Goal: Information Seeking & Learning: Learn about a topic

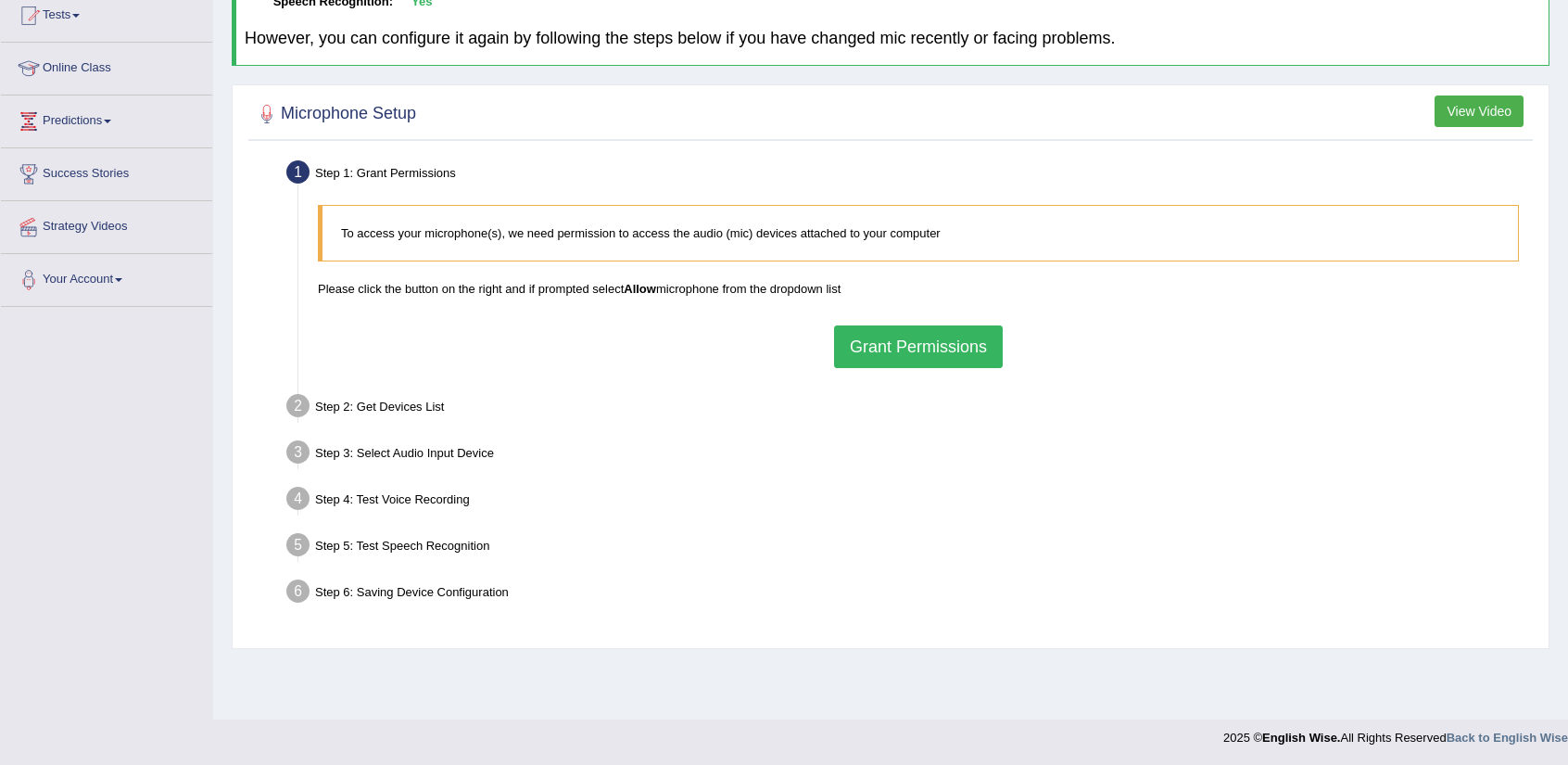
click at [923, 347] on button "Grant Permissions" at bounding box center [919, 346] width 169 height 43
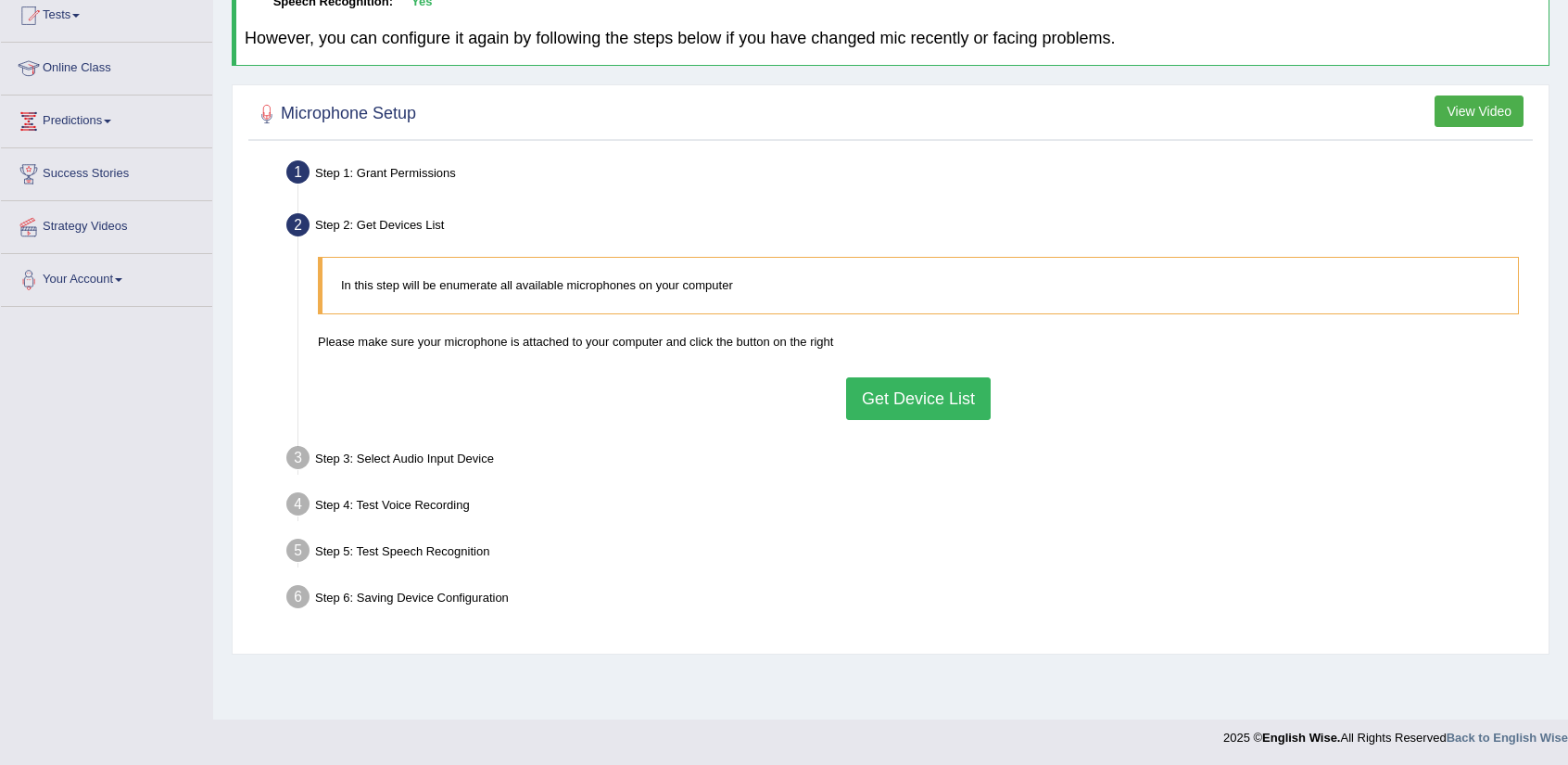
click at [933, 383] on button "Get Device List" at bounding box center [918, 398] width 145 height 43
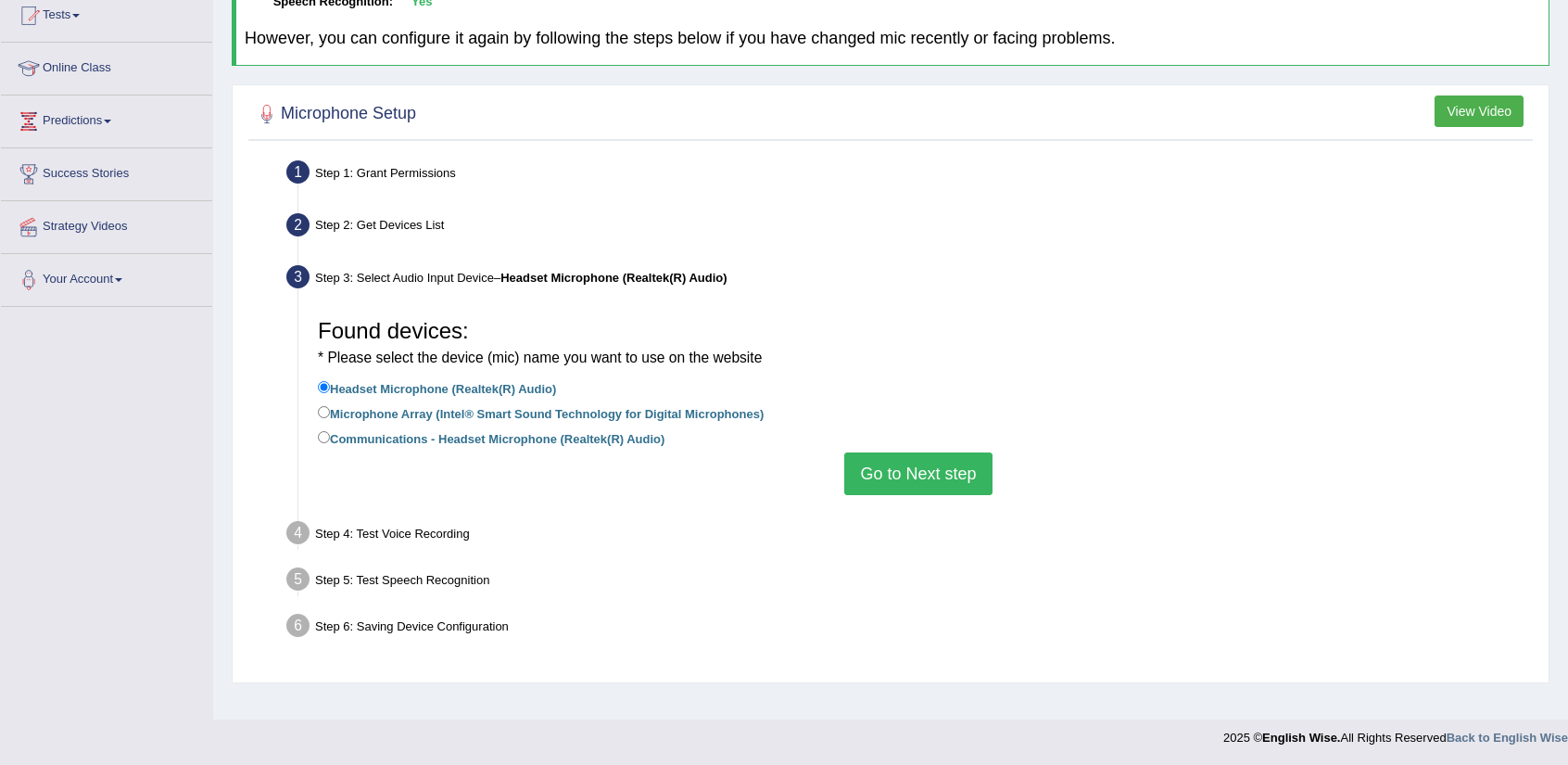
click at [742, 411] on label "Microphone Array (Intel® Smart Sound Technology for Digital Microphones)" at bounding box center [540, 412] width 446 height 20
click at [330, 411] on input "Microphone Array (Intel® Smart Sound Technology for Digital Microphones)" at bounding box center [323, 411] width 12 height 12
radio input "true"
click at [922, 473] on button "Go to Next step" at bounding box center [917, 473] width 148 height 43
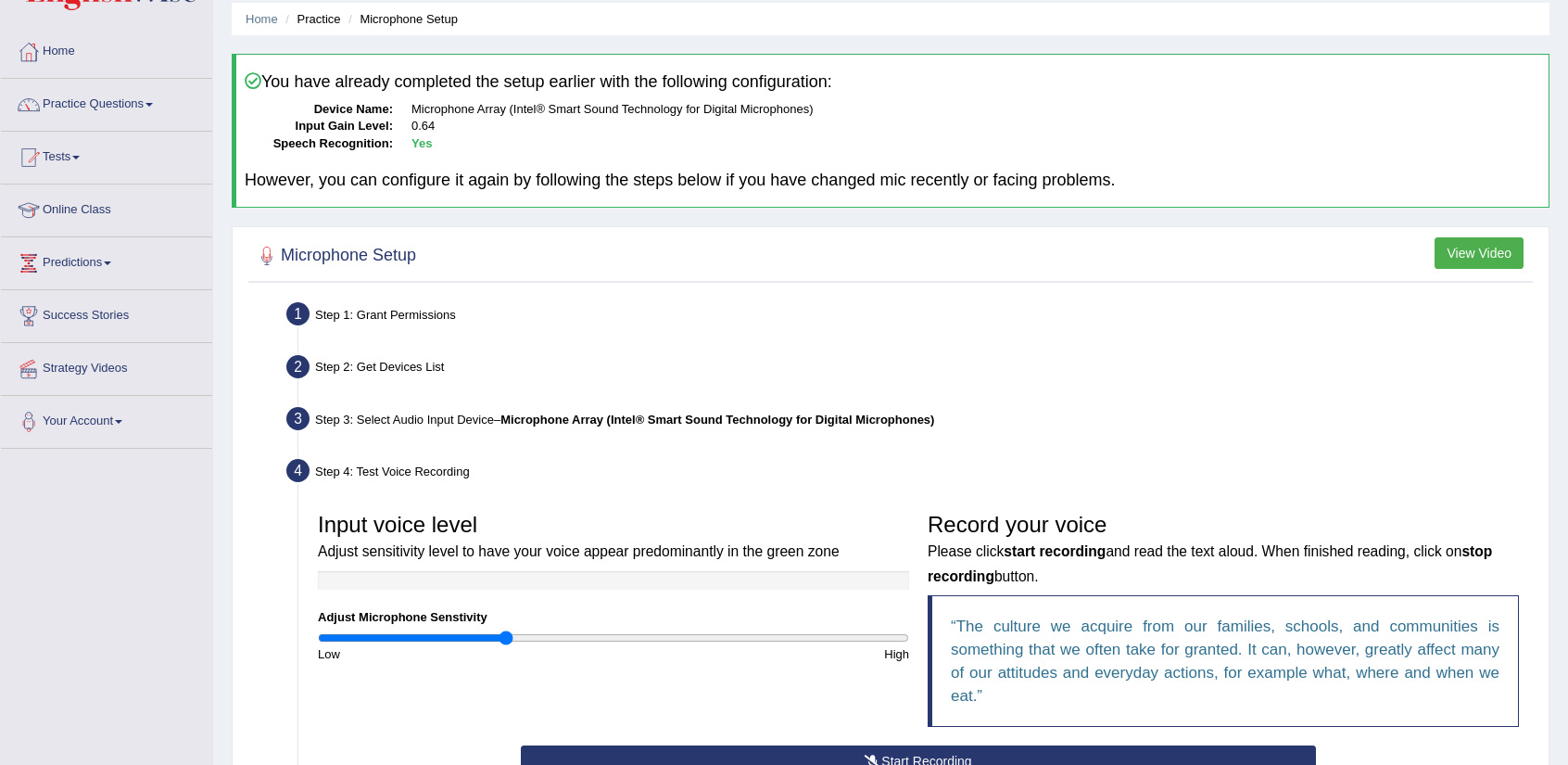
scroll to position [251, 0]
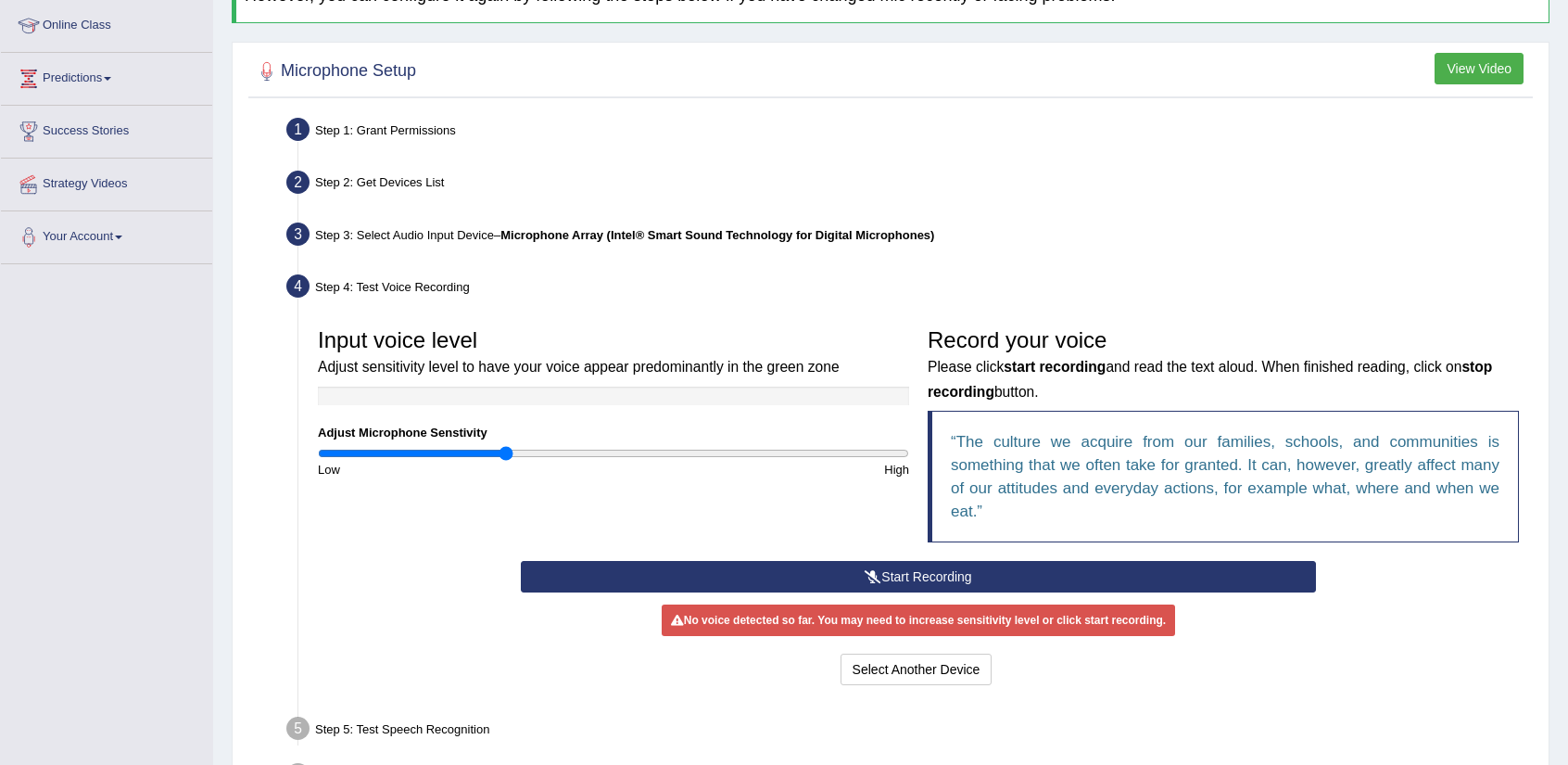
click at [714, 563] on button "Start Recording" at bounding box center [918, 577] width 795 height 32
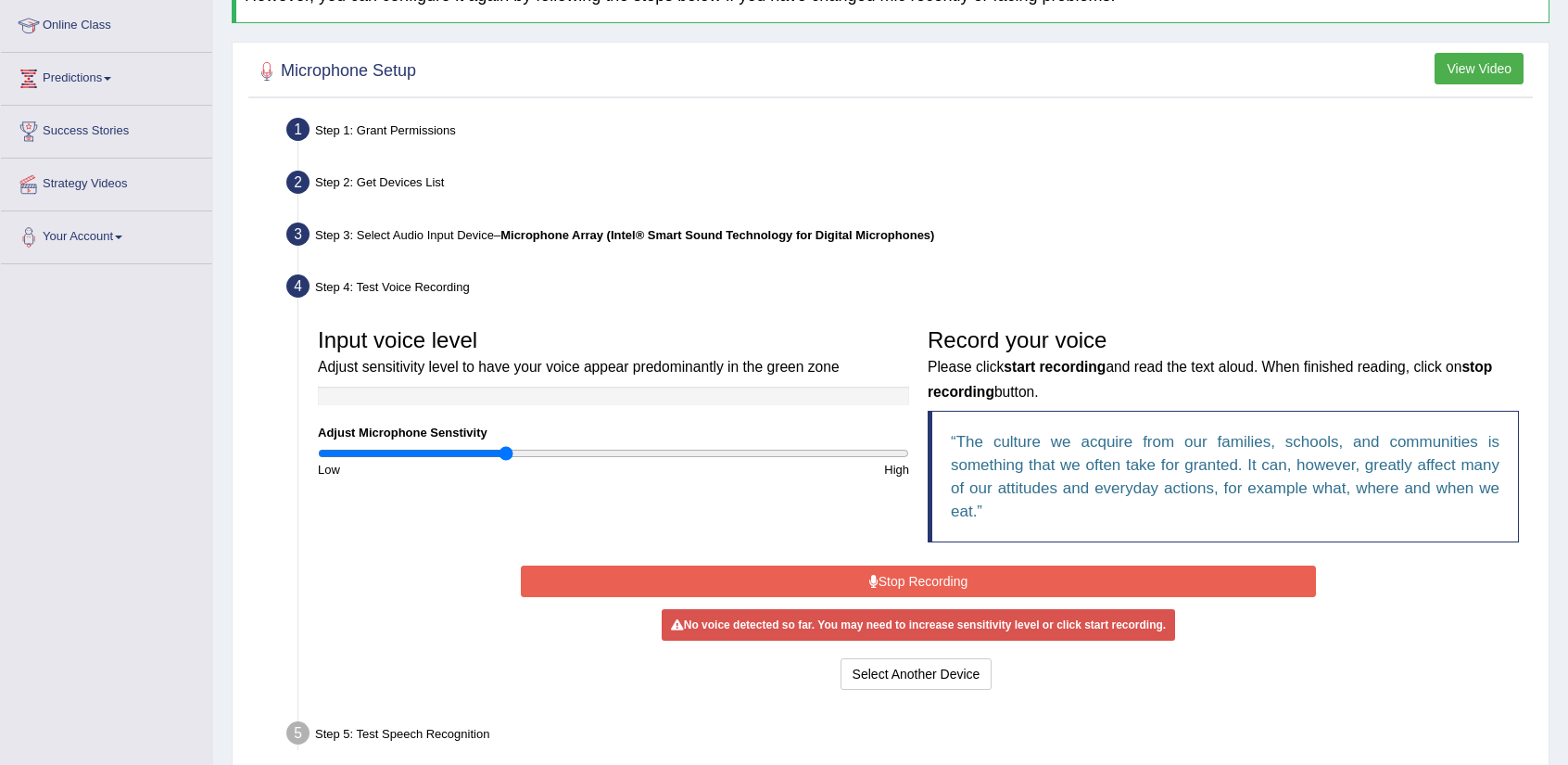
click at [719, 574] on button "Stop Recording" at bounding box center [918, 581] width 795 height 32
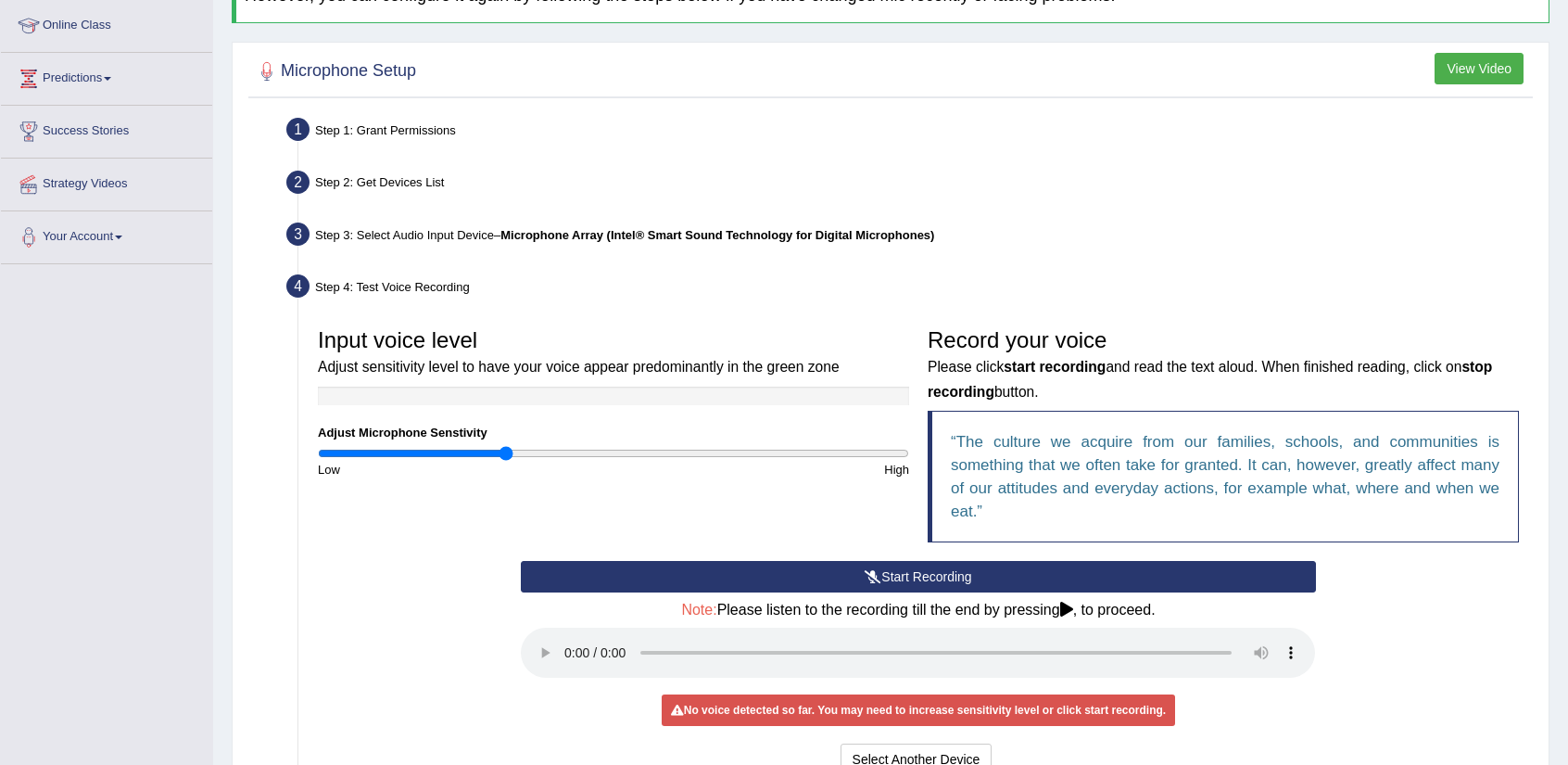
click at [733, 574] on button "Start Recording" at bounding box center [918, 577] width 795 height 32
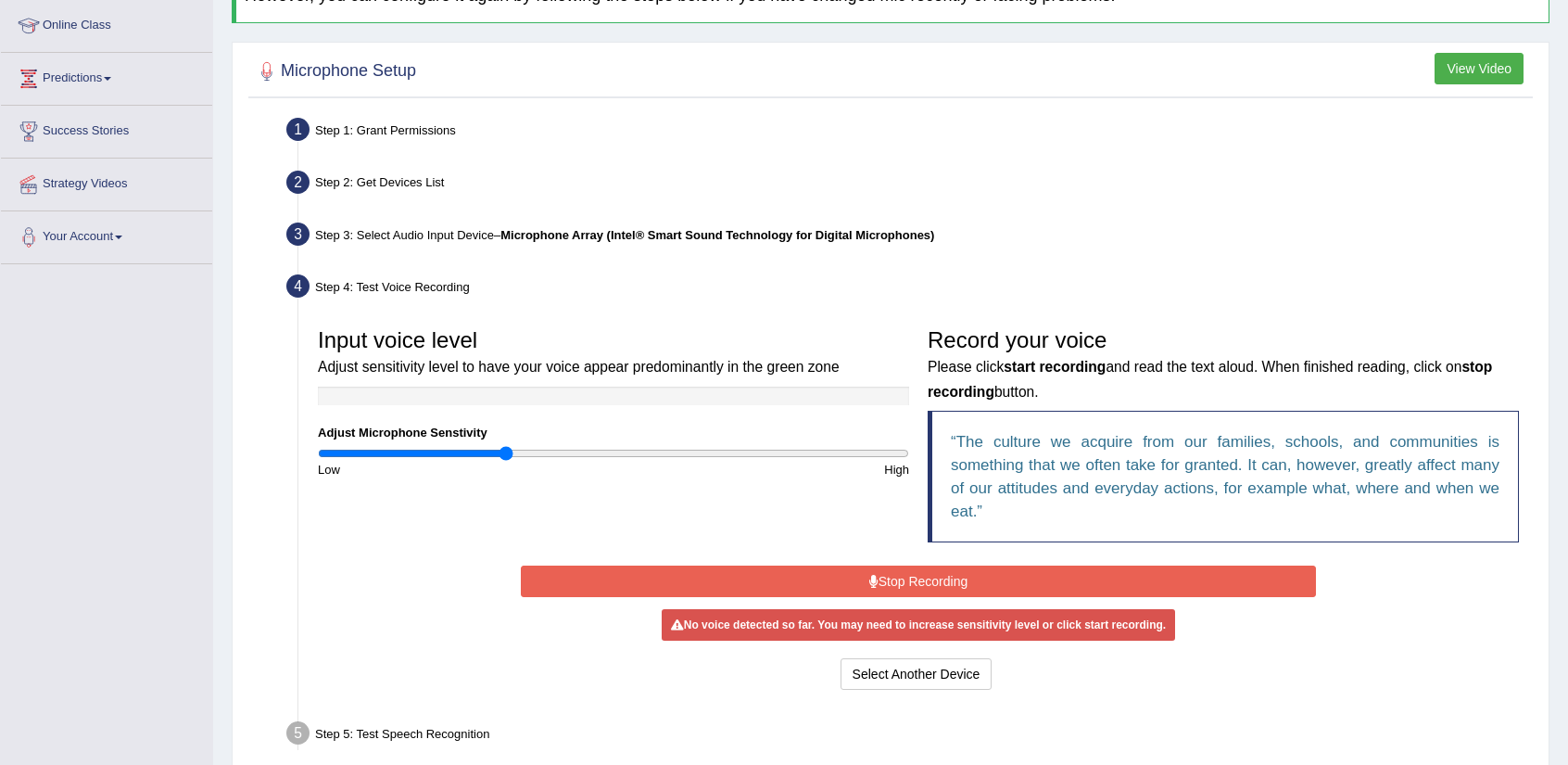
click at [733, 574] on button "Stop Recording" at bounding box center [918, 581] width 795 height 32
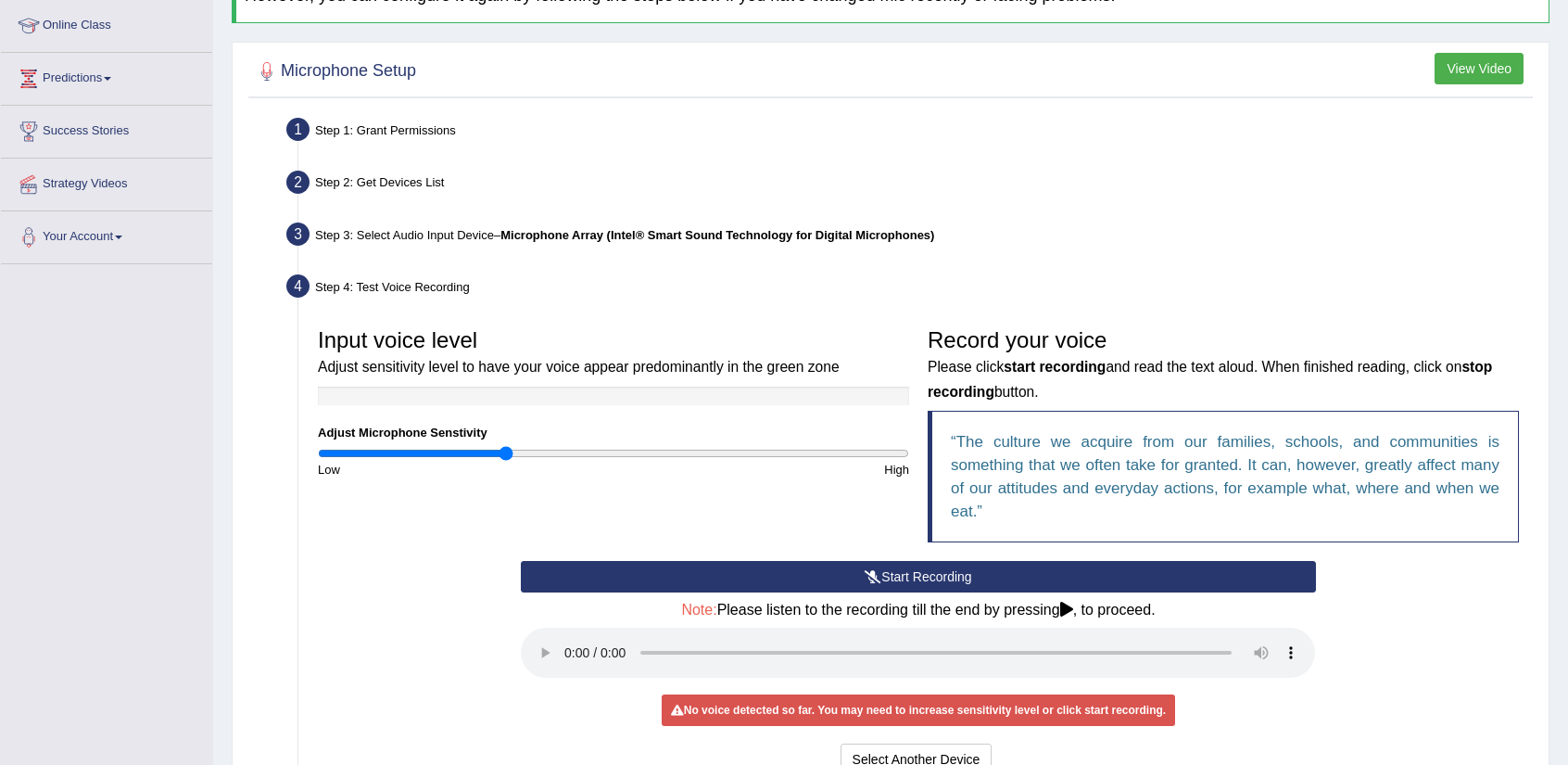
scroll to position [0, 0]
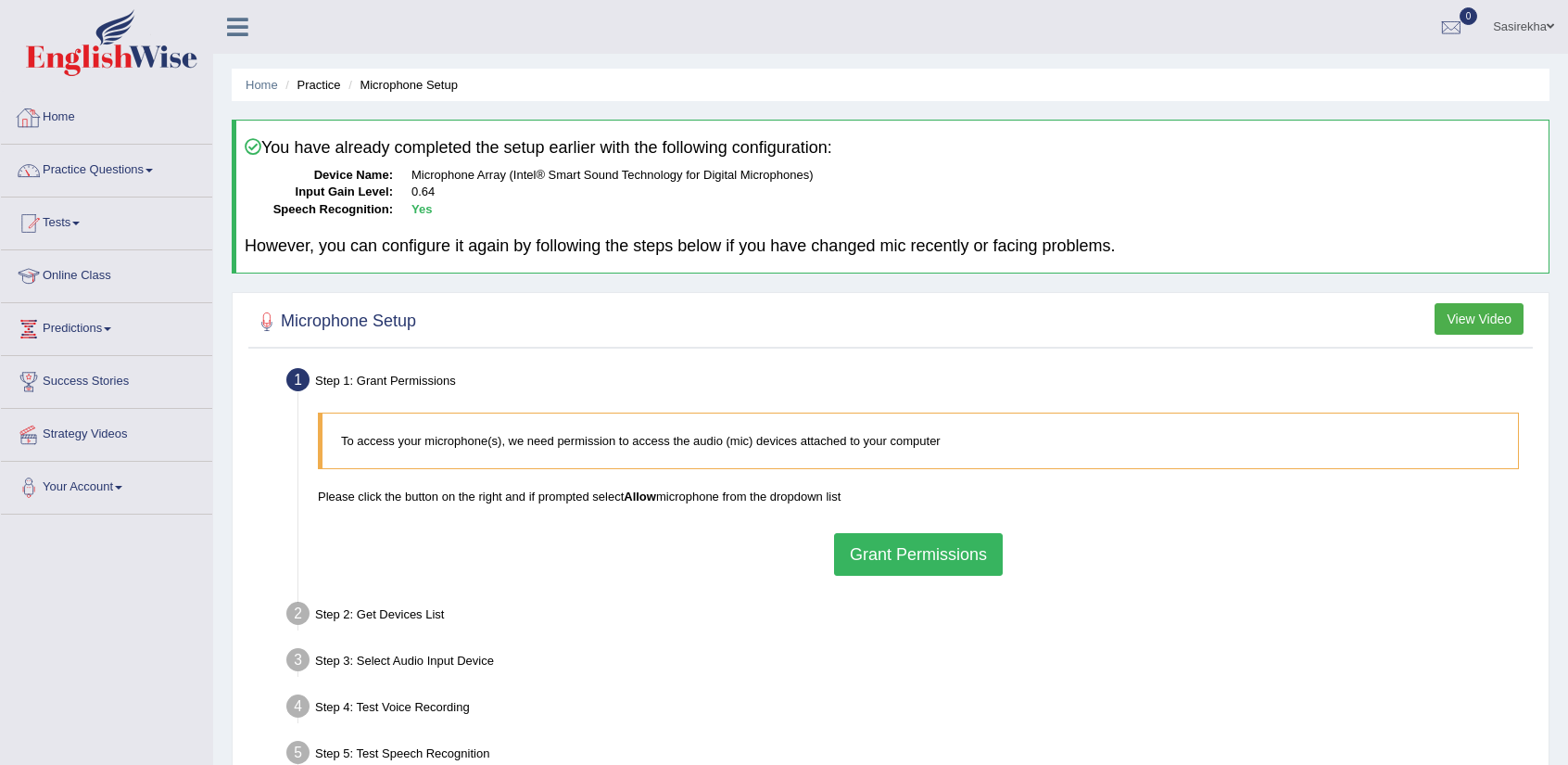
click at [115, 110] on link "Home" at bounding box center [107, 115] width 212 height 46
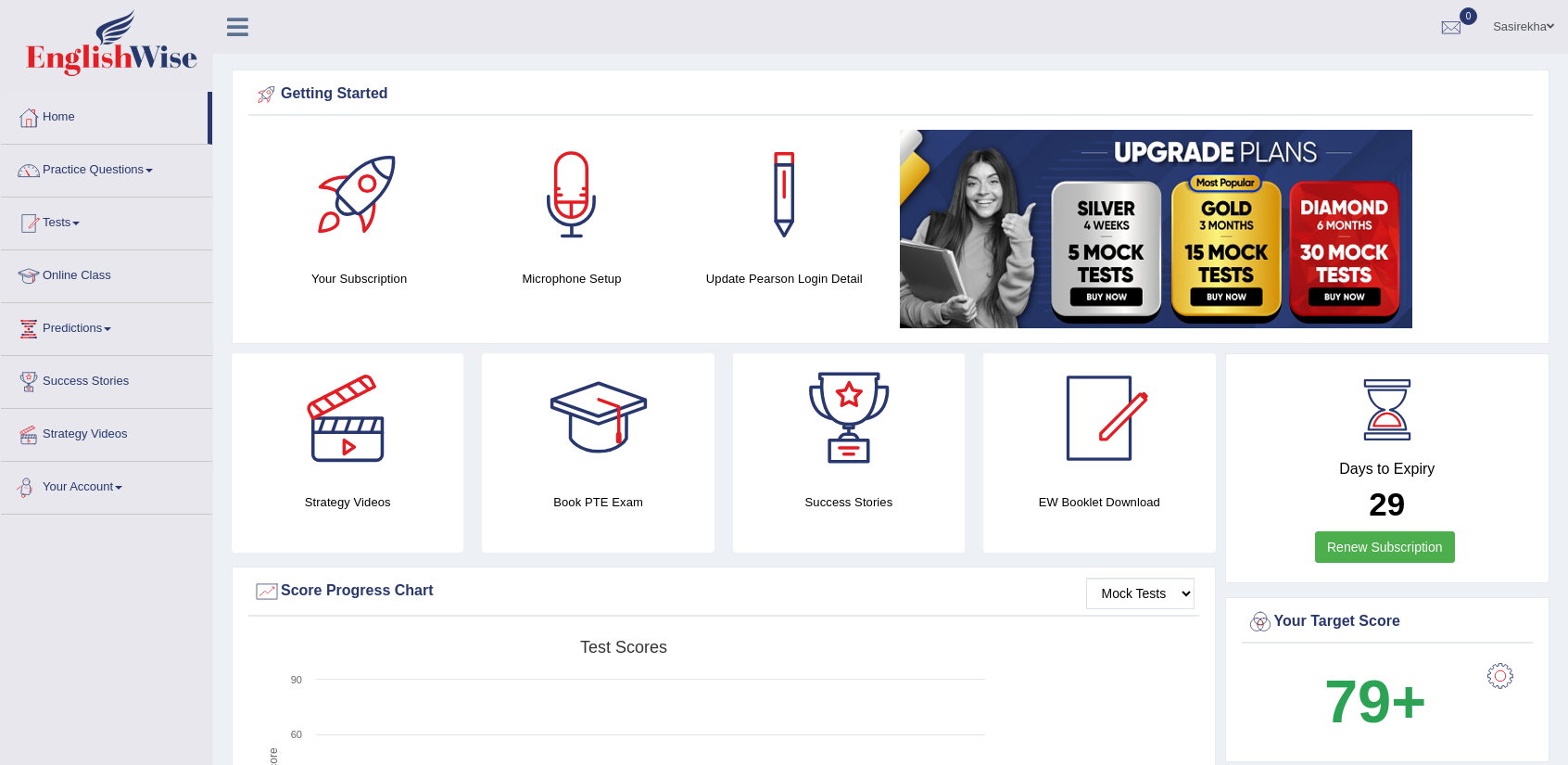
click at [115, 509] on li "Your Account Notifications Microphone Setup Change Password Manage Subscription…" at bounding box center [107, 487] width 212 height 53
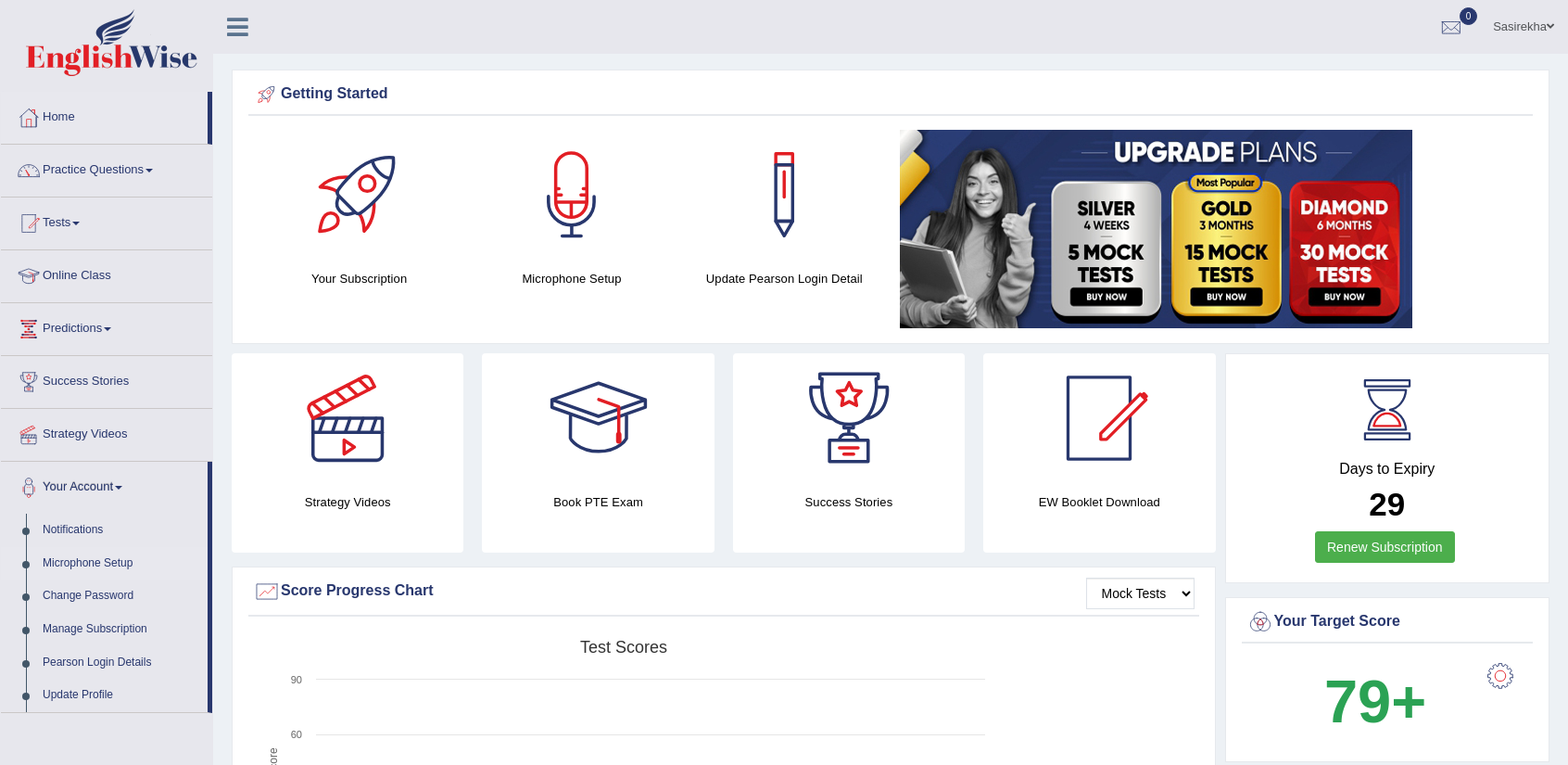
click at [117, 564] on link "Microphone Setup" at bounding box center [121, 564] width 174 height 33
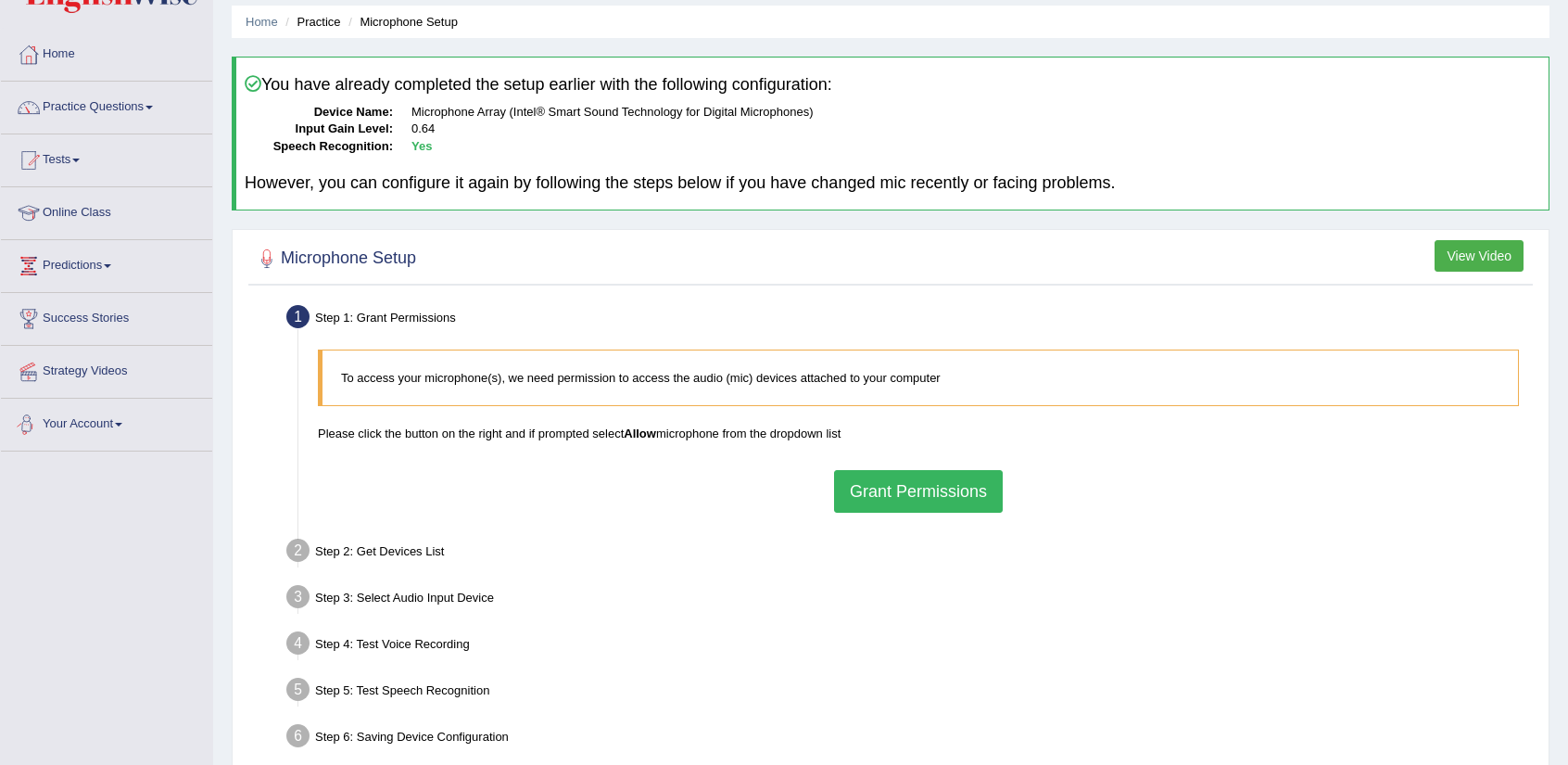
scroll to position [65, 0]
click at [932, 494] on button "Grant Permissions" at bounding box center [919, 489] width 169 height 43
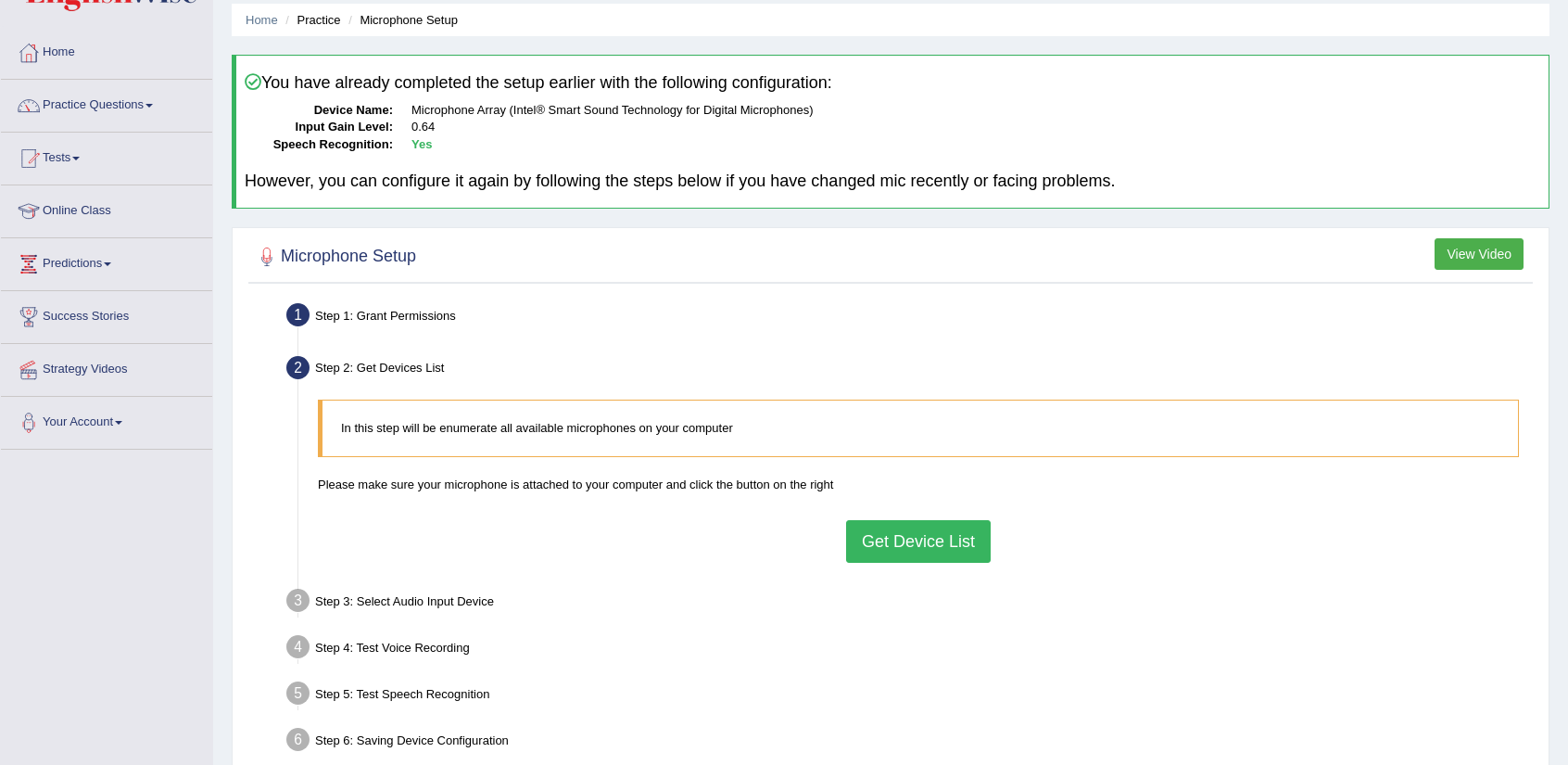
click at [924, 556] on button "Get Device List" at bounding box center [918, 541] width 145 height 43
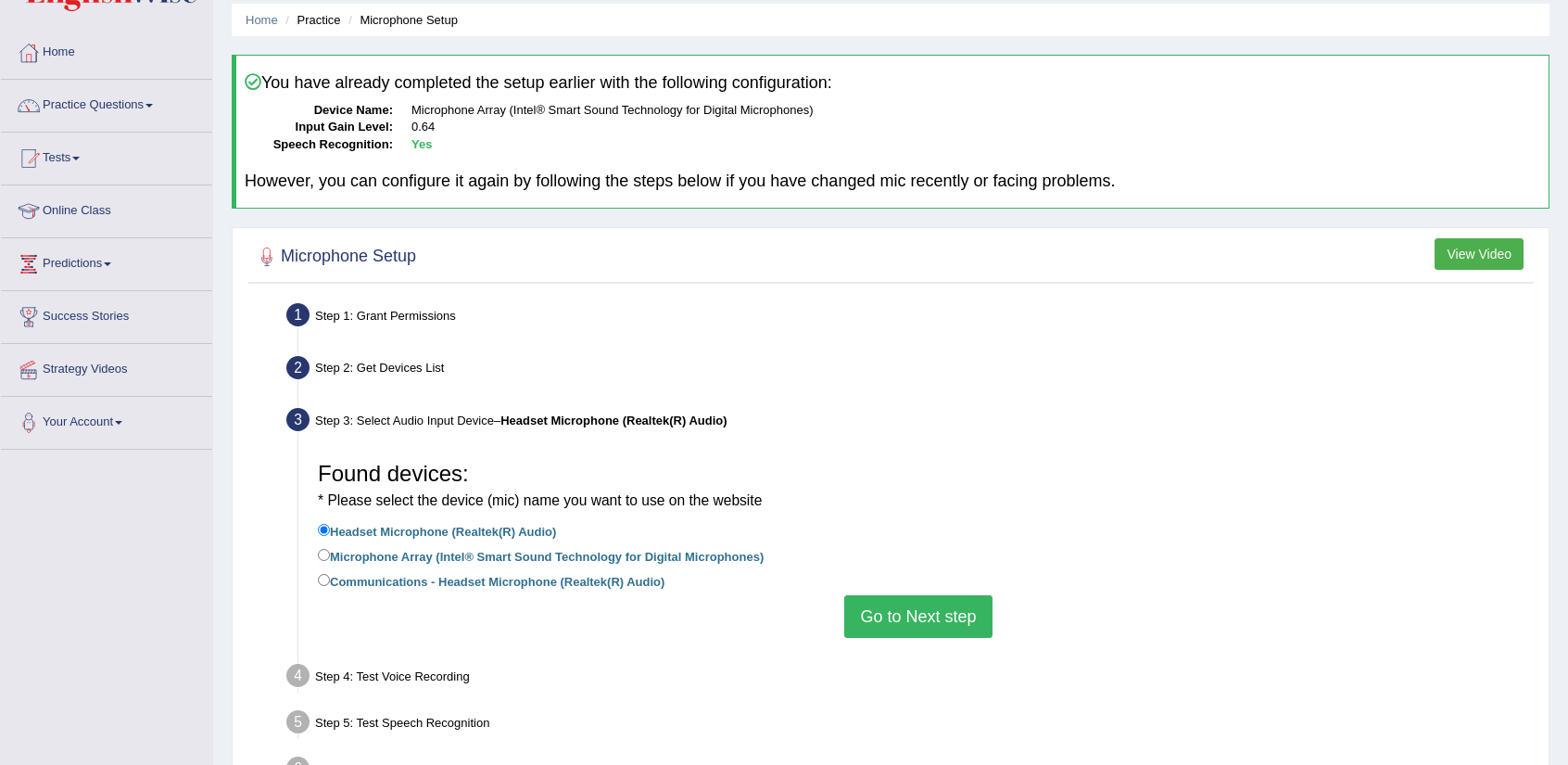
click at [909, 599] on button "Go to Next step" at bounding box center [917, 616] width 148 height 43
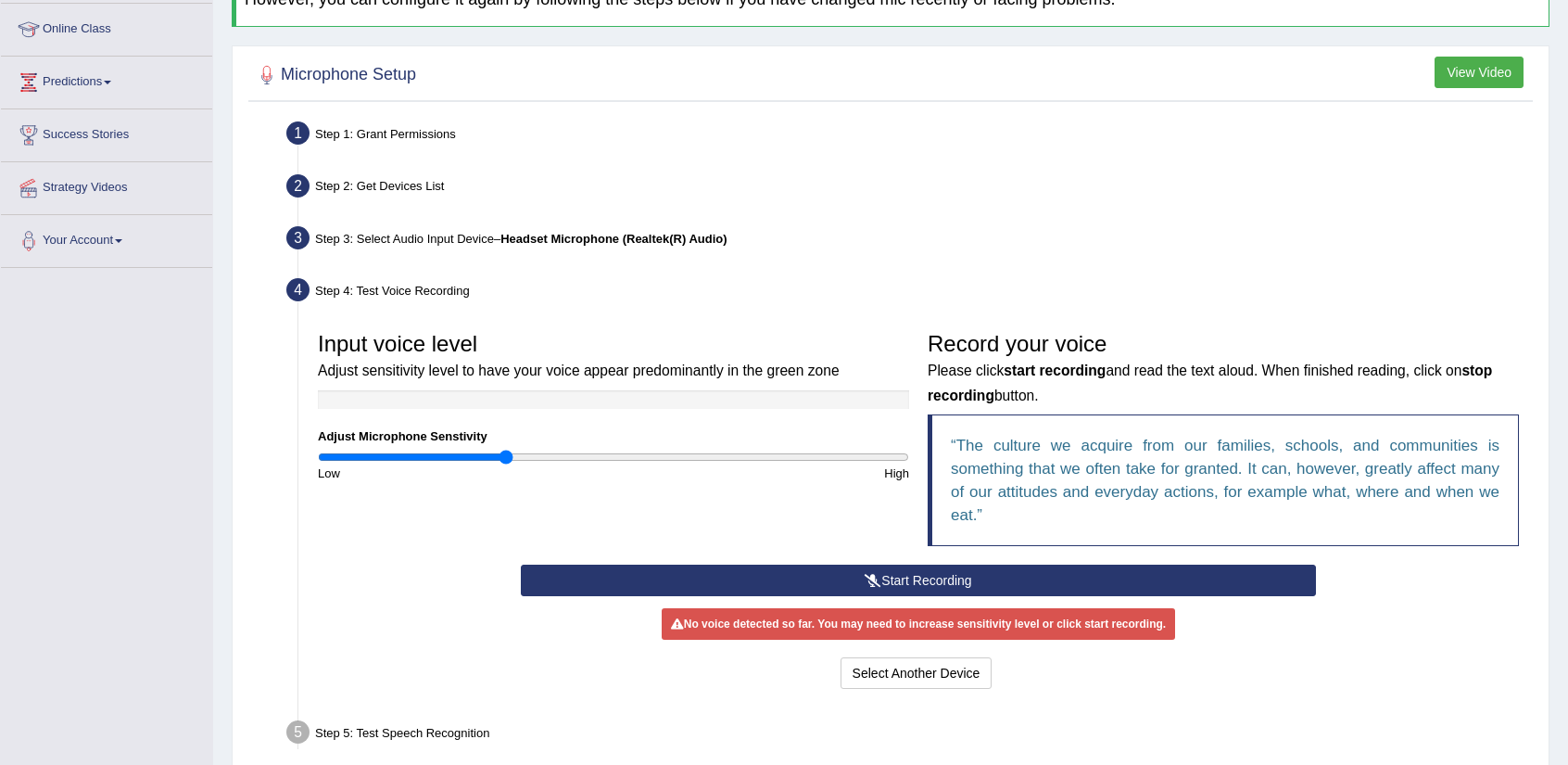
scroll to position [251, 0]
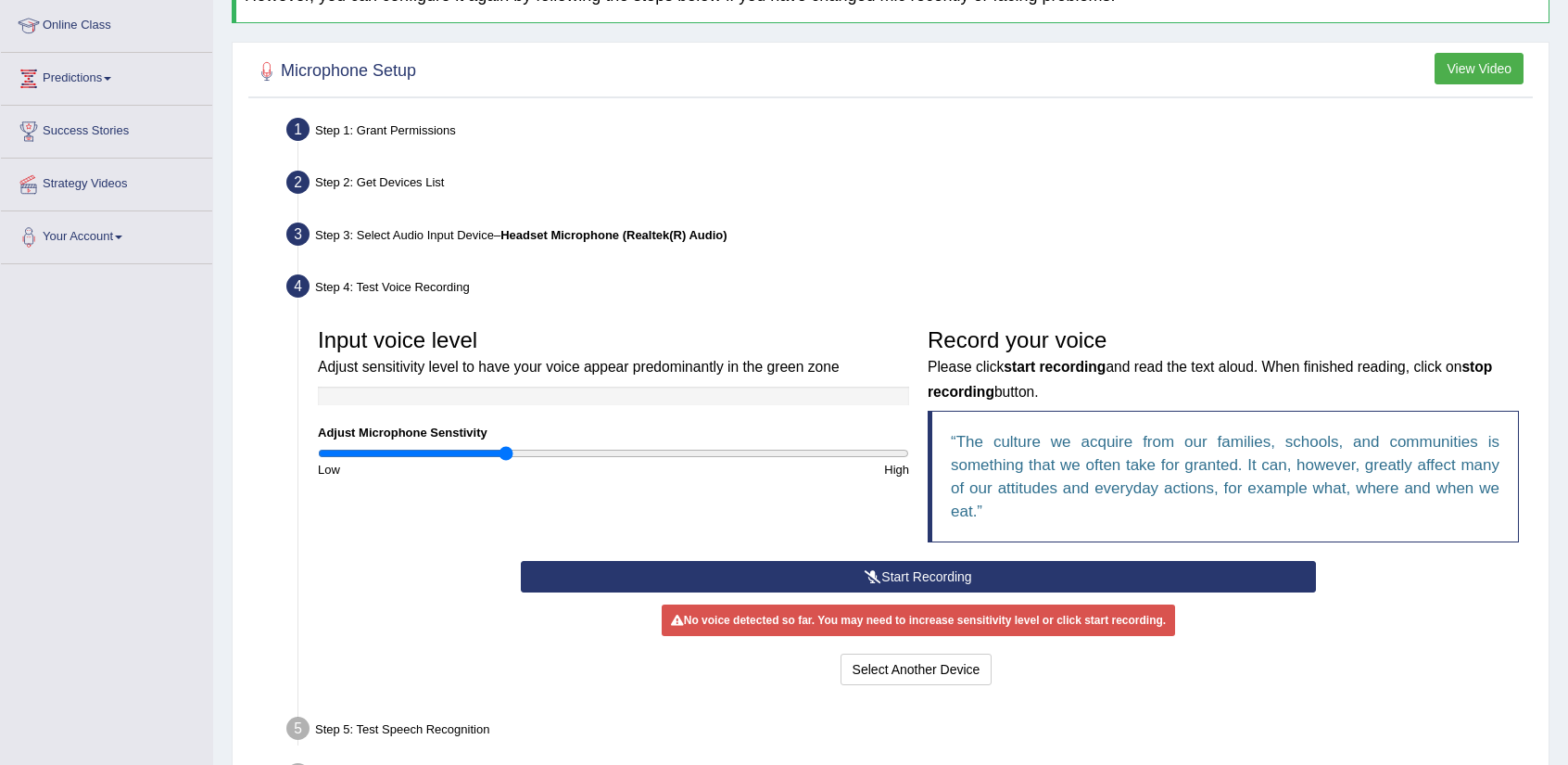
click at [861, 563] on button "Start Recording" at bounding box center [918, 577] width 795 height 32
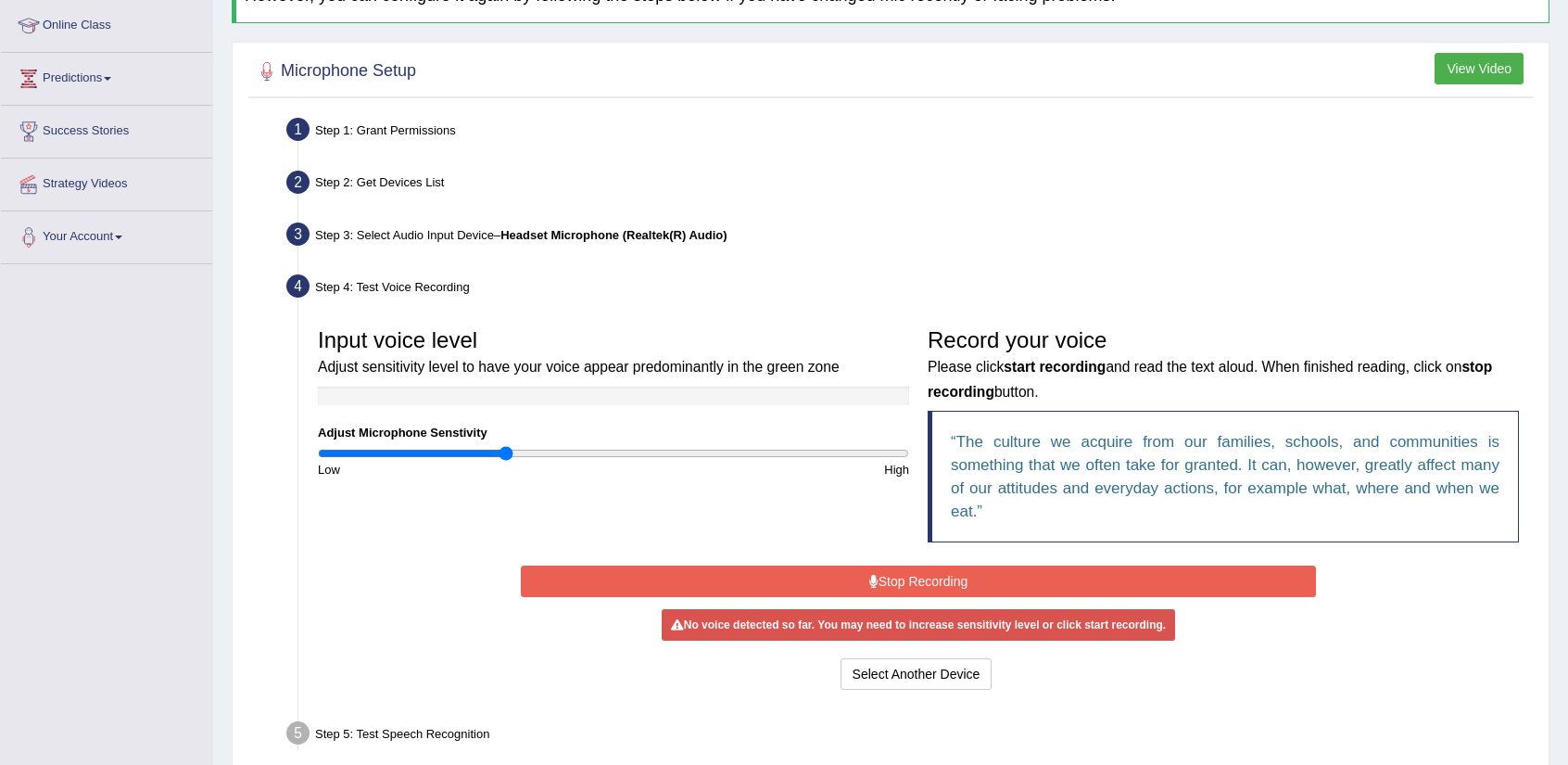
click at [911, 577] on button "Stop Recording" at bounding box center [918, 581] width 795 height 32
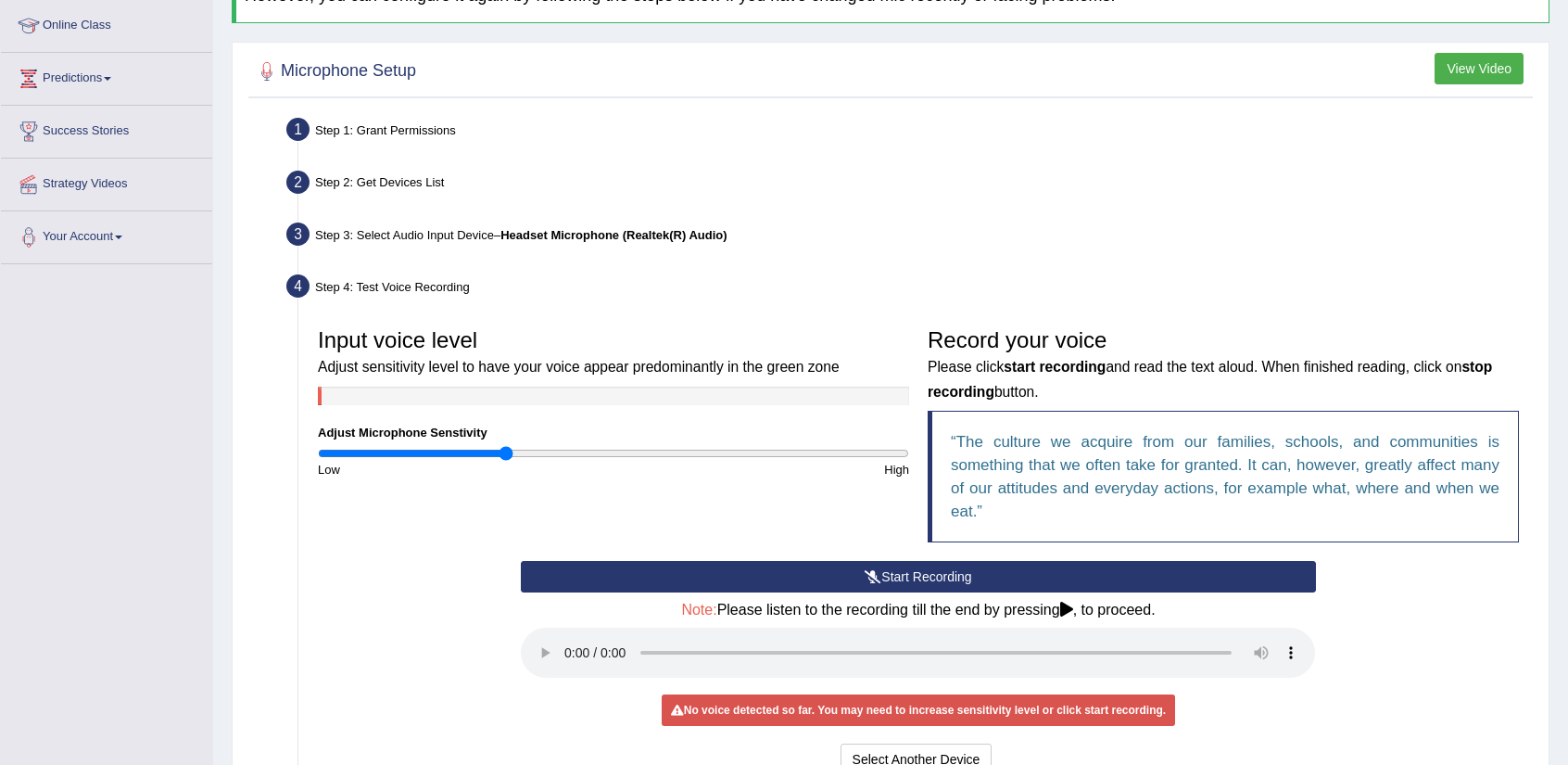
click at [934, 580] on button "Start Recording" at bounding box center [918, 577] width 795 height 32
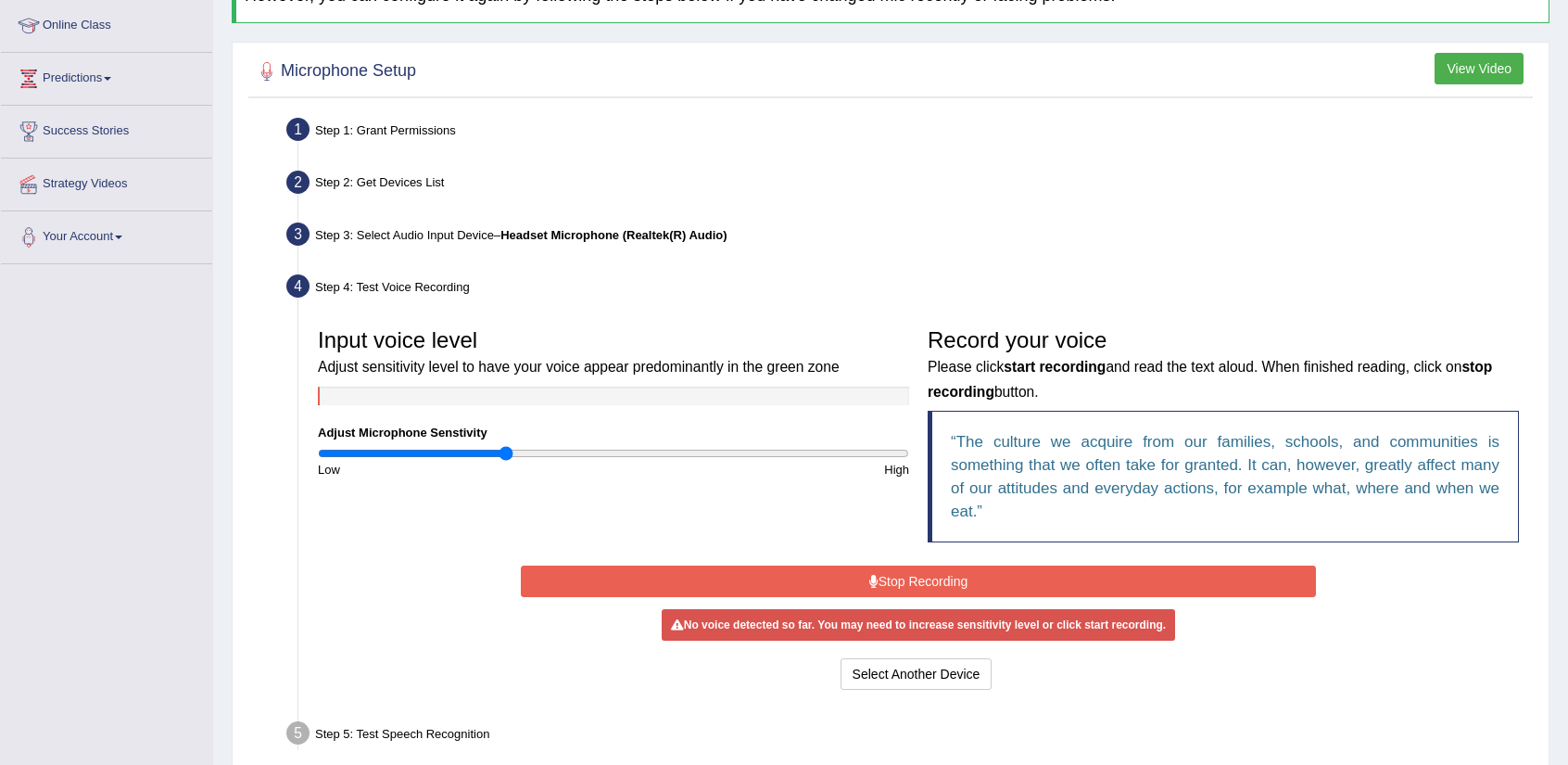
click at [934, 580] on button "Stop Recording" at bounding box center [918, 581] width 795 height 32
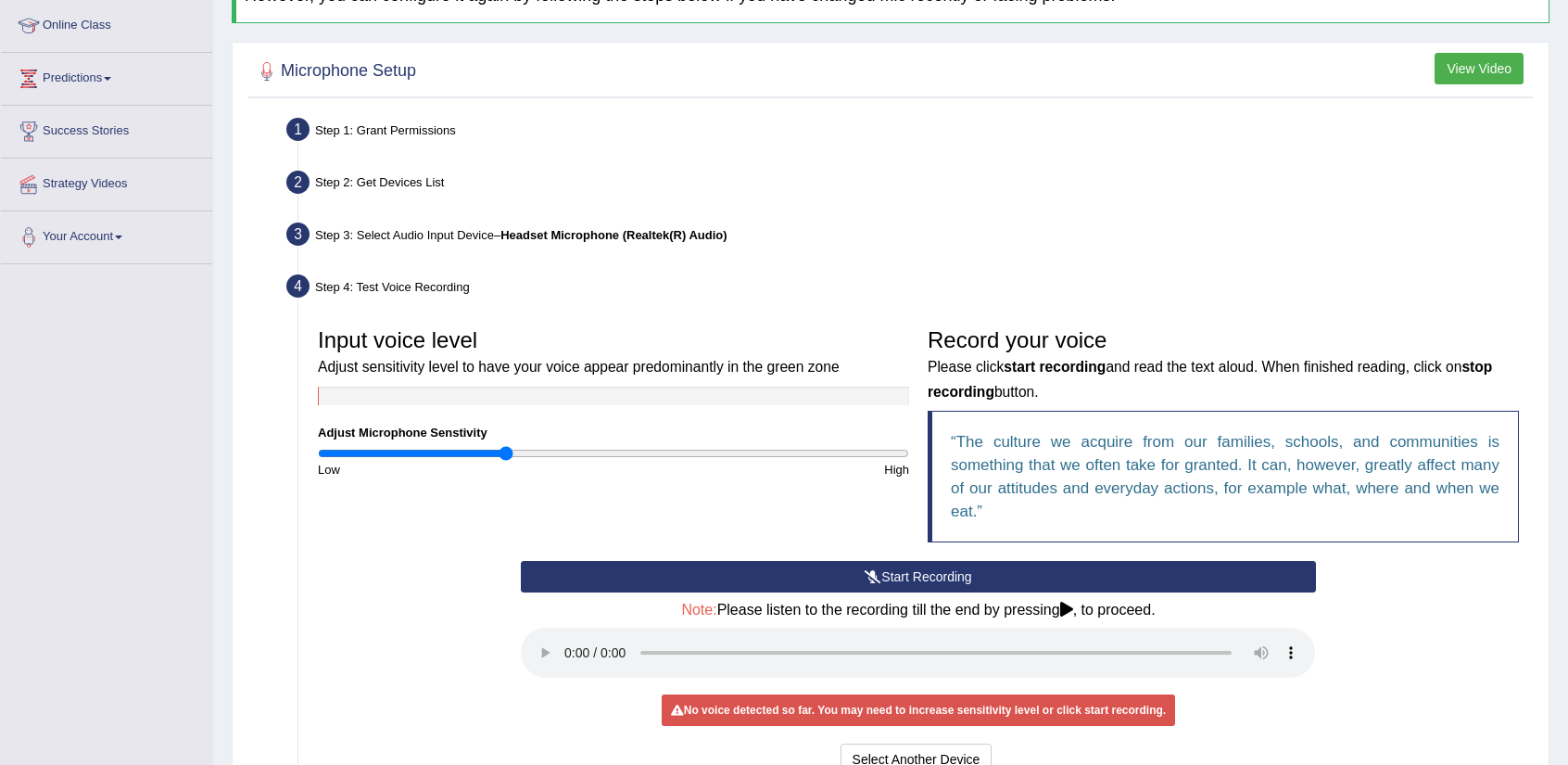
scroll to position [465, 0]
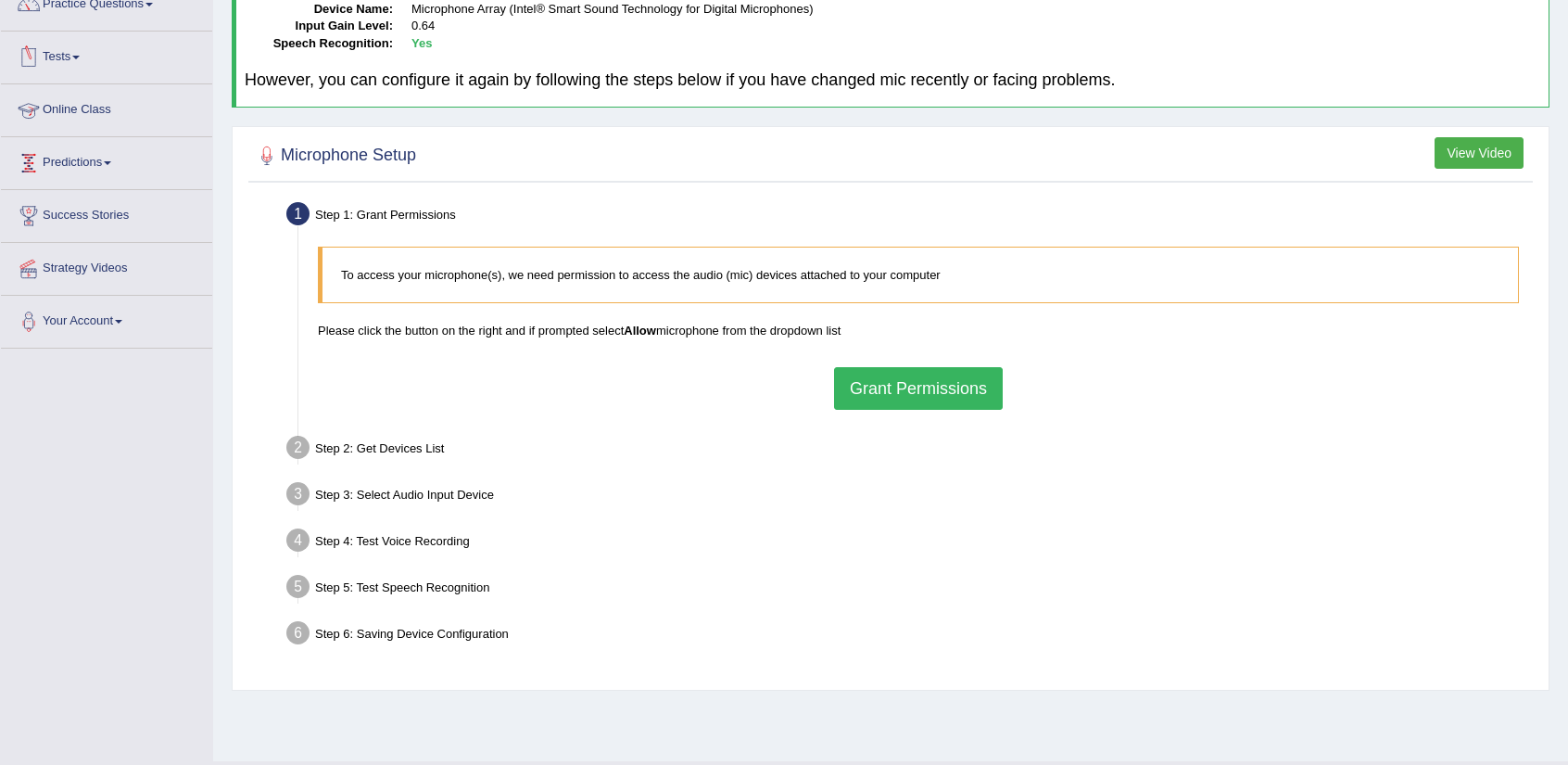
scroll to position [163, 0]
click at [941, 402] on button "Grant Permissions" at bounding box center [919, 391] width 169 height 43
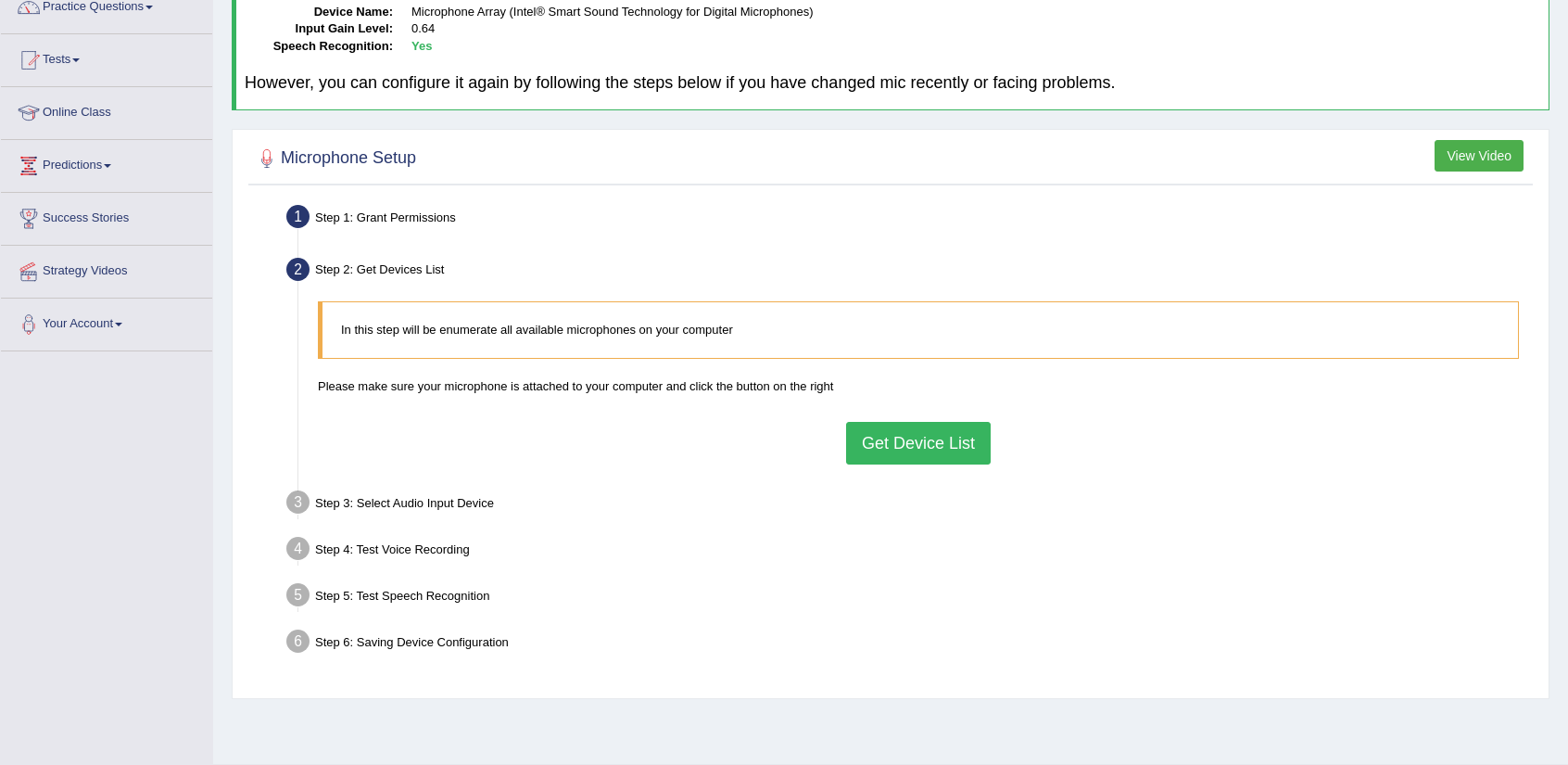
click at [934, 447] on button "Get Device List" at bounding box center [918, 443] width 145 height 43
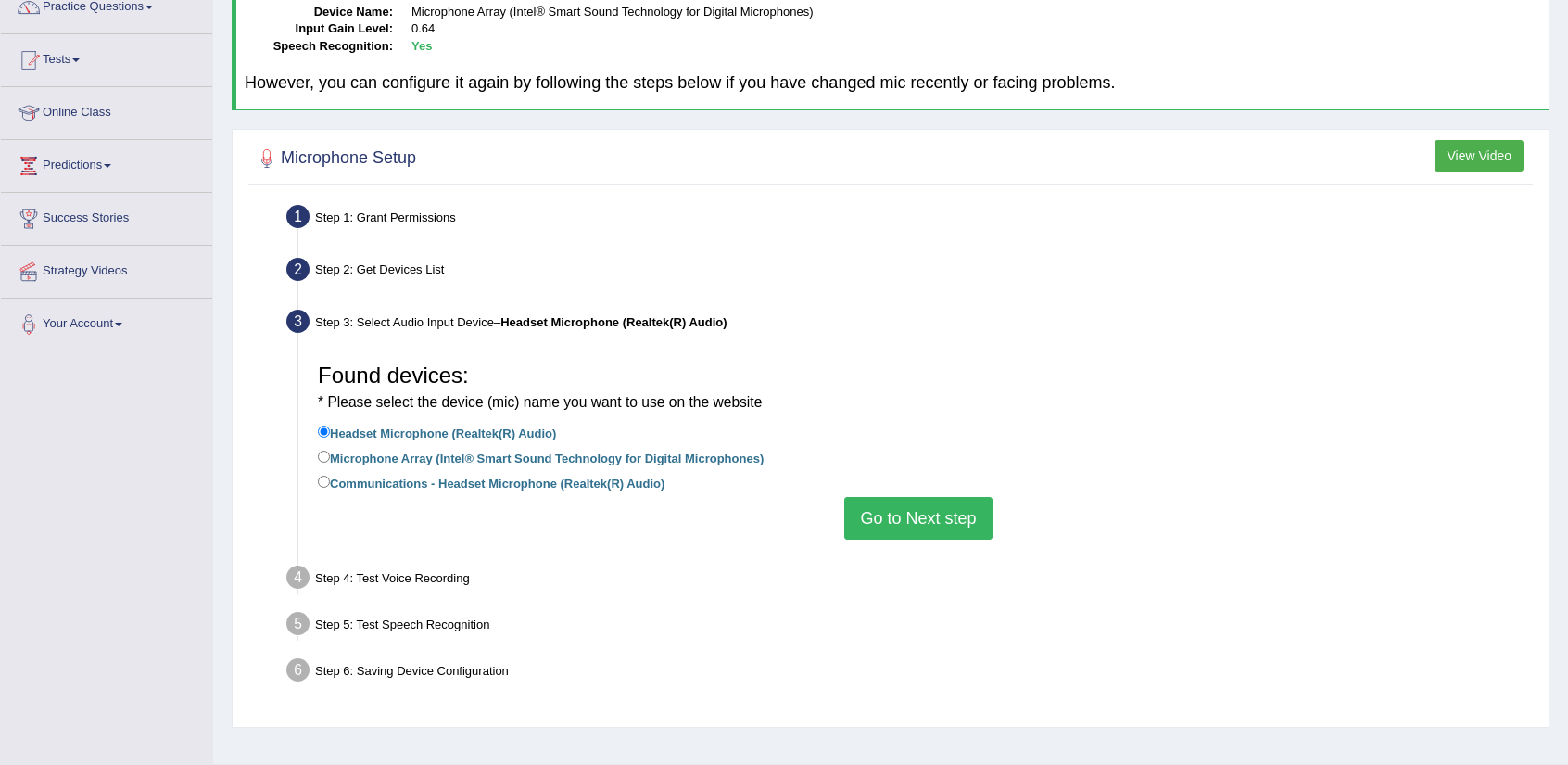
click at [725, 453] on label "Microphone Array (Intel® Smart Sound Technology for Digital Microphones)" at bounding box center [540, 457] width 446 height 20
click at [330, 453] on input "Microphone Array (Intel® Smart Sound Technology for Digital Microphones)" at bounding box center [323, 456] width 12 height 12
radio input "true"
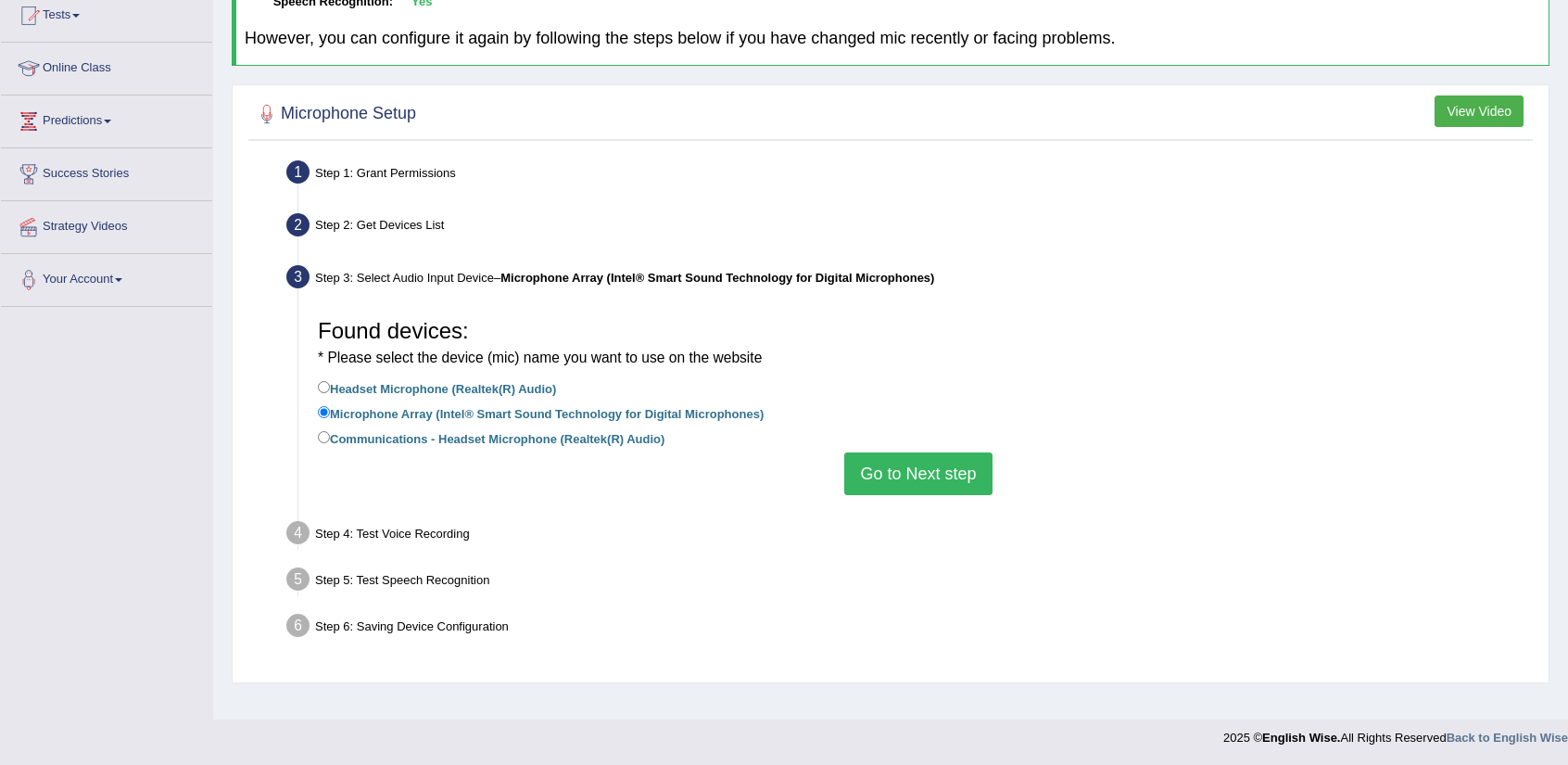
click at [929, 463] on button "Go to Next step" at bounding box center [917, 473] width 148 height 43
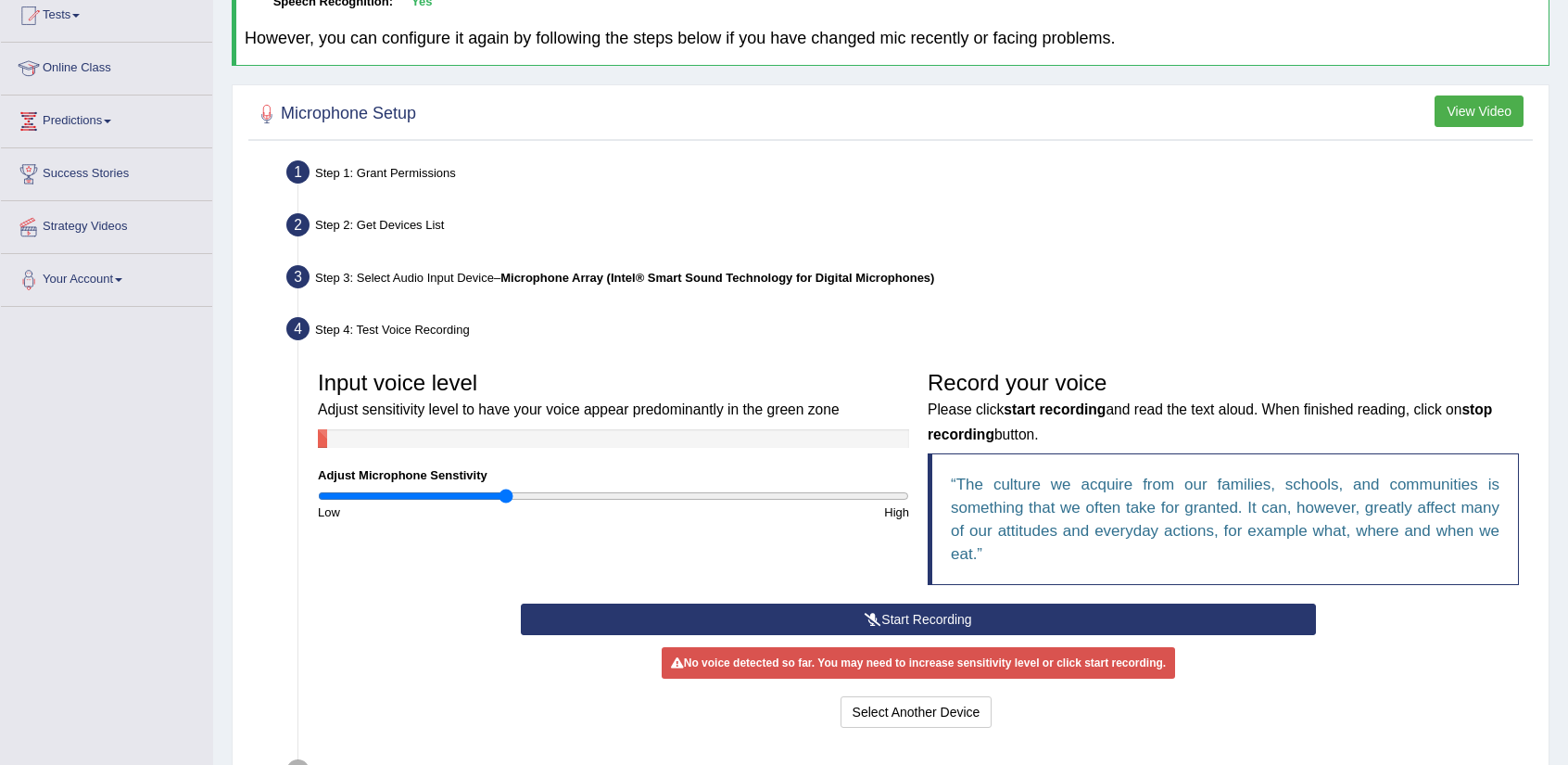
click at [726, 609] on button "Start Recording" at bounding box center [918, 619] width 795 height 32
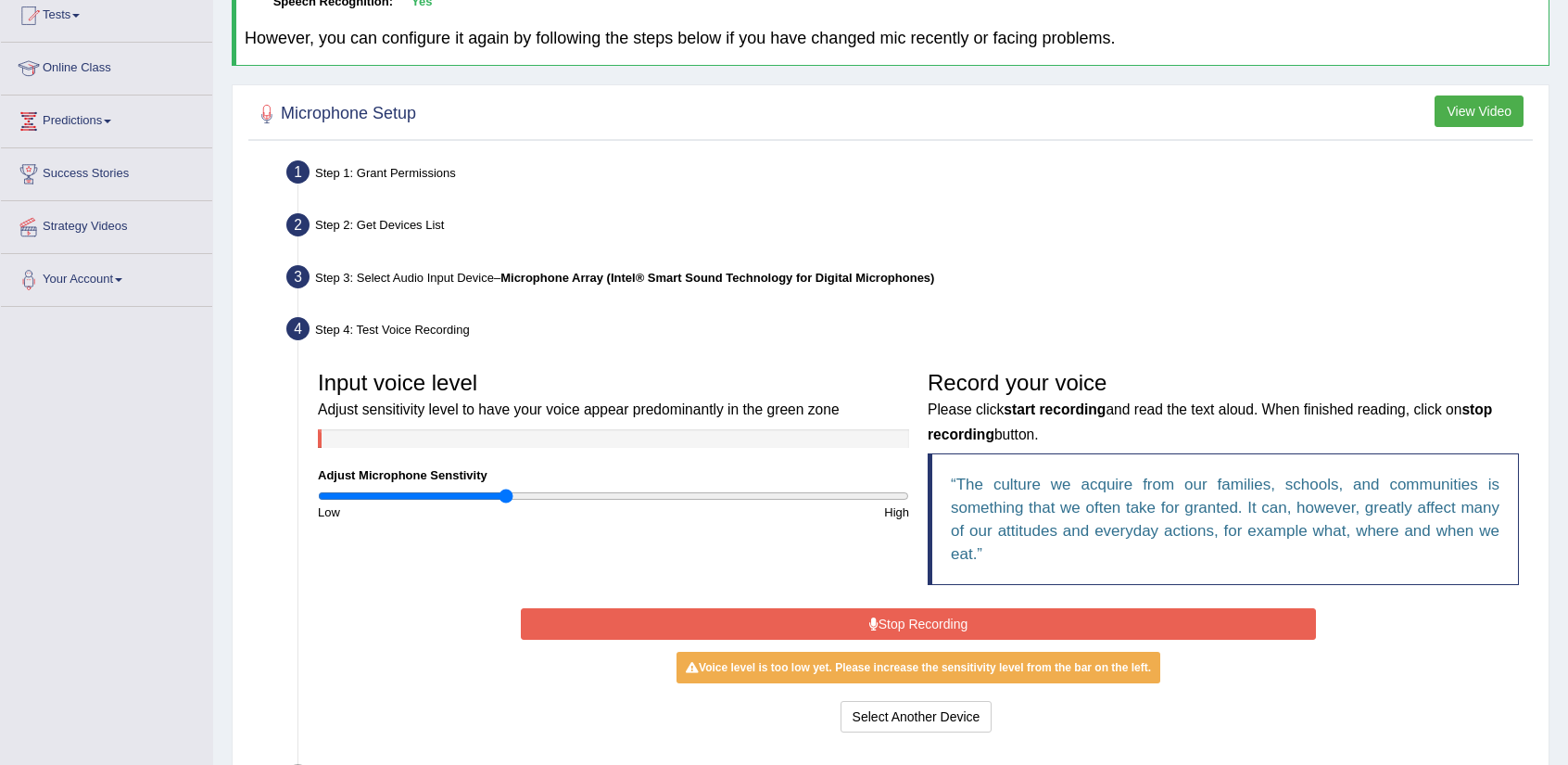
click at [726, 609] on button "Stop Recording" at bounding box center [918, 624] width 795 height 32
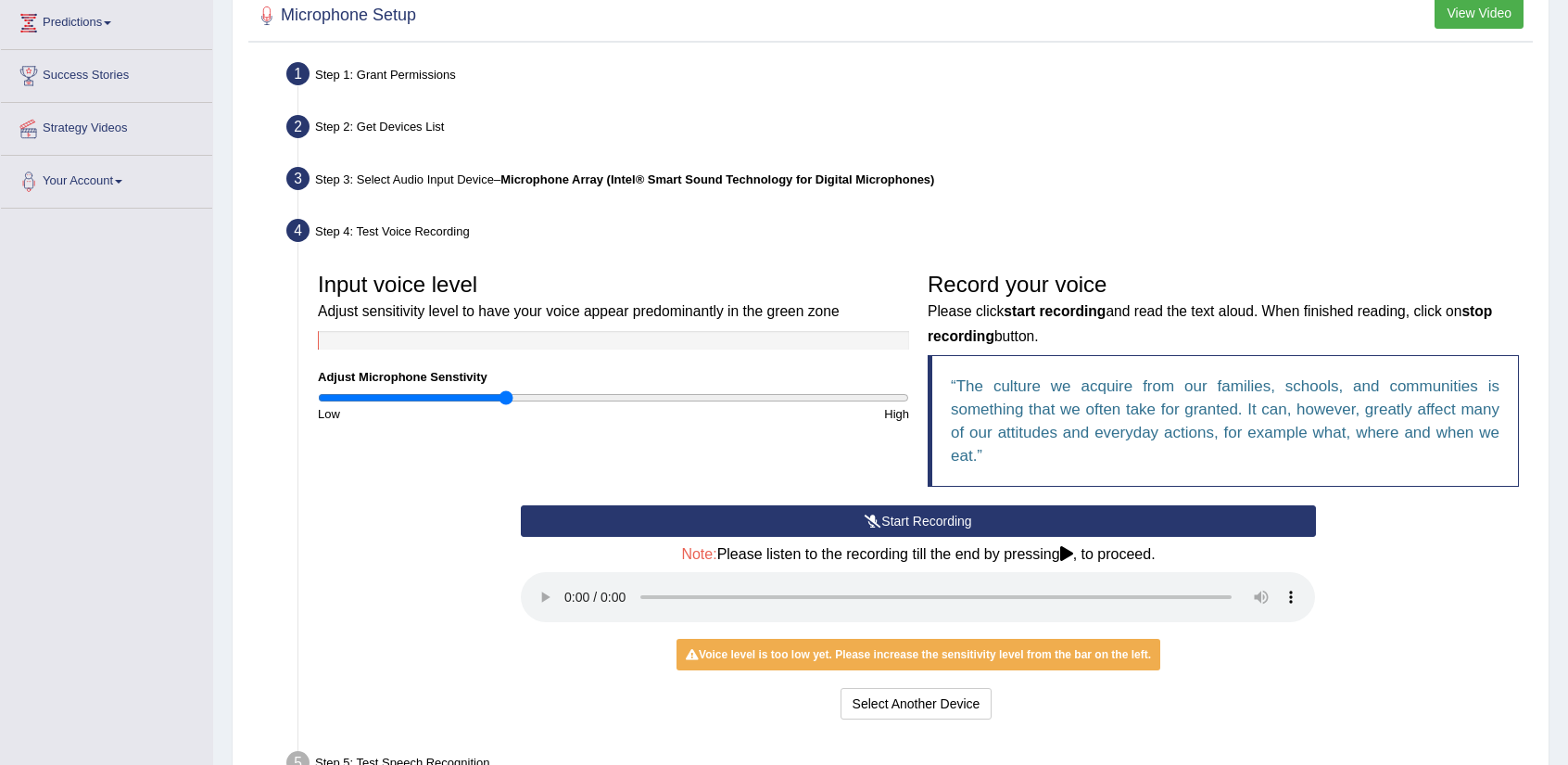
scroll to position [0, 0]
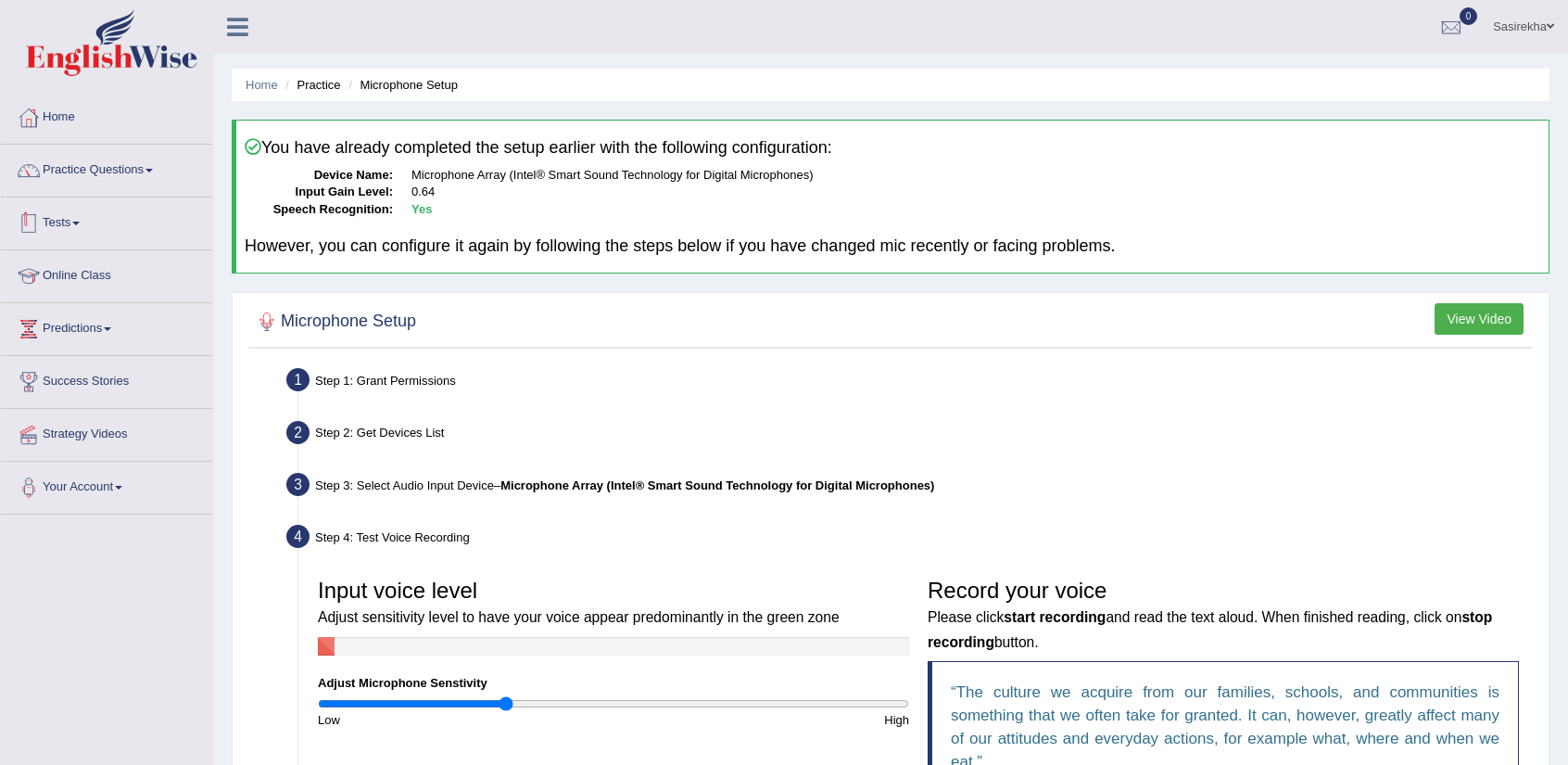
click at [152, 199] on link "Tests" at bounding box center [107, 221] width 212 height 46
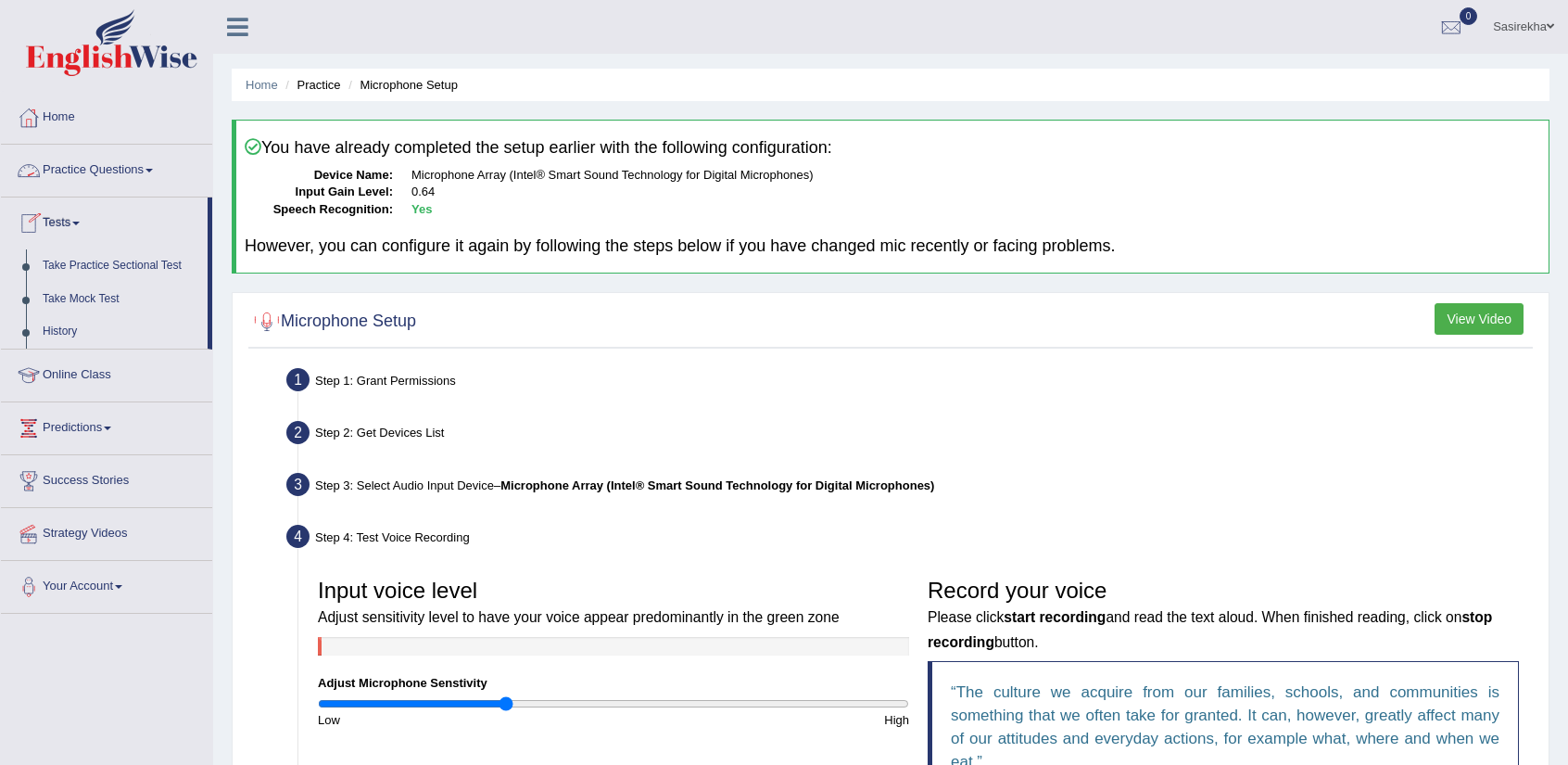
click at [146, 179] on link "Practice Questions" at bounding box center [107, 168] width 212 height 46
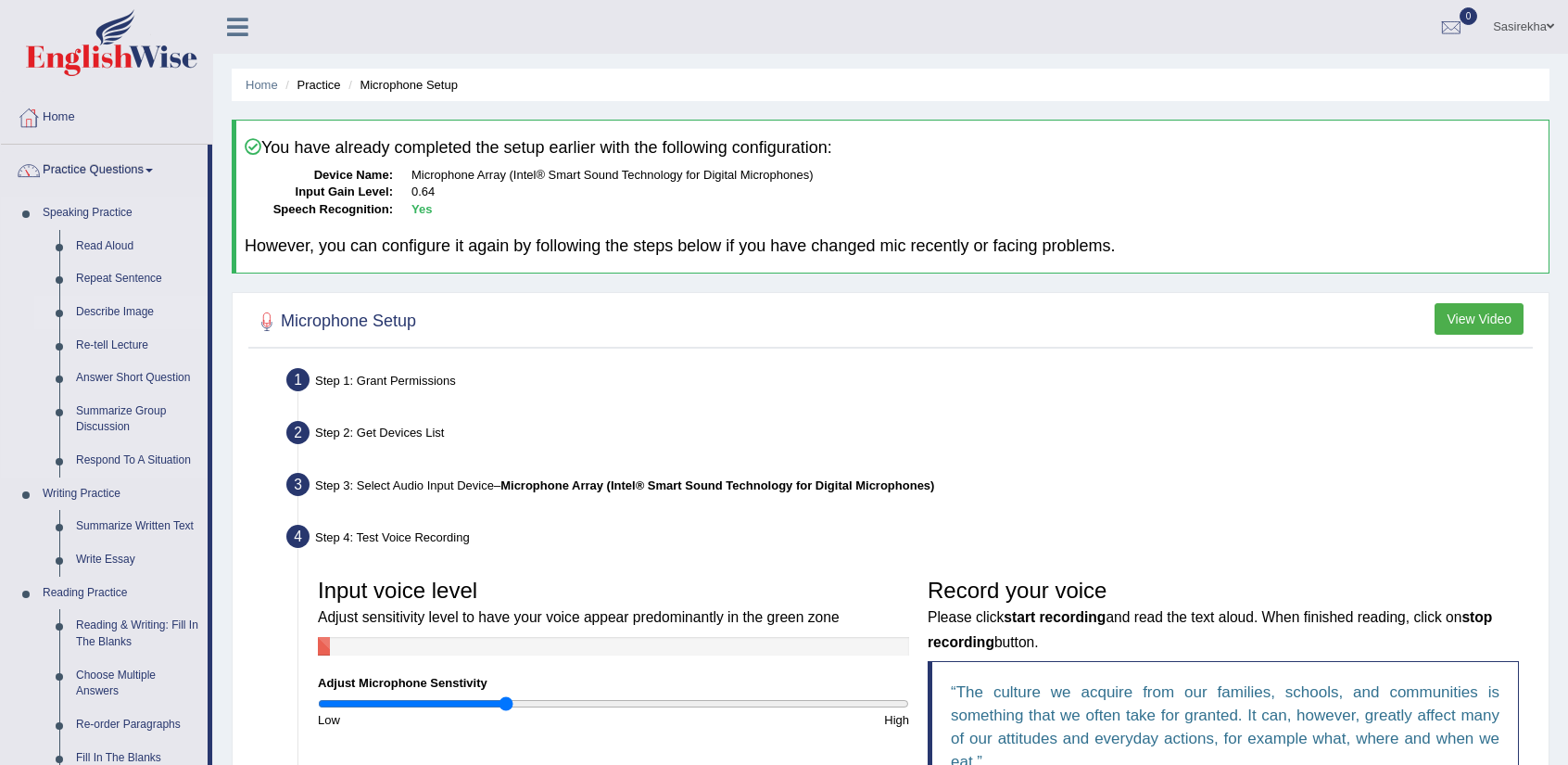
click at [132, 308] on link "Describe Image" at bounding box center [137, 312] width 140 height 33
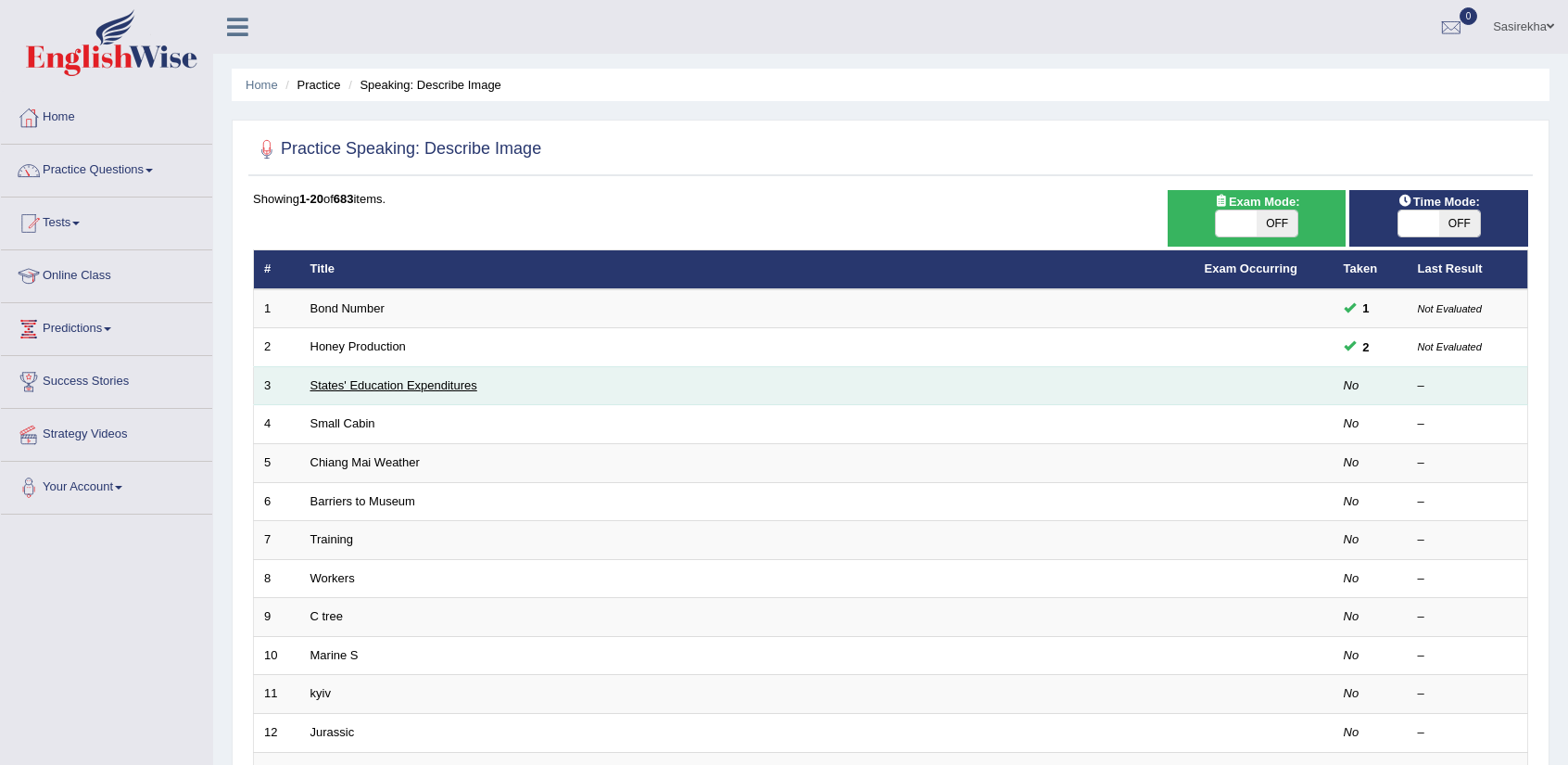
click at [400, 380] on link "States' Education Expenditures" at bounding box center [394, 384] width 167 height 14
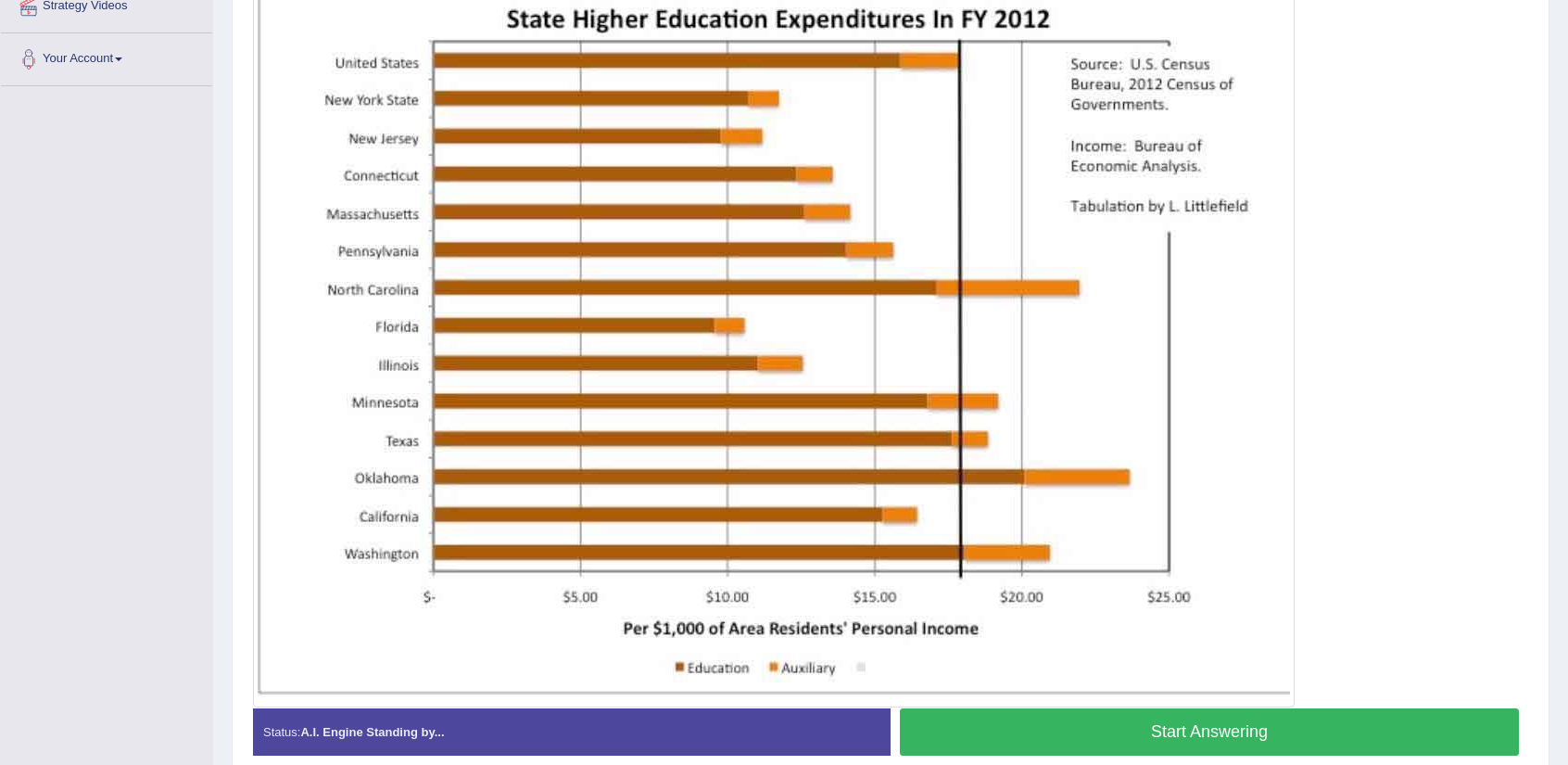
scroll to position [429, 0]
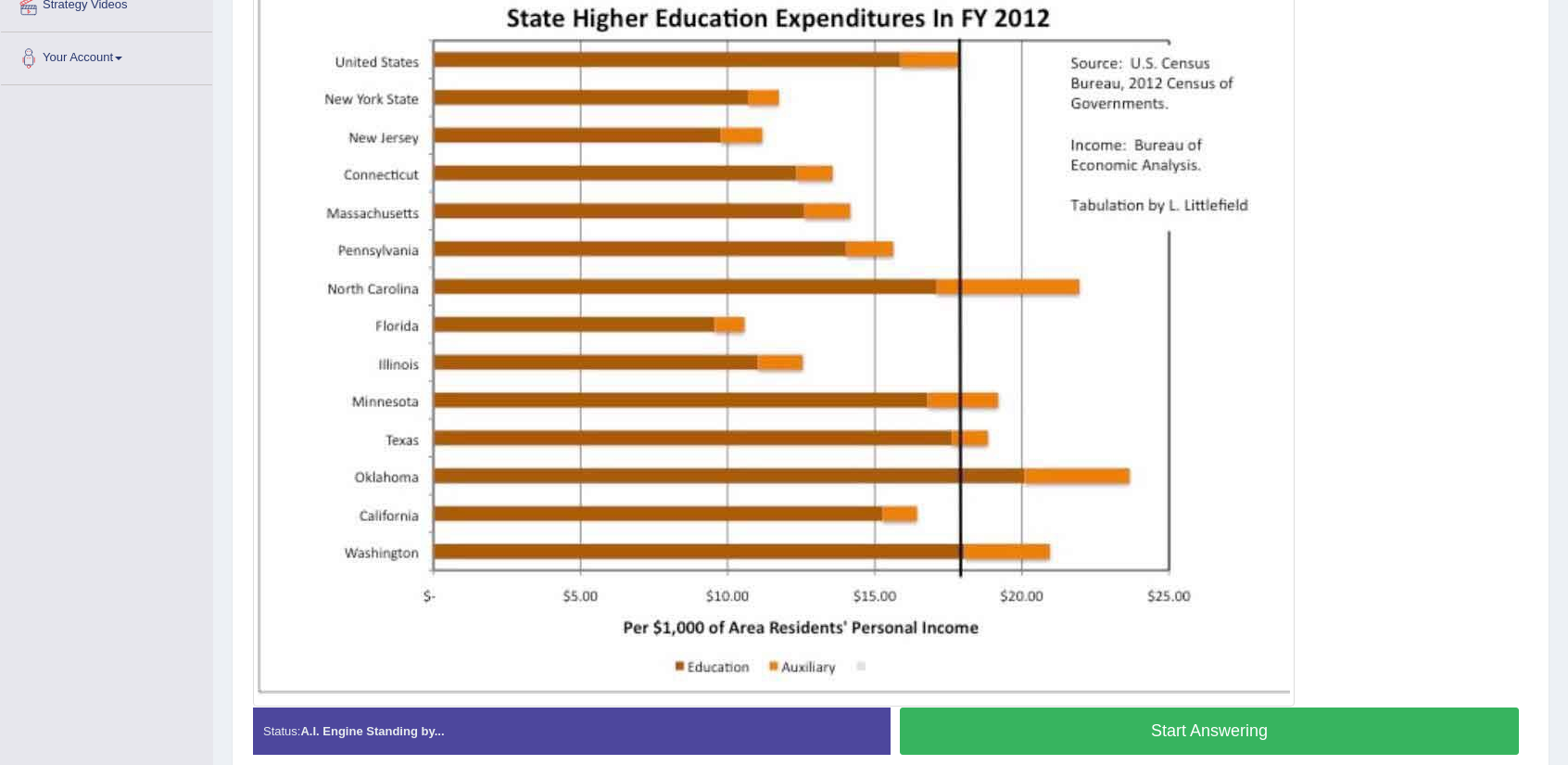
click at [1132, 736] on button "Start Answering" at bounding box center [1209, 731] width 619 height 47
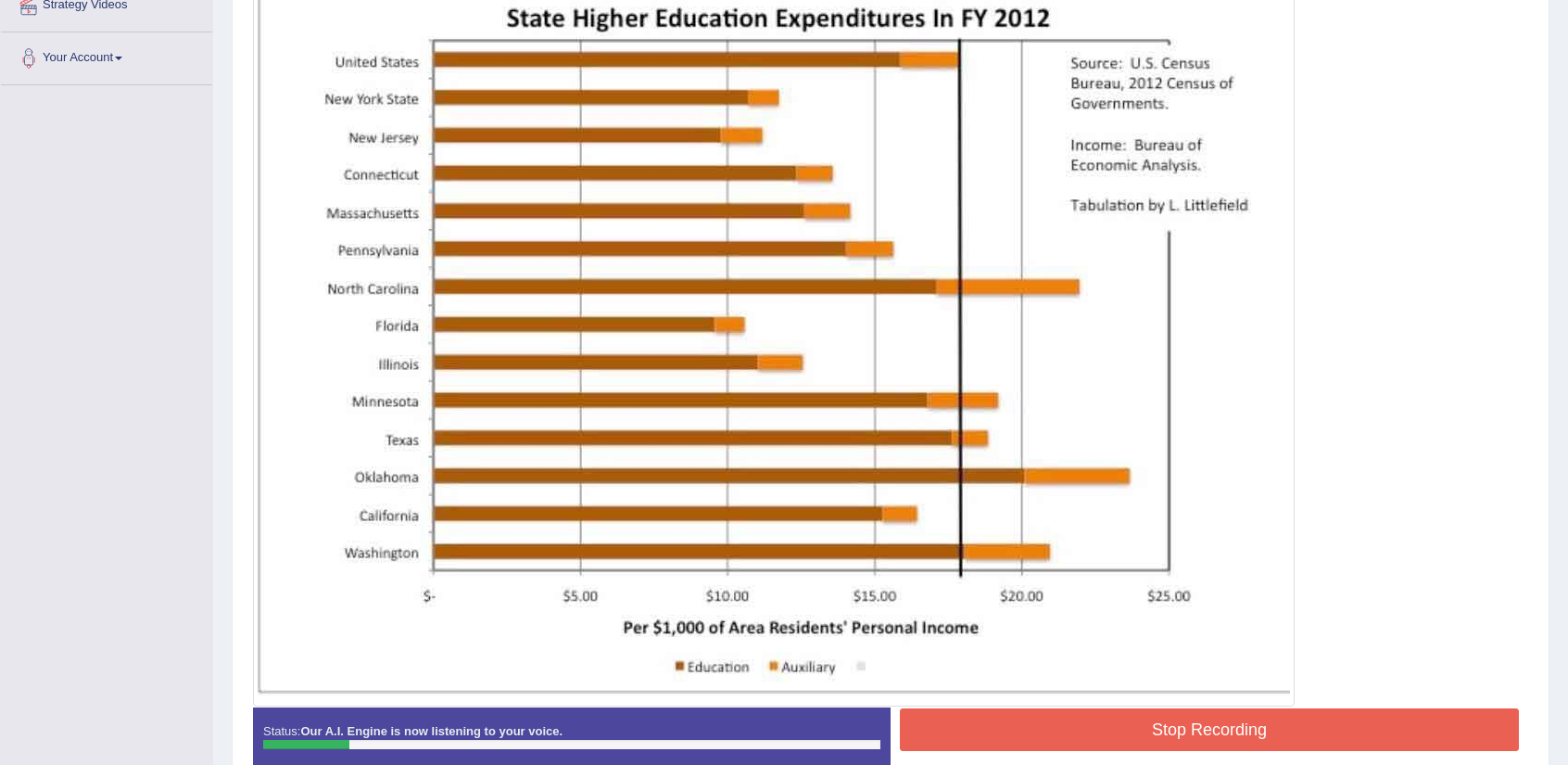
click at [1132, 736] on button "Stop Recording" at bounding box center [1209, 730] width 619 height 43
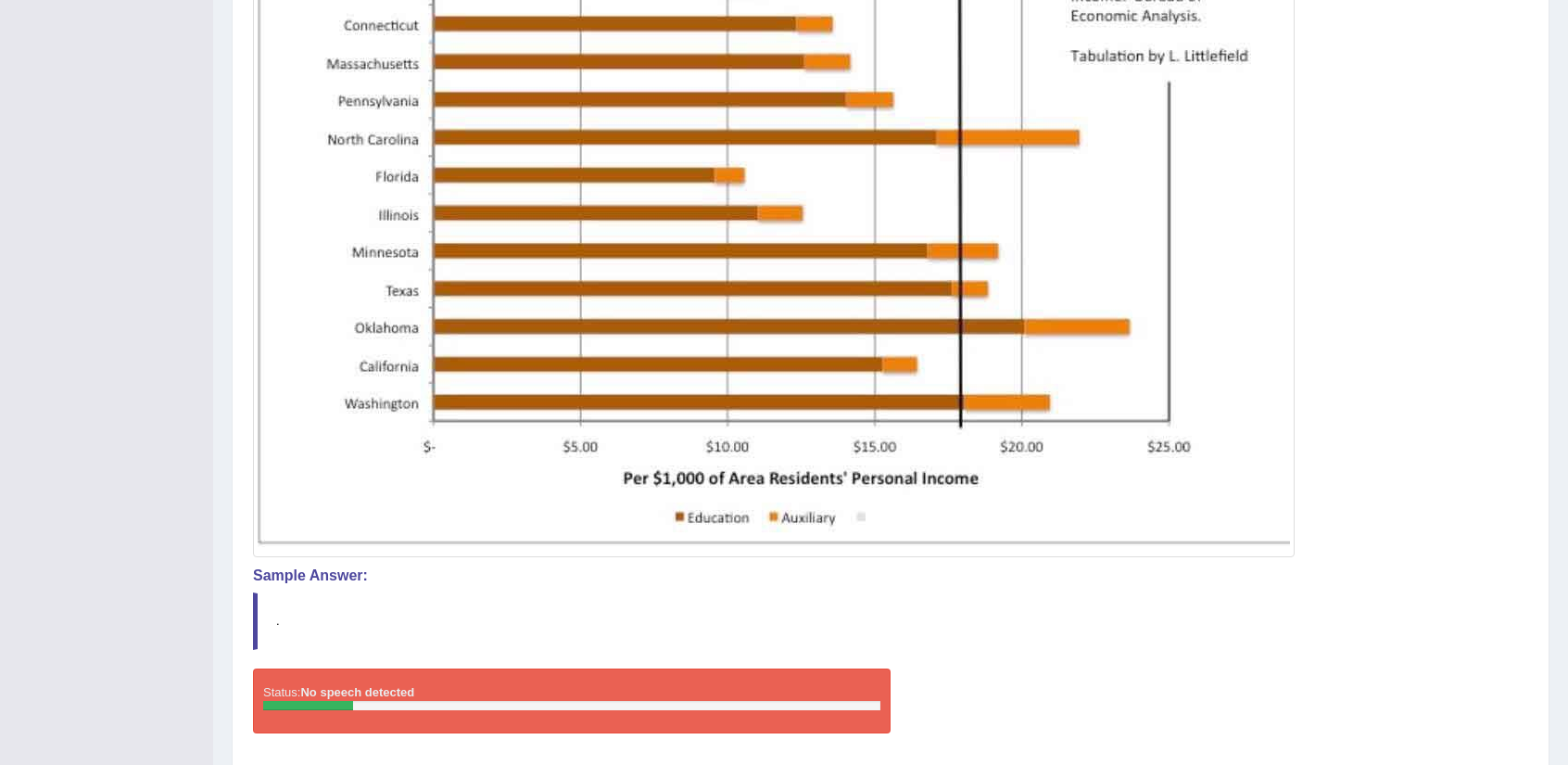
scroll to position [641, 0]
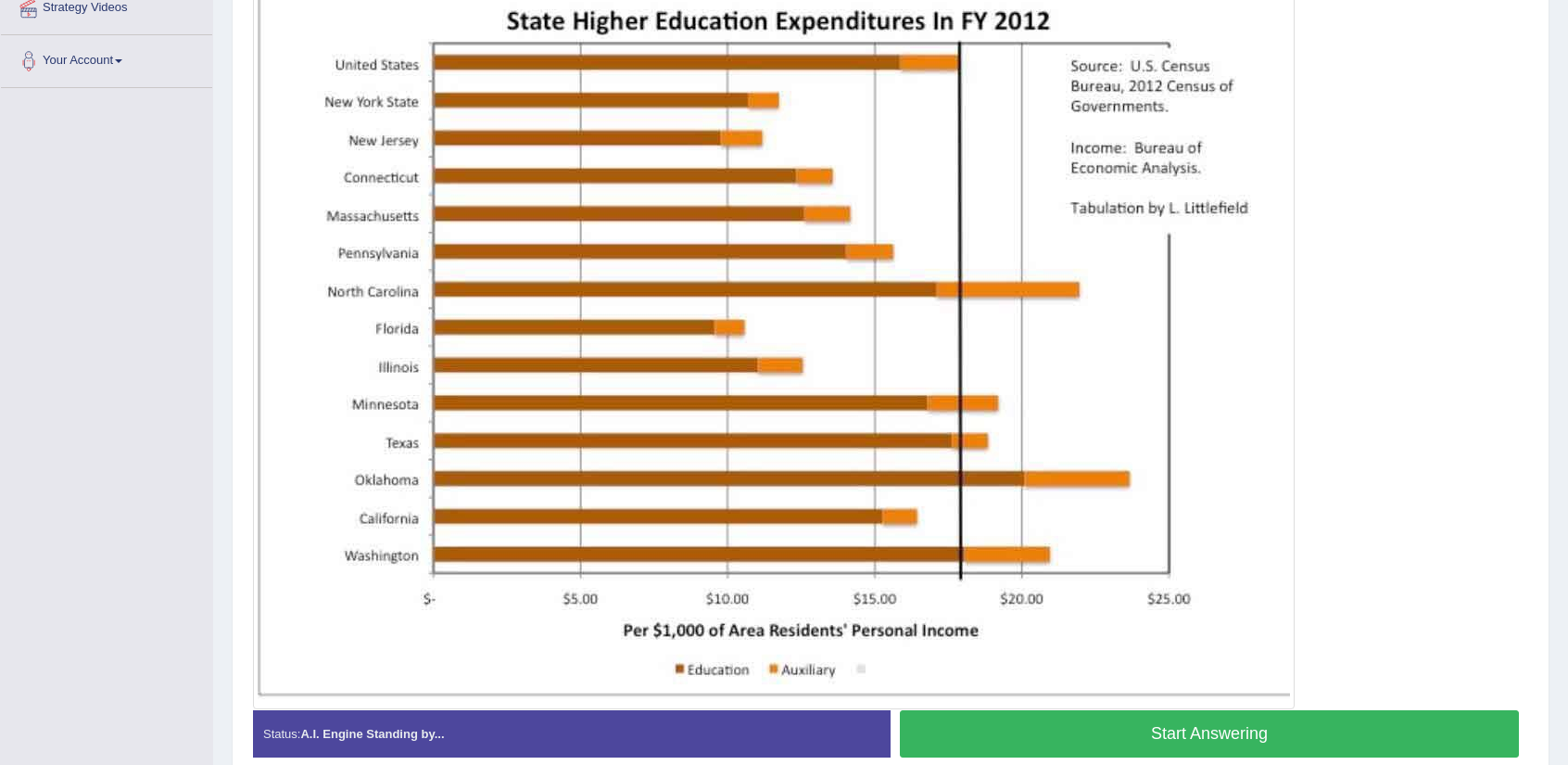
scroll to position [434, 0]
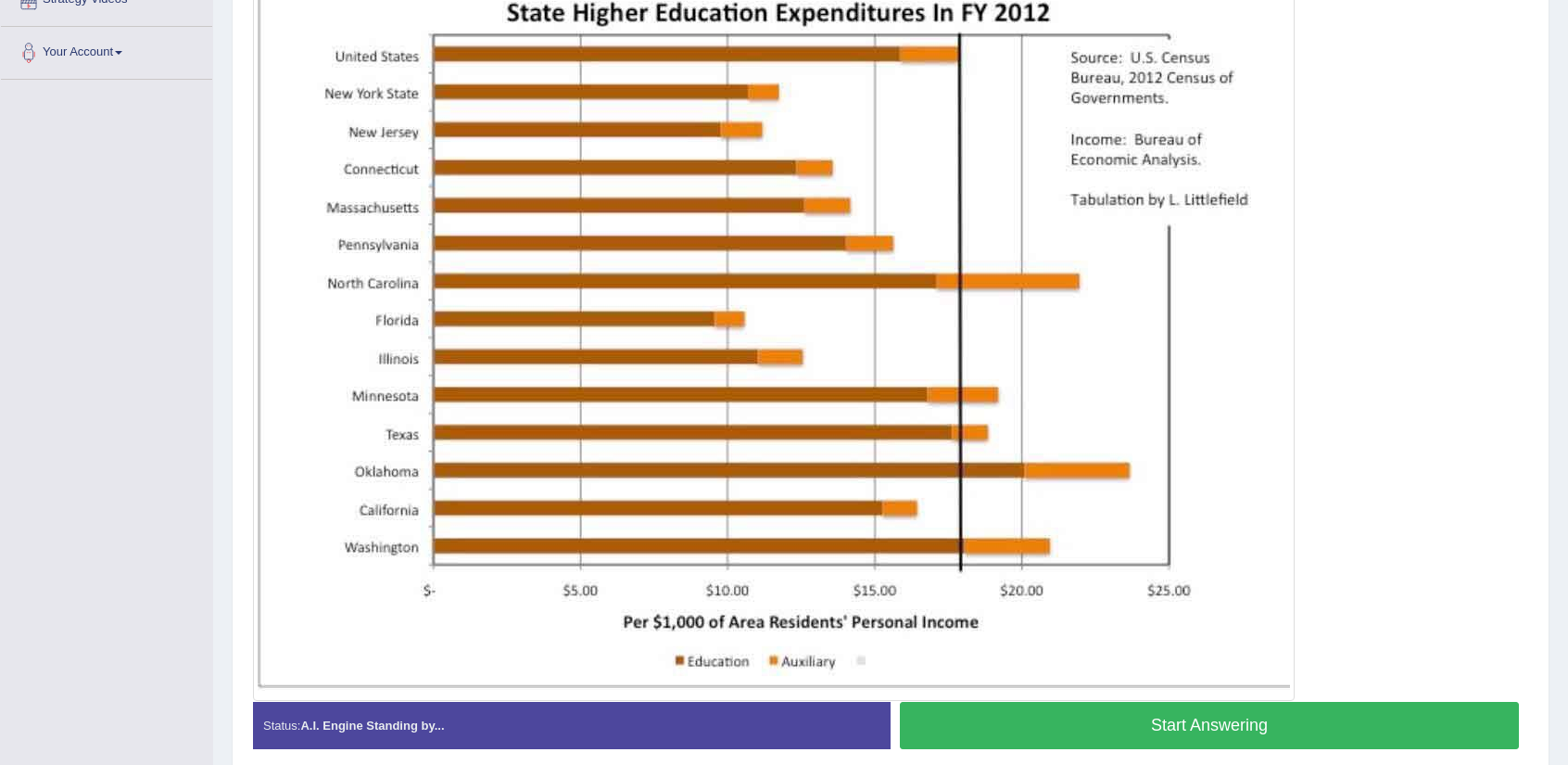
click at [1288, 720] on button "Start Answering" at bounding box center [1209, 725] width 619 height 47
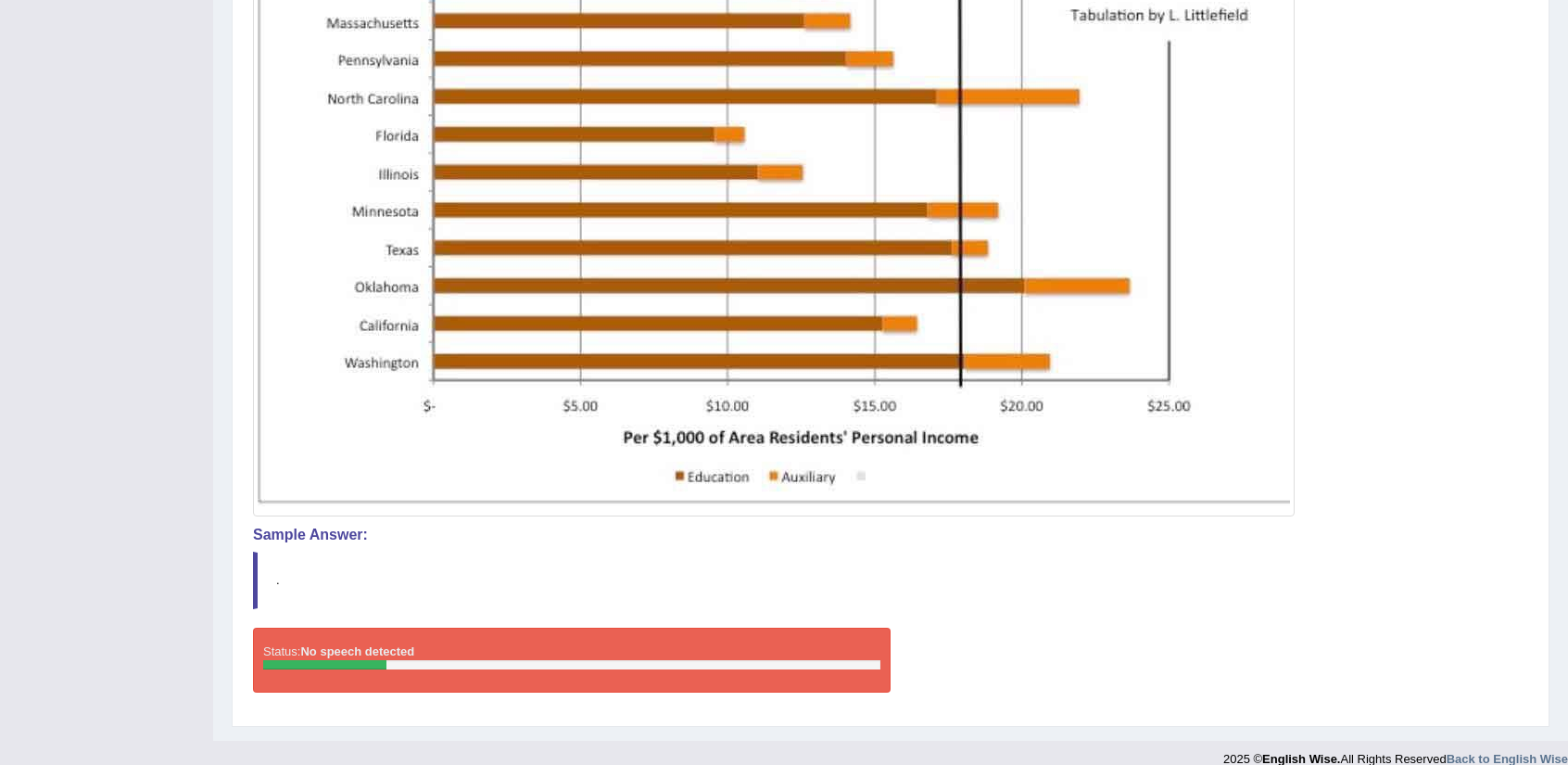
scroll to position [641, 0]
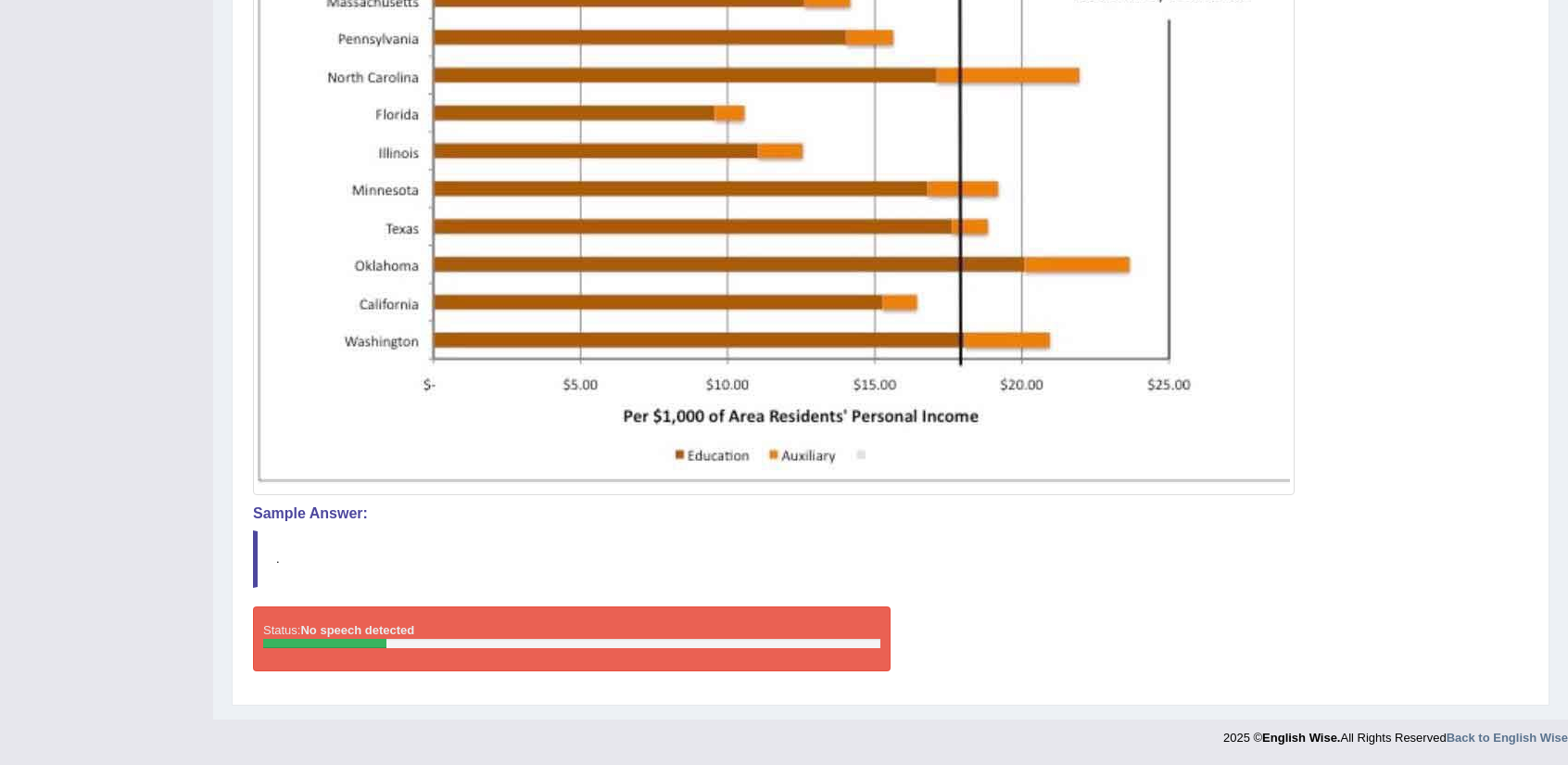
click at [1055, 634] on div "Status: No speech detected Start Answering Stop Recording" at bounding box center [891, 648] width 1276 height 84
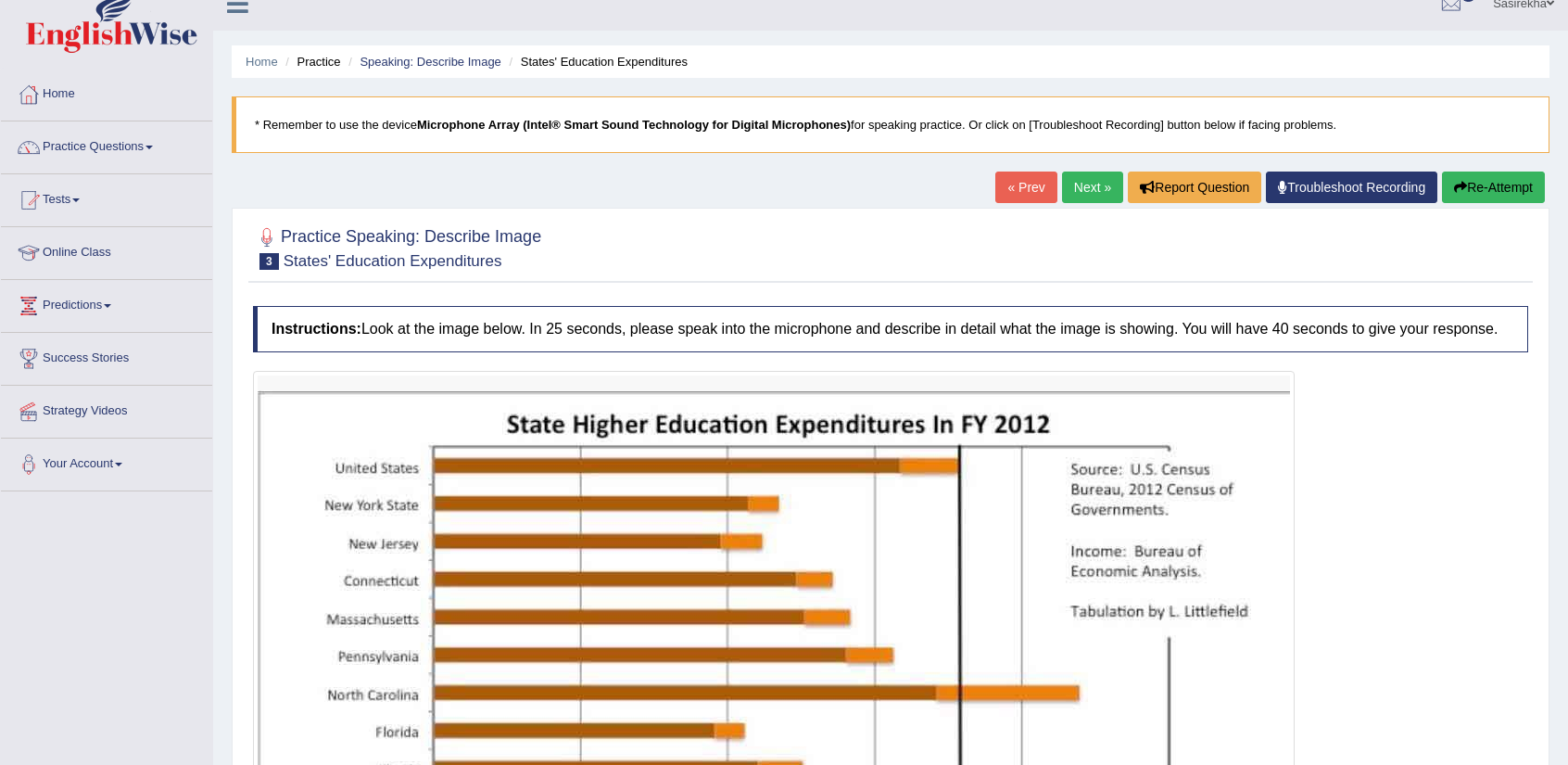
scroll to position [22, 0]
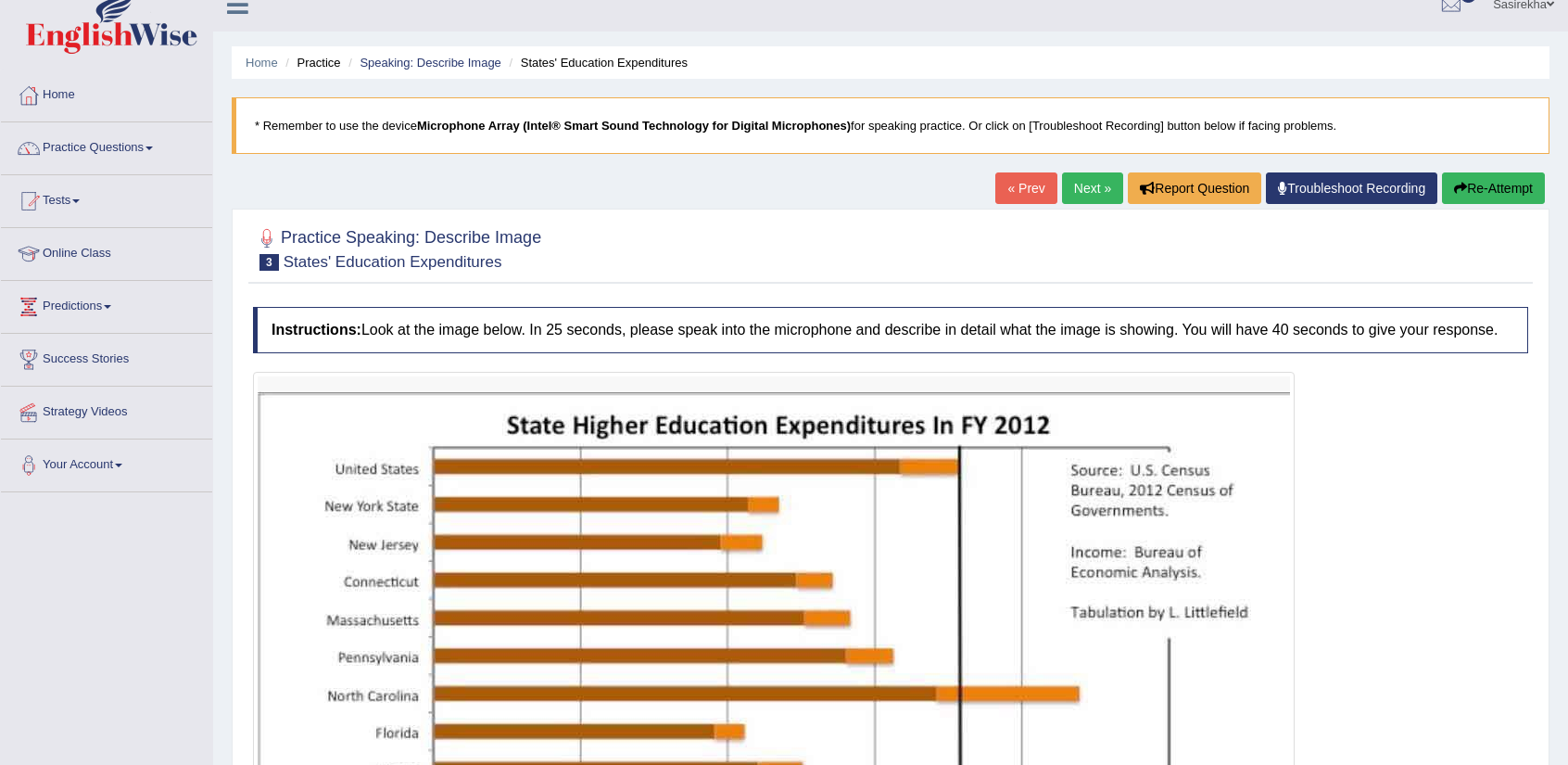
click at [1367, 196] on link "Troubleshoot Recording" at bounding box center [1352, 188] width 172 height 32
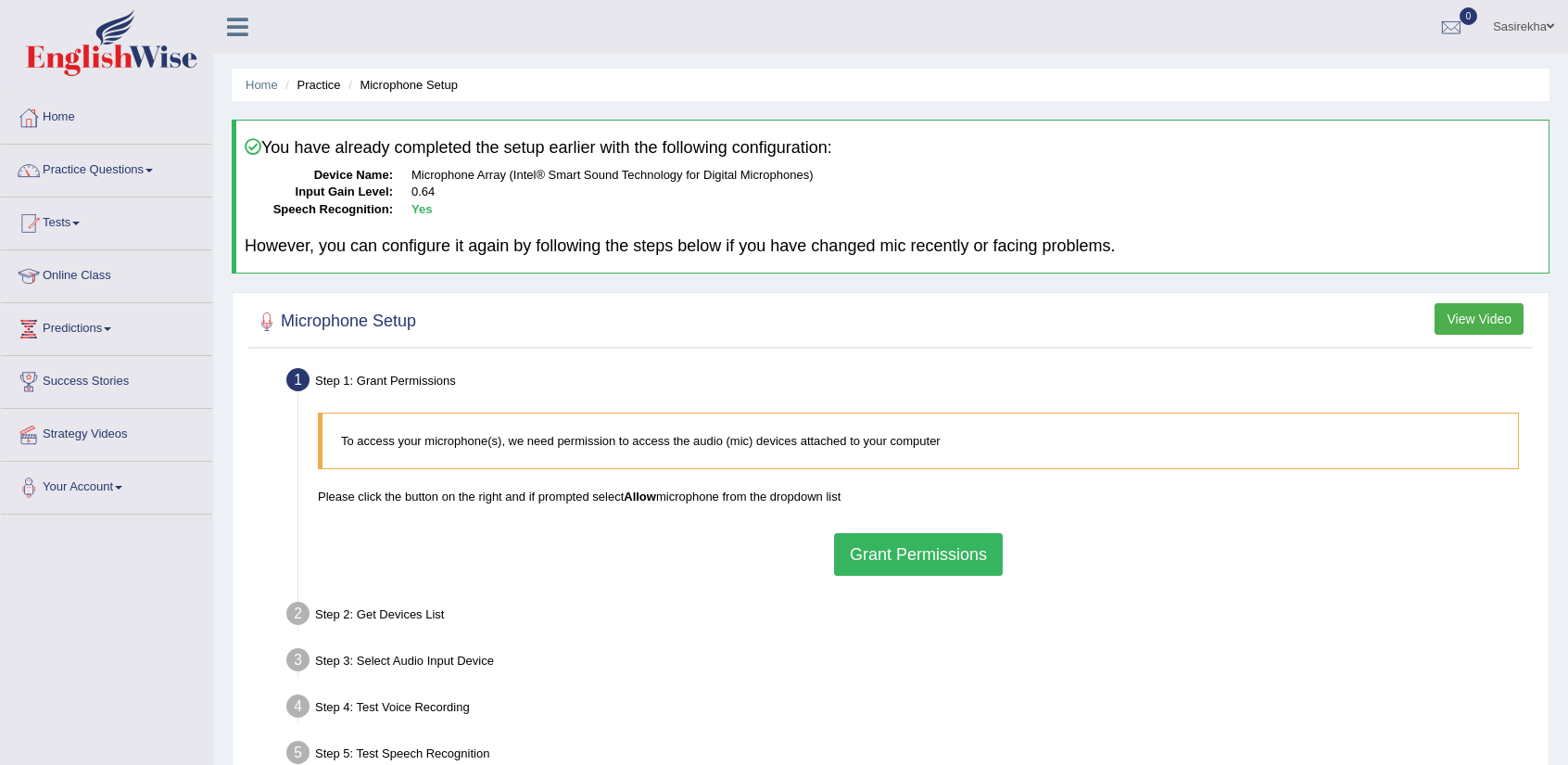
click at [962, 553] on button "Grant Permissions" at bounding box center [919, 554] width 169 height 43
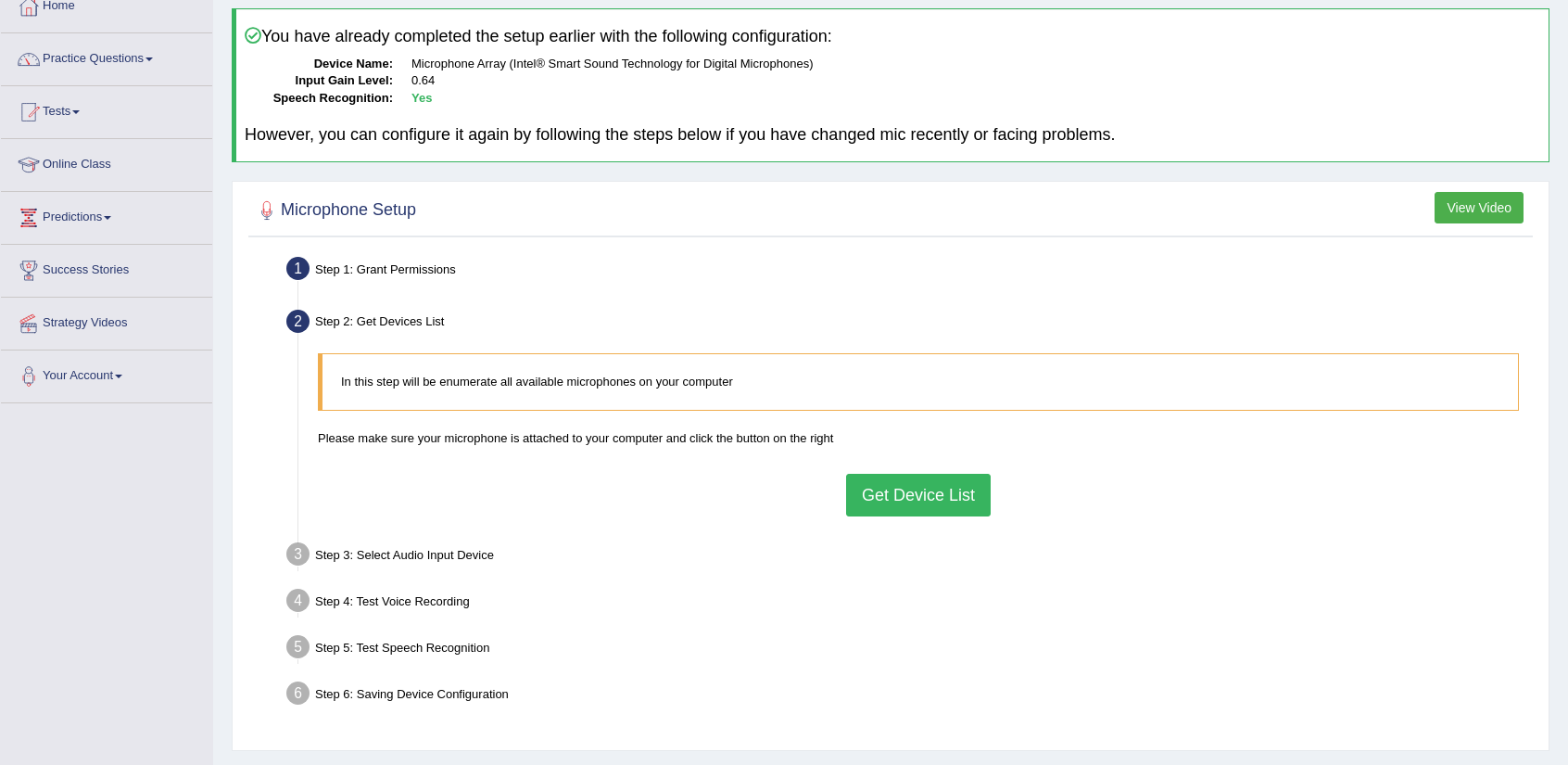
scroll to position [124, 0]
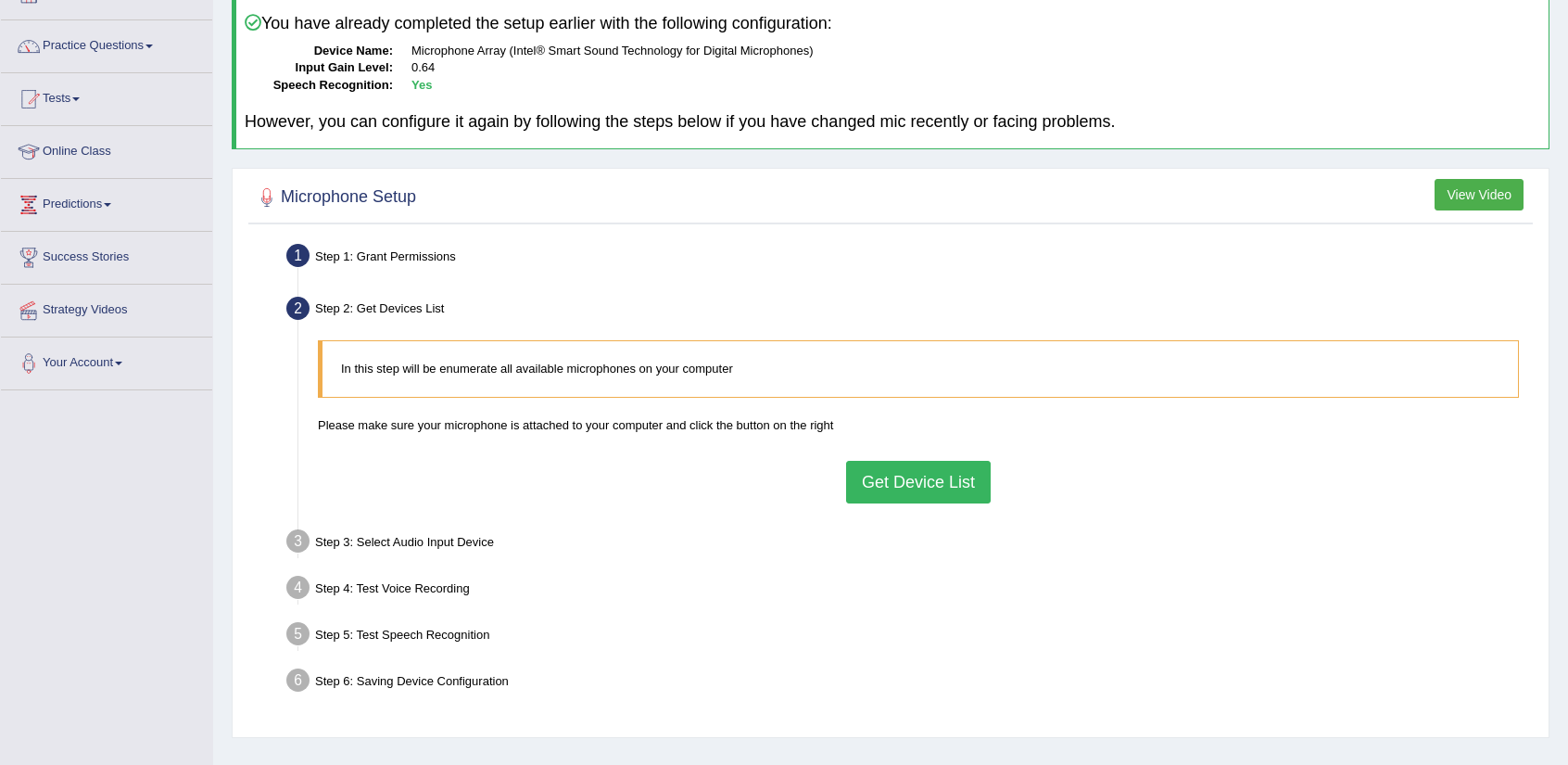
click at [961, 481] on button "Get Device List" at bounding box center [918, 482] width 145 height 43
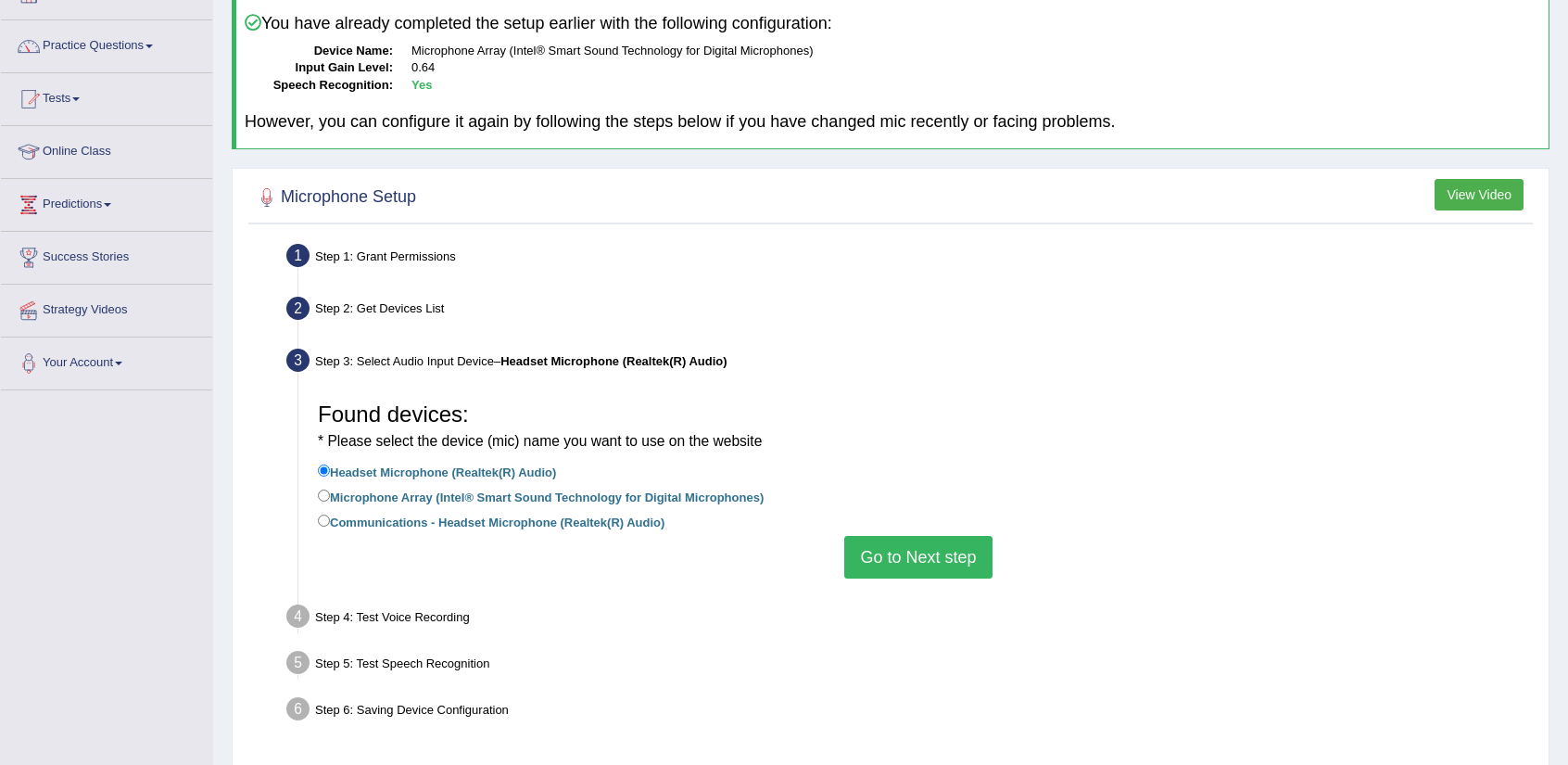
click at [745, 495] on label "Microphone Array (Intel® Smart Sound Technology for Digital Microphones)" at bounding box center [540, 496] width 446 height 20
click at [330, 495] on input "Microphone Array (Intel® Smart Sound Technology for Digital Microphones)" at bounding box center [323, 495] width 12 height 12
radio input "true"
click at [745, 495] on label "Microphone Array (Intel® Smart Sound Technology for Digital Microphones)" at bounding box center [540, 496] width 446 height 20
click at [330, 495] on input "Microphone Array (Intel® Smart Sound Technology for Digital Microphones)" at bounding box center [323, 495] width 12 height 12
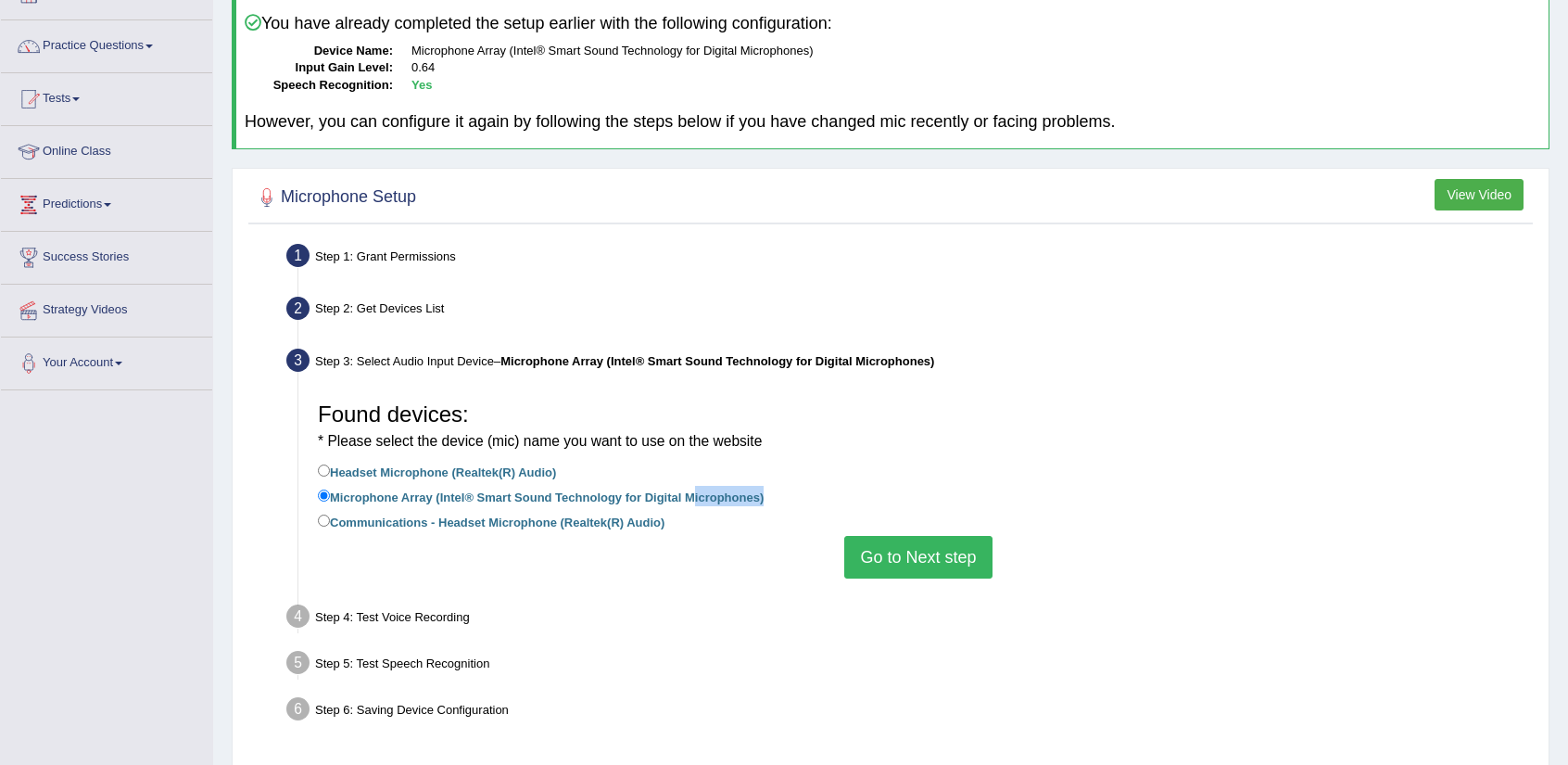
click at [745, 495] on label "Microphone Array (Intel® Smart Sound Technology for Digital Microphones)" at bounding box center [540, 496] width 446 height 20
click at [330, 495] on input "Microphone Array (Intel® Smart Sound Technology for Digital Microphones)" at bounding box center [323, 495] width 12 height 12
click at [745, 495] on label "Microphone Array (Intel® Smart Sound Technology for Digital Microphones)" at bounding box center [540, 496] width 446 height 20
click at [330, 495] on input "Microphone Array (Intel® Smart Sound Technology for Digital Microphones)" at bounding box center [323, 495] width 12 height 12
click at [745, 495] on label "Microphone Array (Intel® Smart Sound Technology for Digital Microphones)" at bounding box center [540, 496] width 446 height 20
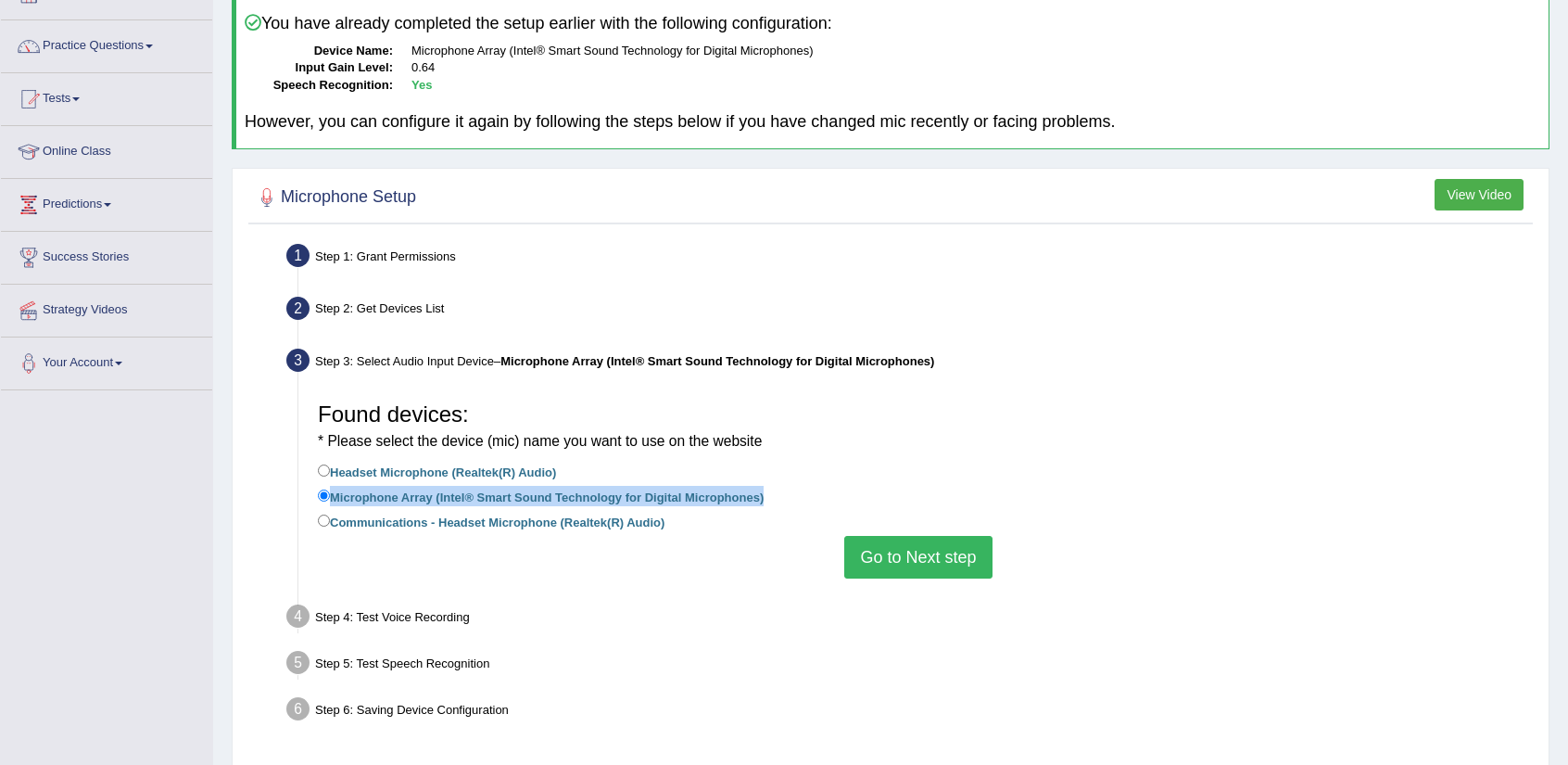
click at [330, 495] on input "Microphone Array (Intel® Smart Sound Technology for Digital Microphones)" at bounding box center [323, 495] width 12 height 12
click at [745, 495] on label "Microphone Array (Intel® Smart Sound Technology for Digital Microphones)" at bounding box center [540, 496] width 446 height 20
click at [330, 495] on input "Microphone Array (Intel® Smart Sound Technology for Digital Microphones)" at bounding box center [323, 495] width 12 height 12
click at [890, 553] on button "Go to Next step" at bounding box center [917, 557] width 148 height 43
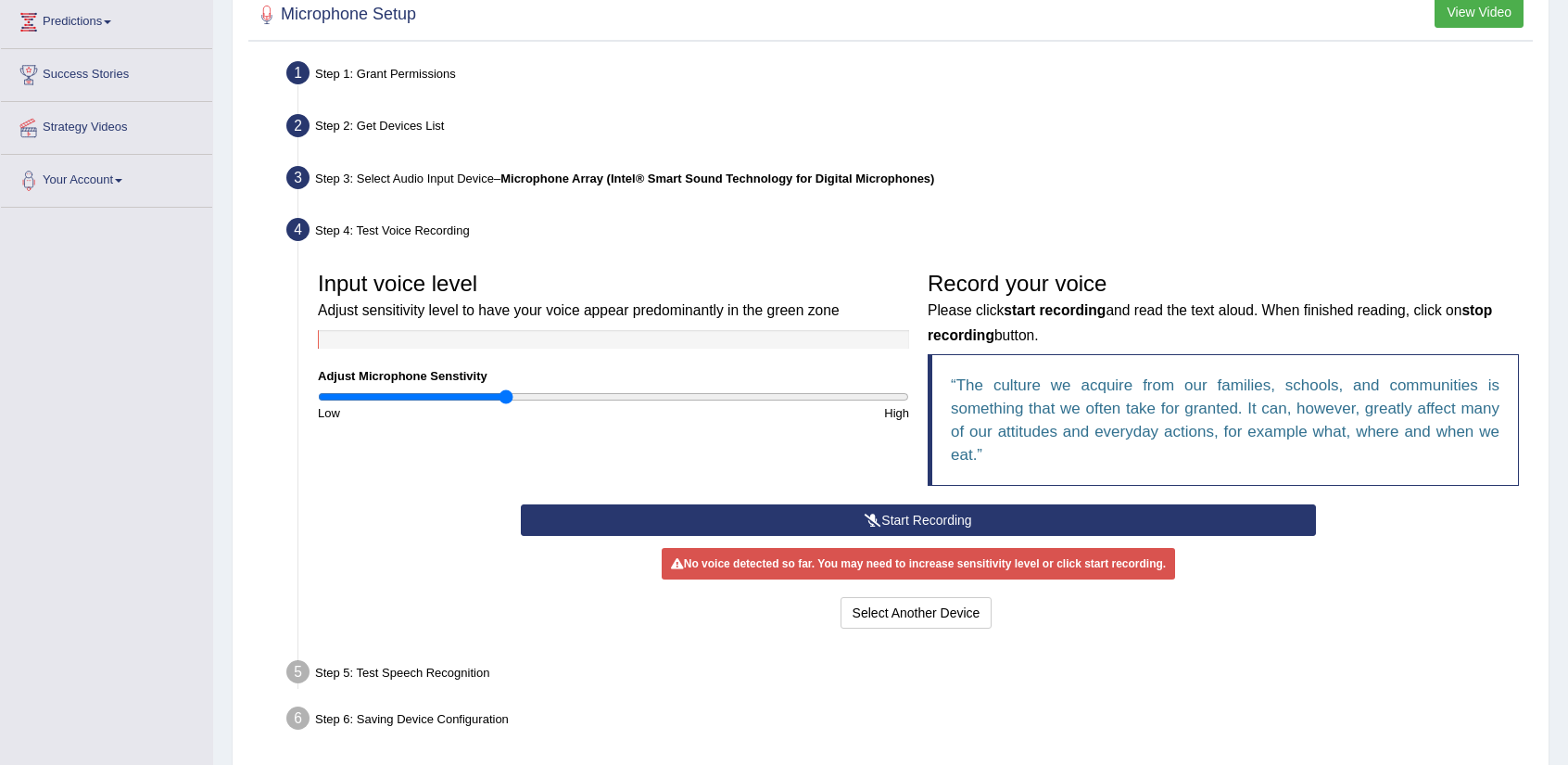
scroll to position [322, 0]
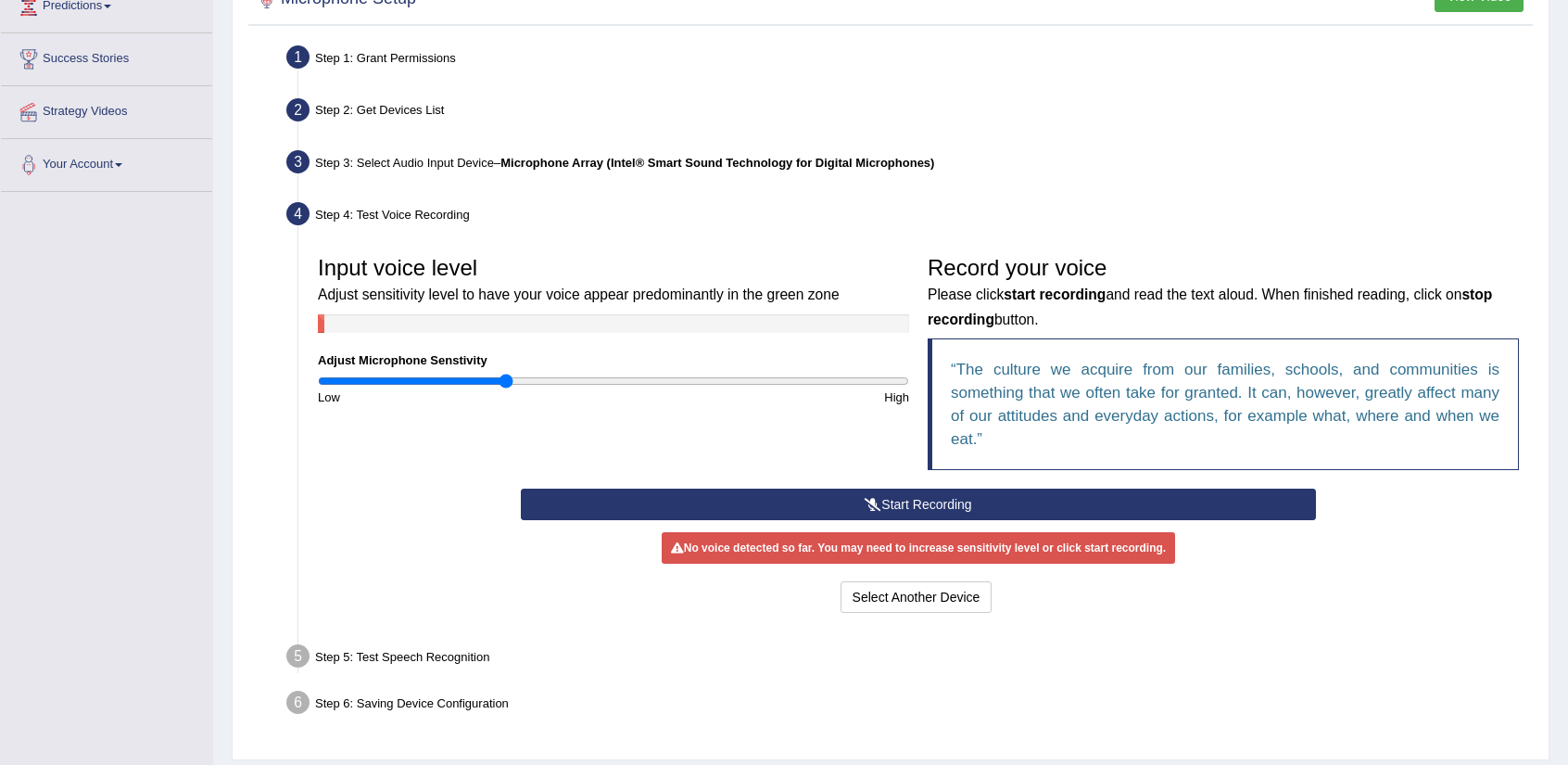
click at [890, 521] on div "Start Recording Stop Recording Note: Please listen to the recording till the en…" at bounding box center [918, 552] width 813 height 129
click at [892, 505] on button "Start Recording" at bounding box center [918, 504] width 795 height 32
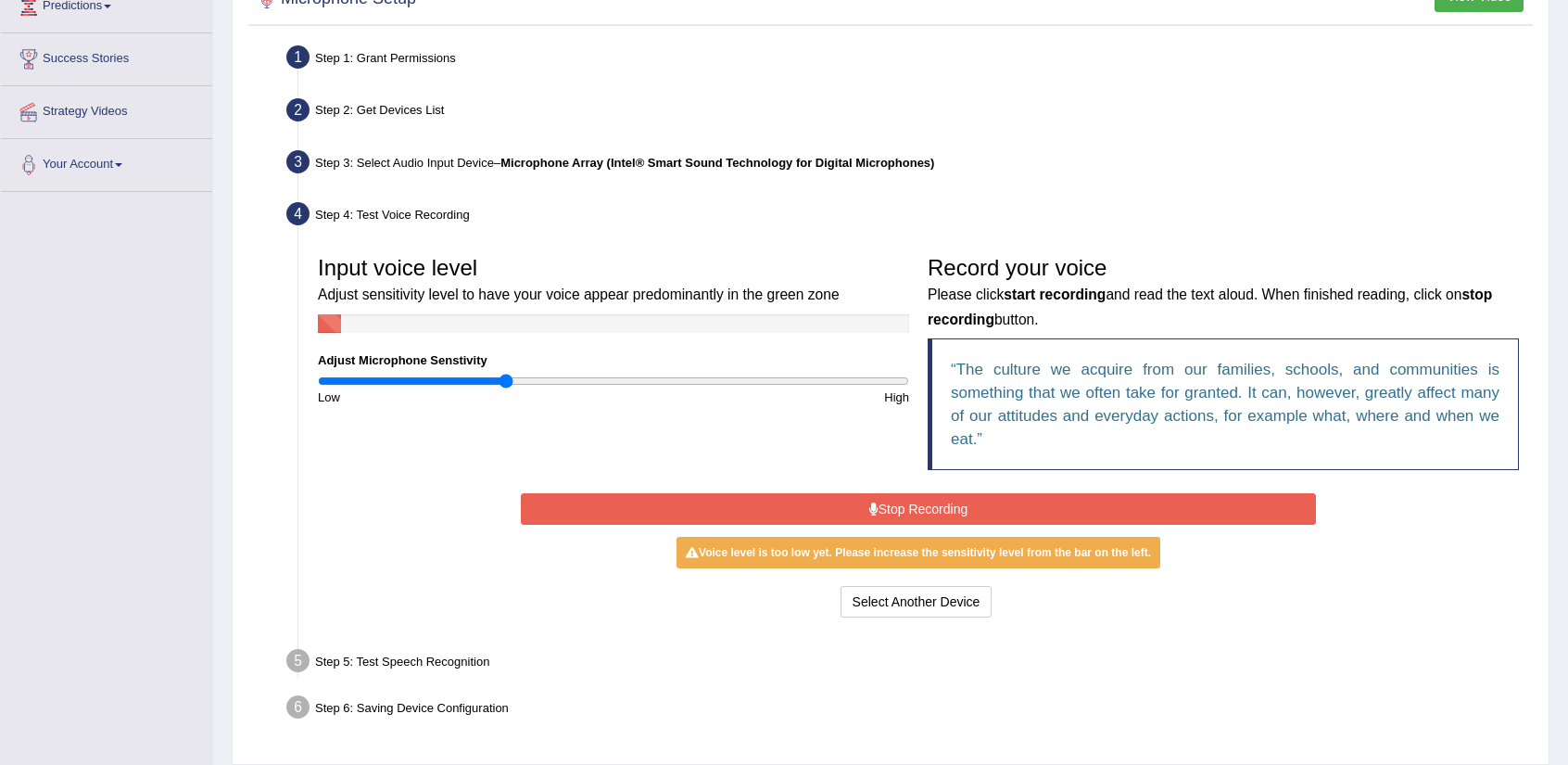
click at [892, 505] on button "Stop Recording" at bounding box center [918, 509] width 795 height 32
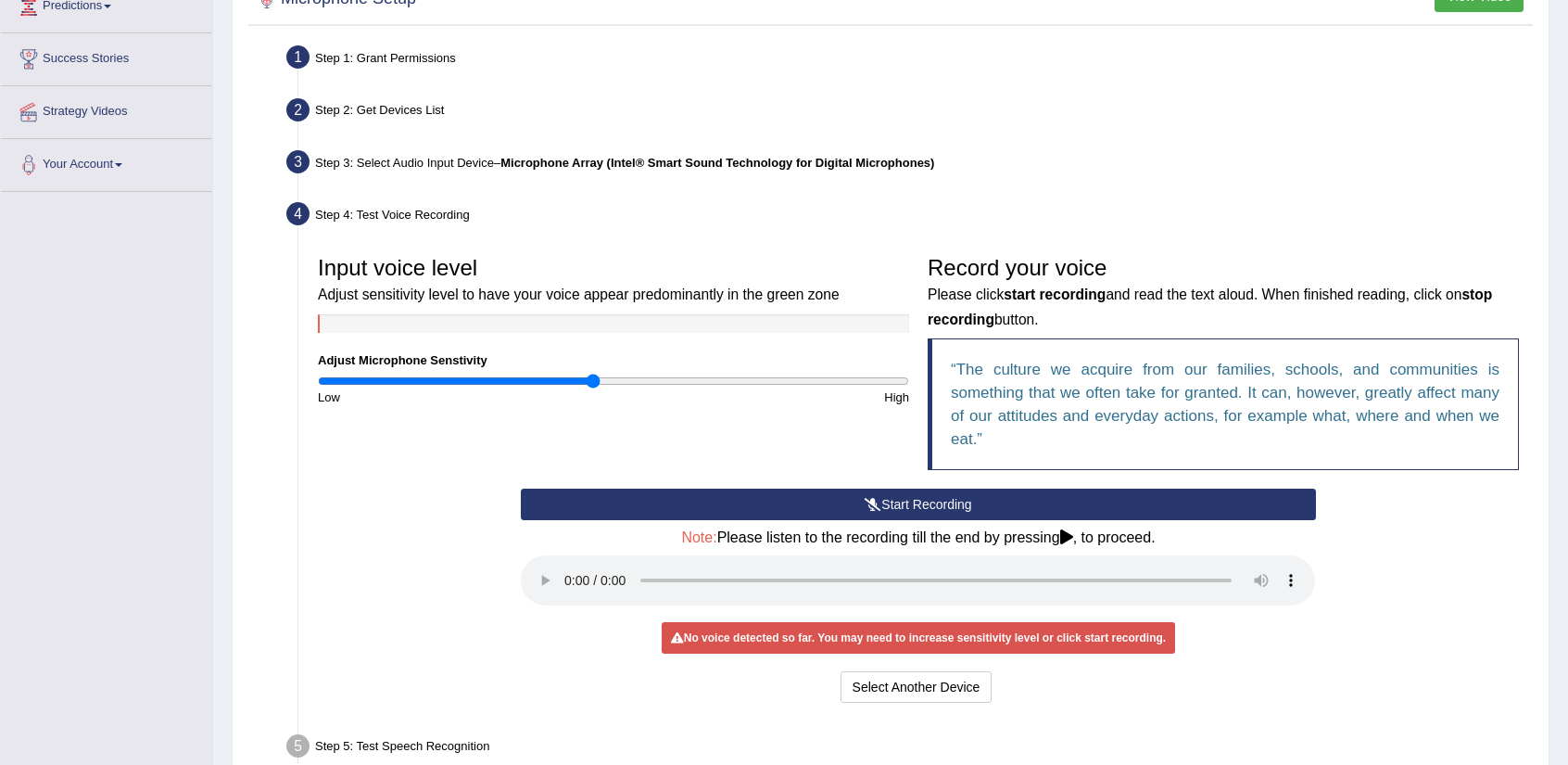
drag, startPoint x: 504, startPoint y: 379, endPoint x: 593, endPoint y: 384, distance: 89.1
click at [593, 384] on input "range" at bounding box center [613, 381] width 591 height 15
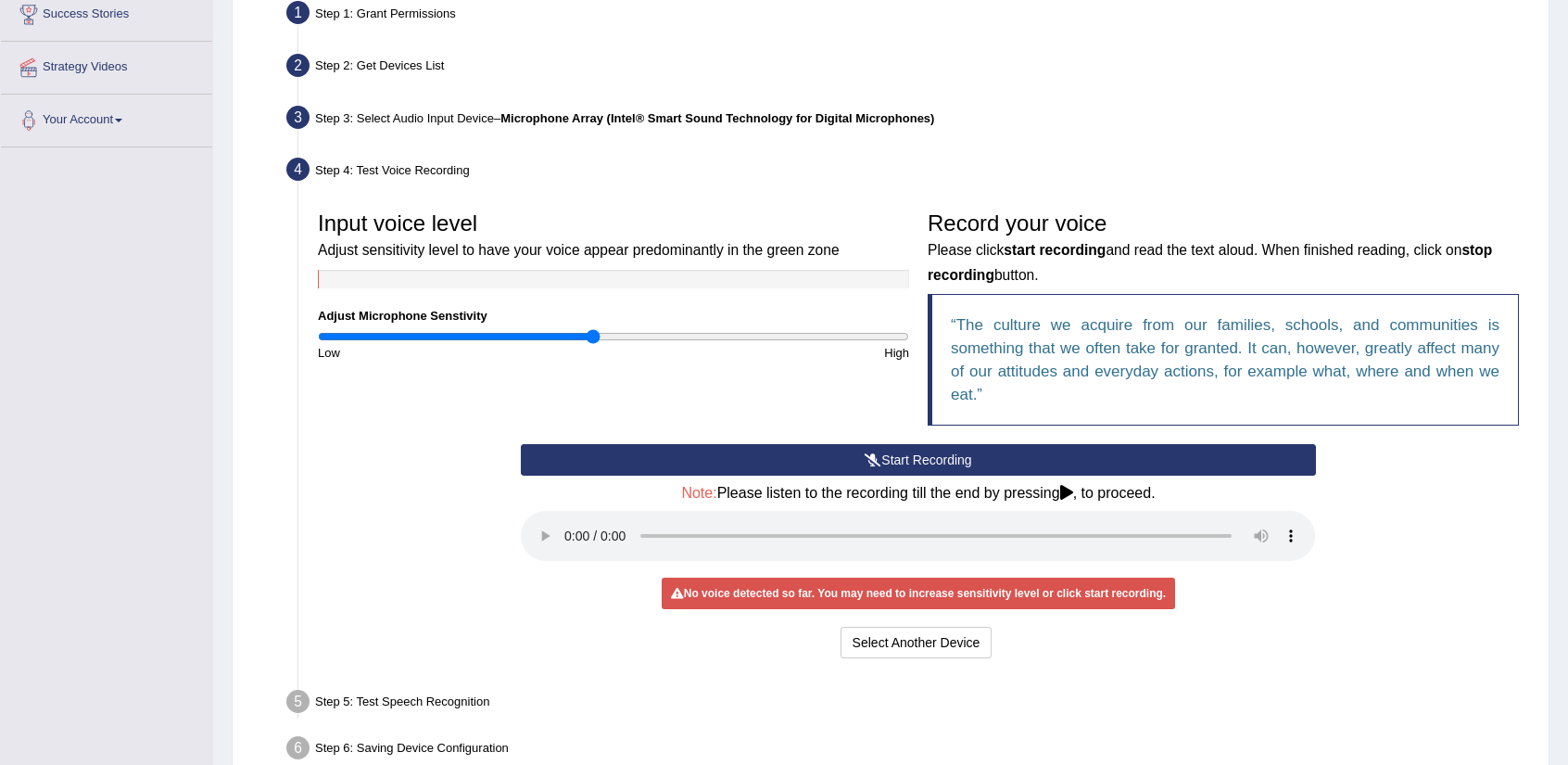
scroll to position [465, 0]
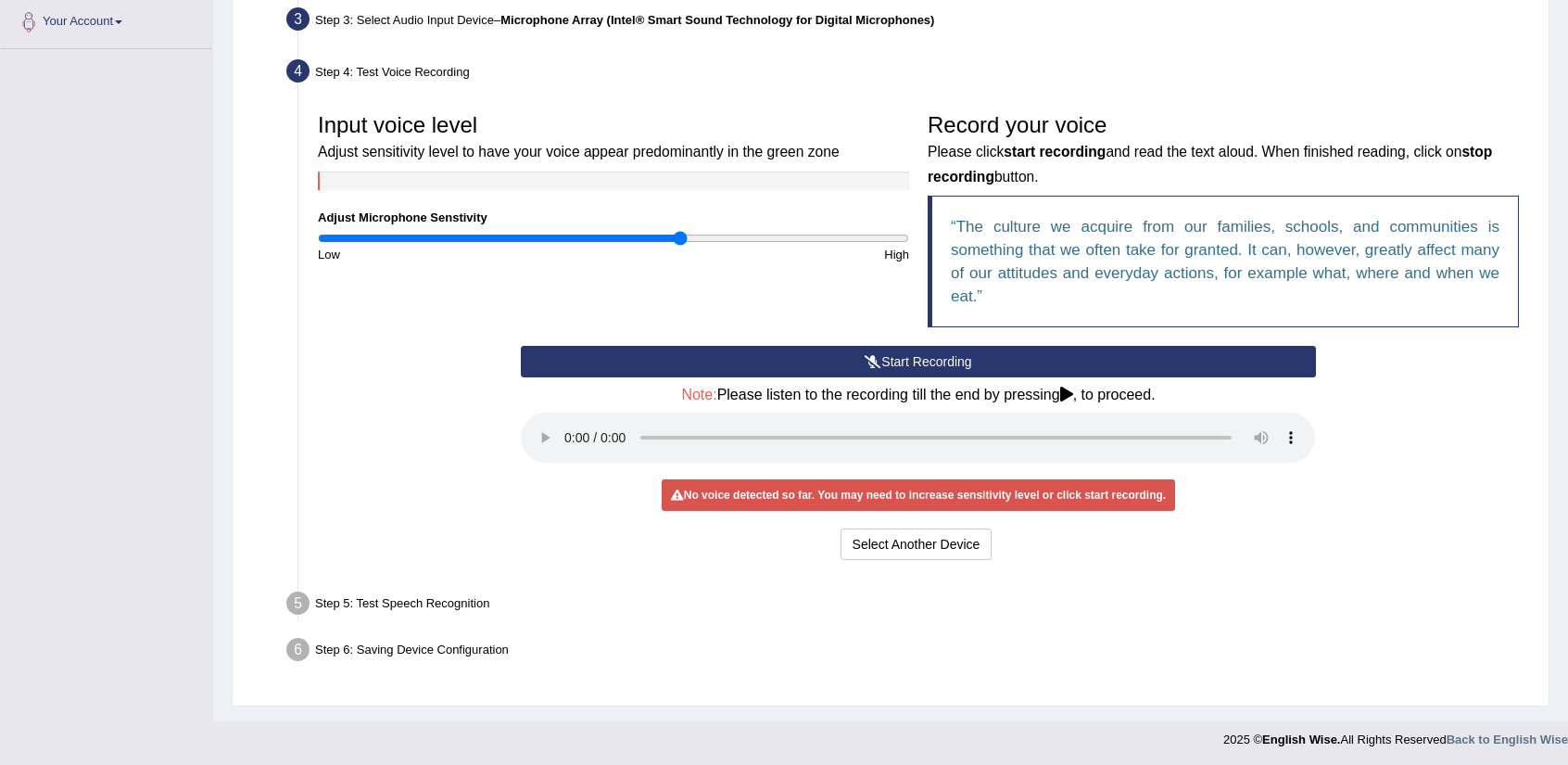
drag, startPoint x: 595, startPoint y: 235, endPoint x: 678, endPoint y: 251, distance: 84.5
type input "1.24"
click at [678, 246] on input "range" at bounding box center [613, 239] width 591 height 15
click at [852, 367] on button "Start Recording" at bounding box center [918, 361] width 795 height 32
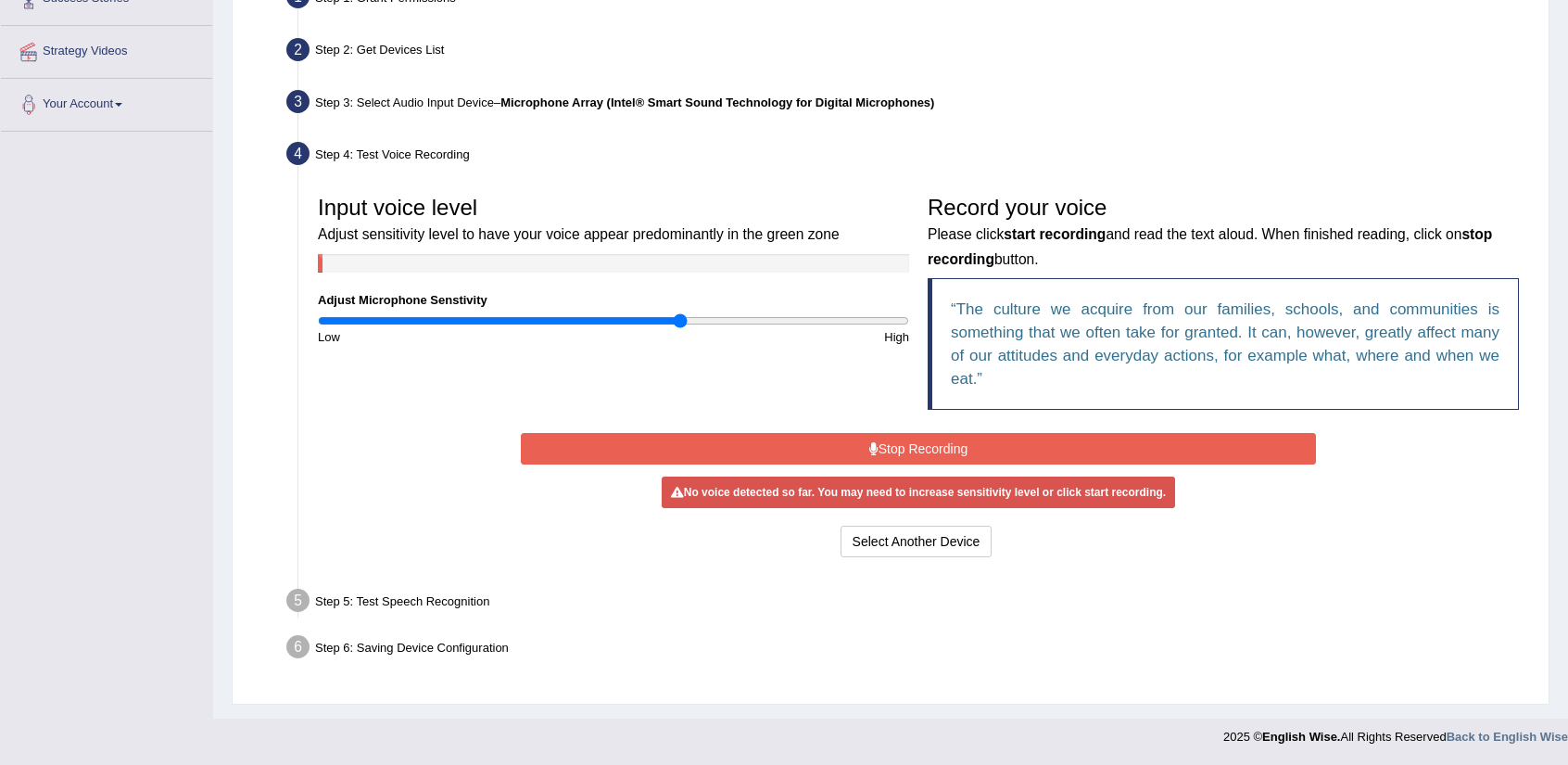
scroll to position [380, 0]
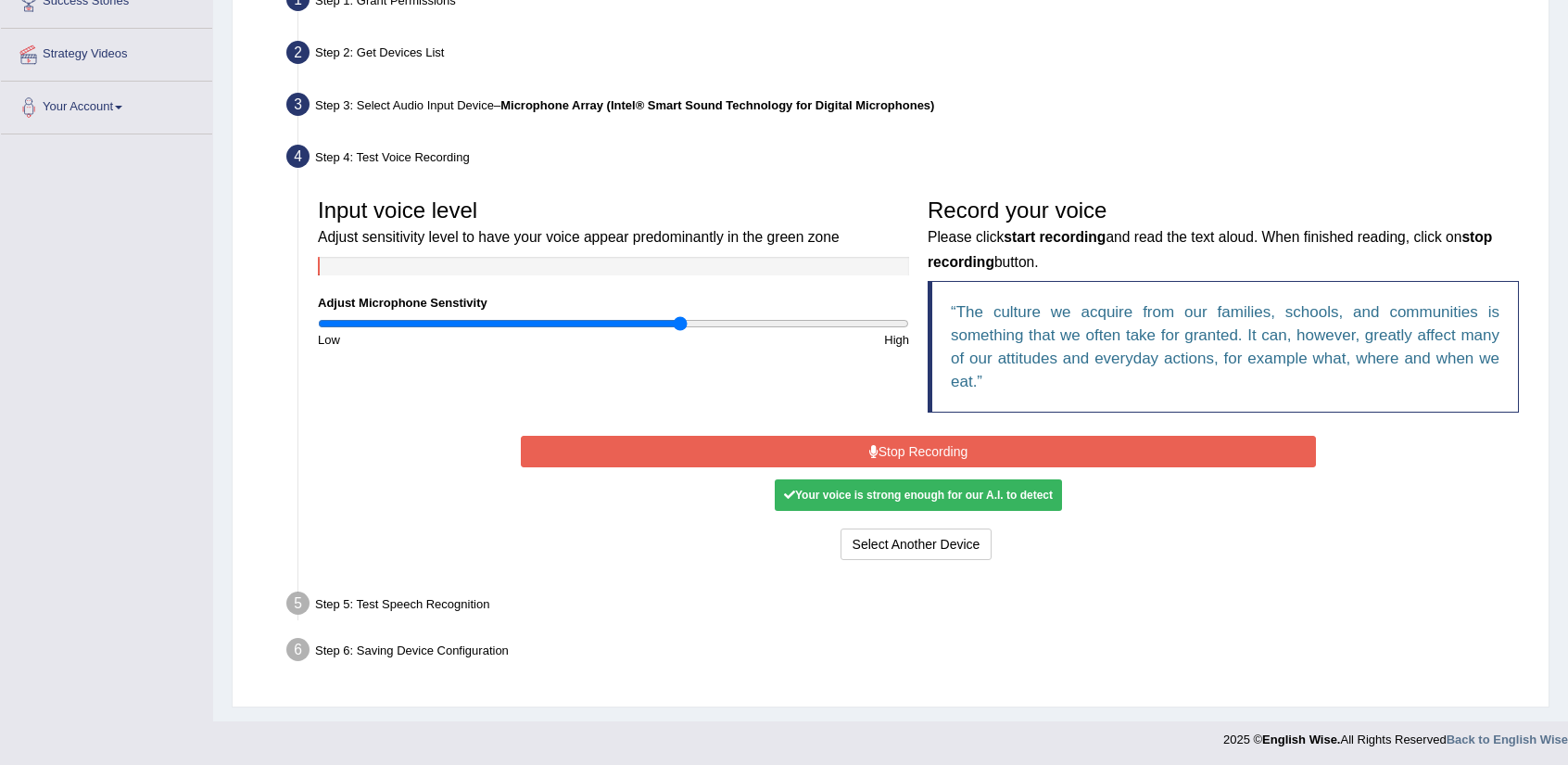
click at [876, 446] on button "Stop Recording" at bounding box center [918, 451] width 795 height 32
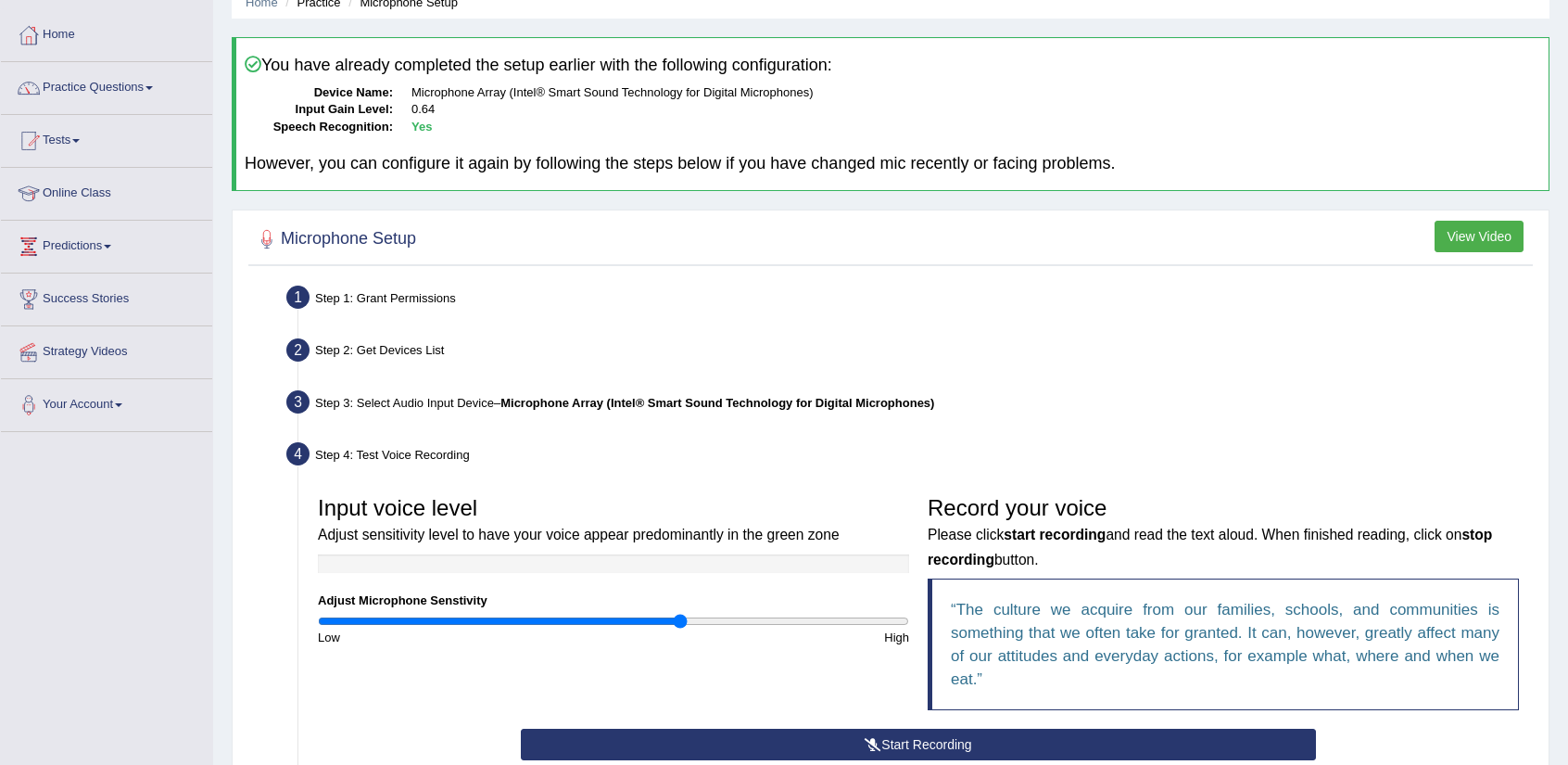
scroll to position [465, 0]
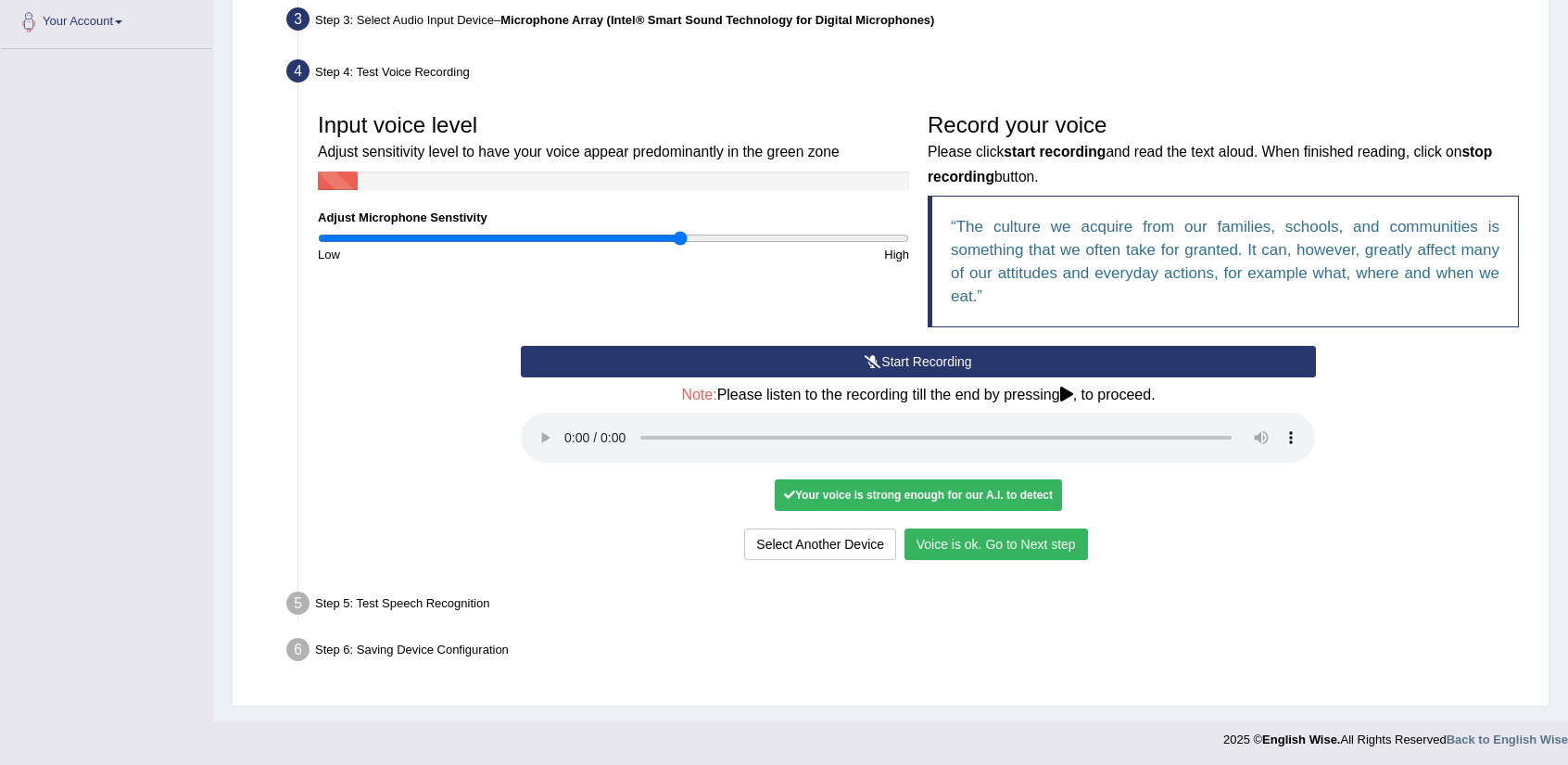
click at [1016, 536] on button "Voice is ok. Go to Next step" at bounding box center [996, 544] width 184 height 32
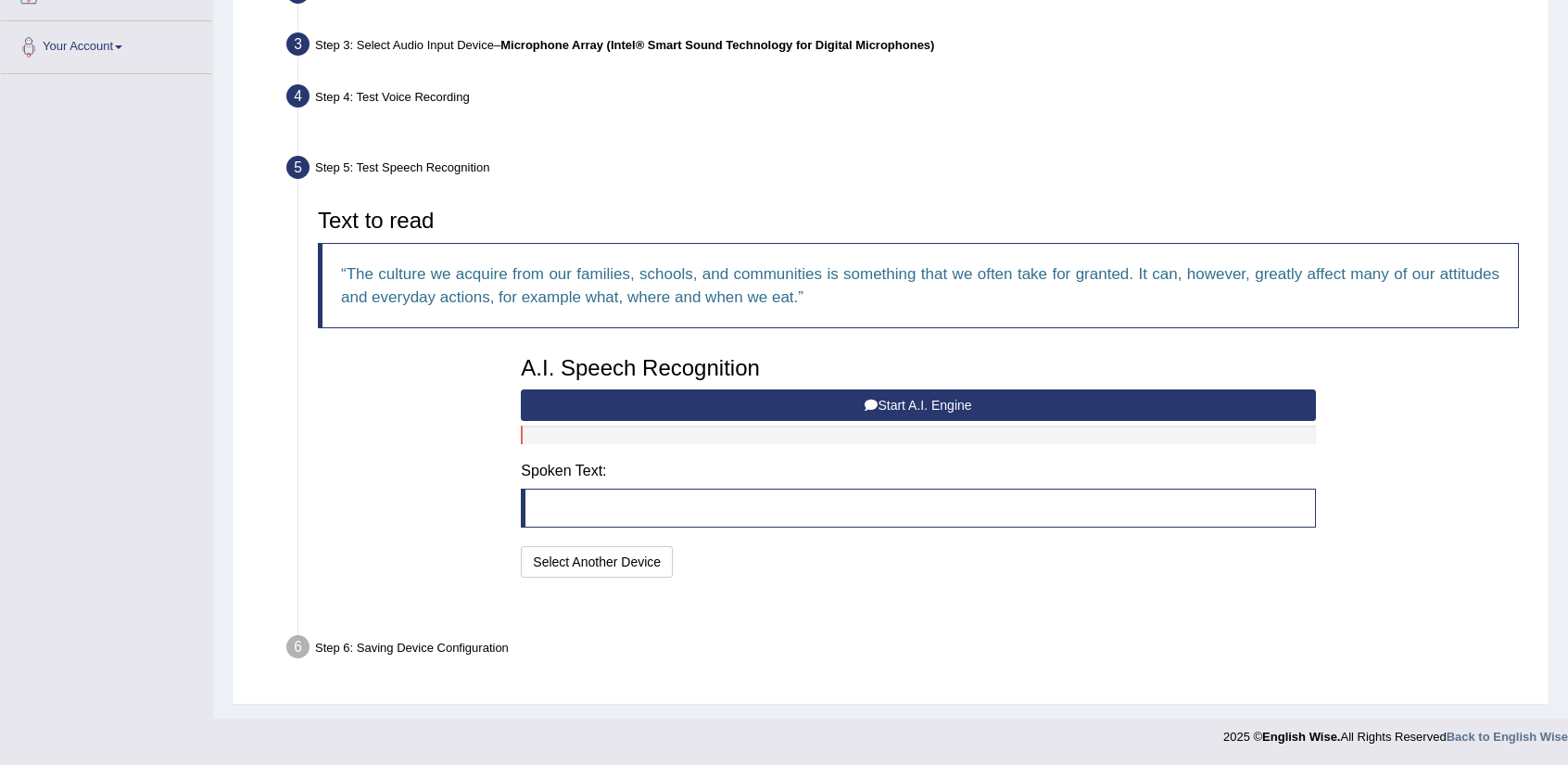
scroll to position [392, 0]
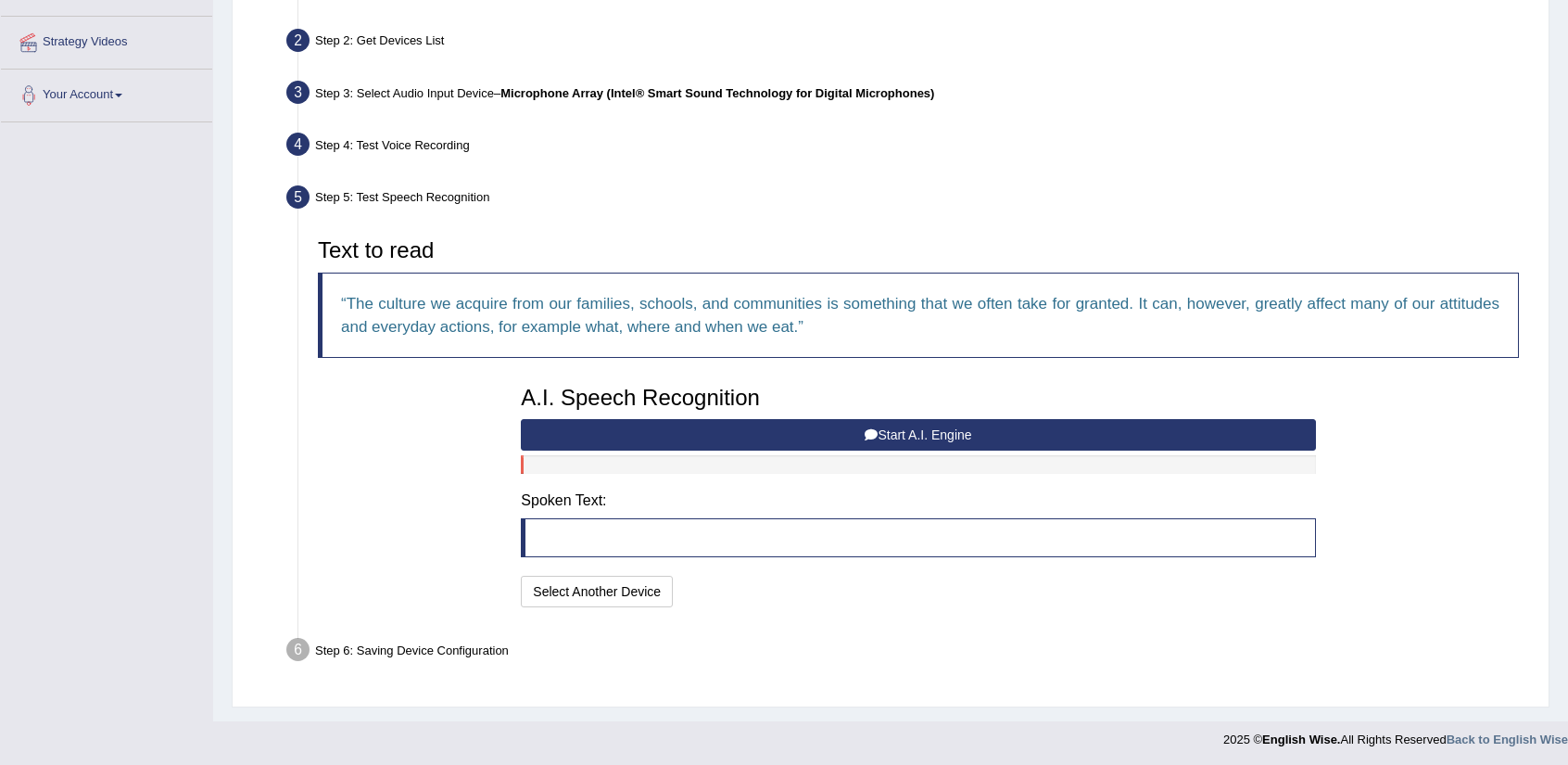
click at [970, 433] on button "Start A.I. Engine" at bounding box center [918, 434] width 795 height 32
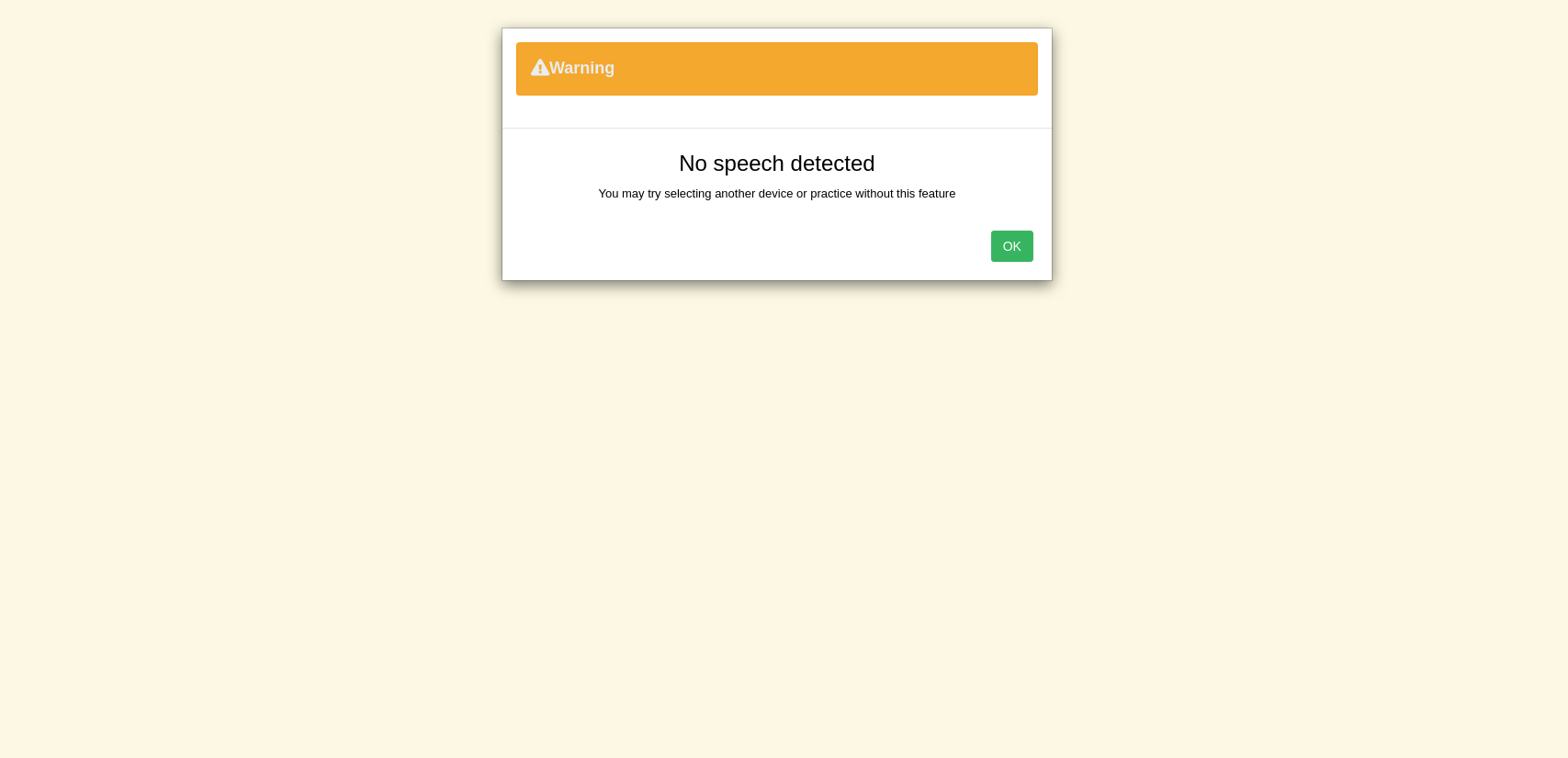
click at [1018, 245] on button "OK" at bounding box center [1012, 247] width 42 height 31
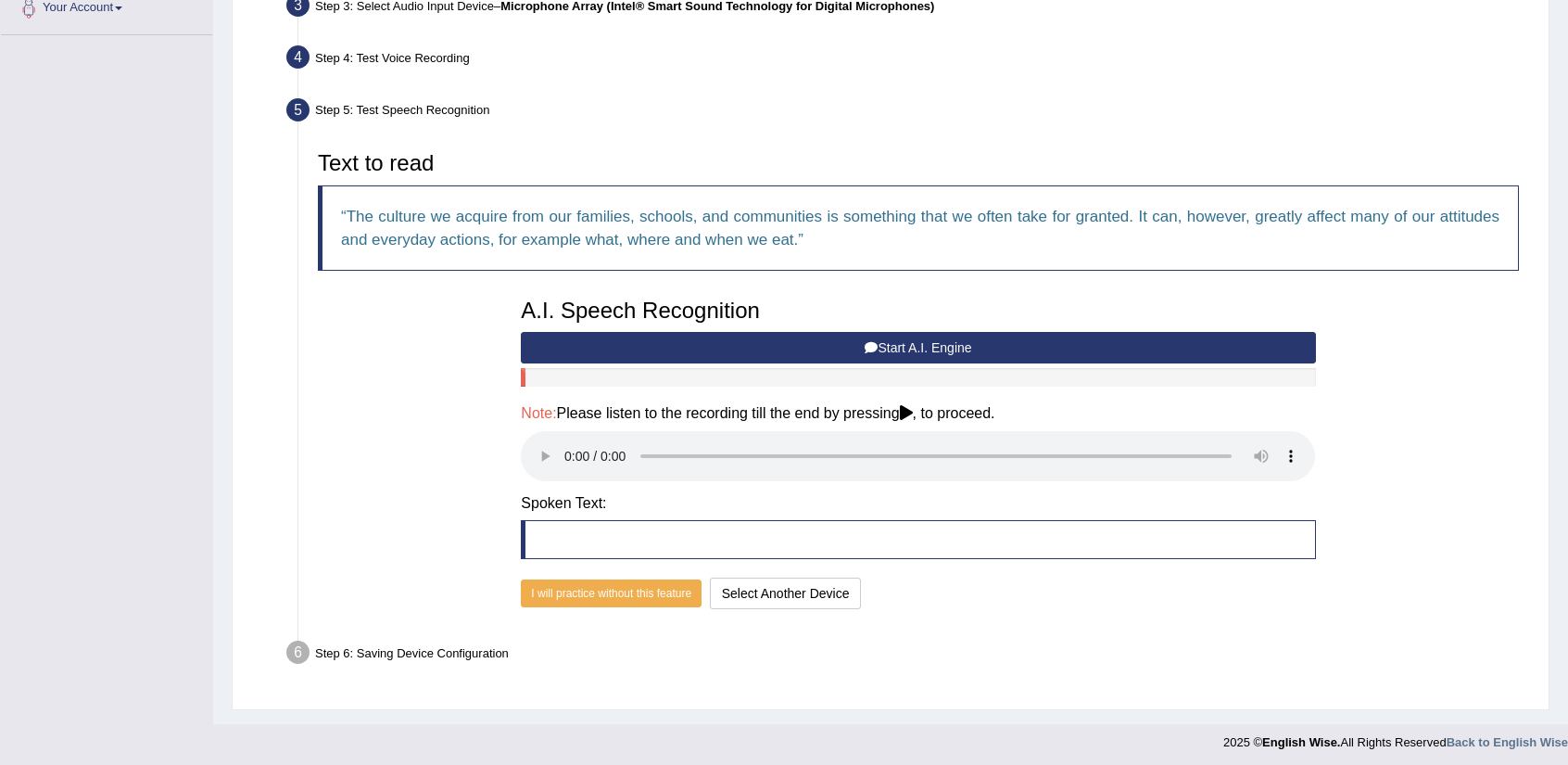
scroll to position [482, 0]
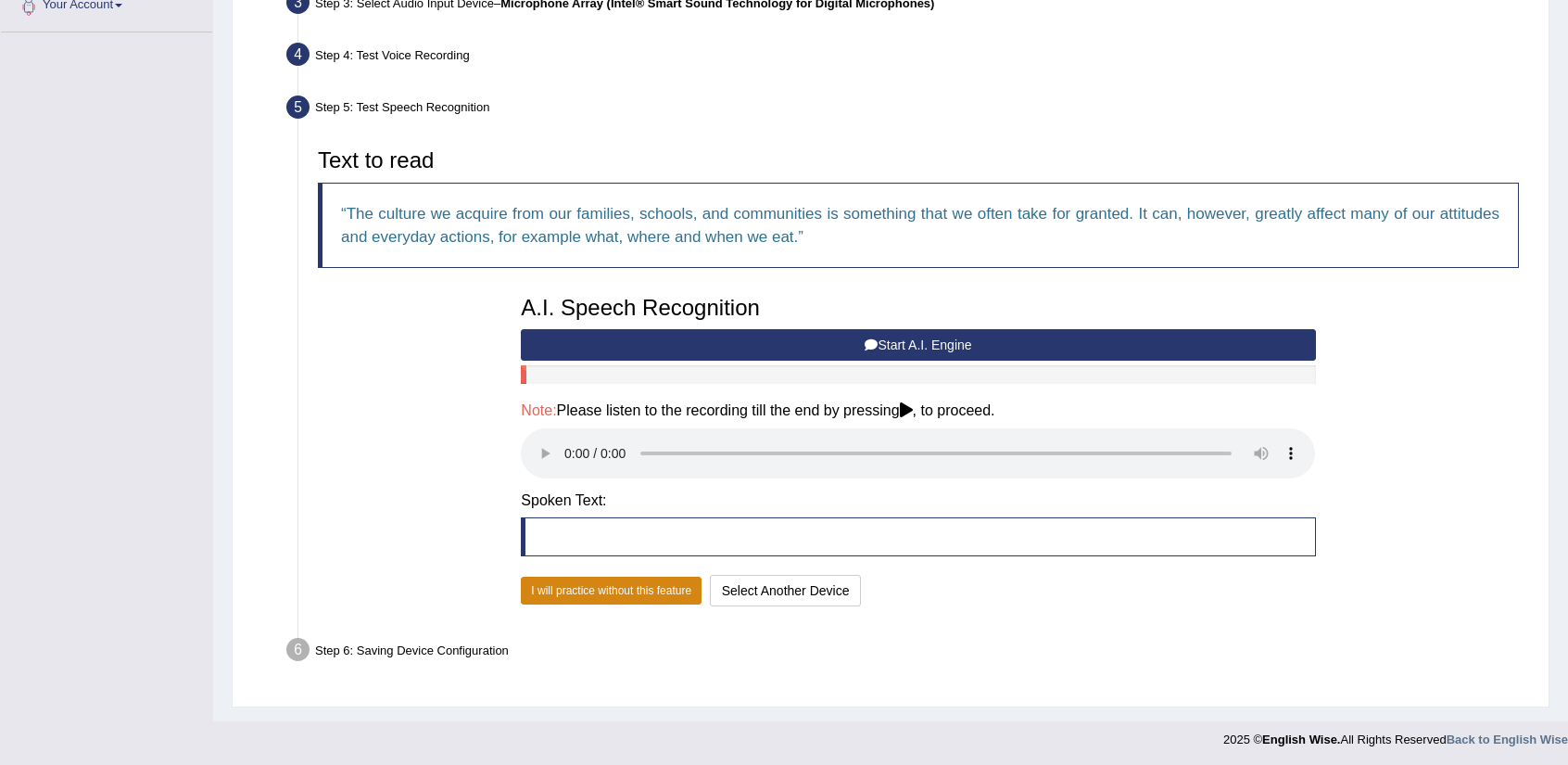
click at [645, 589] on button "I will practice without this feature" at bounding box center [611, 590] width 181 height 28
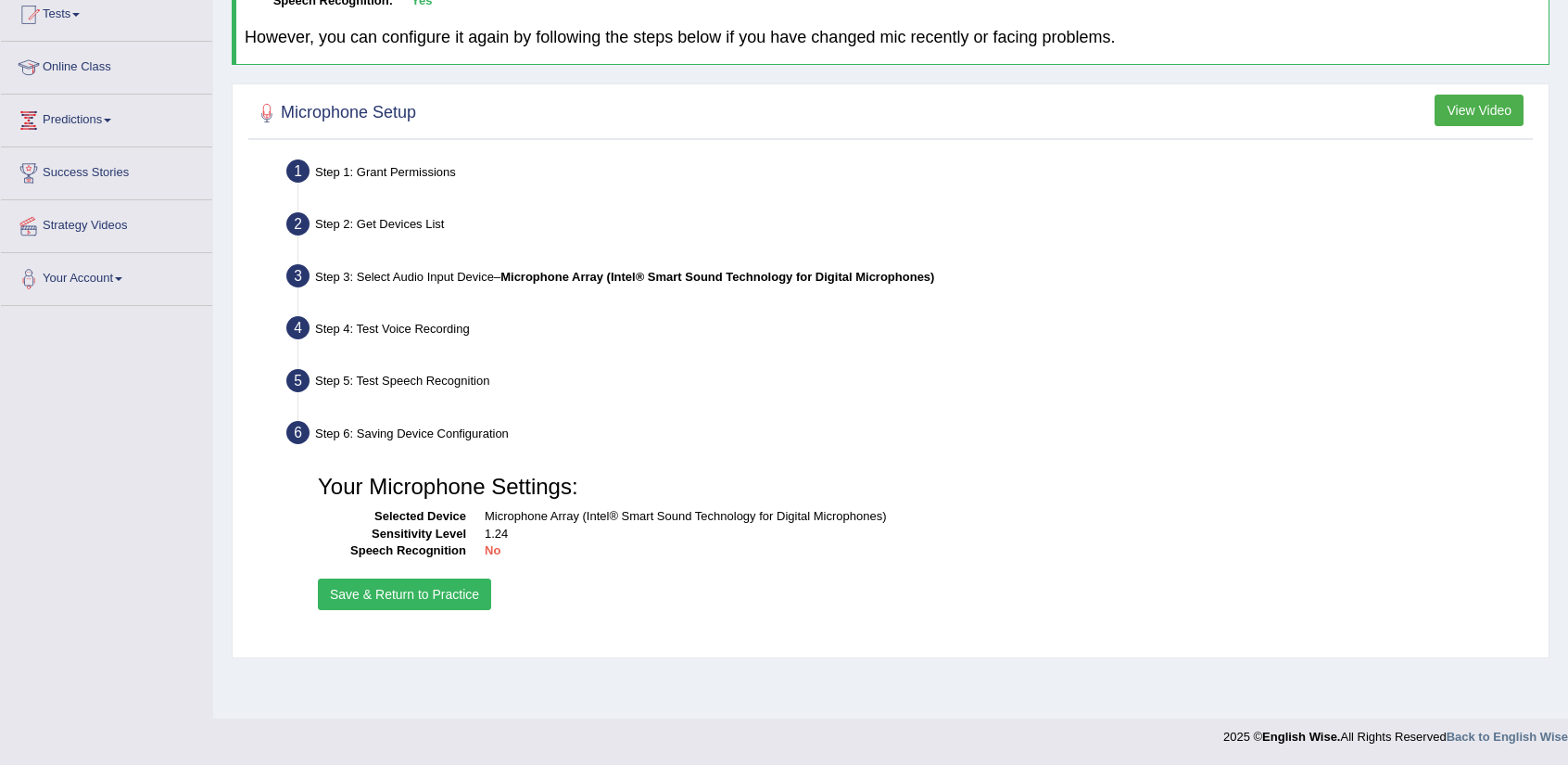
scroll to position [208, 0]
click at [473, 590] on button "Save & Return to Practice" at bounding box center [404, 595] width 174 height 32
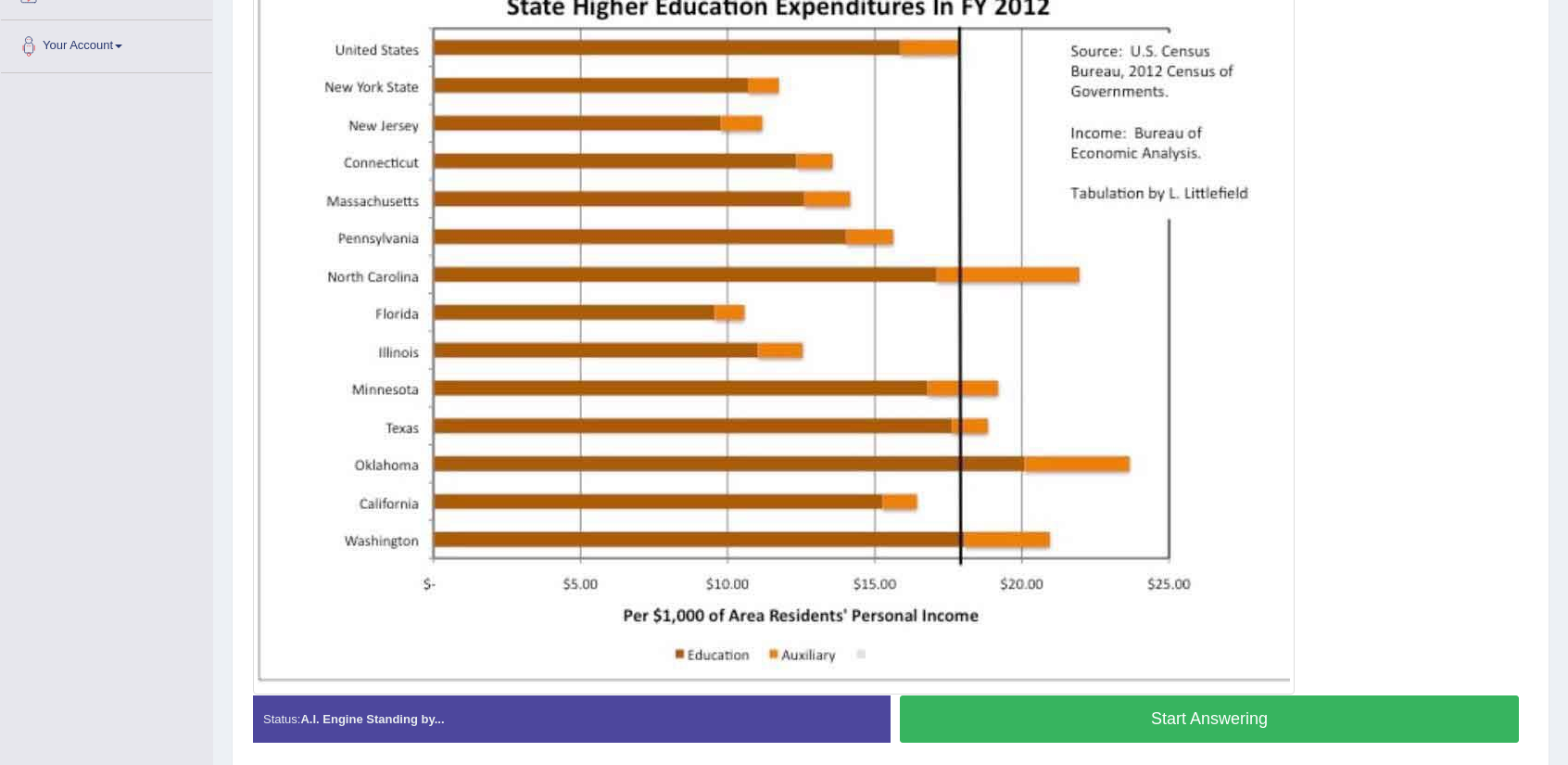
scroll to position [441, 0]
click at [1106, 728] on button "Start Answering" at bounding box center [1209, 719] width 619 height 47
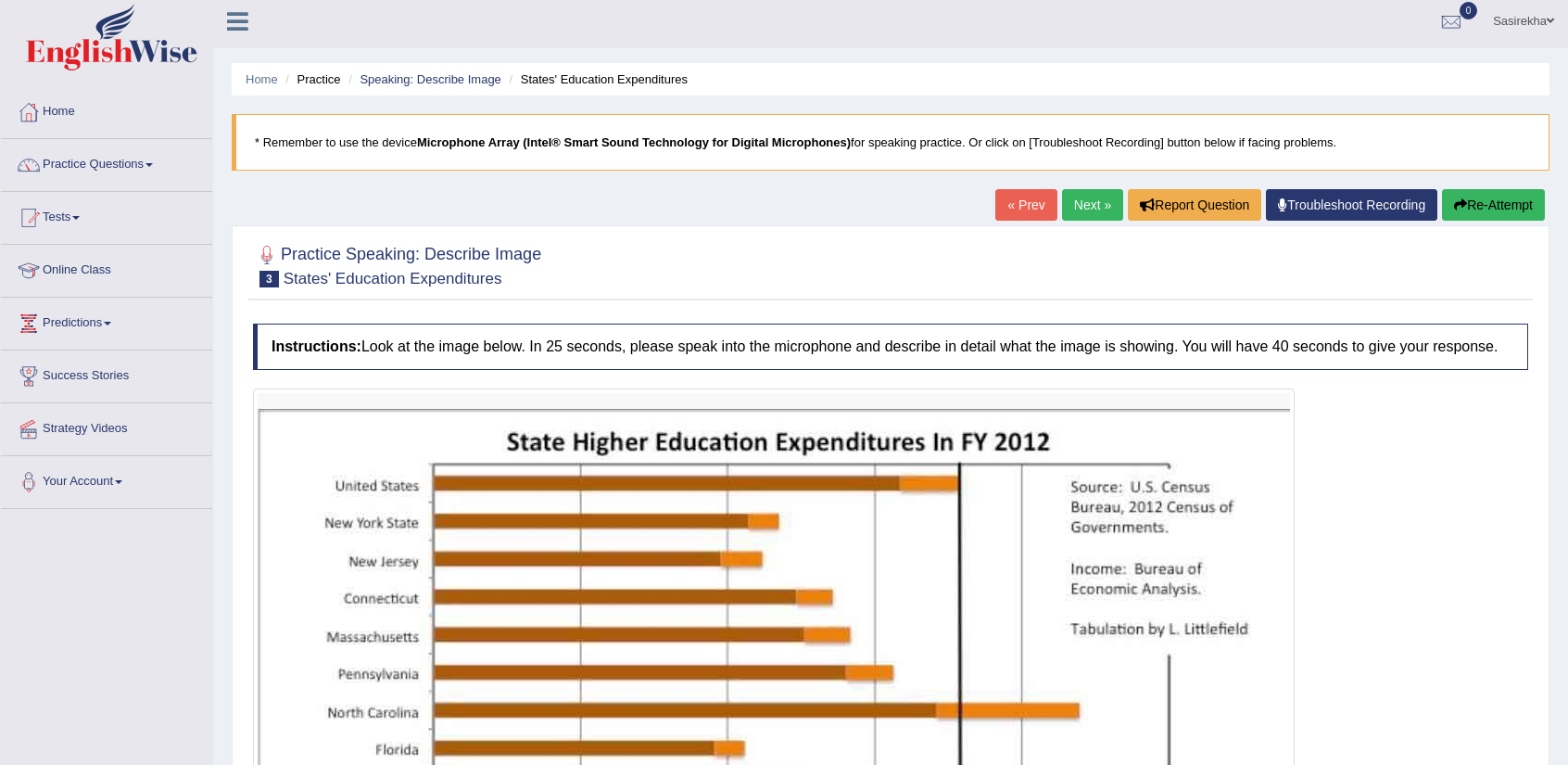
scroll to position [0, 0]
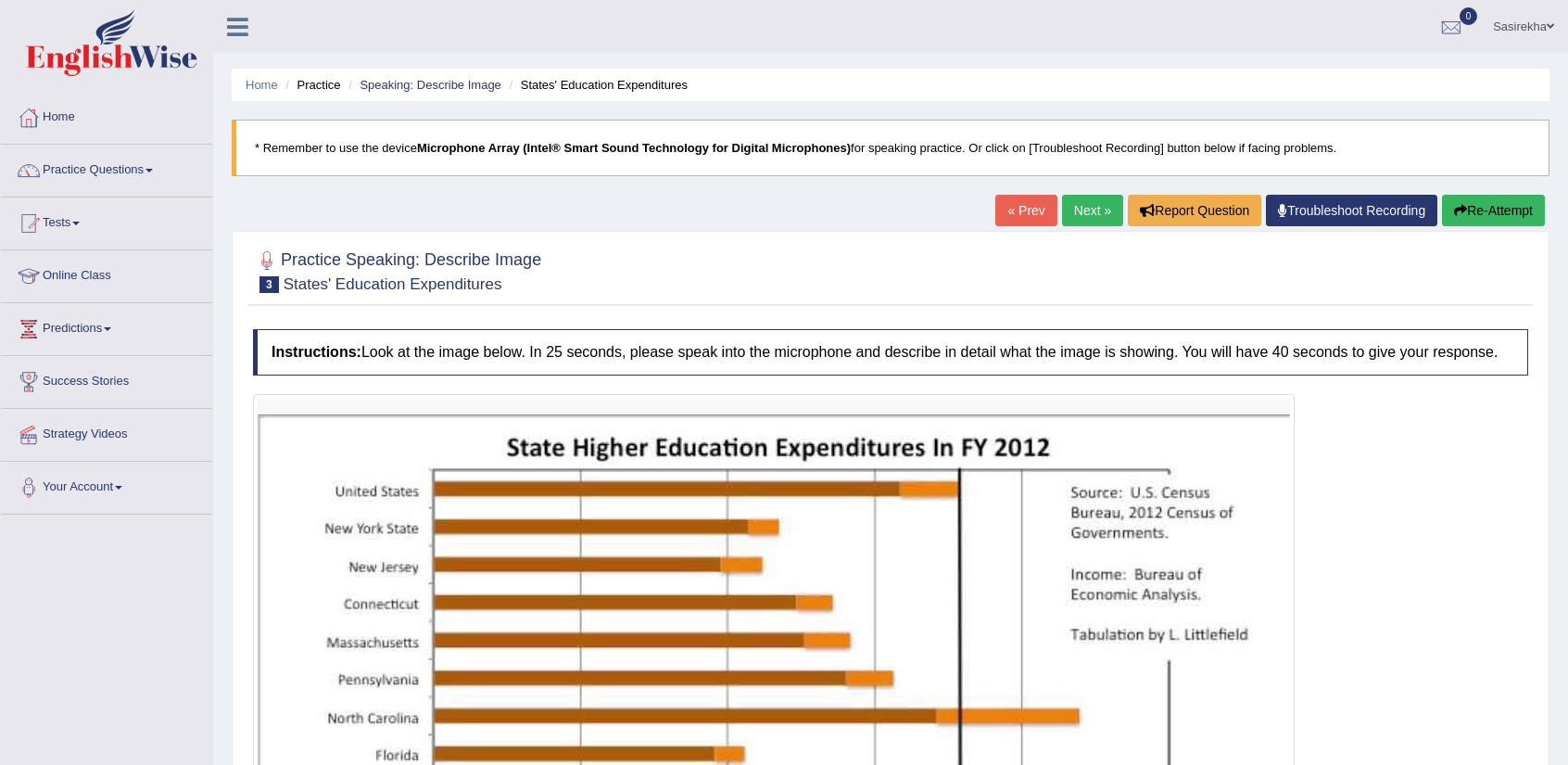
click at [1350, 209] on link "Troubleshoot Recording" at bounding box center [1352, 211] width 172 height 32
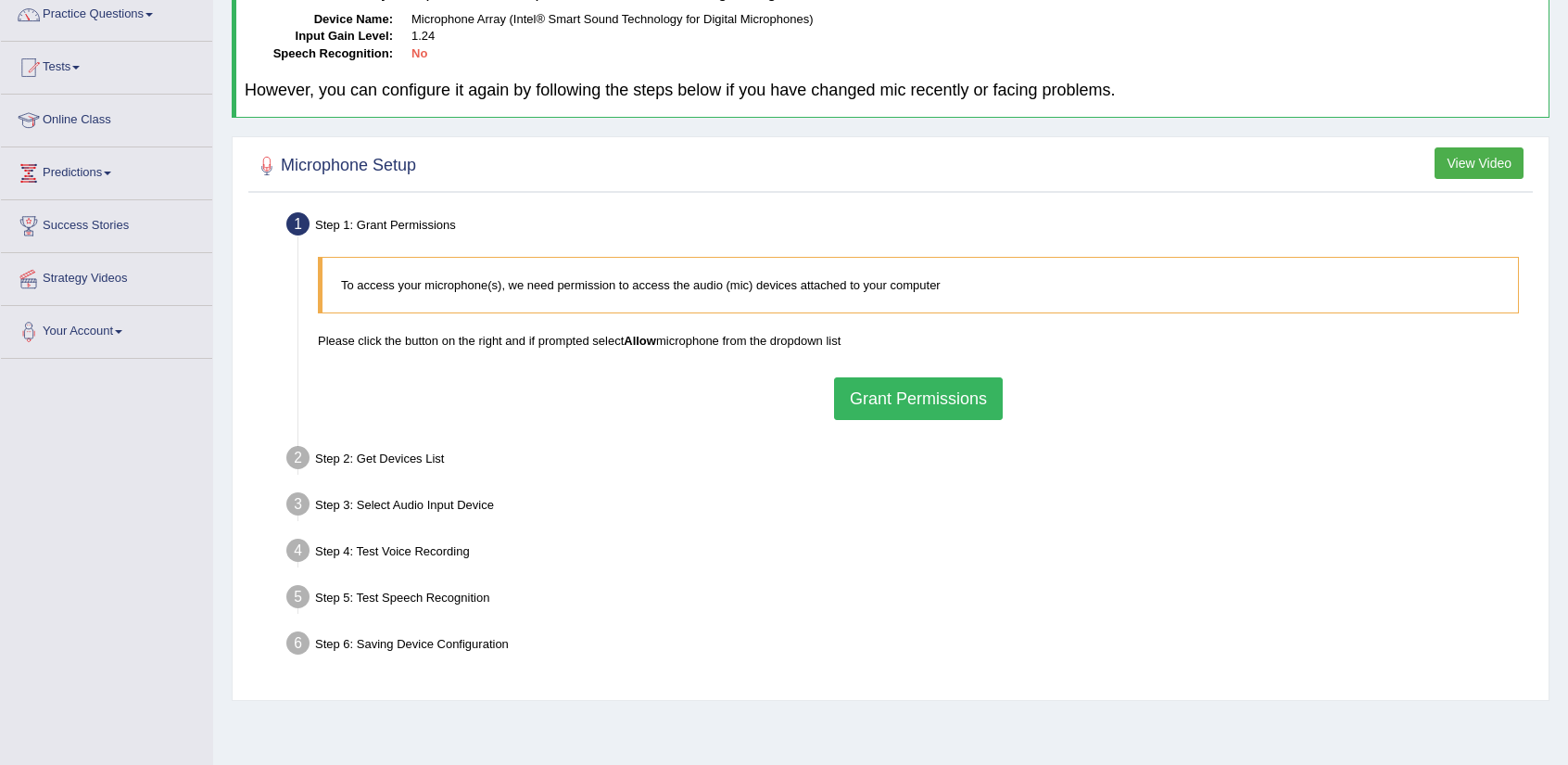
scroll to position [158, 0]
click at [974, 382] on button "Grant Permissions" at bounding box center [919, 396] width 169 height 43
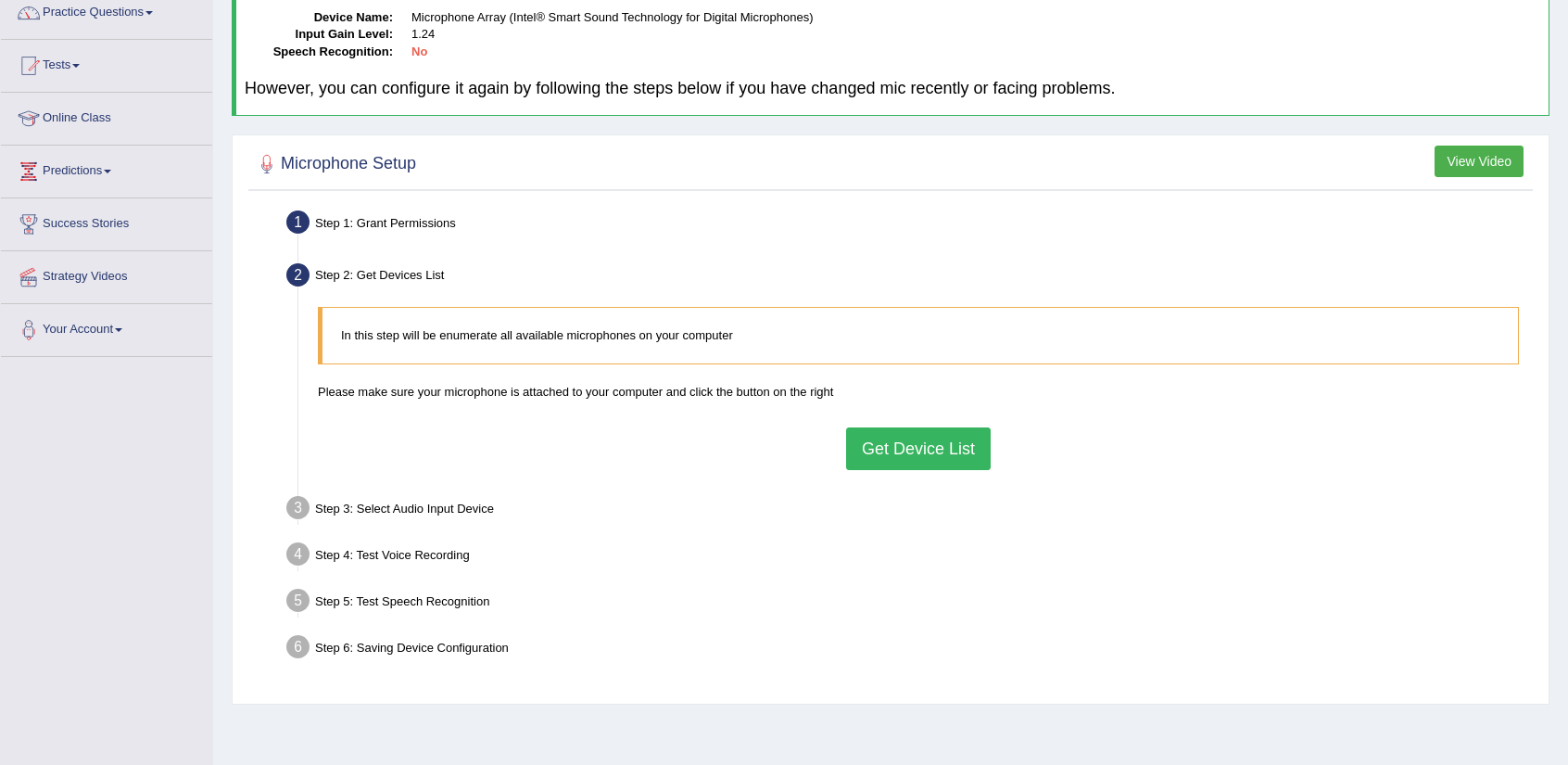
click at [960, 434] on button "Get Device List" at bounding box center [918, 448] width 145 height 43
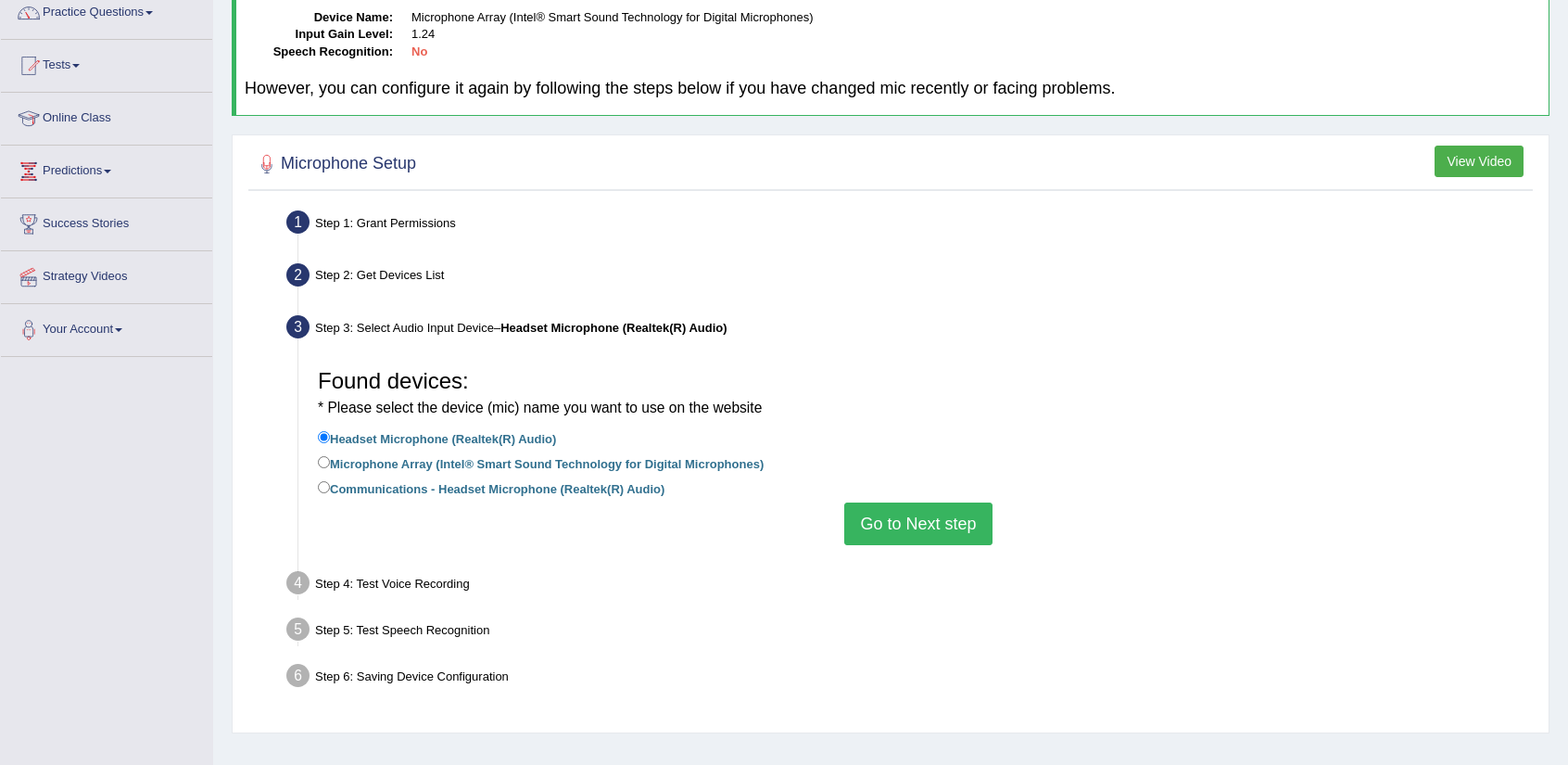
click at [702, 460] on label "Microphone Array (Intel® Smart Sound Technology for Digital Microphones)" at bounding box center [540, 462] width 446 height 20
click at [330, 460] on input "Microphone Array (Intel® Smart Sound Technology for Digital Microphones)" at bounding box center [323, 461] width 12 height 12
radio input "true"
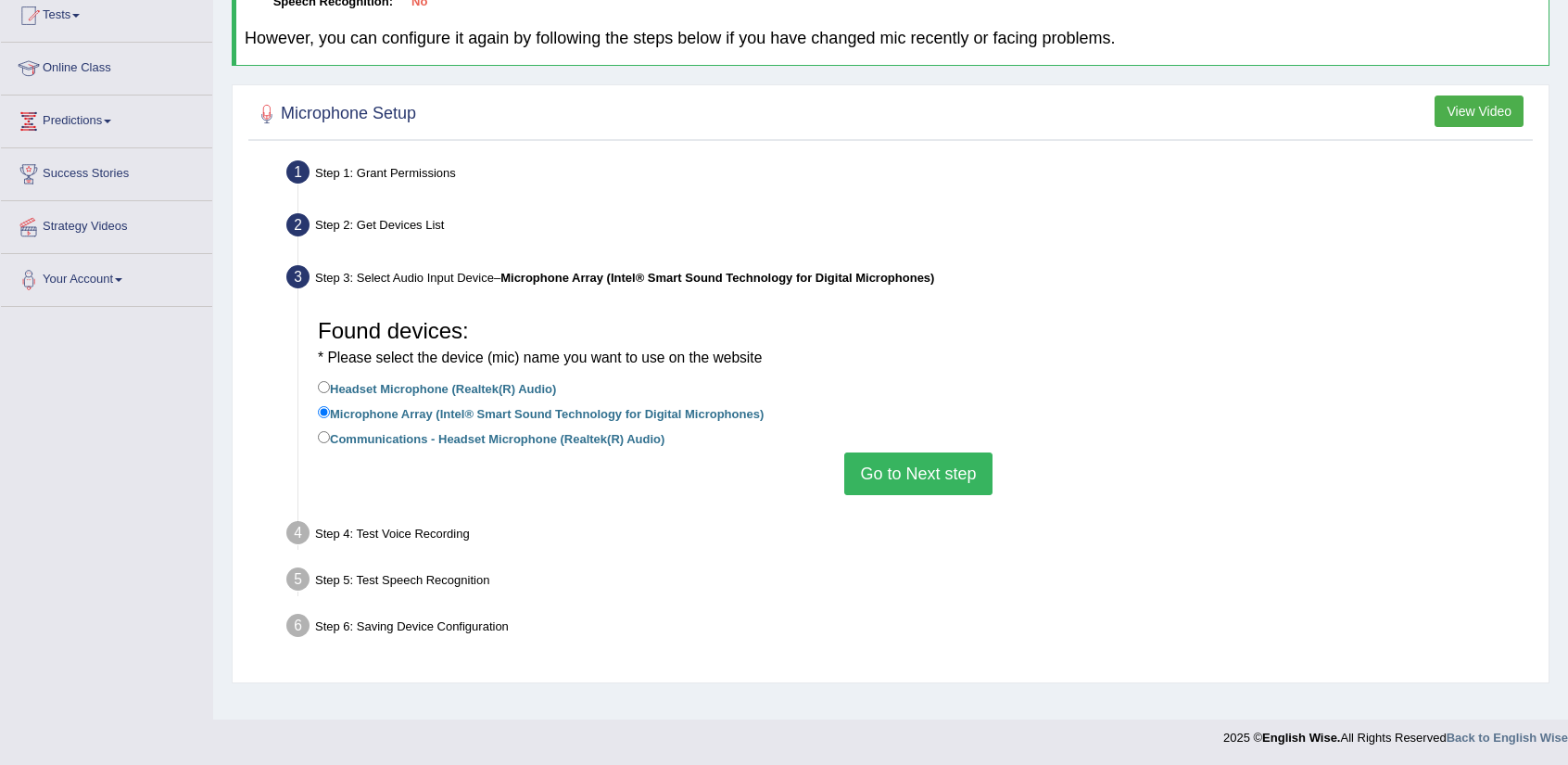
click at [908, 481] on button "Go to Next step" at bounding box center [917, 473] width 148 height 43
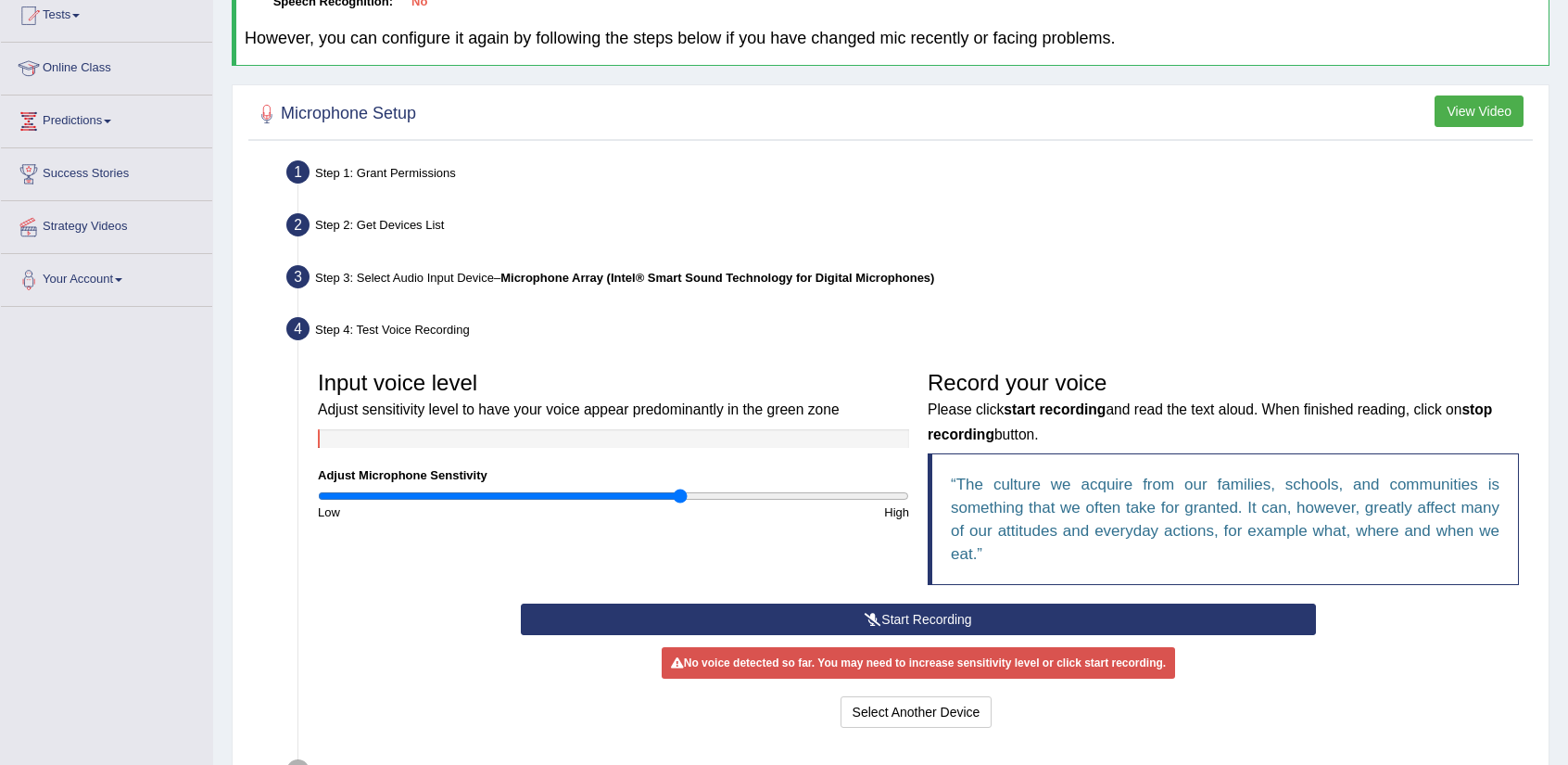
click at [827, 622] on button "Start Recording" at bounding box center [918, 619] width 795 height 32
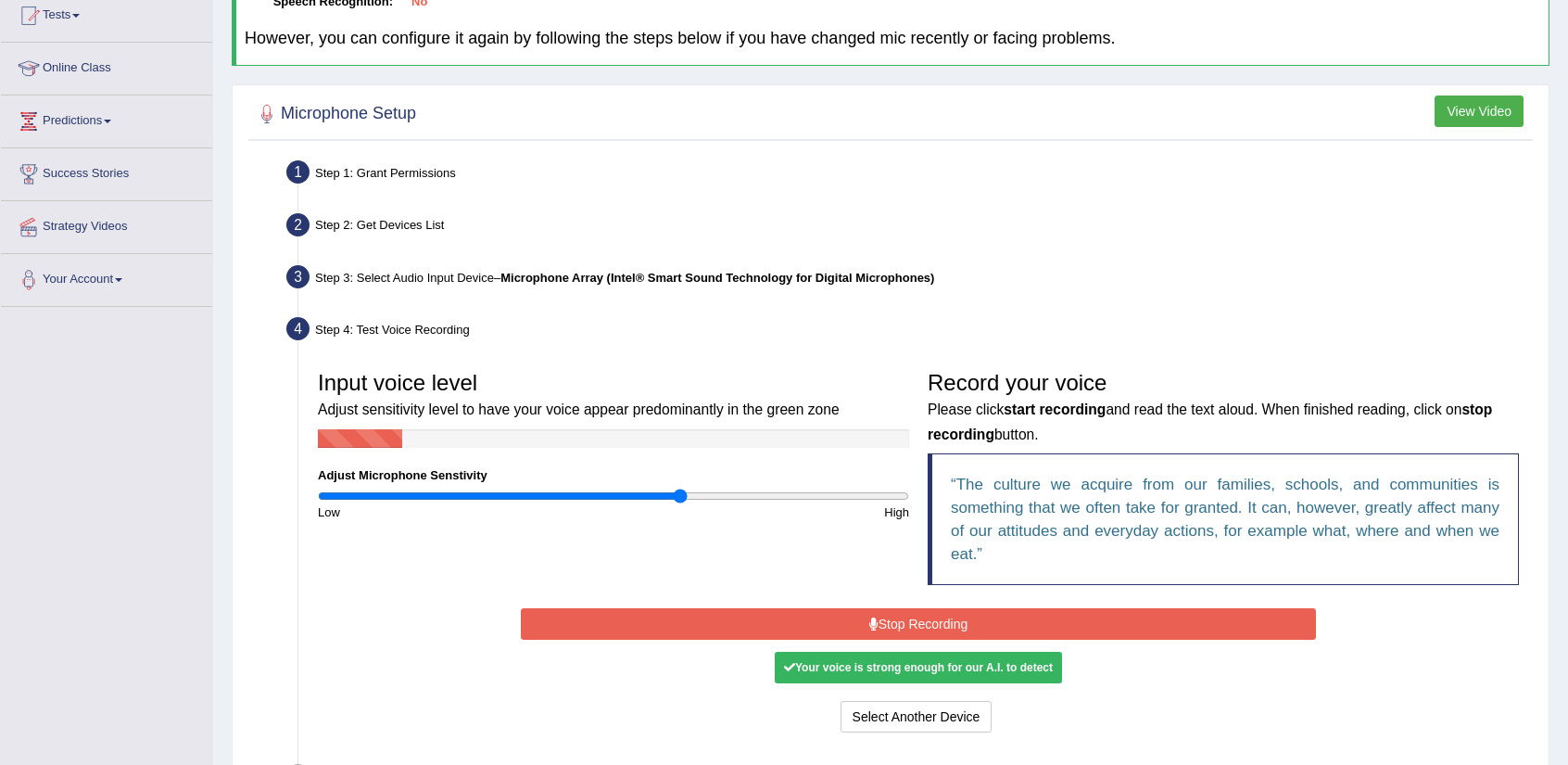
click at [827, 622] on button "Stop Recording" at bounding box center [918, 624] width 795 height 32
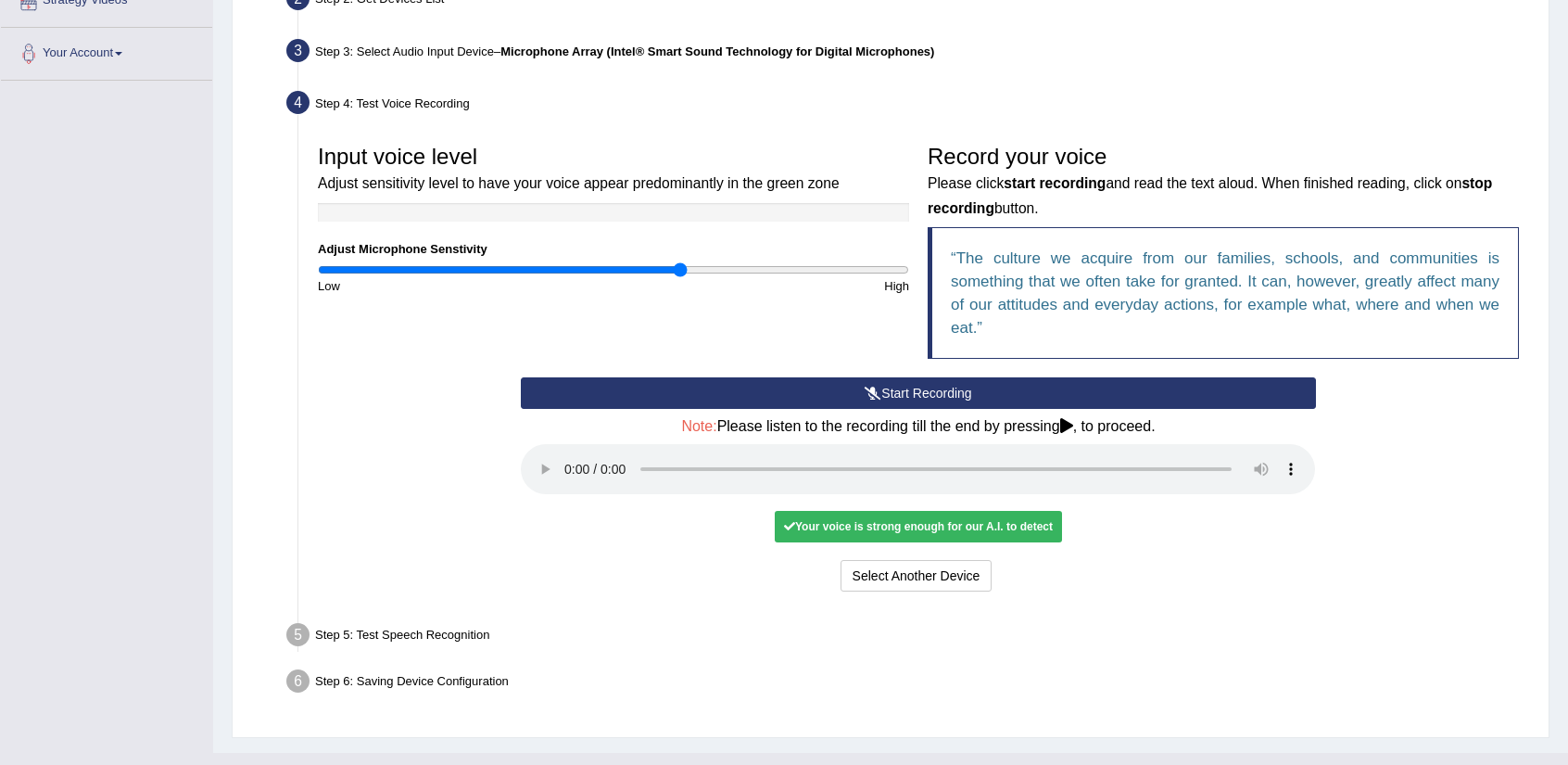
scroll to position [453, 0]
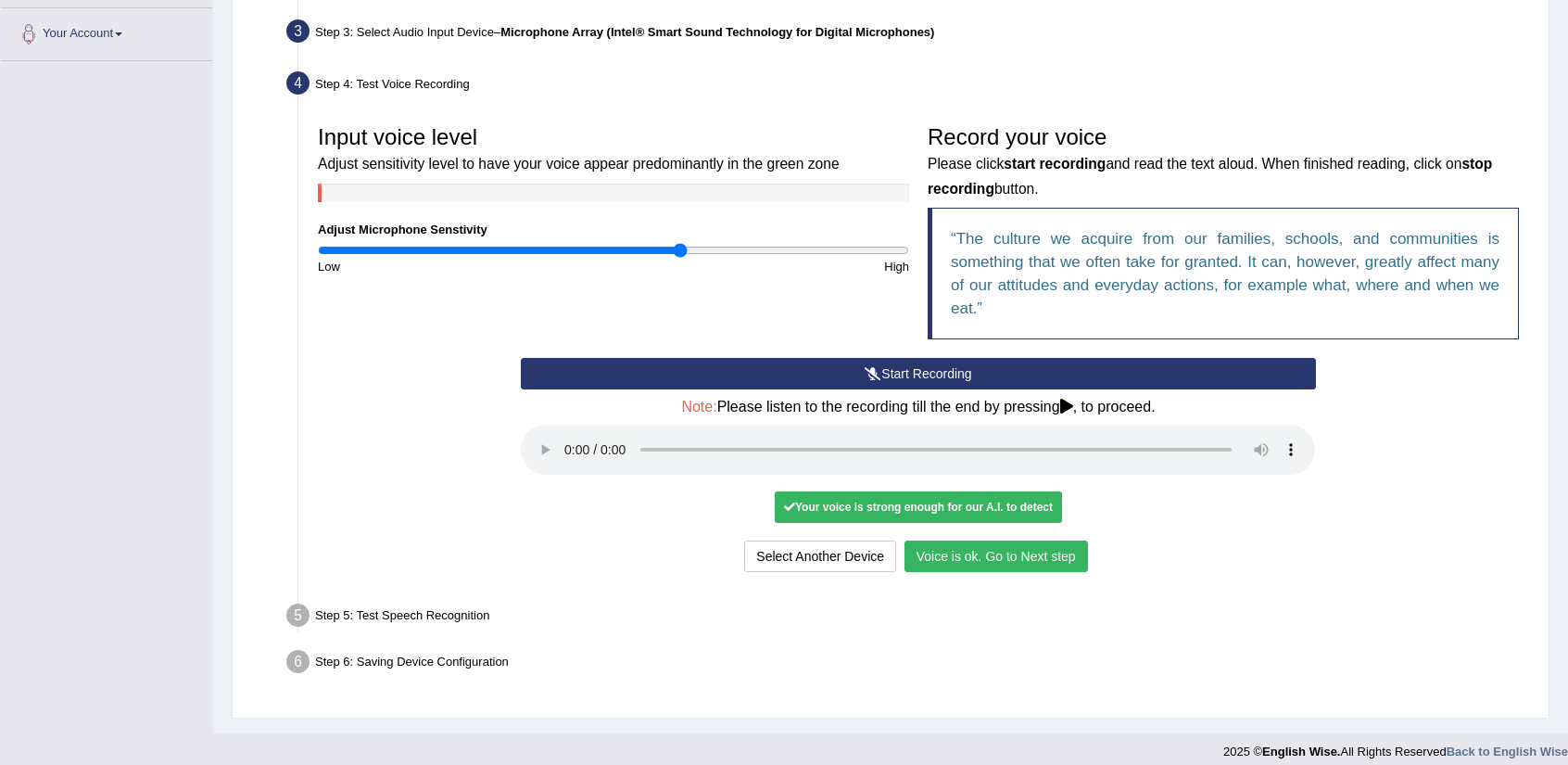
click at [940, 557] on button "Voice is ok. Go to Next step" at bounding box center [996, 556] width 184 height 32
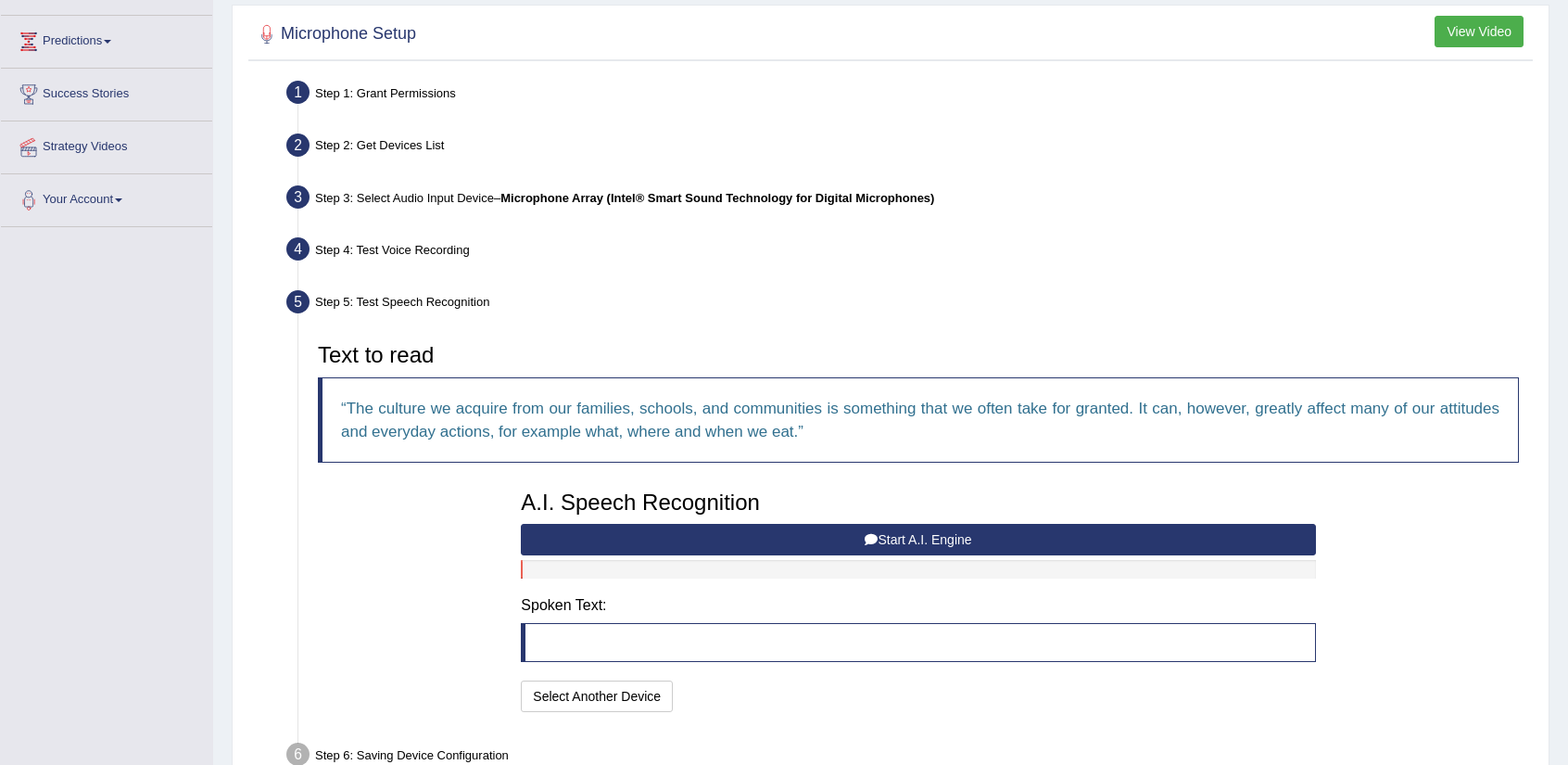
scroll to position [286, 0]
click at [721, 531] on button "Start A.I. Engine" at bounding box center [918, 540] width 795 height 32
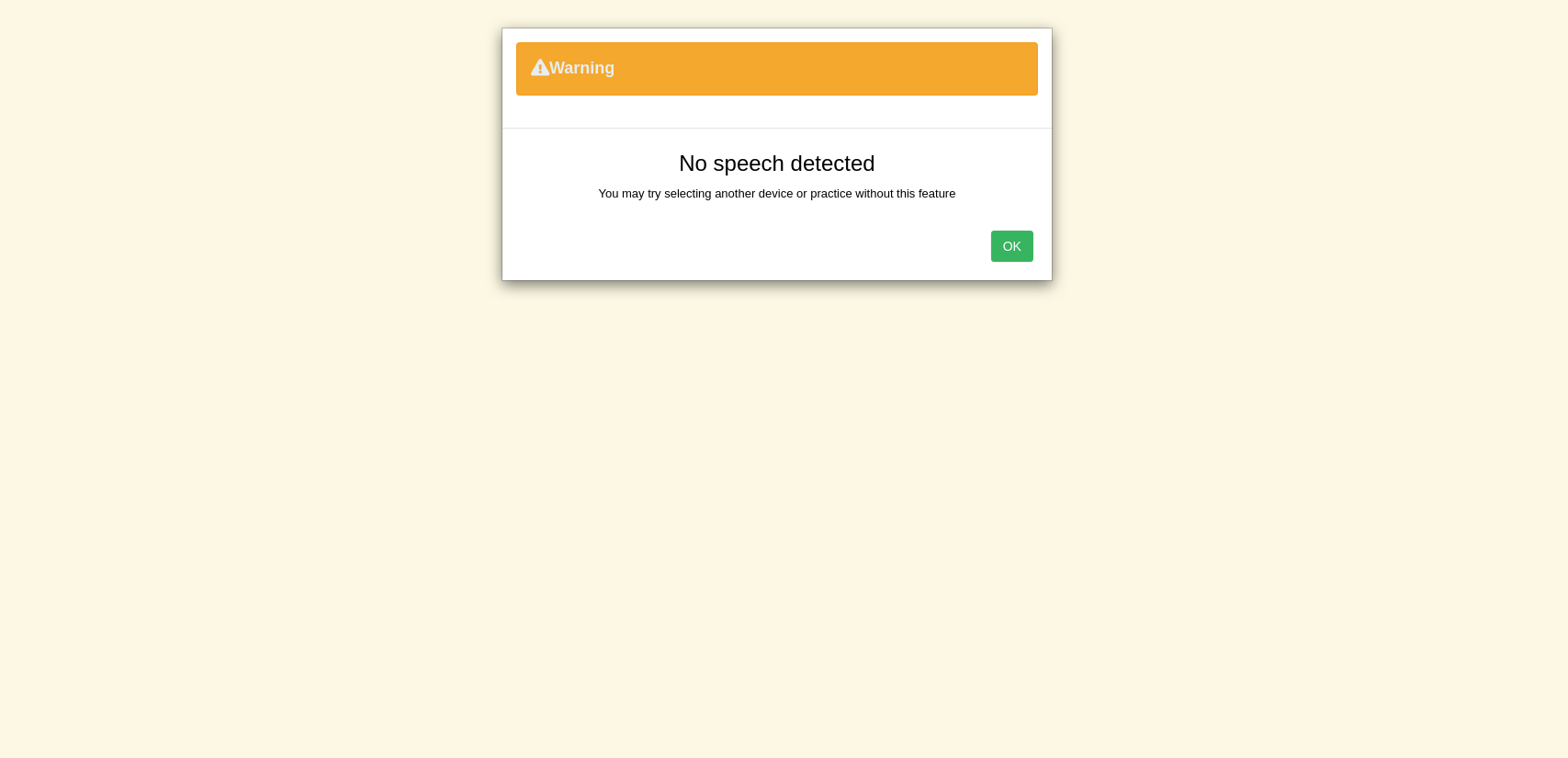
click at [1009, 242] on button "OK" at bounding box center [1012, 247] width 42 height 31
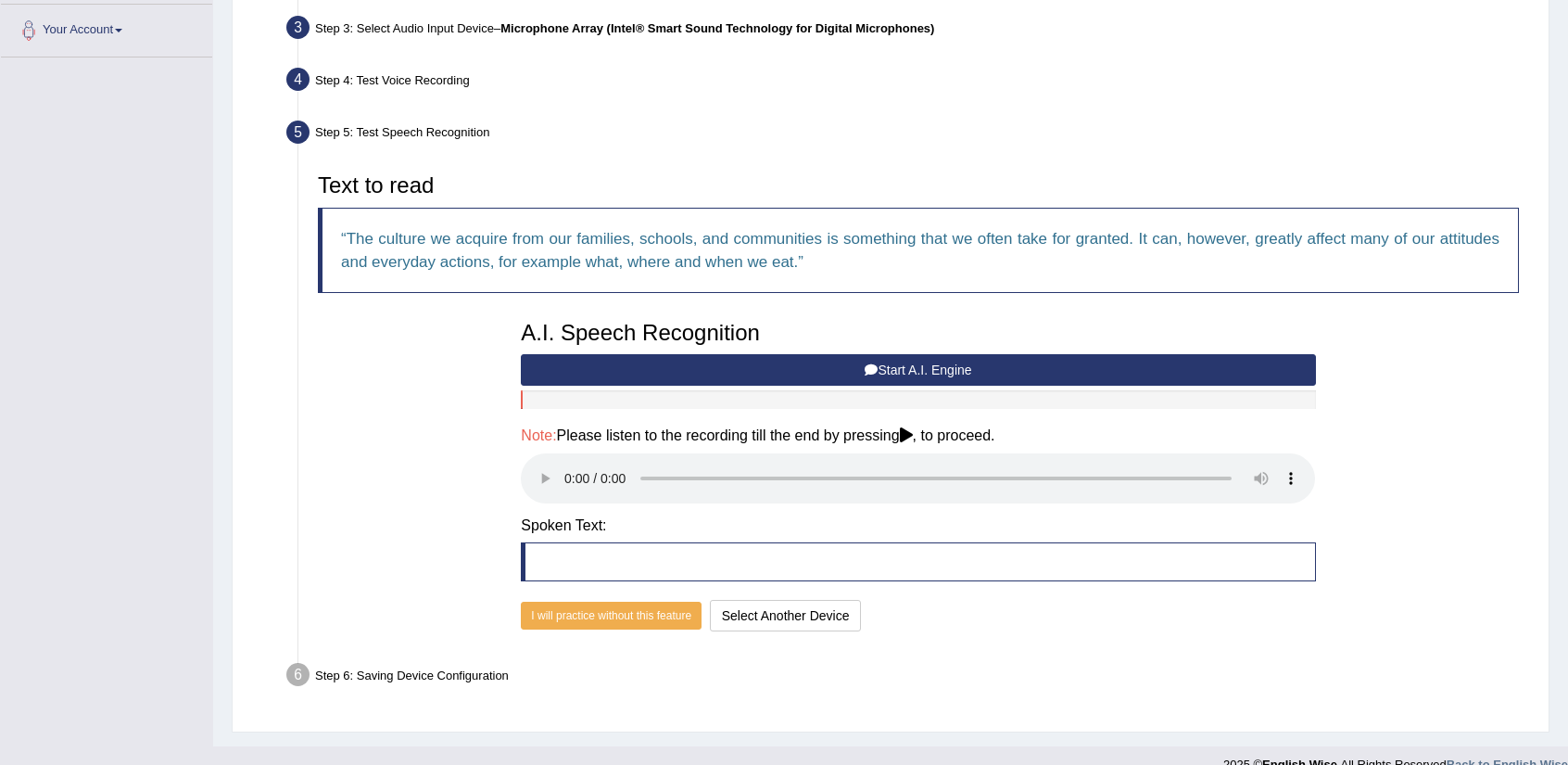
scroll to position [458, 0]
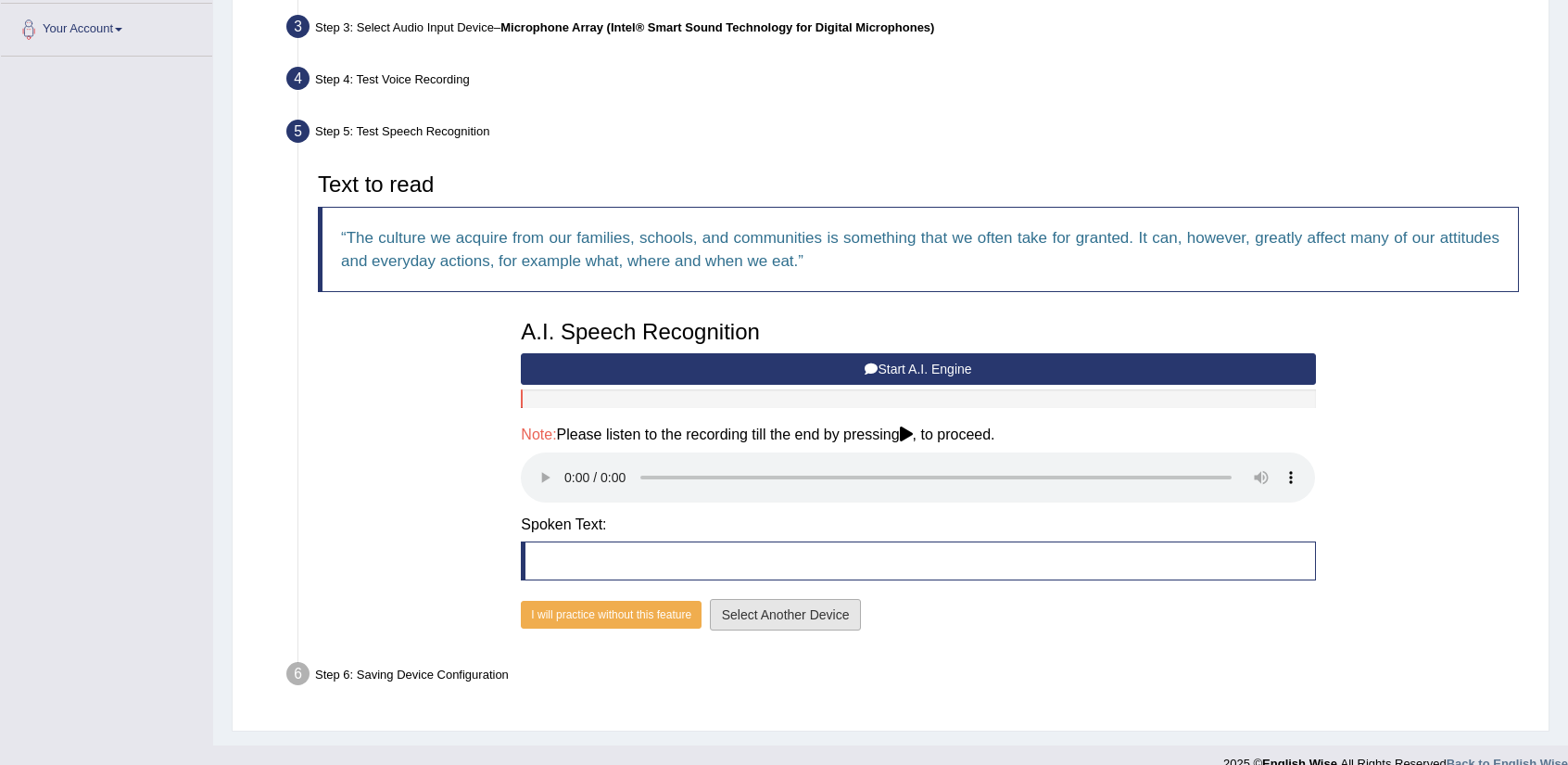
click at [833, 618] on button "Select Another Device" at bounding box center [786, 615] width 152 height 32
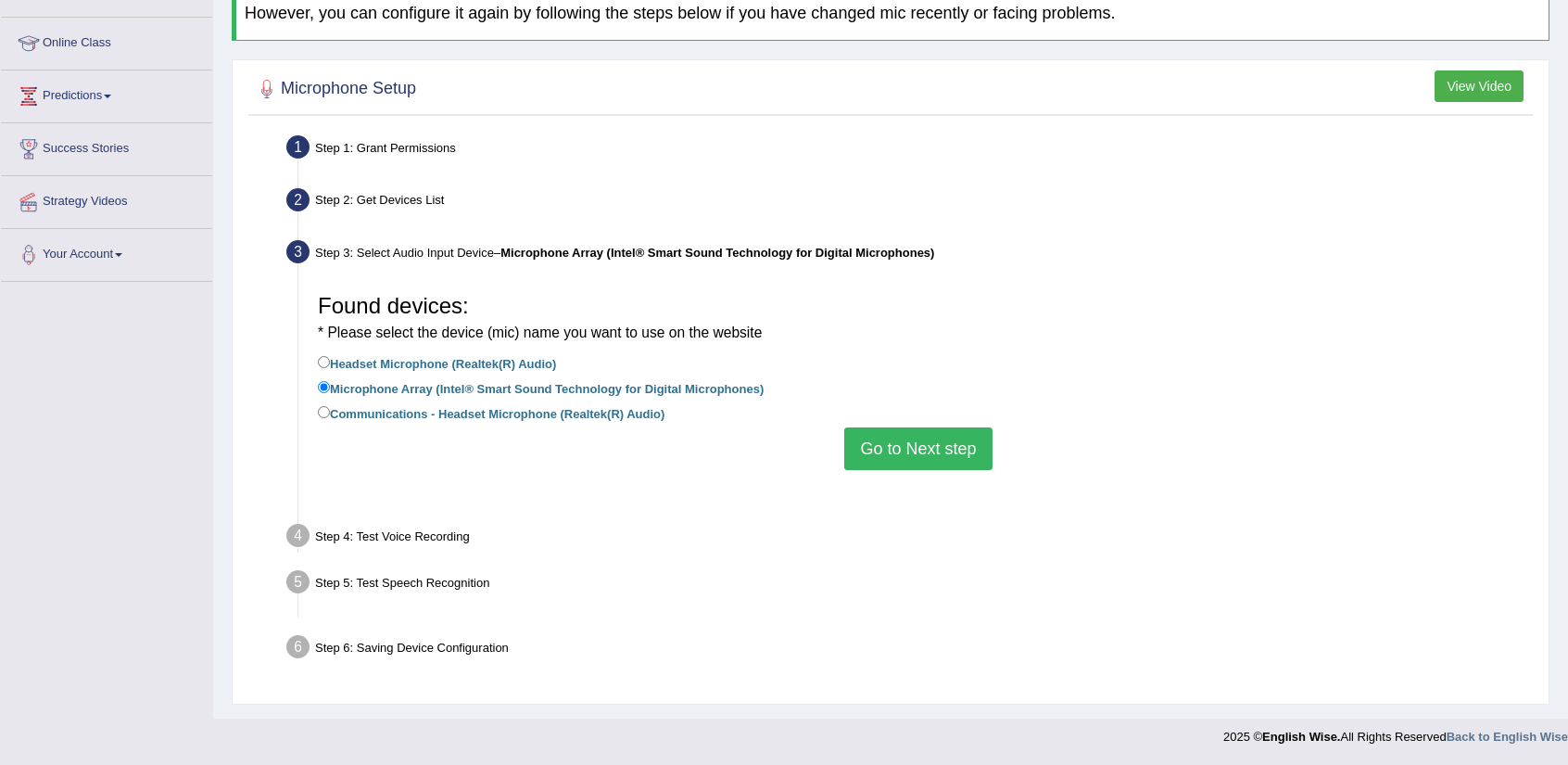
scroll to position [208, 0]
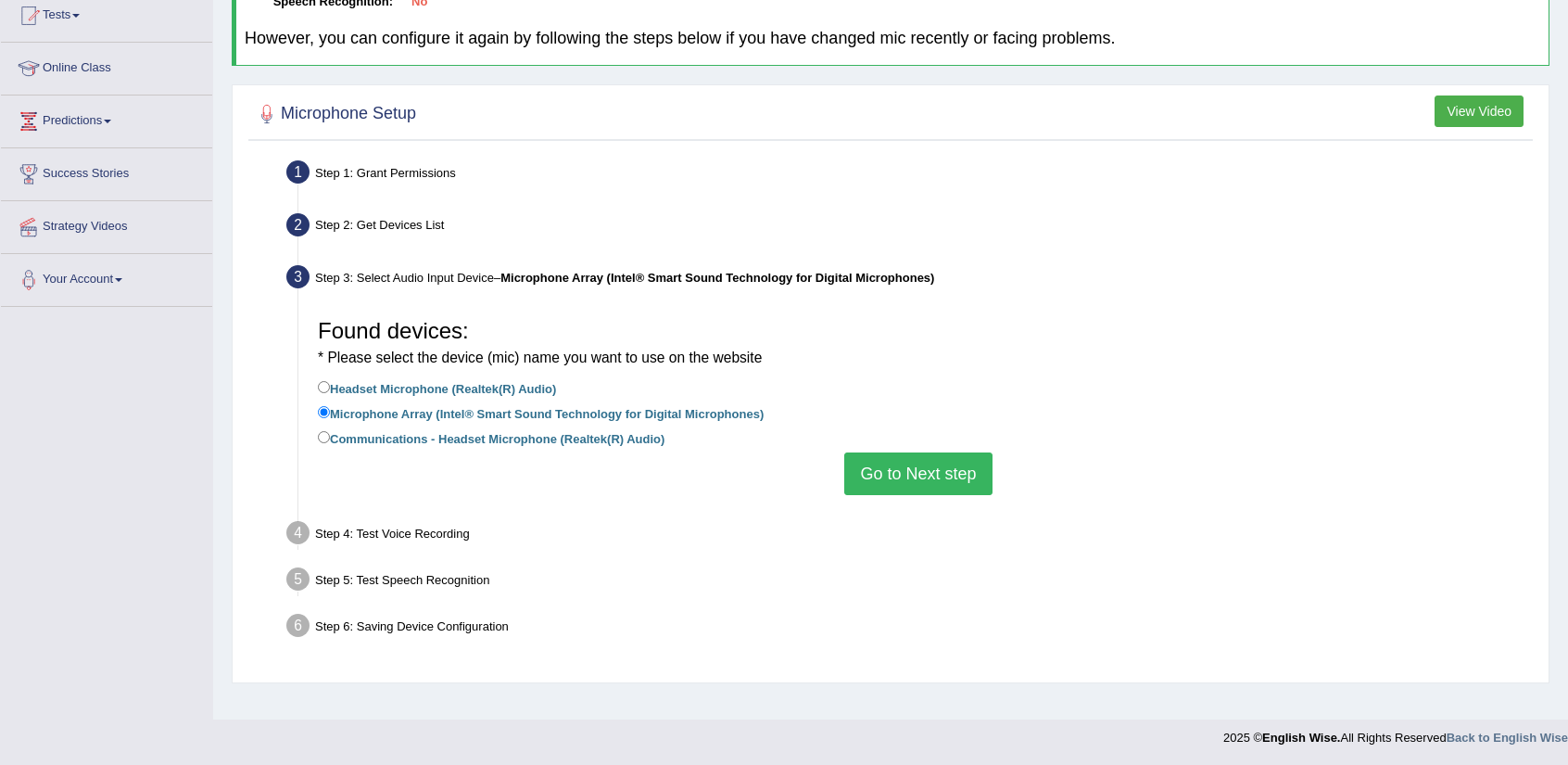
click at [717, 414] on label "Microphone Array (Intel® Smart Sound Technology for Digital Microphones)" at bounding box center [540, 412] width 446 height 20
click at [330, 414] on input "Microphone Array (Intel® Smart Sound Technology for Digital Microphones)" at bounding box center [323, 411] width 12 height 12
click at [972, 481] on button "Go to Next step" at bounding box center [917, 473] width 148 height 43
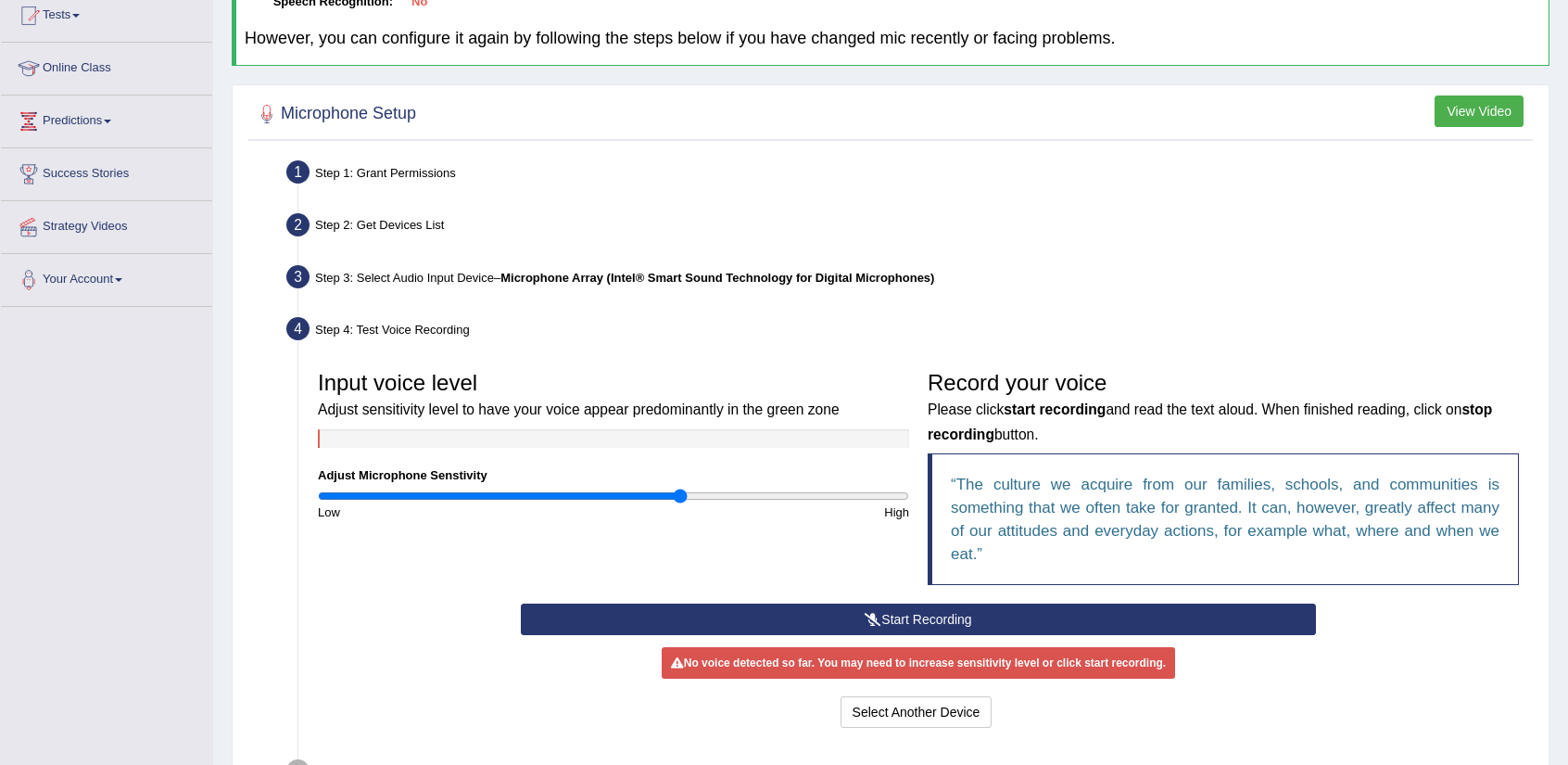
scroll to position [375, 0]
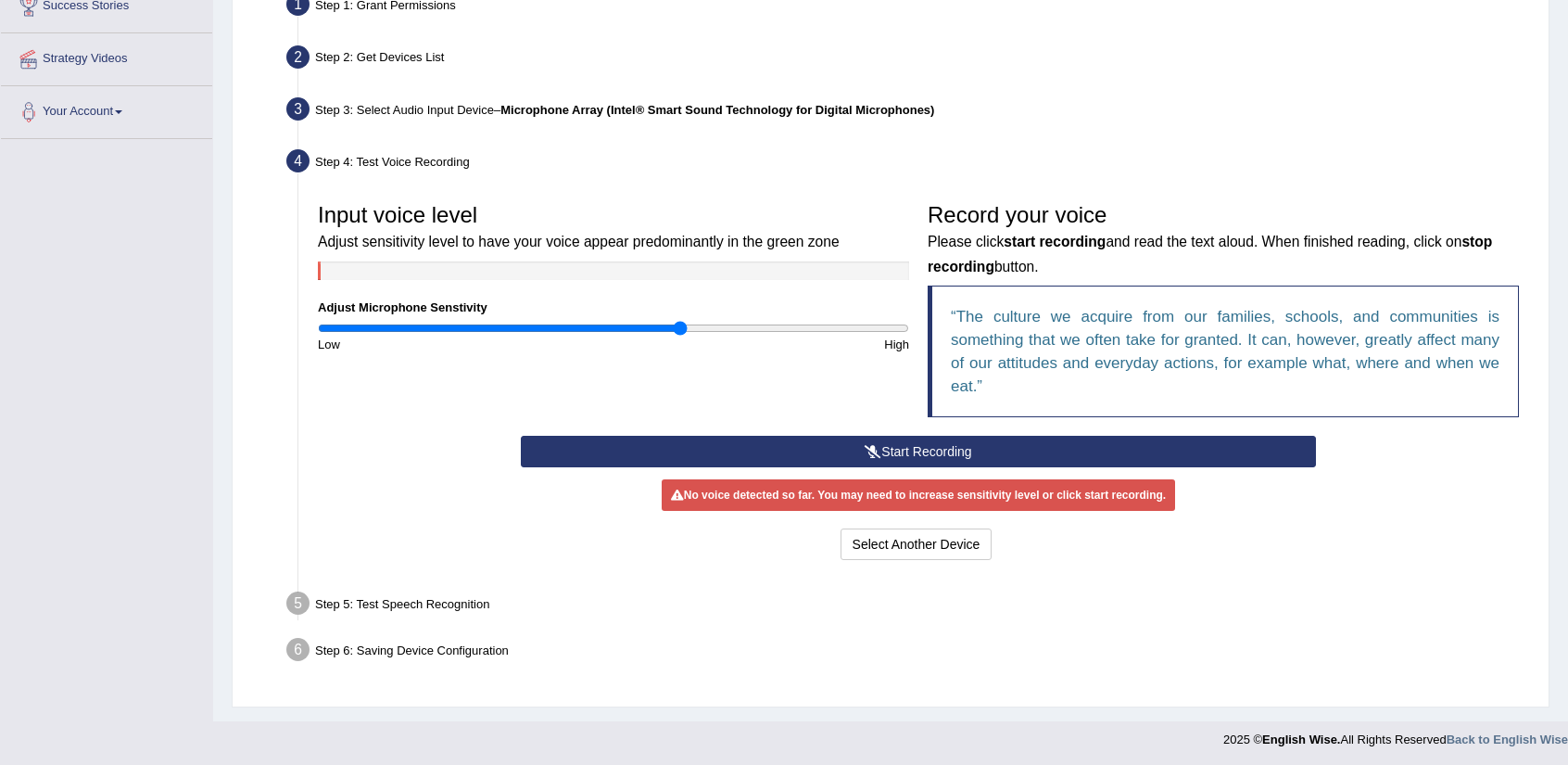
click at [939, 460] on button "Start Recording" at bounding box center [918, 451] width 795 height 32
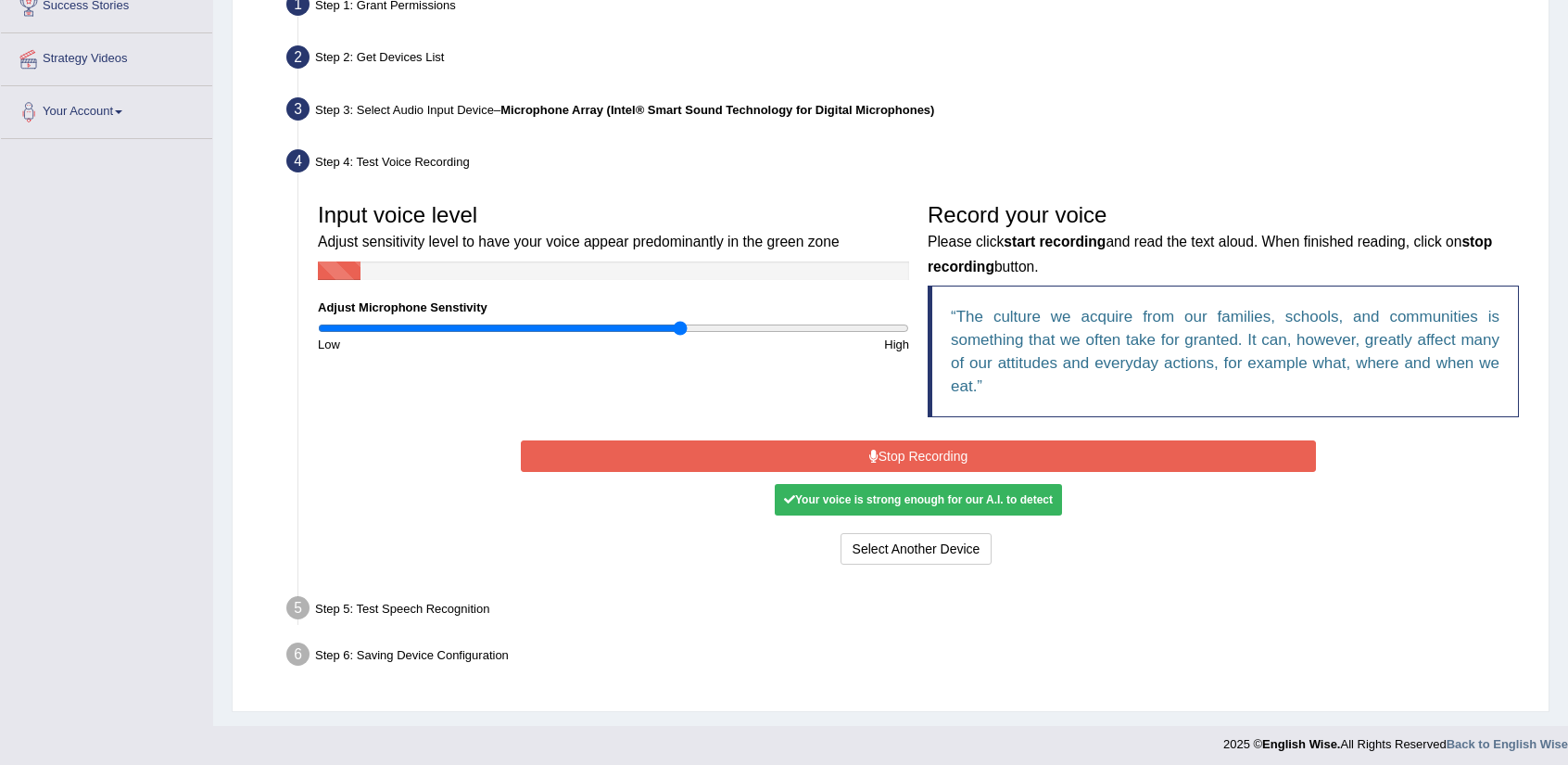
click at [939, 460] on button "Stop Recording" at bounding box center [918, 456] width 795 height 32
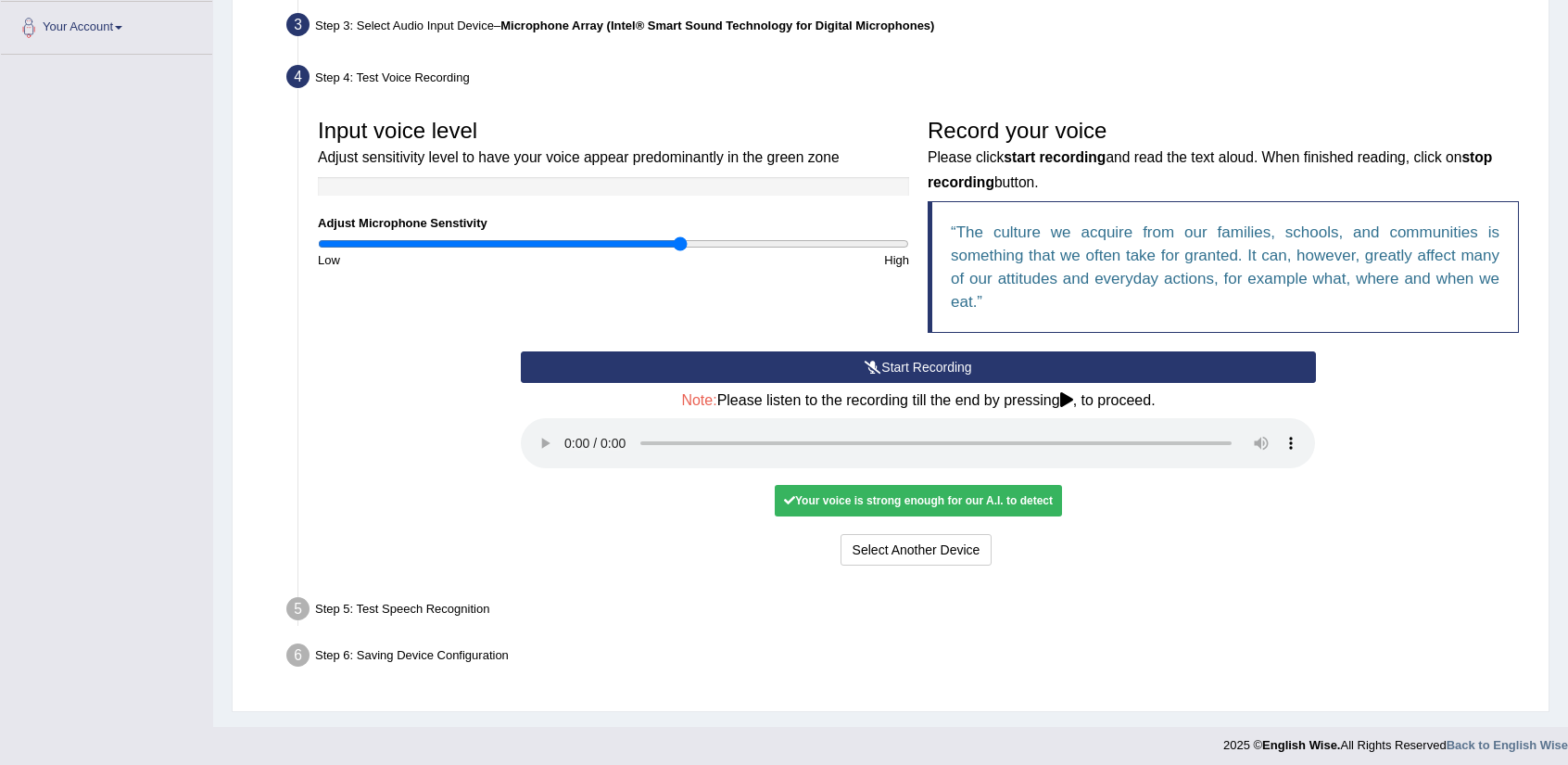
scroll to position [465, 0]
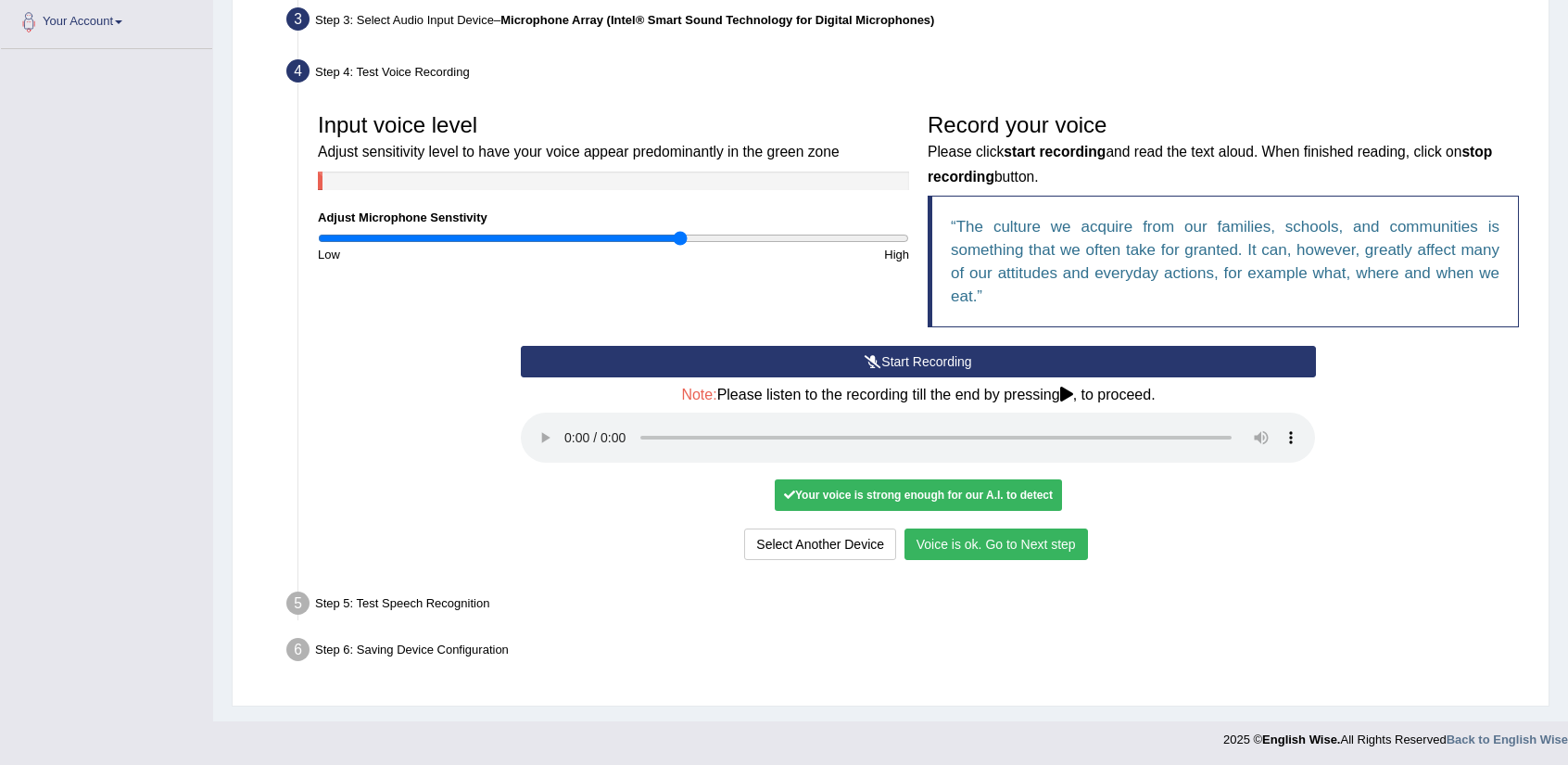
click at [974, 541] on button "Voice is ok. Go to Next step" at bounding box center [996, 544] width 184 height 32
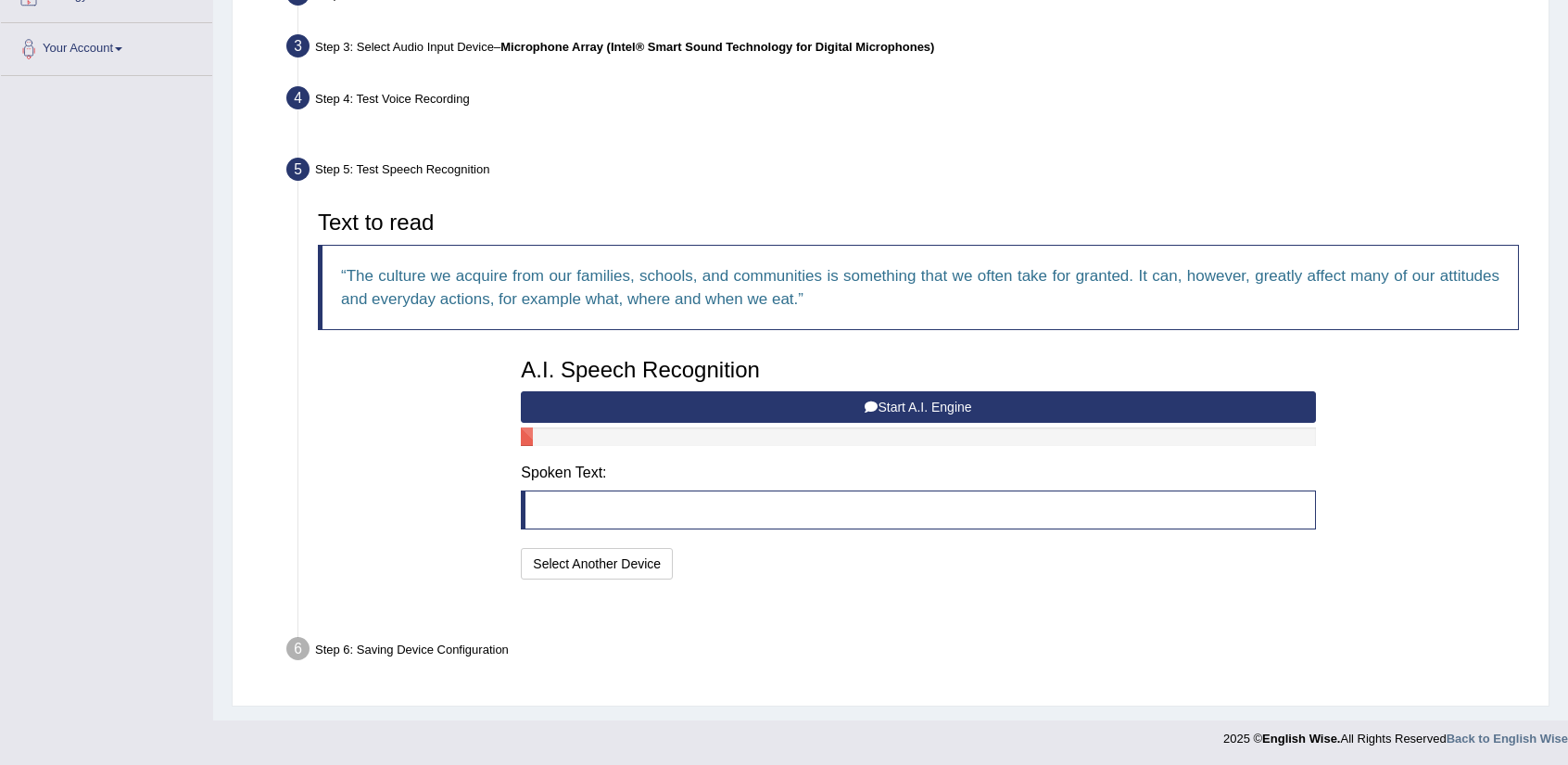
scroll to position [392, 0]
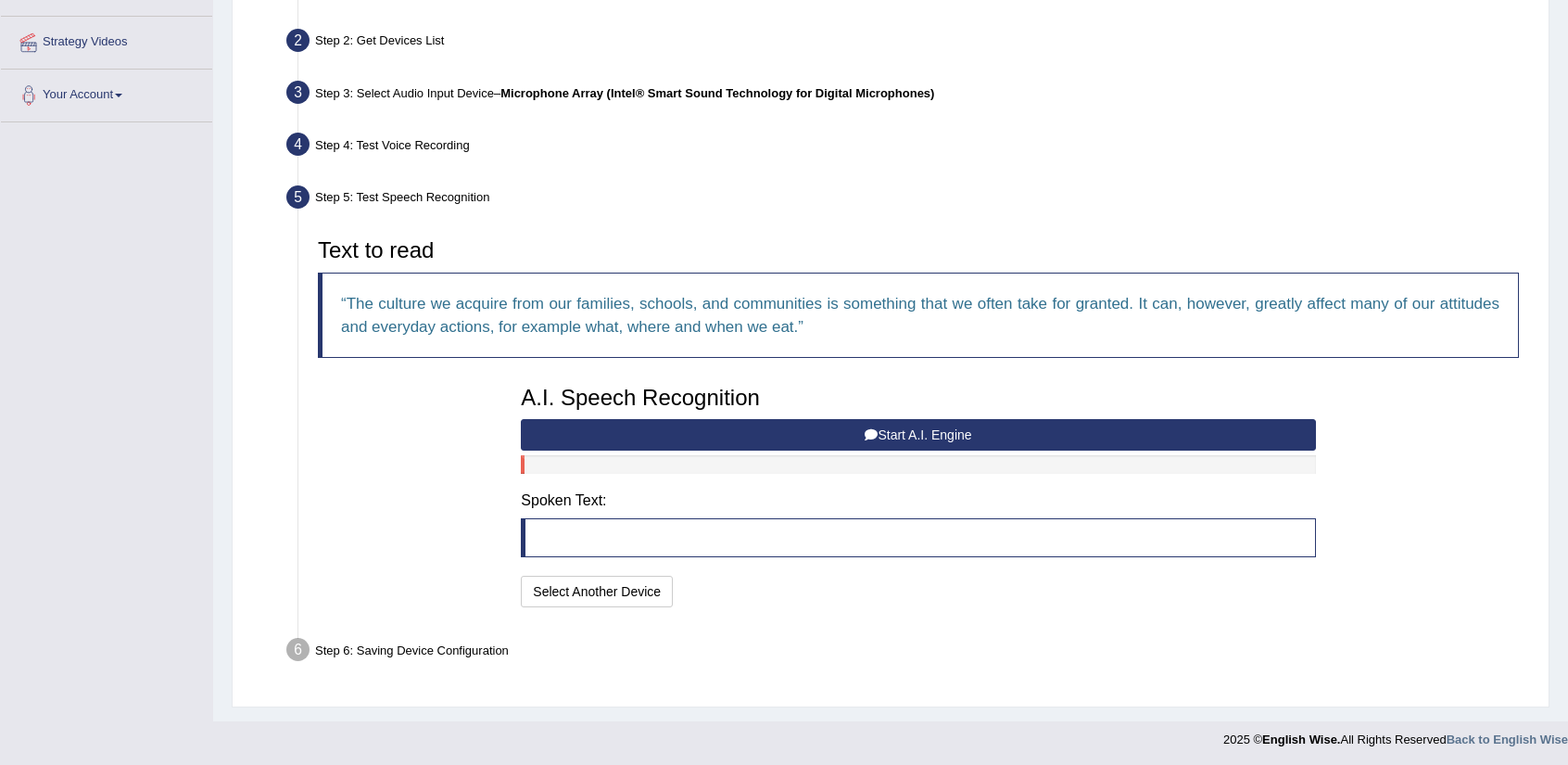
click at [960, 434] on button "Start A.I. Engine" at bounding box center [918, 434] width 795 height 32
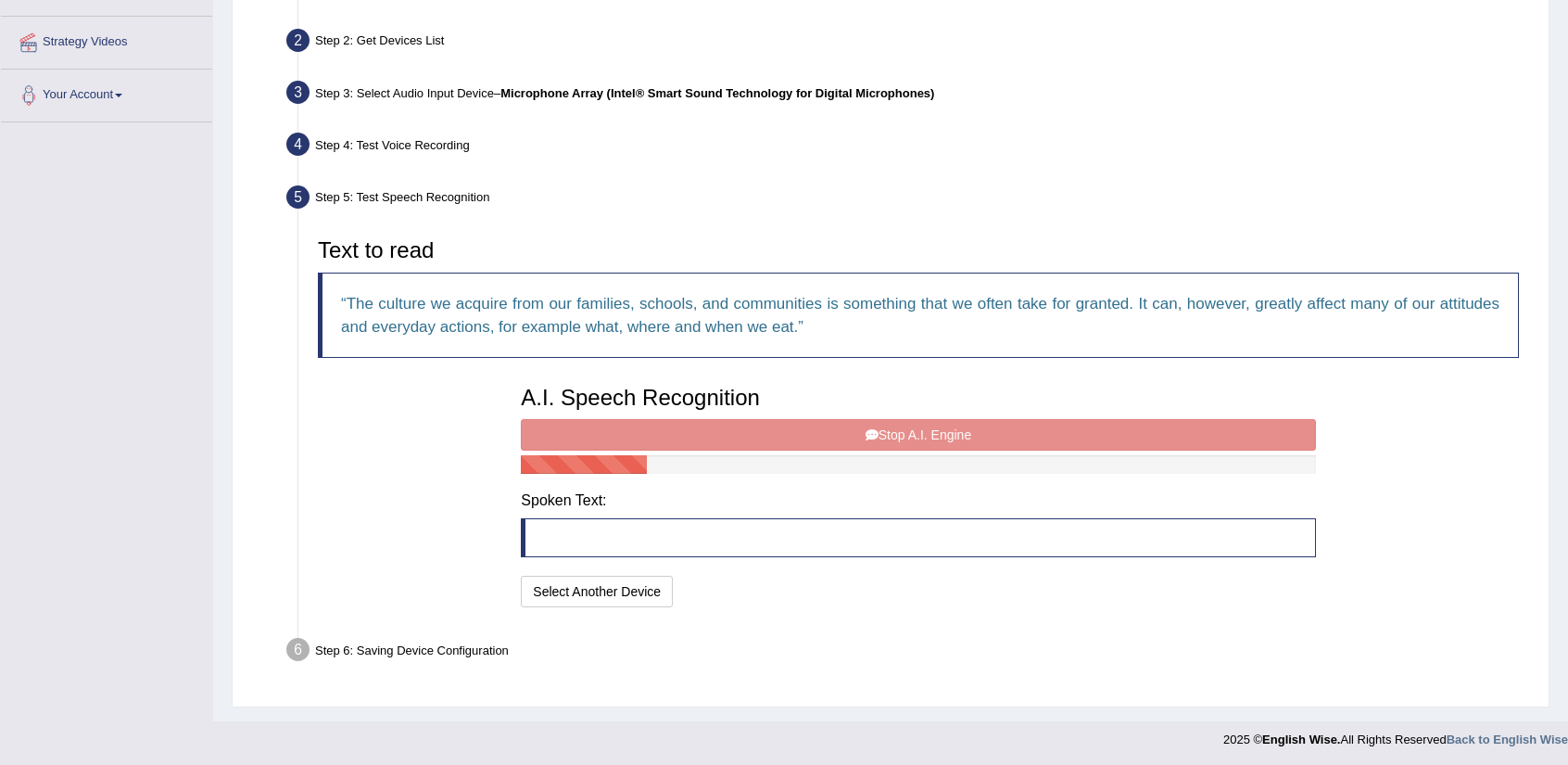
click at [960, 434] on div "A.I. Speech Recognition Start A.I. Engine Stop A.I. Engine Note: Please listen …" at bounding box center [918, 494] width 813 height 236
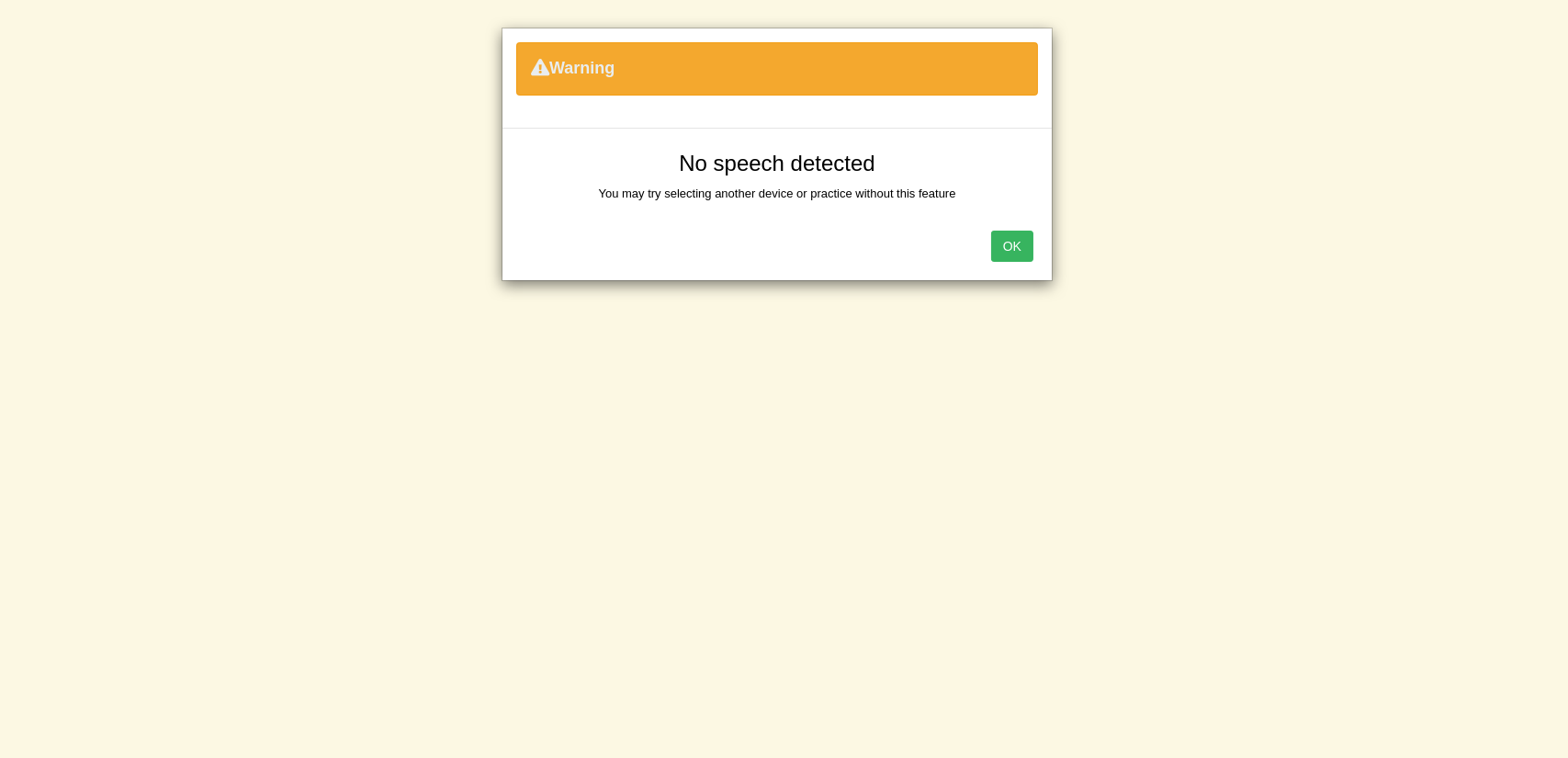
click at [997, 255] on button "OK" at bounding box center [1012, 247] width 42 height 31
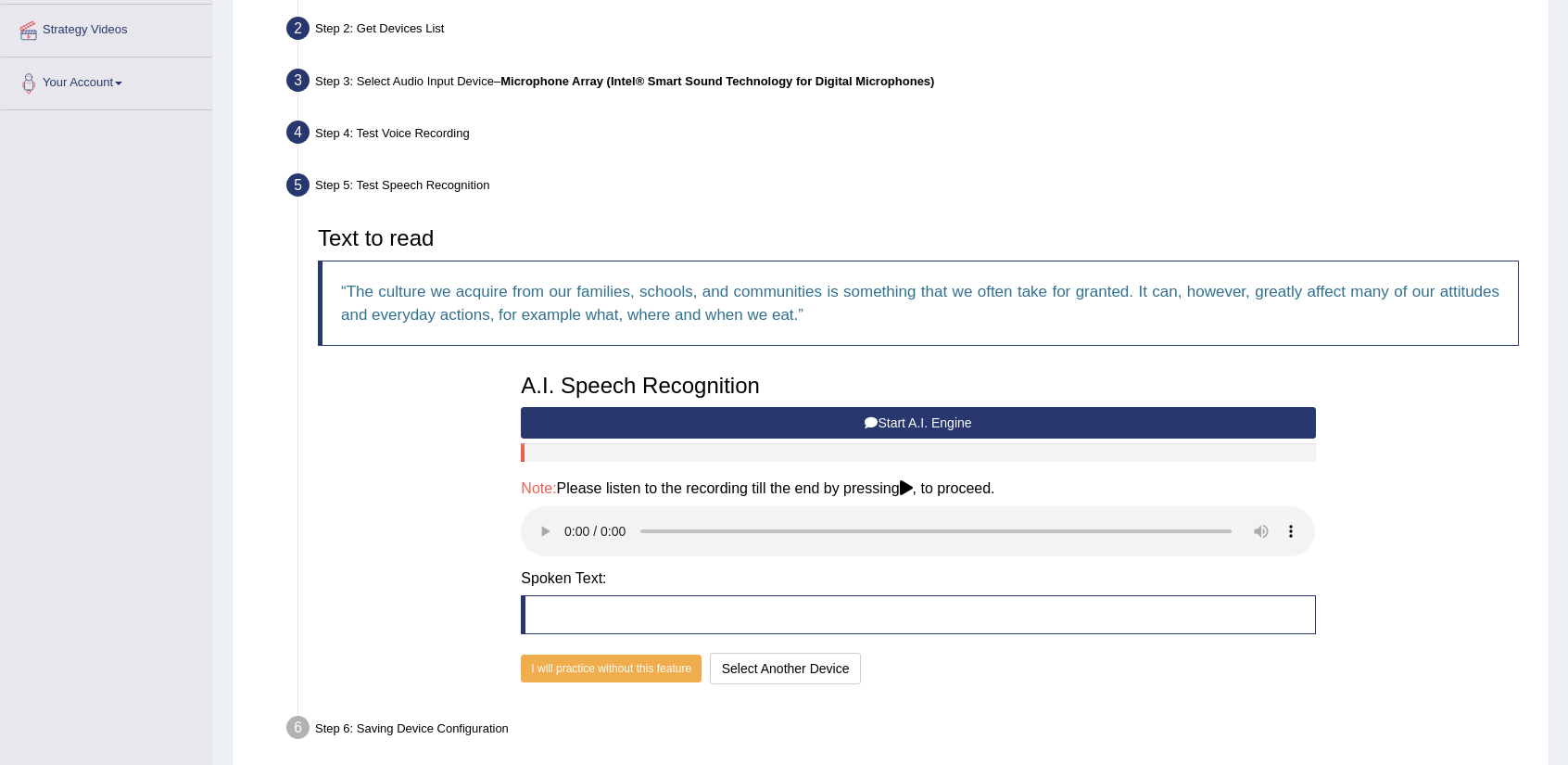
scroll to position [482, 0]
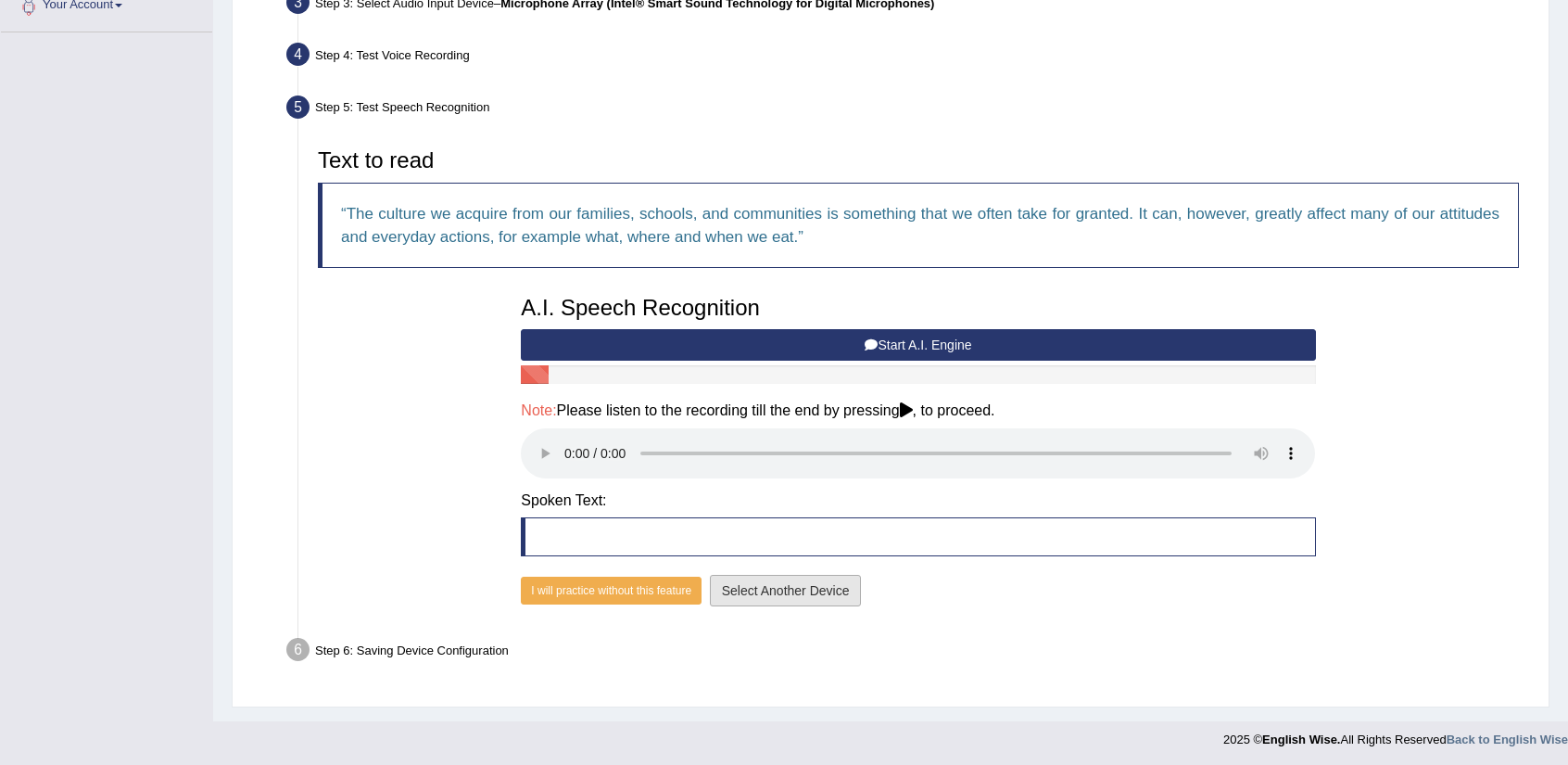
click at [832, 587] on button "Select Another Device" at bounding box center [786, 590] width 152 height 32
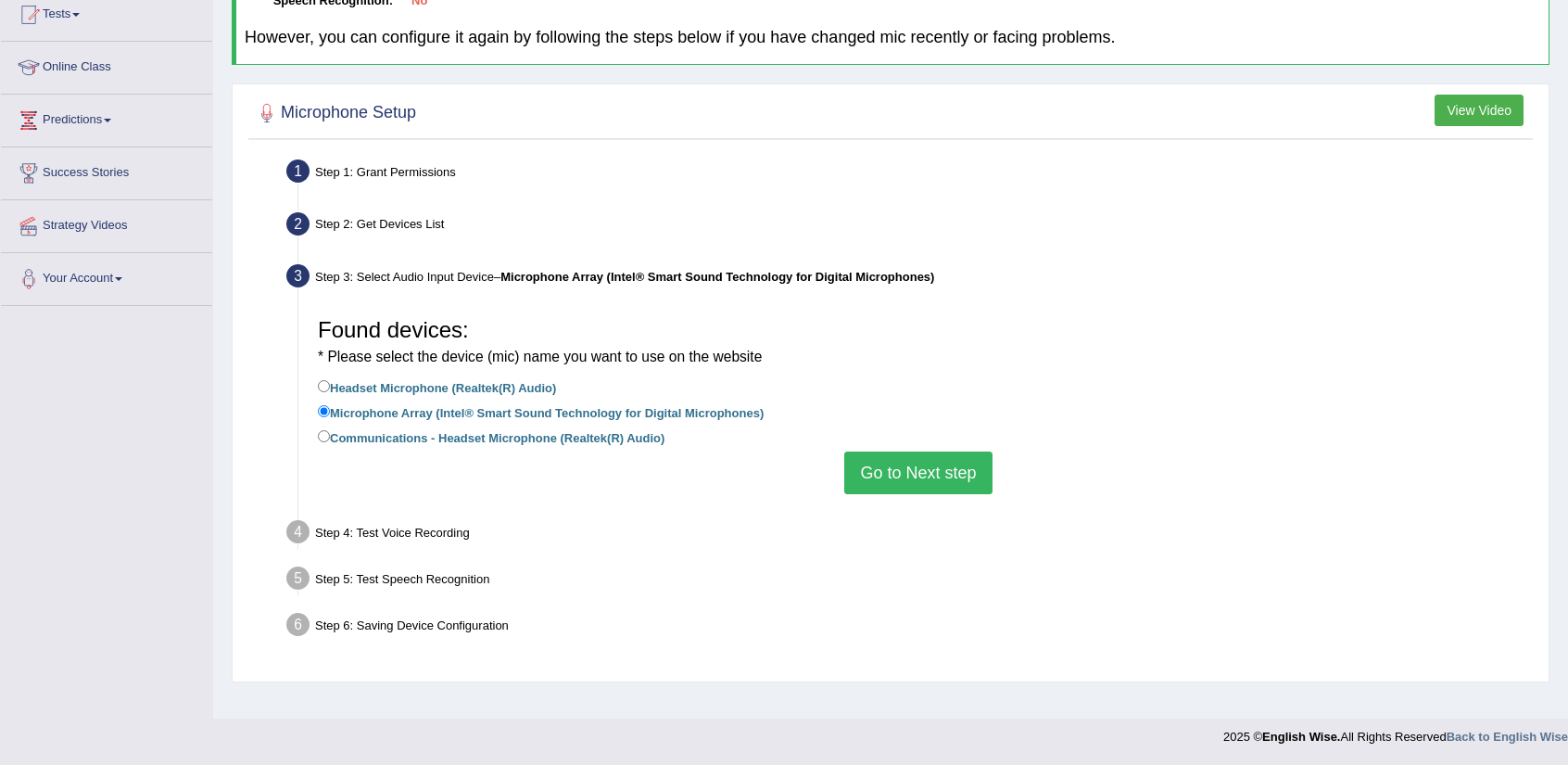
scroll to position [208, 0]
click at [552, 382] on label "Headset Microphone (Realtek(R) Audio)" at bounding box center [436, 387] width 239 height 20
click at [330, 382] on input "Headset Microphone (Realtek(R) Audio)" at bounding box center [323, 386] width 12 height 12
radio input "true"
click at [957, 478] on button "Go to Next step" at bounding box center [917, 473] width 148 height 43
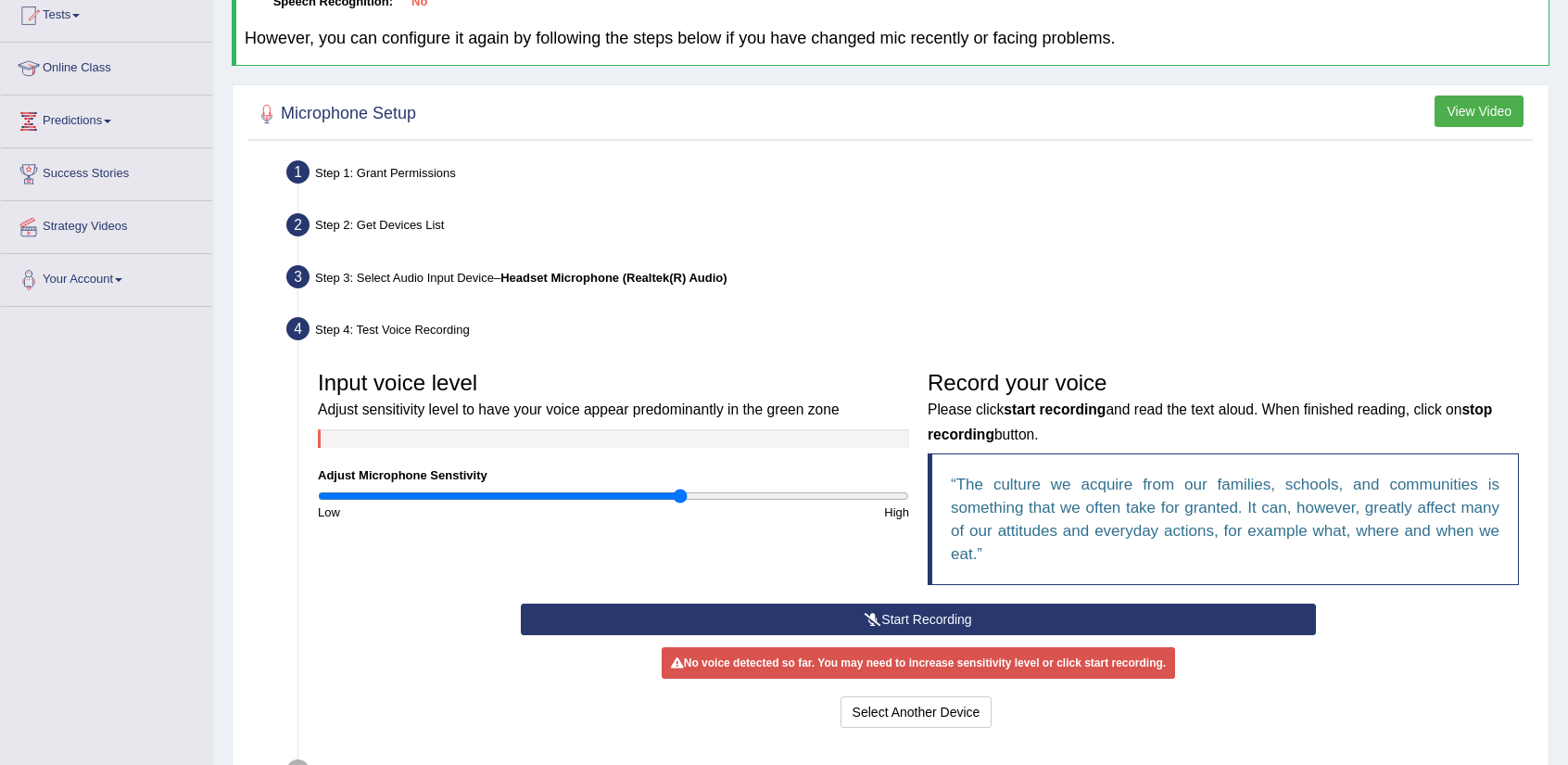
scroll to position [375, 0]
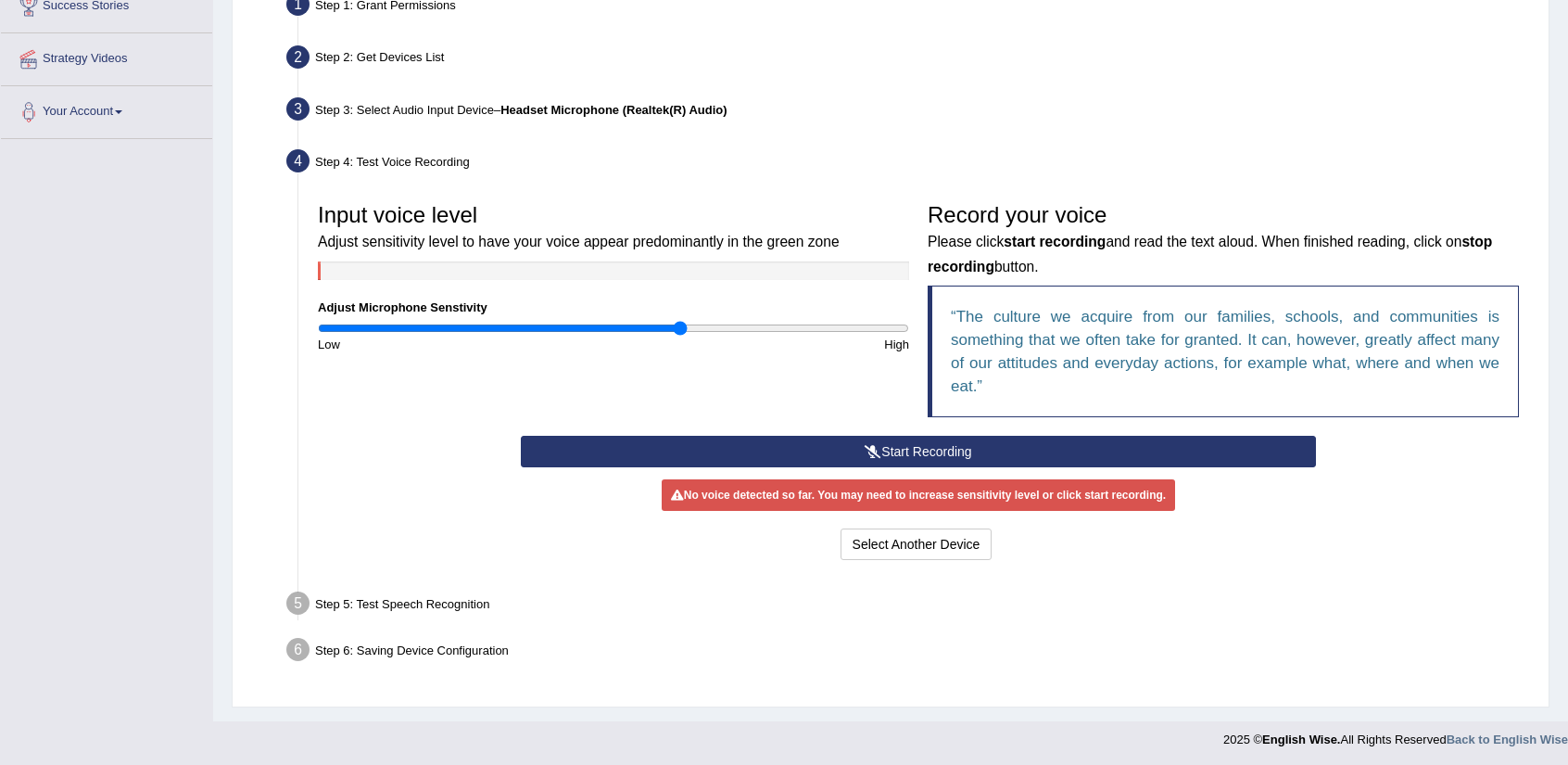
click at [974, 445] on button "Start Recording" at bounding box center [918, 451] width 795 height 32
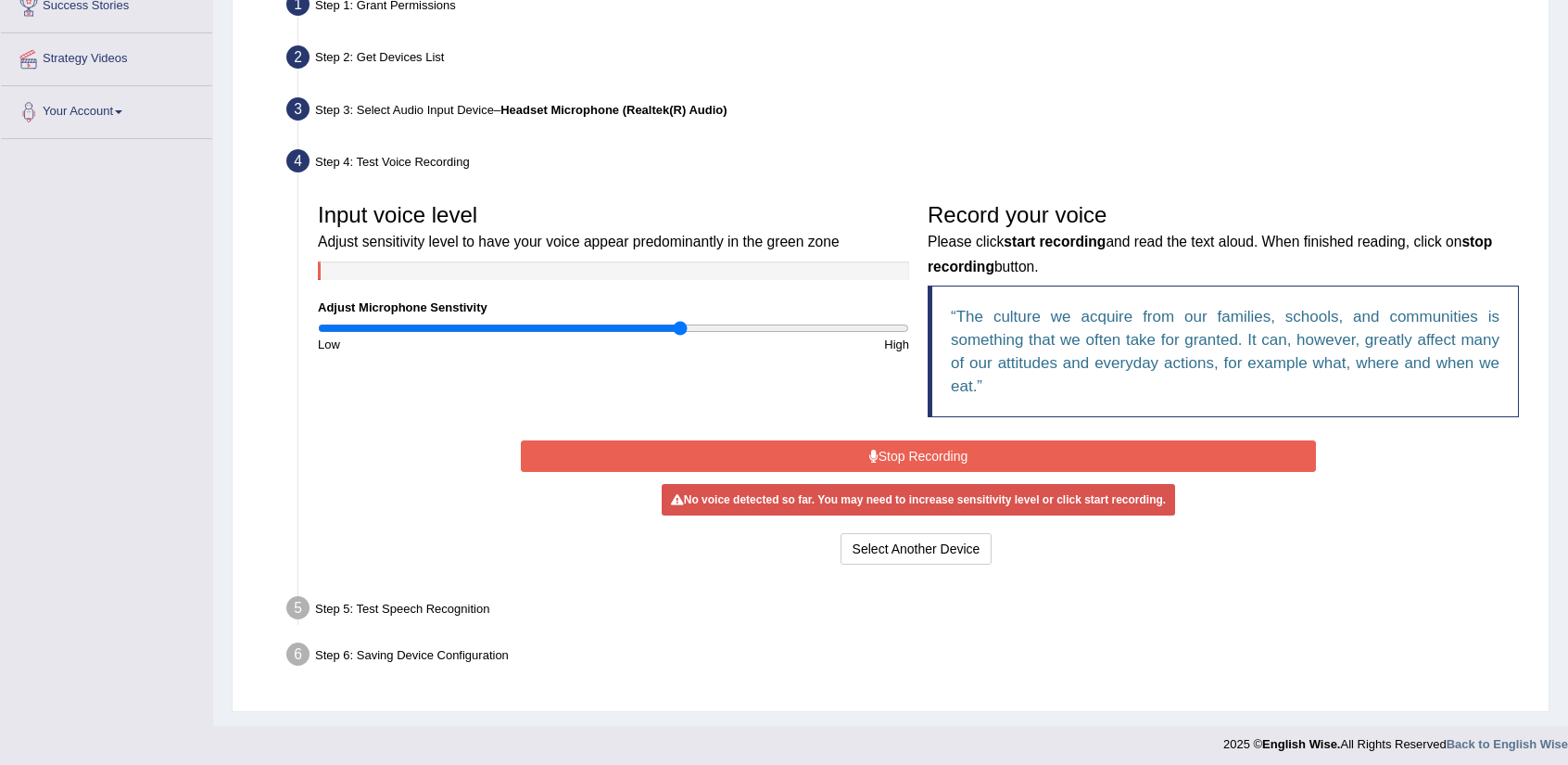
click at [977, 449] on button "Stop Recording" at bounding box center [918, 456] width 795 height 32
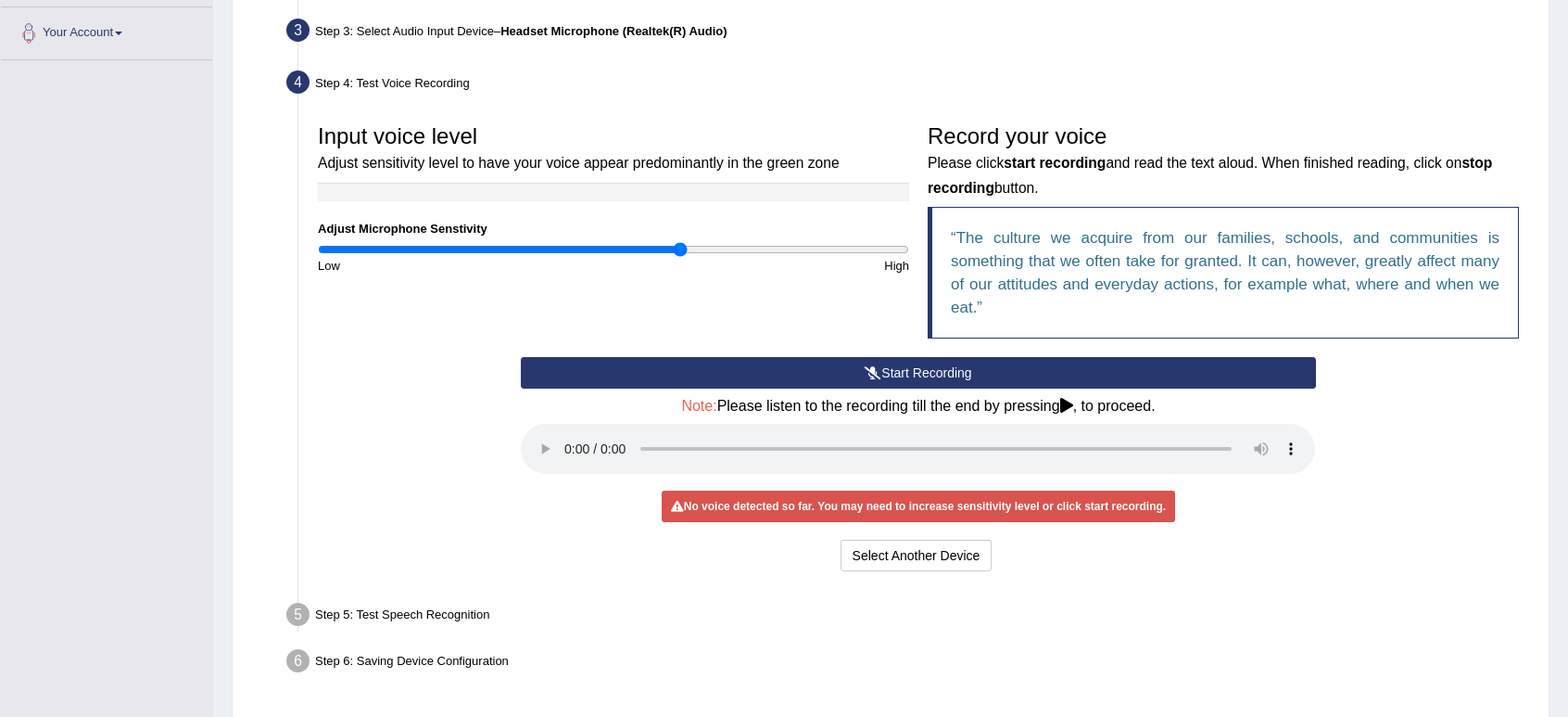
scroll to position [456, 0]
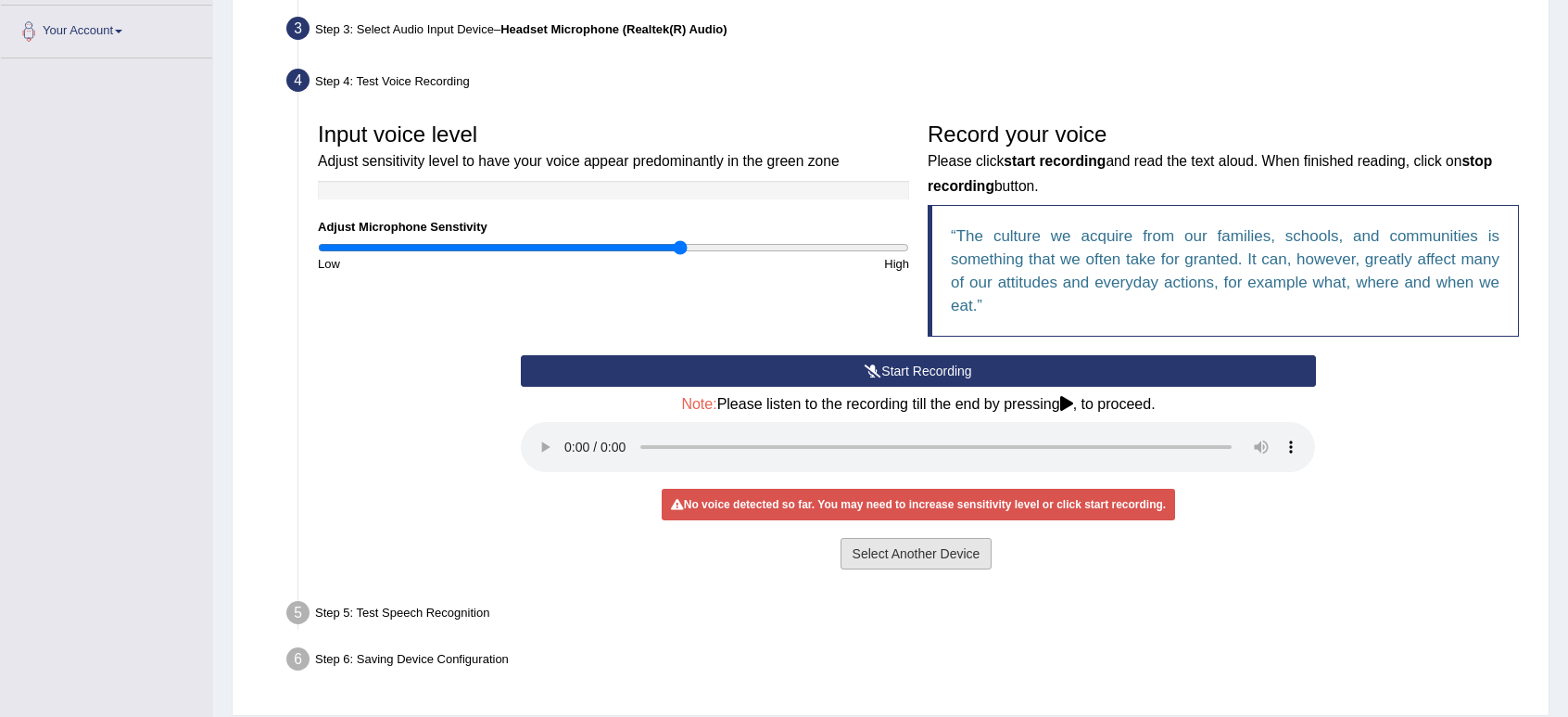
click at [882, 560] on button "Select Another Device" at bounding box center [916, 554] width 152 height 32
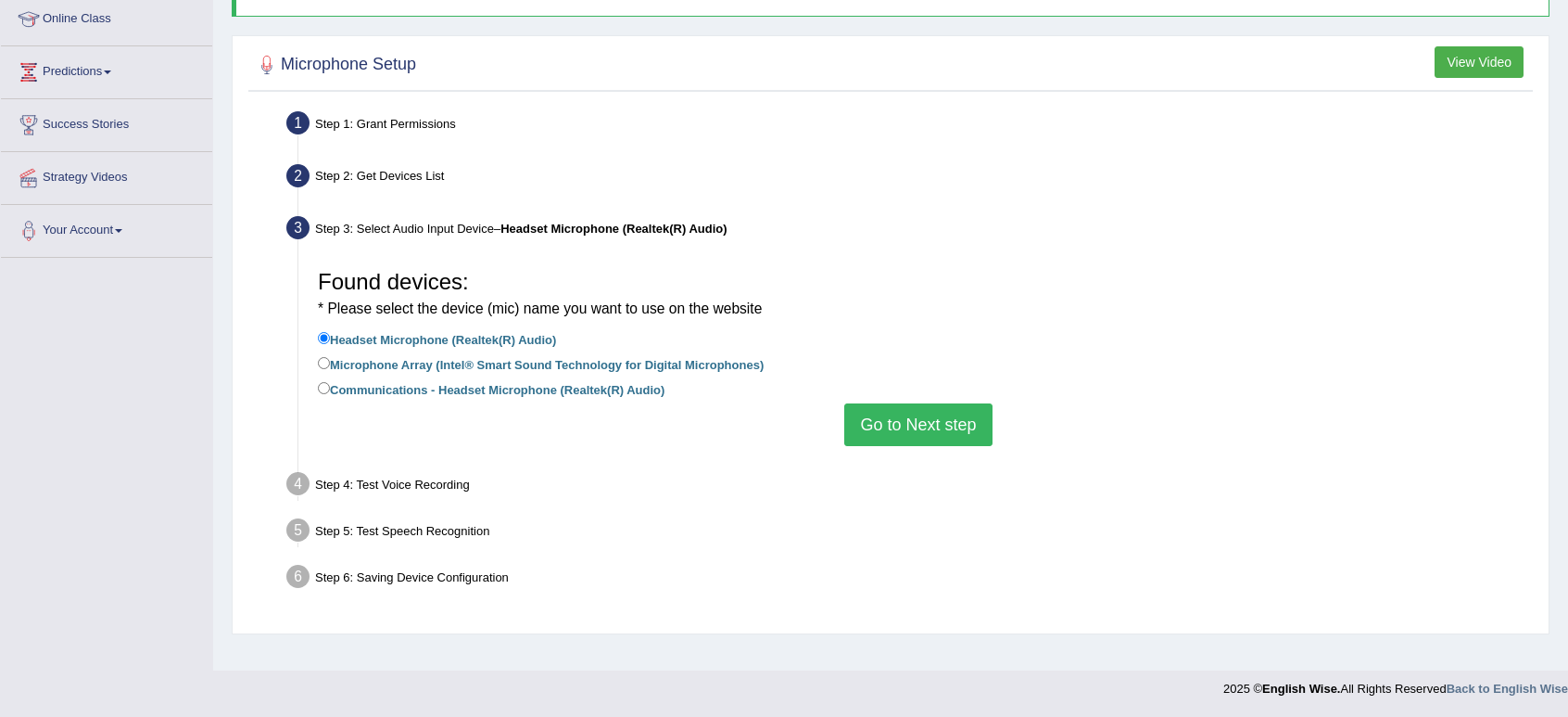
scroll to position [256, 0]
click at [634, 355] on label "Microphone Array (Intel® Smart Sound Technology for Digital Microphones)" at bounding box center [540, 364] width 446 height 20
click at [330, 358] on input "Microphone Array (Intel® Smart Sound Technology for Digital Microphones)" at bounding box center [323, 363] width 12 height 12
radio input "true"
click at [894, 416] on button "Go to Next step" at bounding box center [917, 425] width 148 height 43
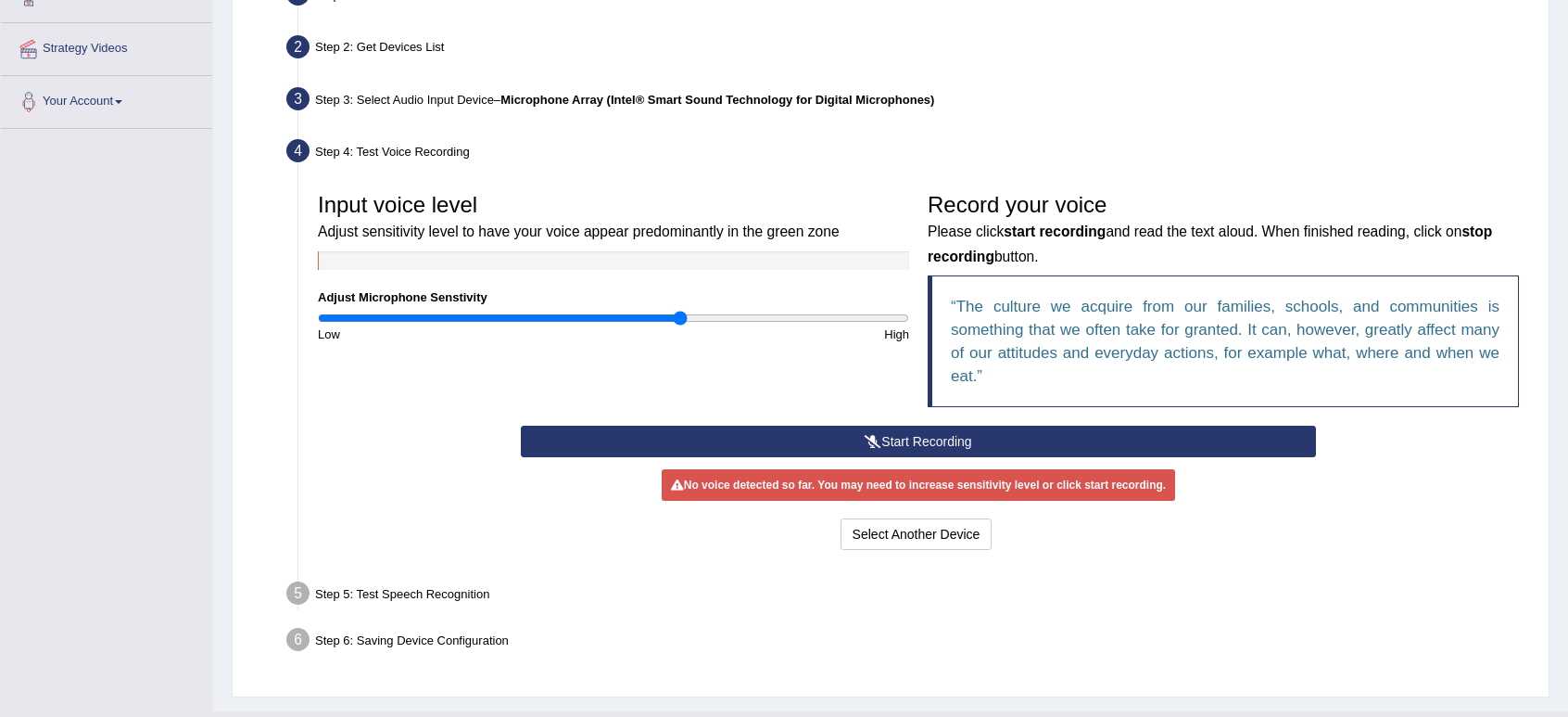
scroll to position [424, 0]
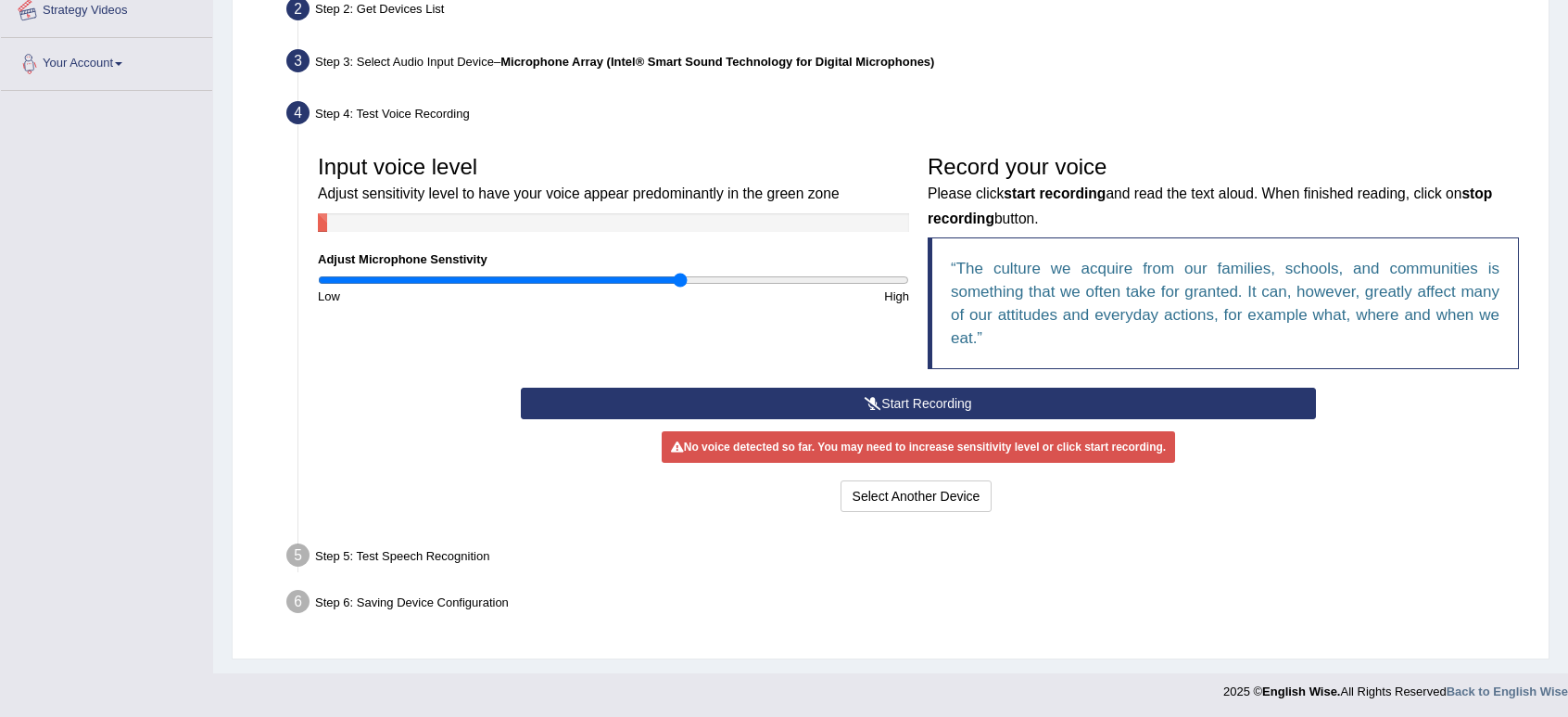
click at [196, 87] on li "Your Account Notifications Microphone Setup Change Password Manage Subscription…" at bounding box center [107, 64] width 212 height 53
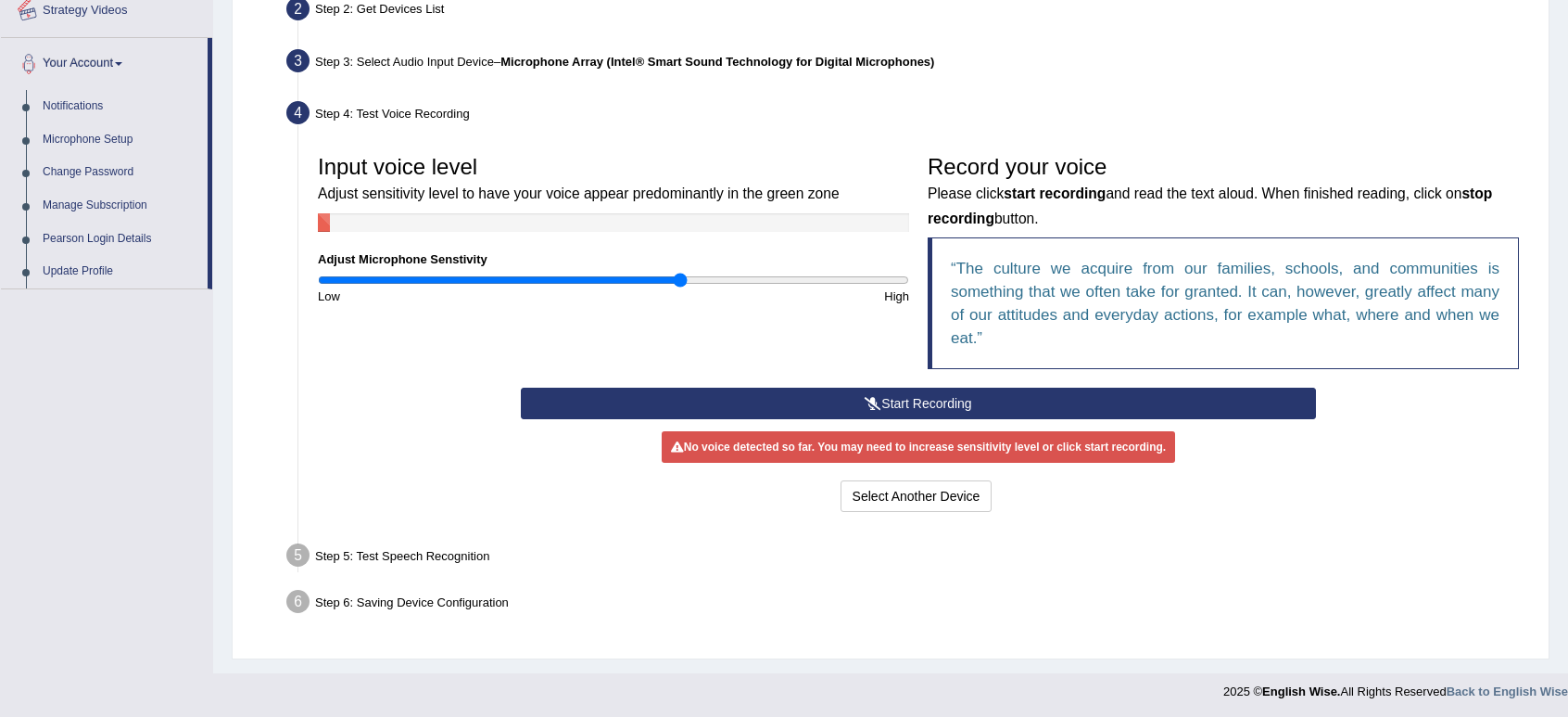
click at [258, 98] on ul "Step 1: Grant Permissions To access your microphone(s), we need permission to a…" at bounding box center [891, 281] width 1276 height 685
click at [334, 306] on div "Input voice level Adjust sensitivity level to have your voice appear predominan…" at bounding box center [918, 267] width 1220 height 242
click at [836, 398] on button "Start Recording" at bounding box center [918, 403] width 795 height 32
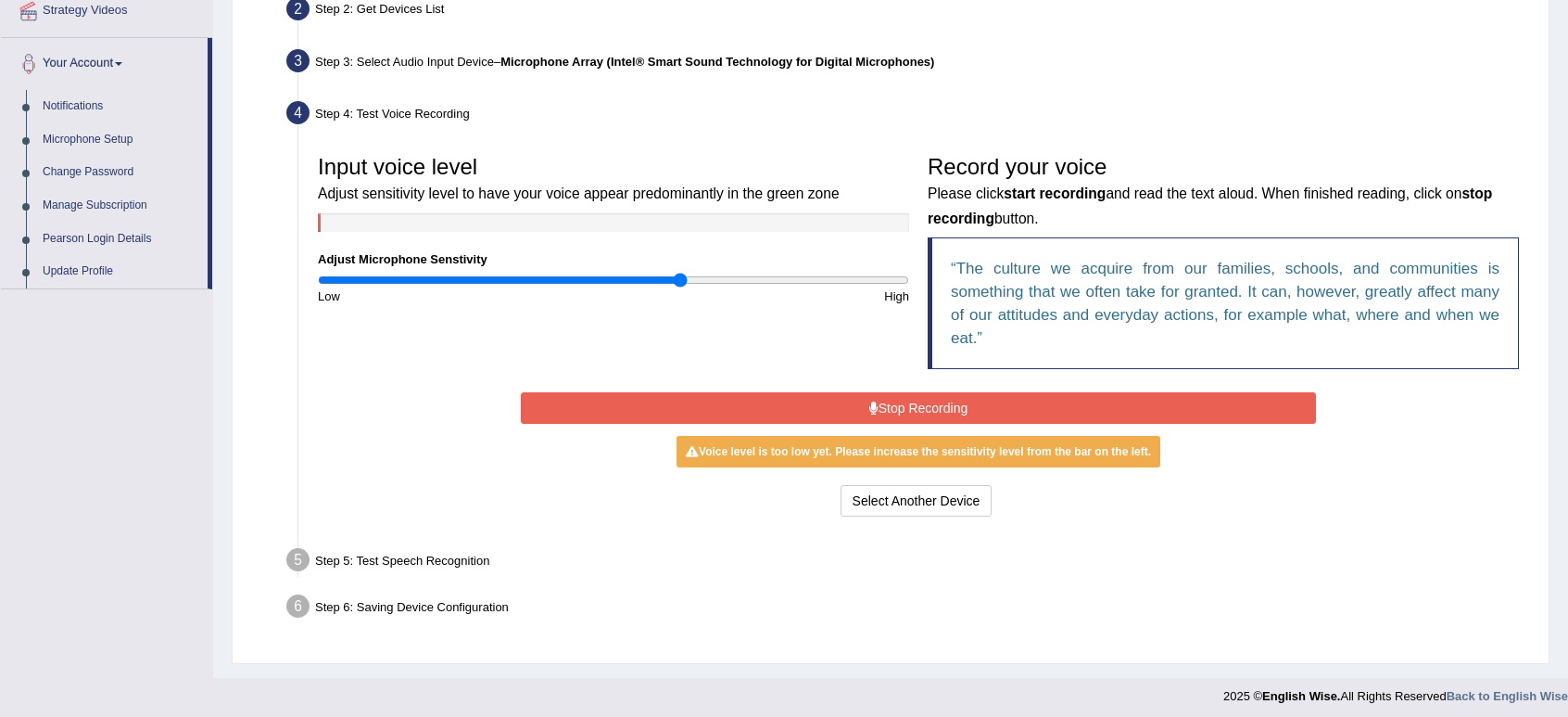
click at [836, 398] on button "Stop Recording" at bounding box center [918, 408] width 795 height 32
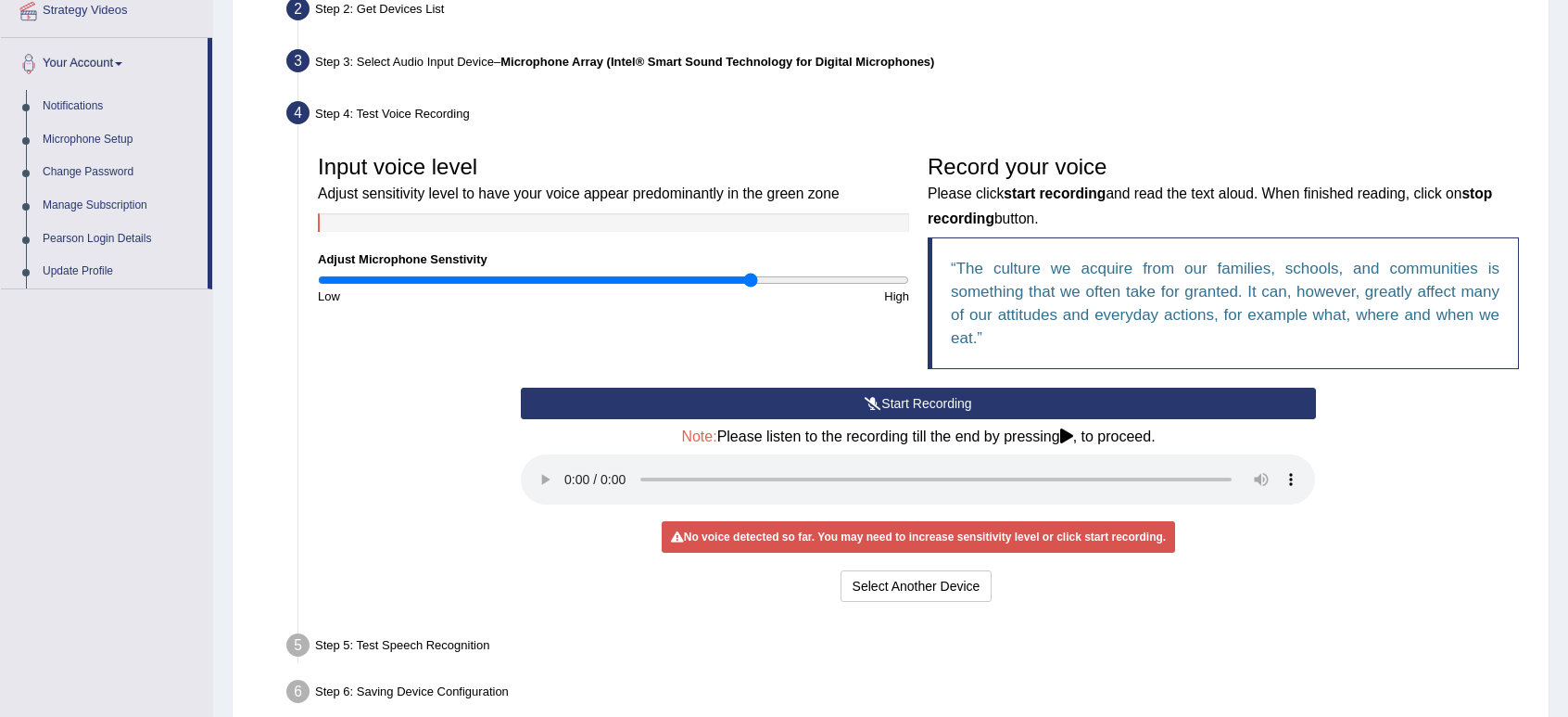
drag, startPoint x: 680, startPoint y: 279, endPoint x: 751, endPoint y: 282, distance: 71.1
click at [751, 282] on input "range" at bounding box center [613, 280] width 591 height 15
drag, startPoint x: 751, startPoint y: 282, endPoint x: 797, endPoint y: 283, distance: 46.0
click at [797, 283] on input "range" at bounding box center [613, 280] width 591 height 15
click at [790, 394] on button "Start Recording" at bounding box center [918, 403] width 795 height 32
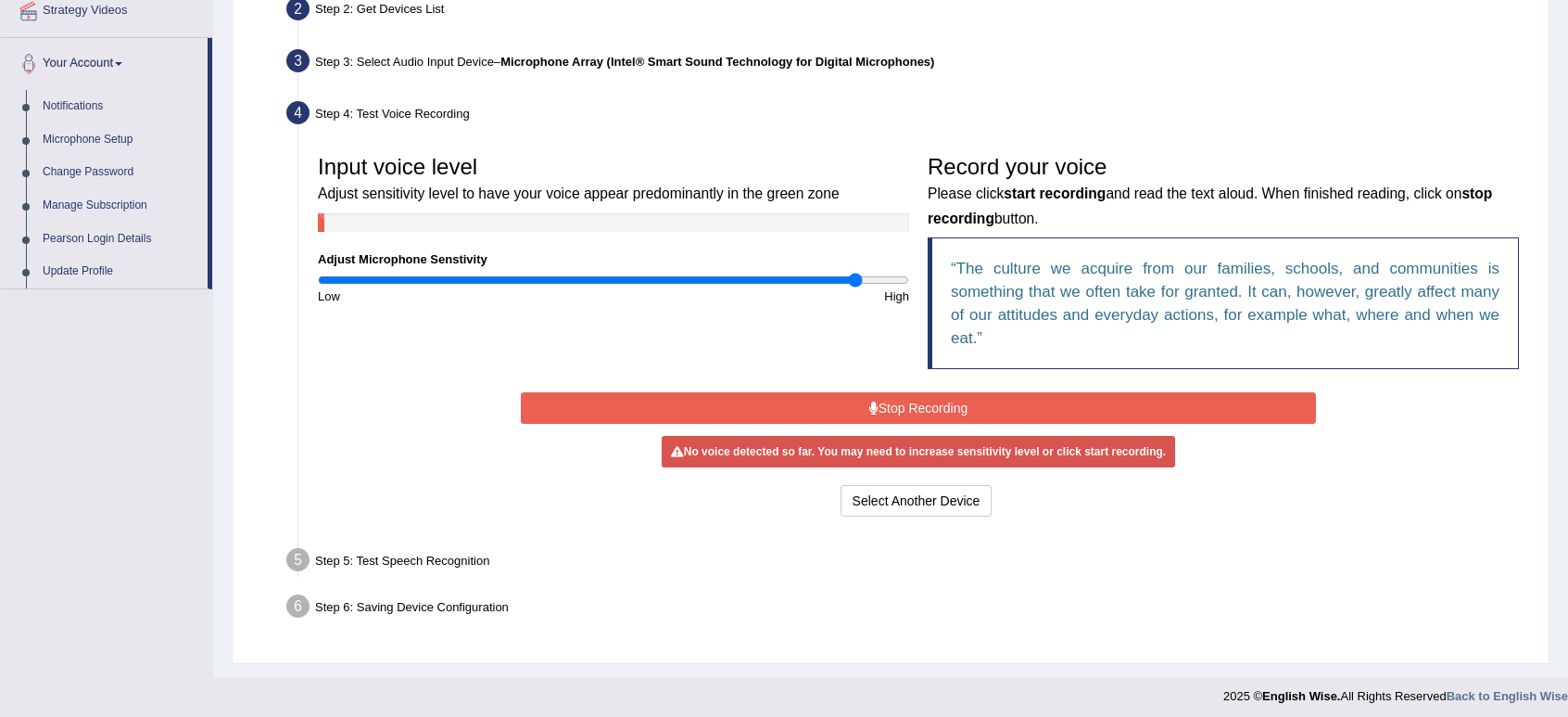
drag, startPoint x: 798, startPoint y: 277, endPoint x: 853, endPoint y: 283, distance: 55.3
click at [853, 283] on input "range" at bounding box center [613, 280] width 591 height 15
drag, startPoint x: 860, startPoint y: 275, endPoint x: 949, endPoint y: 279, distance: 89.1
type input "2"
click at [909, 279] on input "range" at bounding box center [613, 280] width 591 height 15
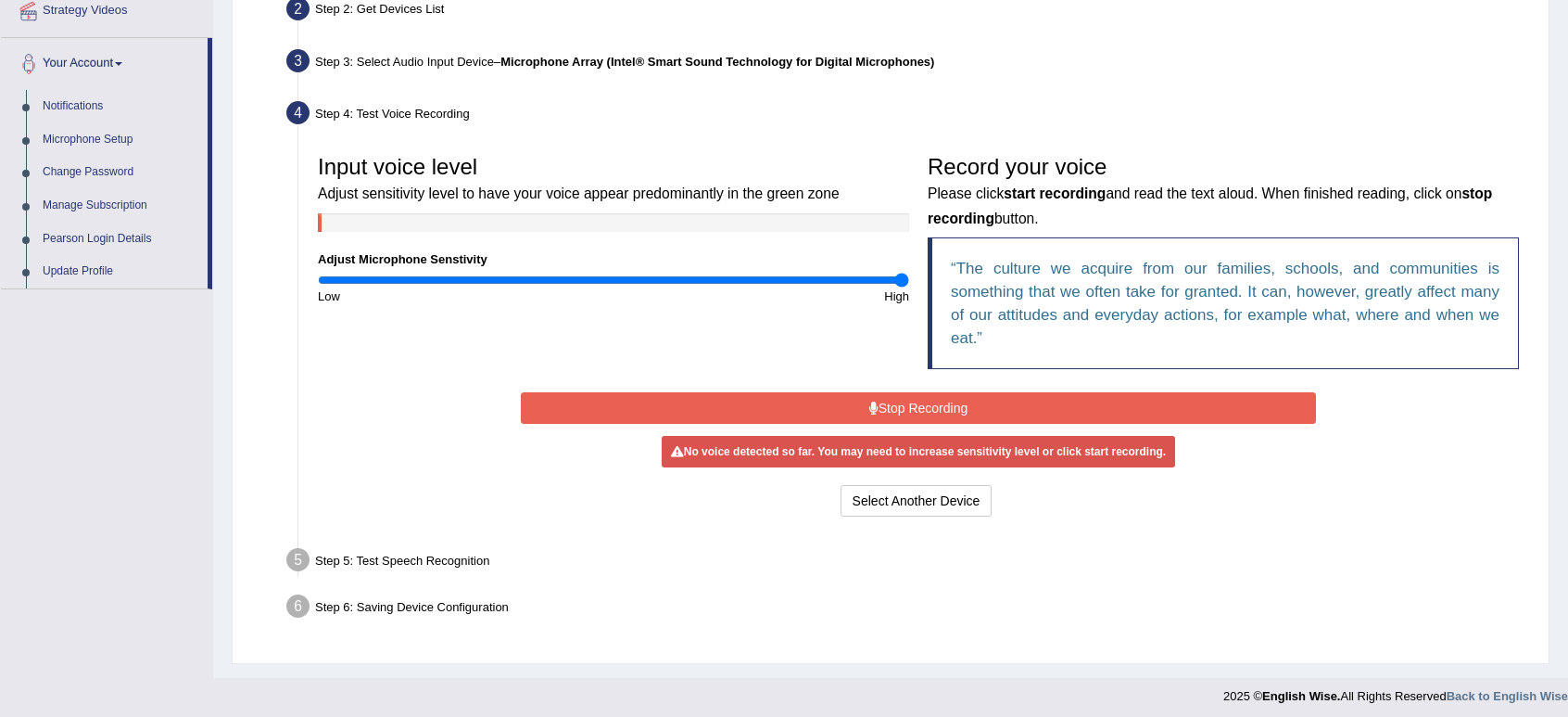
click at [888, 397] on button "Stop Recording" at bounding box center [918, 408] width 795 height 32
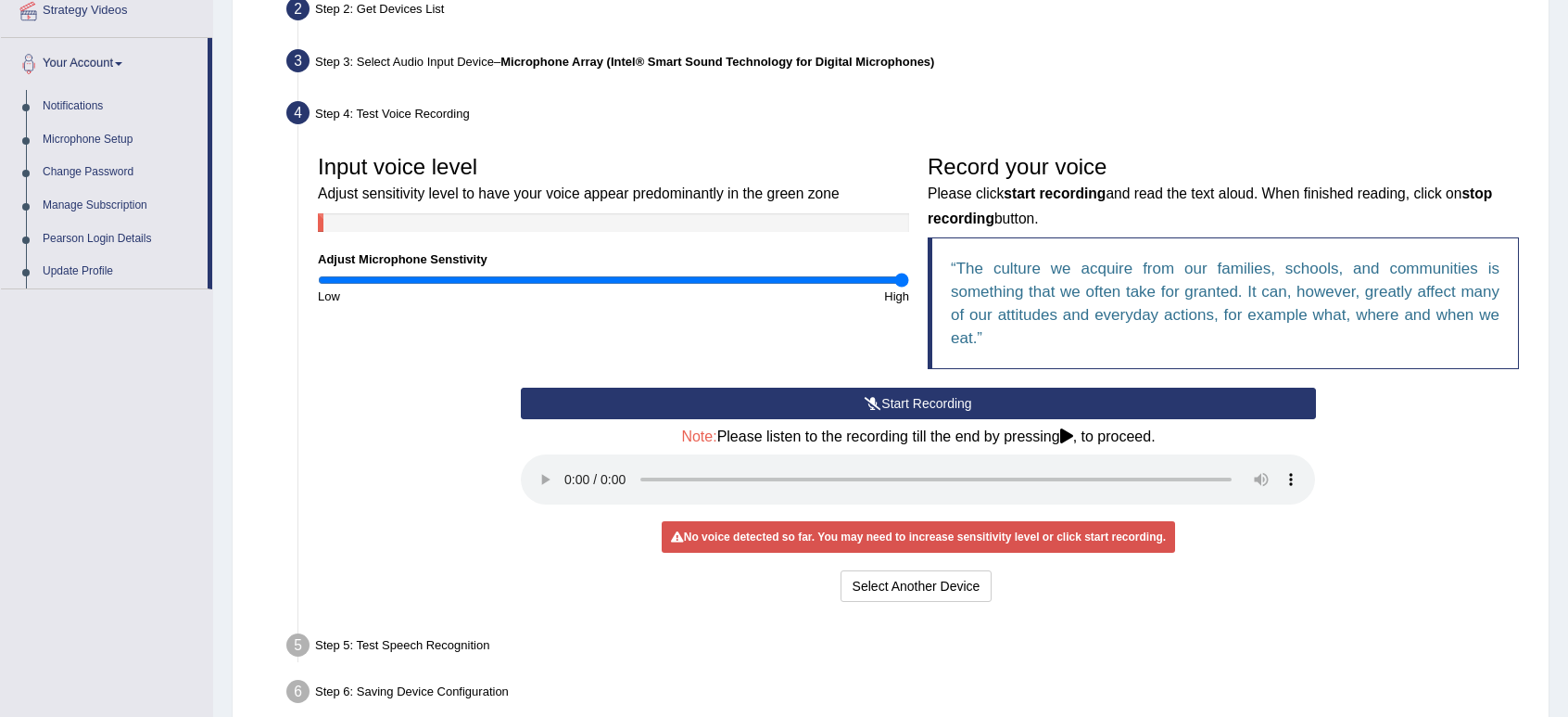
click at [720, 400] on button "Start Recording" at bounding box center [918, 403] width 795 height 32
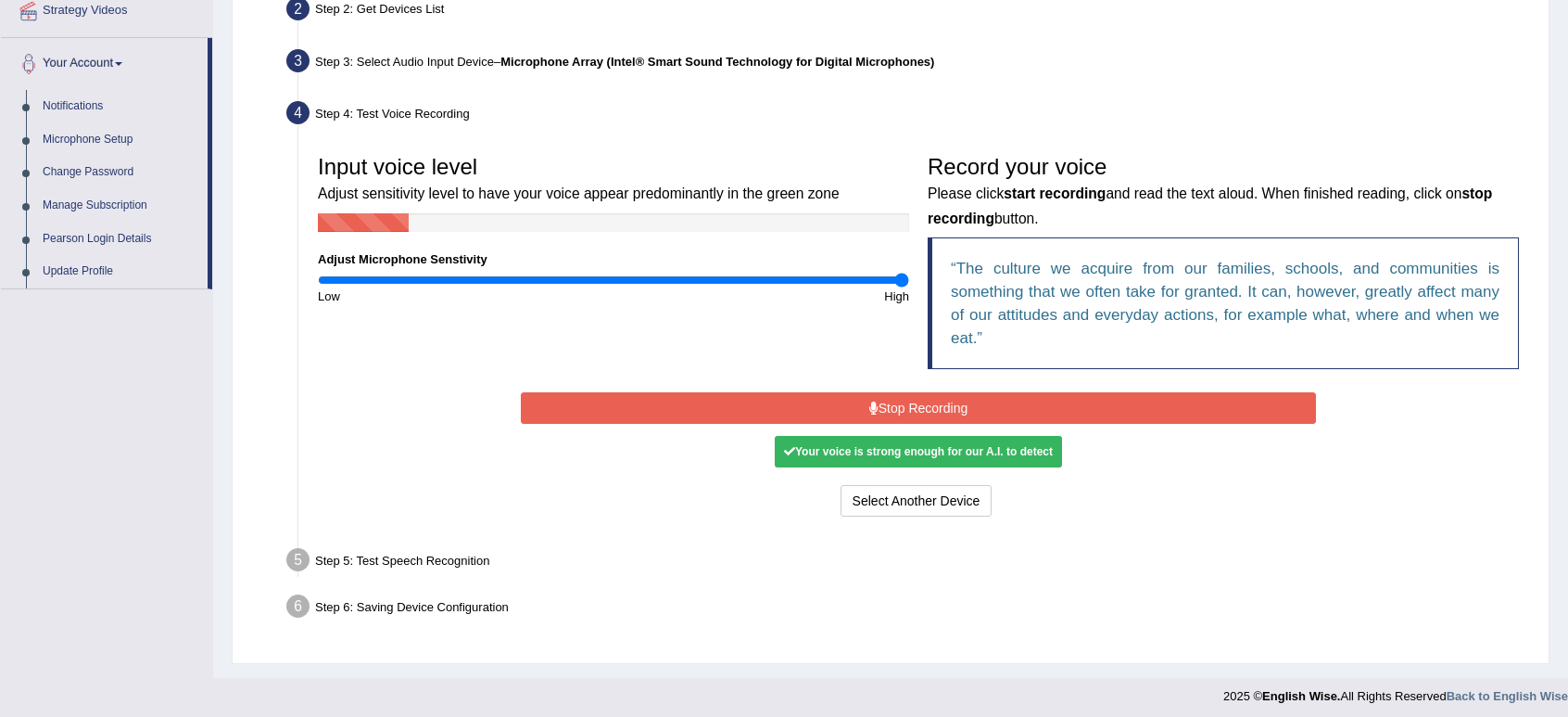
click at [720, 400] on button "Stop Recording" at bounding box center [918, 408] width 795 height 32
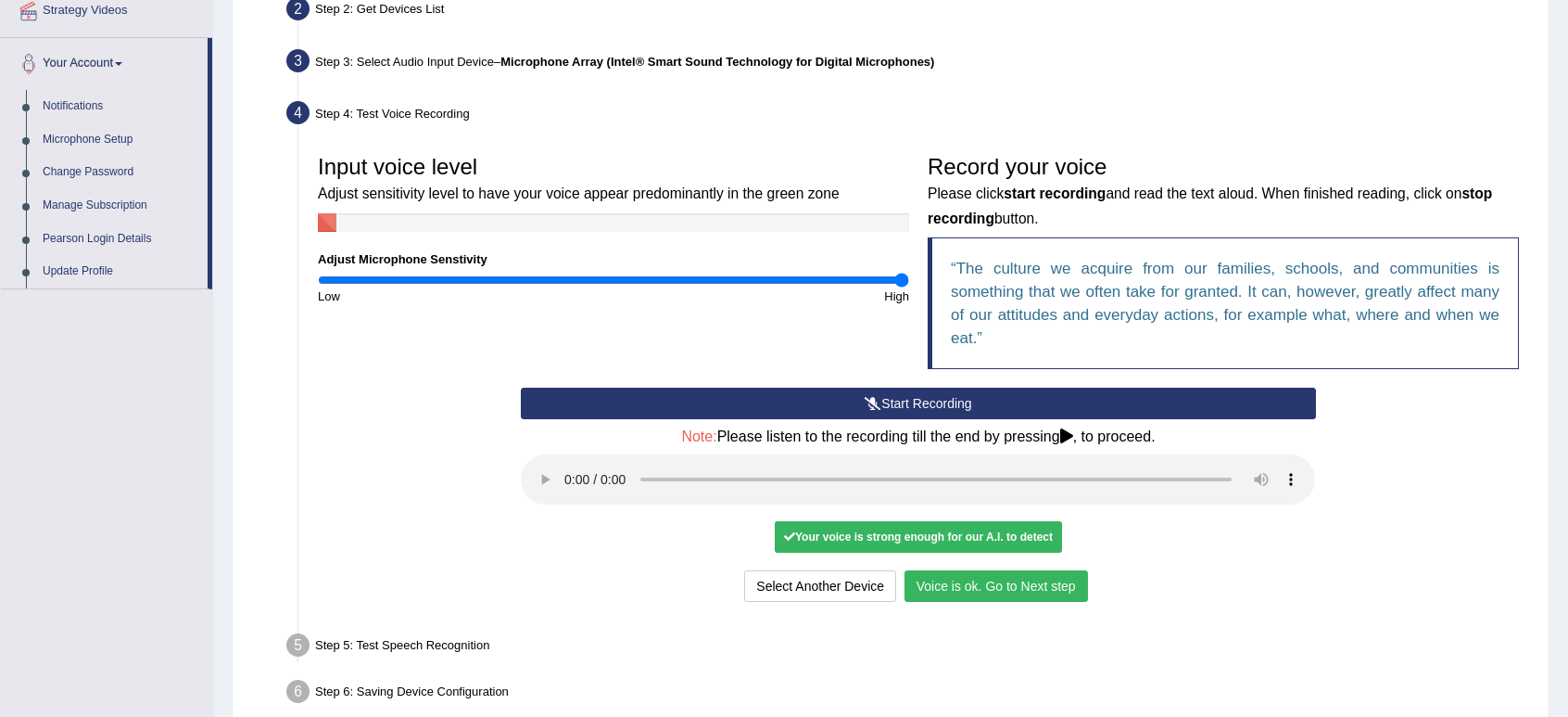
click at [976, 597] on button "Voice is ok. Go to Next step" at bounding box center [996, 586] width 184 height 32
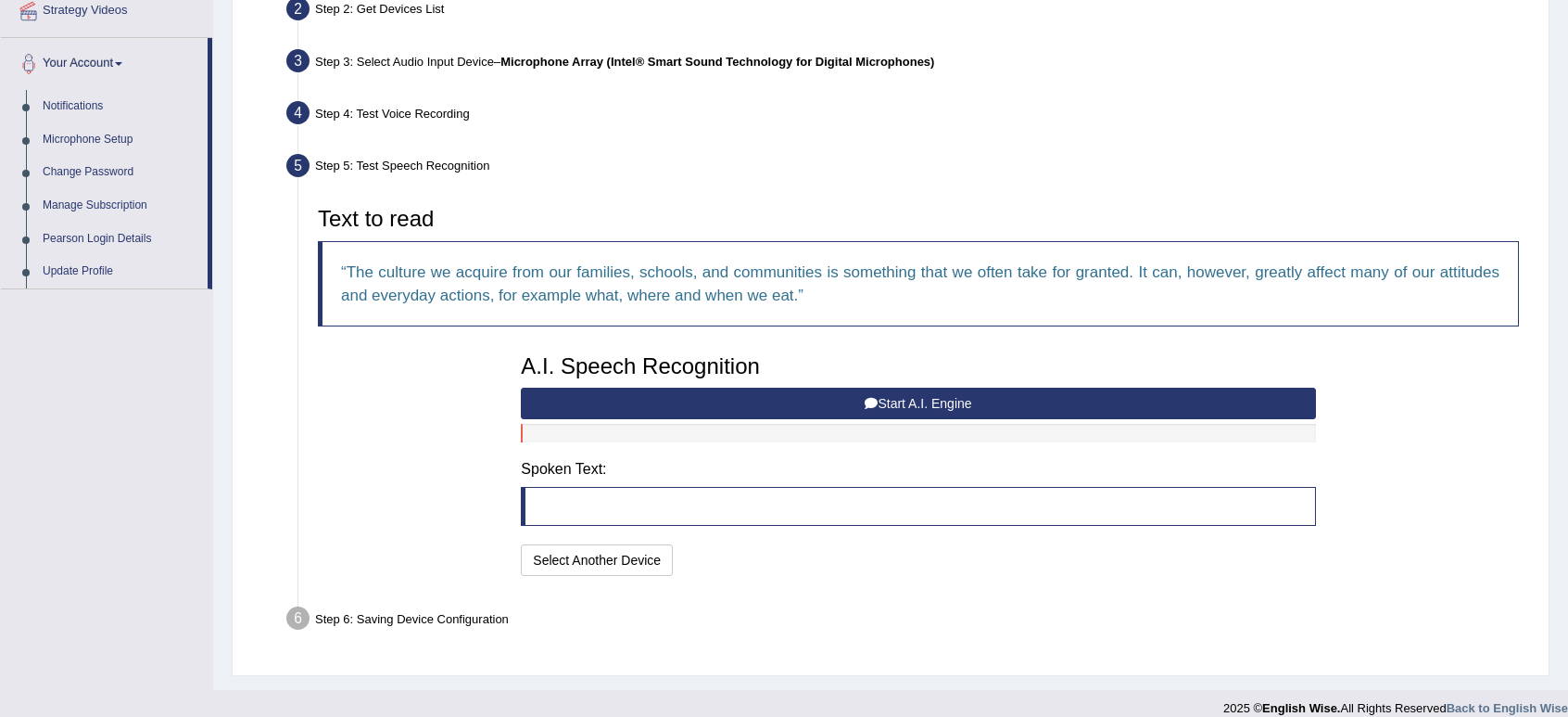
click at [953, 398] on button "Start A.I. Engine" at bounding box center [918, 403] width 795 height 32
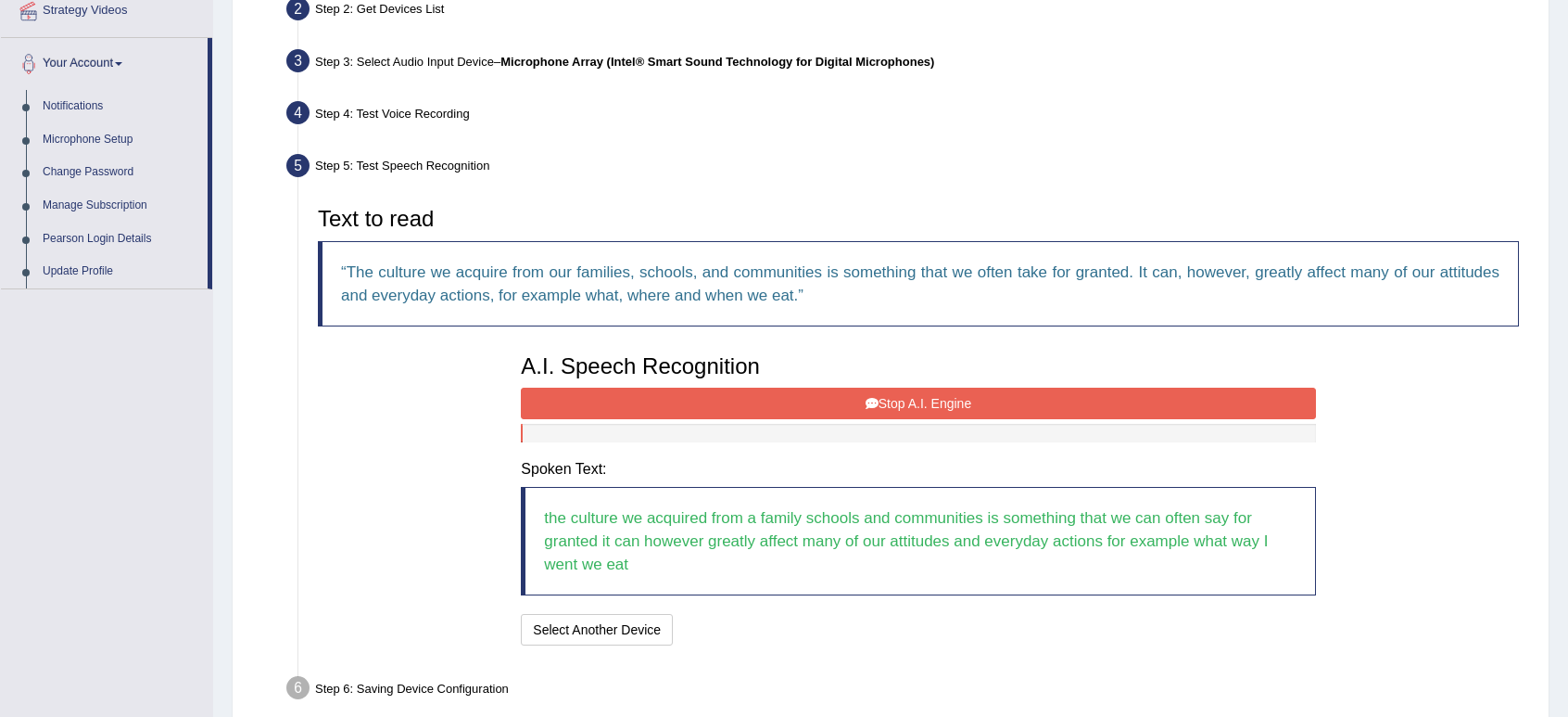
click at [954, 398] on button "Stop A.I. Engine" at bounding box center [918, 403] width 795 height 32
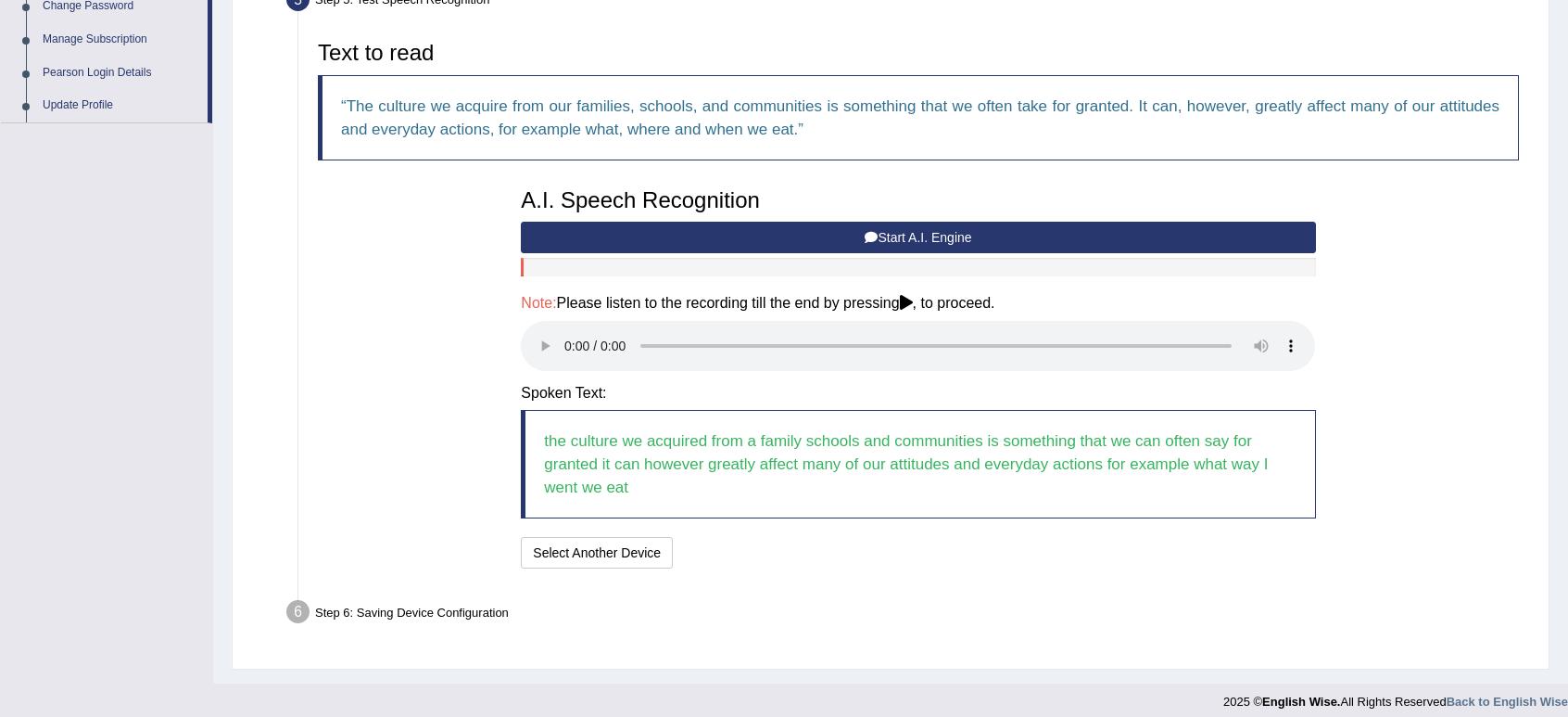
scroll to position [591, 0]
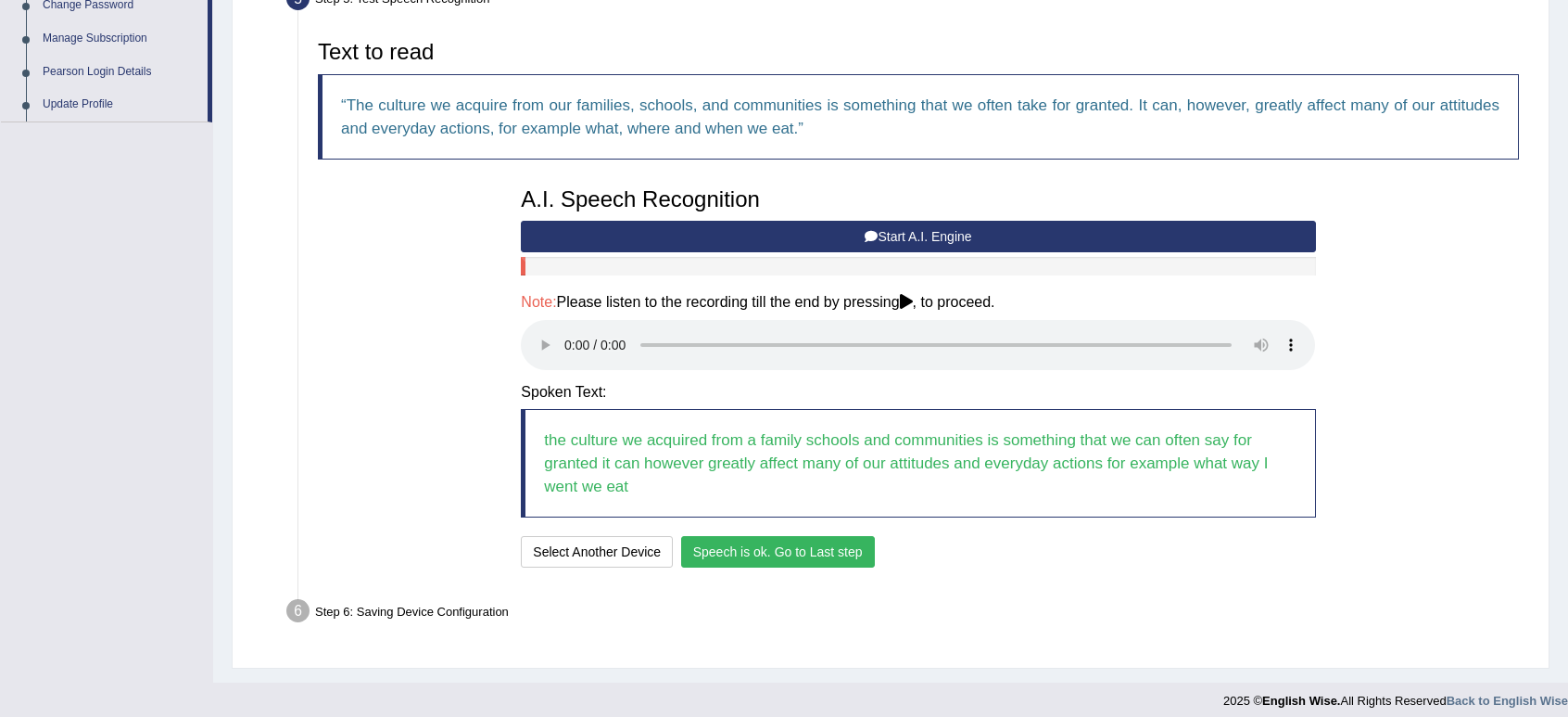
click at [782, 542] on button "Speech is ok. Go to Last step" at bounding box center [778, 552] width 194 height 32
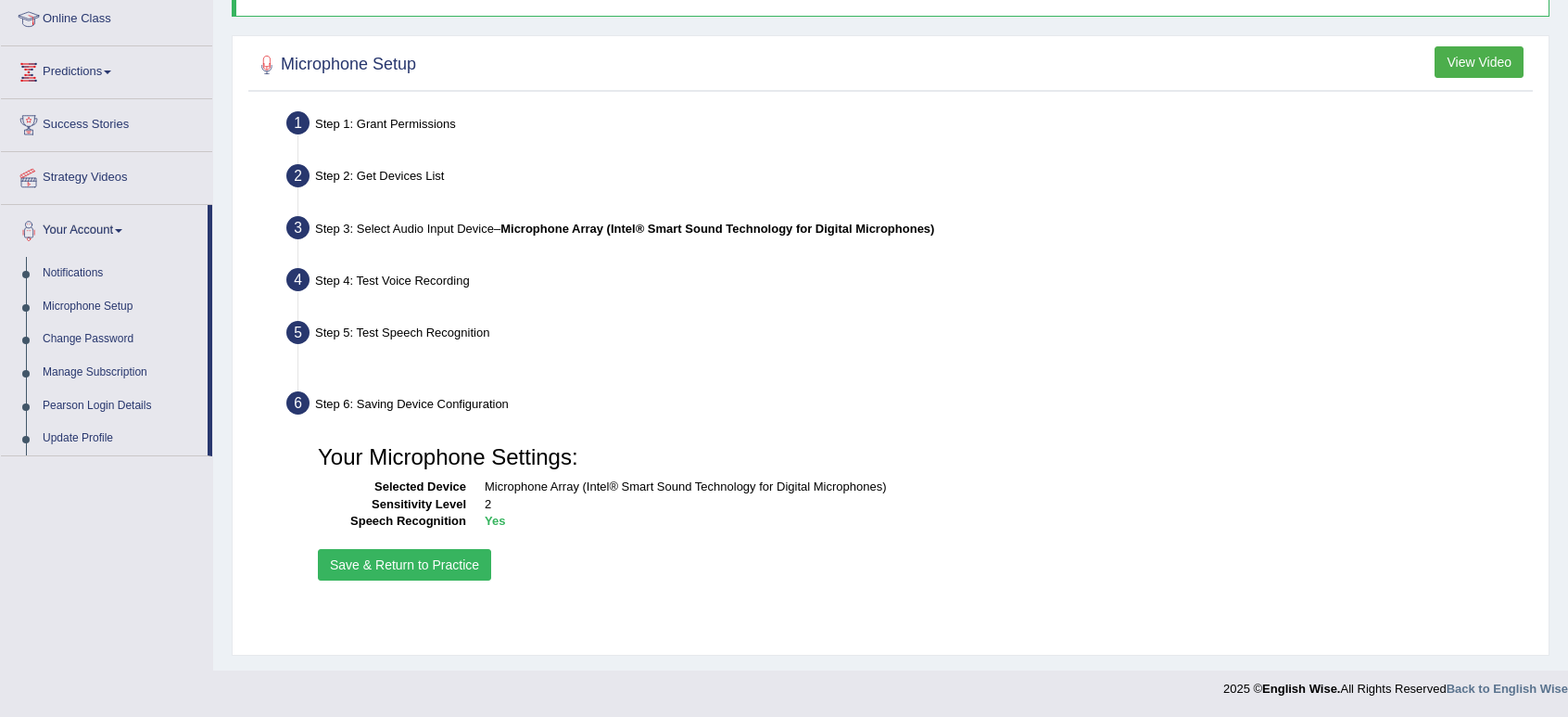
scroll to position [256, 0]
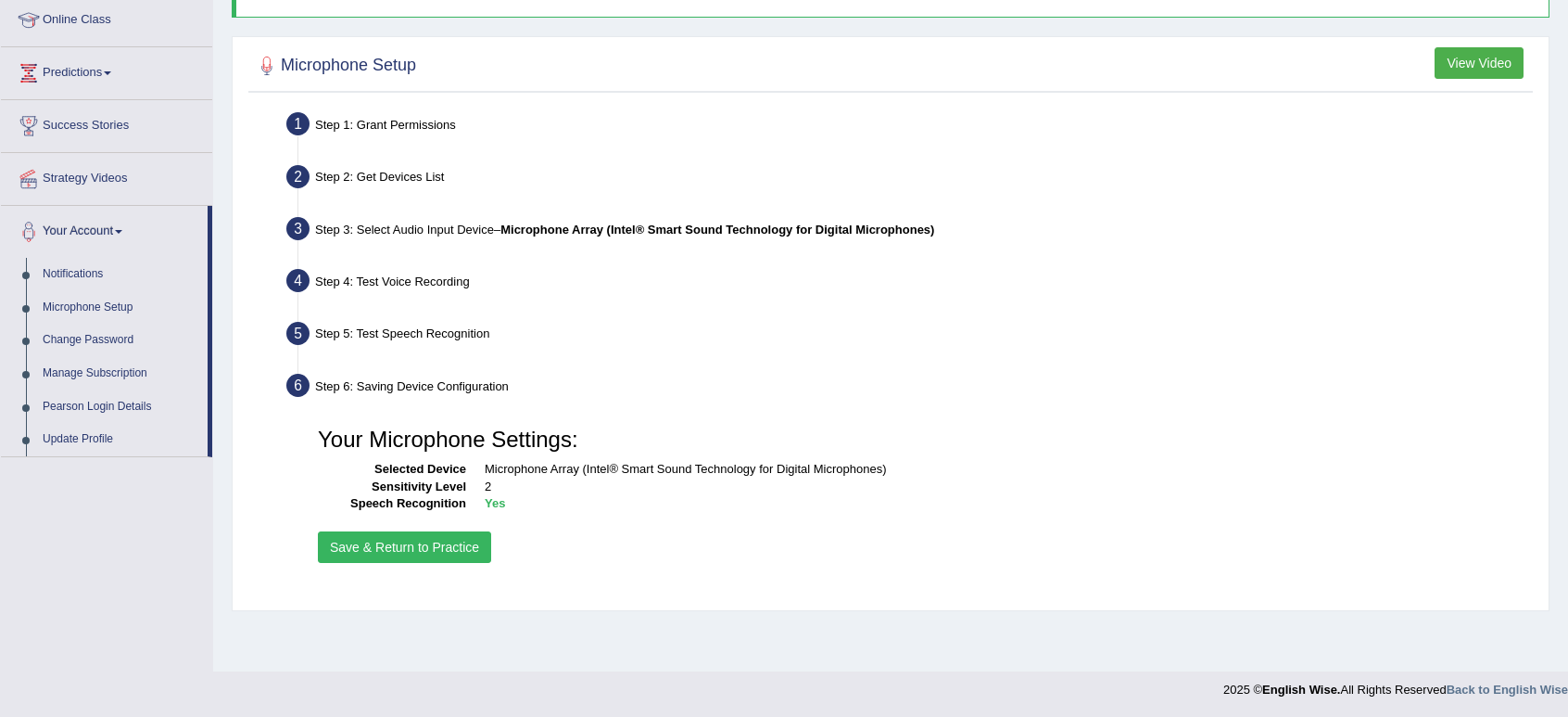
click at [456, 541] on button "Save & Return to Practice" at bounding box center [404, 547] width 174 height 32
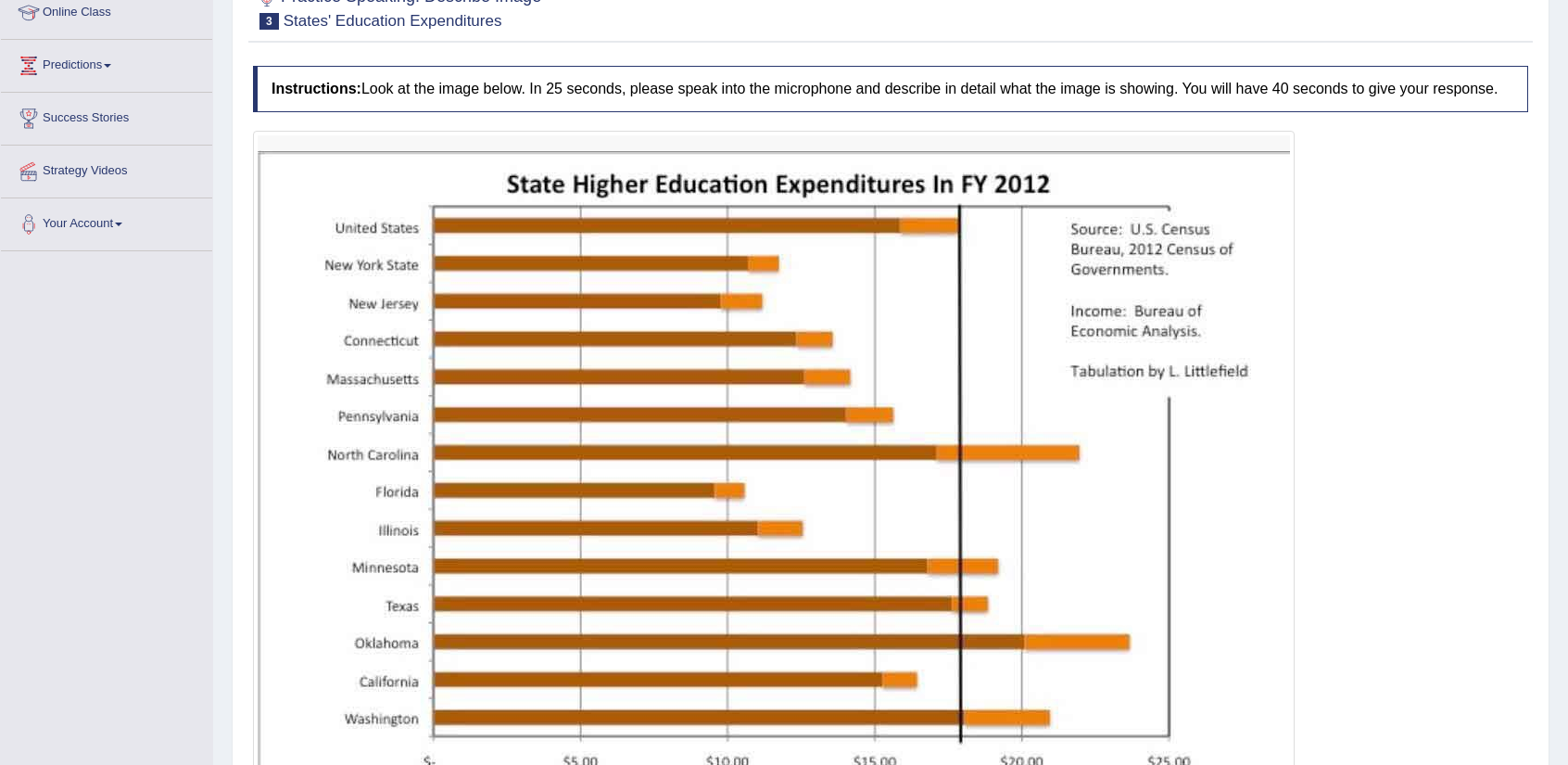
scroll to position [407, 0]
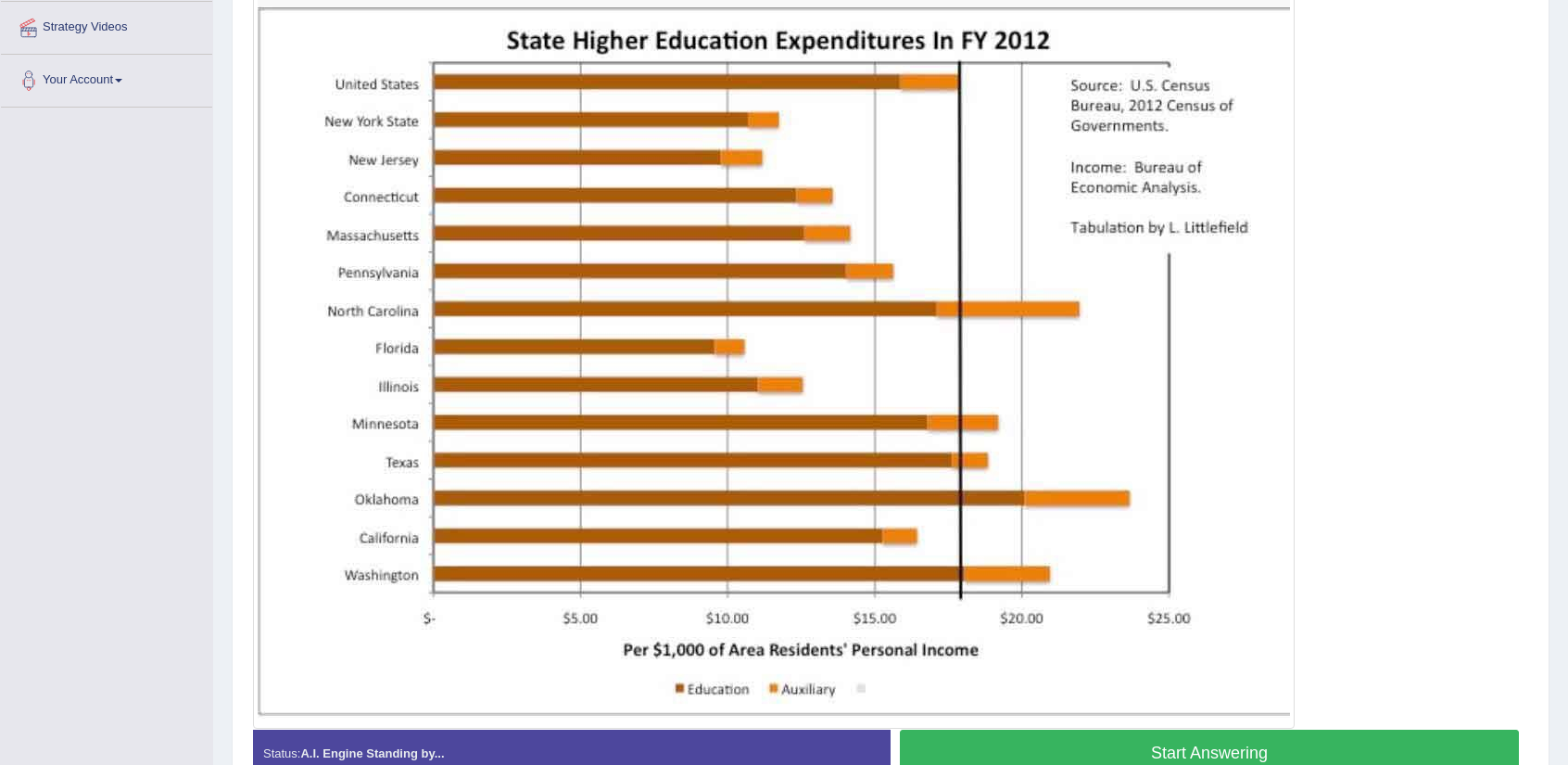
click at [1281, 752] on button "Start Answering" at bounding box center [1209, 753] width 619 height 47
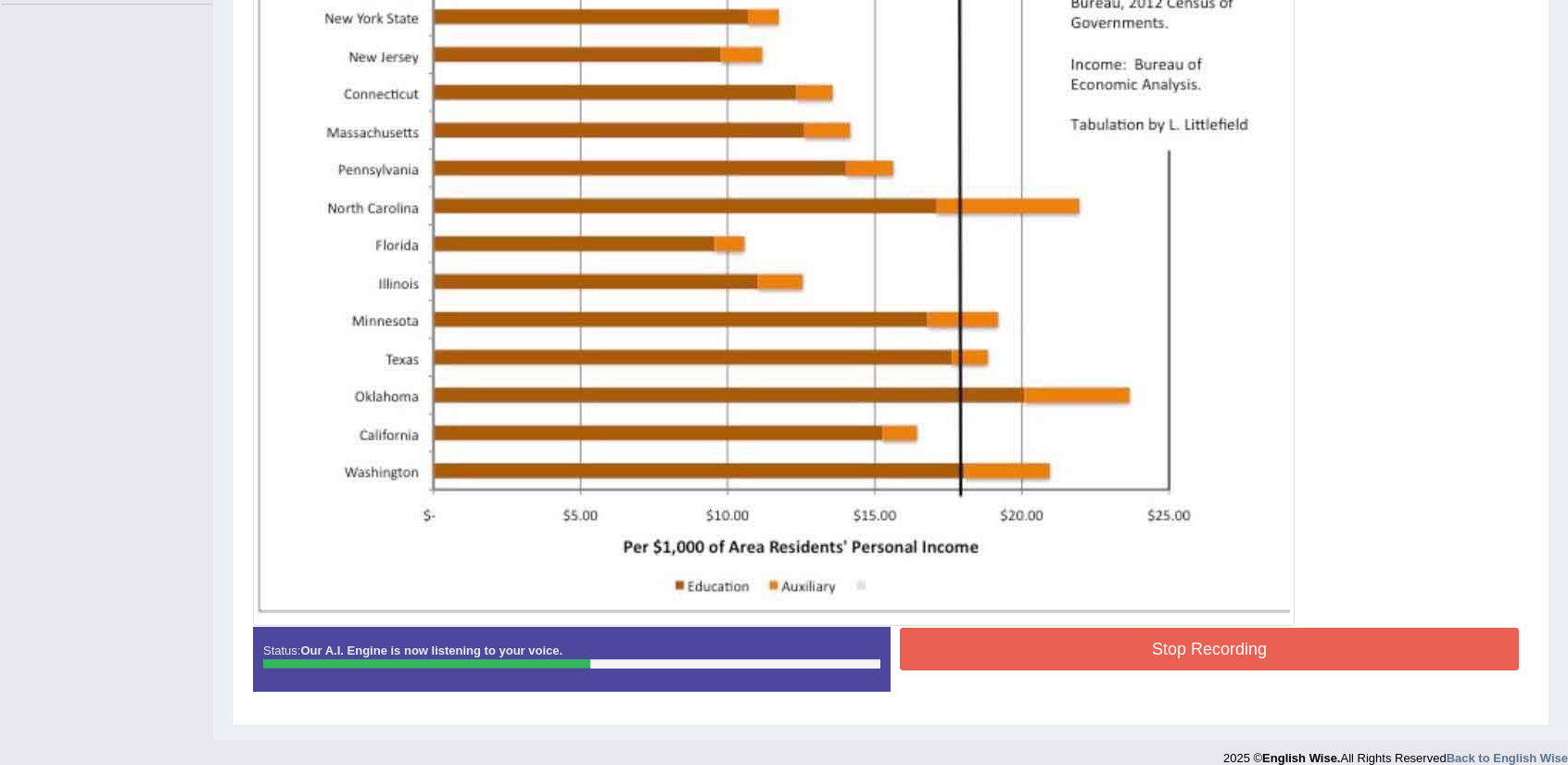
scroll to position [511, 0]
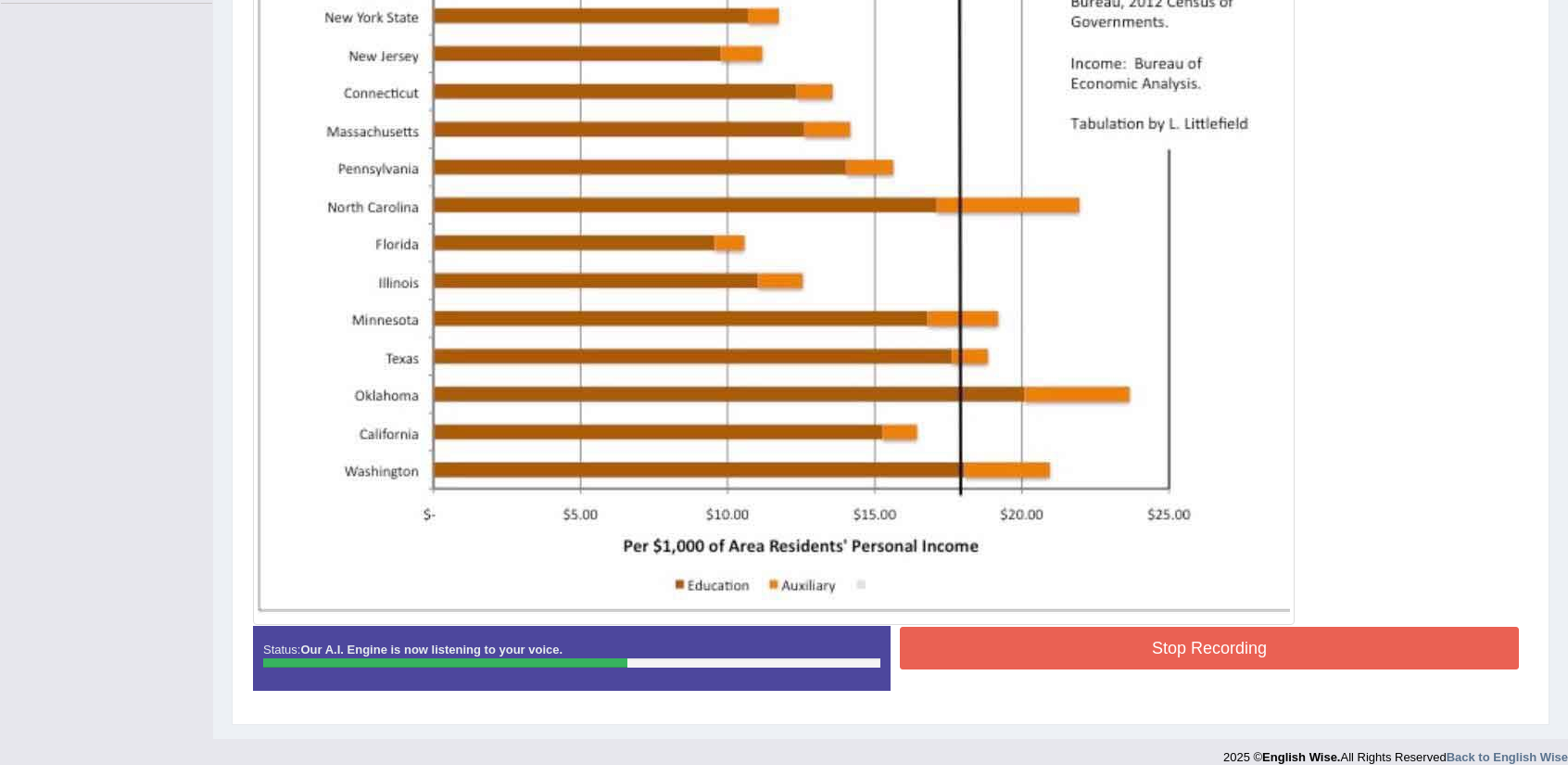
click at [1347, 655] on button "Stop Recording" at bounding box center [1209, 648] width 619 height 43
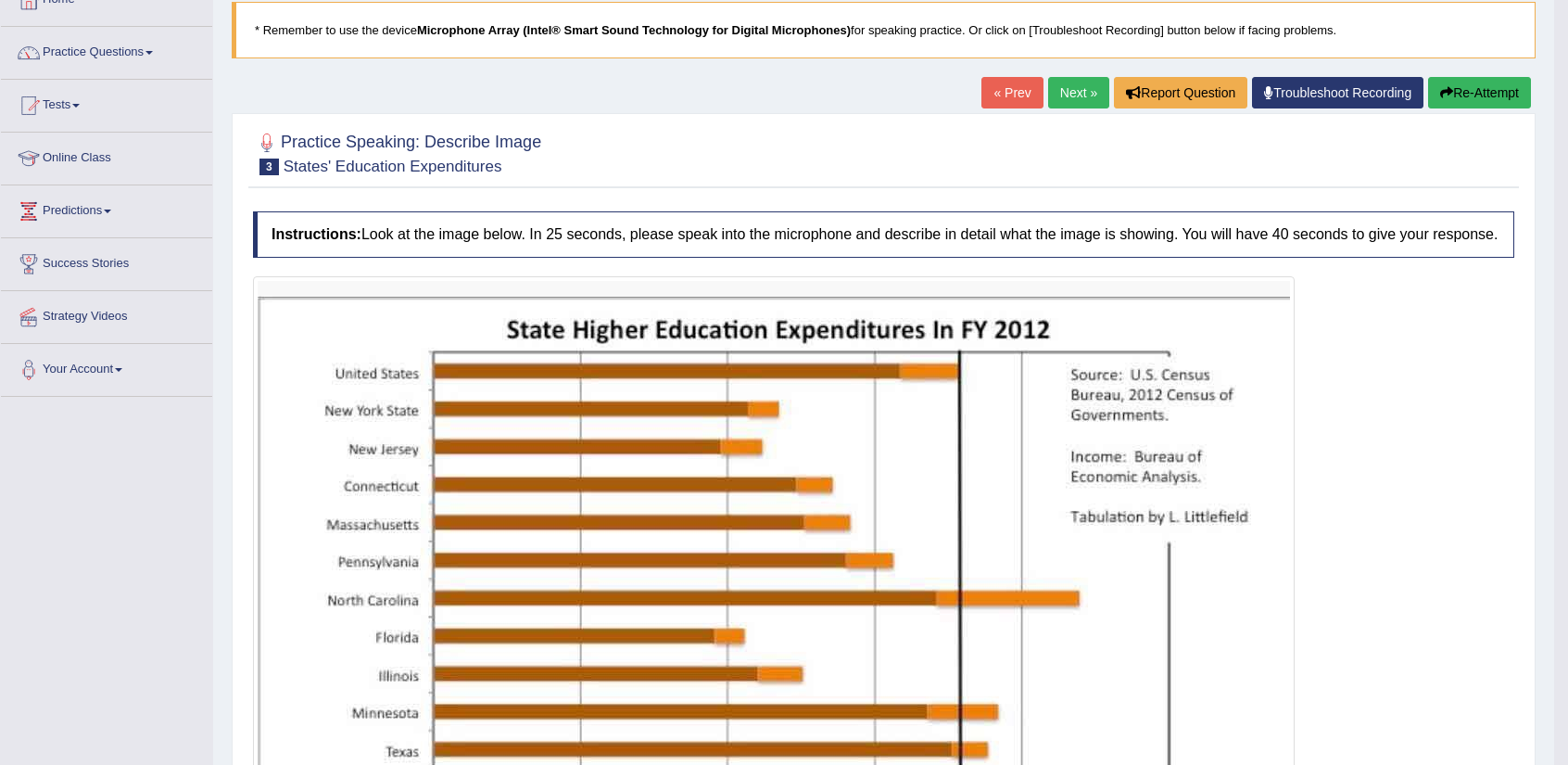
scroll to position [106, 0]
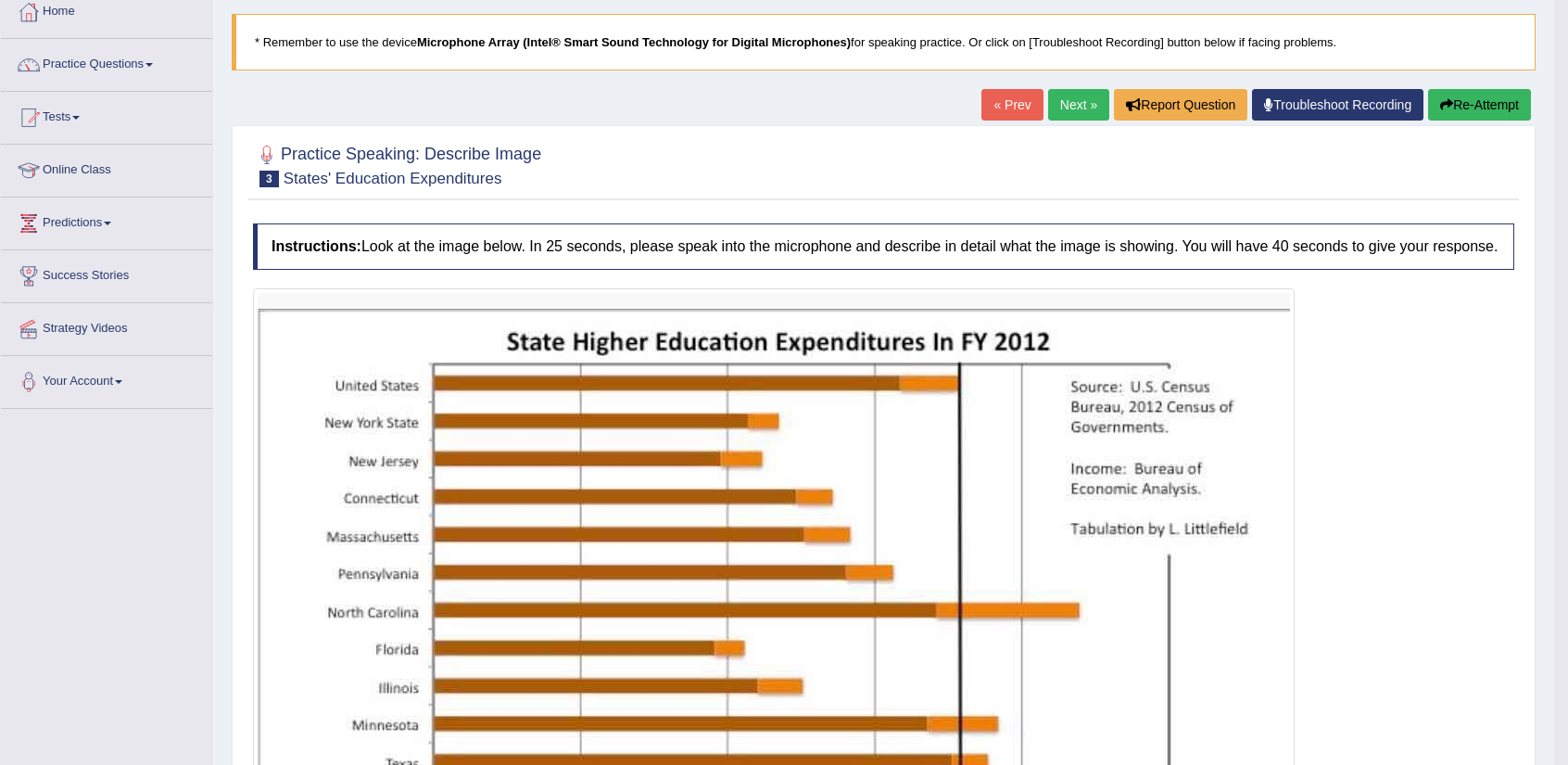
click at [1073, 97] on link "Next »" at bounding box center [1079, 105] width 61 height 32
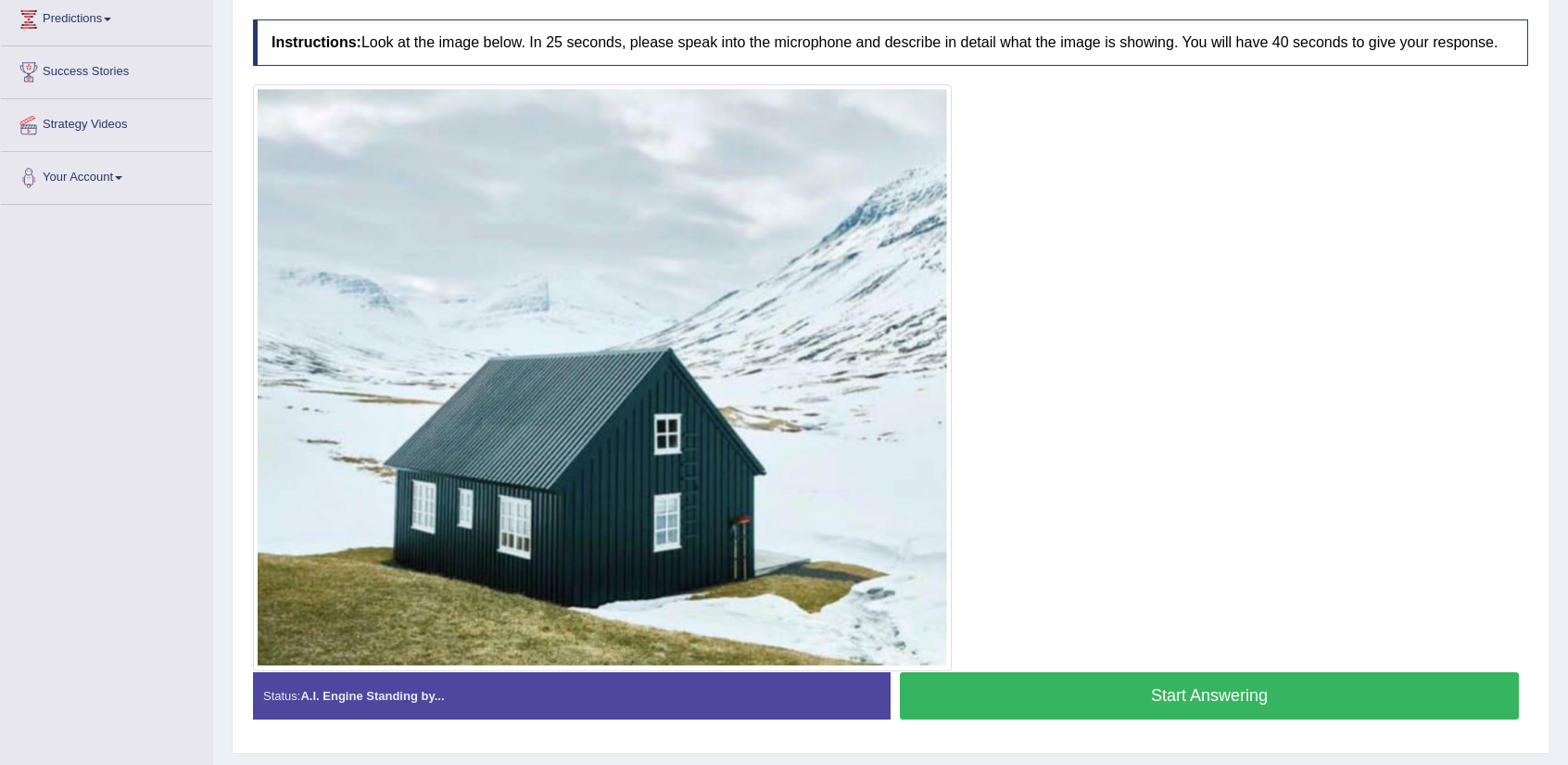
scroll to position [310, 0]
click at [1176, 698] on button "Start Answering" at bounding box center [1209, 694] width 619 height 47
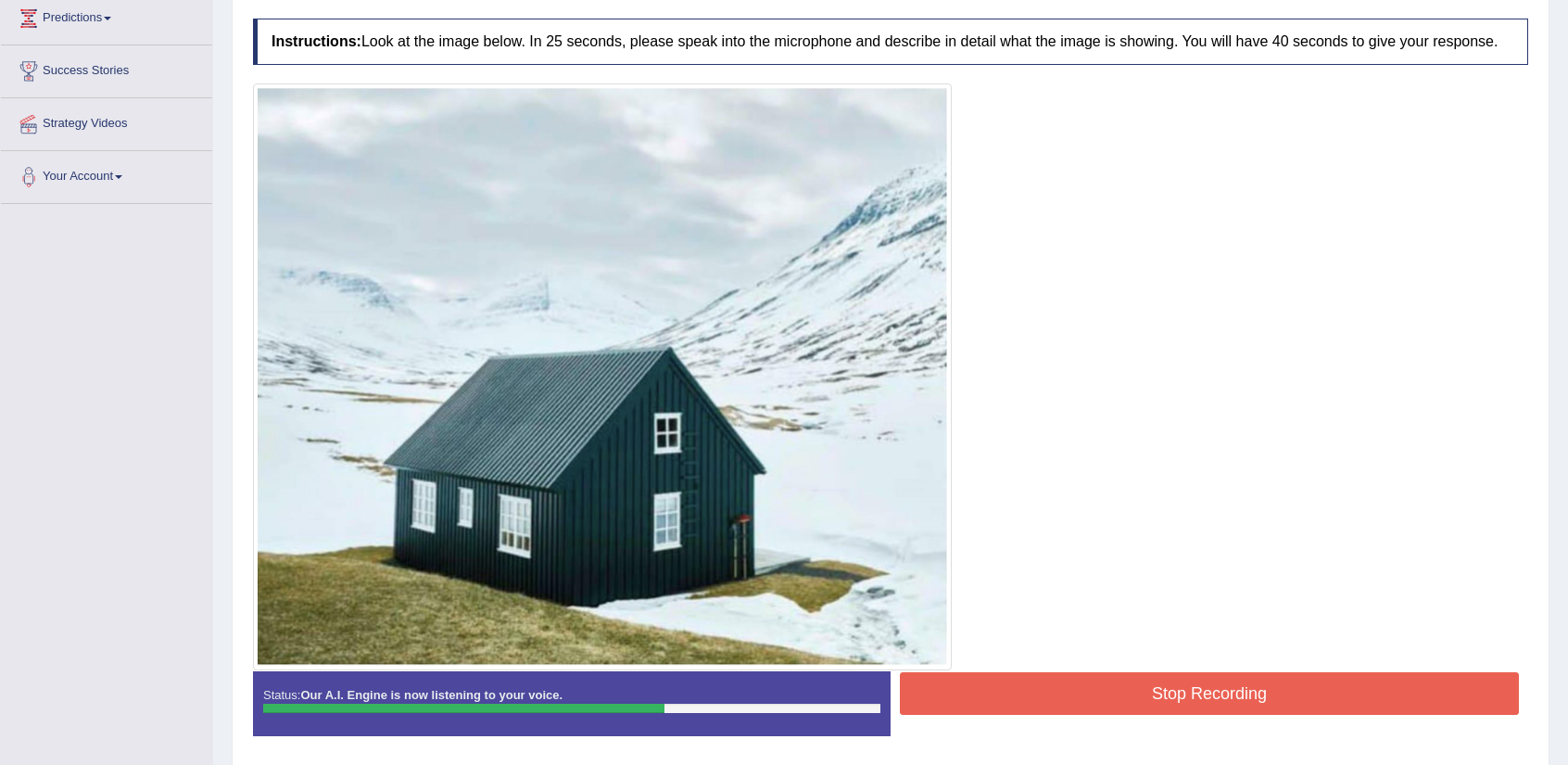
click at [1204, 698] on button "Stop Recording" at bounding box center [1209, 694] width 619 height 43
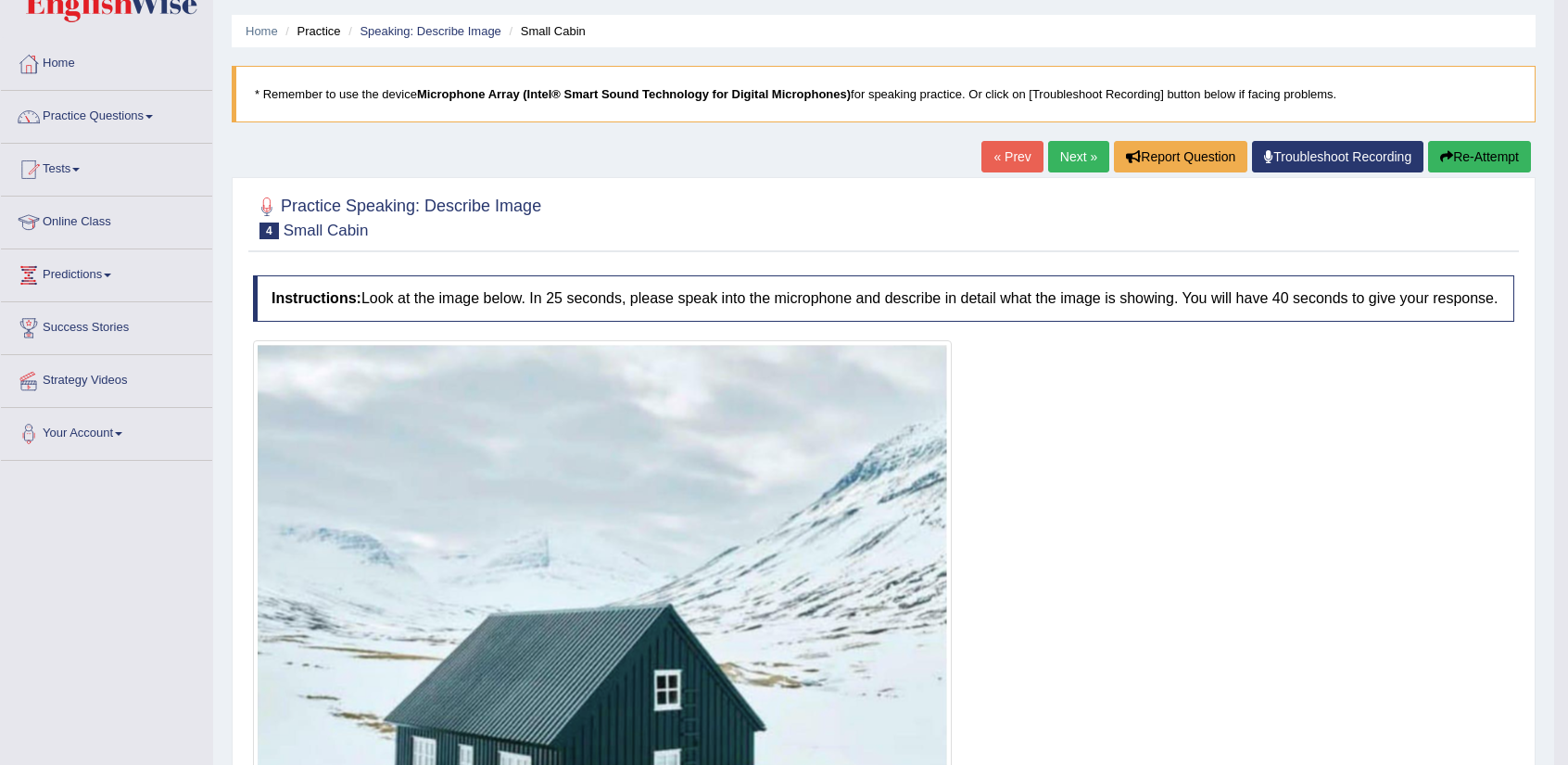
scroll to position [0, 0]
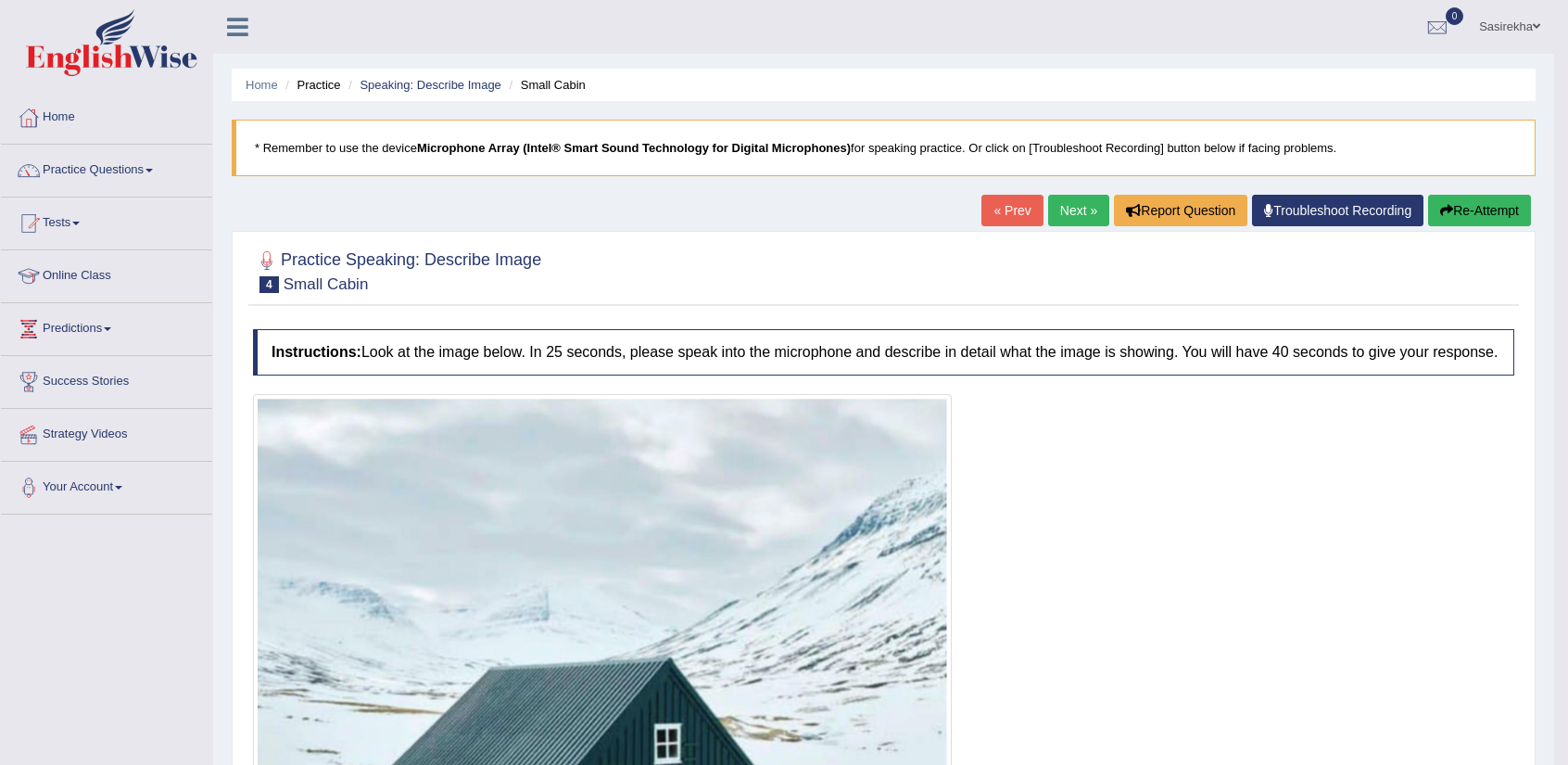
click at [1084, 209] on link "Next »" at bounding box center [1079, 211] width 61 height 32
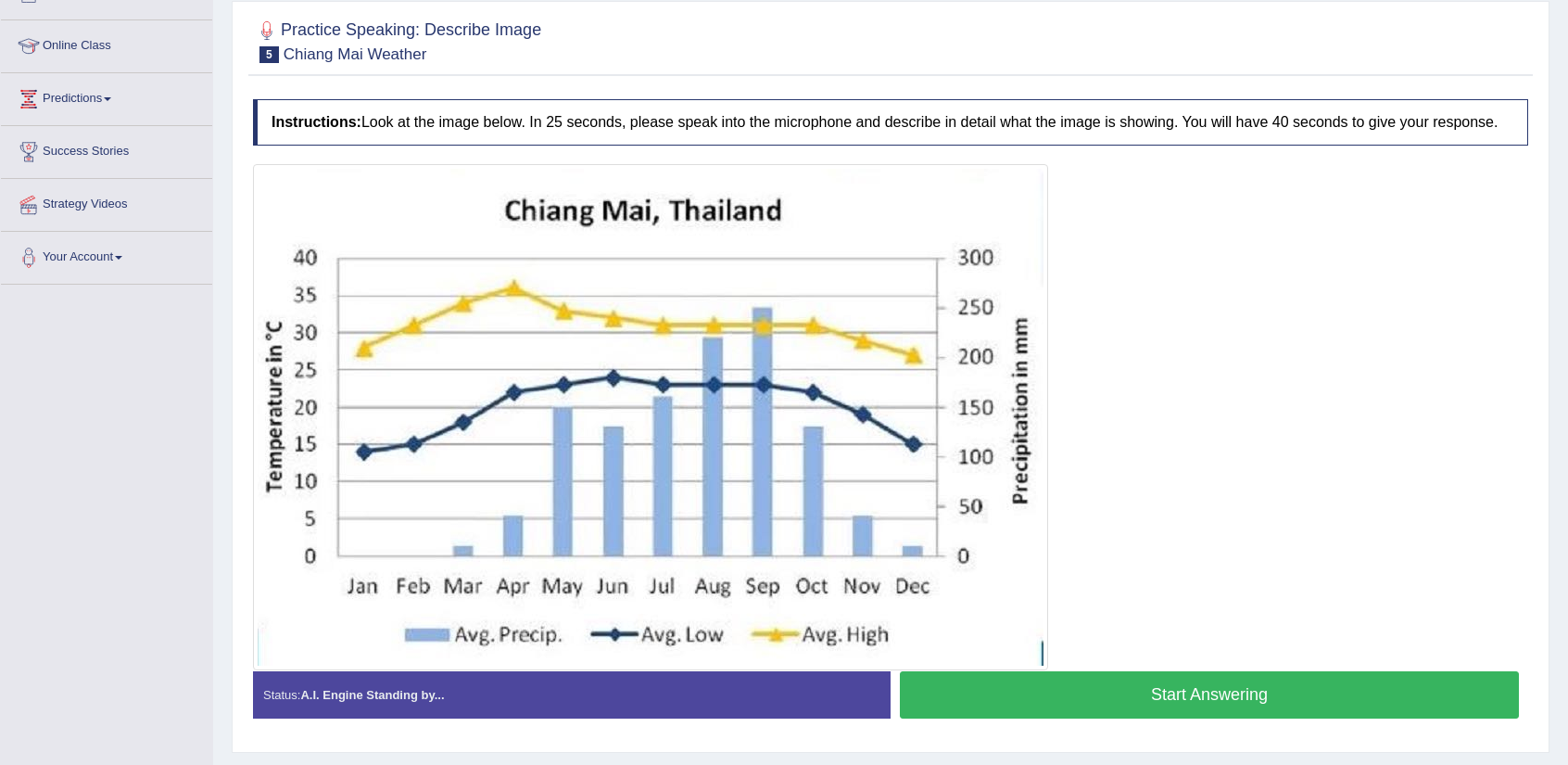
scroll to position [232, 0]
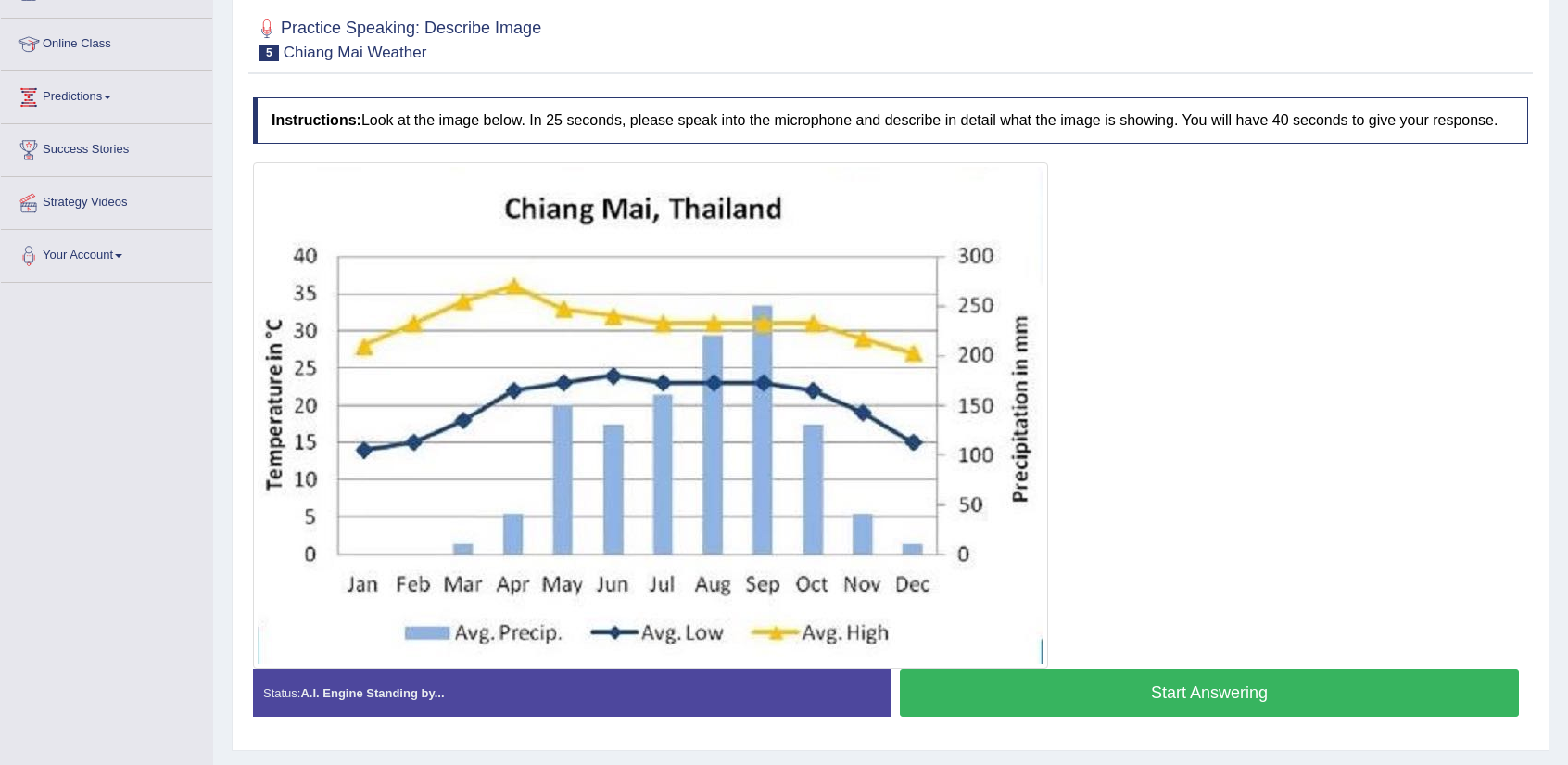
click at [1210, 692] on button "Start Answering" at bounding box center [1209, 693] width 619 height 47
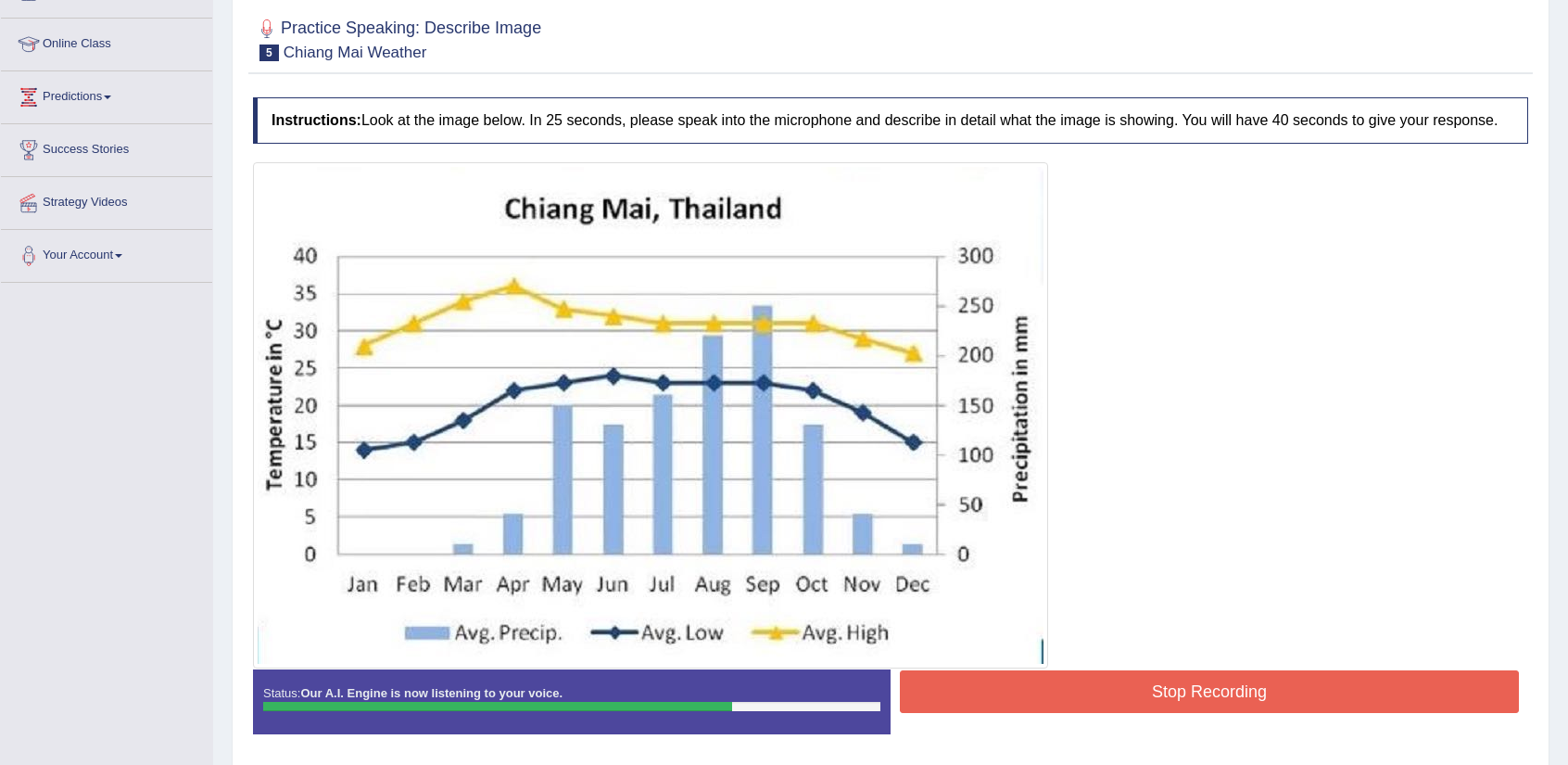
click at [1293, 697] on button "Stop Recording" at bounding box center [1209, 692] width 619 height 43
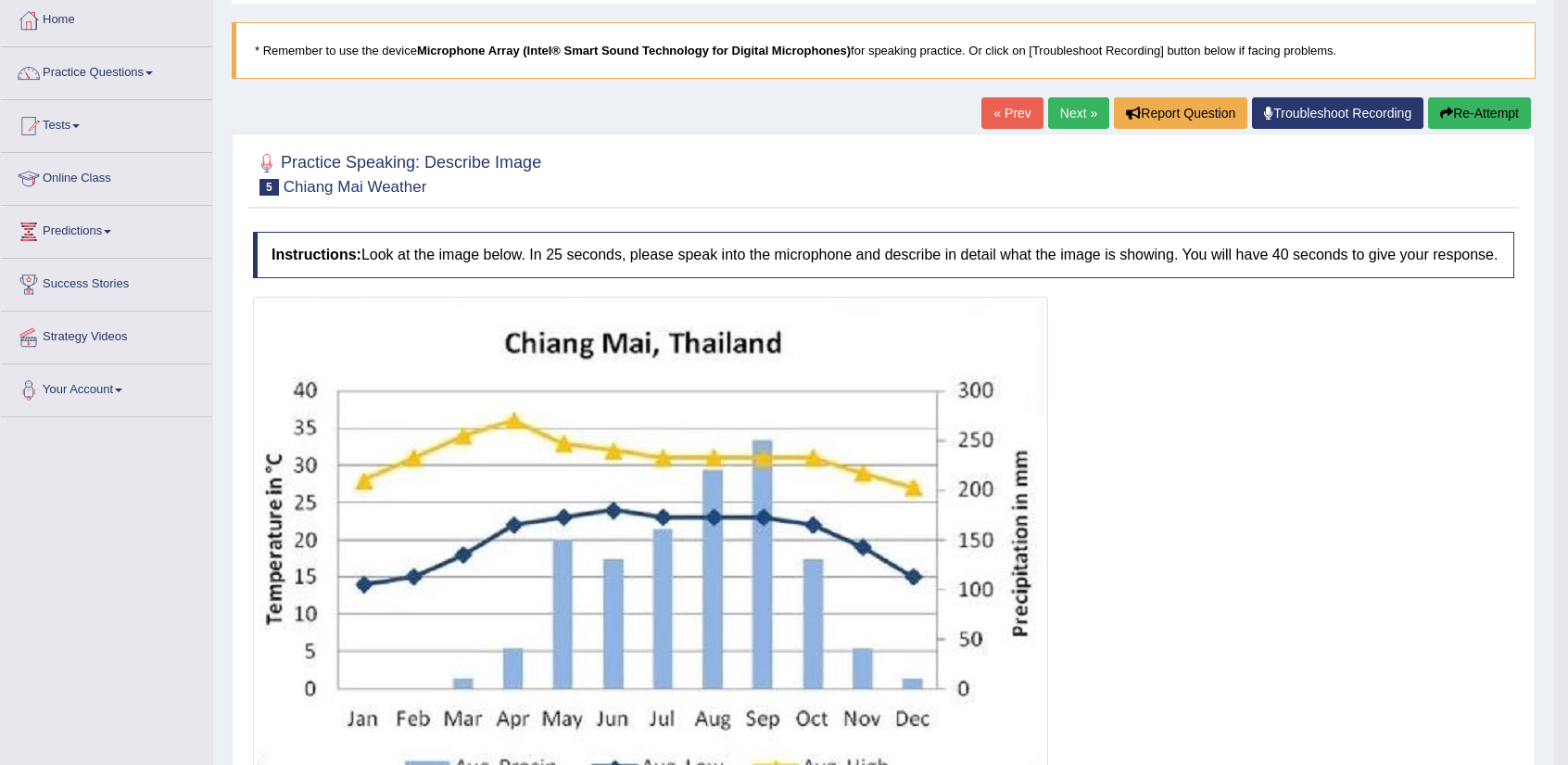
scroll to position [104, 0]
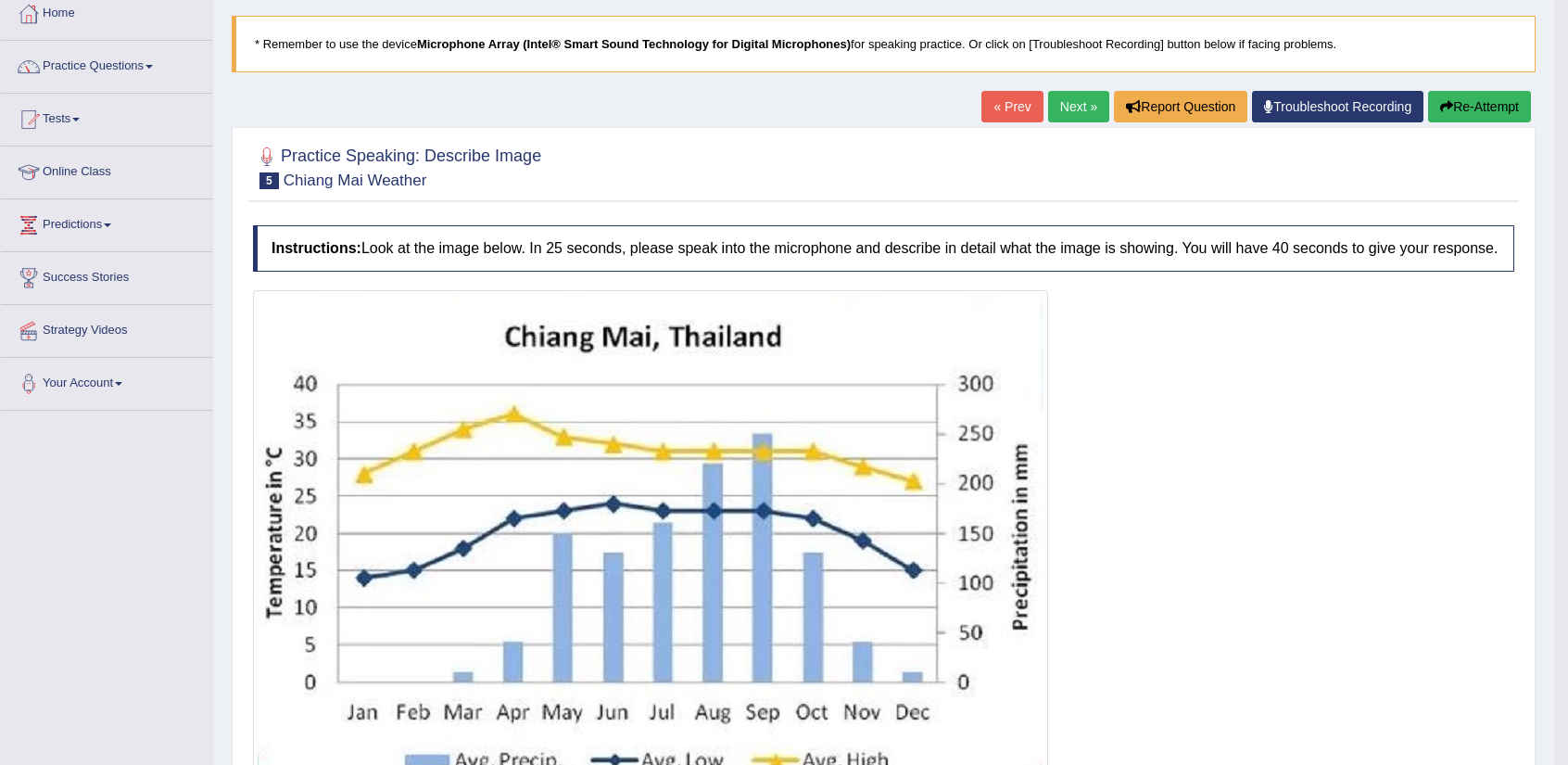
click at [1471, 93] on button "Re-Attempt" at bounding box center [1479, 107] width 103 height 32
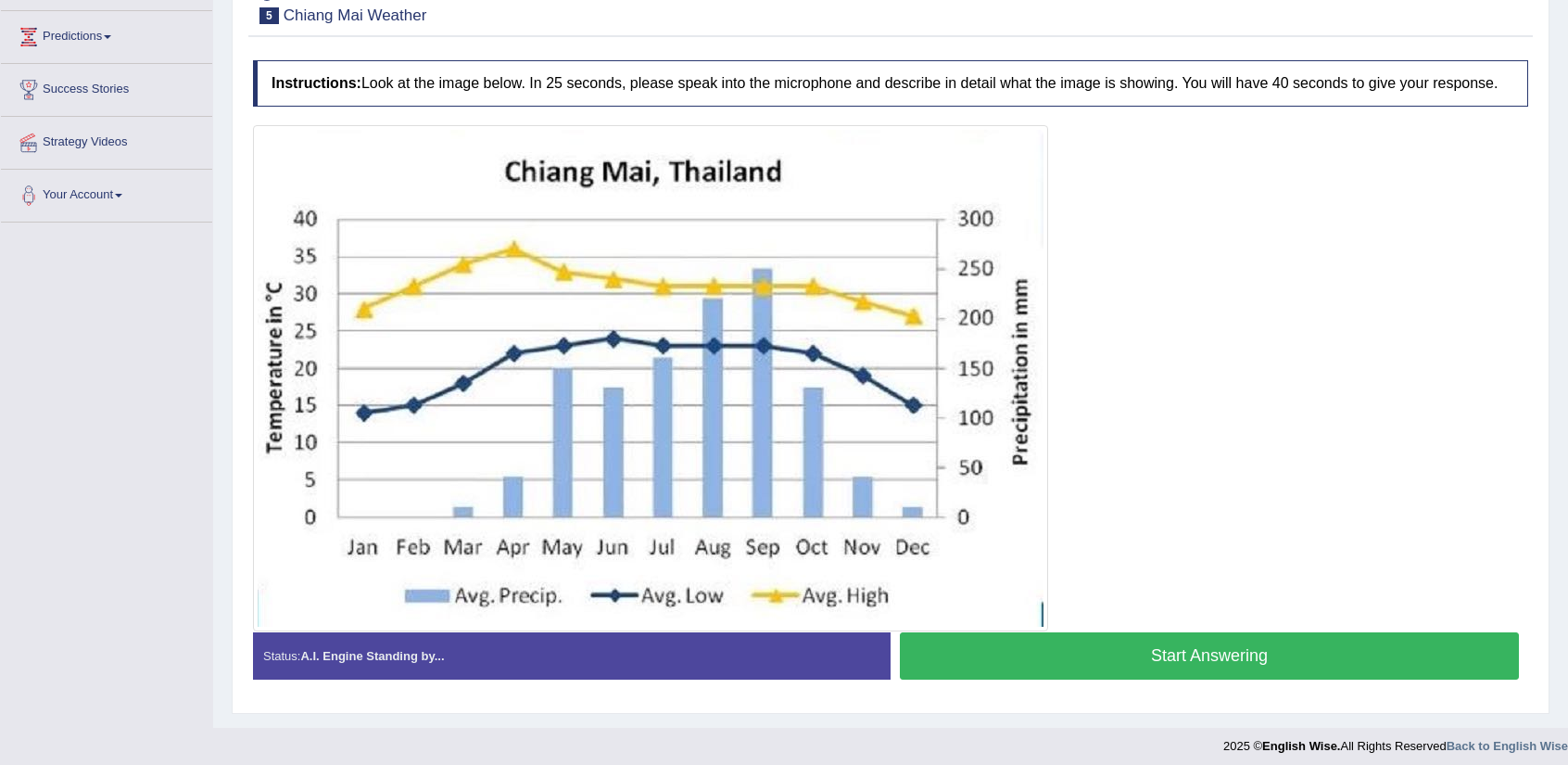
scroll to position [292, 0]
click at [1195, 660] on button "Start Answering" at bounding box center [1209, 655] width 619 height 47
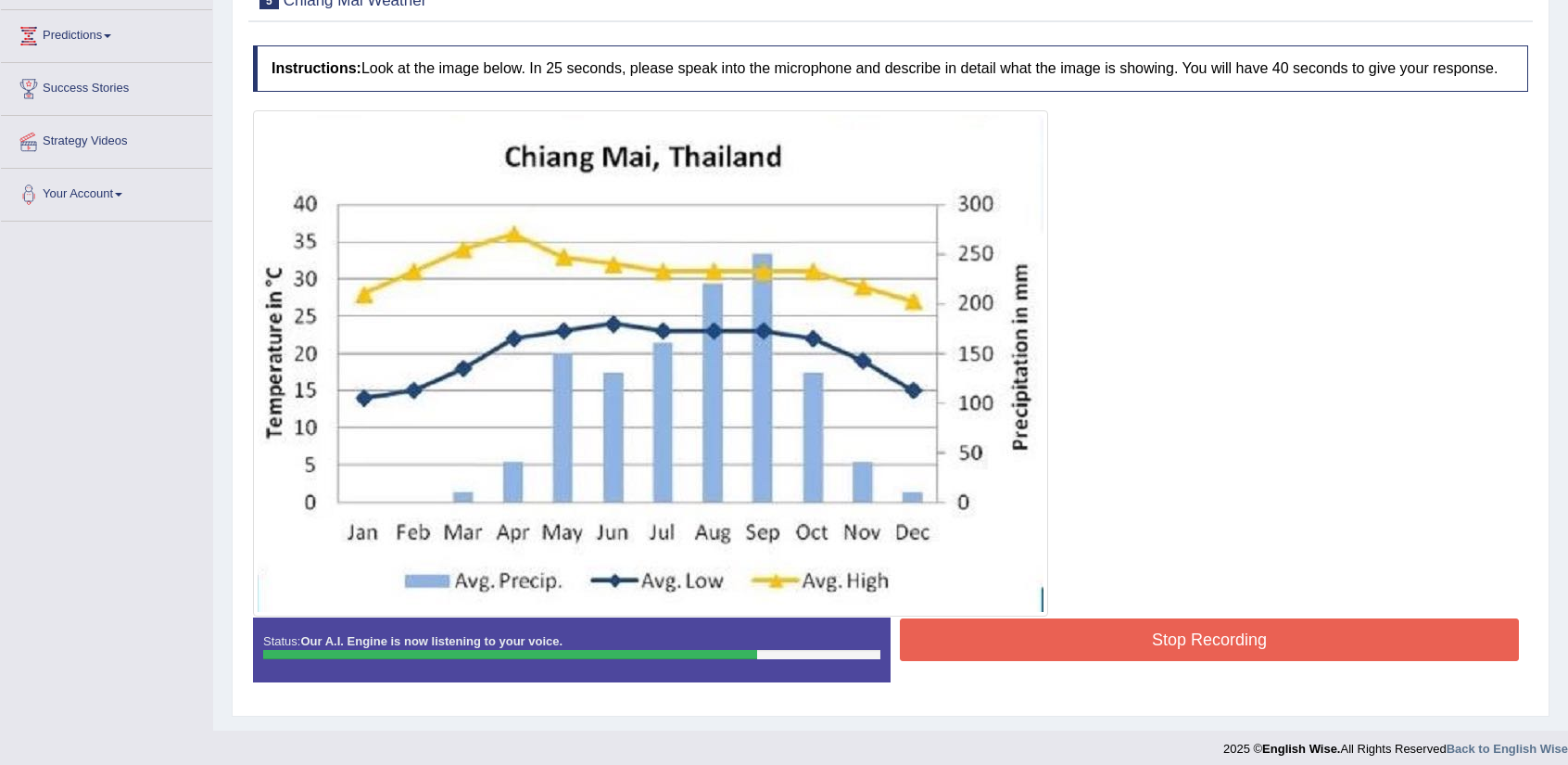
click at [1272, 620] on button "Stop Recording" at bounding box center [1209, 640] width 619 height 43
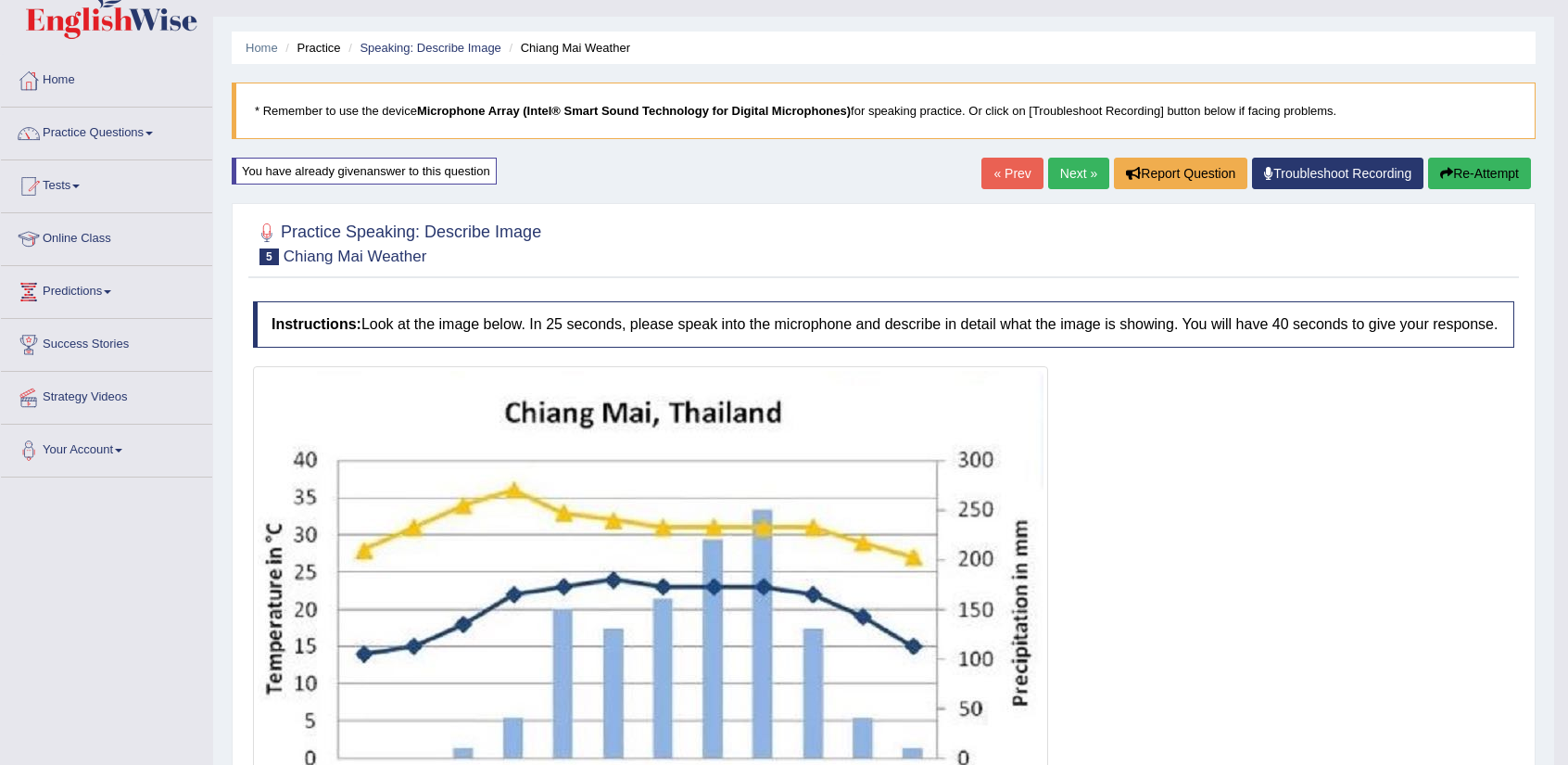
scroll to position [0, 0]
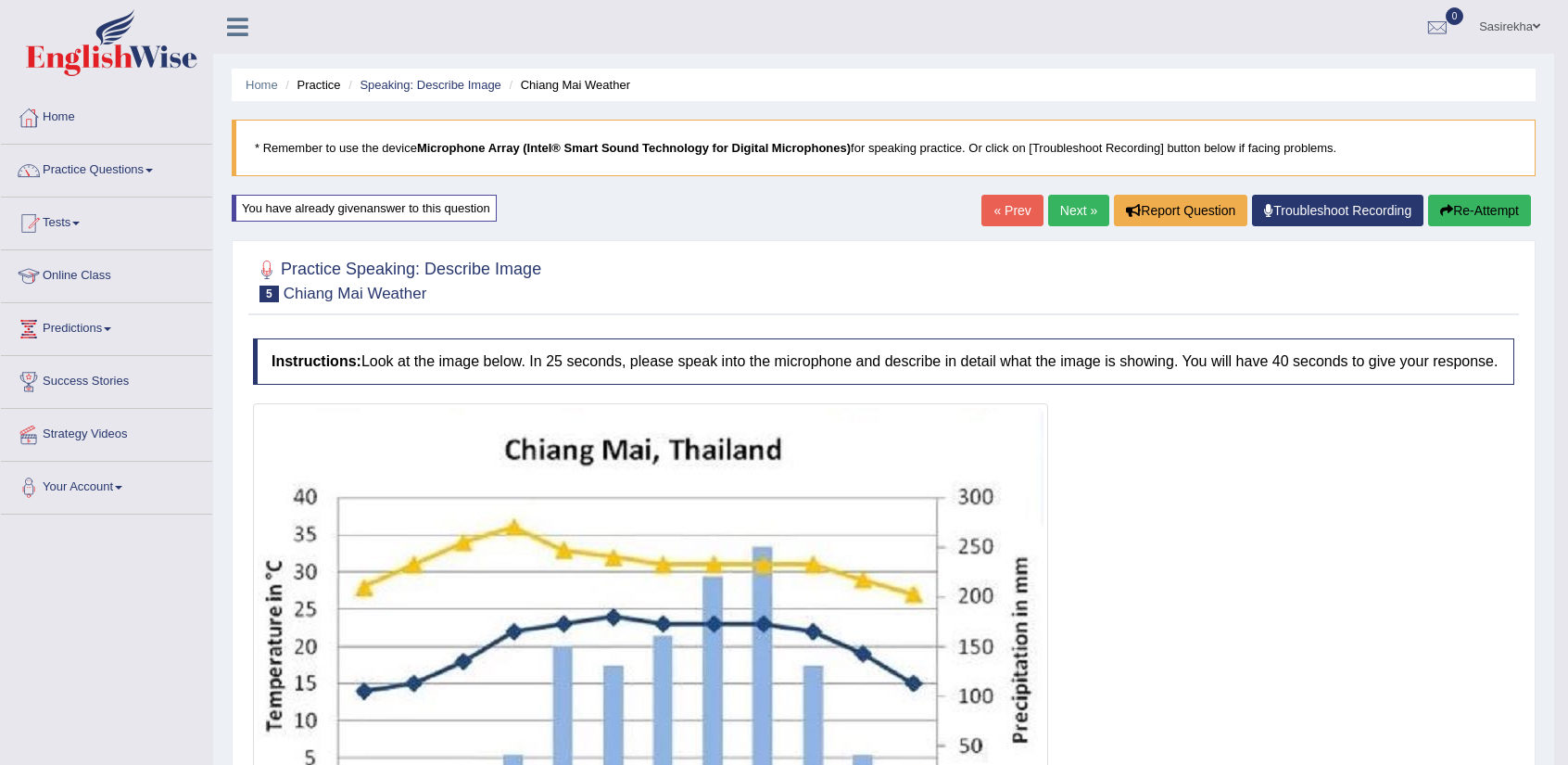
click at [1075, 204] on link "Next »" at bounding box center [1079, 211] width 61 height 32
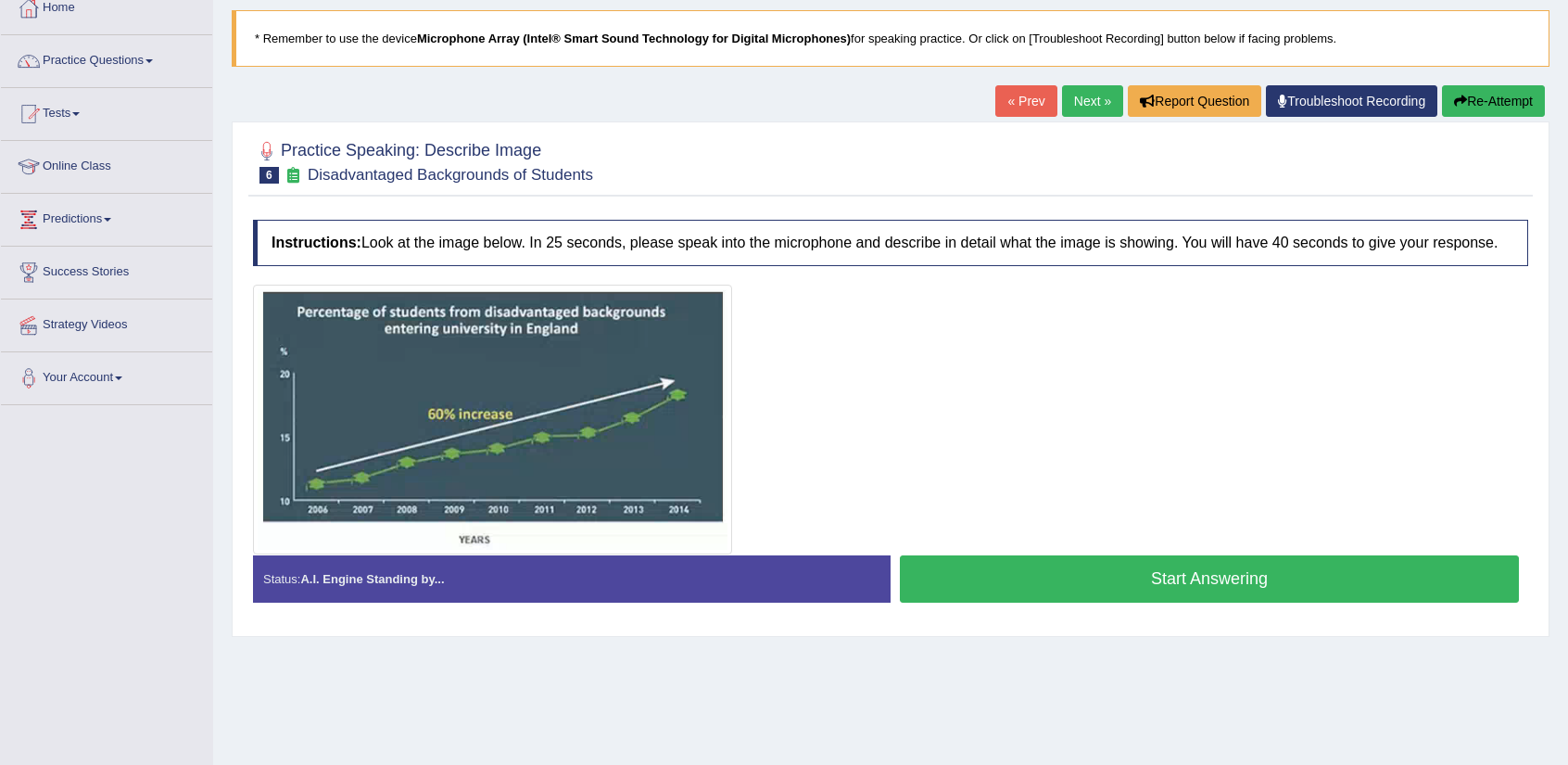
scroll to position [107, 0]
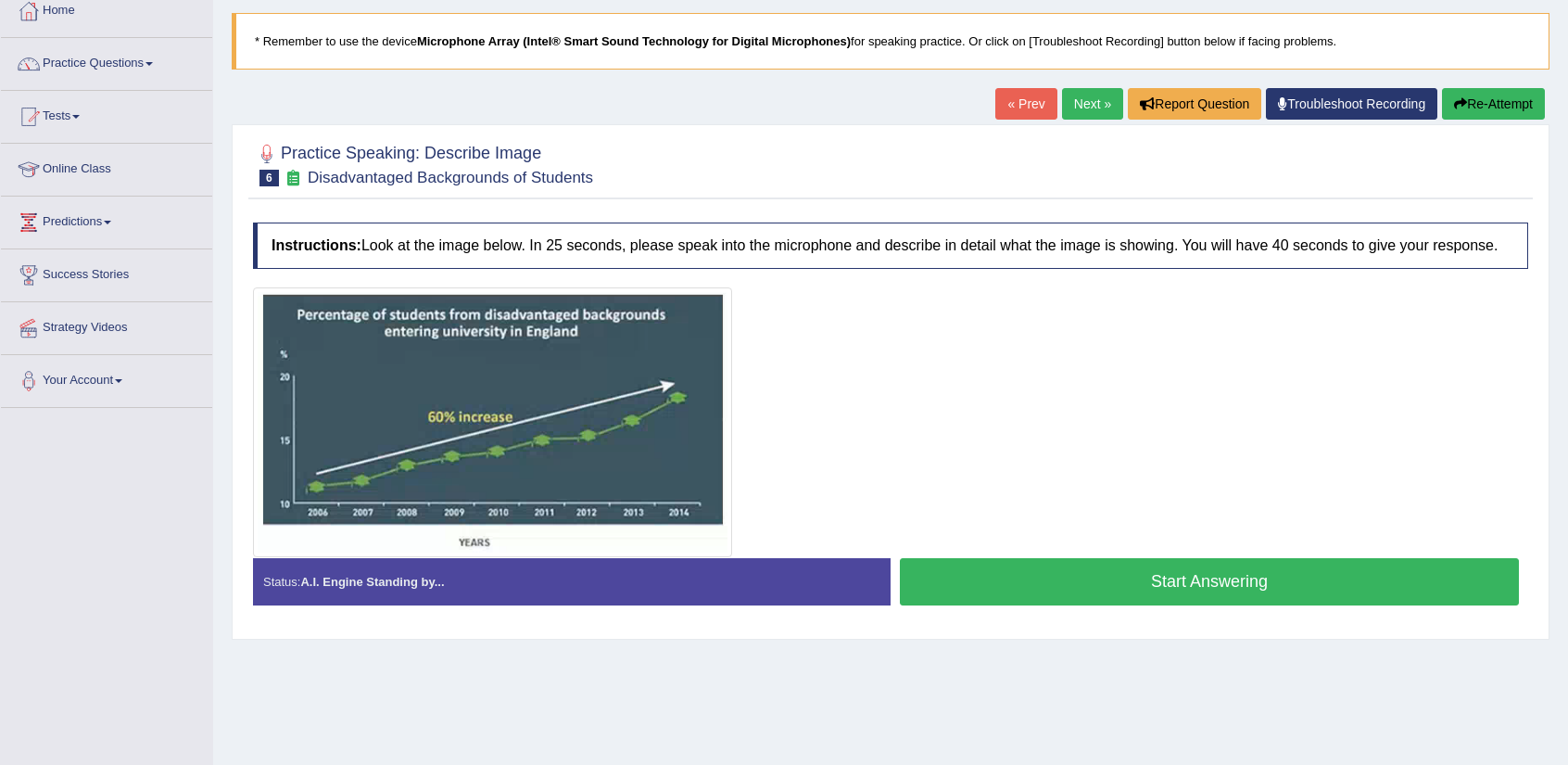
click at [1205, 590] on button "Start Answering" at bounding box center [1209, 581] width 619 height 47
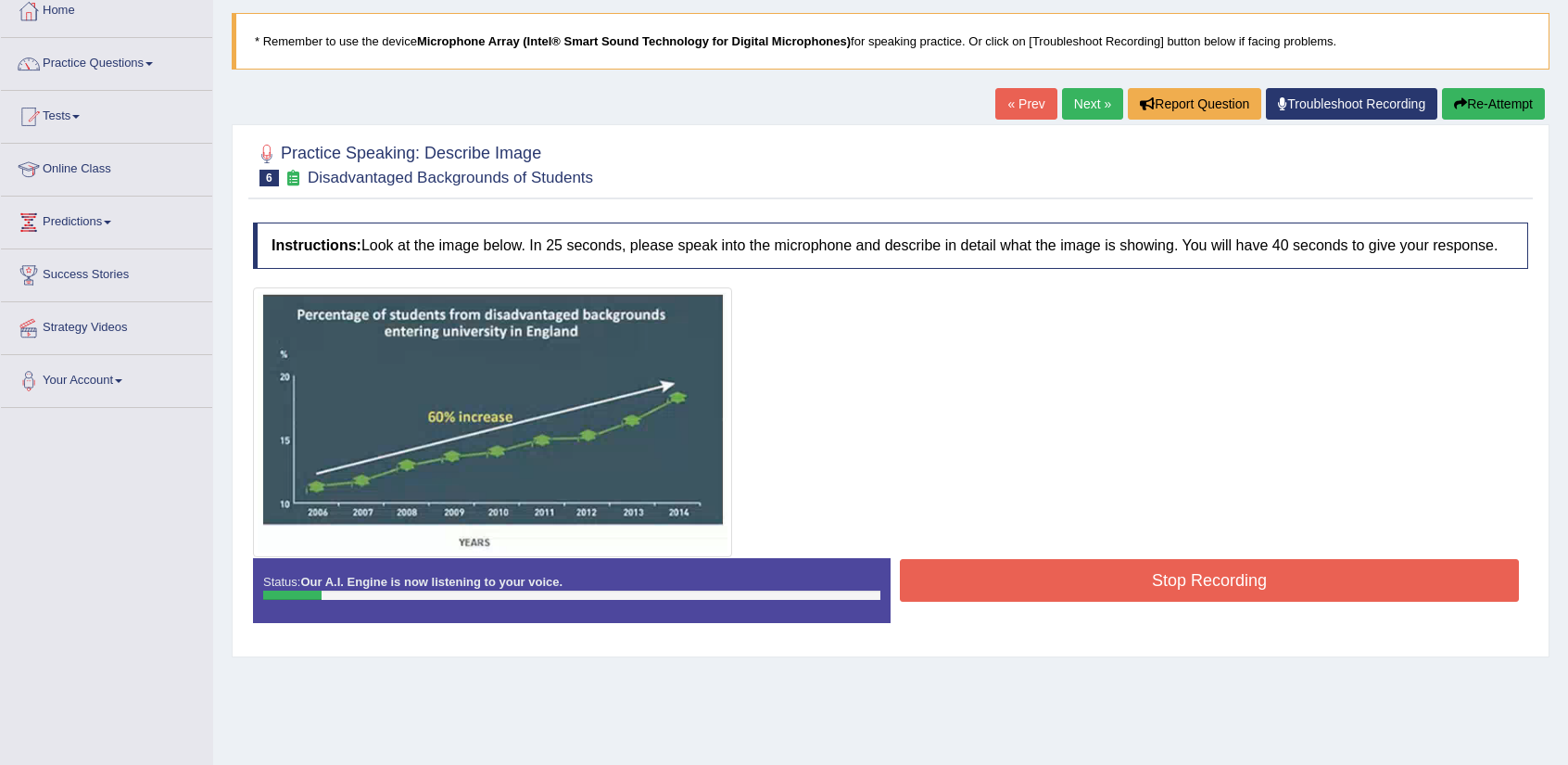
click at [1229, 574] on button "Stop Recording" at bounding box center [1209, 580] width 619 height 43
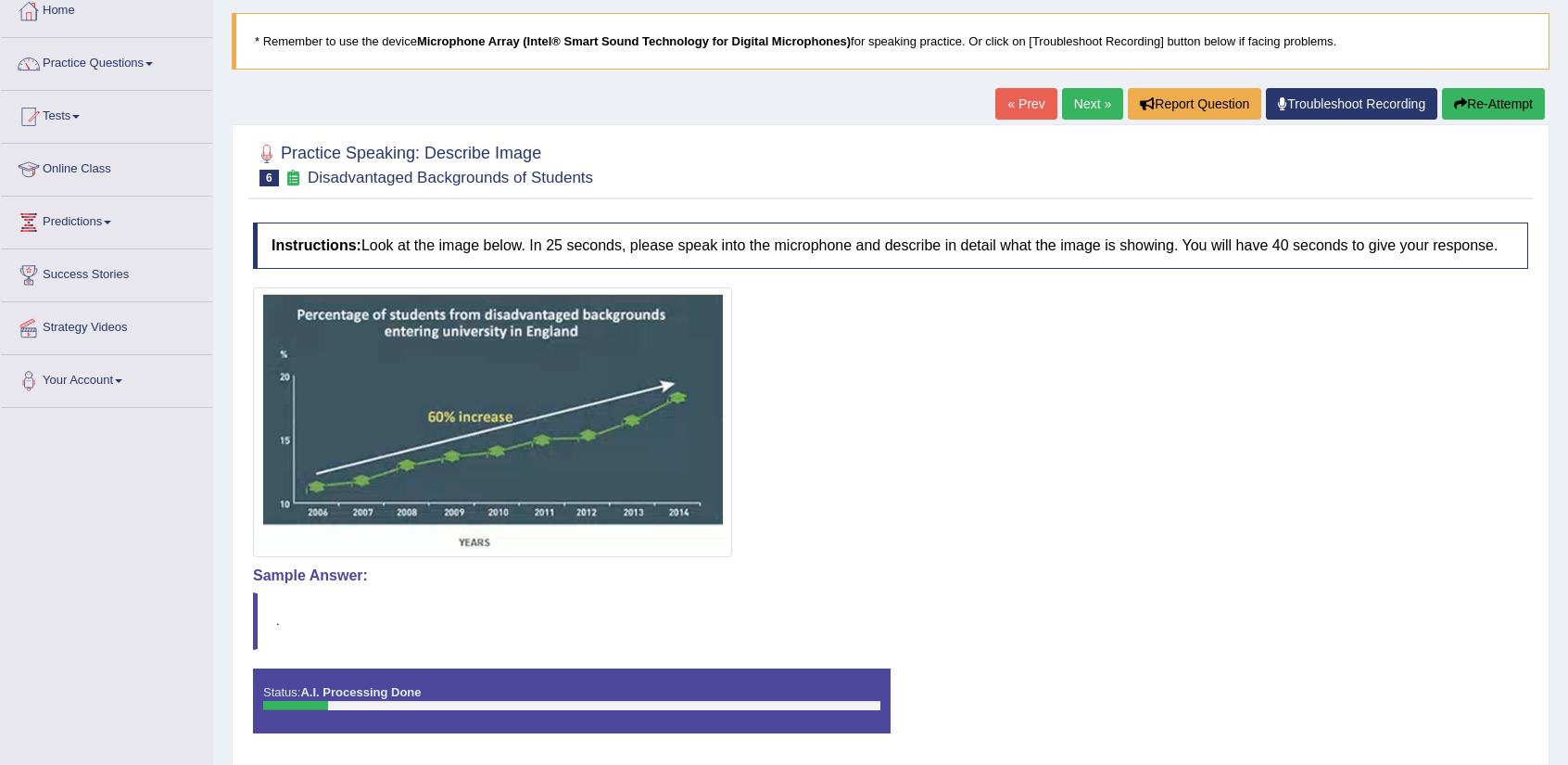
click at [1500, 97] on body "Toggle navigation Home Practice Questions Speaking Practice Read Aloud Repeat S…" at bounding box center [784, 276] width 1568 height 765
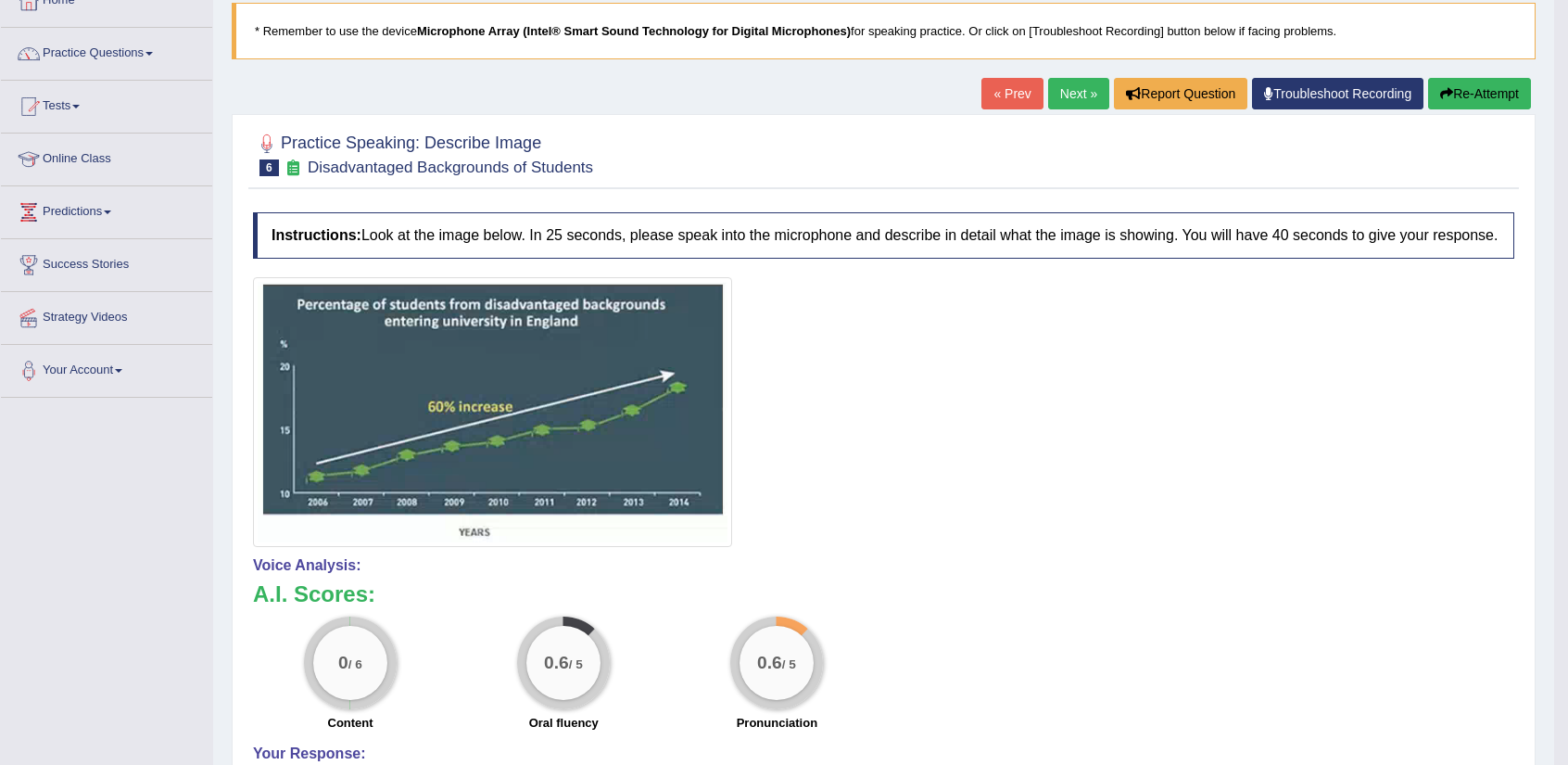
scroll to position [98, 0]
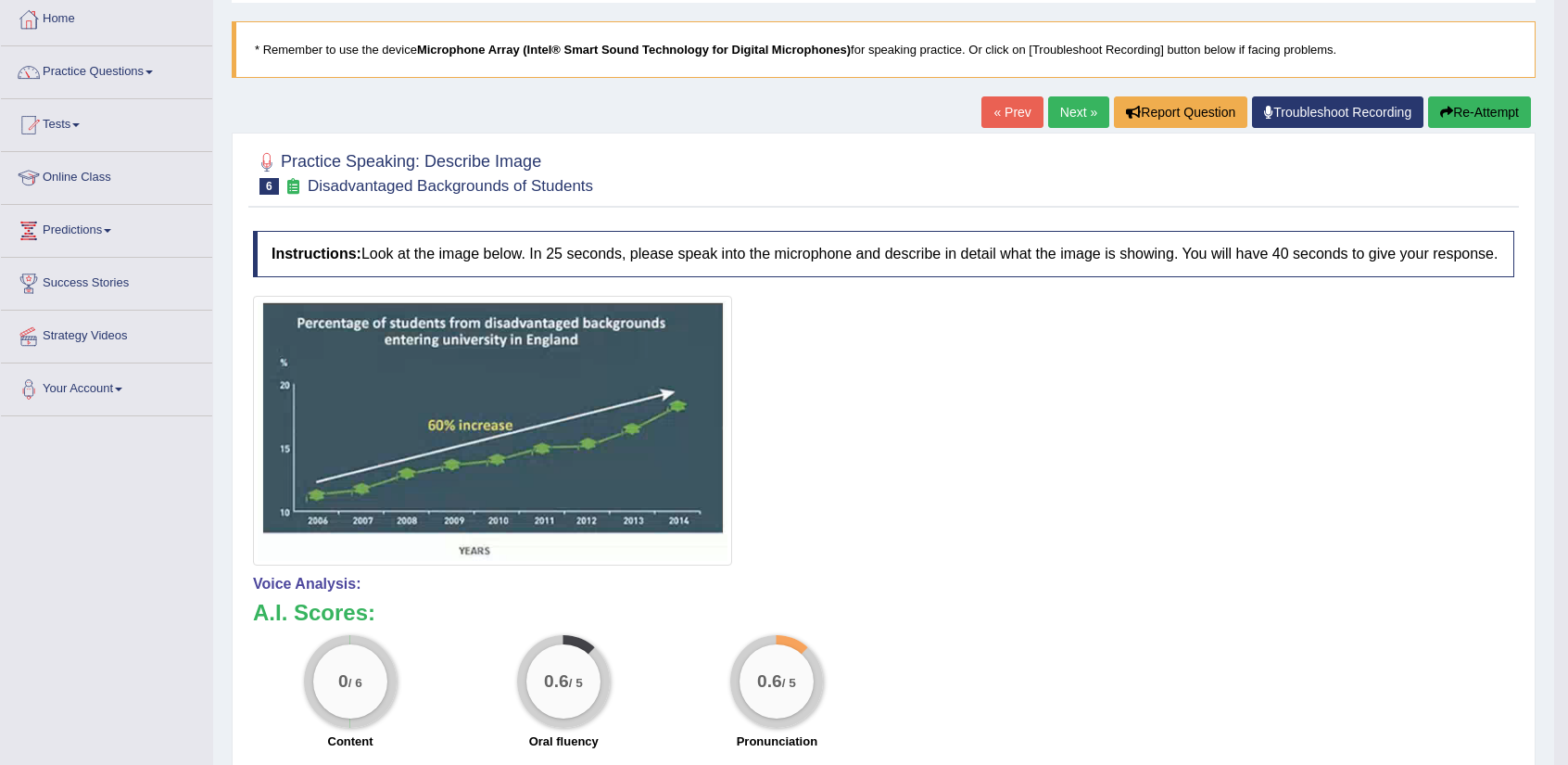
click at [1464, 105] on button "Re-Attempt" at bounding box center [1479, 112] width 103 height 32
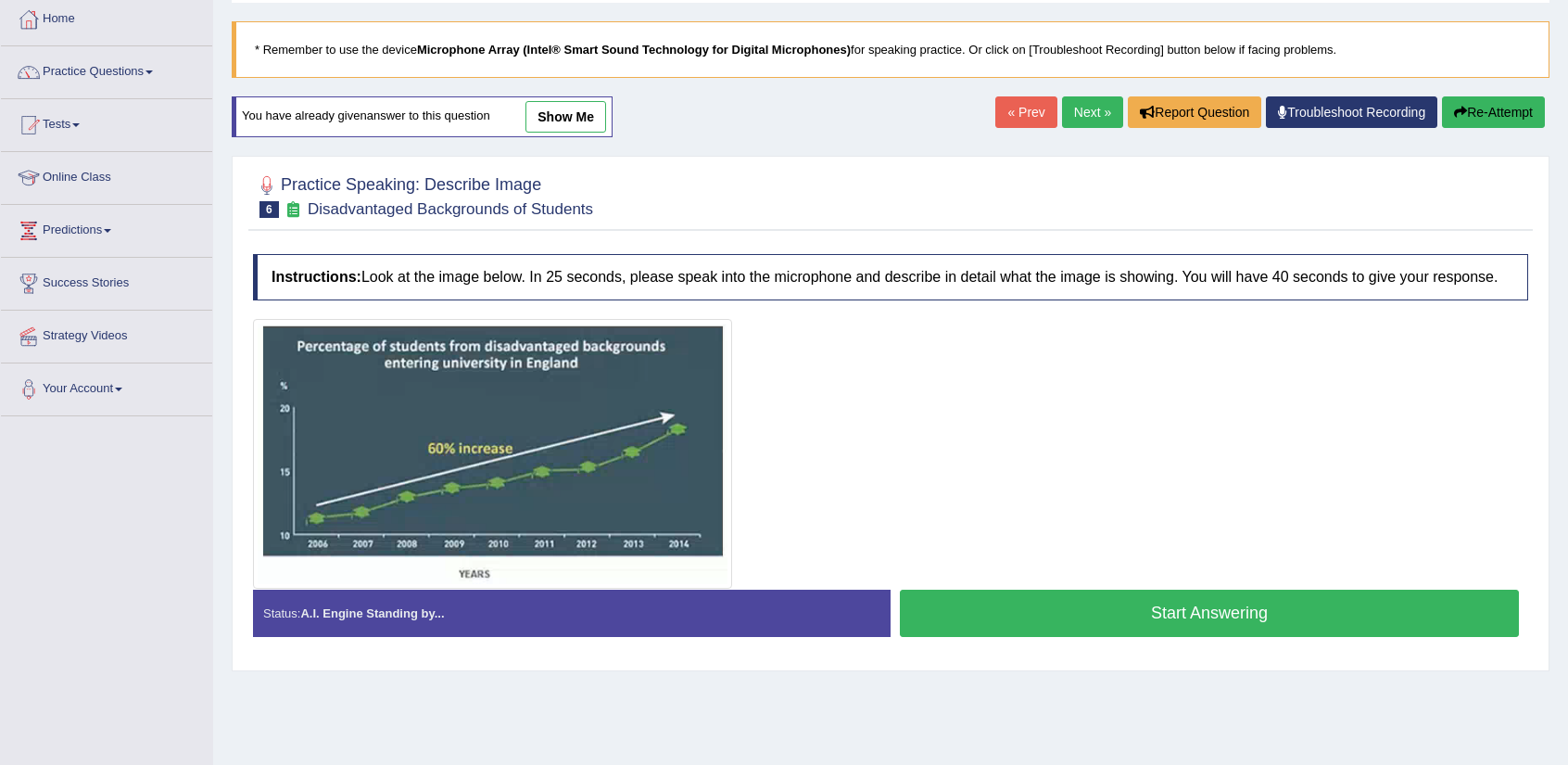
scroll to position [208, 0]
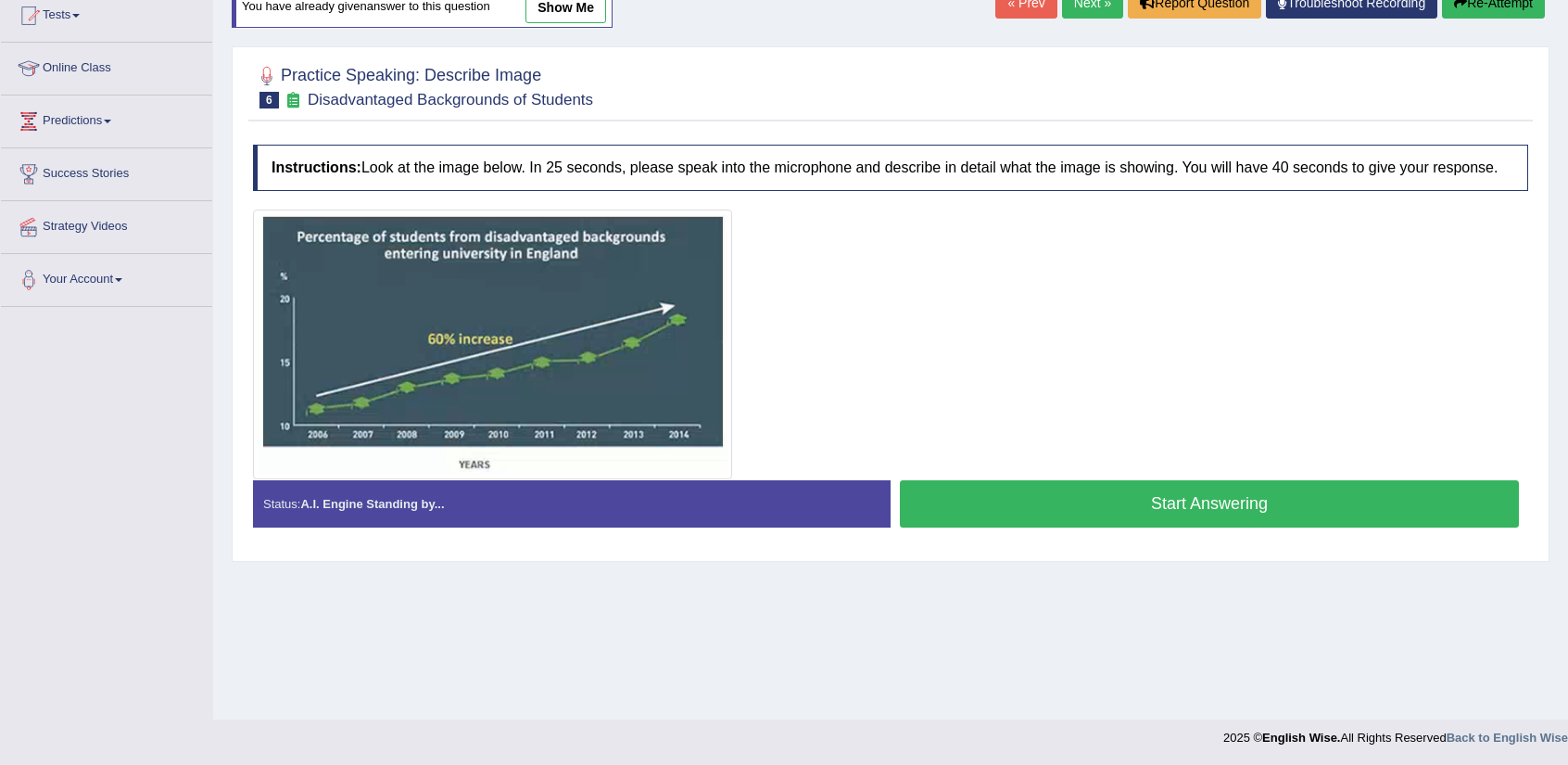
click at [1090, 502] on button "Start Answering" at bounding box center [1209, 503] width 619 height 47
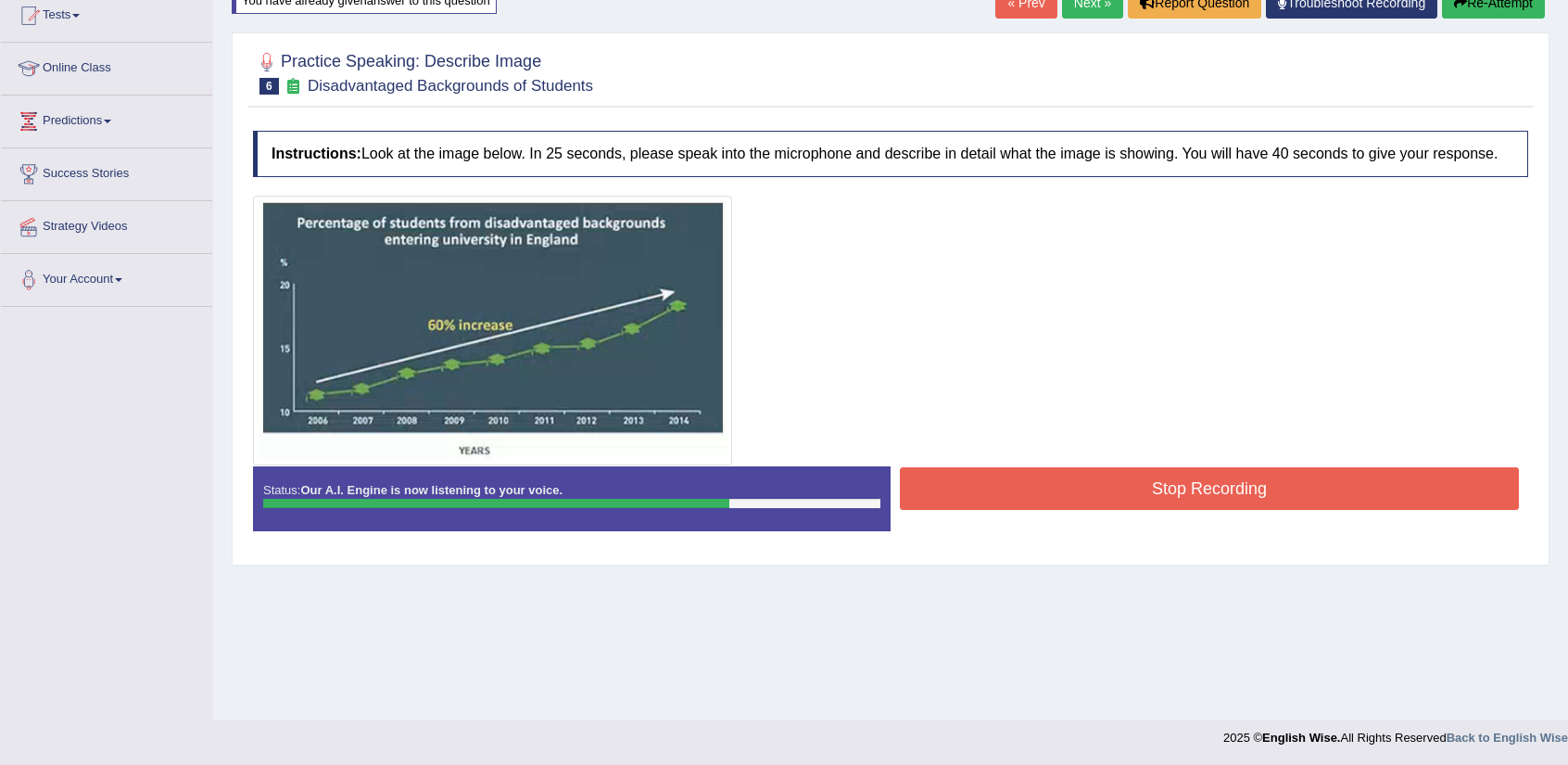
click at [1118, 490] on button "Stop Recording" at bounding box center [1209, 488] width 619 height 43
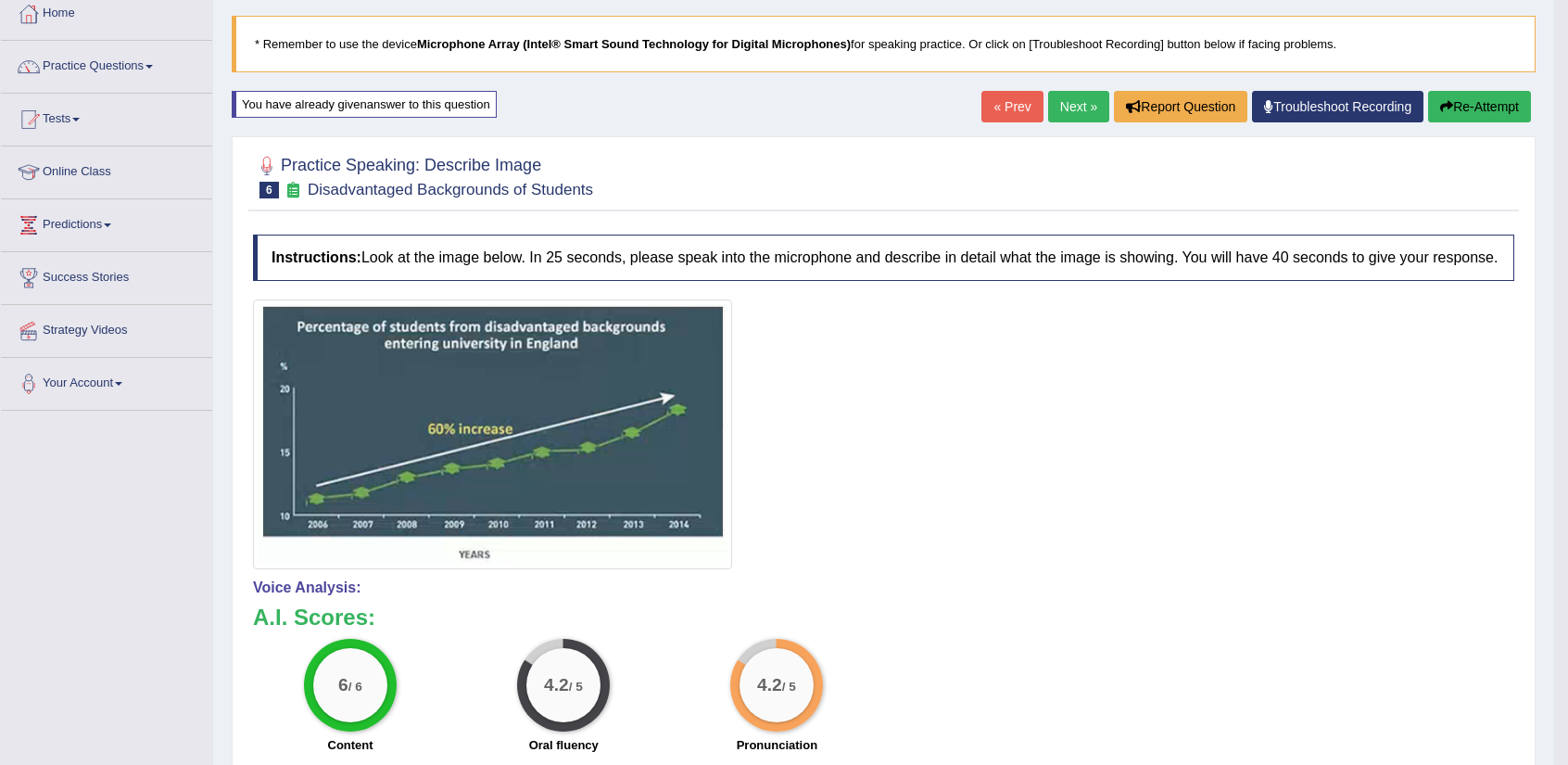
scroll to position [103, 0]
click at [1069, 111] on link "Next »" at bounding box center [1079, 108] width 61 height 32
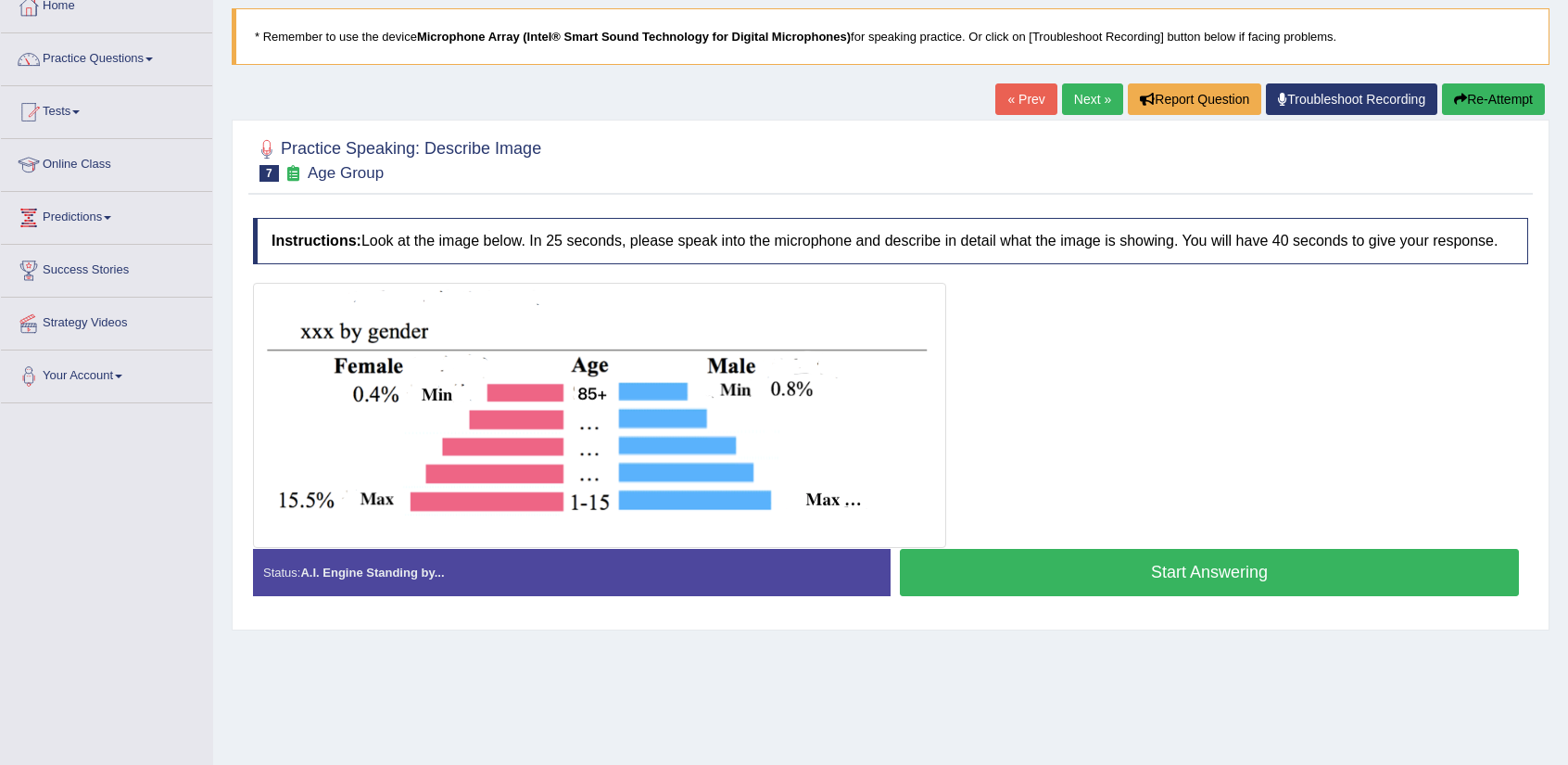
scroll to position [111, 0]
click at [1134, 572] on button "Start Answering" at bounding box center [1209, 572] width 619 height 47
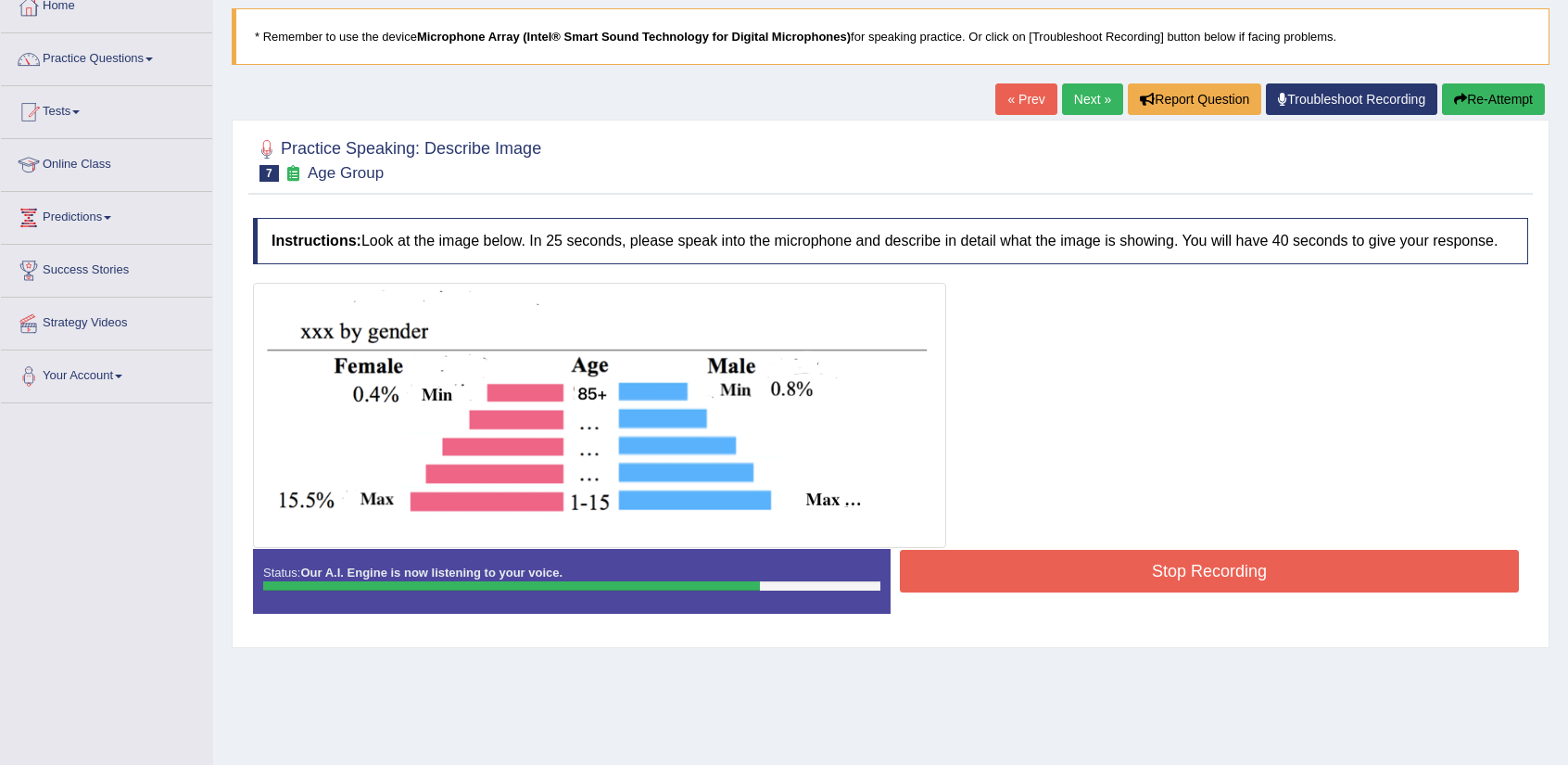
click at [1341, 564] on button "Stop Recording" at bounding box center [1209, 571] width 619 height 43
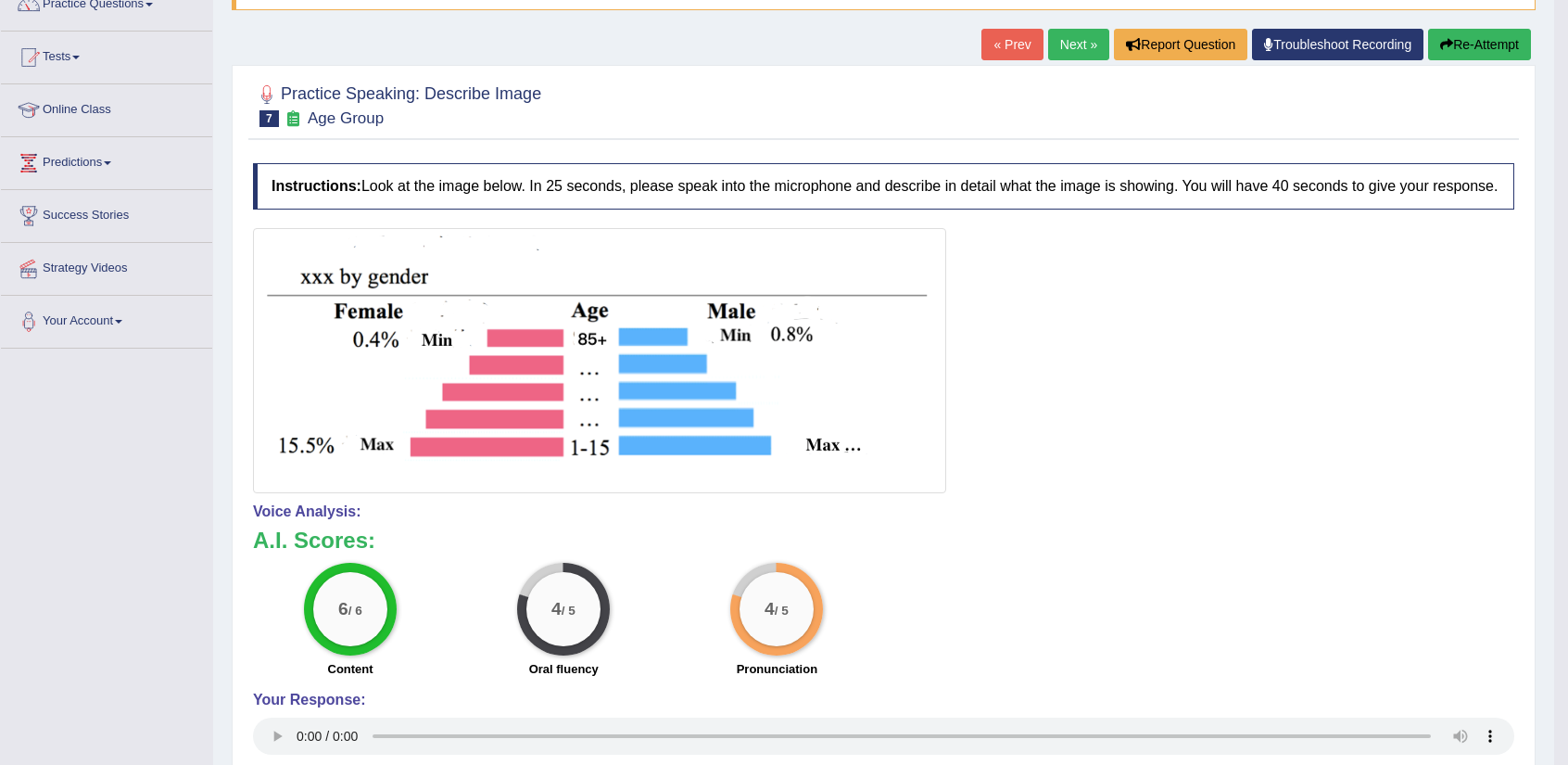
scroll to position [164, 0]
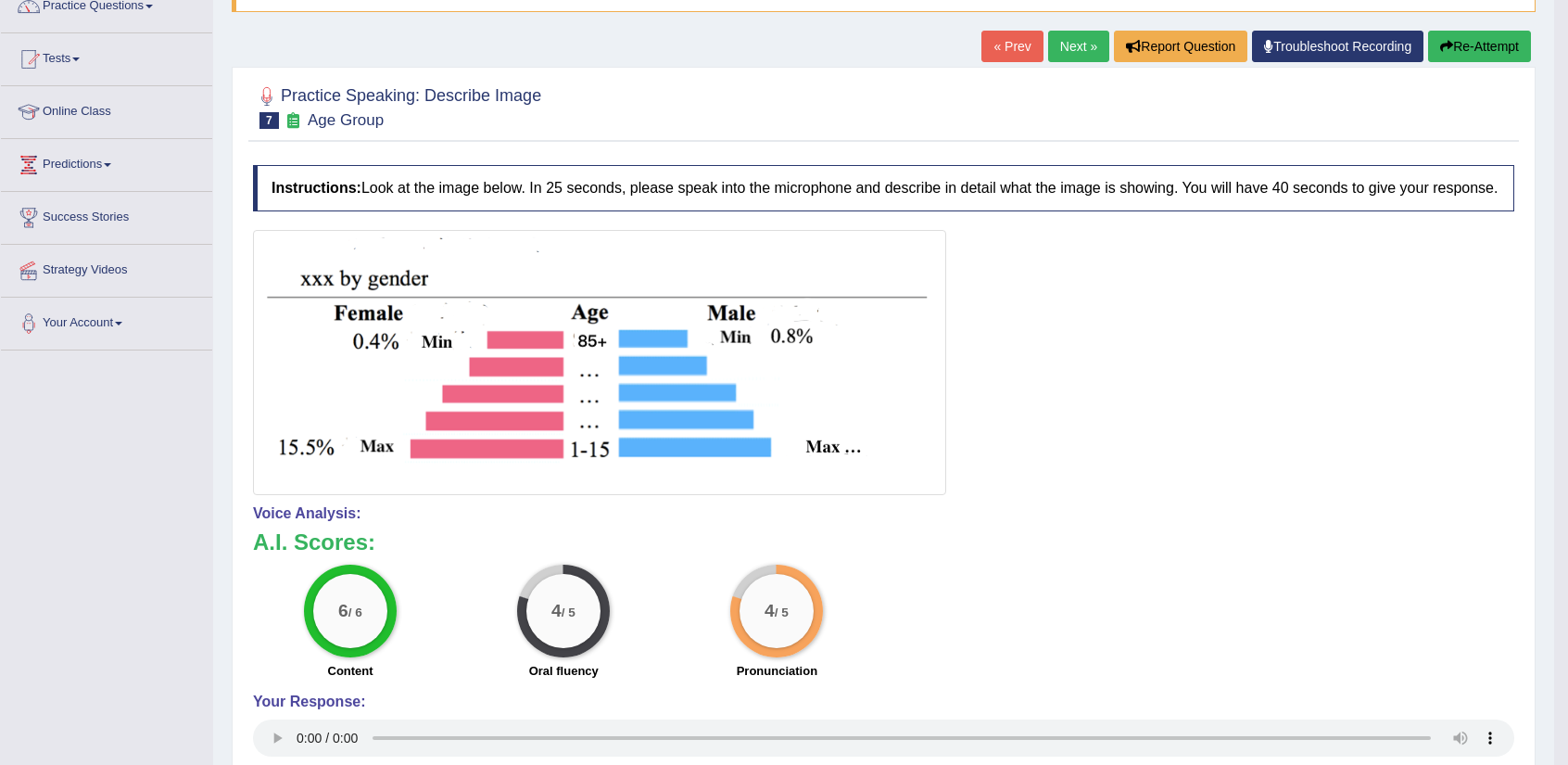
click at [1070, 56] on link "Next »" at bounding box center [1079, 46] width 61 height 32
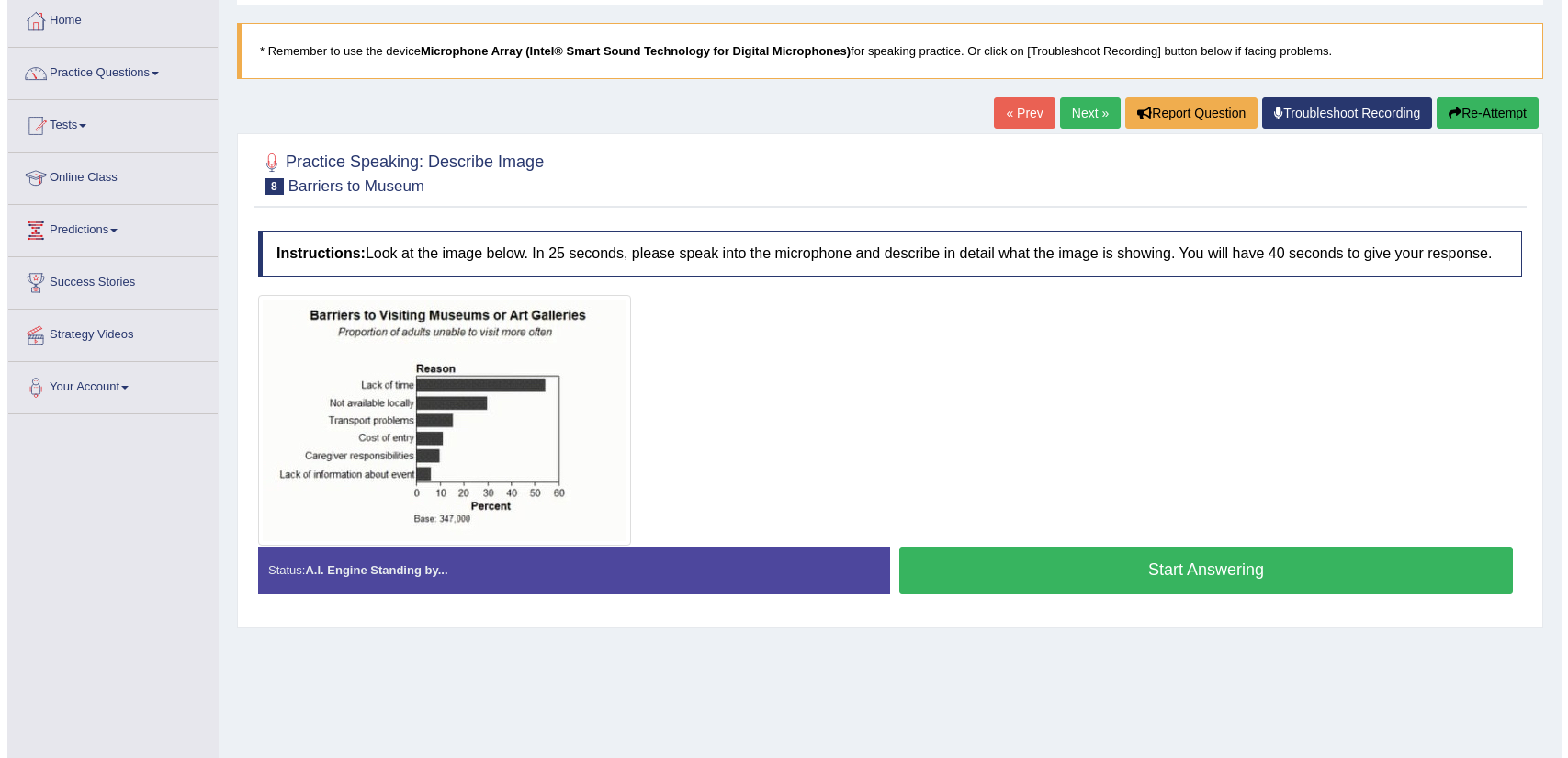
scroll to position [96, 0]
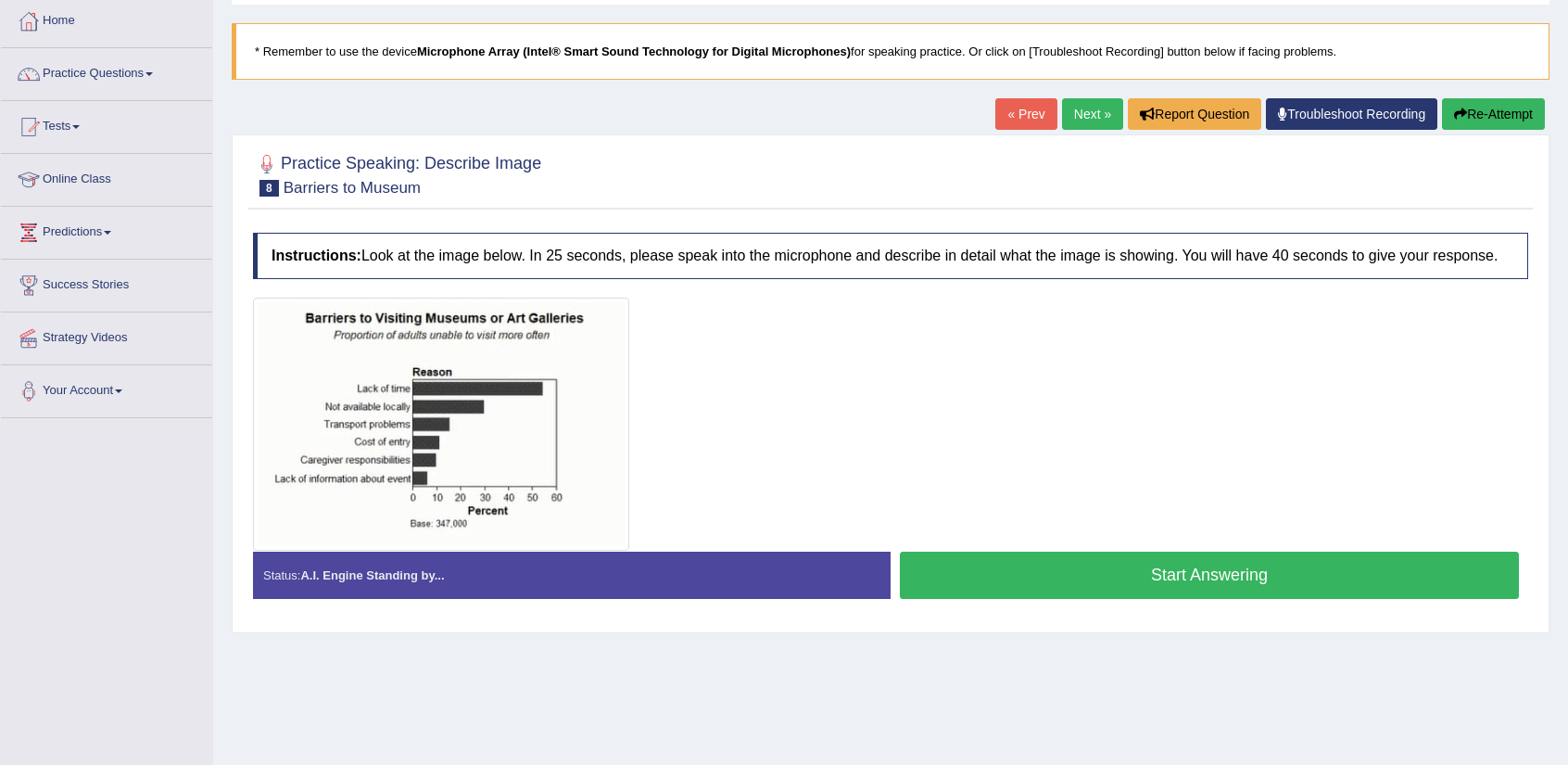
click at [1131, 582] on button "Start Answering" at bounding box center [1209, 575] width 619 height 47
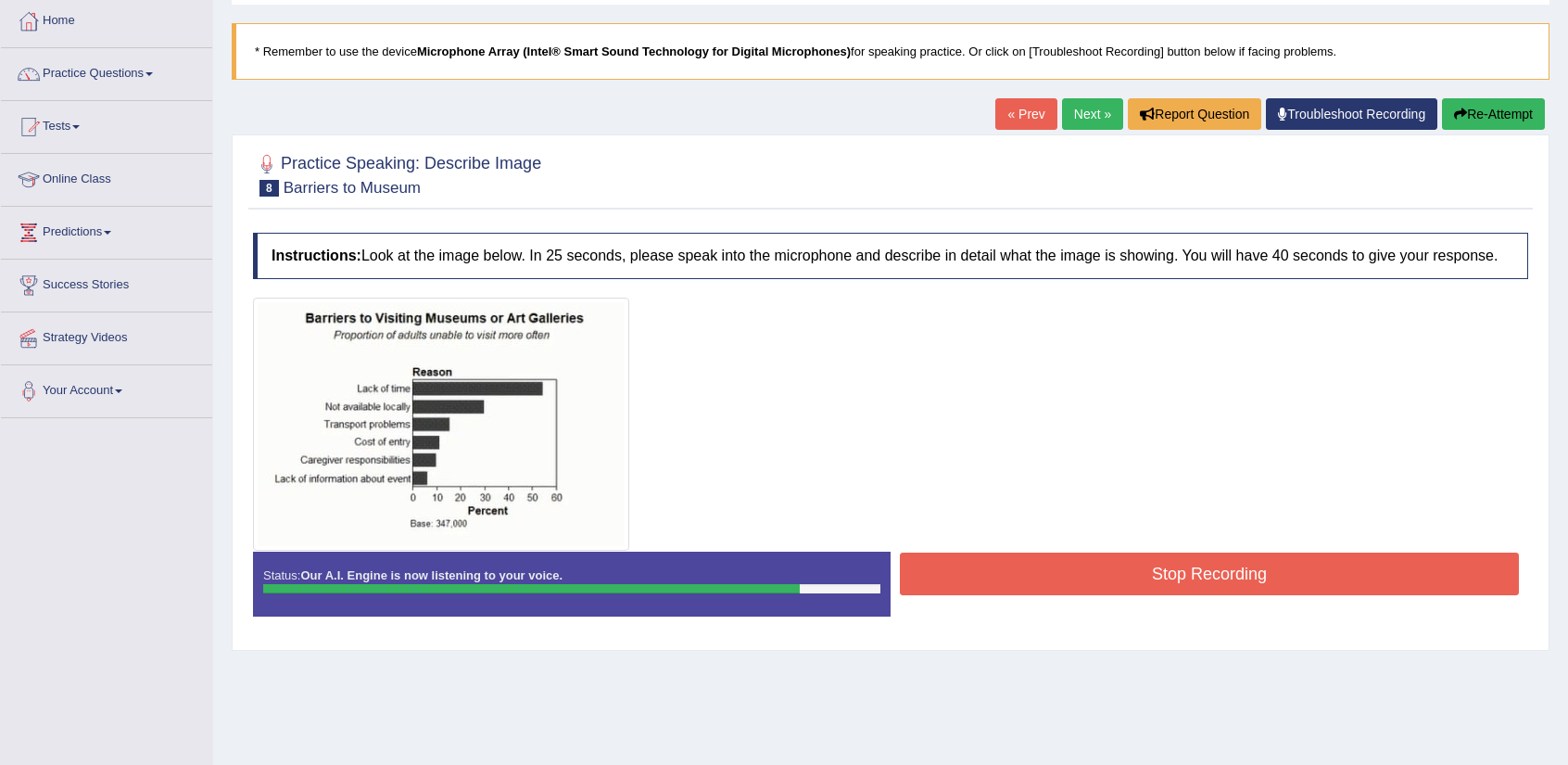
click at [1161, 576] on button "Stop Recording" at bounding box center [1209, 574] width 619 height 43
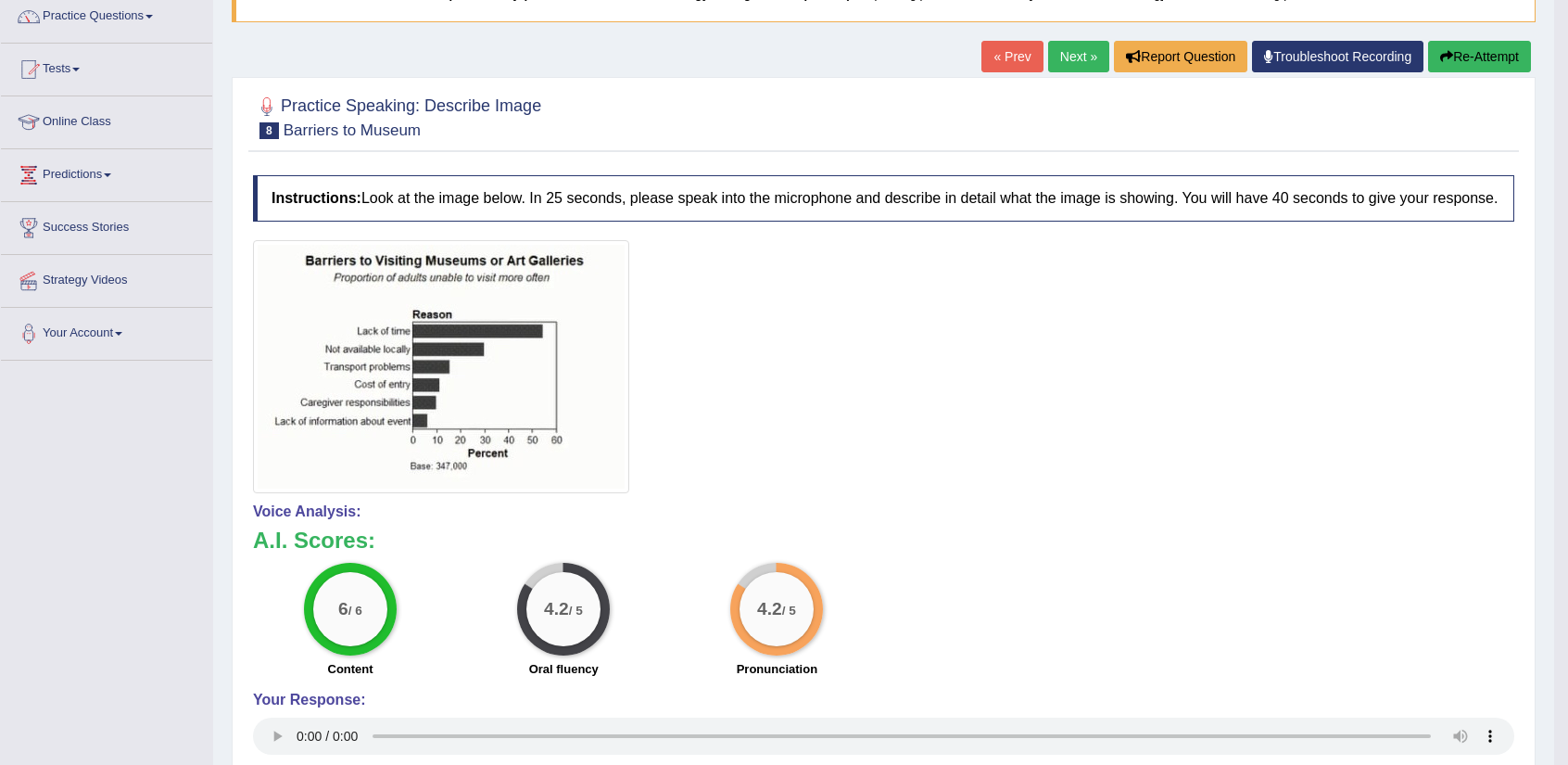
scroll to position [136, 0]
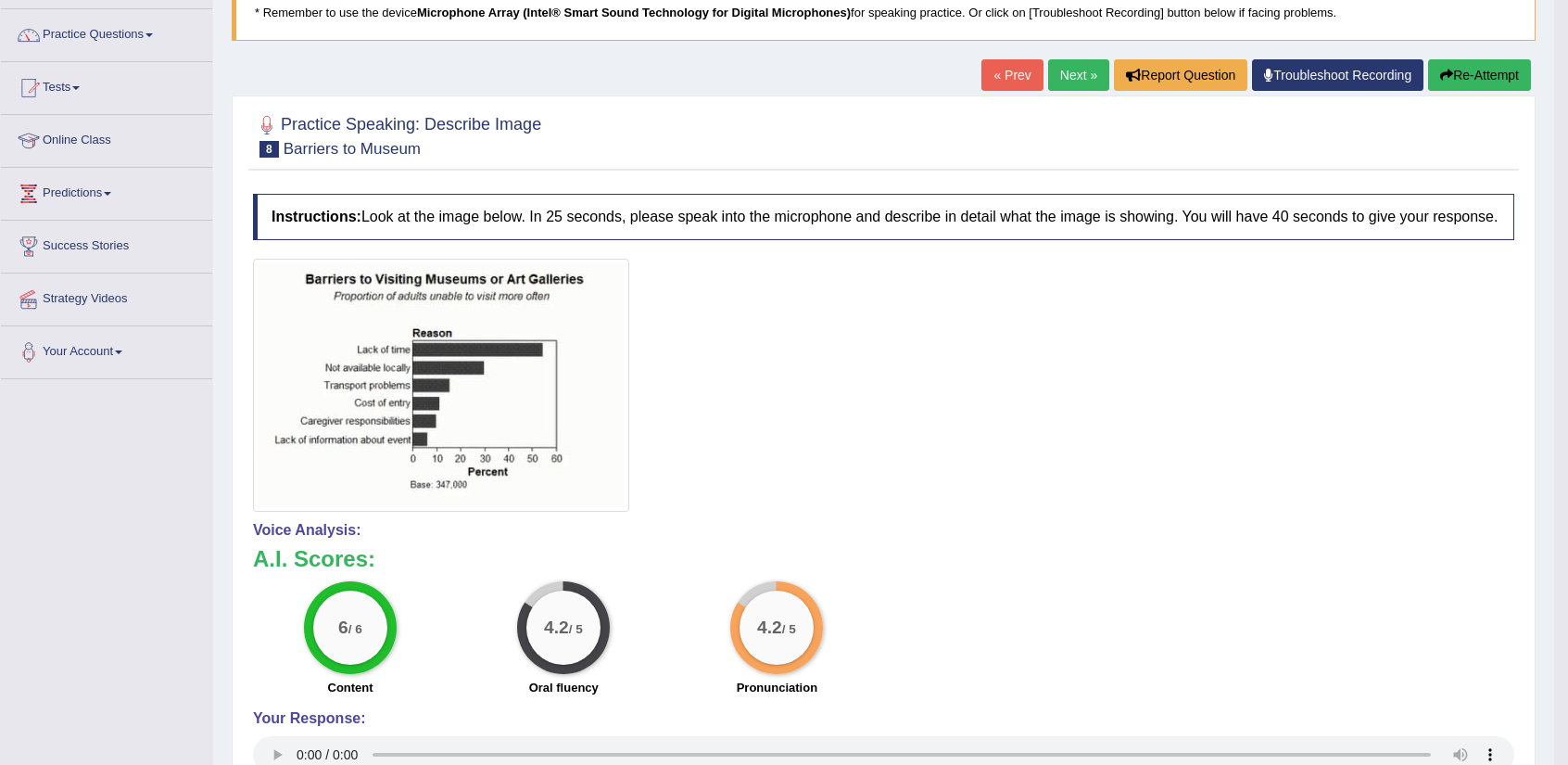
click at [1063, 71] on link "Next »" at bounding box center [1079, 75] width 61 height 32
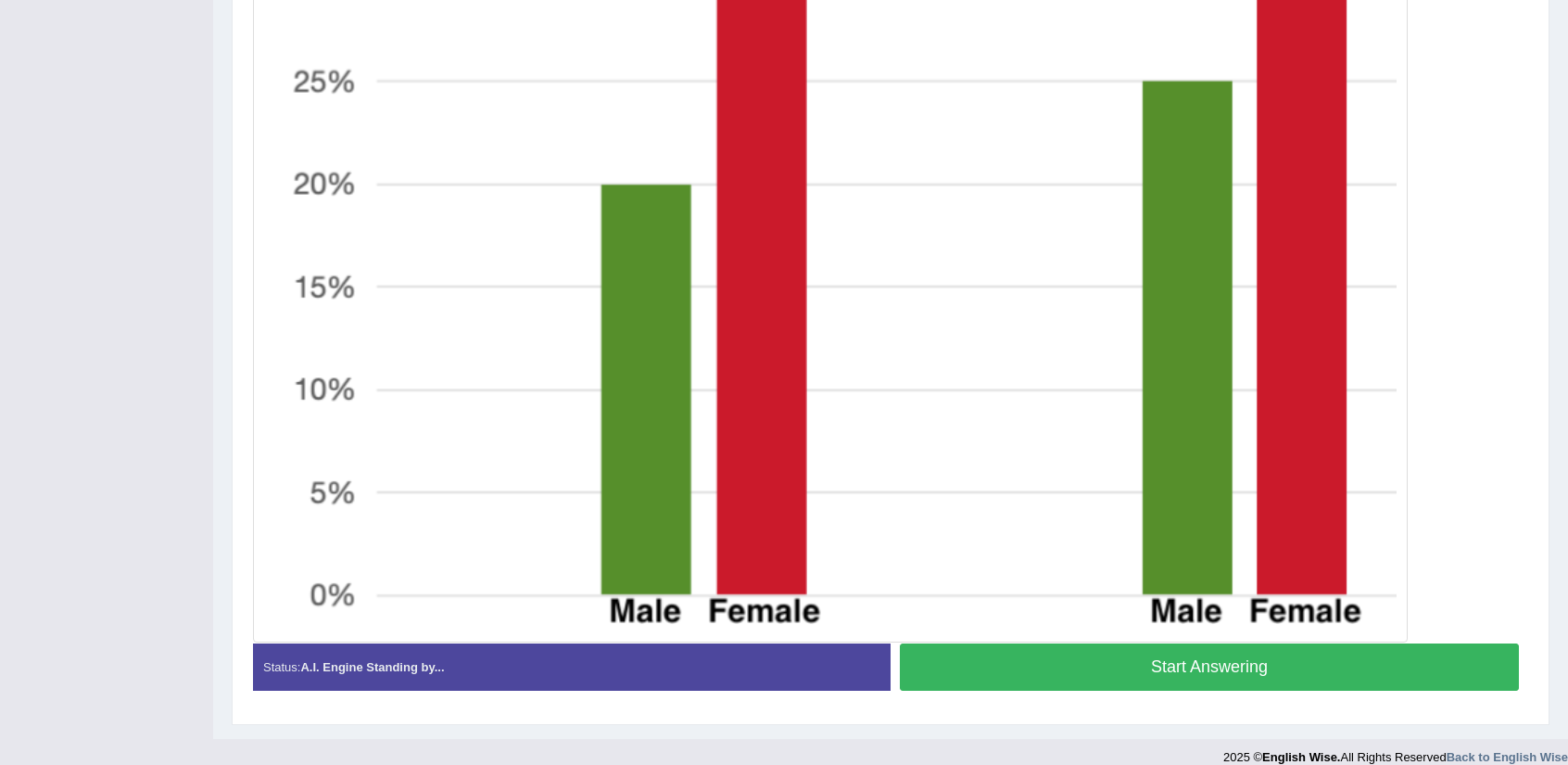
scroll to position [838, 0]
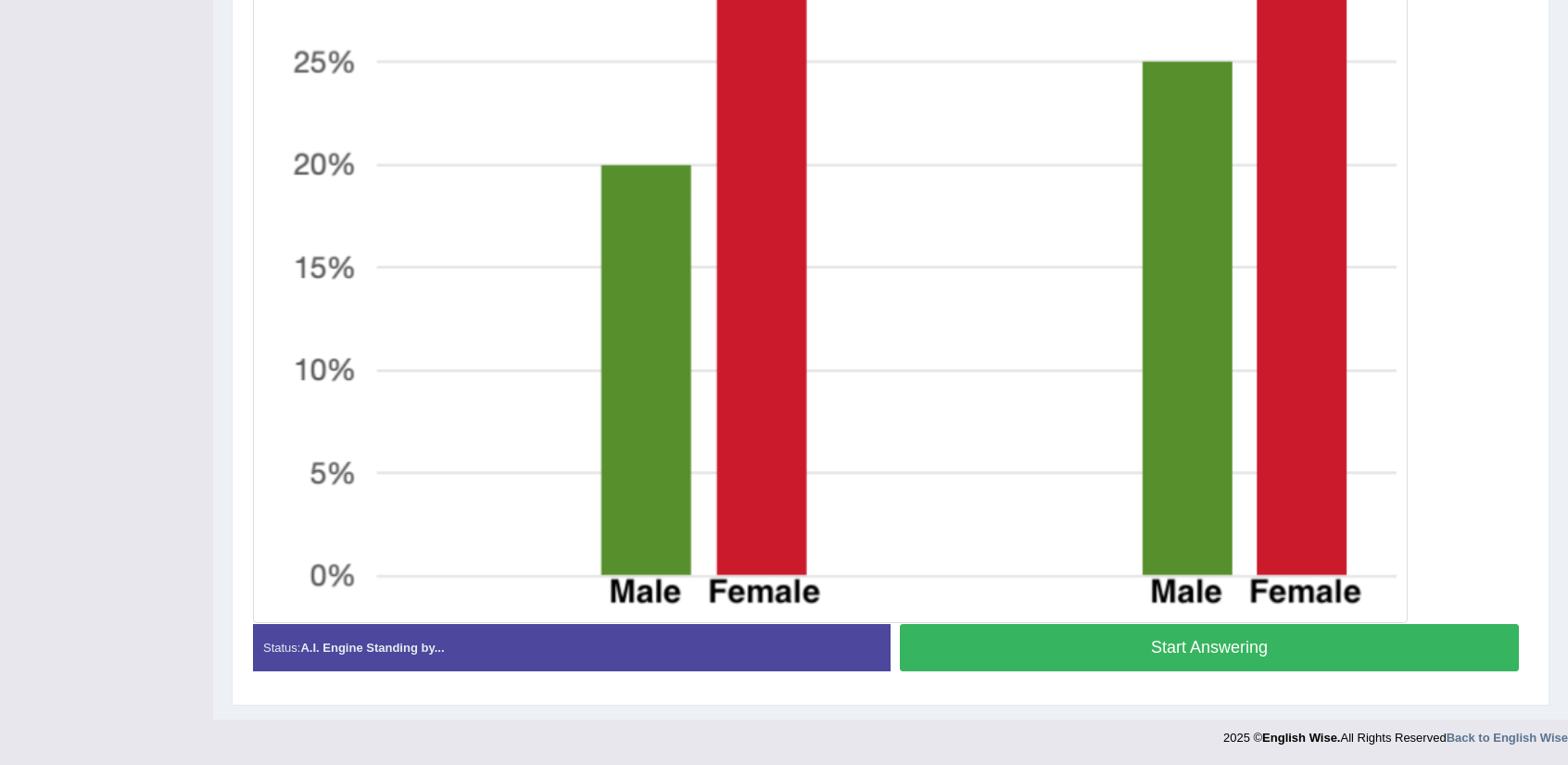
click at [1298, 655] on button "Start Answering" at bounding box center [1209, 647] width 619 height 47
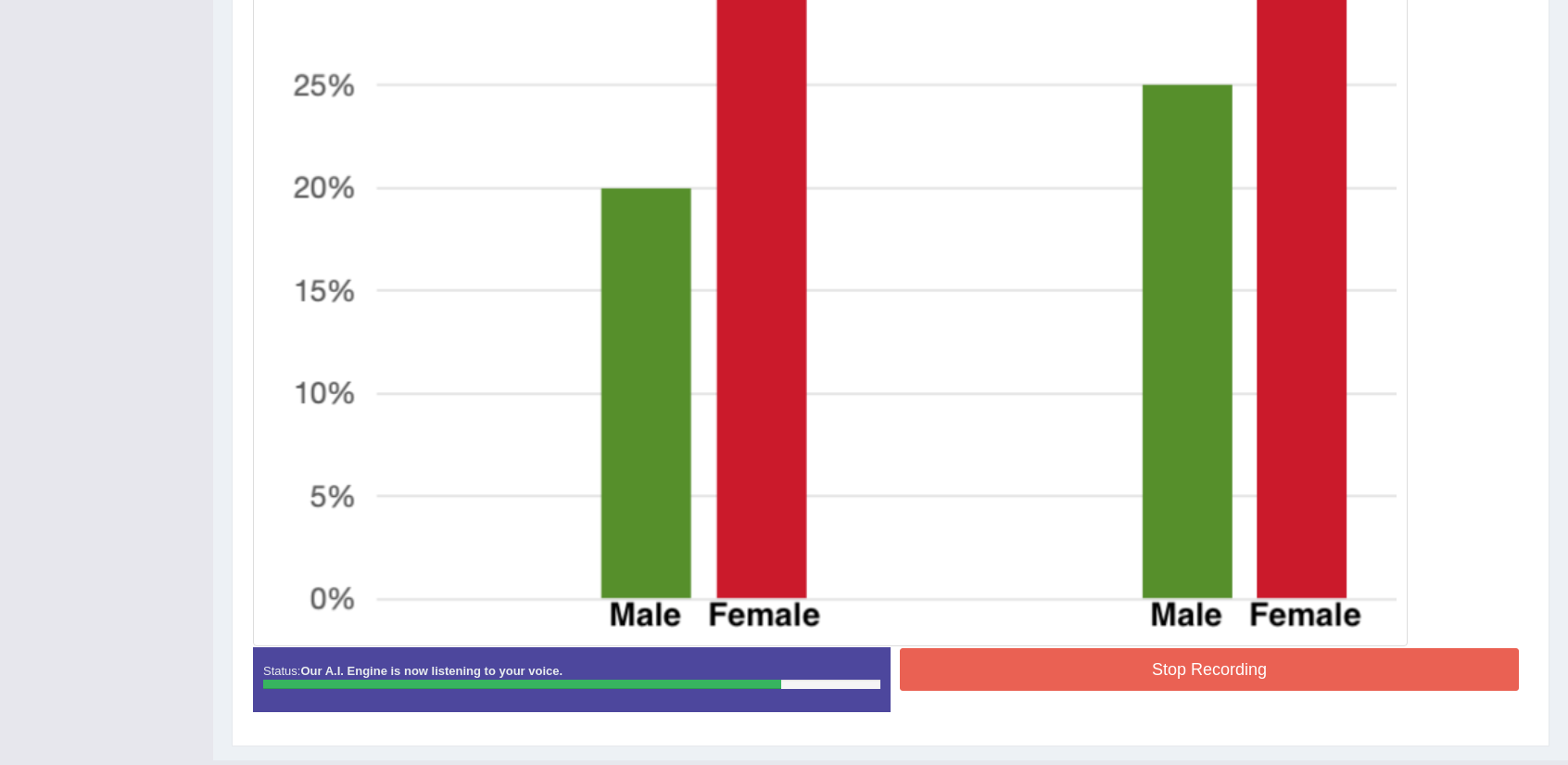
scroll to position [856, 0]
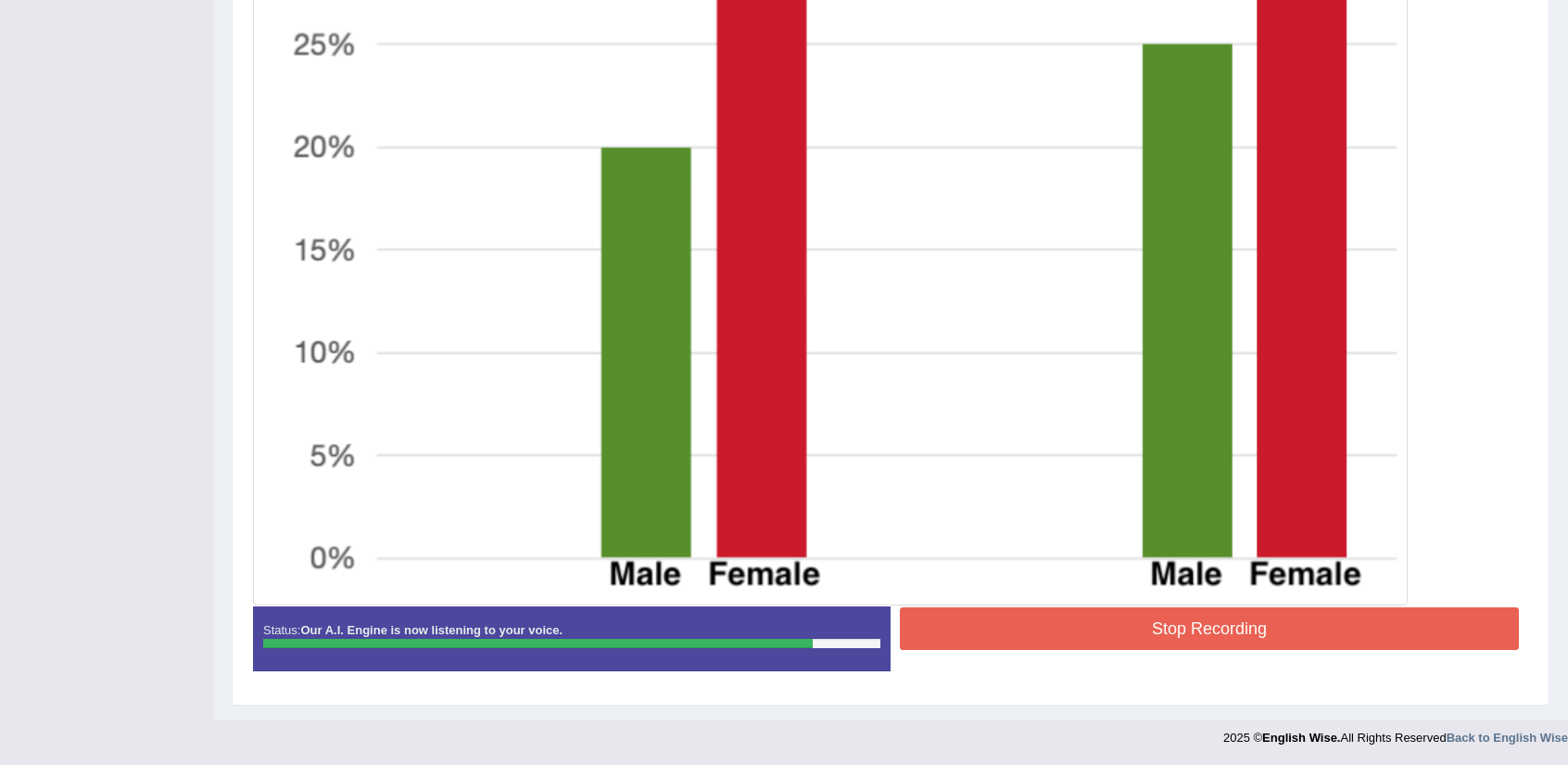
click at [1419, 637] on button "Stop Recording" at bounding box center [1209, 629] width 619 height 43
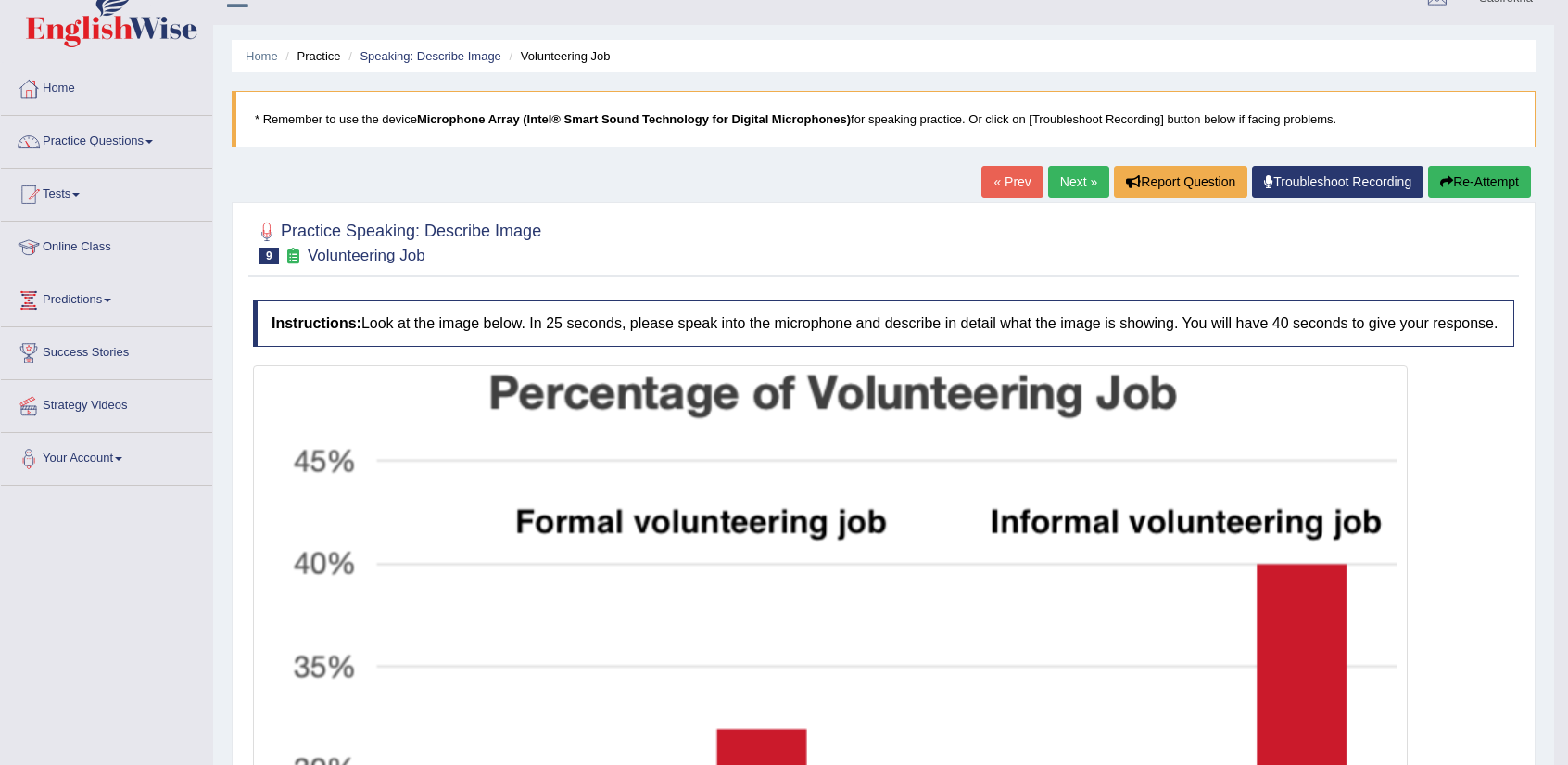
scroll to position [0, 0]
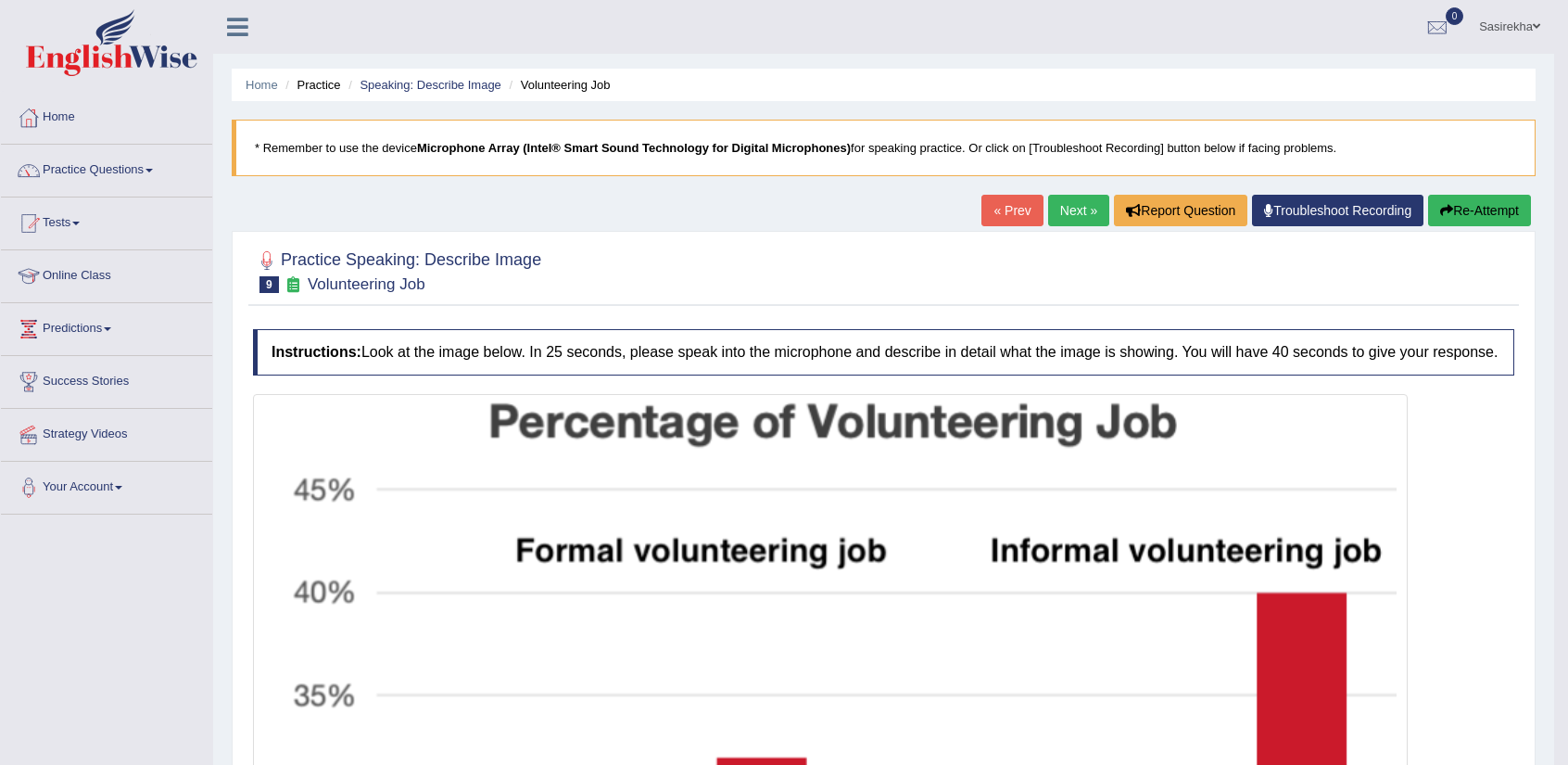
click at [1086, 211] on link "Next »" at bounding box center [1079, 211] width 61 height 32
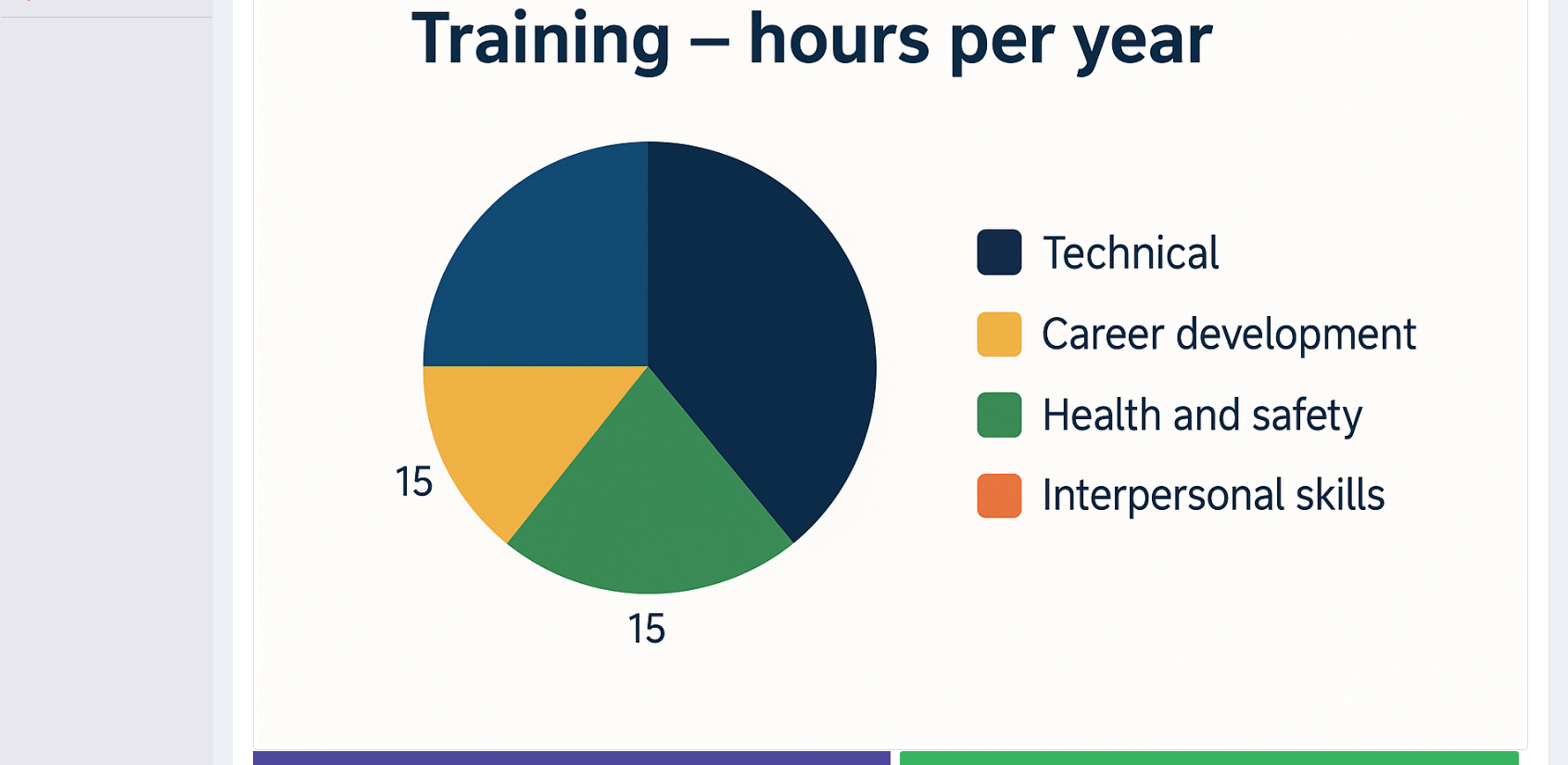
scroll to position [551, 0]
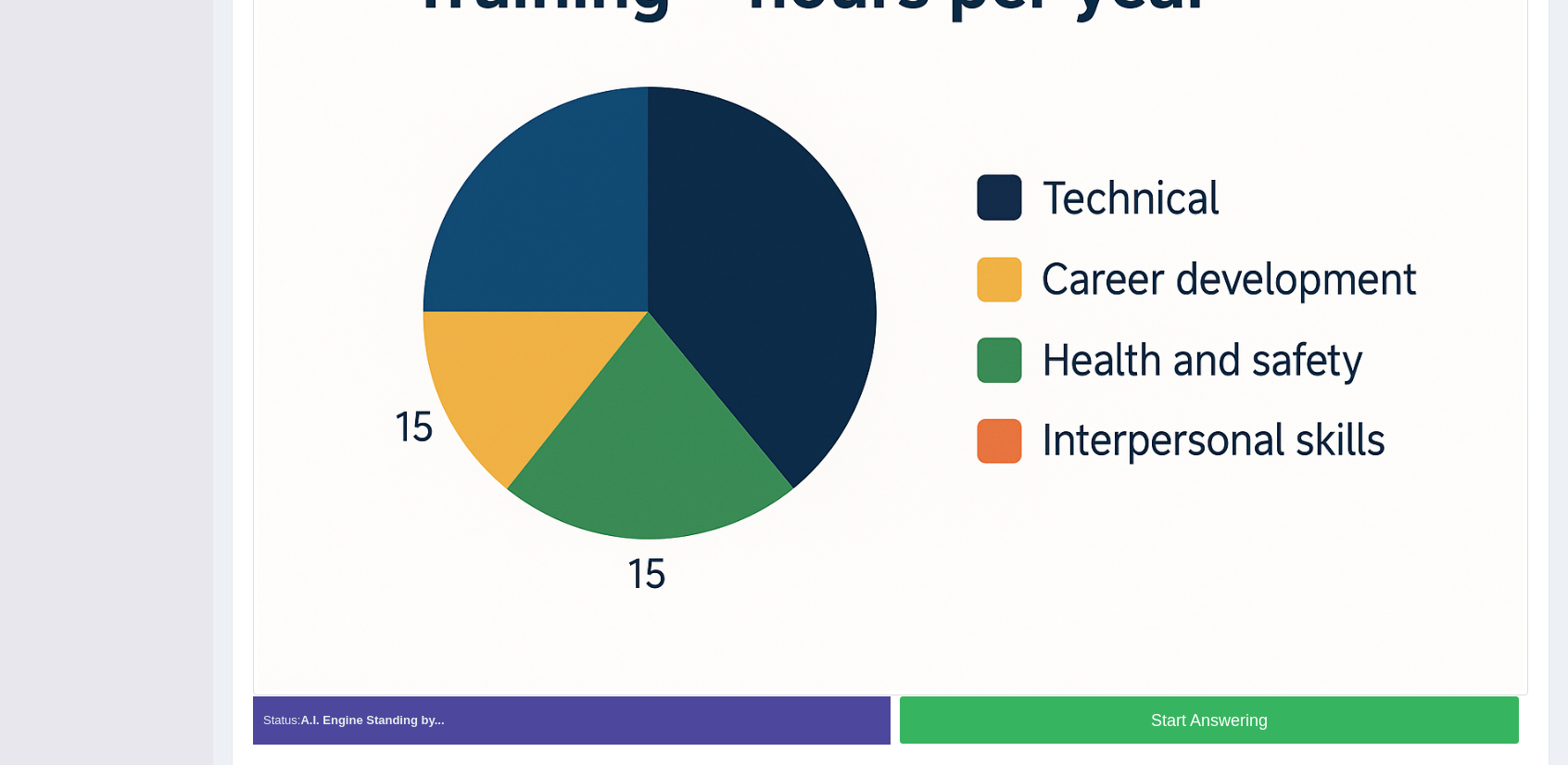
click at [1081, 729] on button "Start Answering" at bounding box center [1209, 720] width 619 height 47
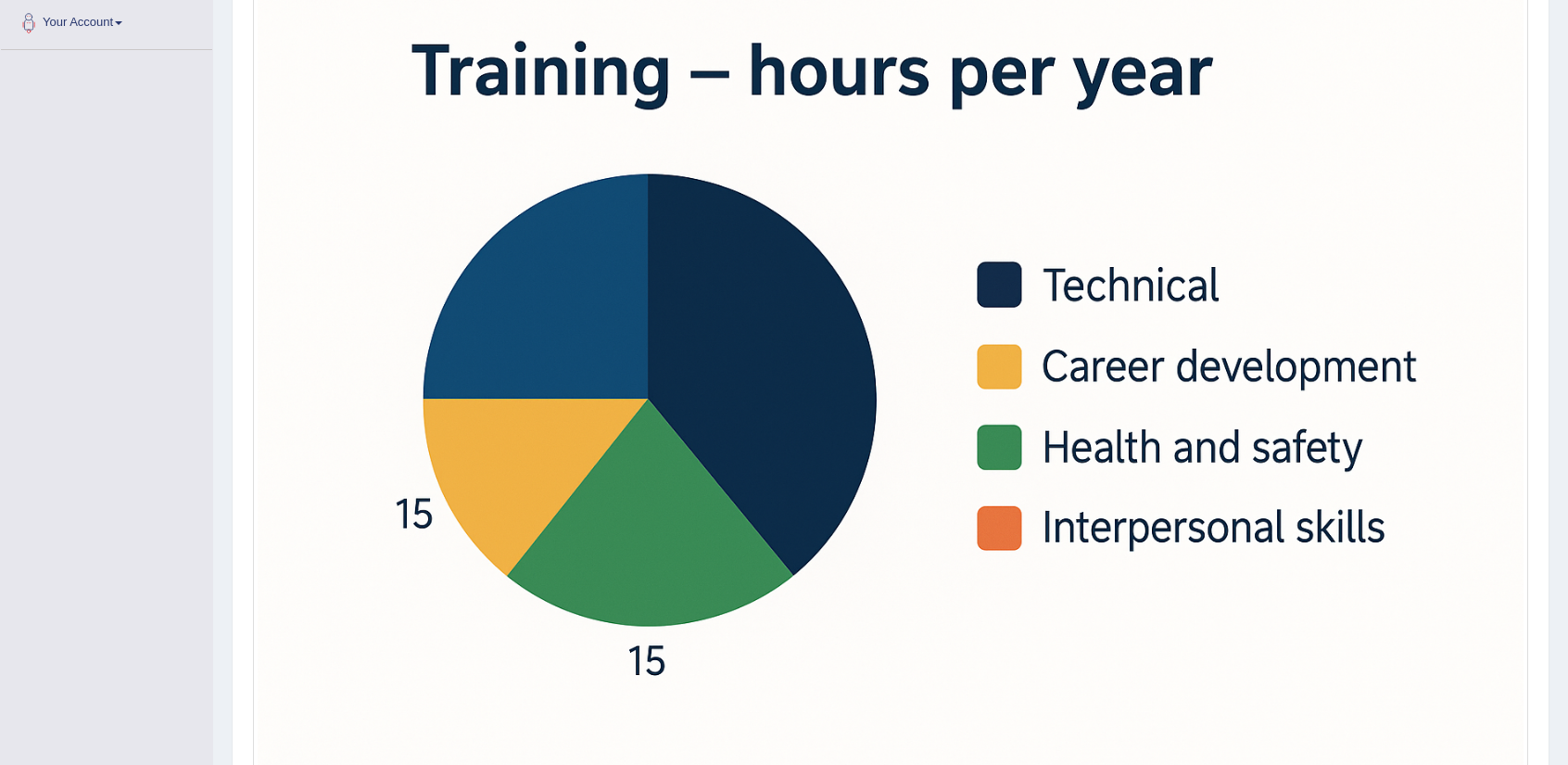
scroll to position [642, 0]
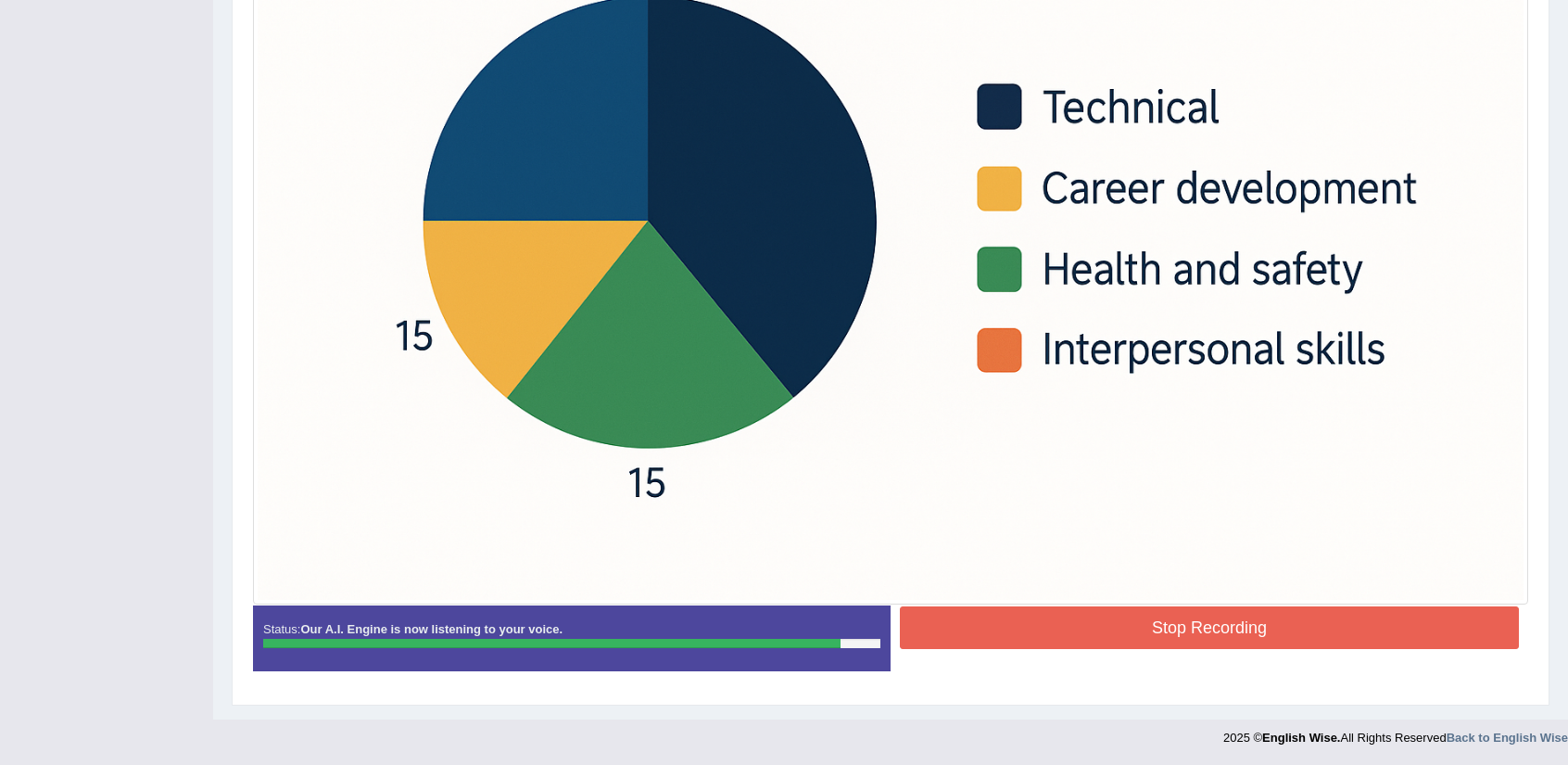
click at [1237, 635] on button "Stop Recording" at bounding box center [1209, 628] width 619 height 43
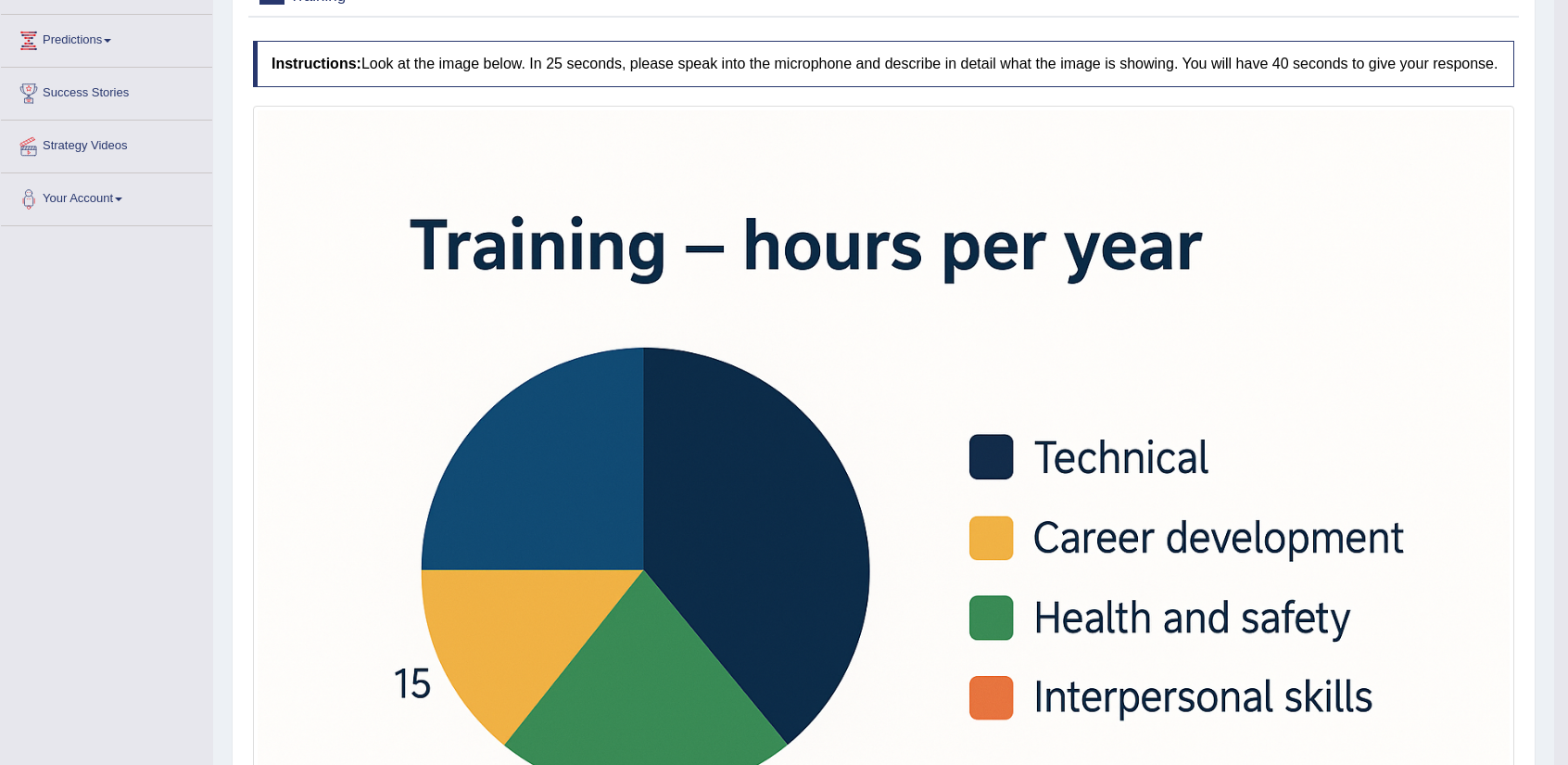
scroll to position [0, 0]
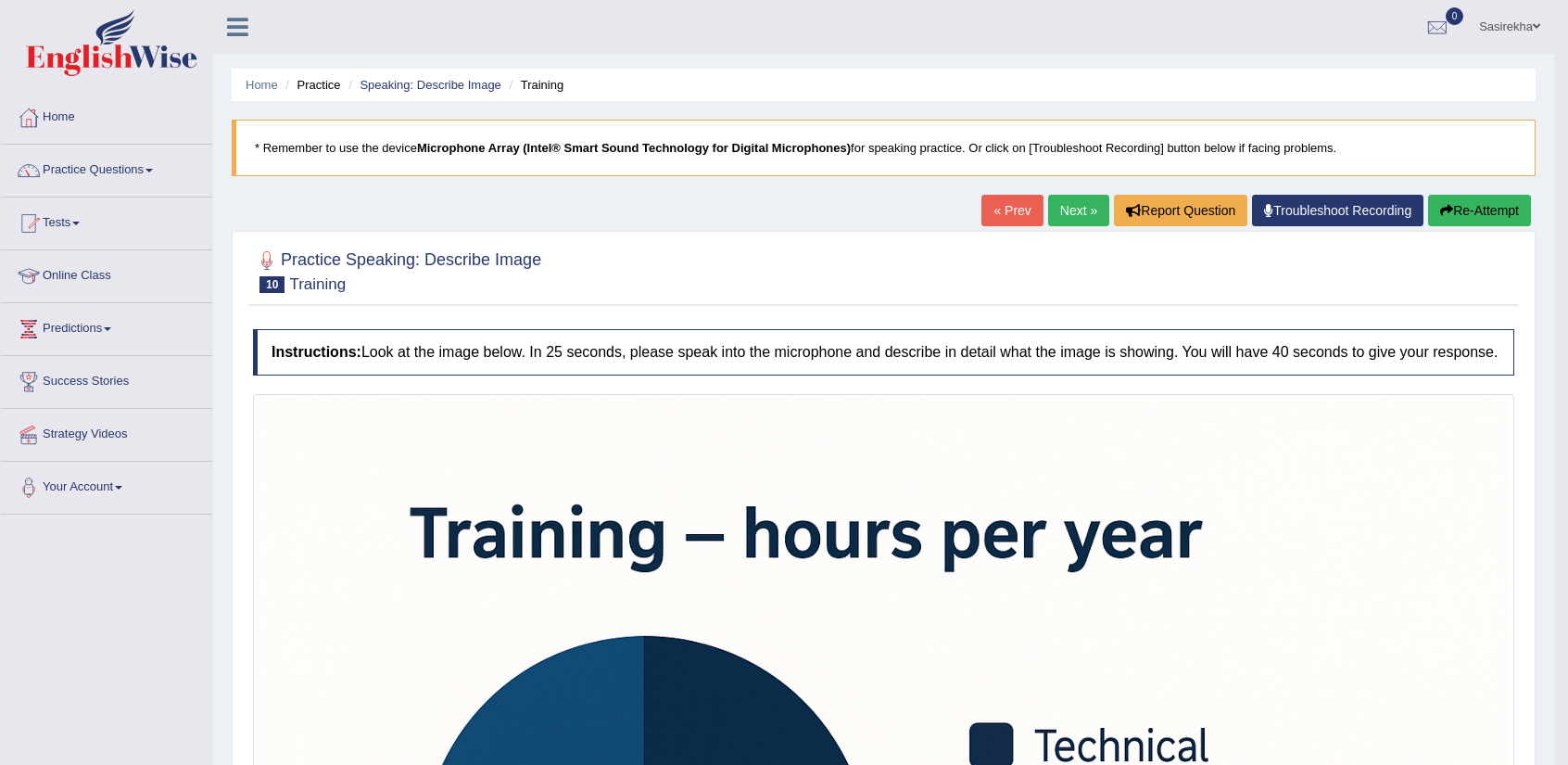
click at [1069, 198] on link "Next »" at bounding box center [1079, 211] width 61 height 32
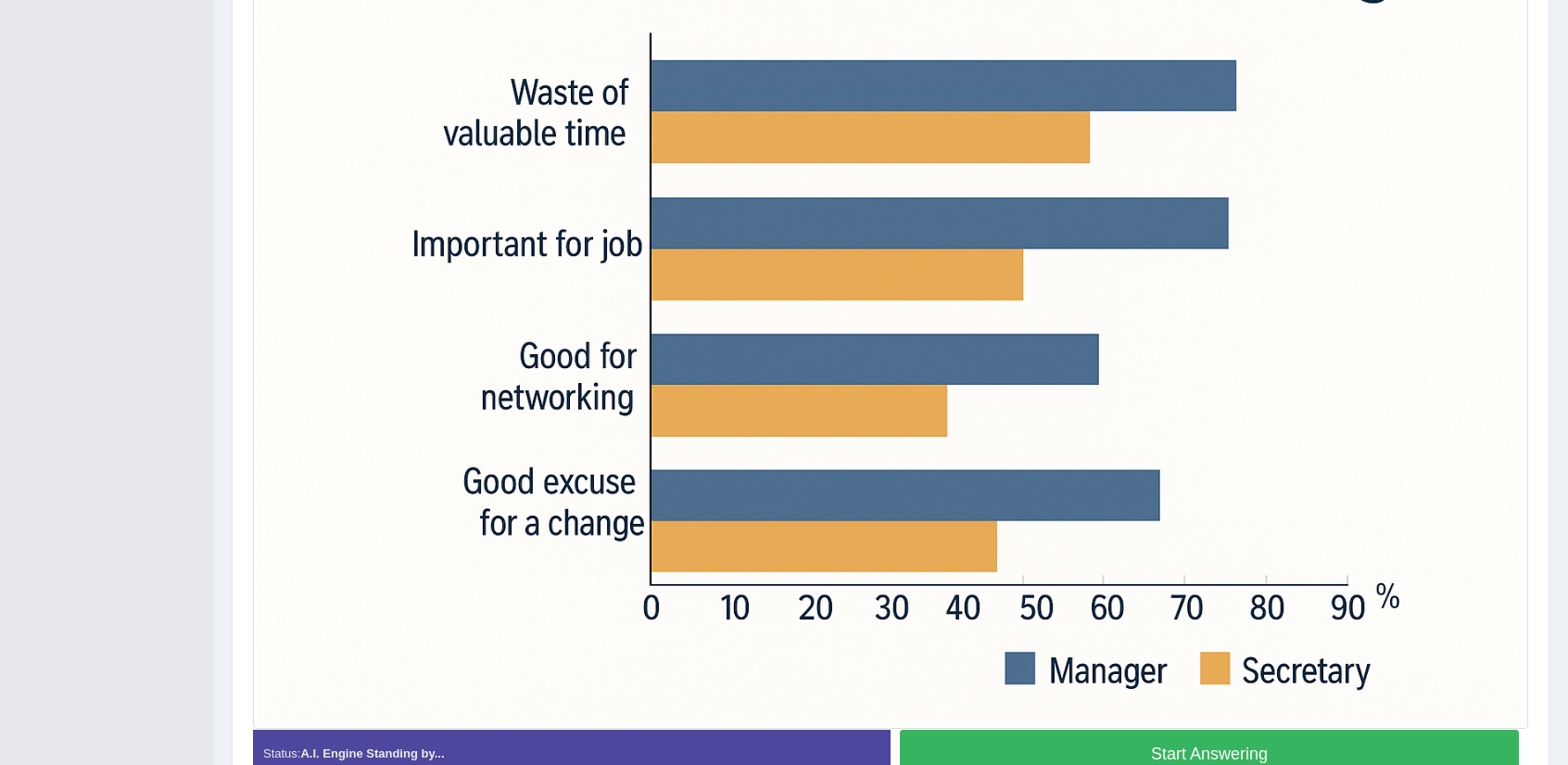
scroll to position [560, 0]
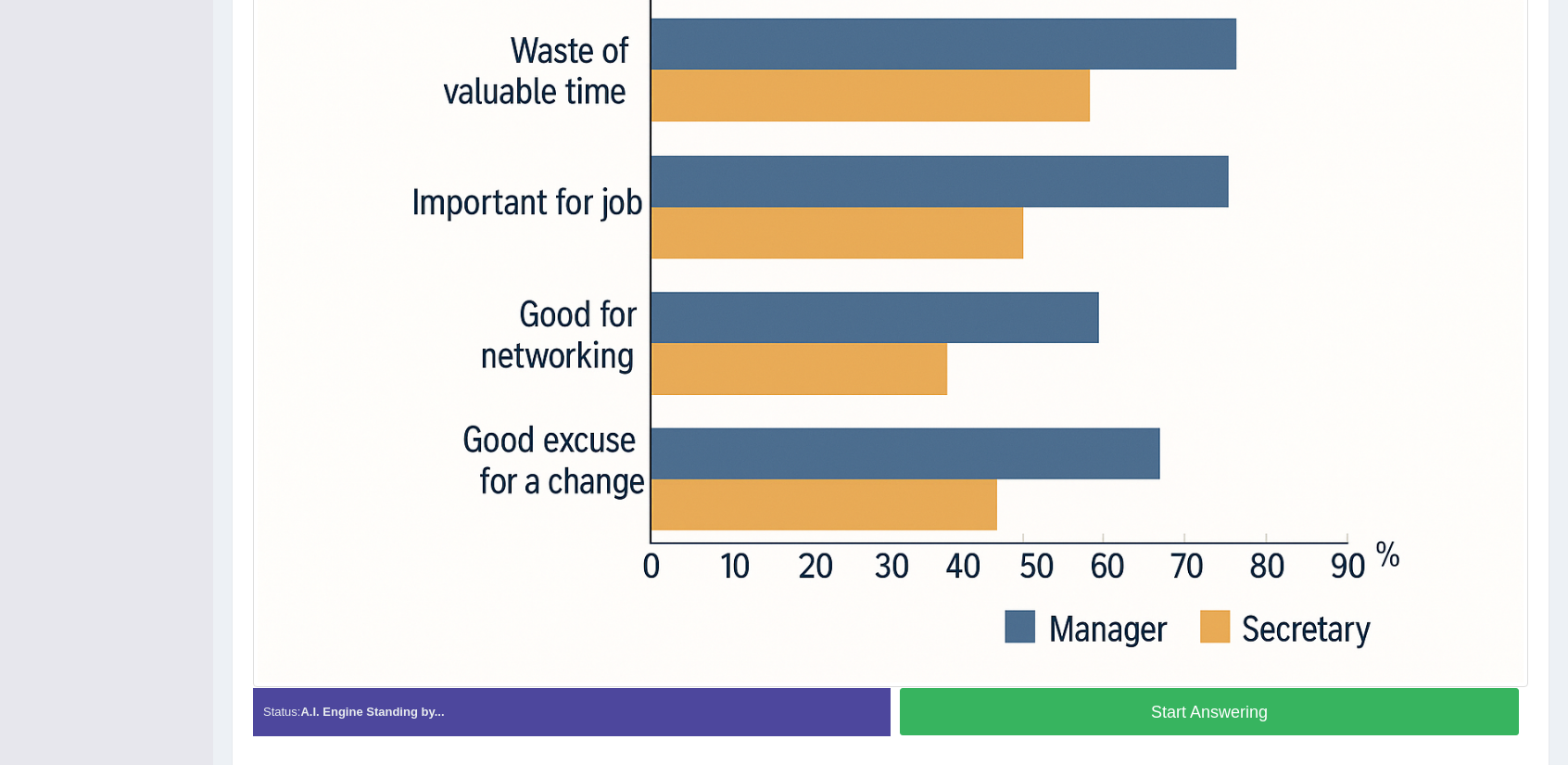
click at [1172, 715] on button "Start Answering" at bounding box center [1209, 711] width 619 height 47
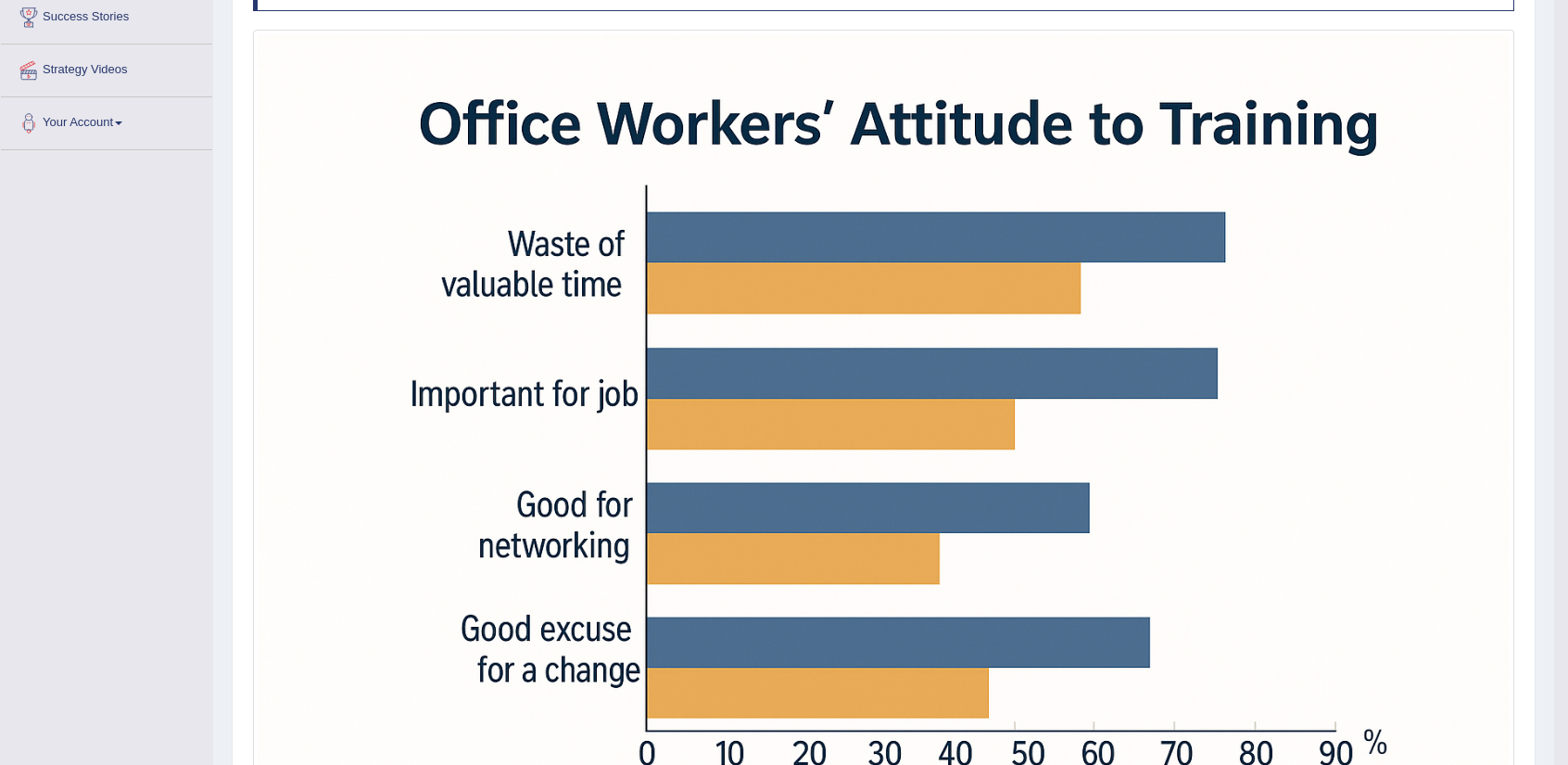
scroll to position [68, 0]
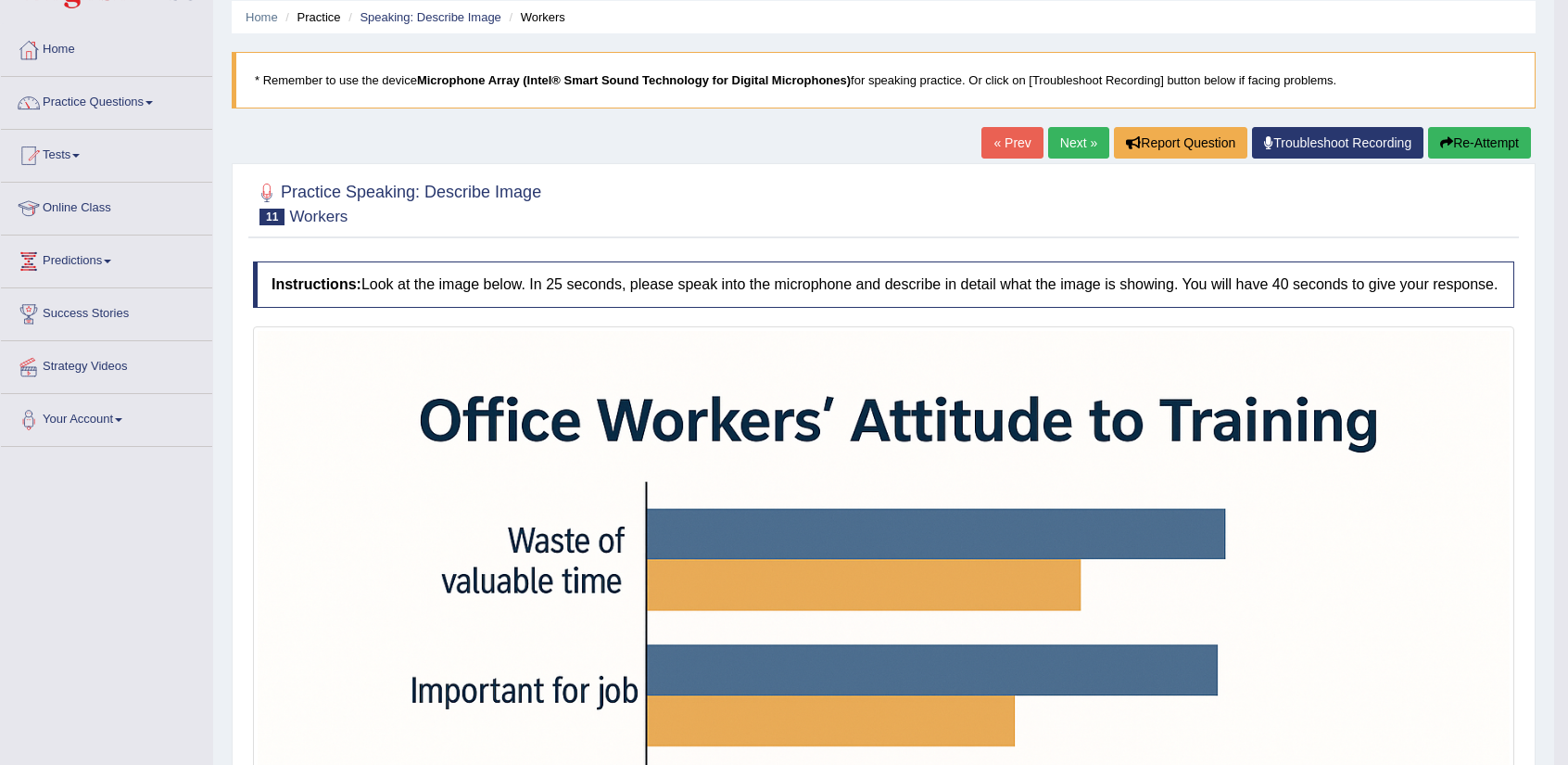
click at [1070, 145] on link "Next »" at bounding box center [1079, 143] width 61 height 32
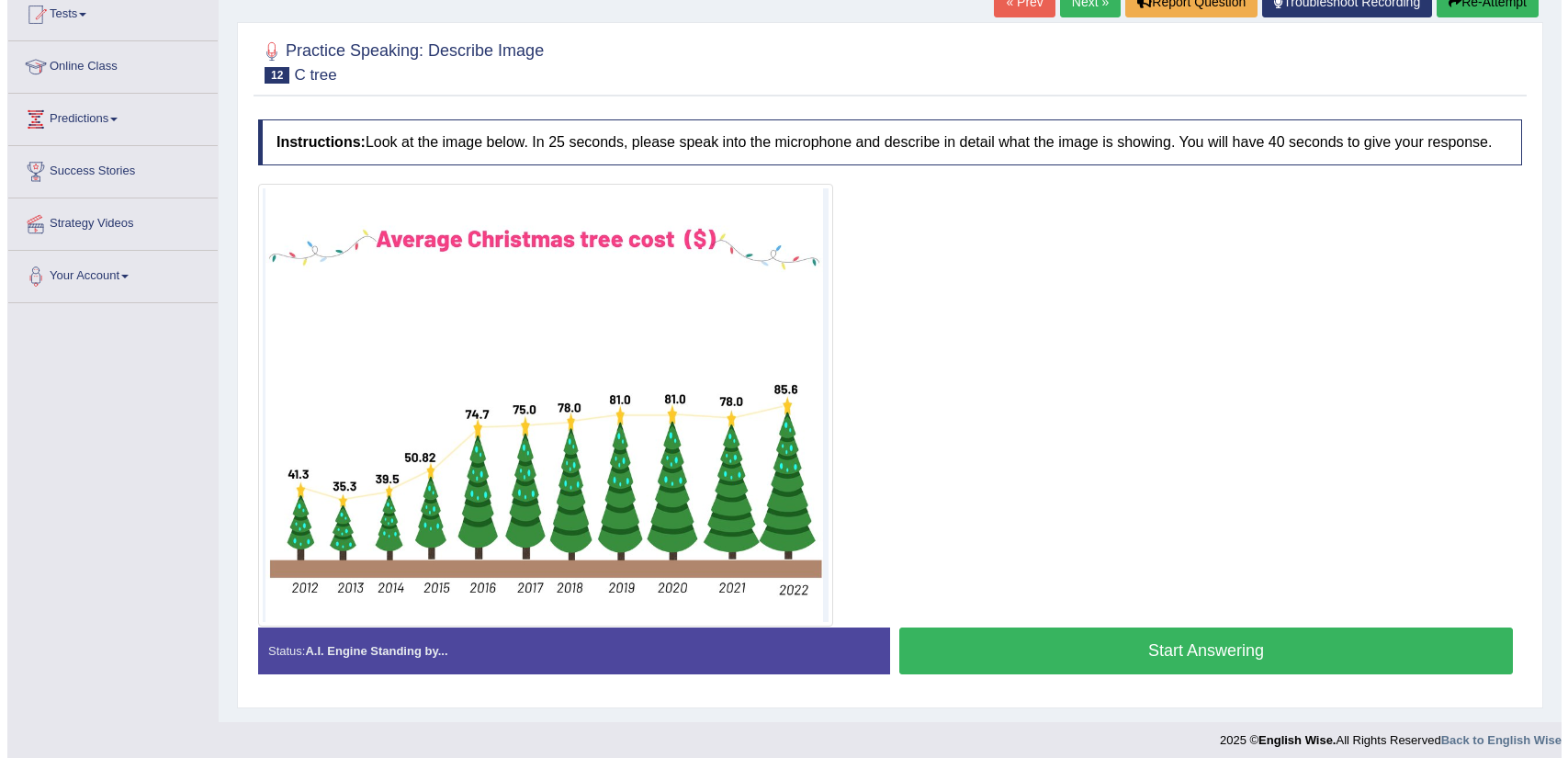
scroll to position [206, 0]
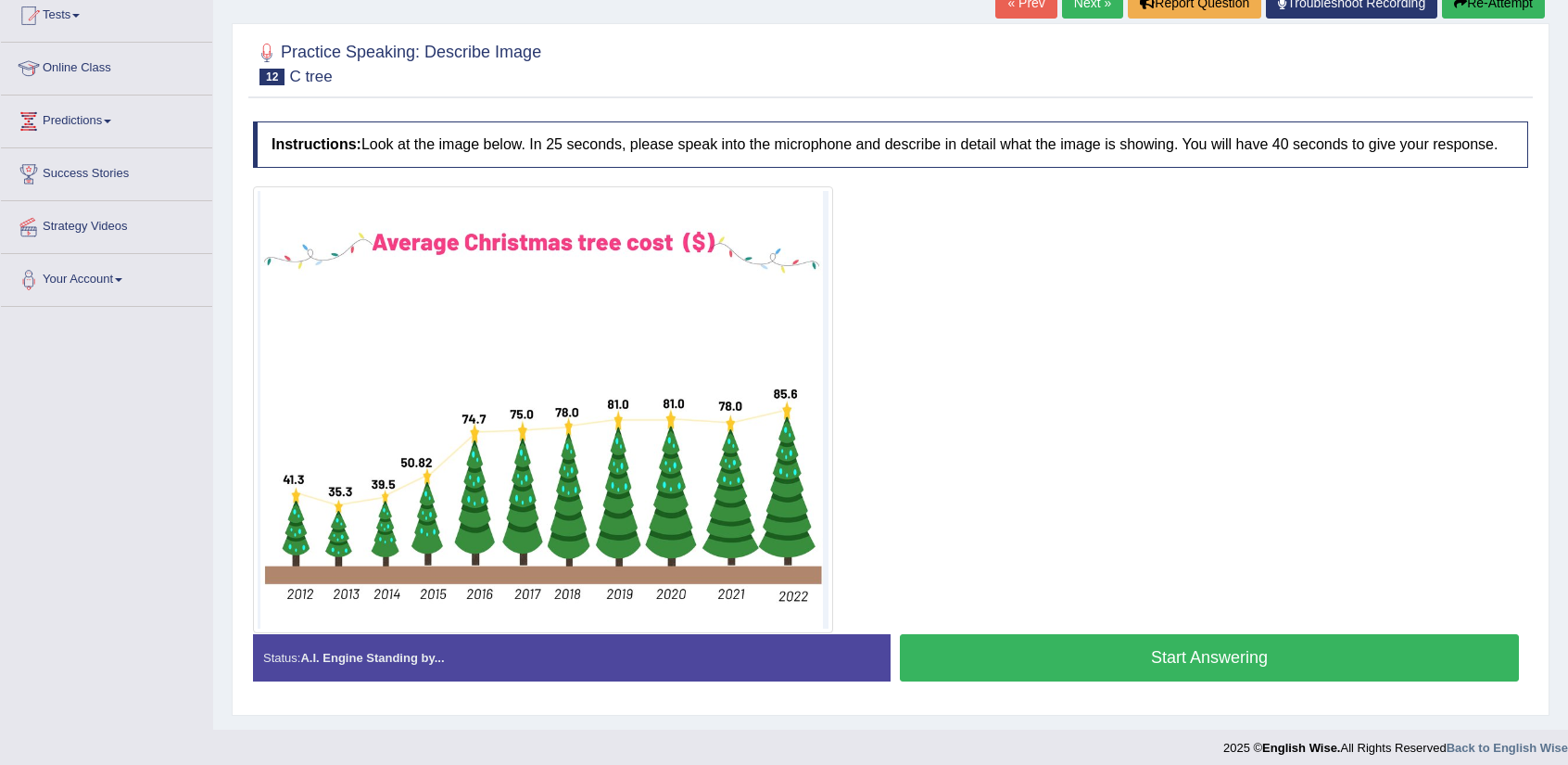
click at [1139, 661] on button "Start Answering" at bounding box center [1209, 657] width 619 height 47
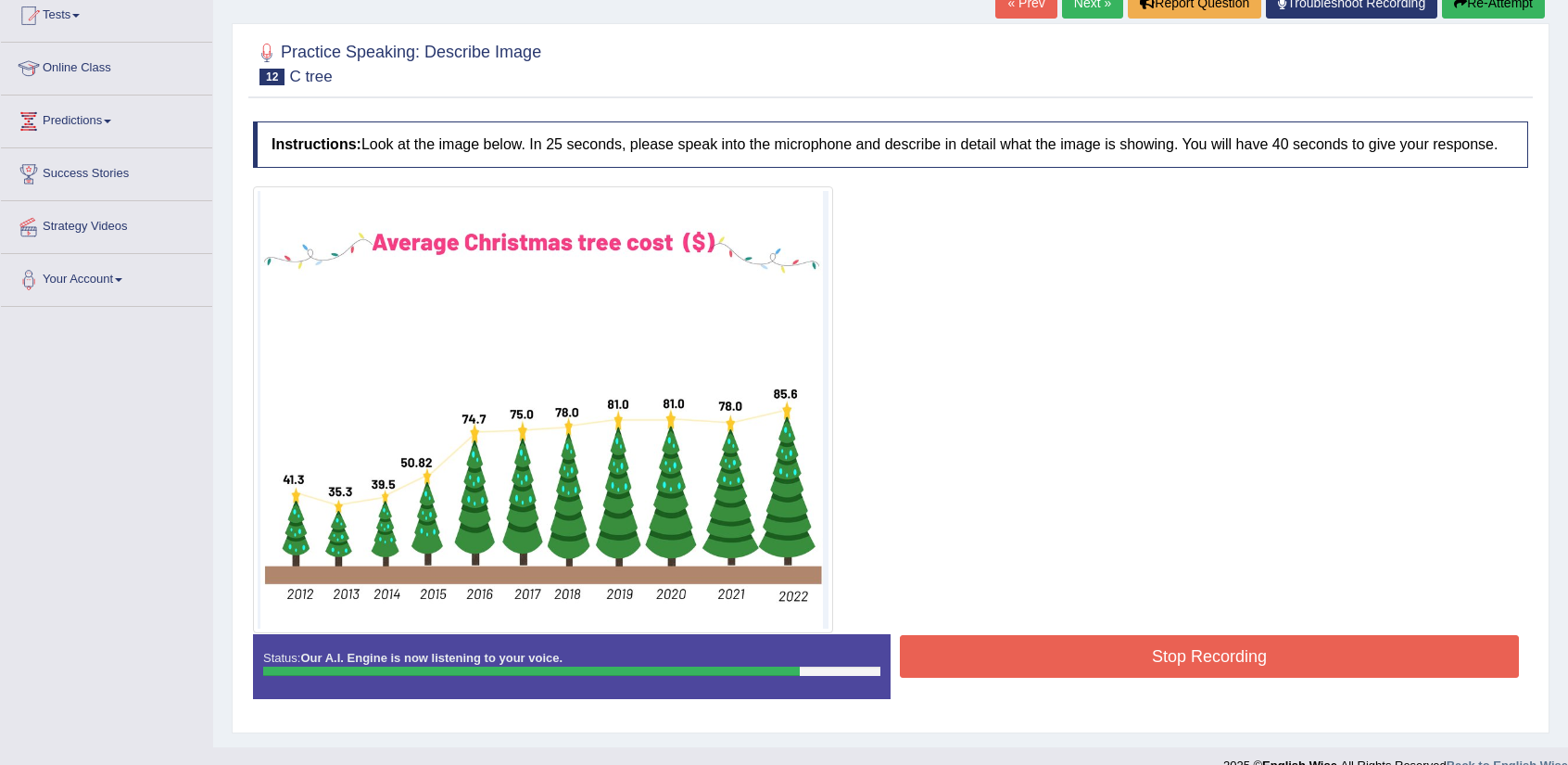
click at [1170, 645] on button "Stop Recording" at bounding box center [1209, 656] width 619 height 43
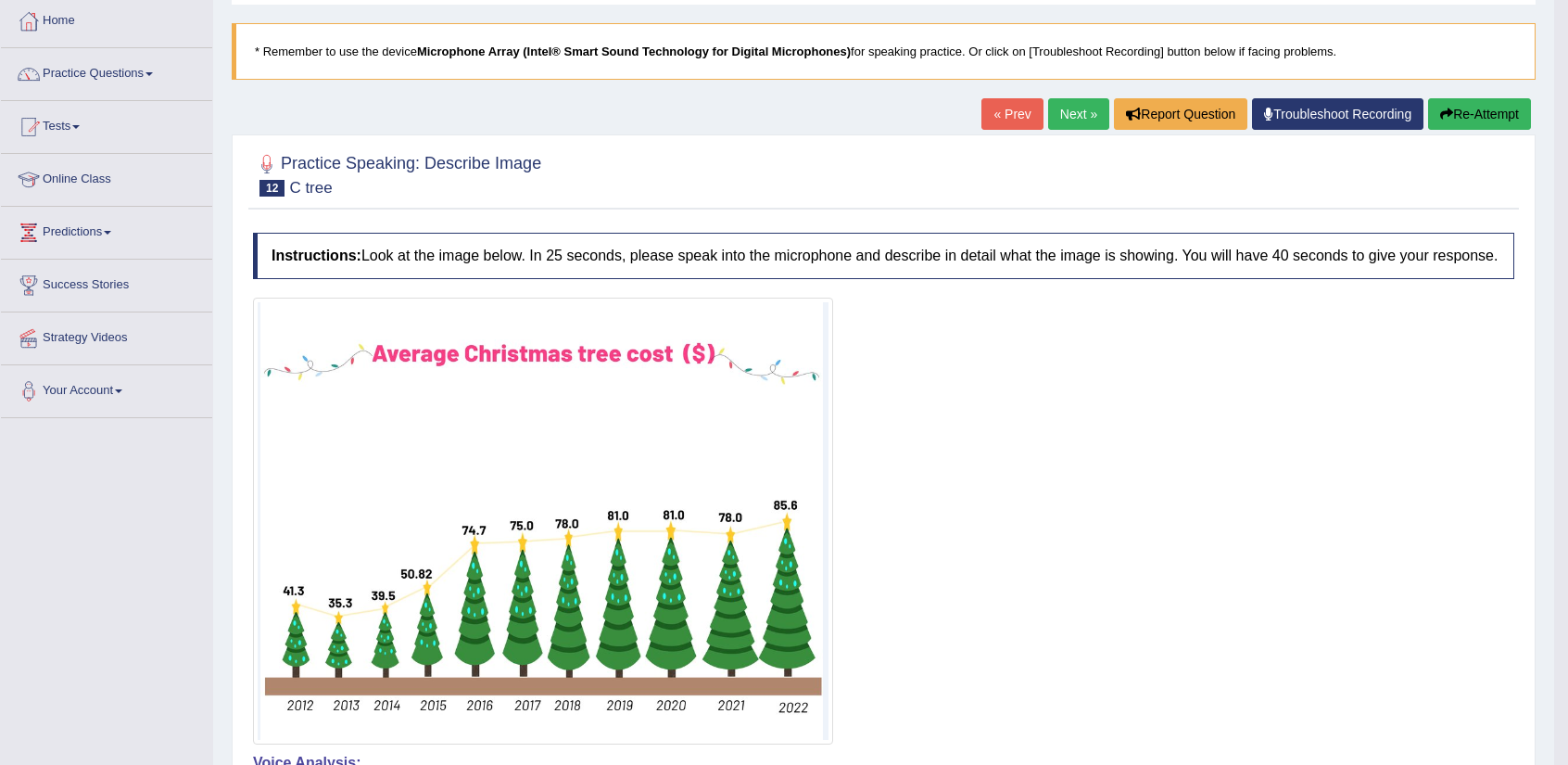
scroll to position [97, 0]
click at [1081, 111] on link "Next »" at bounding box center [1079, 114] width 61 height 32
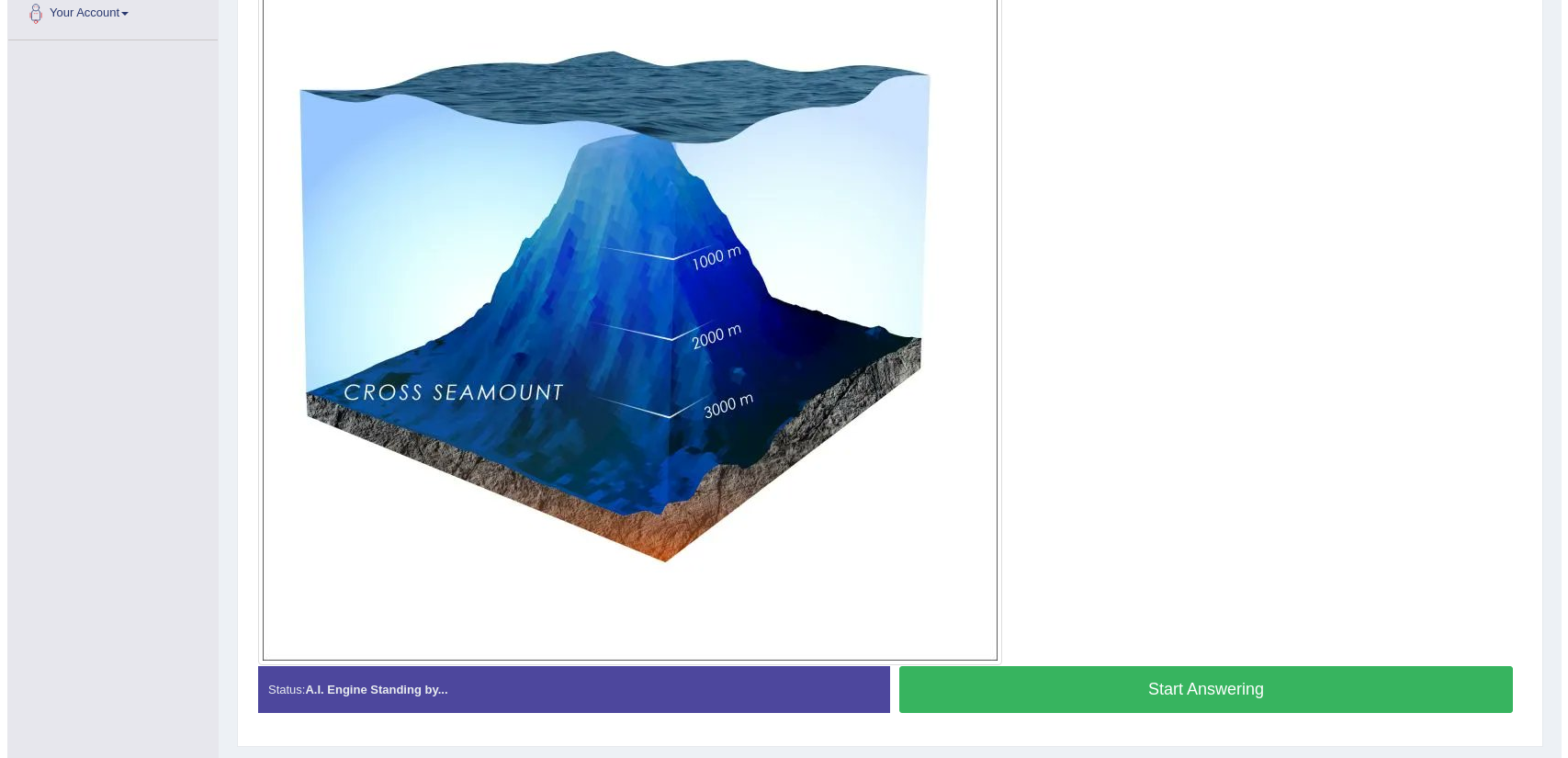
scroll to position [474, 0]
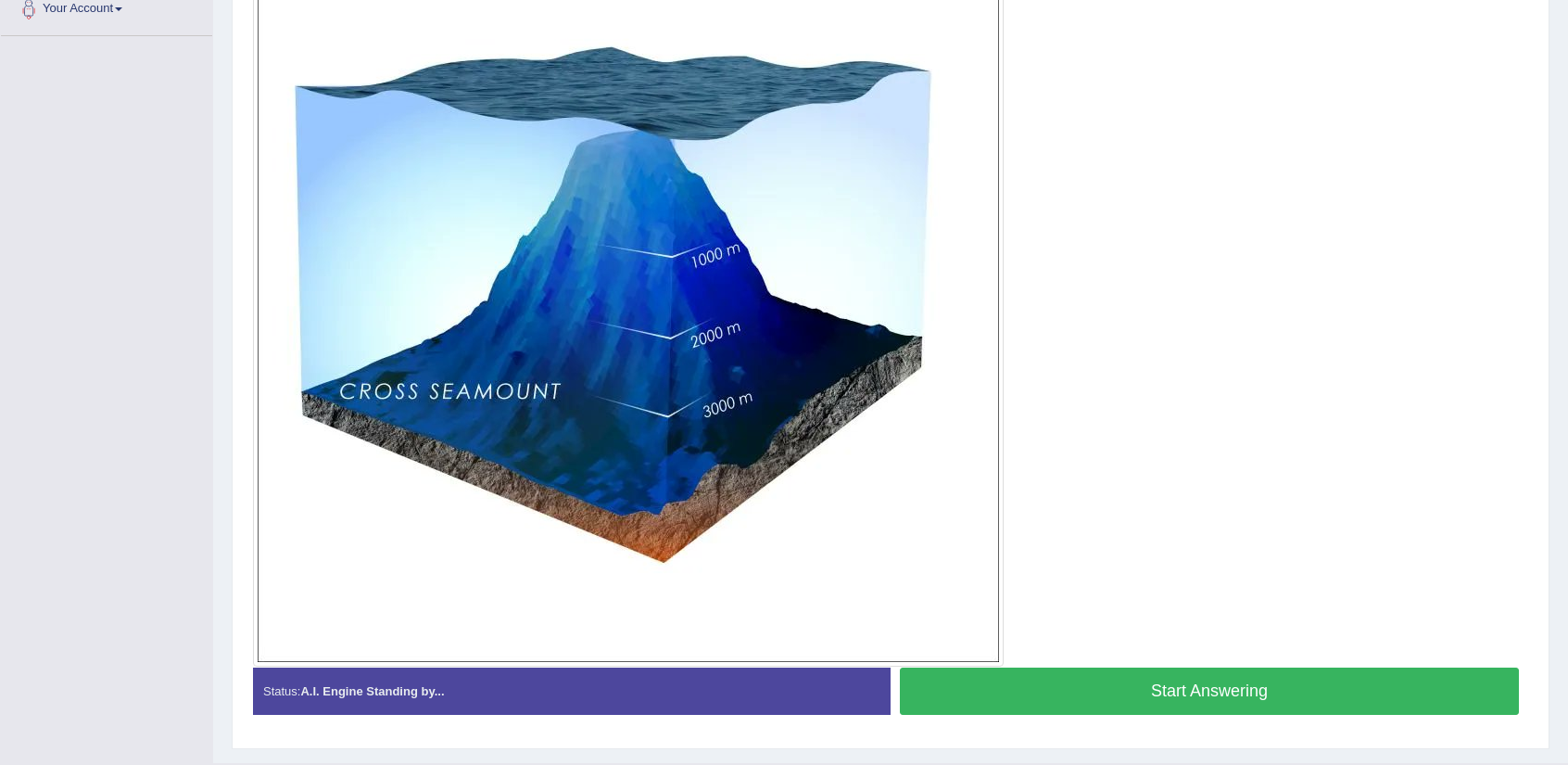
click at [1161, 689] on button "Start Answering" at bounding box center [1209, 691] width 619 height 47
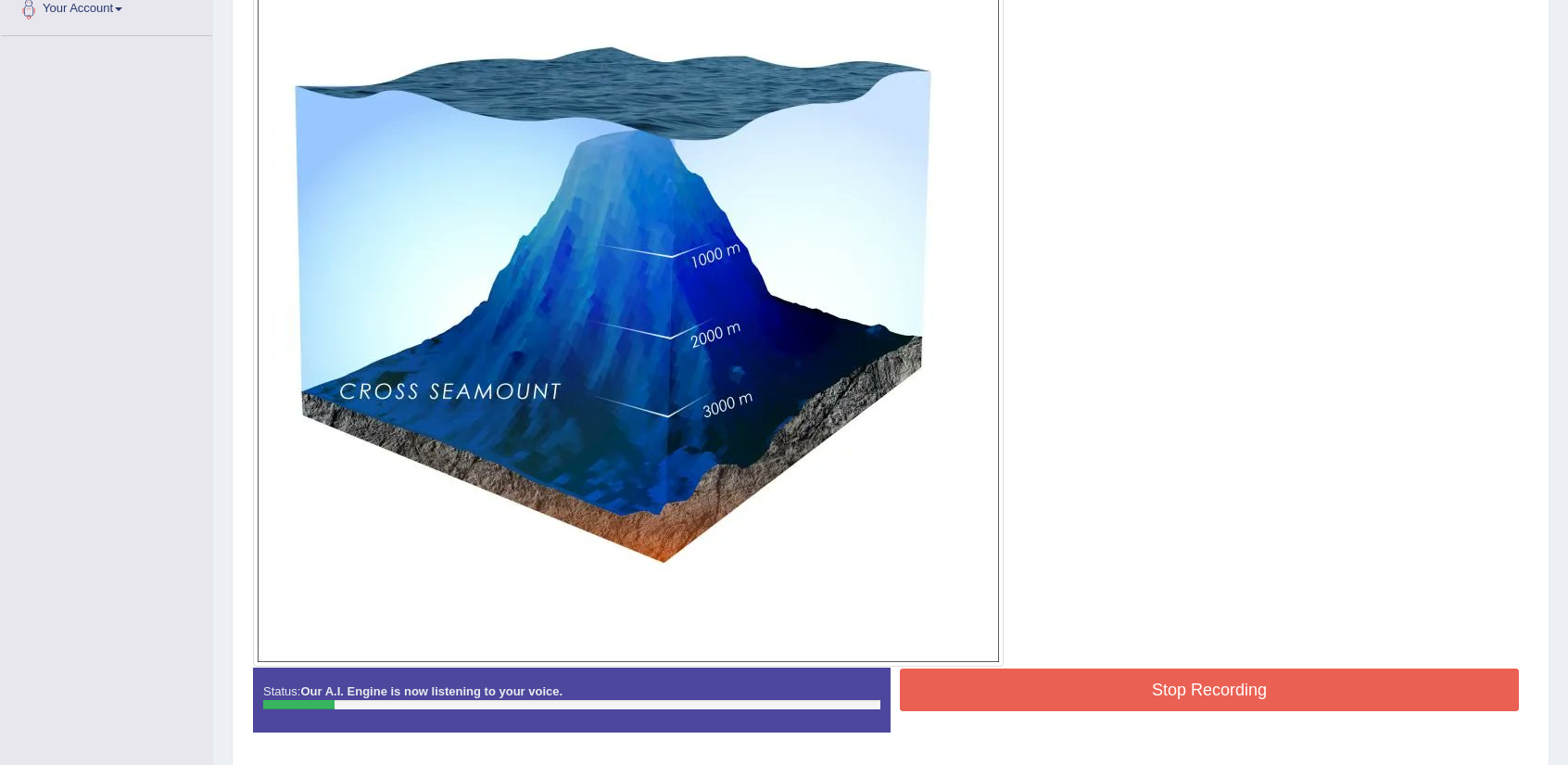
click at [1129, 679] on button "Stop Recording" at bounding box center [1209, 690] width 619 height 43
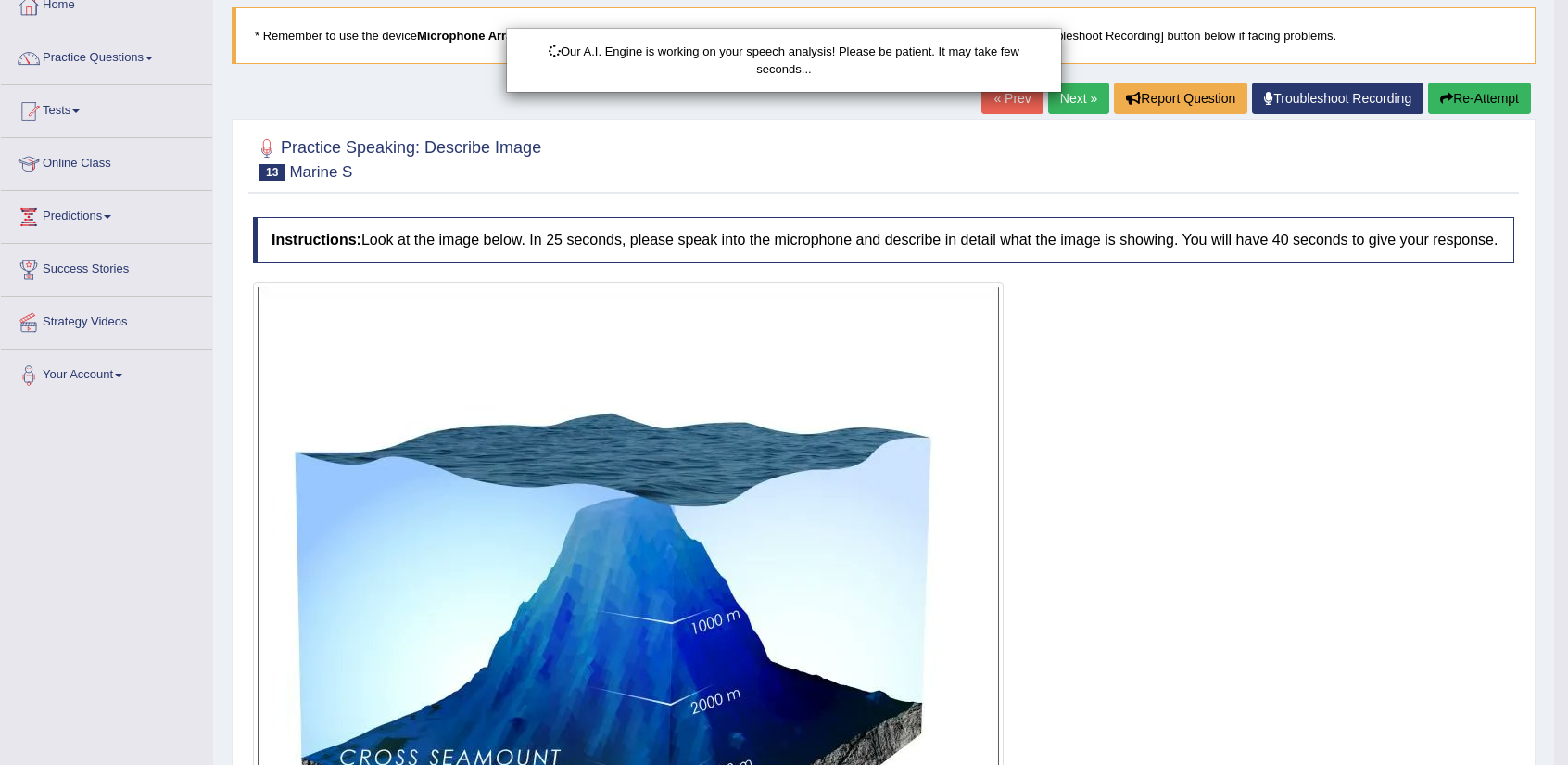
scroll to position [111, 0]
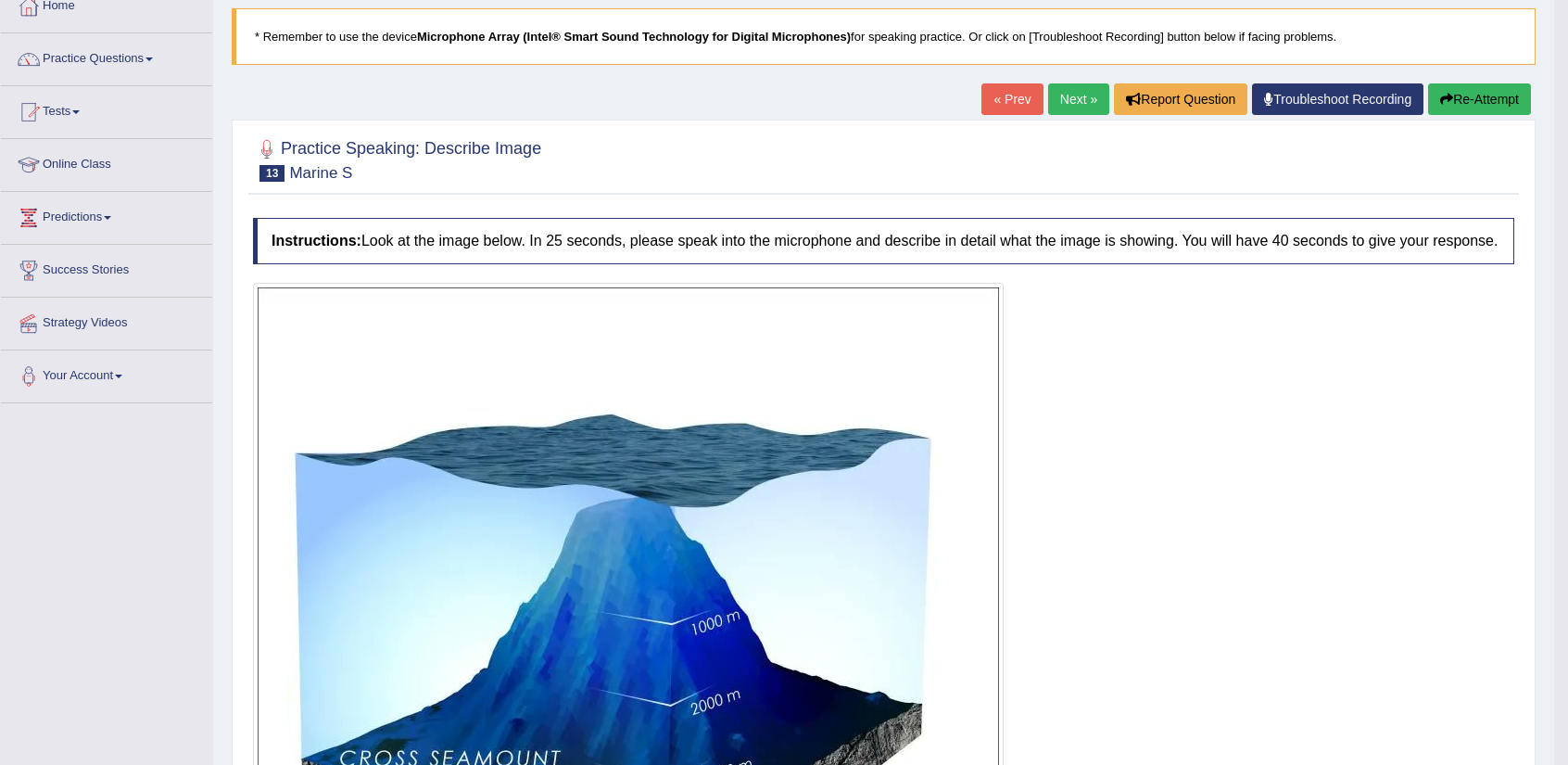
click at [1458, 116] on div "« Prev Next » Report Question Troubleshoot Recording Re-Attempt" at bounding box center [1258, 101] width 554 height 36
click at [1461, 93] on button "Re-Attempt" at bounding box center [1479, 99] width 103 height 32
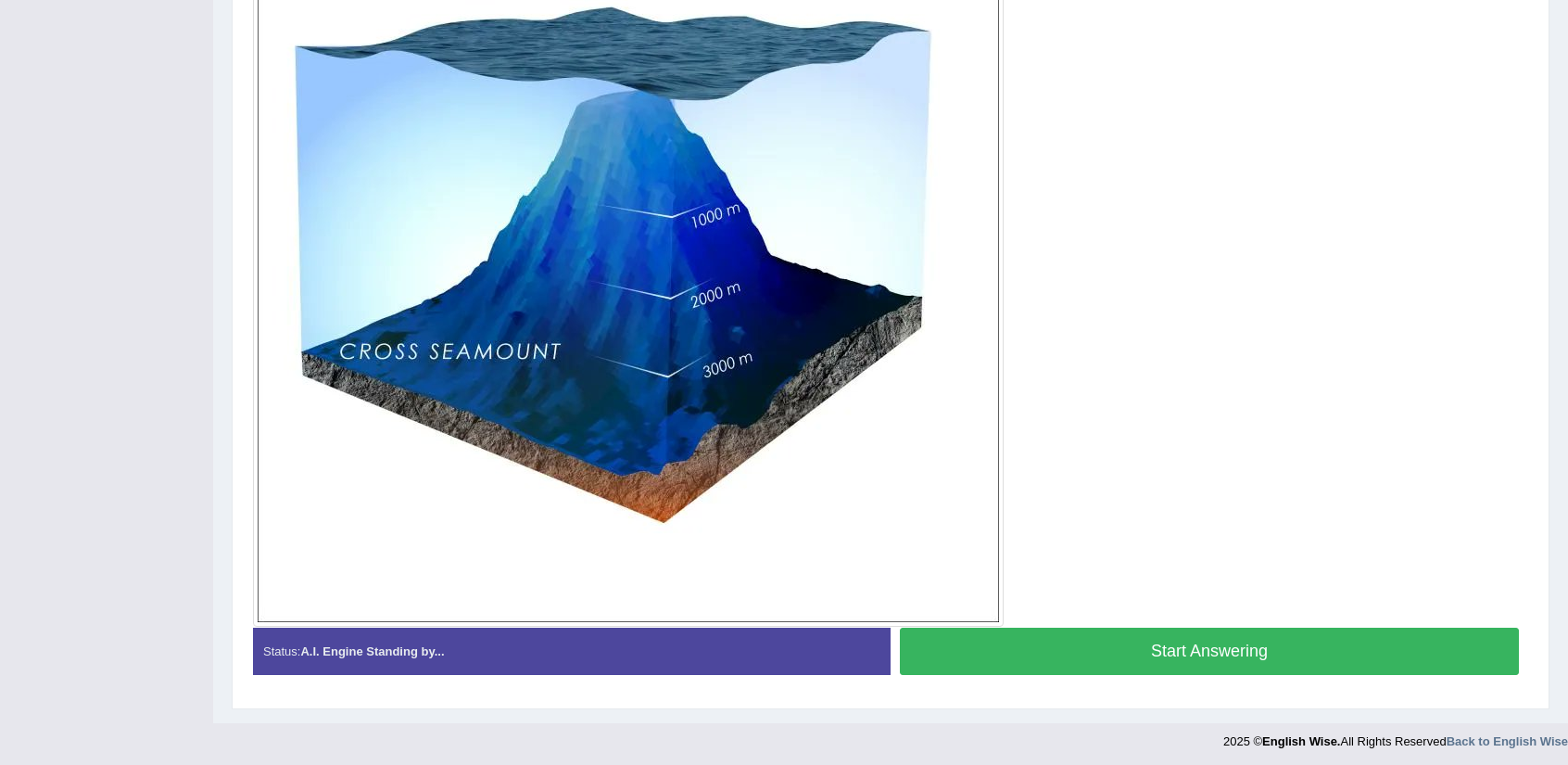
scroll to position [545, 0]
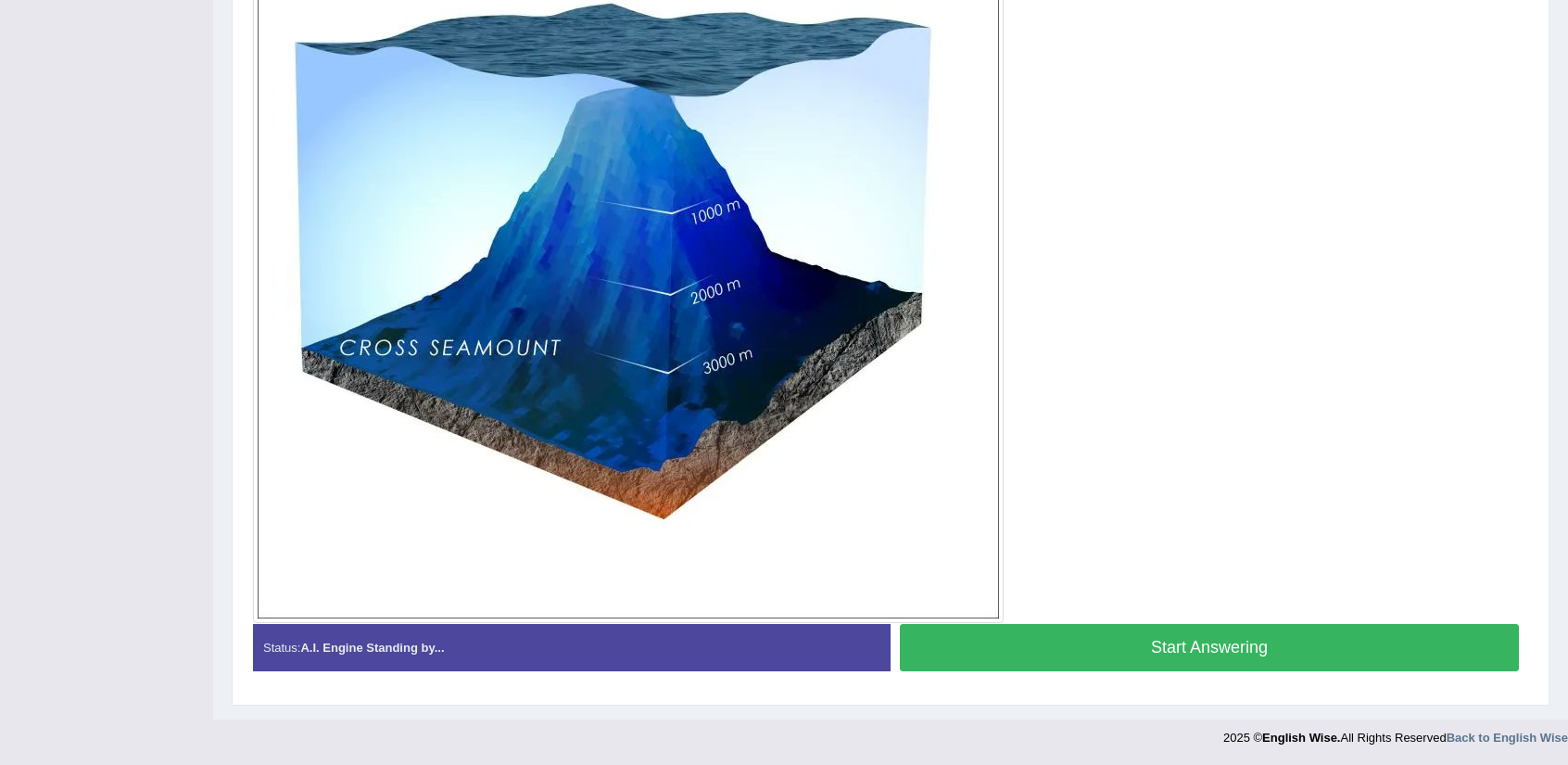
click at [1179, 646] on button "Start Answering" at bounding box center [1209, 647] width 619 height 47
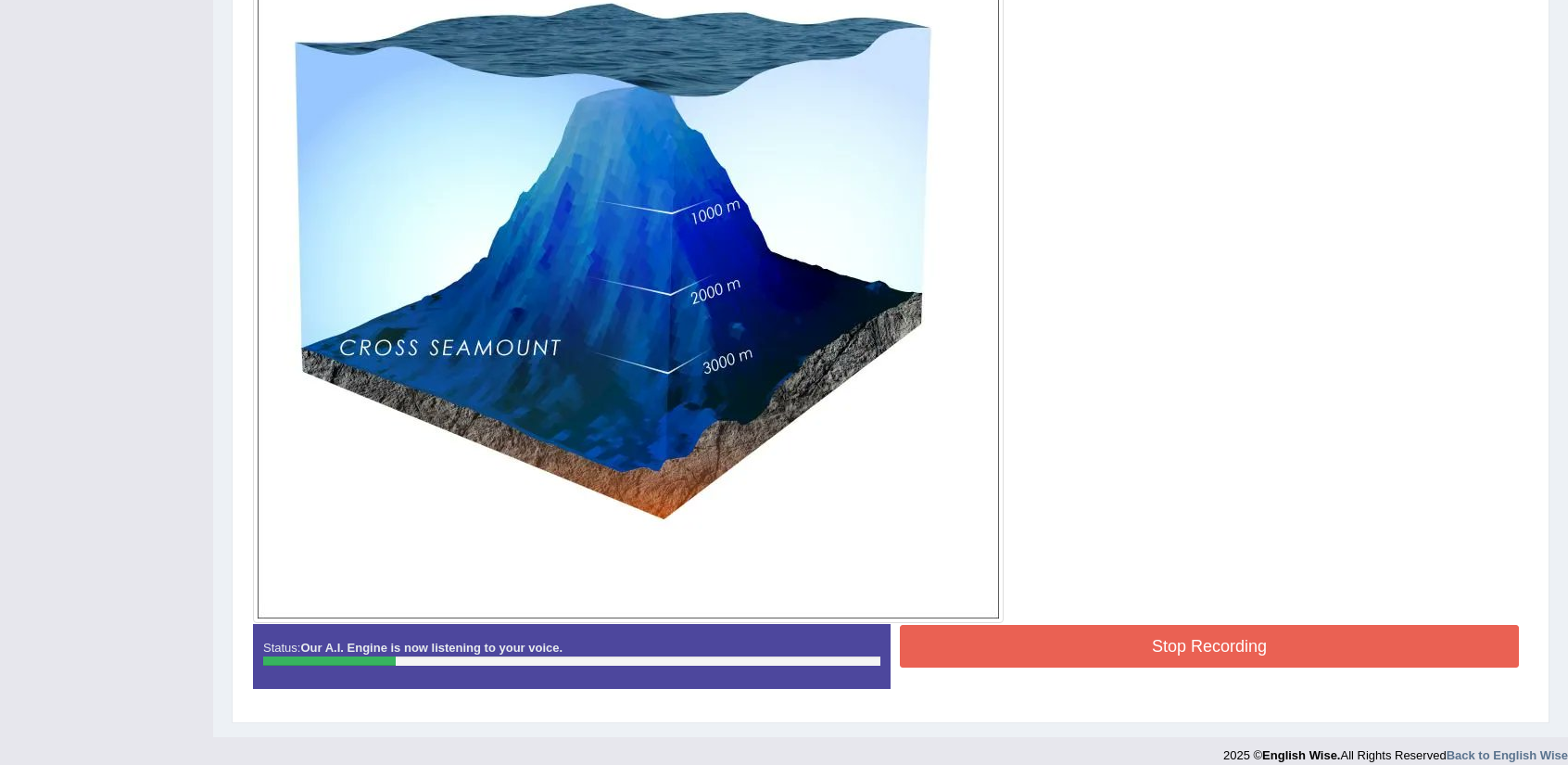
click at [1172, 615] on div at bounding box center [891, 247] width 1276 height 751
click at [1175, 632] on button "Stop Recording" at bounding box center [1209, 646] width 619 height 43
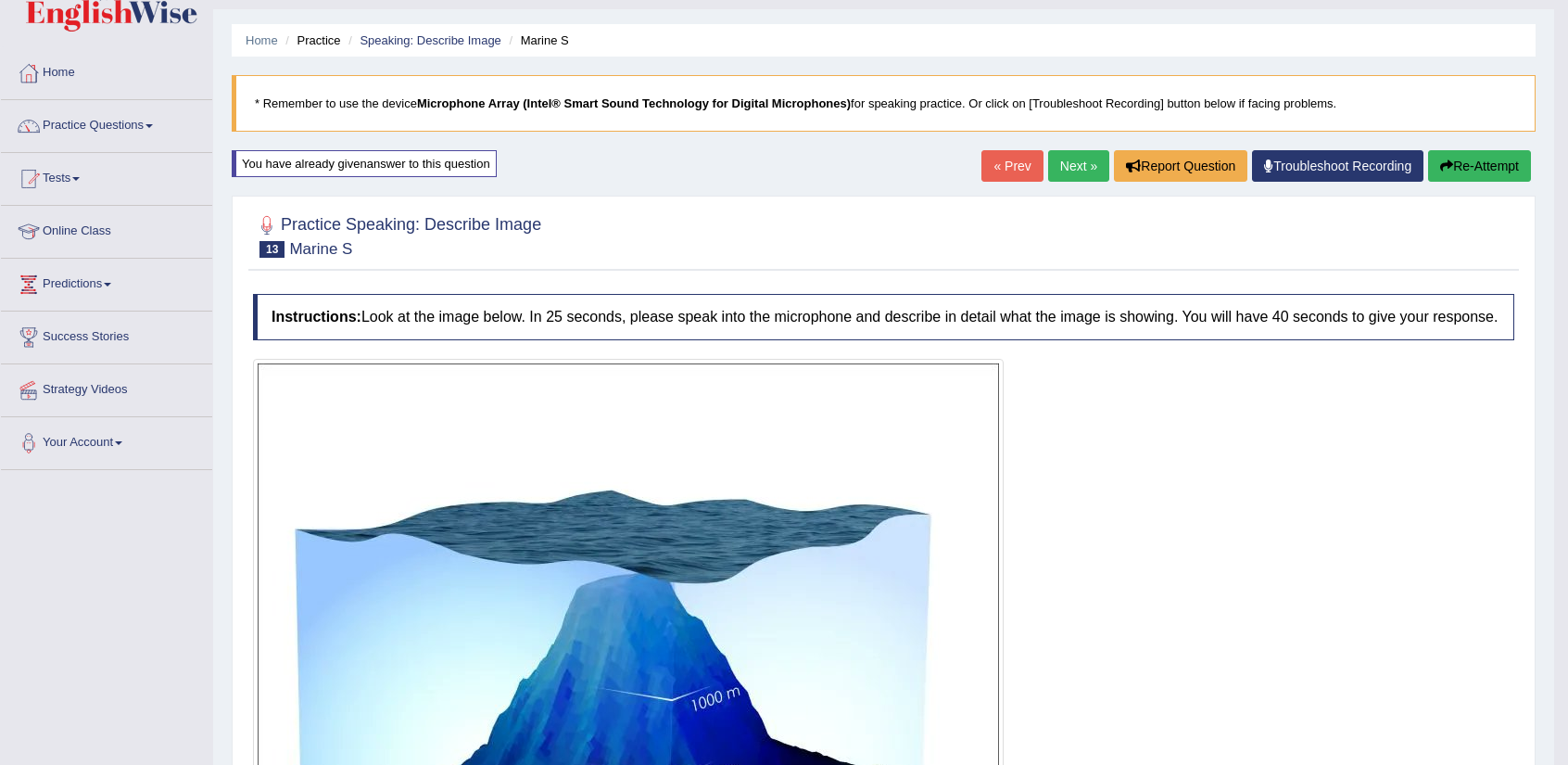
scroll to position [0, 0]
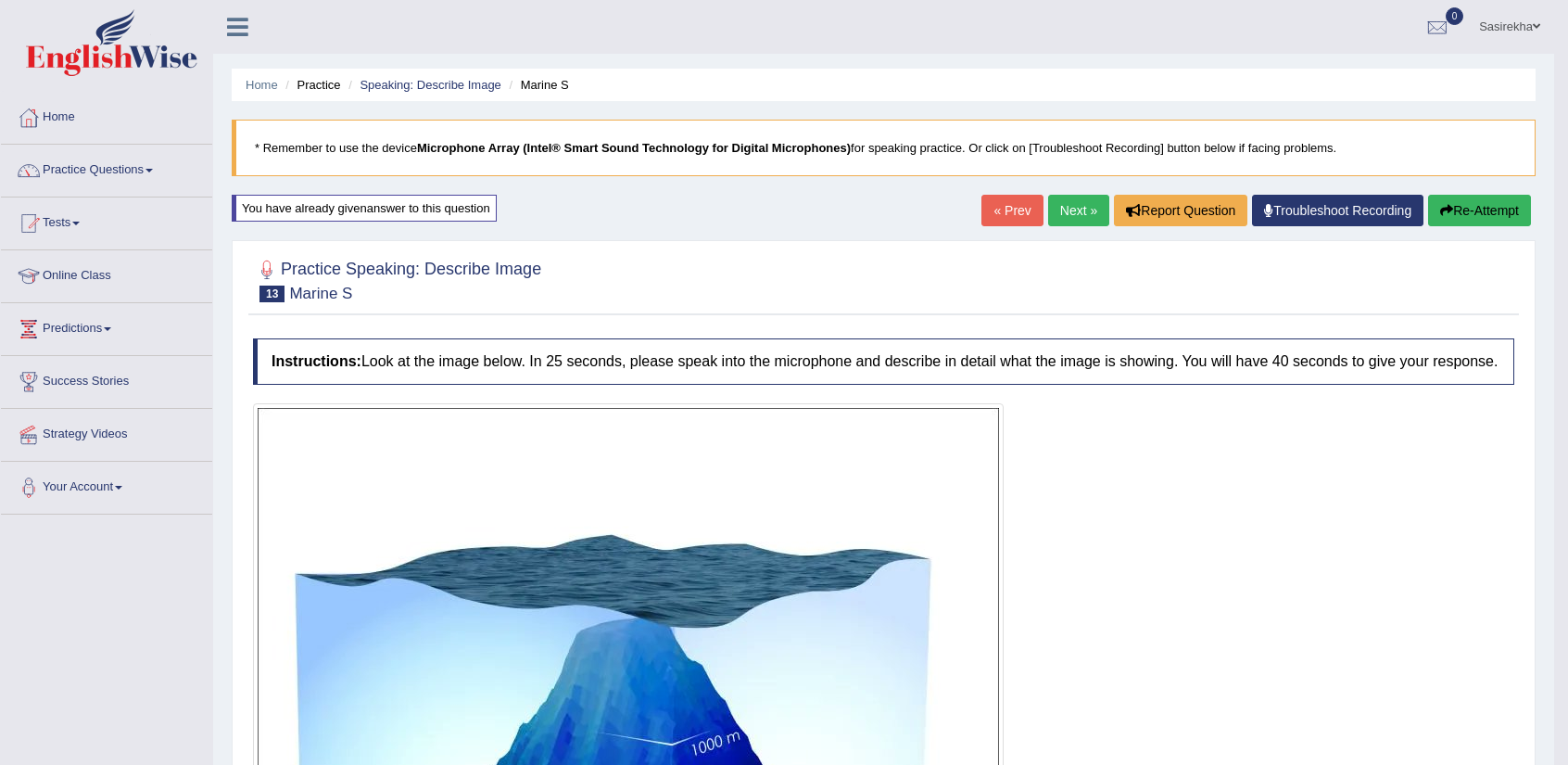
click at [1459, 208] on button "Re-Attempt" at bounding box center [1479, 211] width 103 height 32
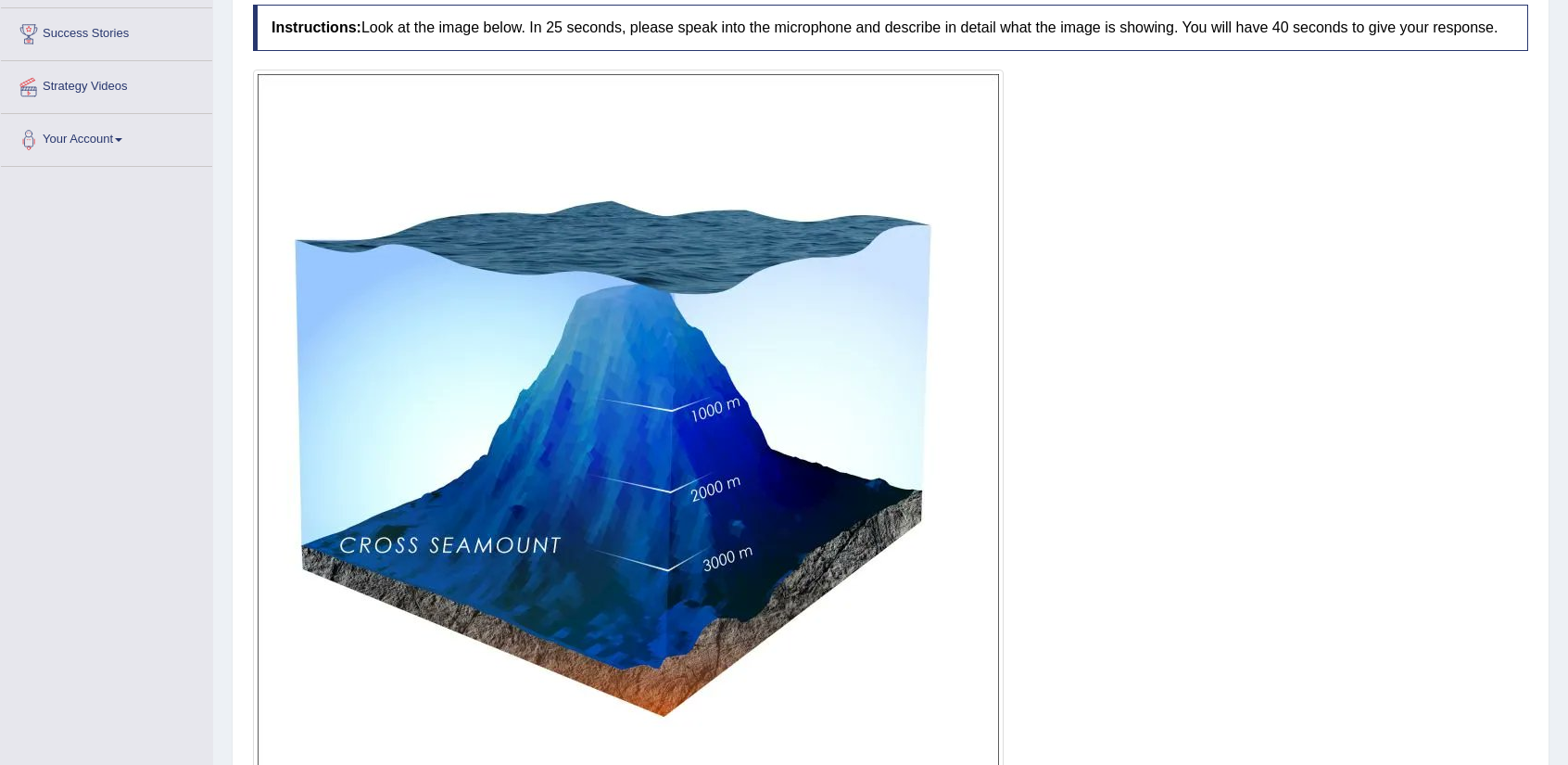
scroll to position [545, 0]
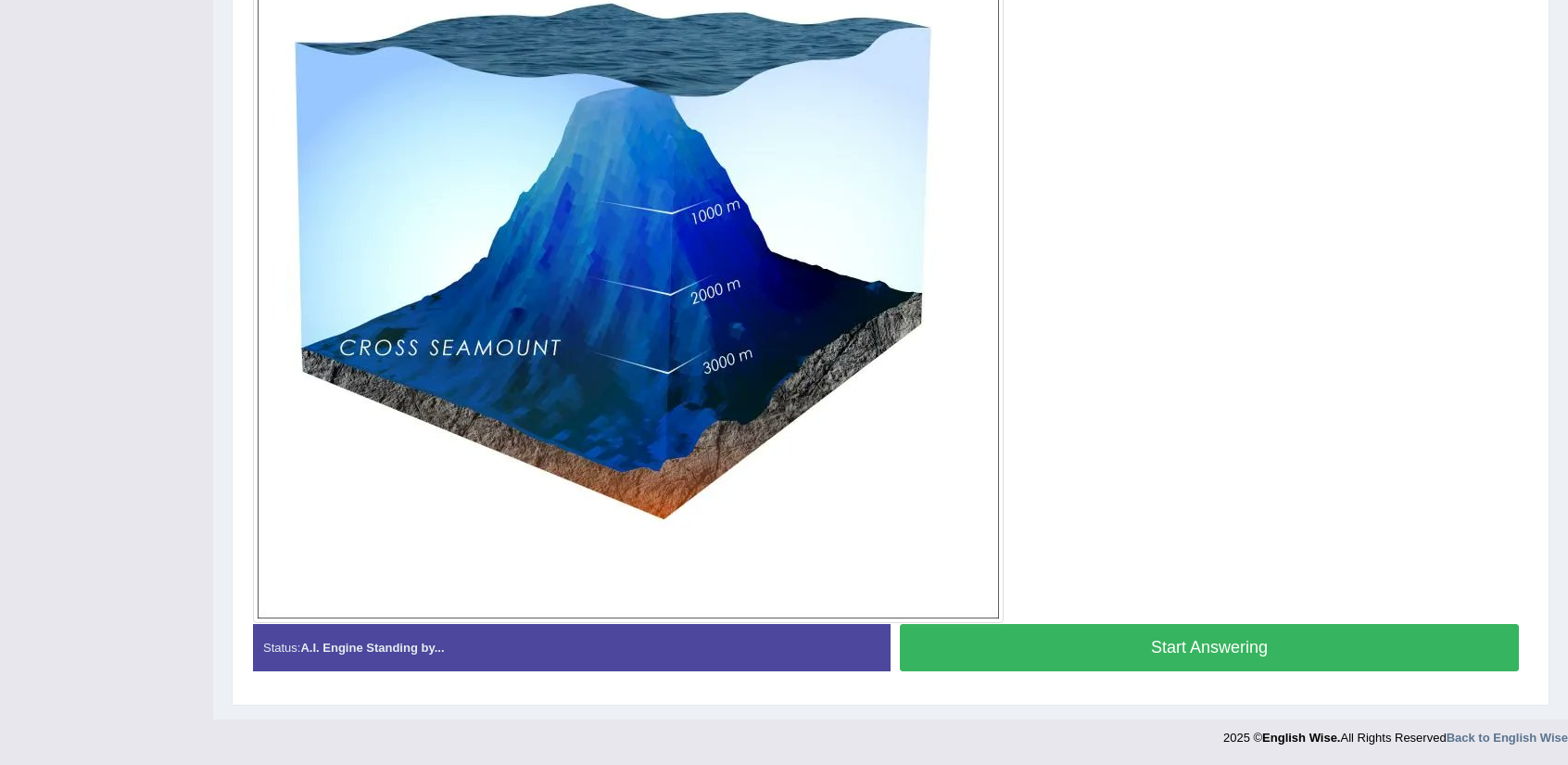
click at [1221, 643] on button "Start Answering" at bounding box center [1209, 647] width 619 height 47
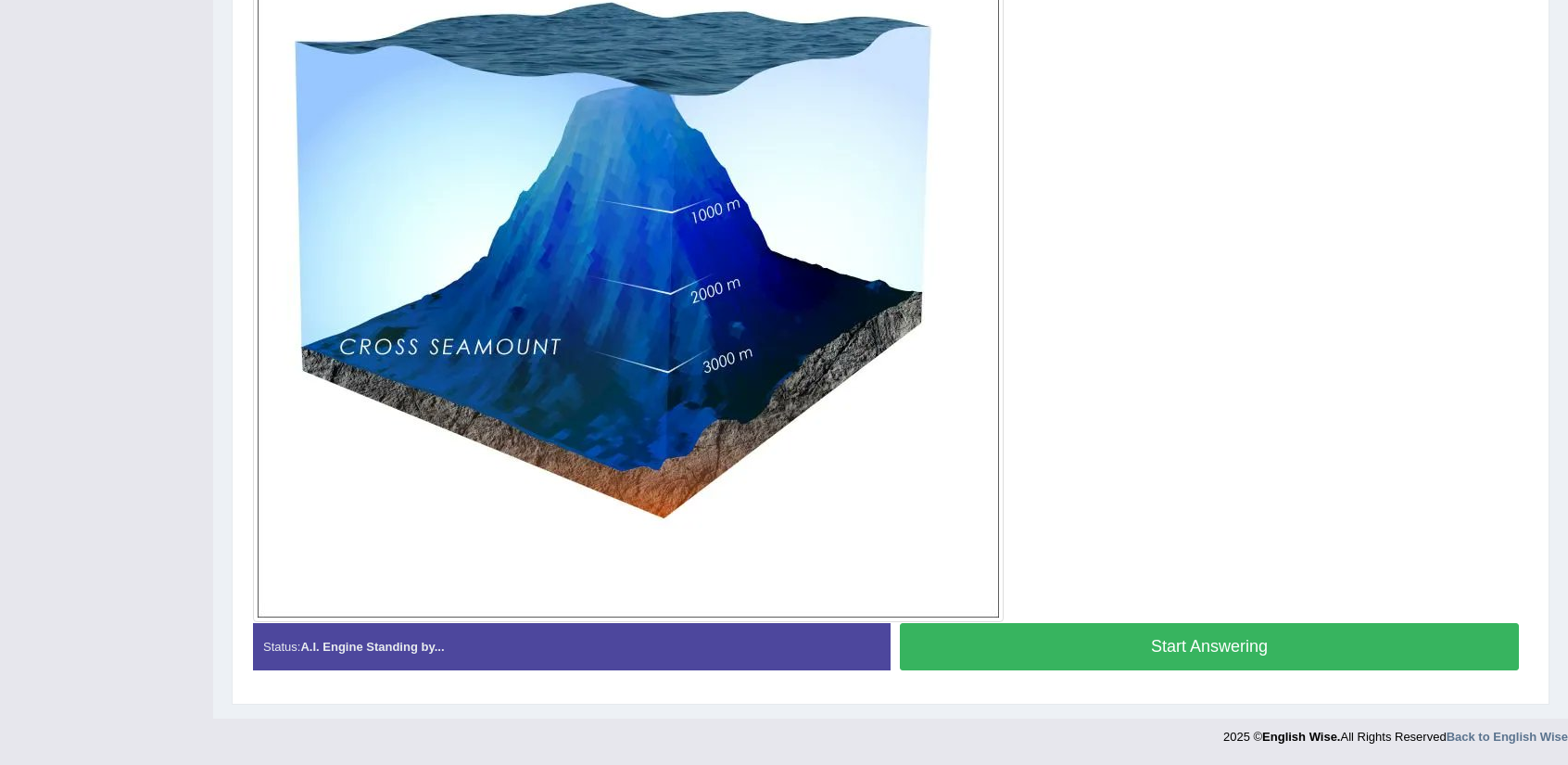
scroll to position [531, 0]
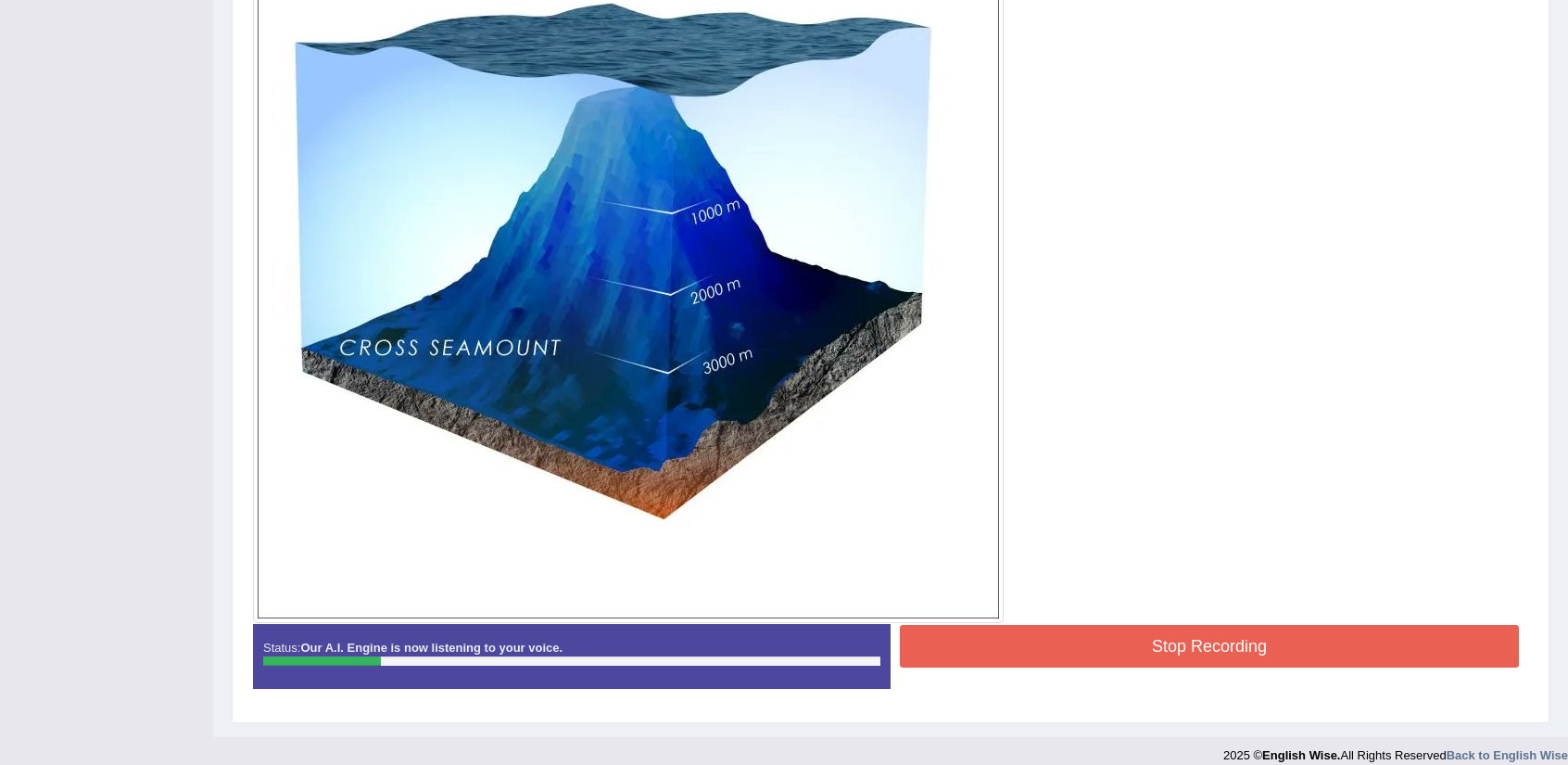
click at [1164, 654] on button "Stop Recording" at bounding box center [1209, 646] width 619 height 43
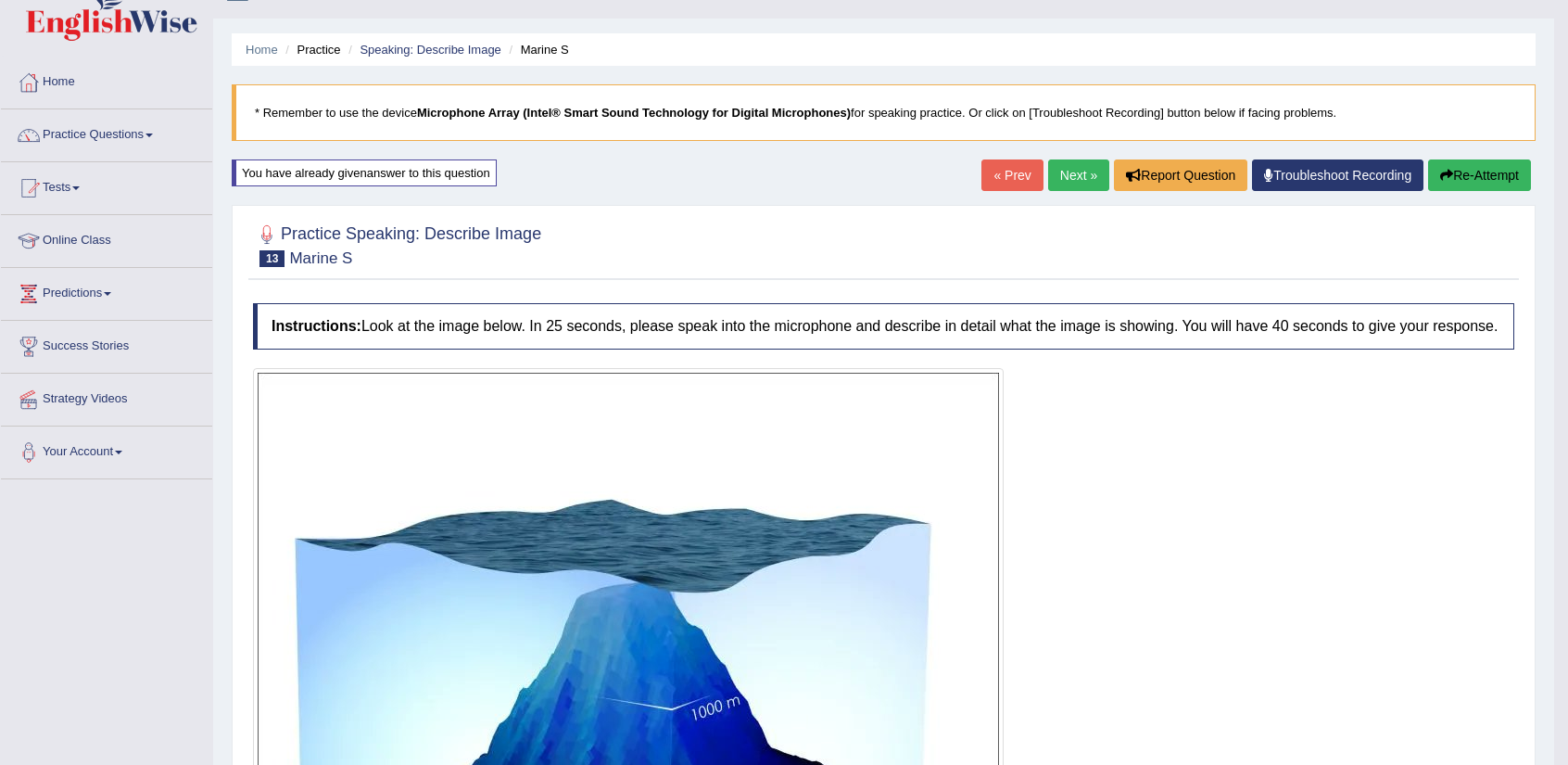
scroll to position [33, 0]
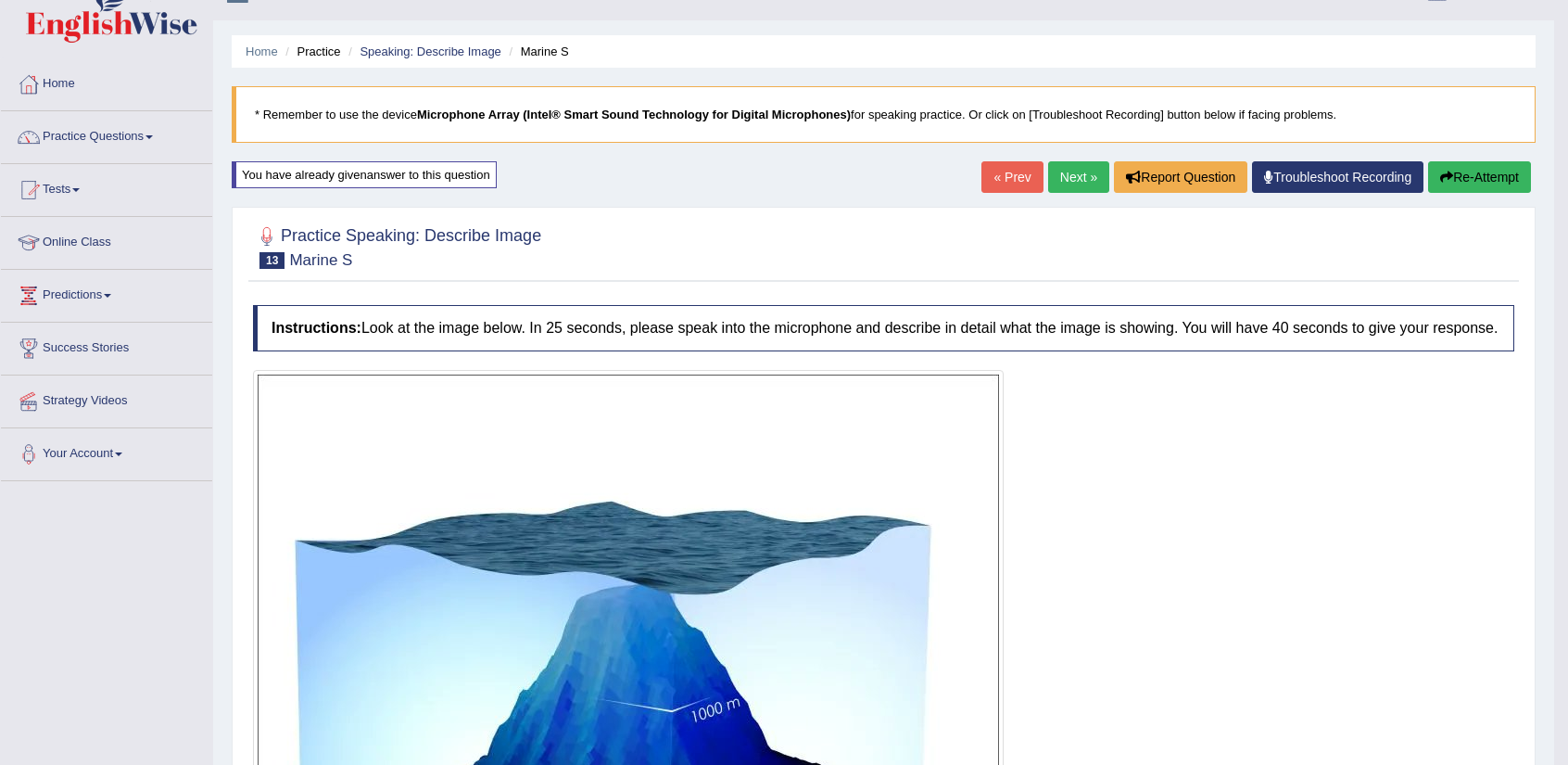
click at [1465, 168] on button "Re-Attempt" at bounding box center [1479, 177] width 103 height 32
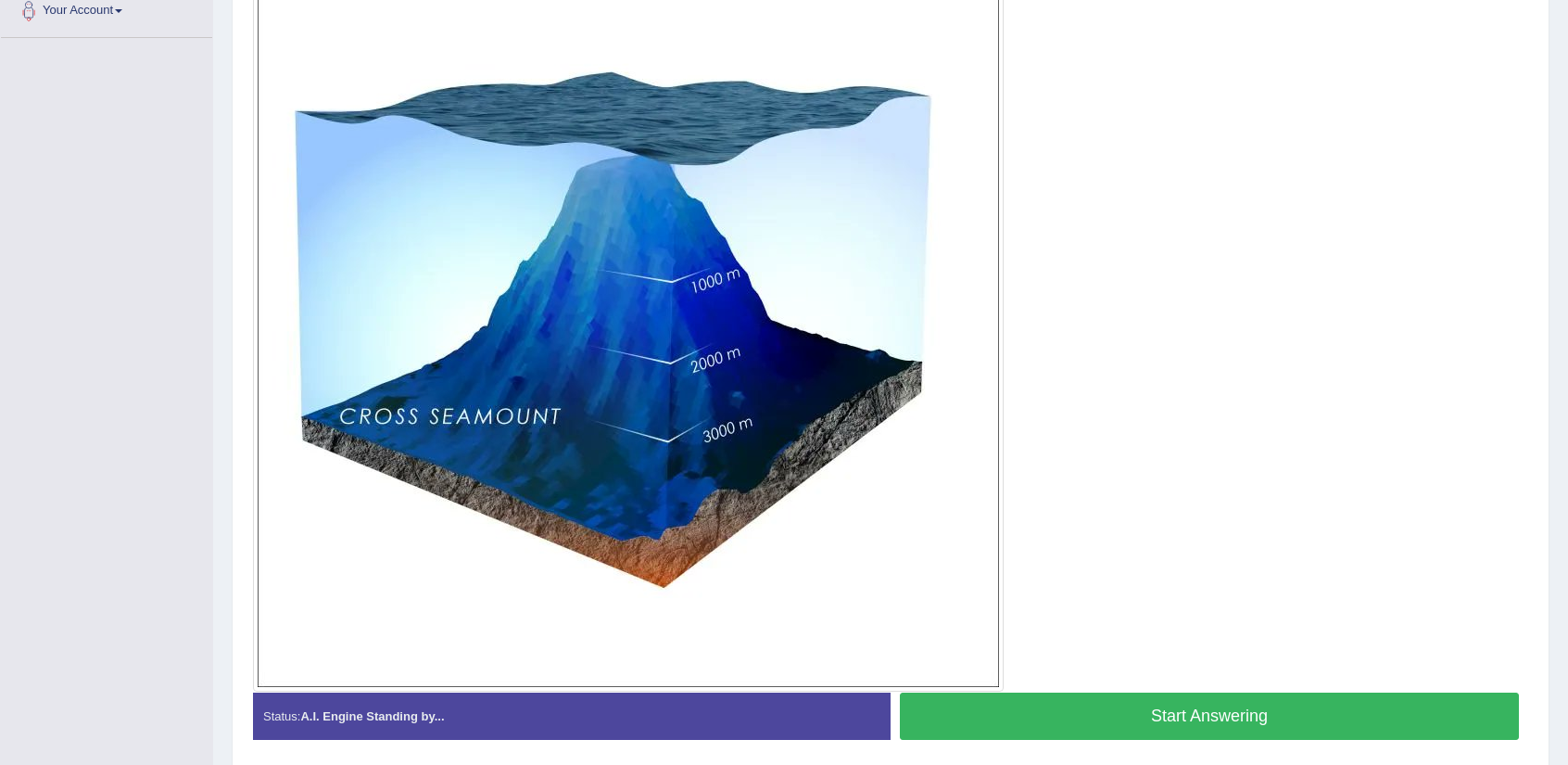
scroll to position [477, 0]
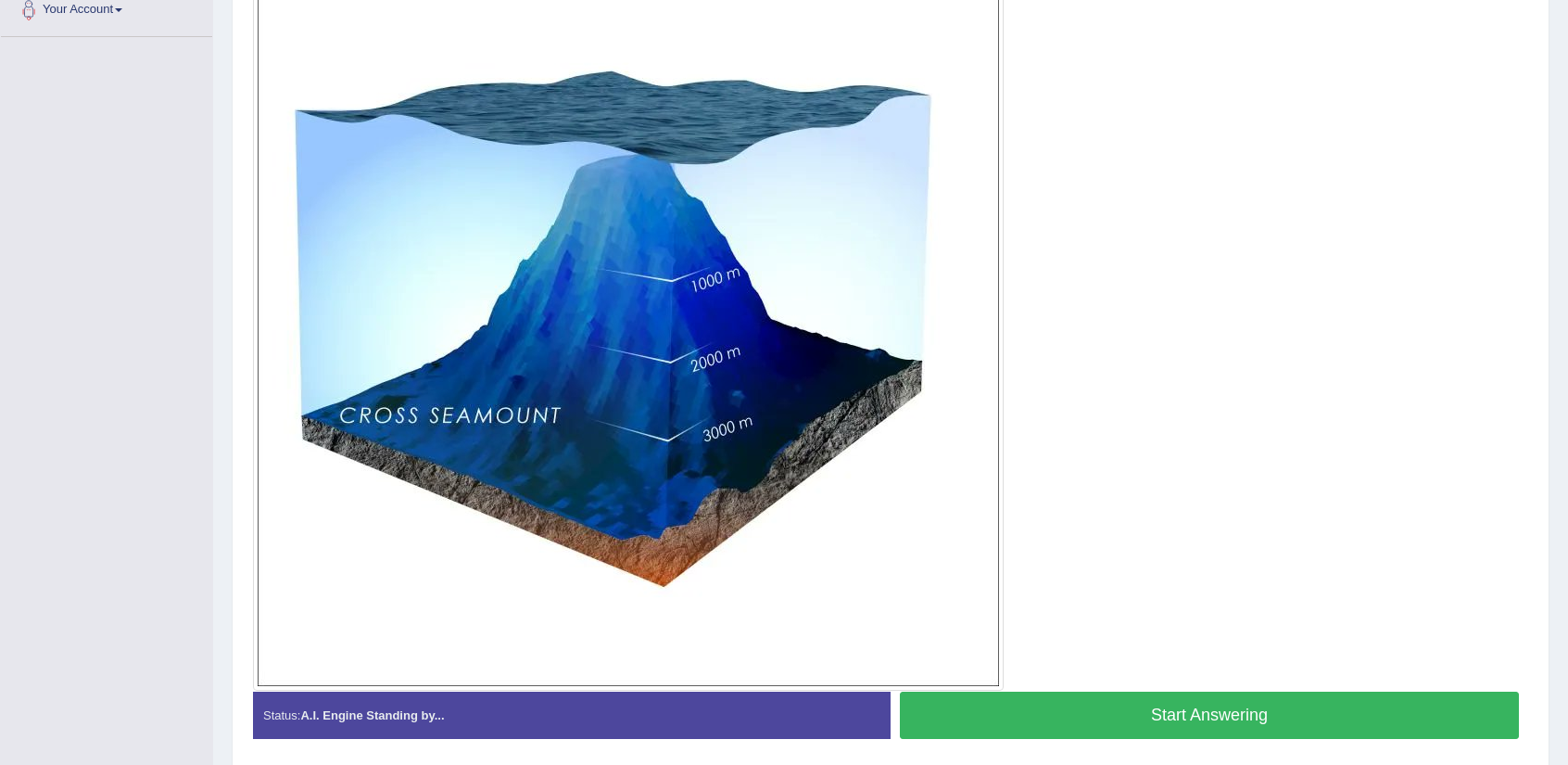
click at [1097, 707] on button "Start Answering" at bounding box center [1209, 715] width 619 height 47
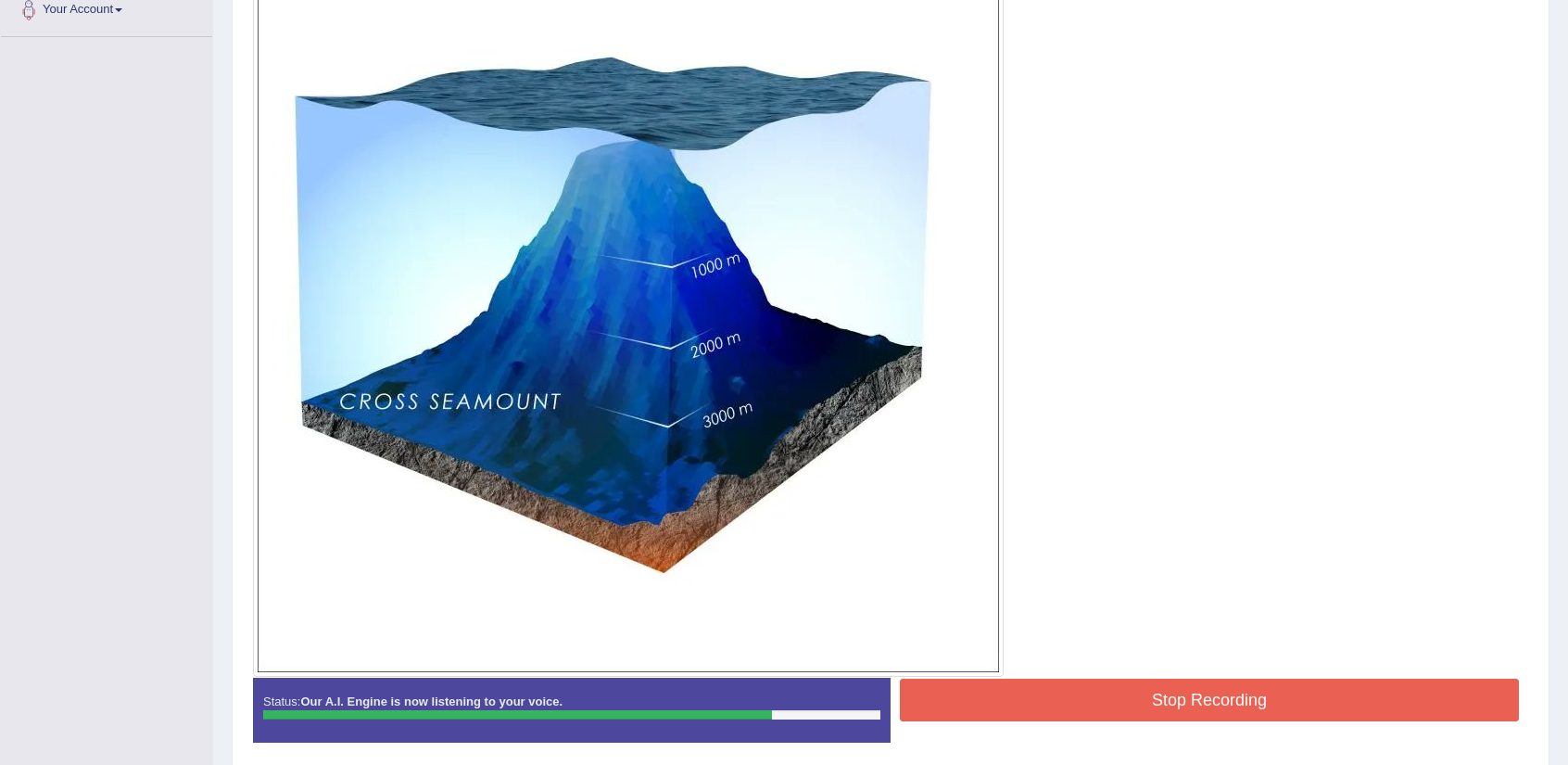
click at [1186, 704] on button "Stop Recording" at bounding box center [1209, 700] width 619 height 43
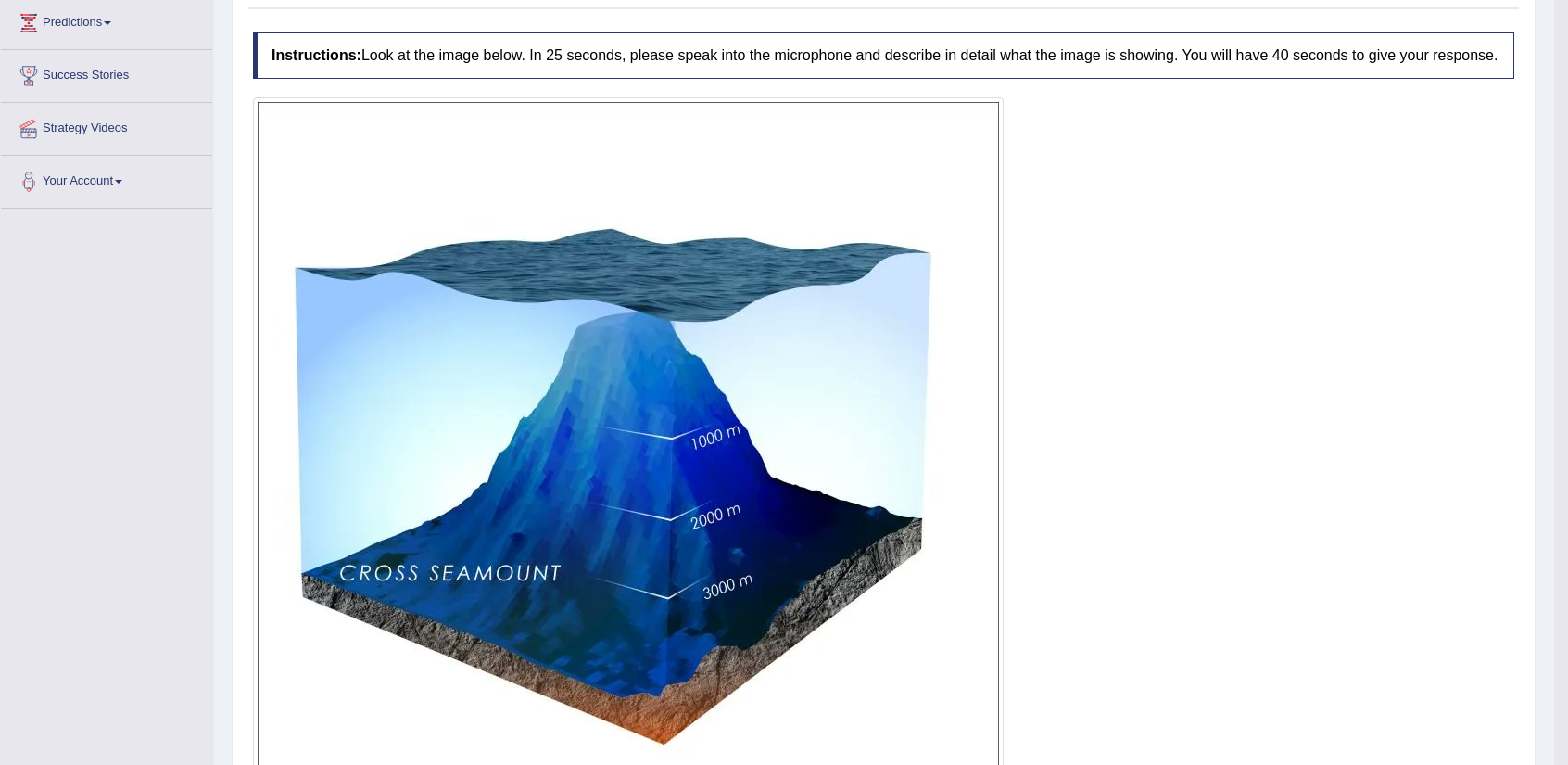
scroll to position [0, 0]
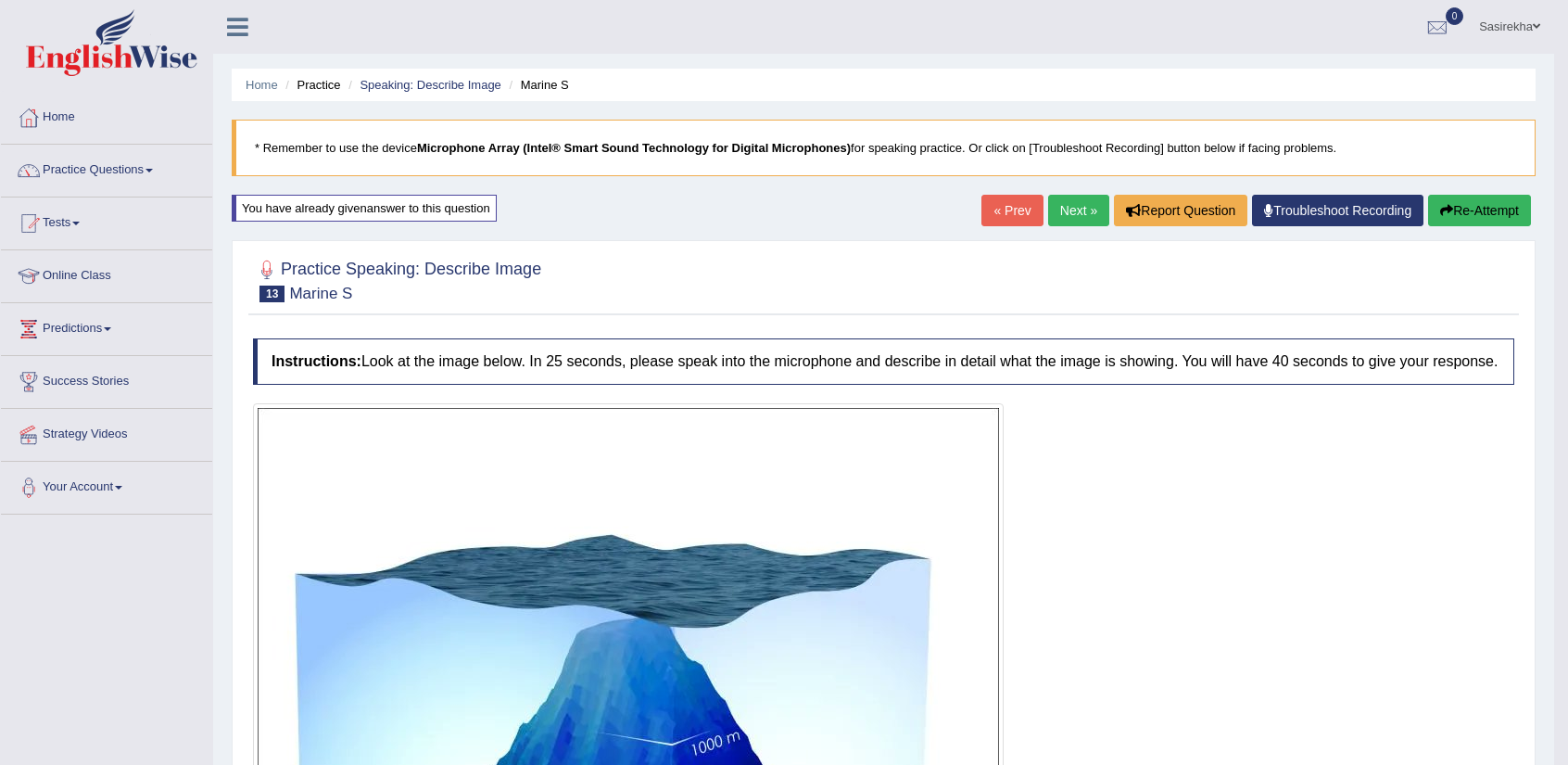
click at [1069, 201] on link "Next »" at bounding box center [1079, 211] width 61 height 32
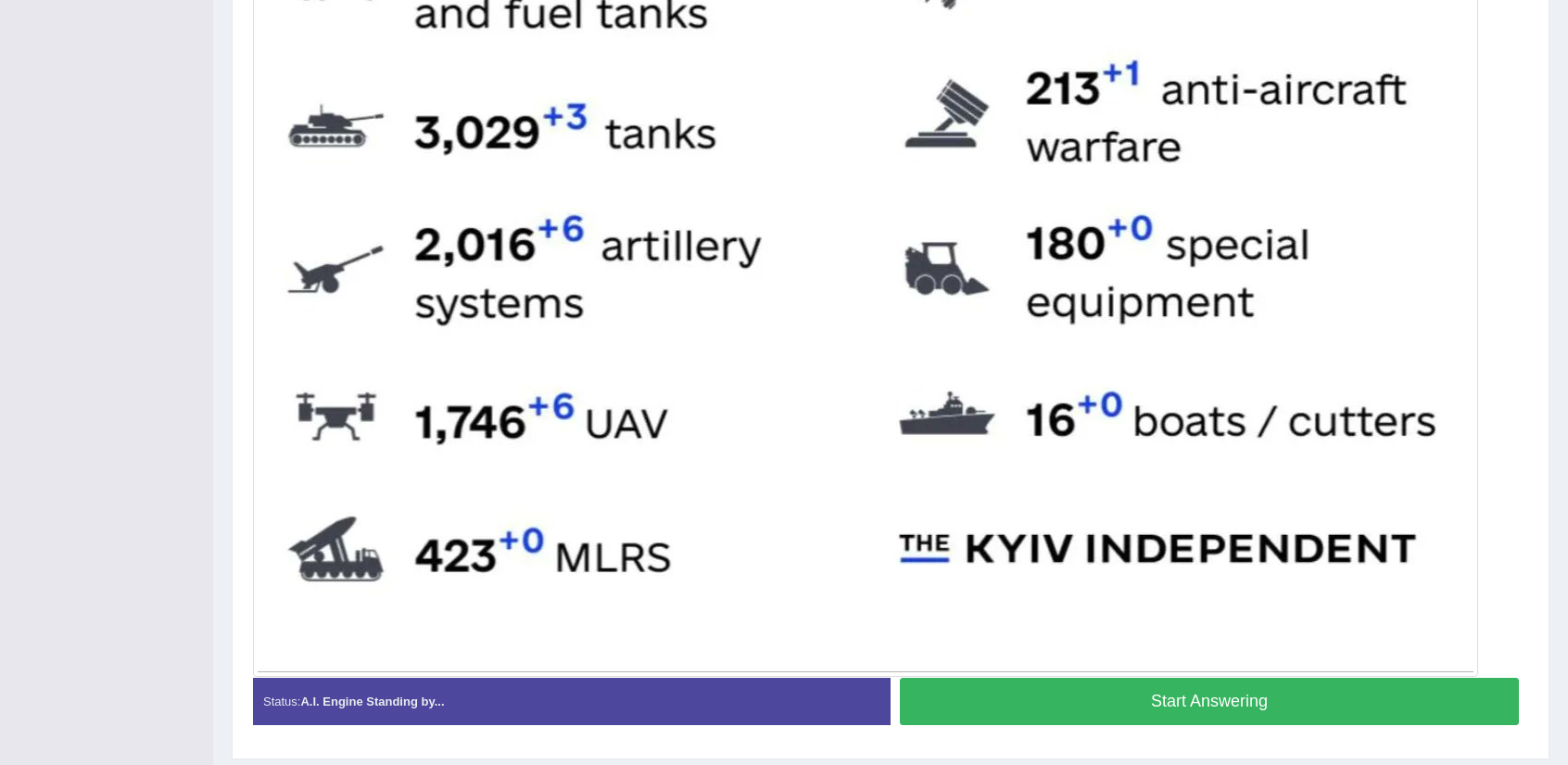
scroll to position [948, 0]
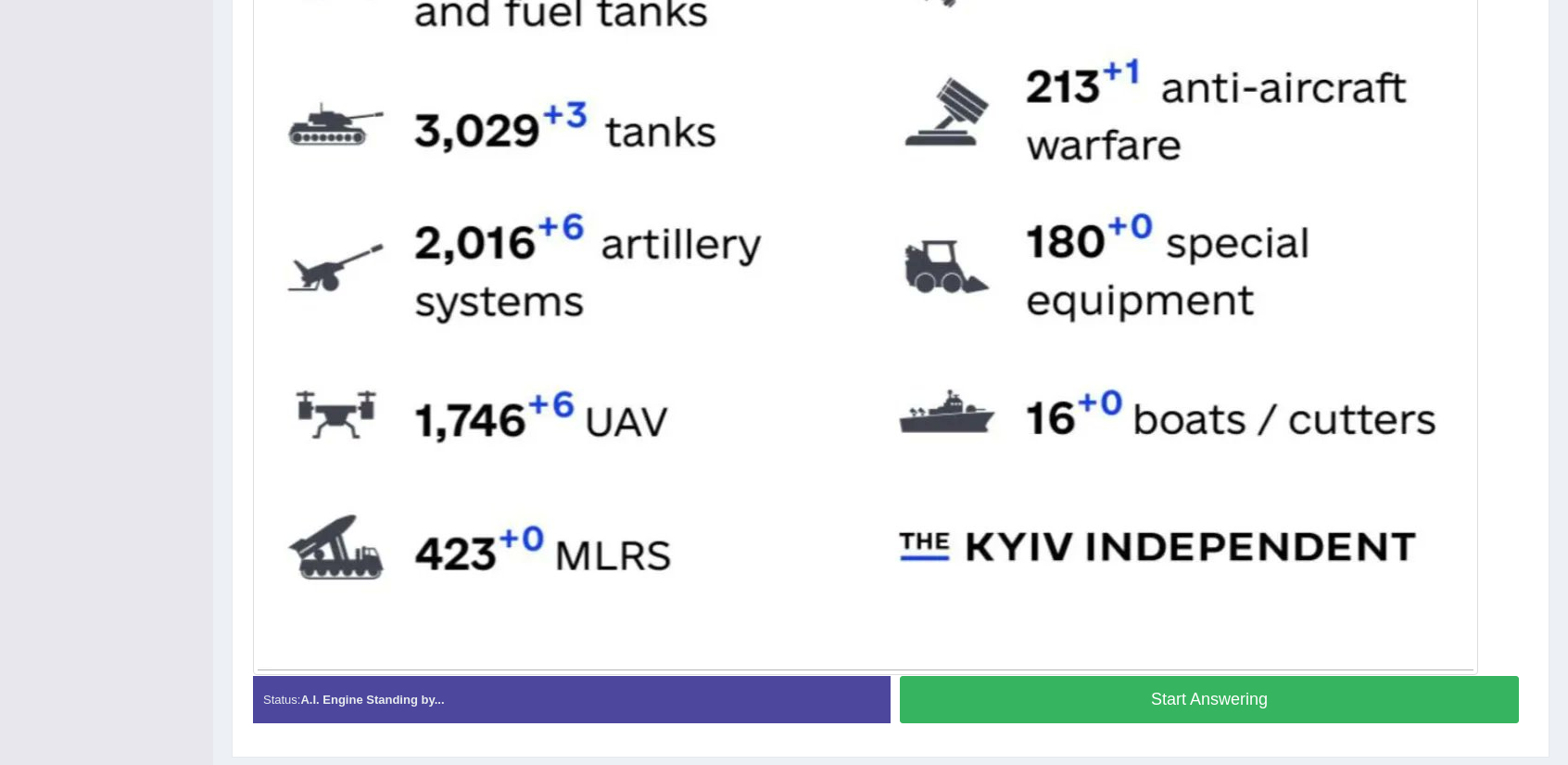
click at [1130, 701] on button "Start Answering" at bounding box center [1209, 699] width 619 height 47
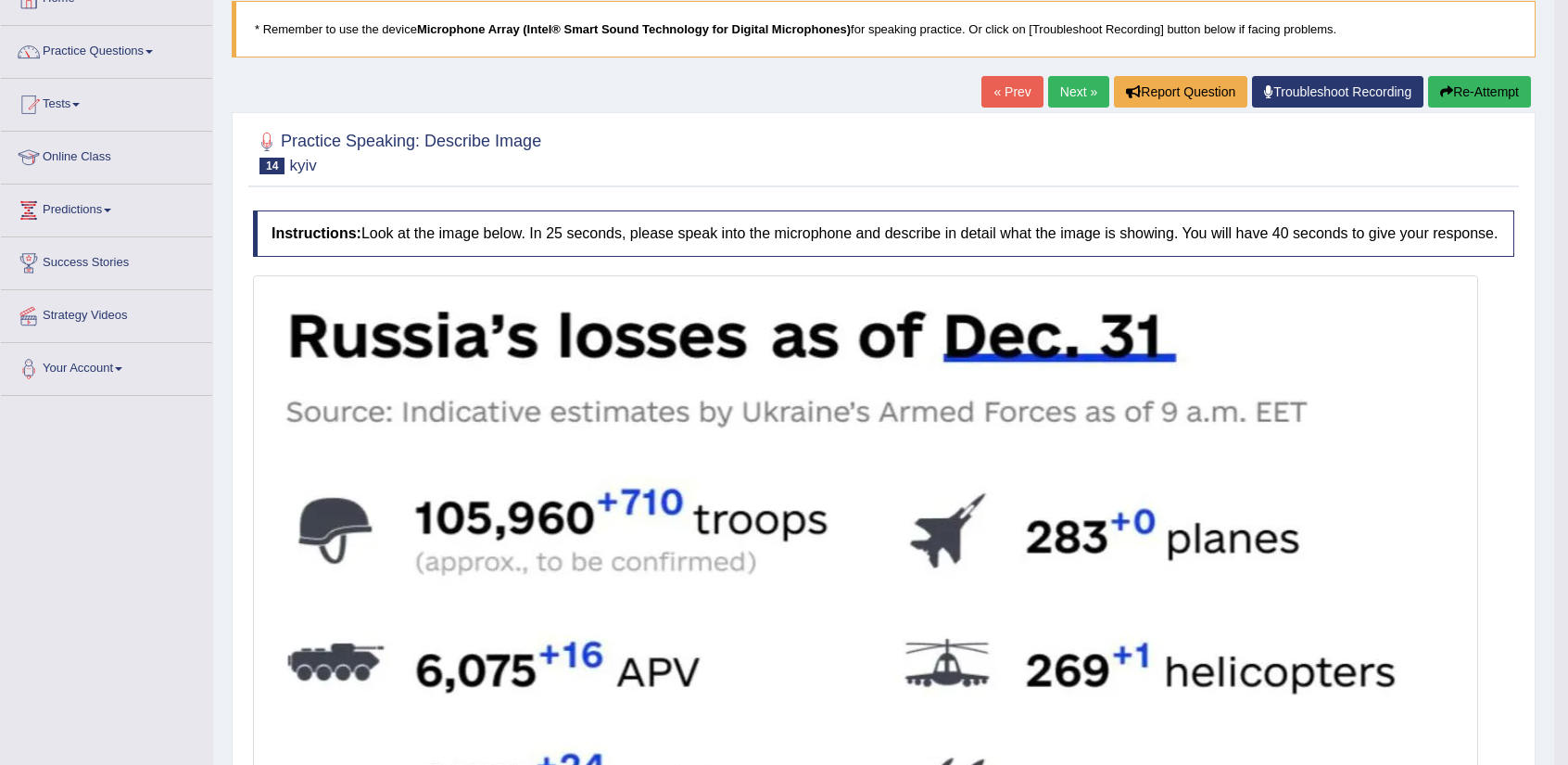
scroll to position [123, 0]
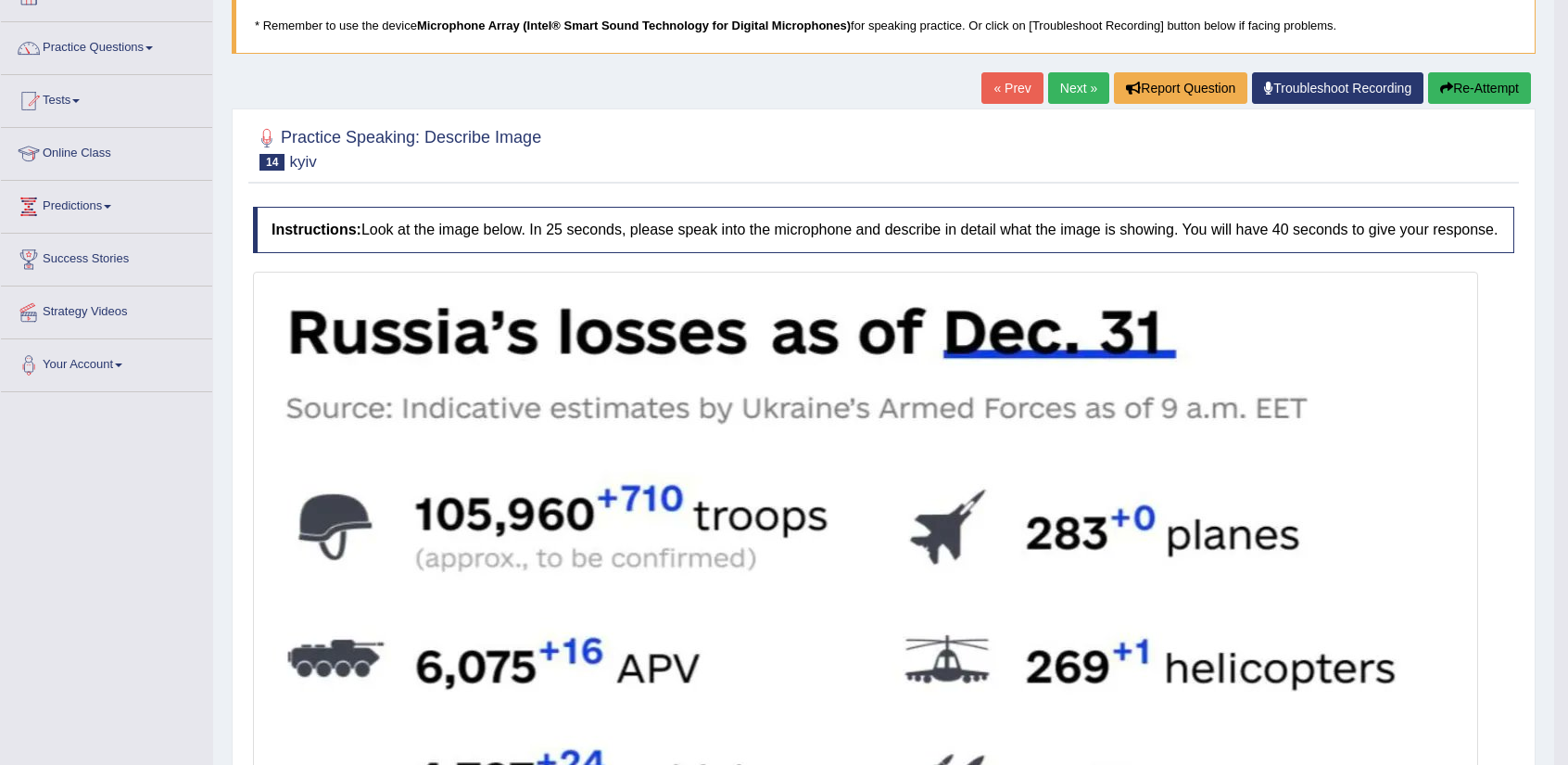
click at [1077, 74] on link "Next »" at bounding box center [1079, 88] width 61 height 32
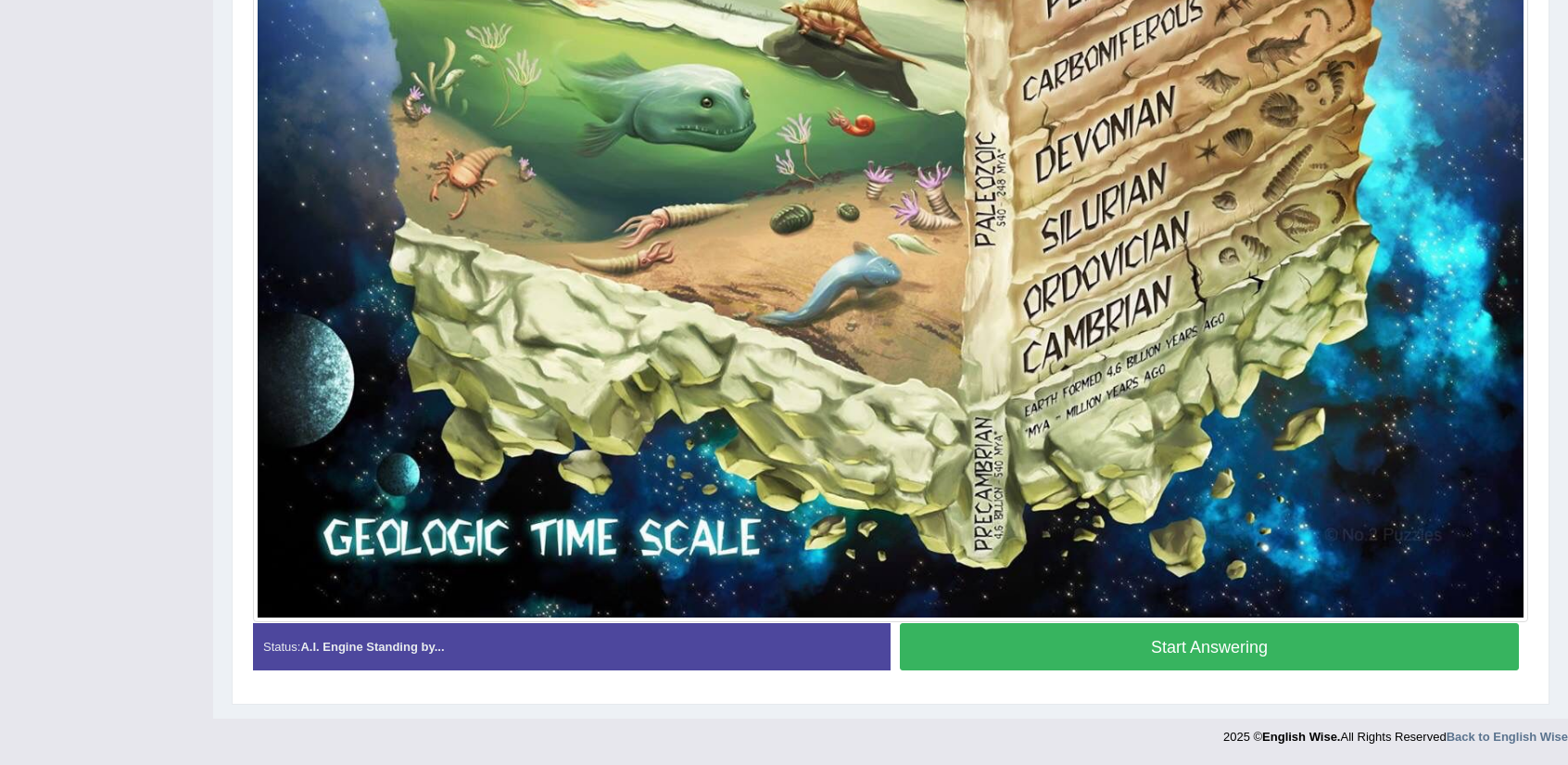
scroll to position [1557, 0]
click at [1238, 655] on button "Start Answering" at bounding box center [1209, 647] width 619 height 47
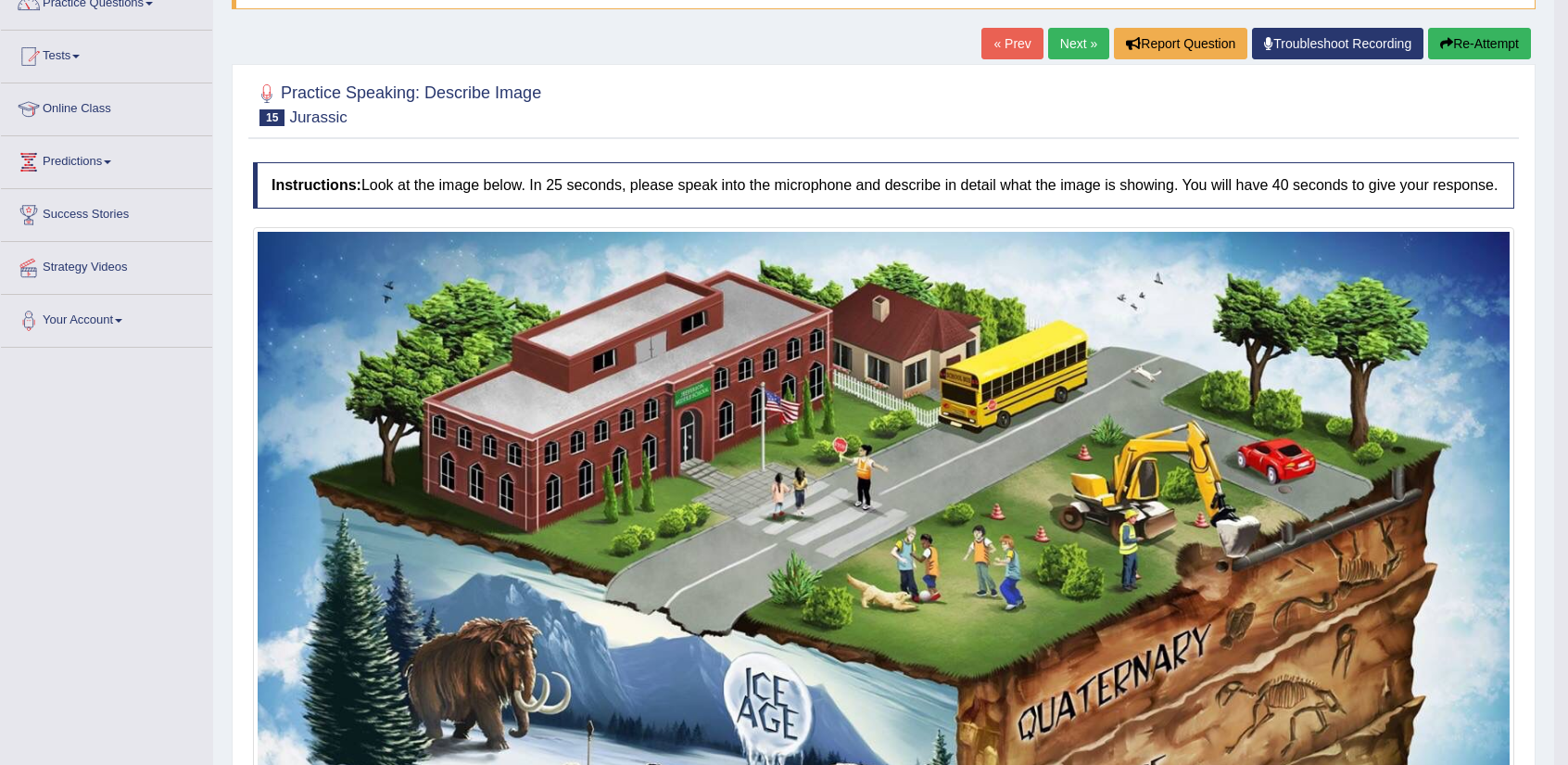
scroll to position [82, 0]
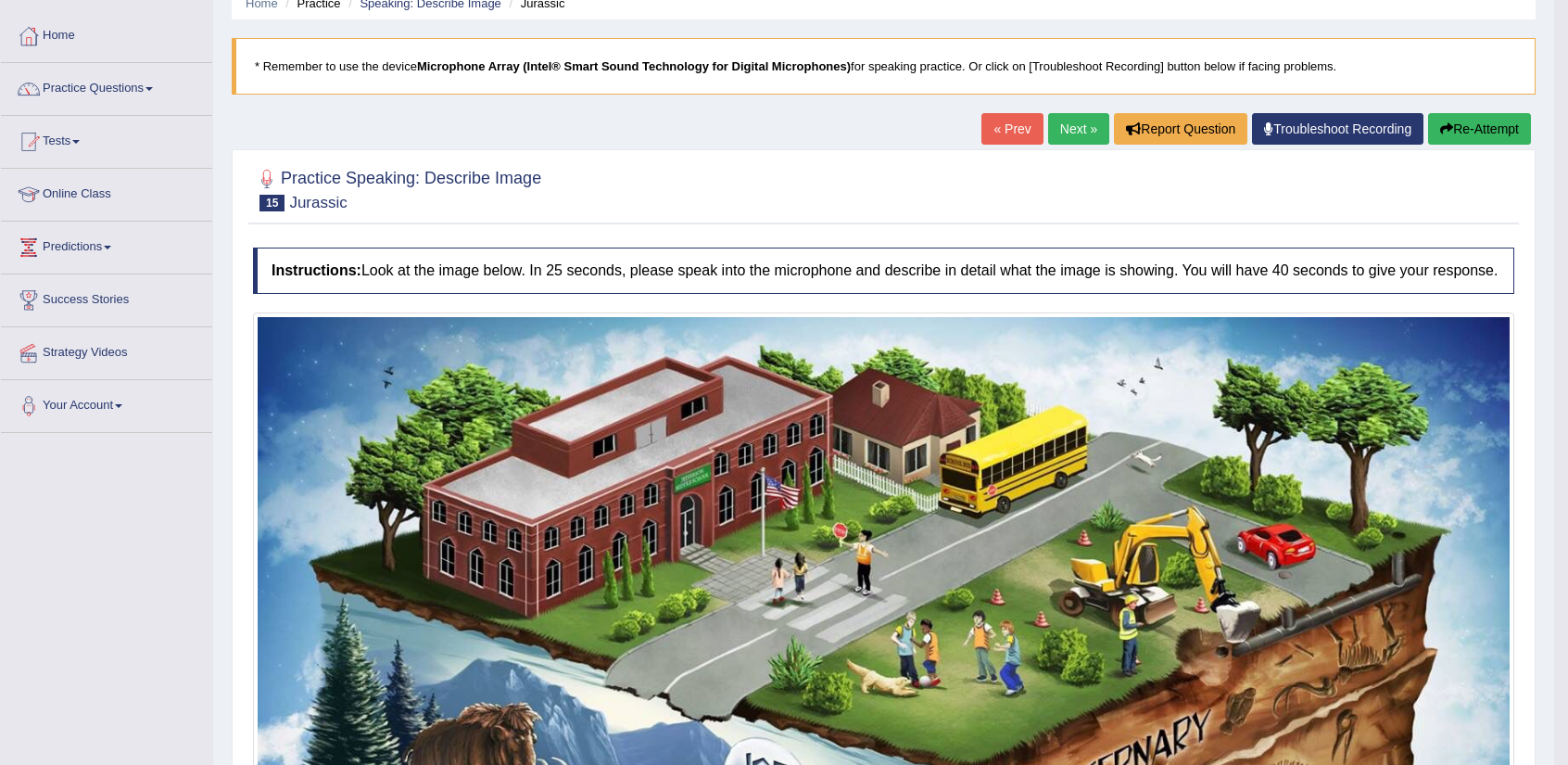
click at [1446, 123] on icon "button" at bounding box center [1446, 129] width 13 height 13
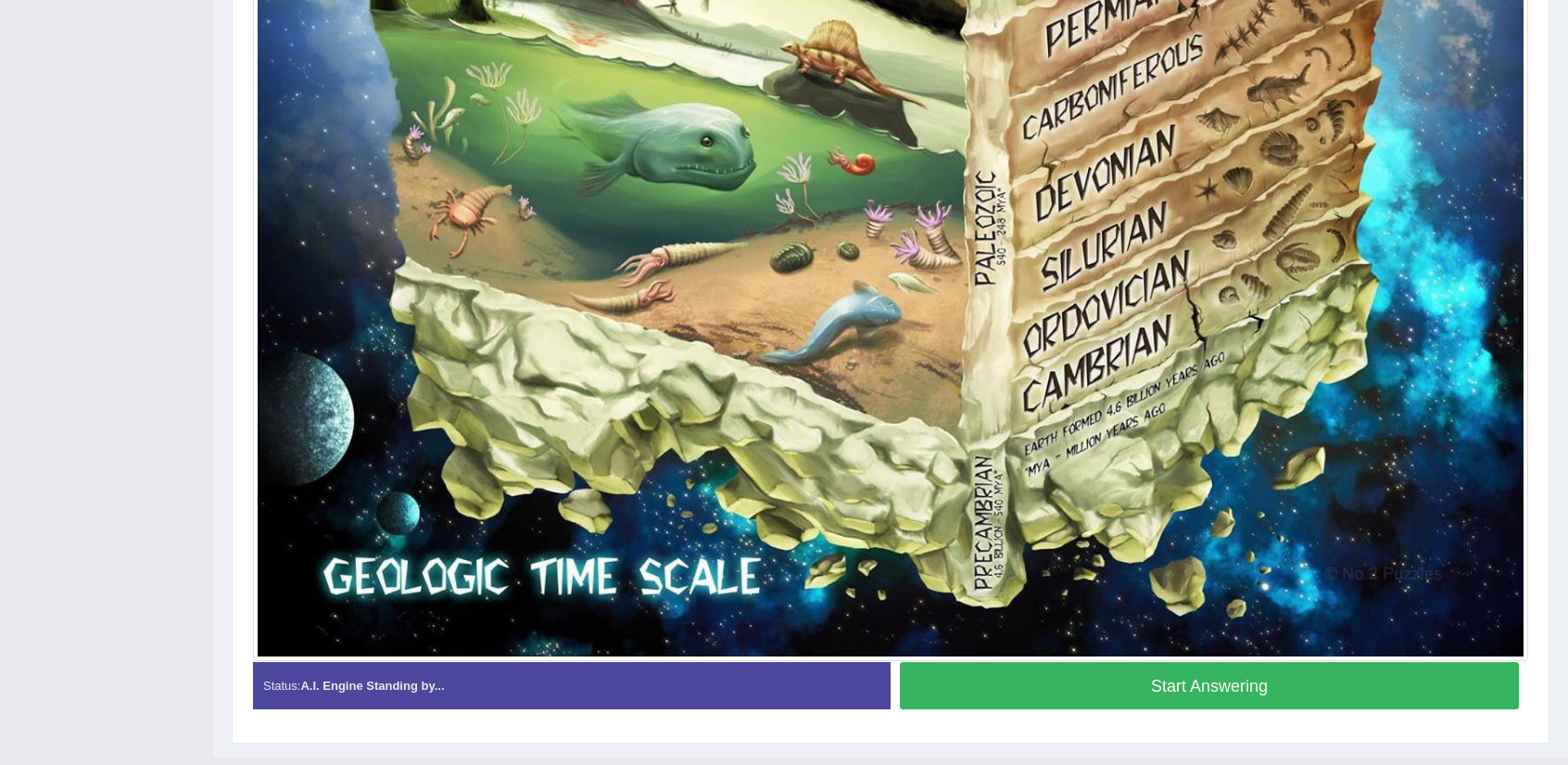
scroll to position [1581, 0]
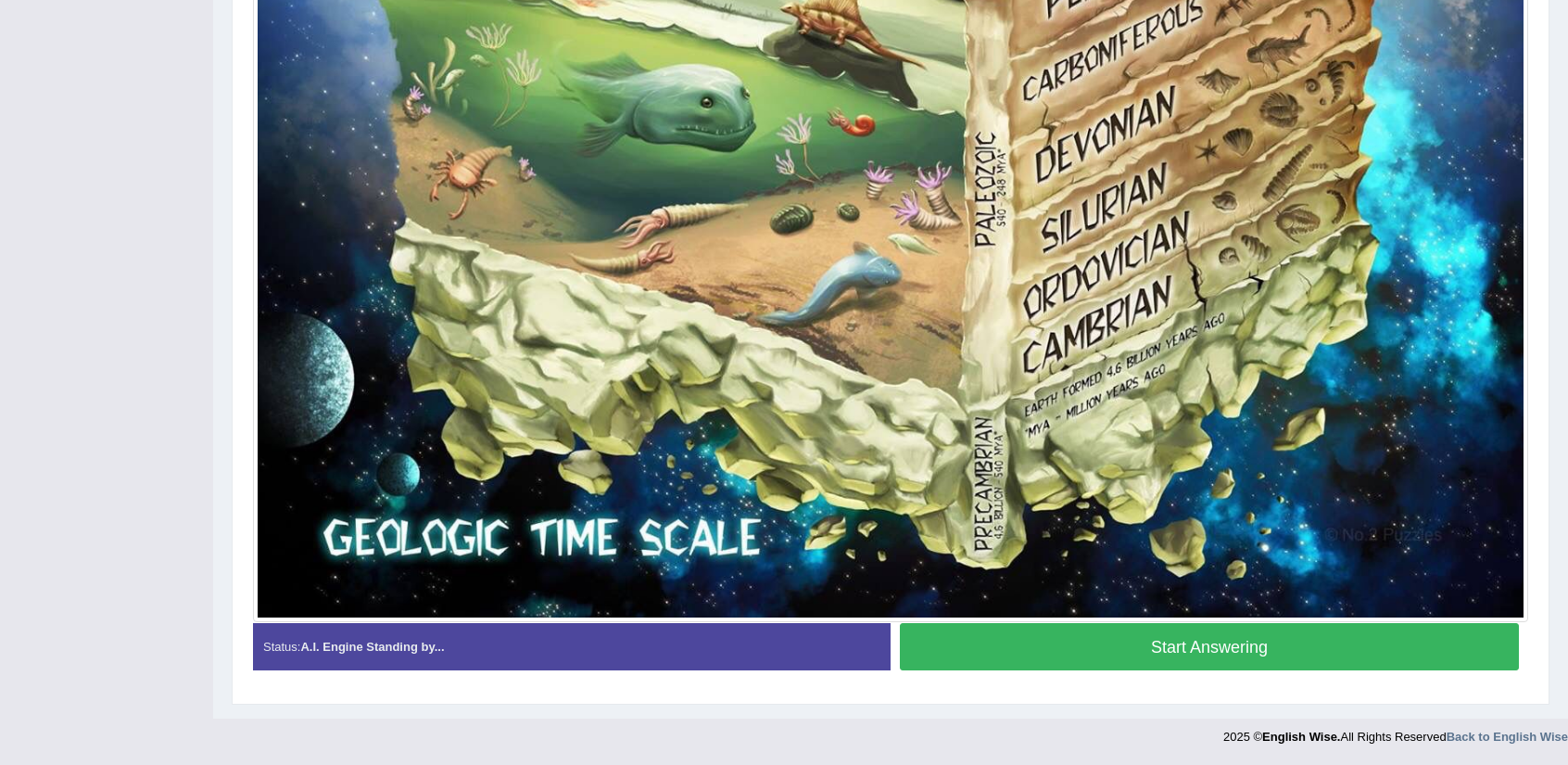
click at [1356, 657] on button "Start Answering" at bounding box center [1209, 646] width 619 height 47
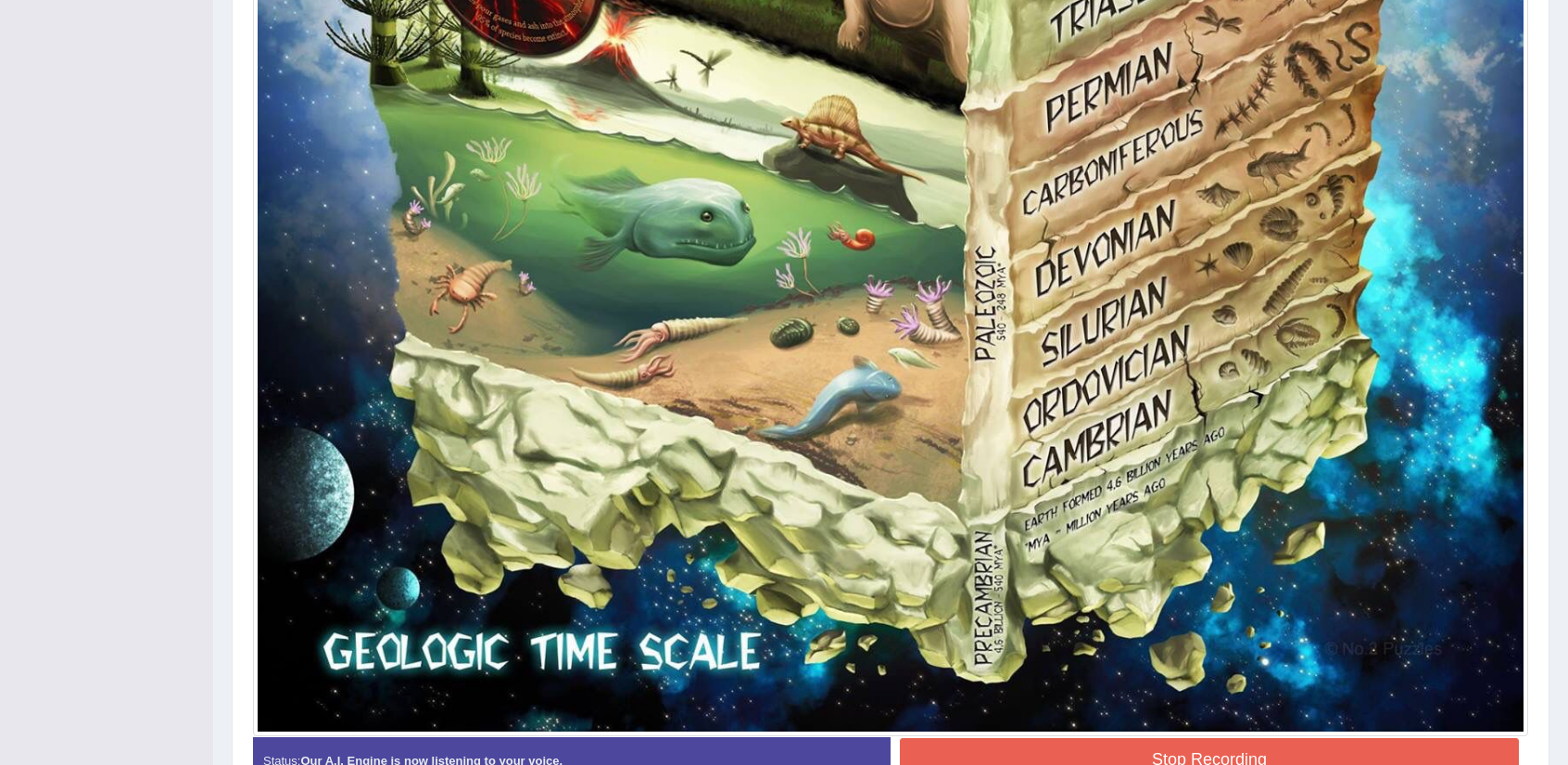
scroll to position [1585, 0]
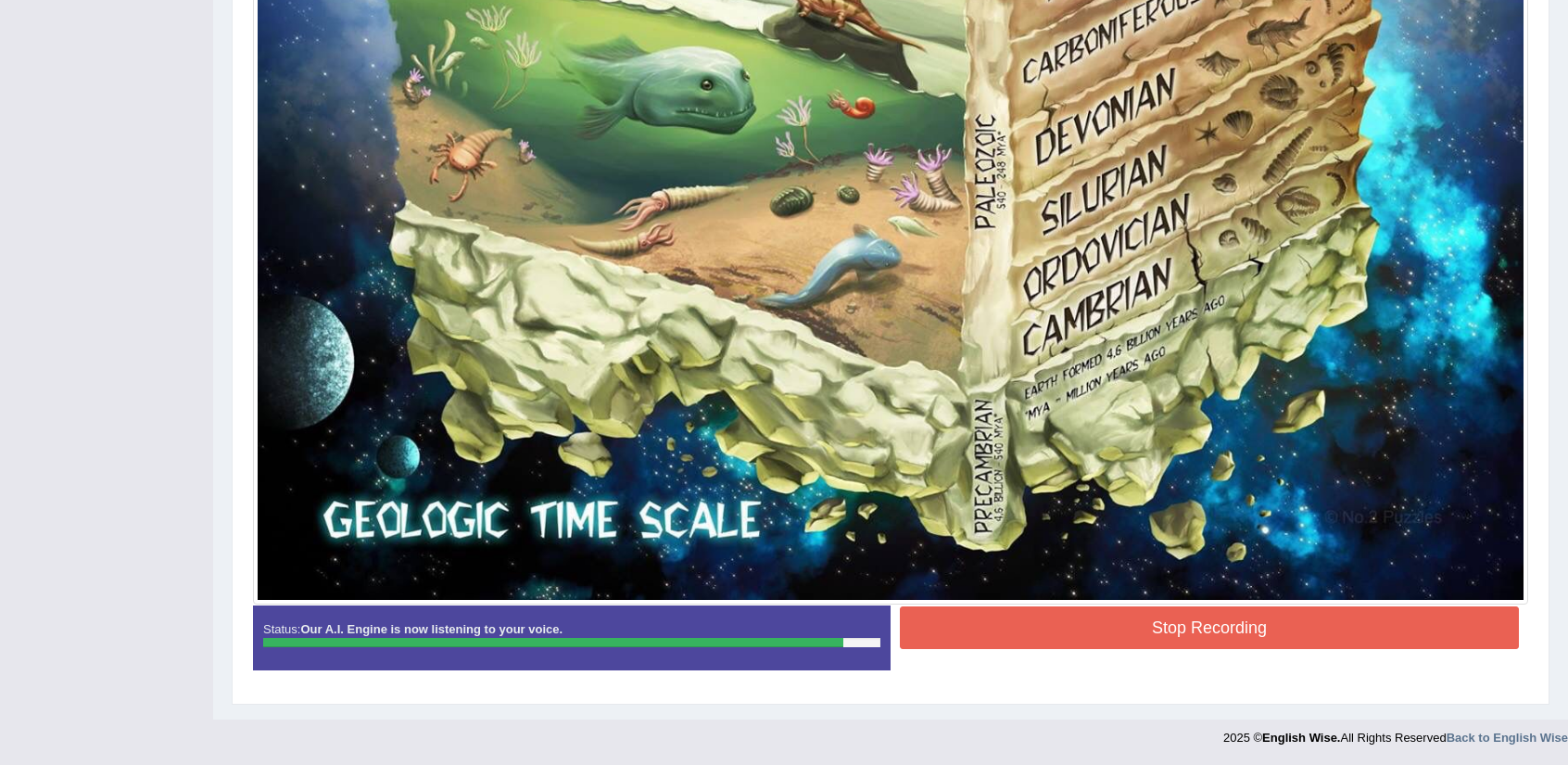
click at [1298, 623] on button "Stop Recording" at bounding box center [1209, 628] width 619 height 43
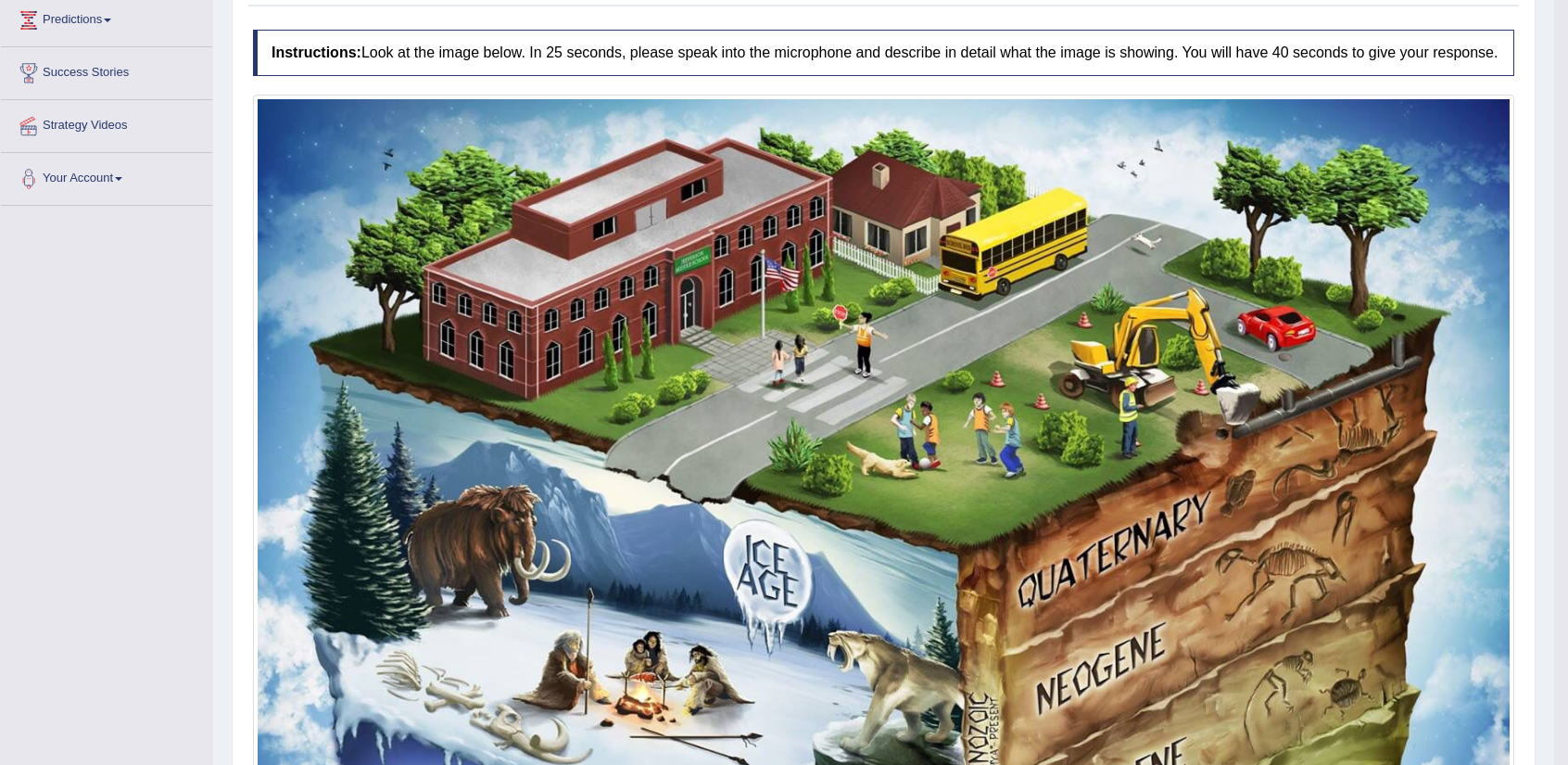
scroll to position [0, 0]
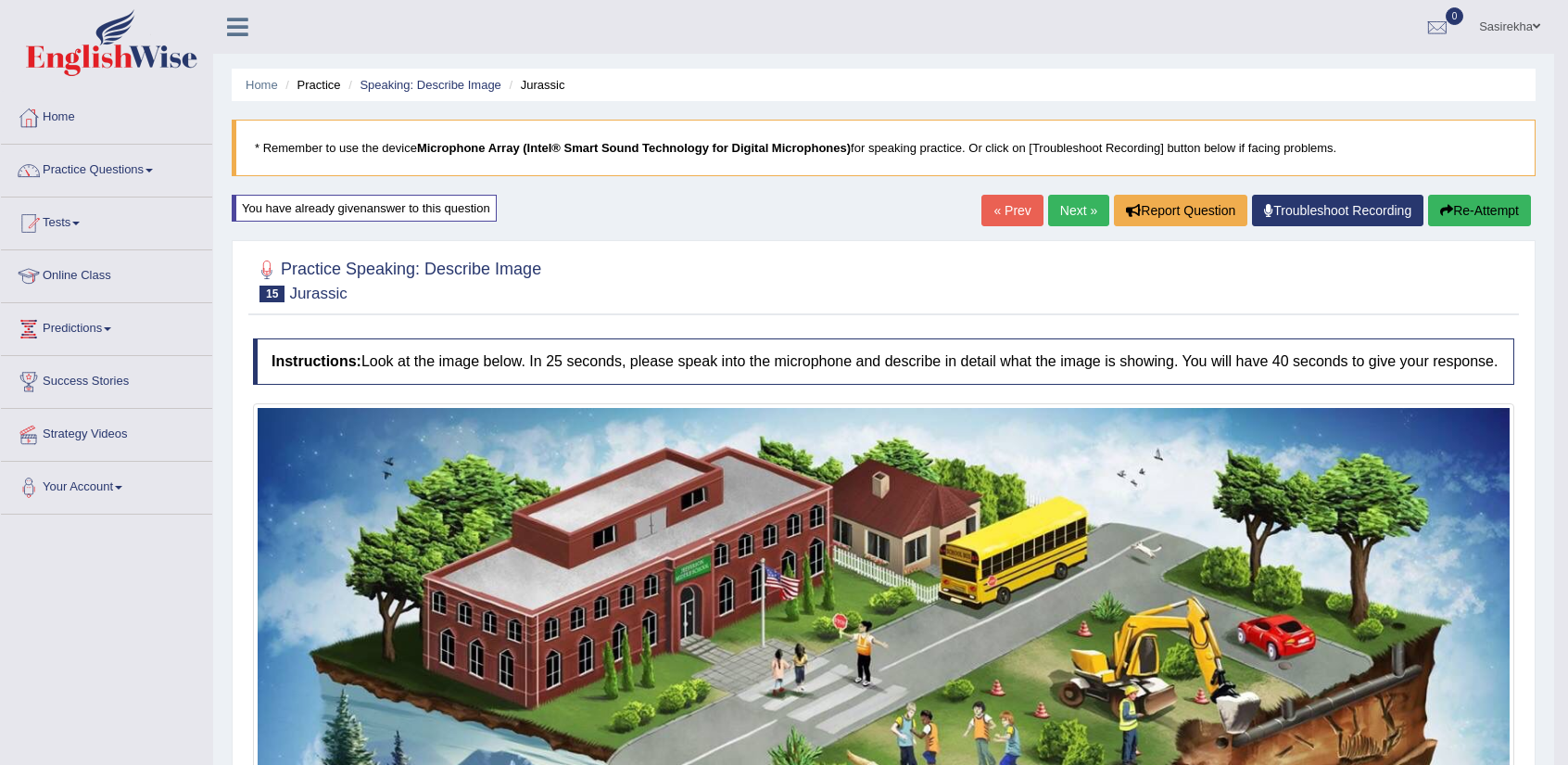
click at [1071, 226] on link "Next »" at bounding box center [1079, 211] width 61 height 32
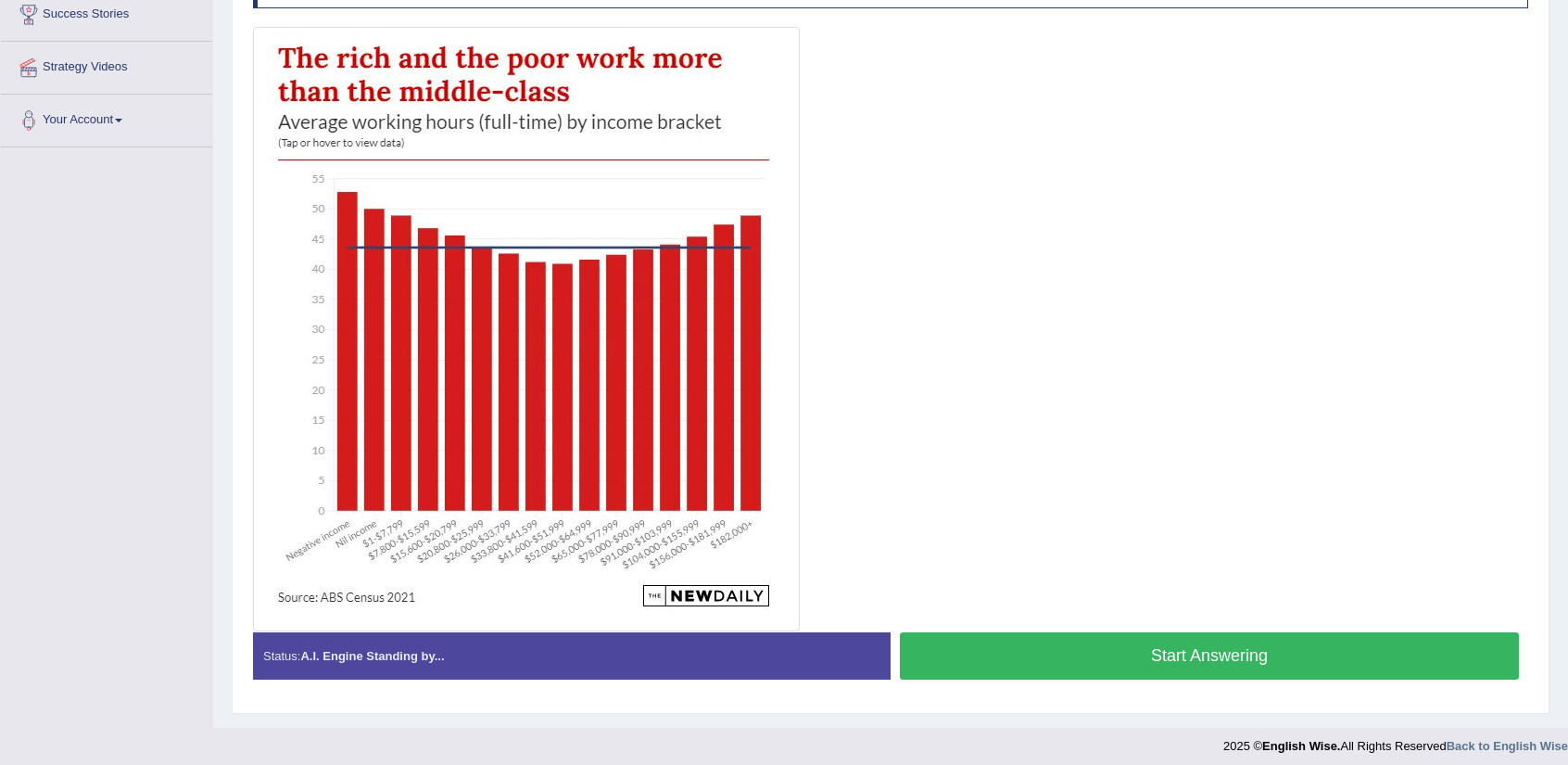
scroll to position [375, 0]
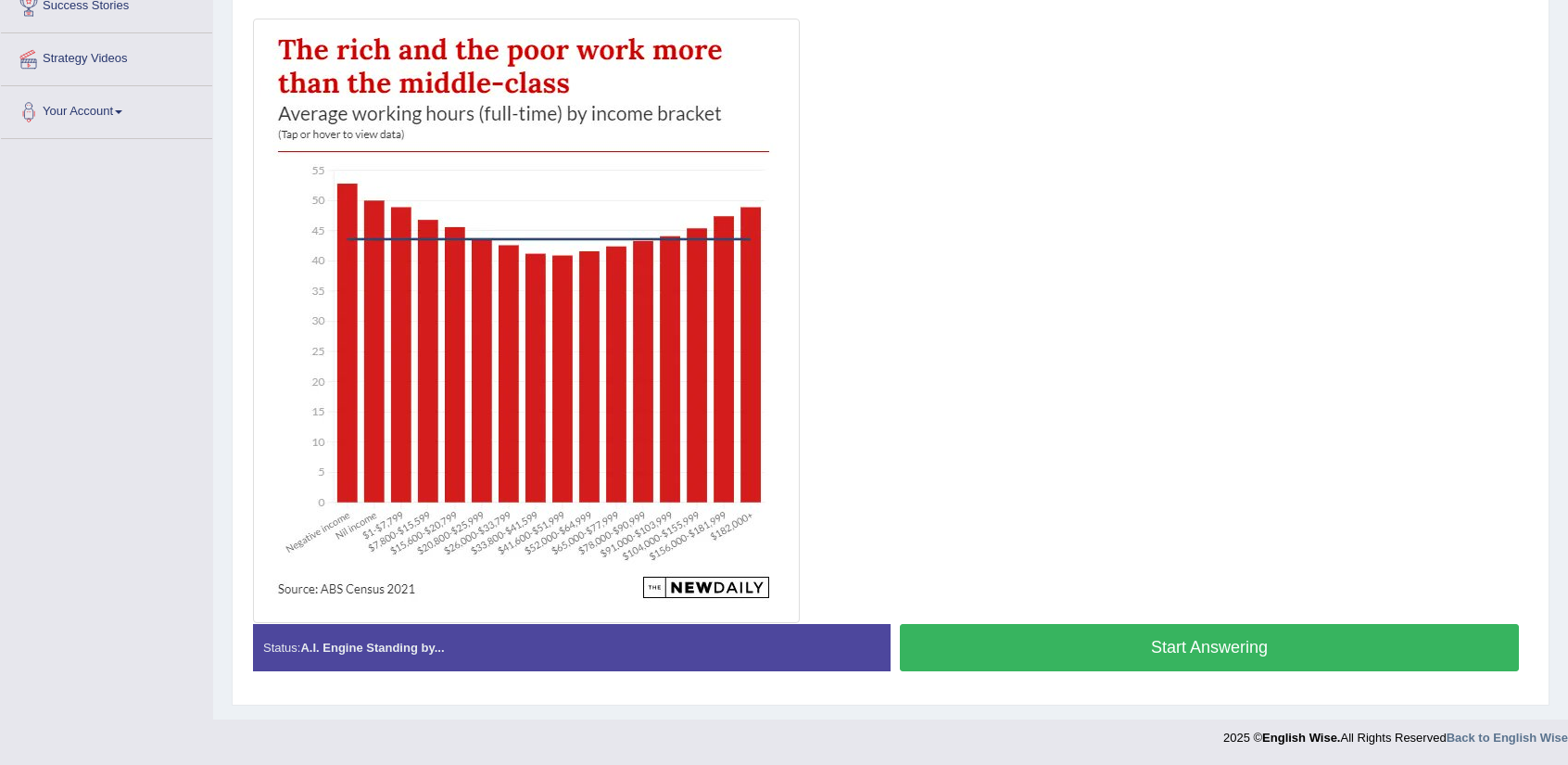
click at [1204, 641] on button "Start Answering" at bounding box center [1209, 647] width 619 height 47
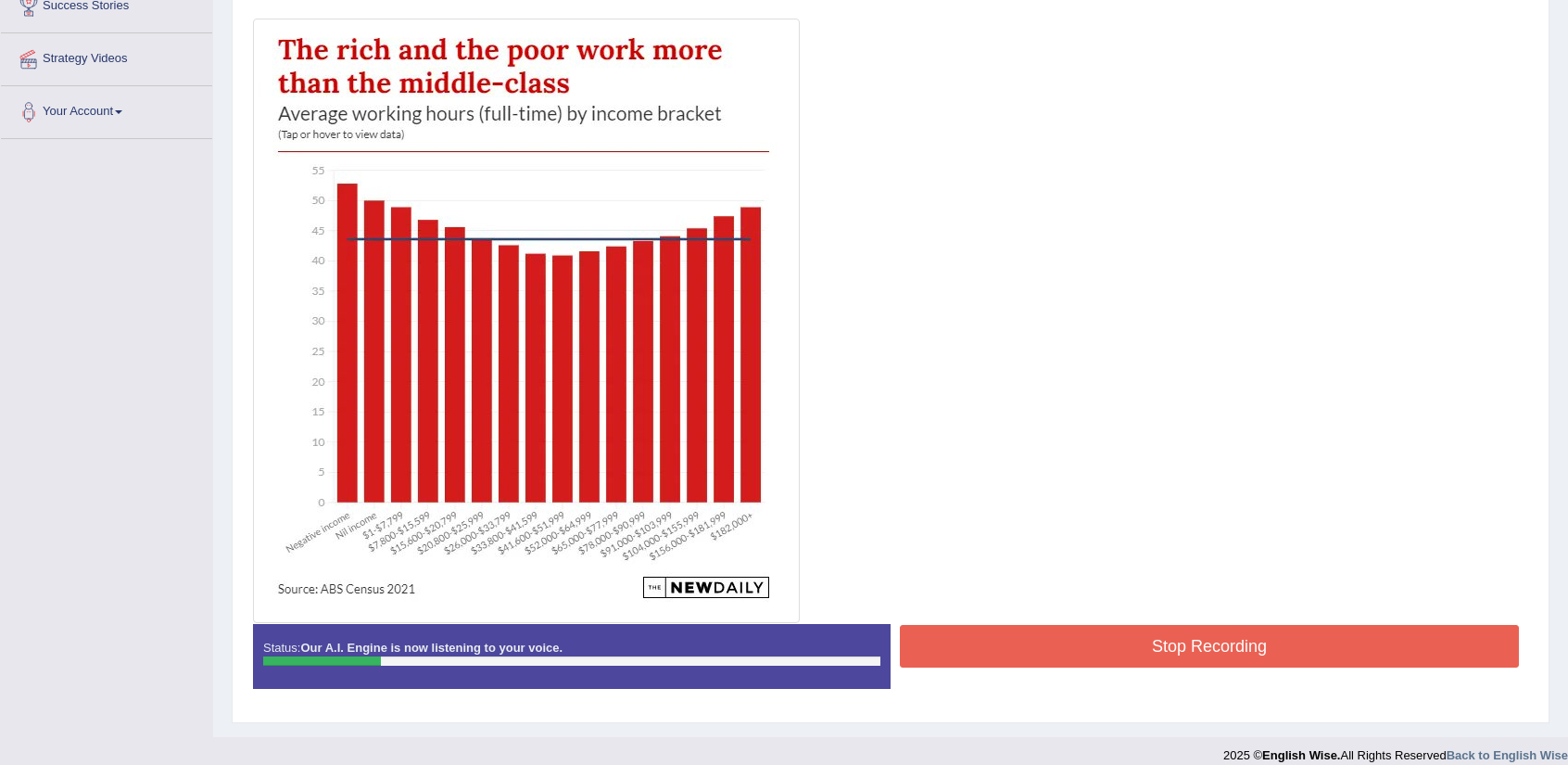
click at [1186, 640] on button "Stop Recording" at bounding box center [1209, 646] width 619 height 43
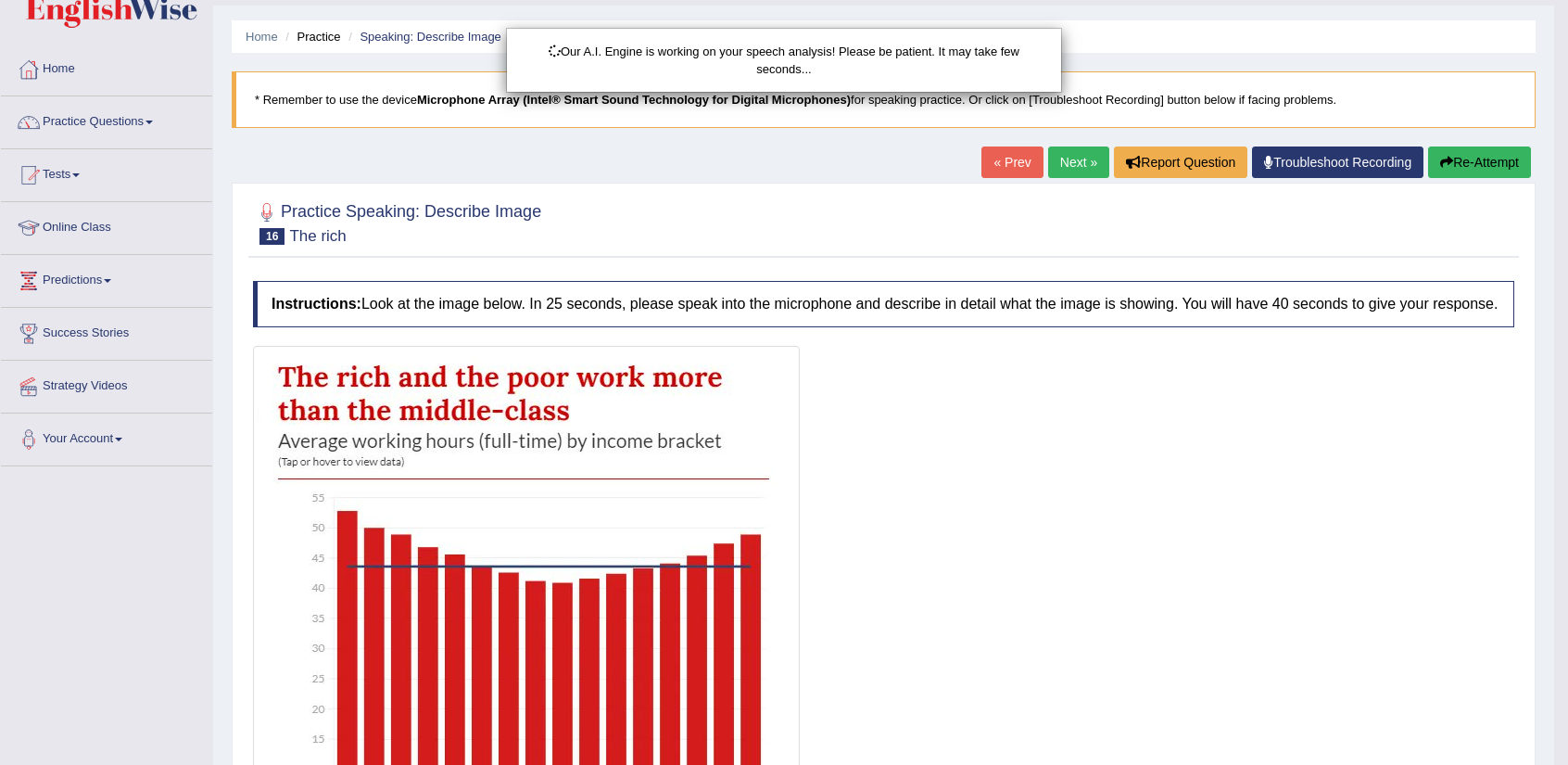
scroll to position [45, 0]
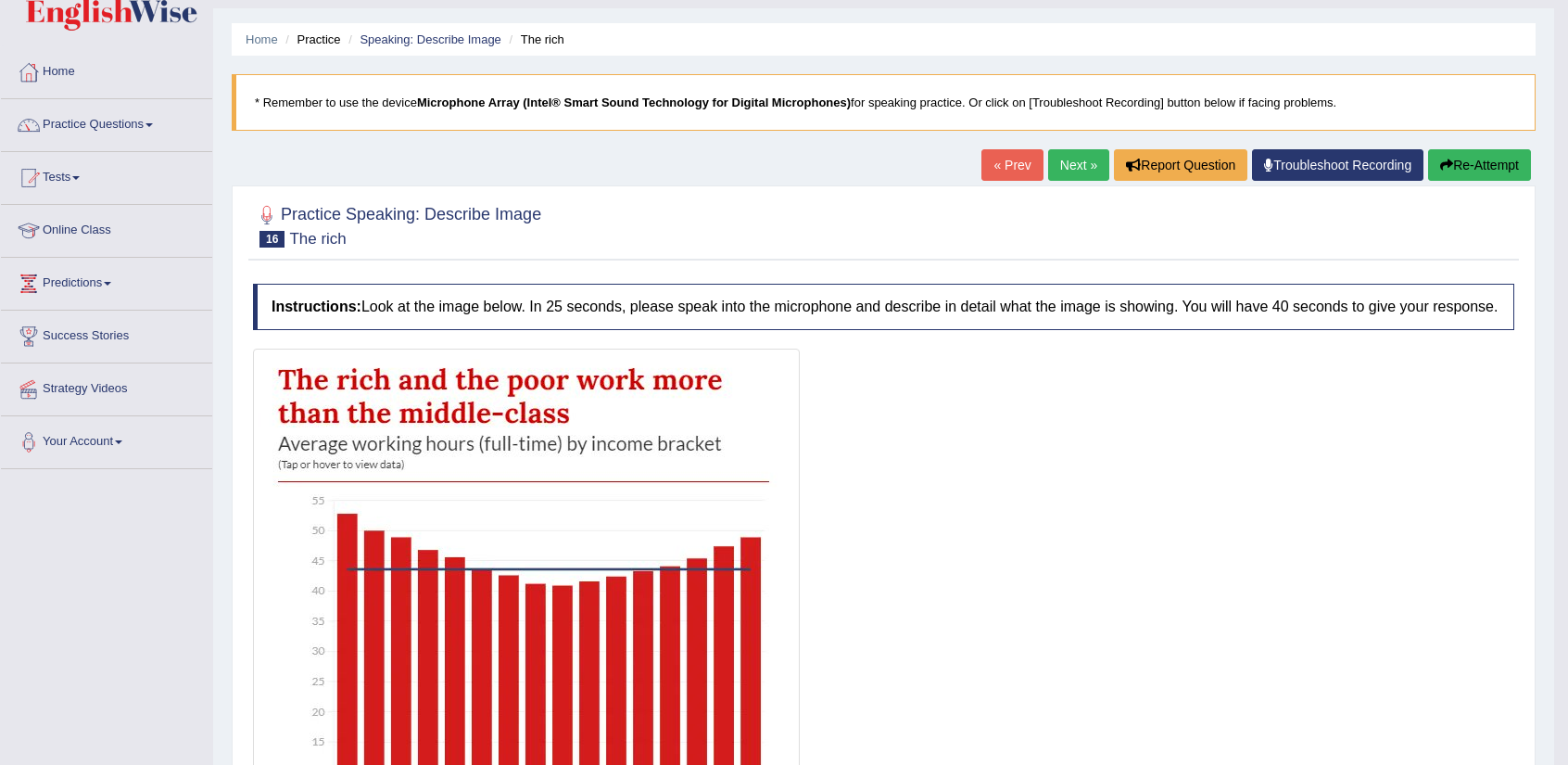
click at [1455, 168] on button "Re-Attempt" at bounding box center [1479, 165] width 103 height 32
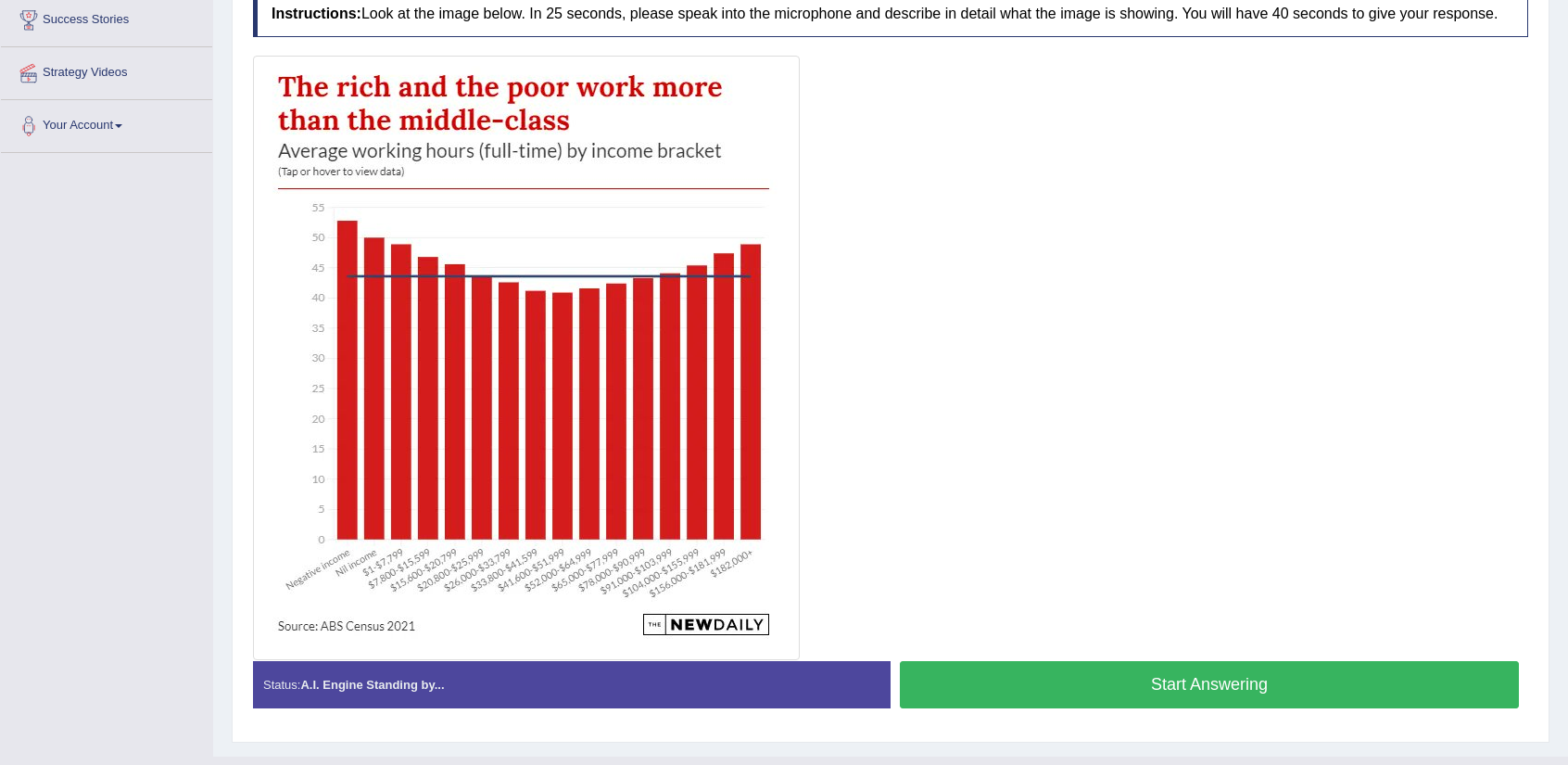
scroll to position [398, 0]
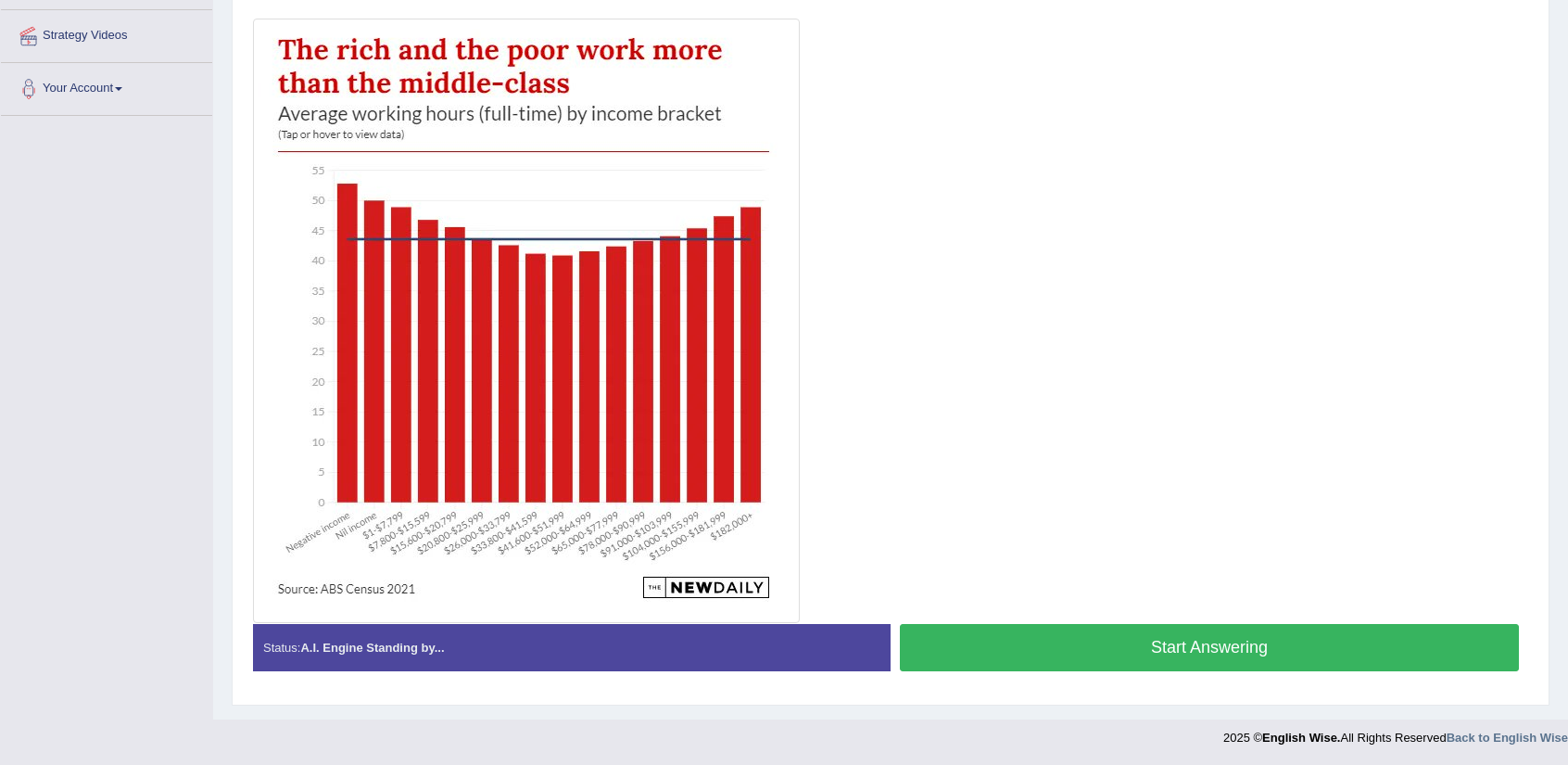
click at [1071, 641] on button "Start Answering" at bounding box center [1209, 647] width 619 height 47
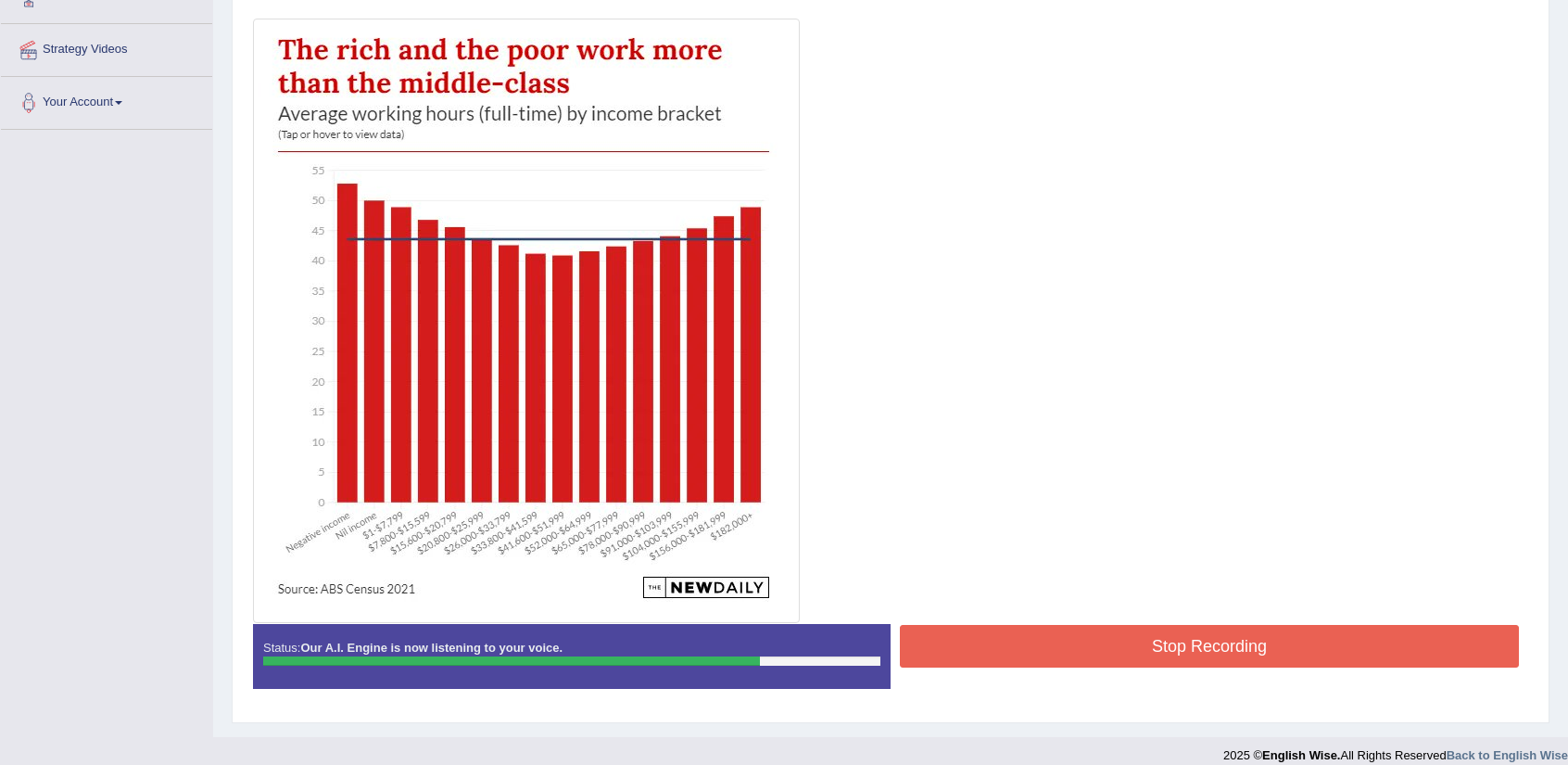
click at [1157, 649] on button "Stop Recording" at bounding box center [1209, 646] width 619 height 43
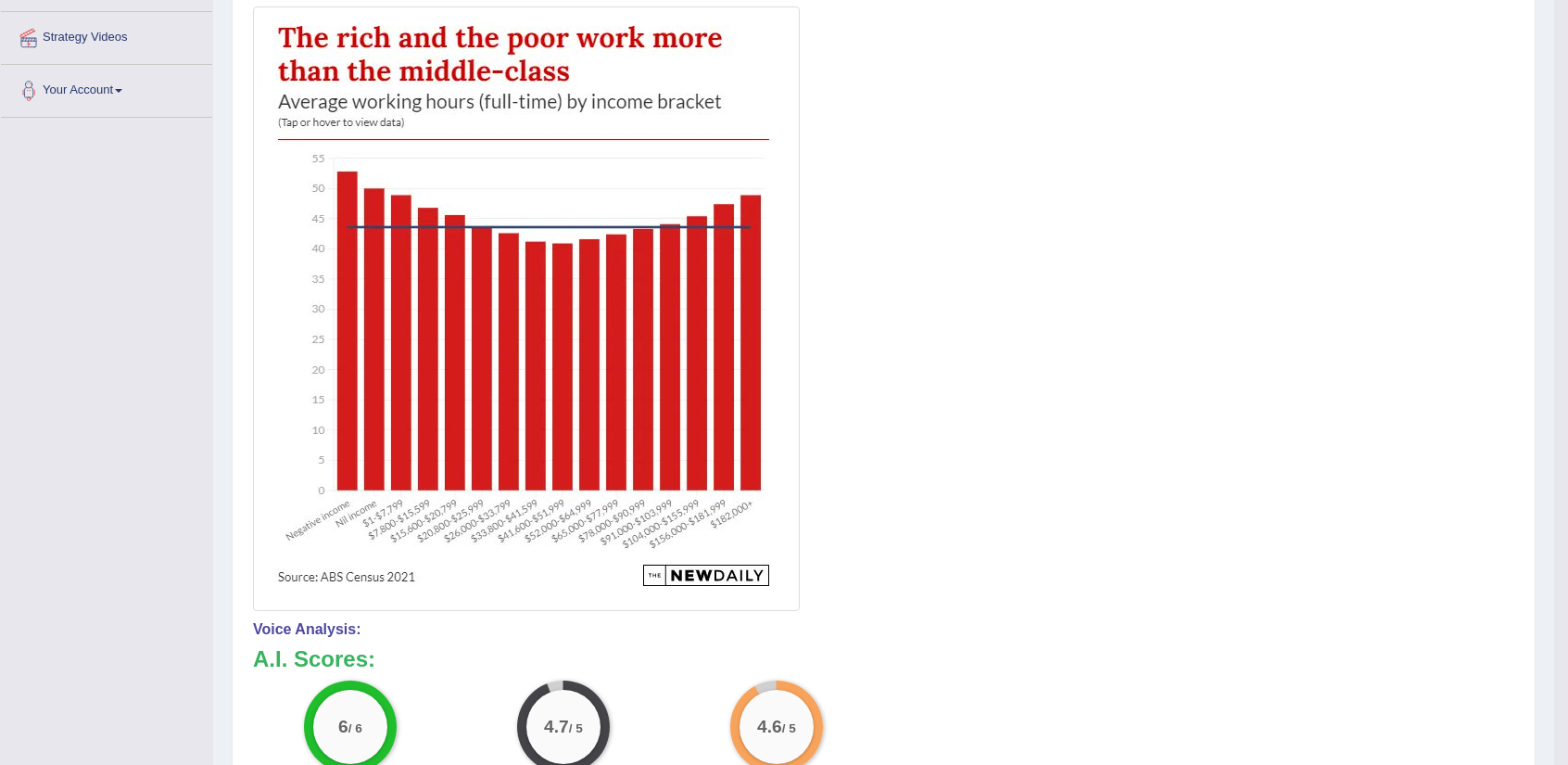
scroll to position [0, 0]
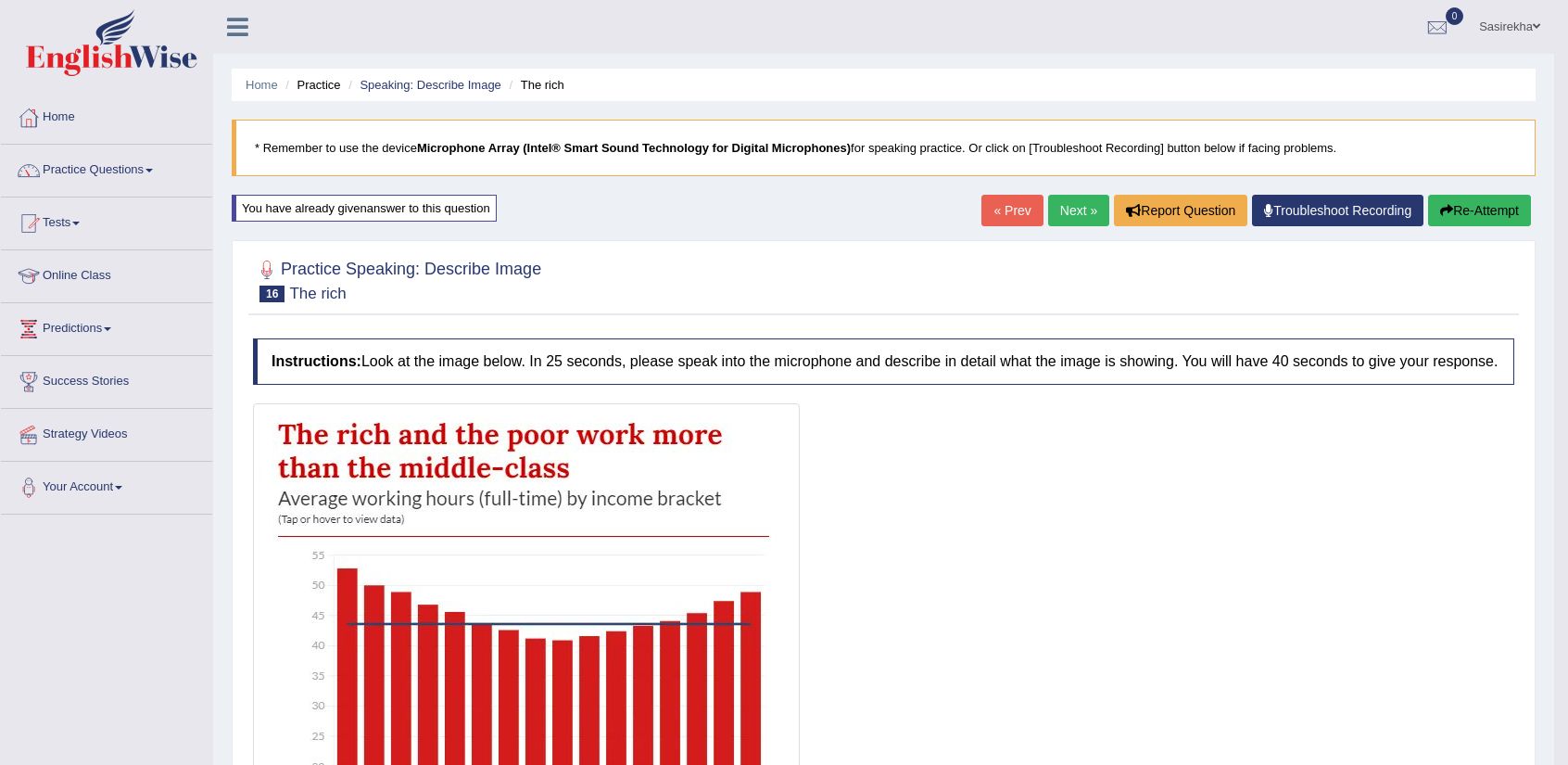
click at [1071, 186] on div "Home Practice Speaking: Describe Image The rich * Remember to use the device Mi…" at bounding box center [884, 748] width 1341 height 1497
click at [1072, 208] on link "Next »" at bounding box center [1079, 211] width 61 height 32
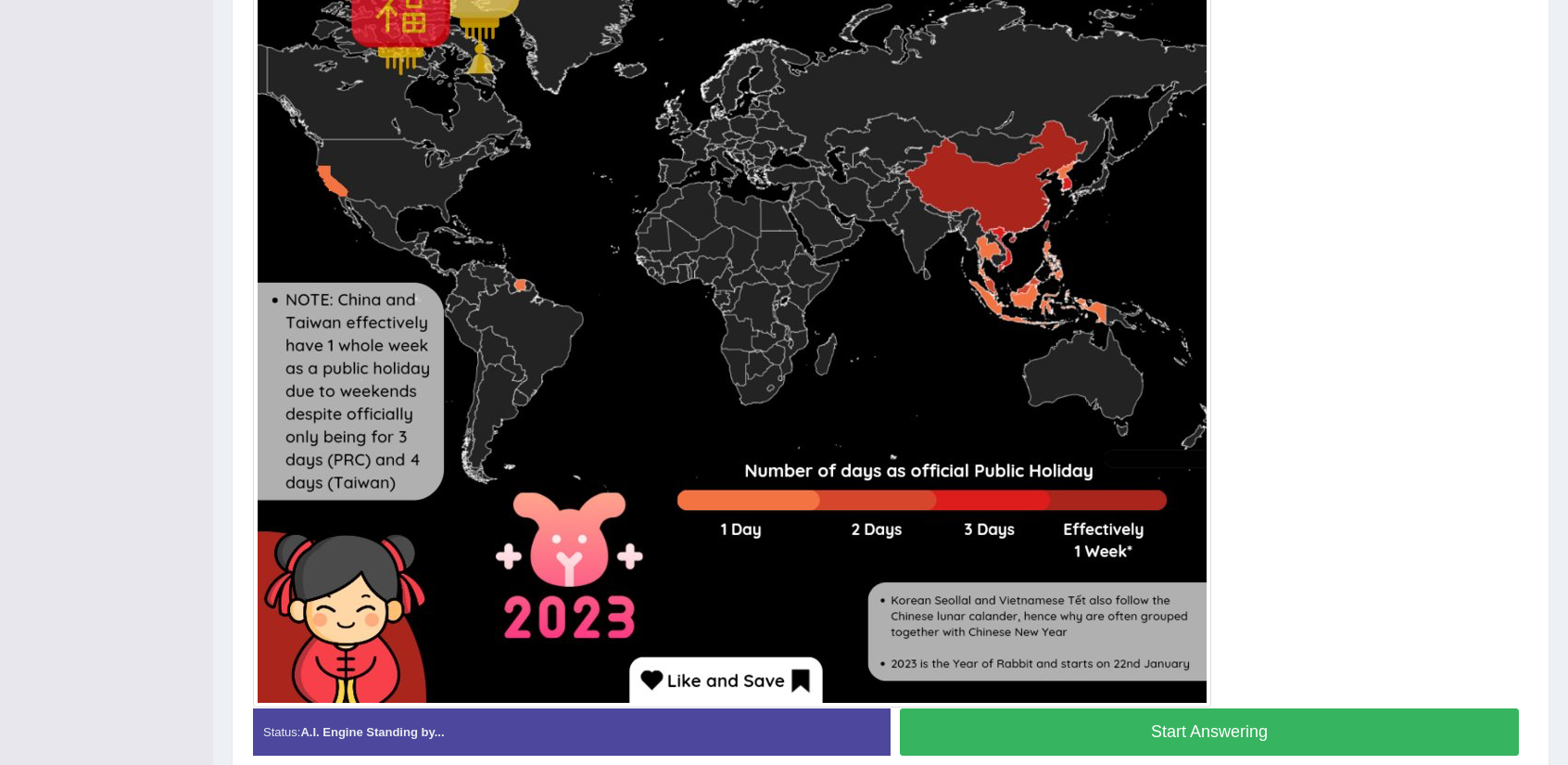
scroll to position [649, 0]
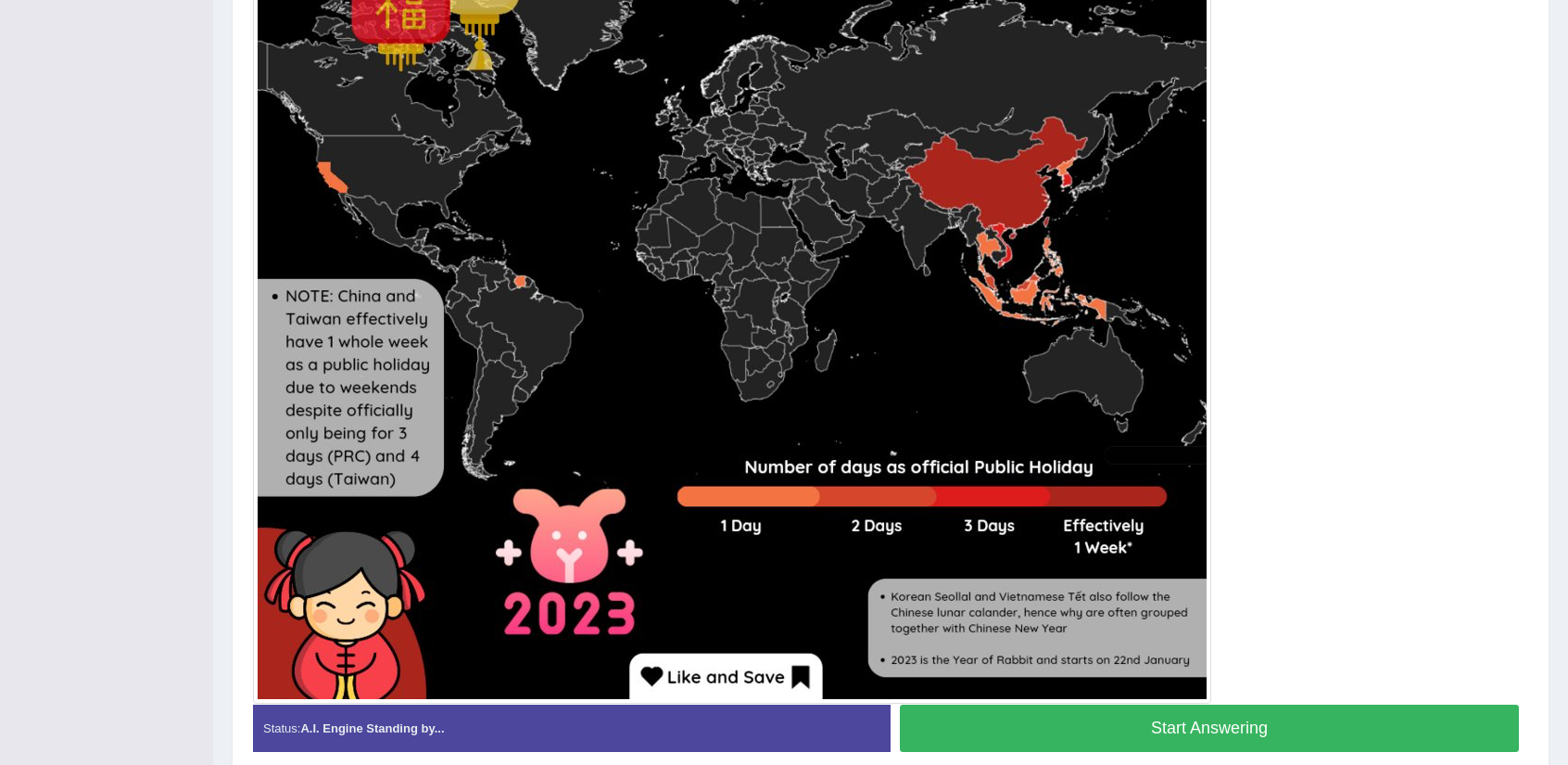
click at [1205, 732] on button "Start Answering" at bounding box center [1209, 728] width 619 height 47
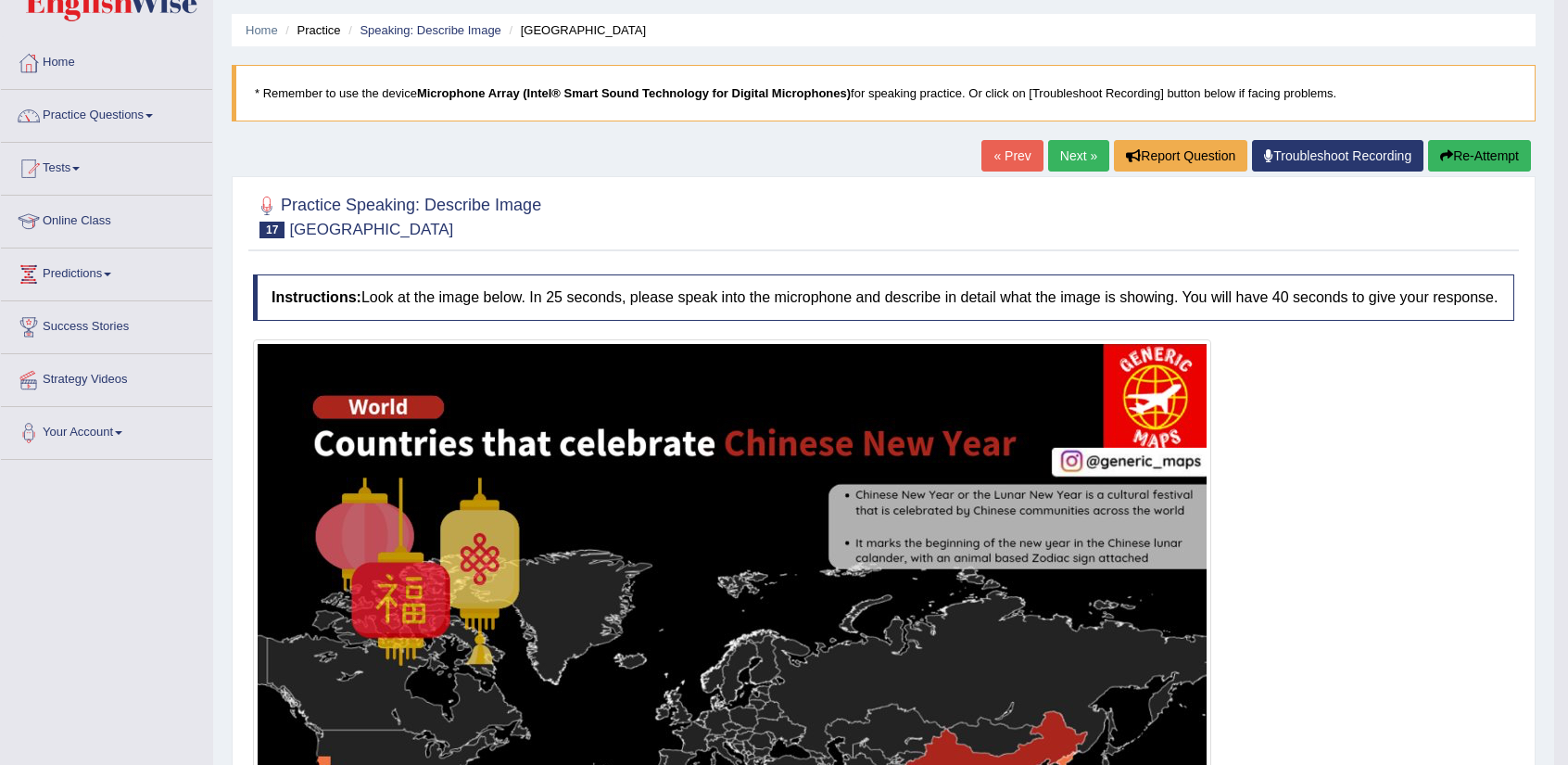
scroll to position [41, 0]
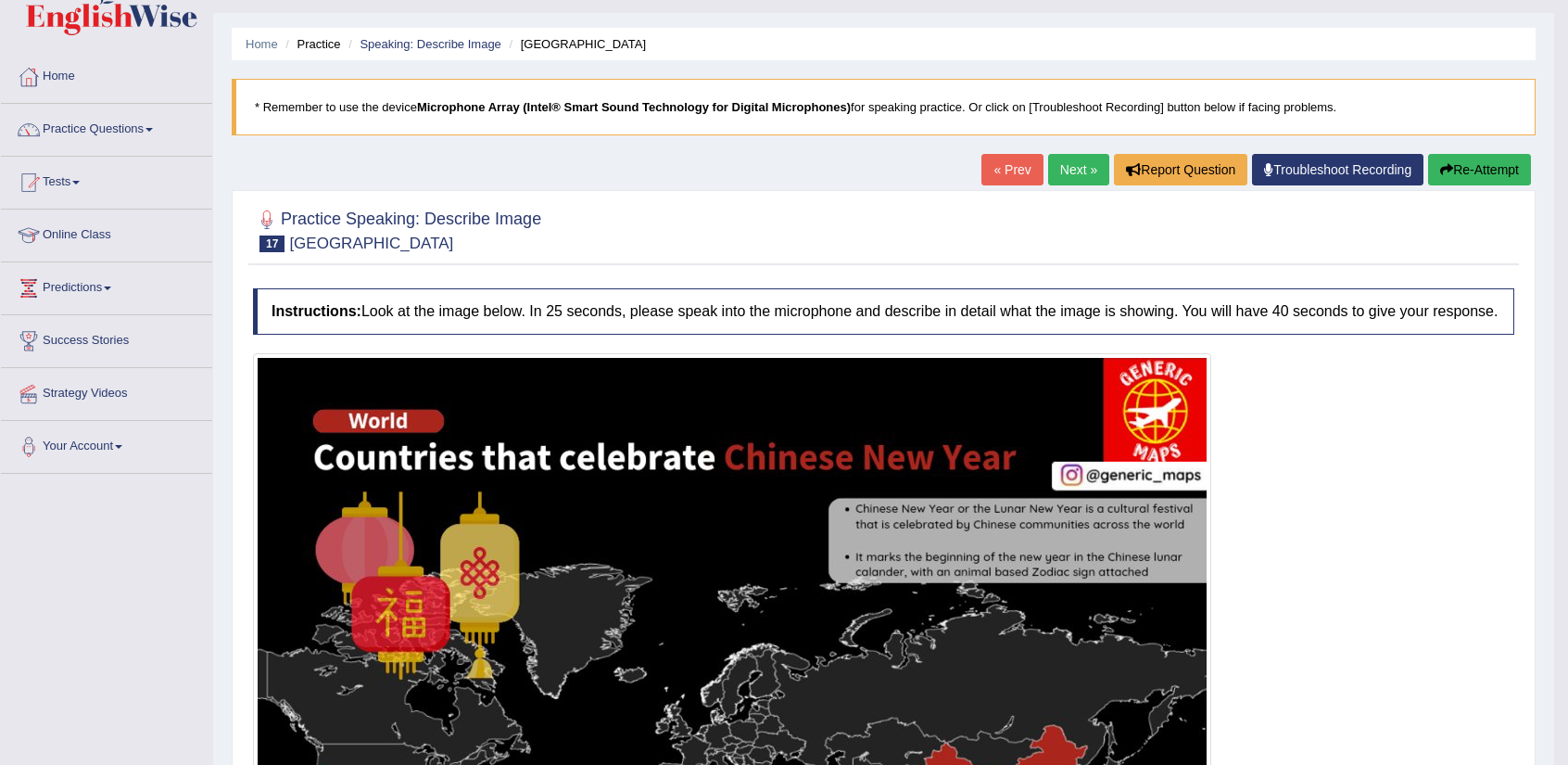
click at [1081, 161] on link "Next »" at bounding box center [1079, 170] width 61 height 32
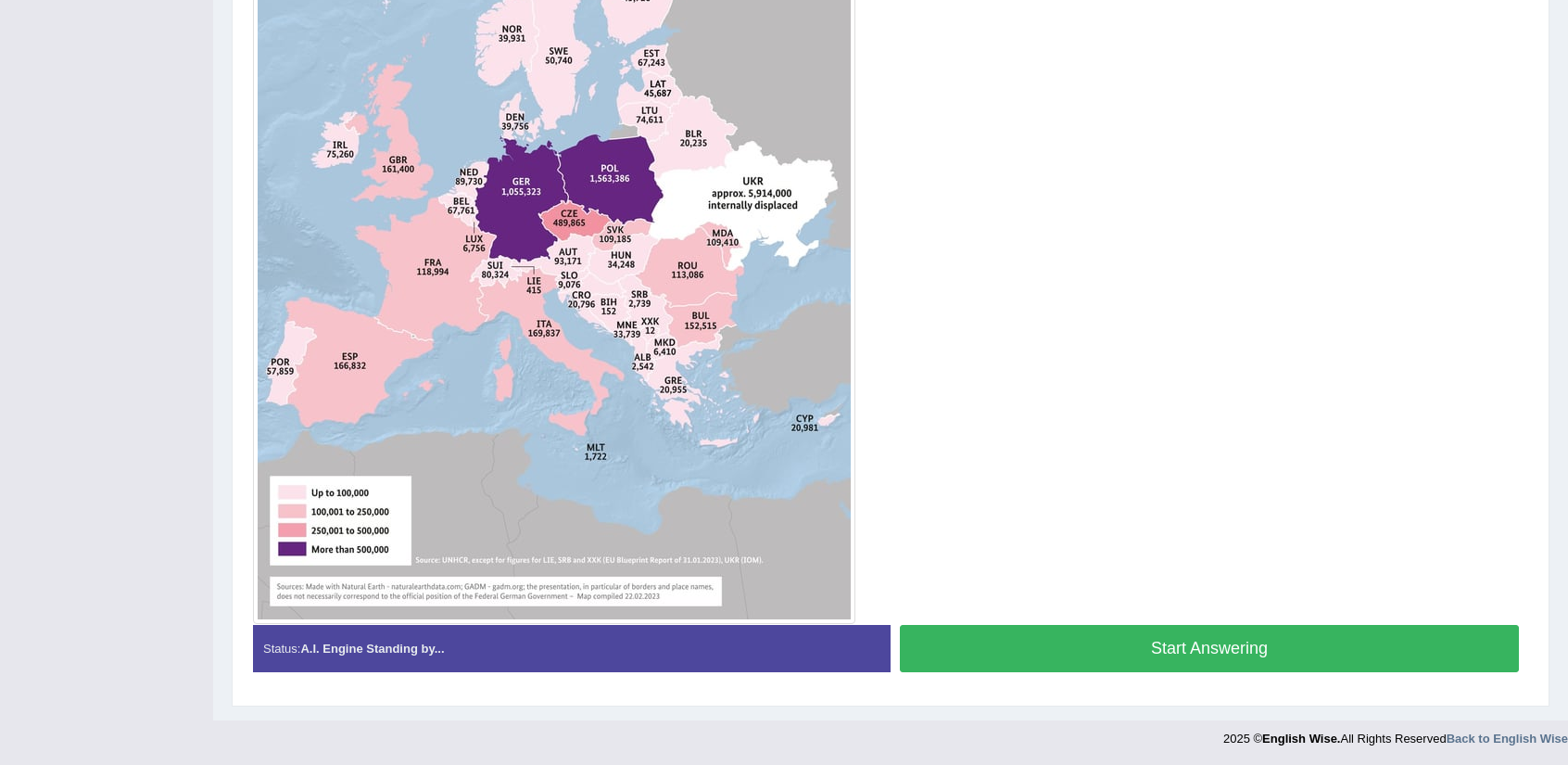
scroll to position [619, 0]
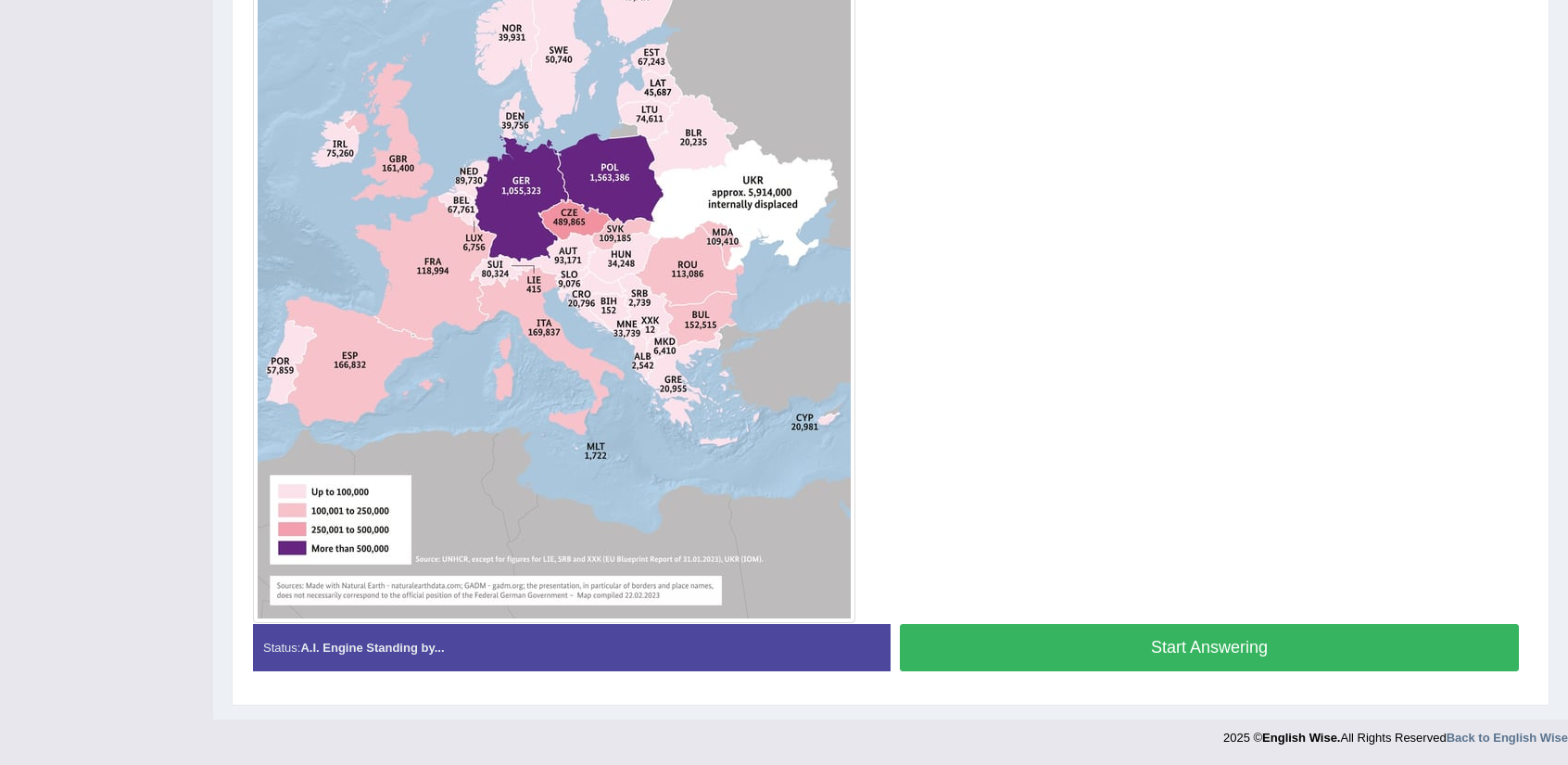
click at [1101, 638] on button "Start Answering" at bounding box center [1209, 647] width 619 height 47
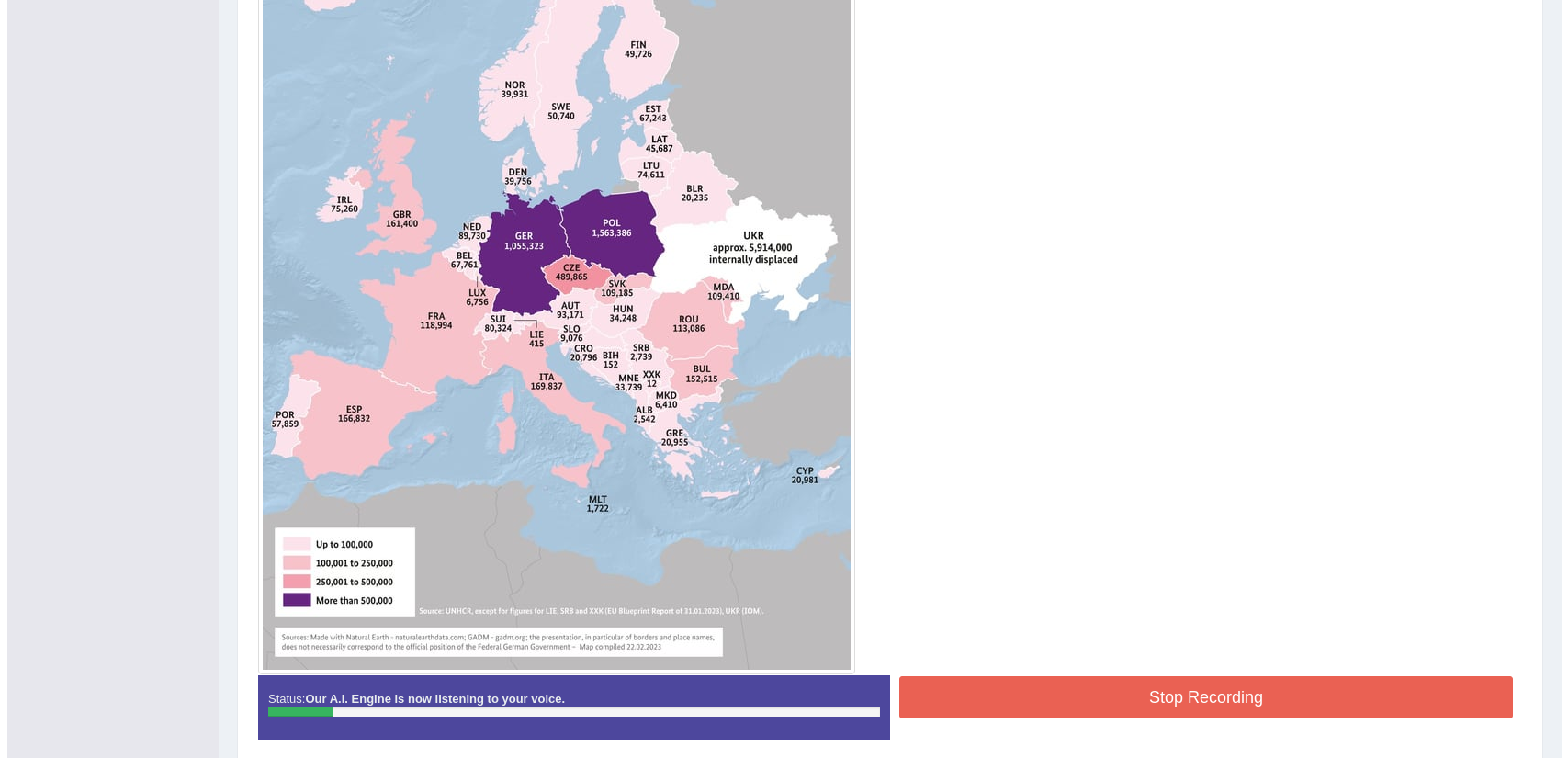
scroll to position [557, 0]
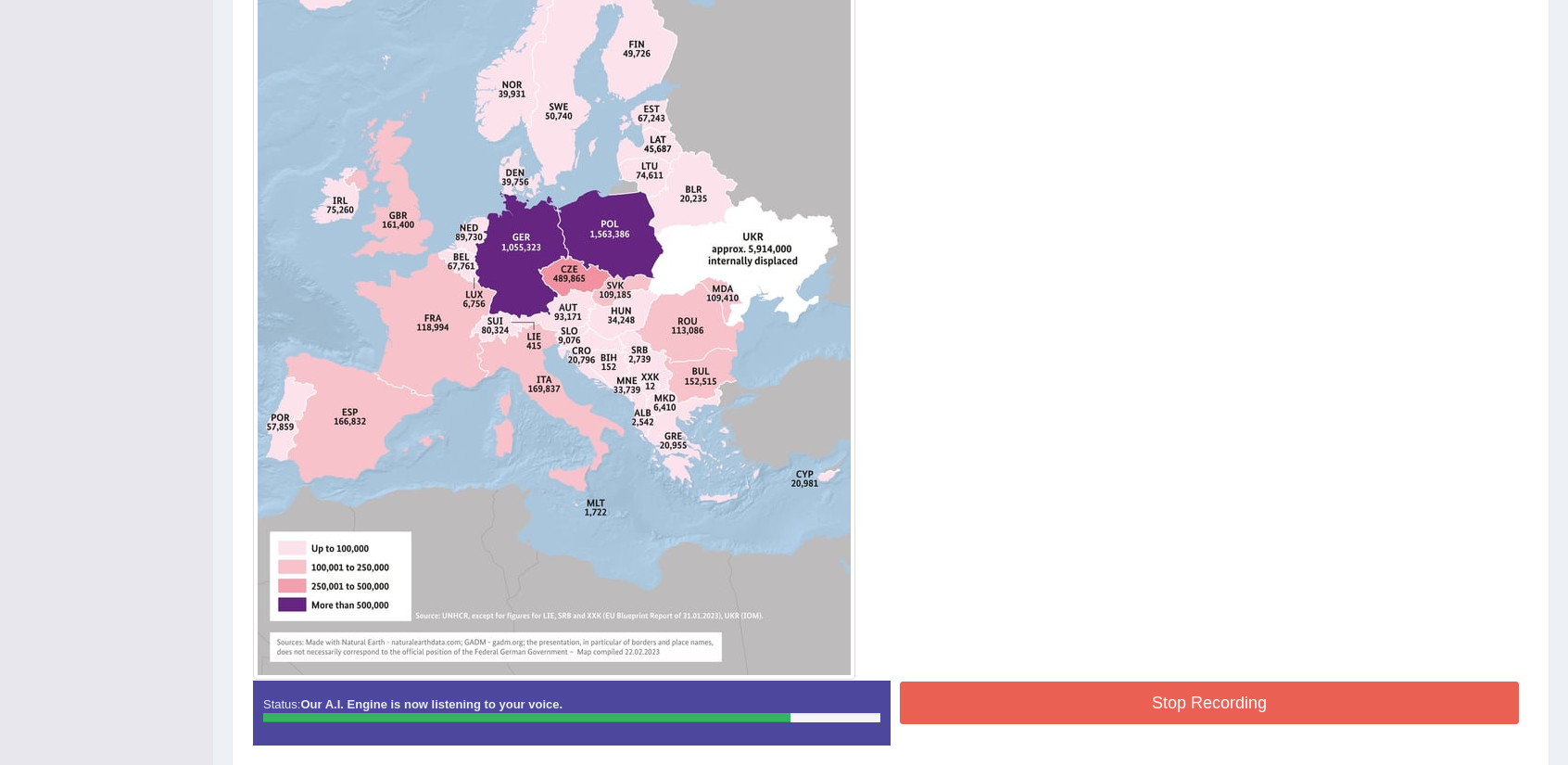
click at [1095, 708] on button "Stop Recording" at bounding box center [1209, 703] width 619 height 43
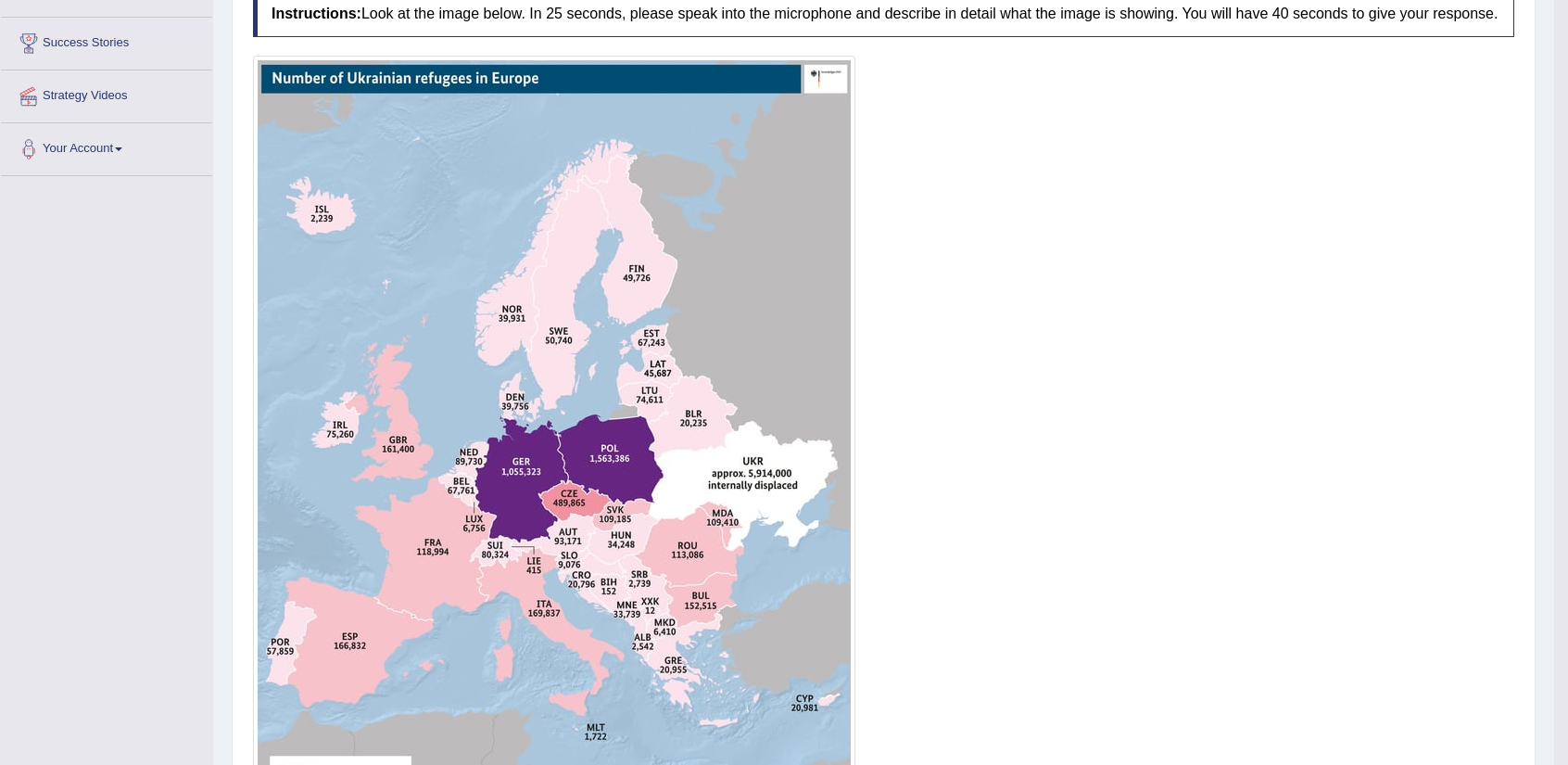
scroll to position [0, 0]
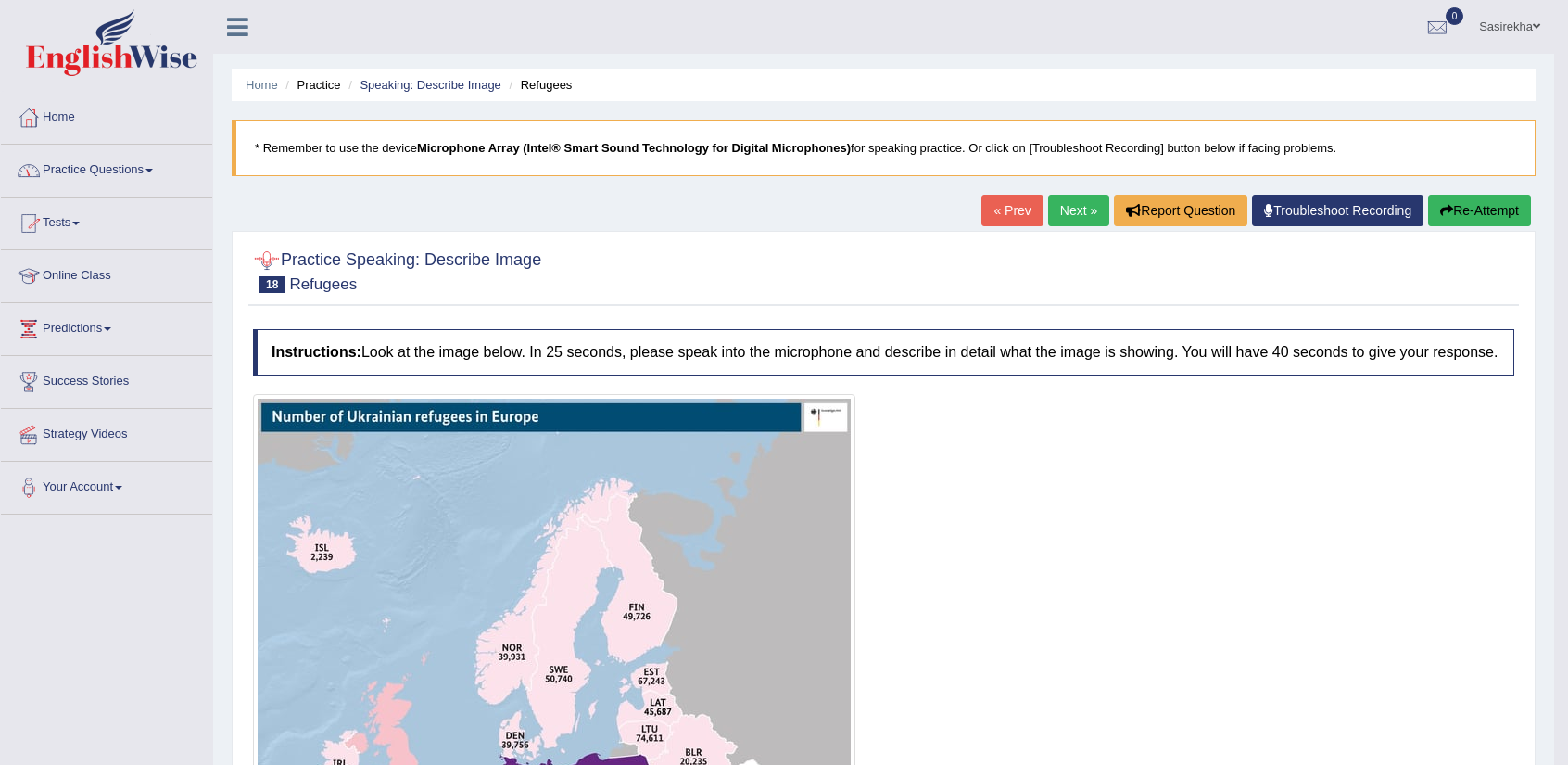
click at [91, 176] on link "Practice Questions" at bounding box center [107, 168] width 212 height 46
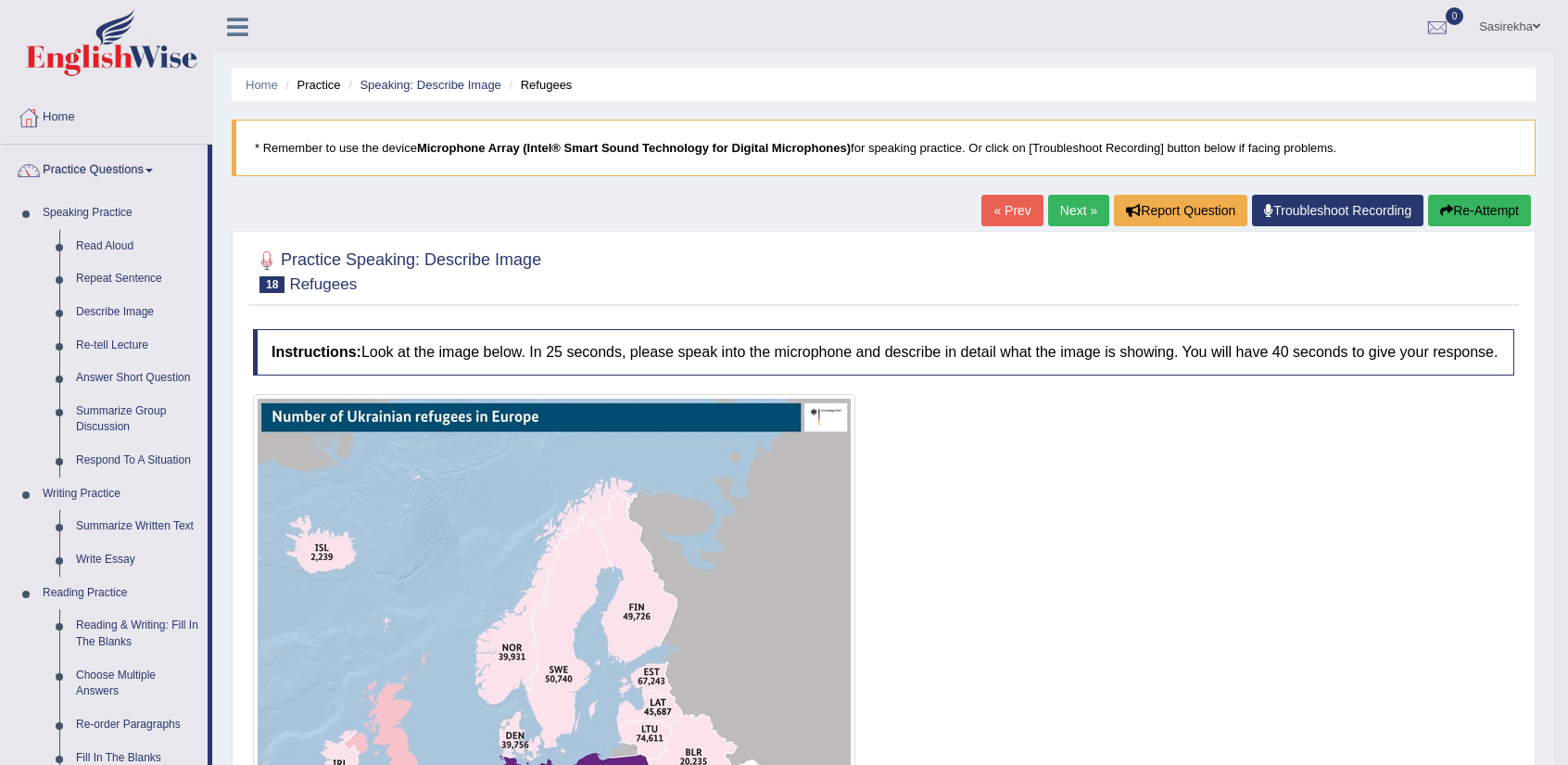
click at [130, 316] on link "Describe Image" at bounding box center [137, 312] width 140 height 33
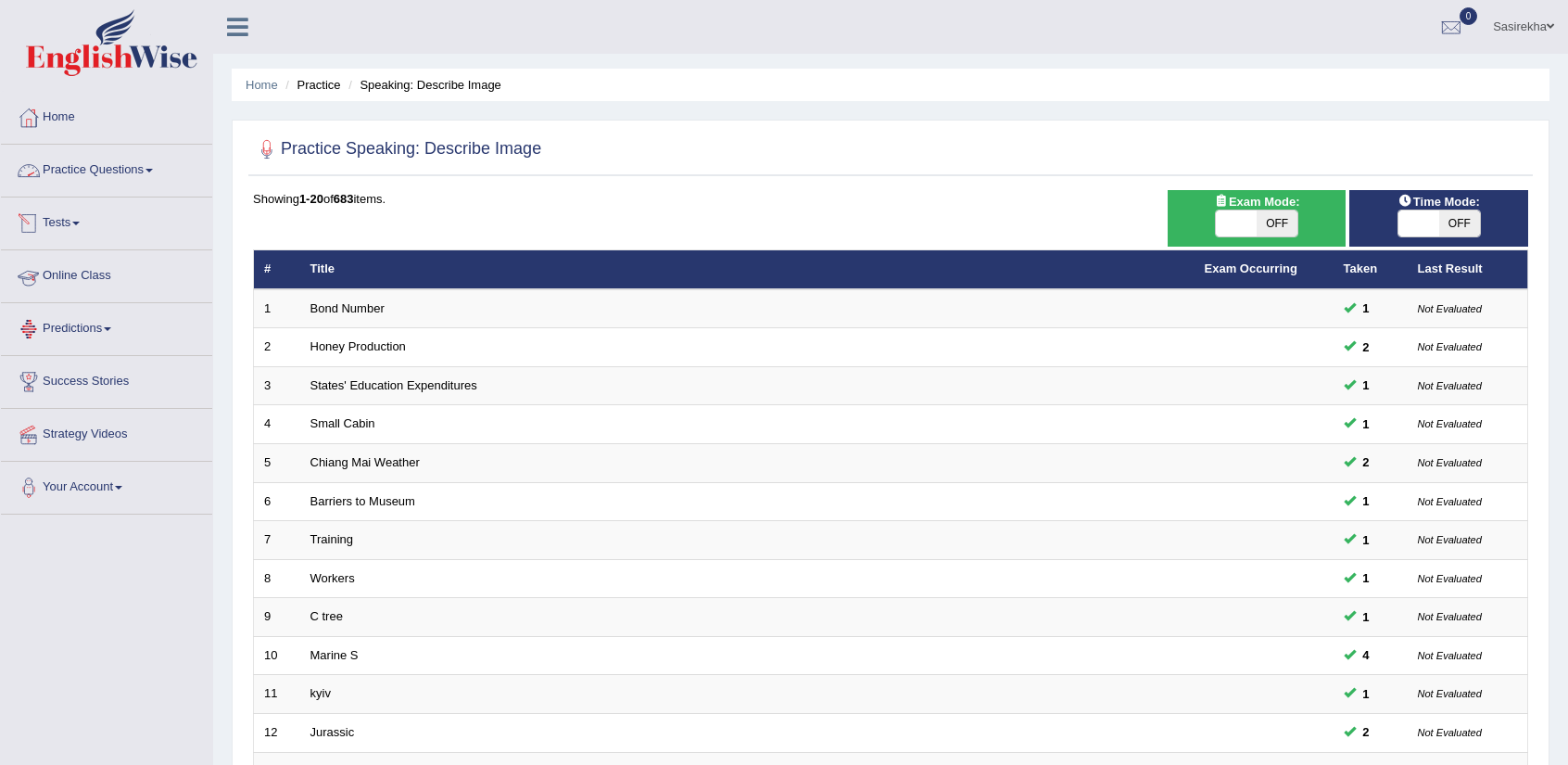
click at [130, 172] on link "Practice Questions" at bounding box center [107, 168] width 212 height 46
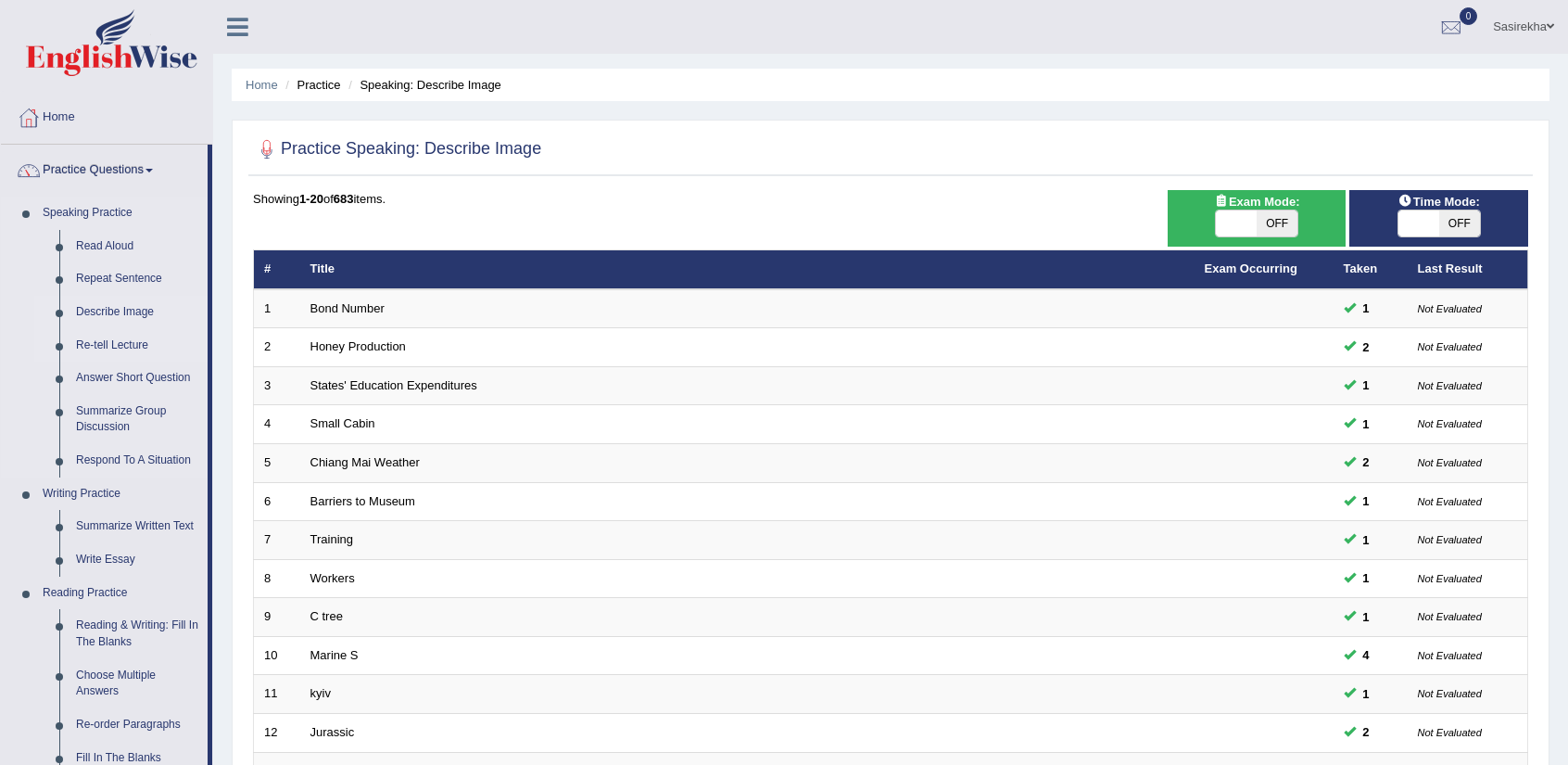
click at [137, 345] on link "Re-tell Lecture" at bounding box center [137, 345] width 140 height 33
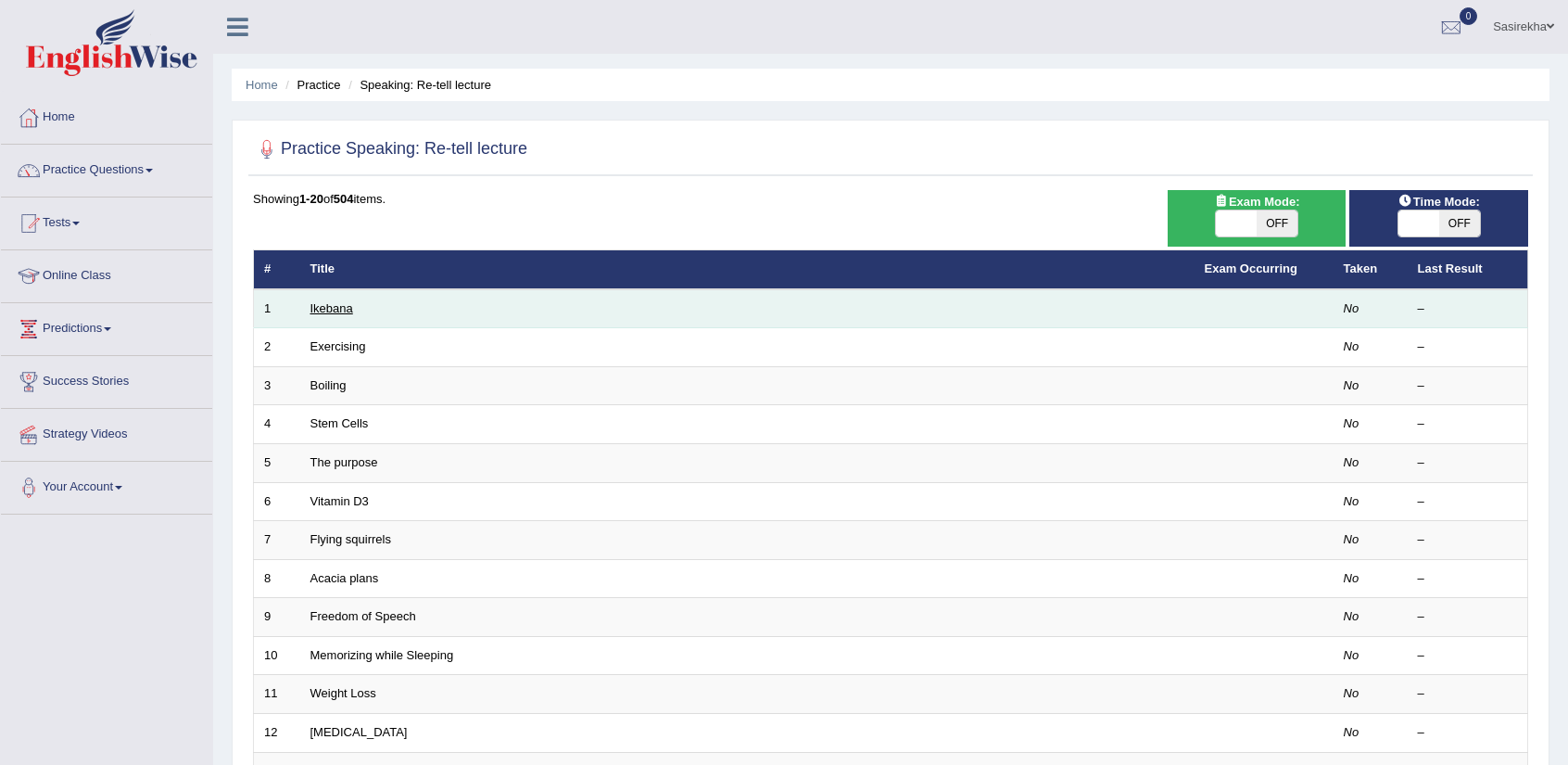
click at [340, 305] on link "Ikebana" at bounding box center [331, 307] width 43 height 14
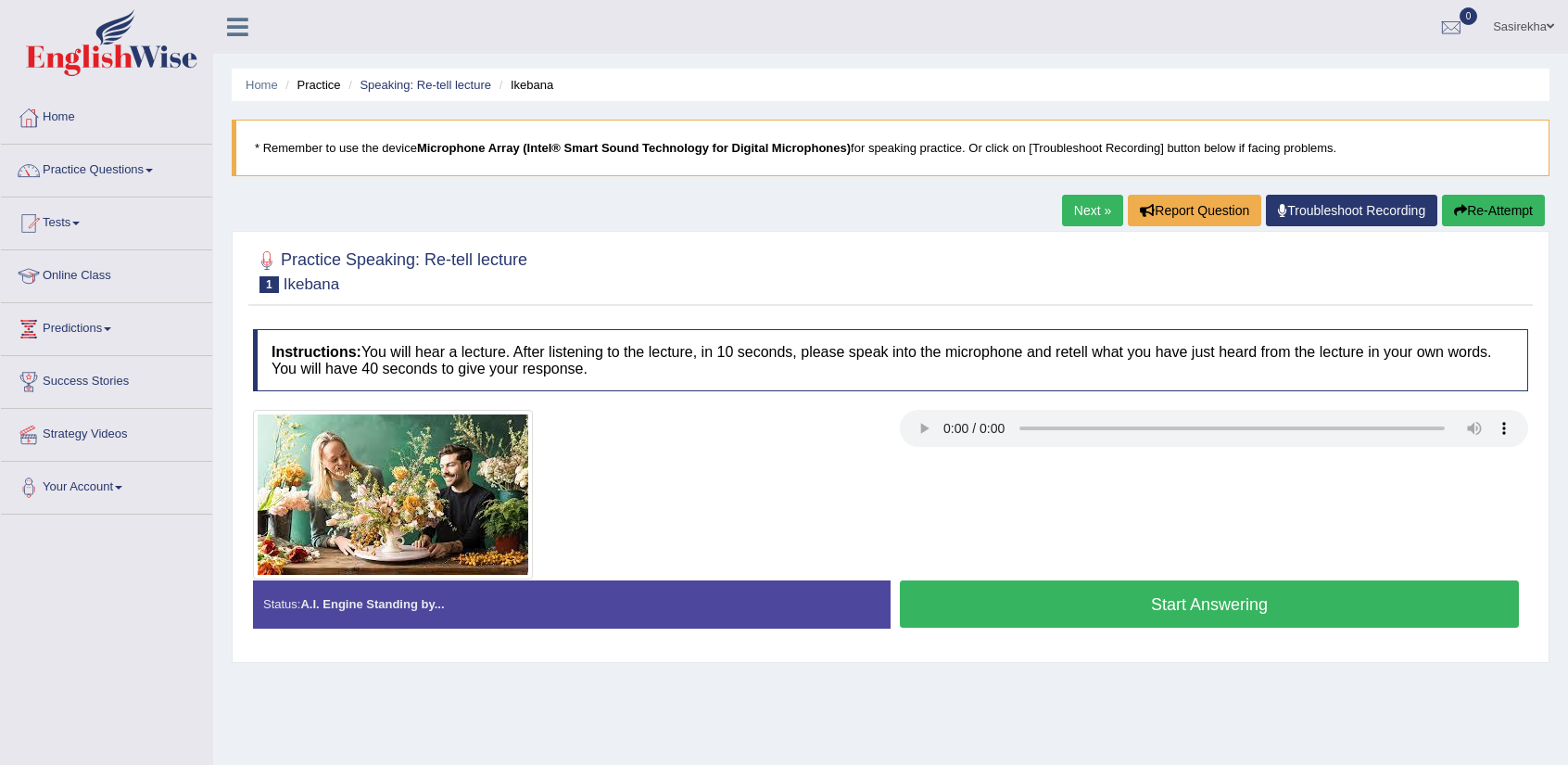
click at [1000, 601] on button "Start Answering" at bounding box center [1209, 603] width 619 height 47
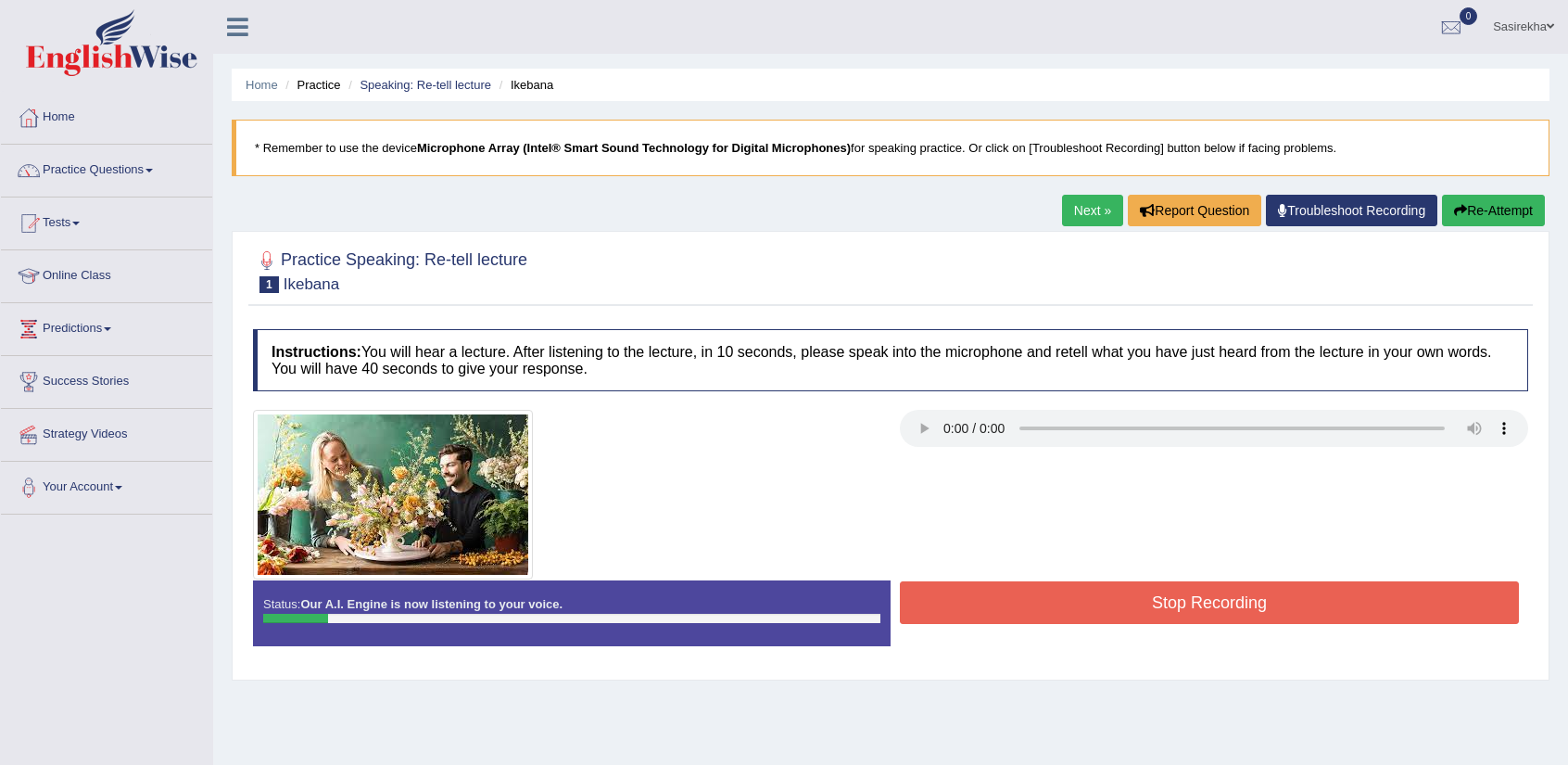
click at [1001, 601] on button "Stop Recording" at bounding box center [1209, 603] width 619 height 43
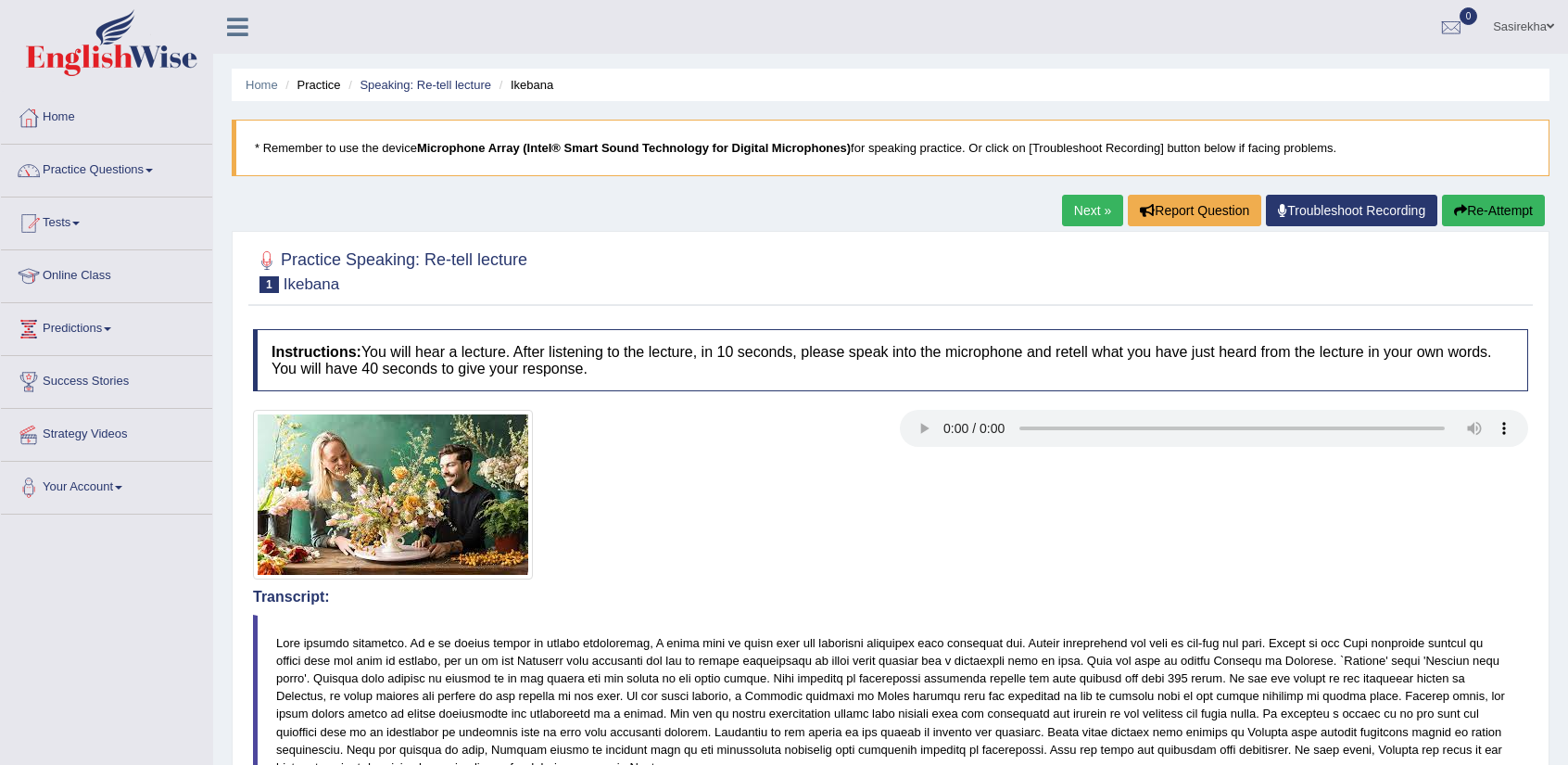
drag, startPoint x: 1501, startPoint y: 229, endPoint x: 1498, endPoint y: 189, distance: 40.1
click at [1498, 189] on div "Home Practice Speaking: Re-tell lecture Ikebana * Remember to use the device Mi…" at bounding box center [891, 560] width 1355 height 1121
click at [1503, 214] on button "Re-Attempt" at bounding box center [1493, 211] width 103 height 32
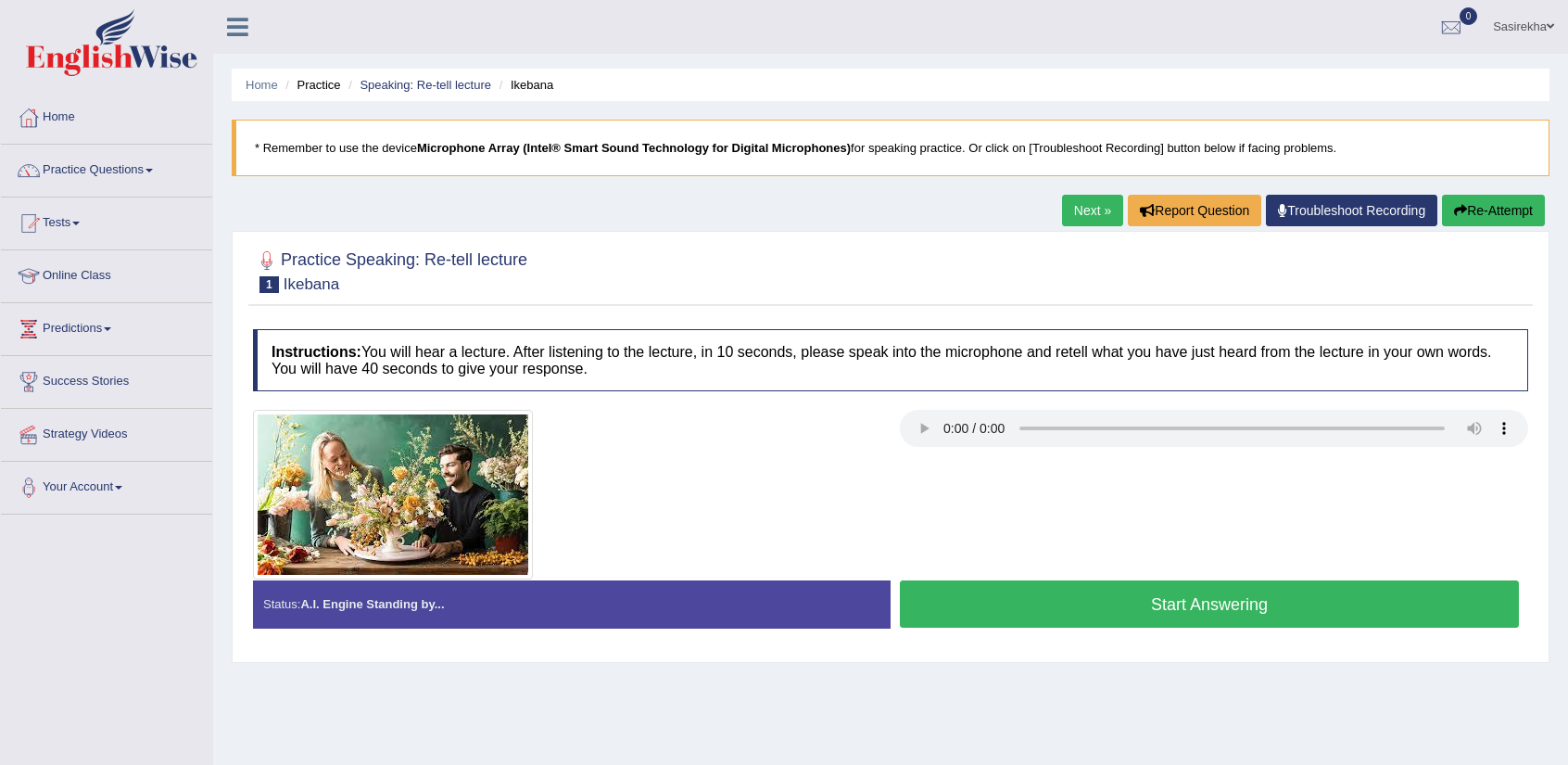
click at [991, 620] on button "Start Answering" at bounding box center [1209, 603] width 619 height 47
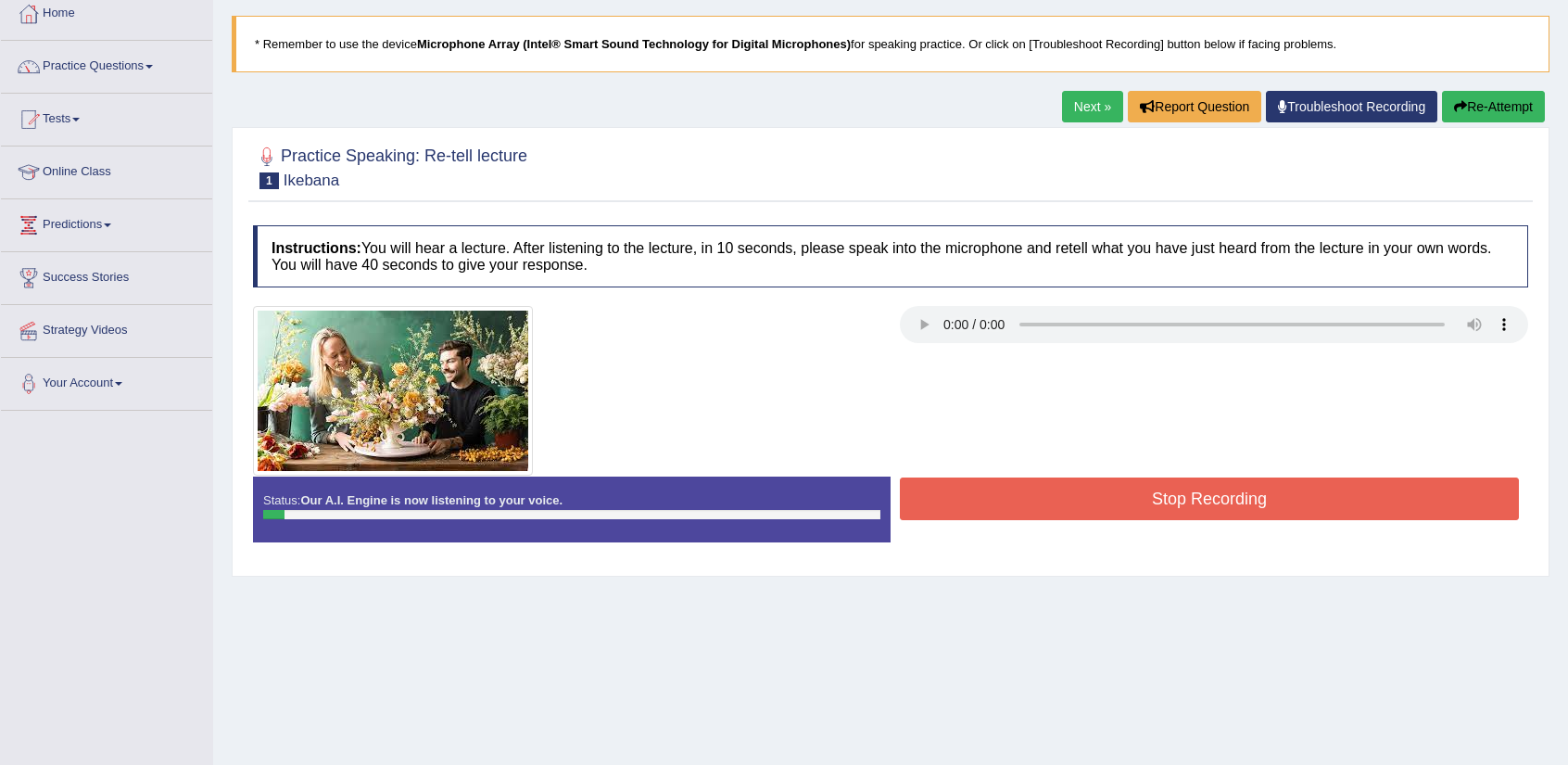
scroll to position [110, 0]
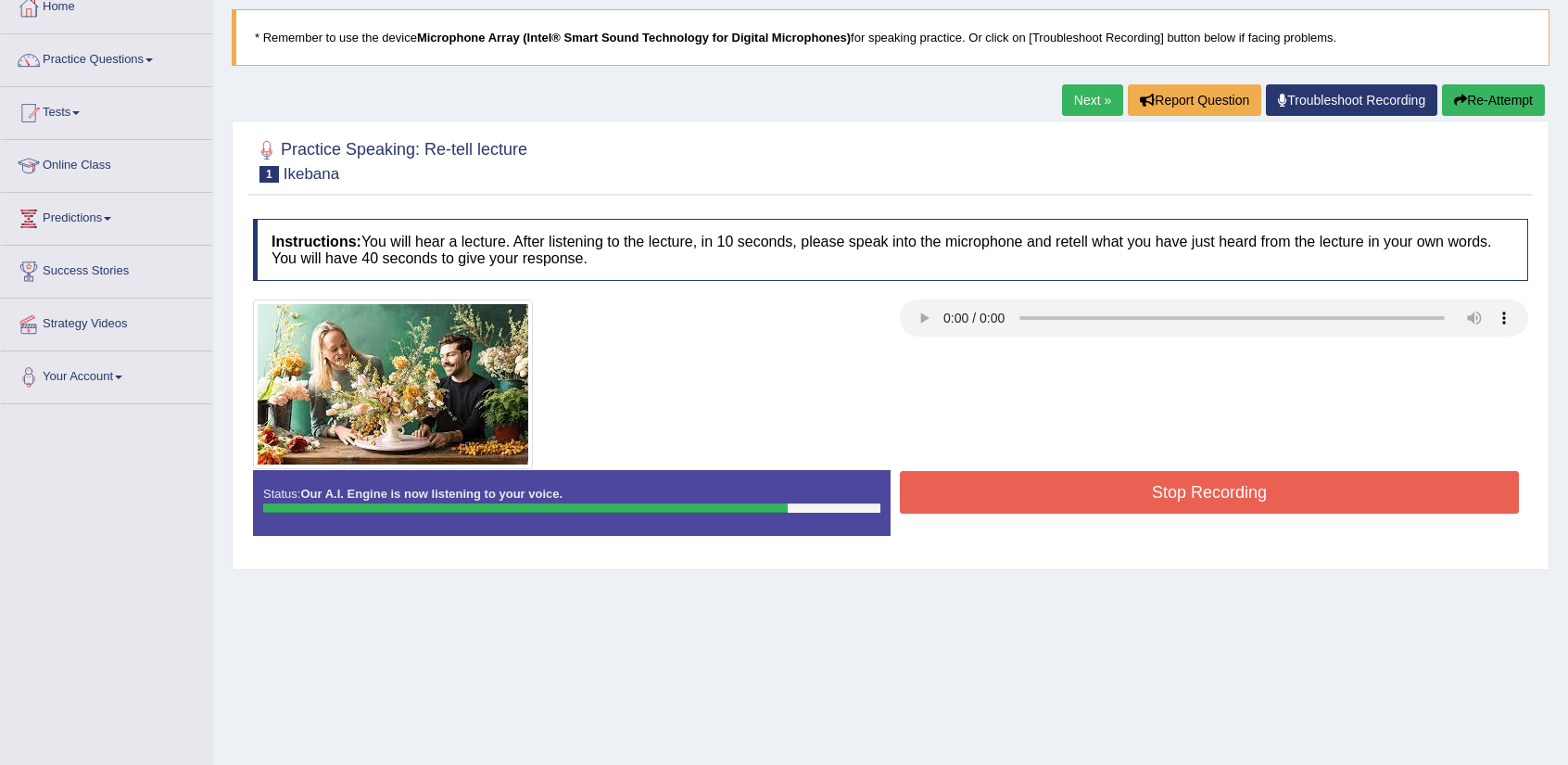
click at [1131, 490] on button "Stop Recording" at bounding box center [1209, 492] width 619 height 43
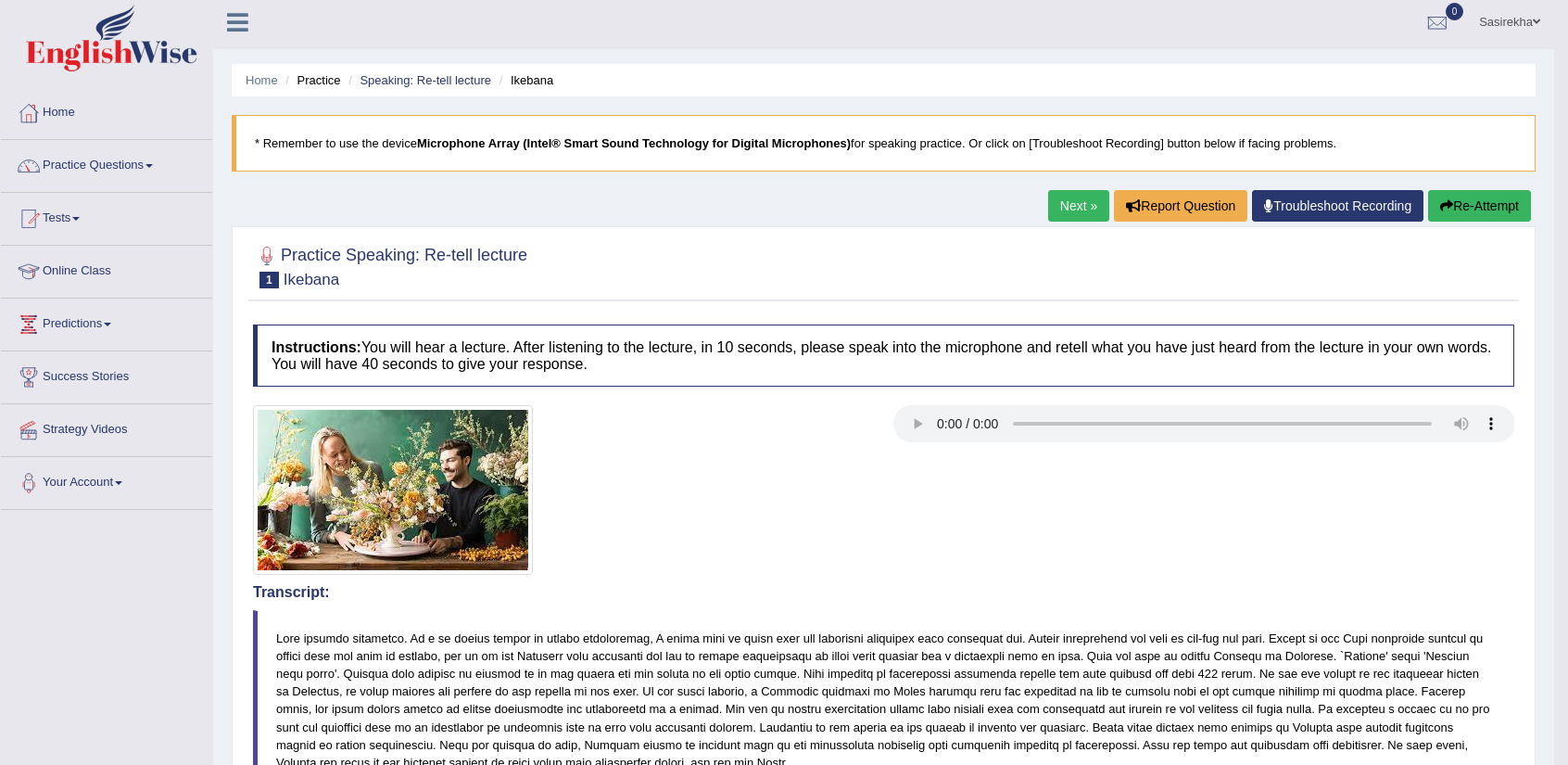
scroll to position [0, 0]
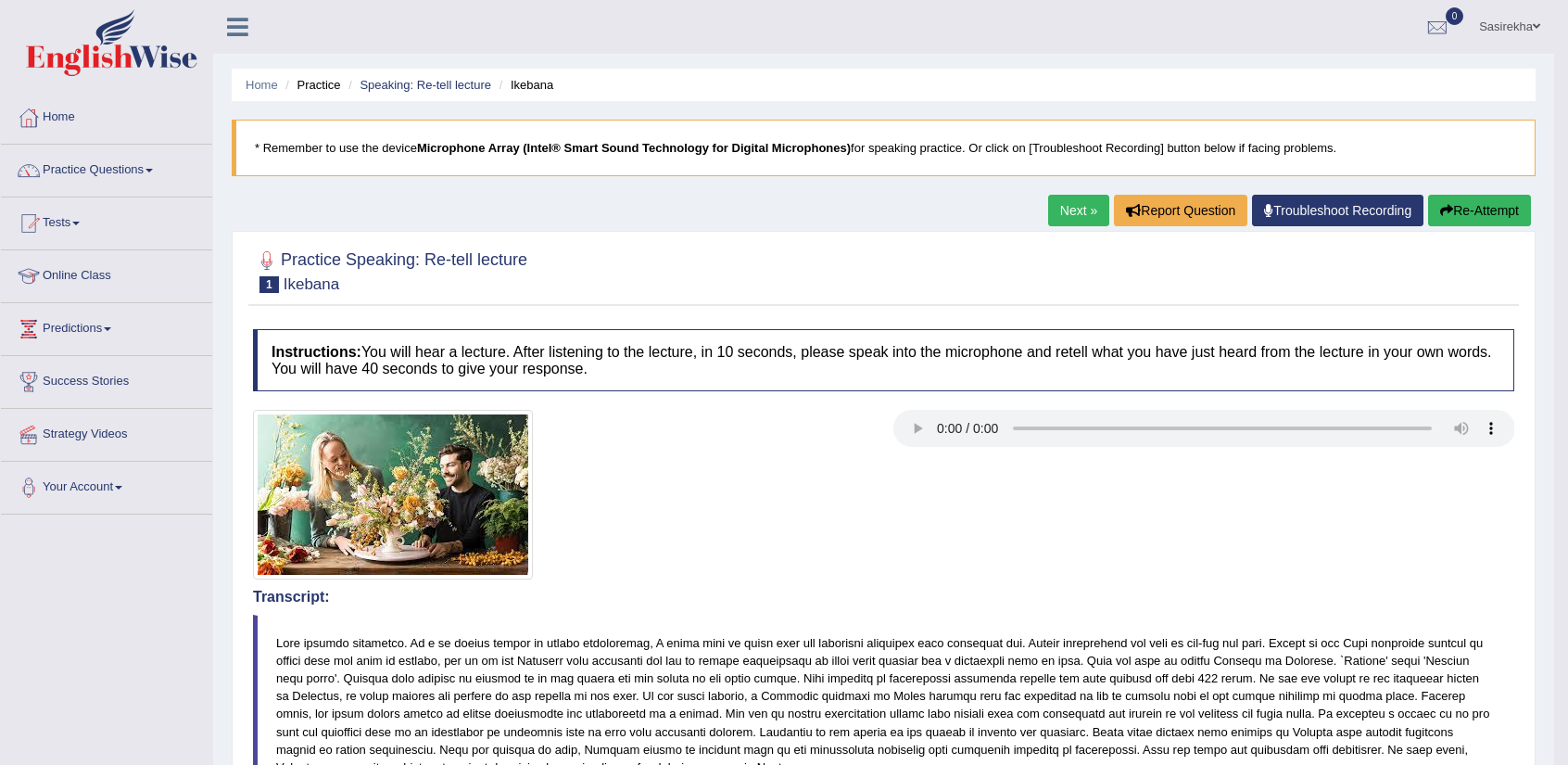
click at [1065, 215] on link "Next »" at bounding box center [1079, 211] width 61 height 32
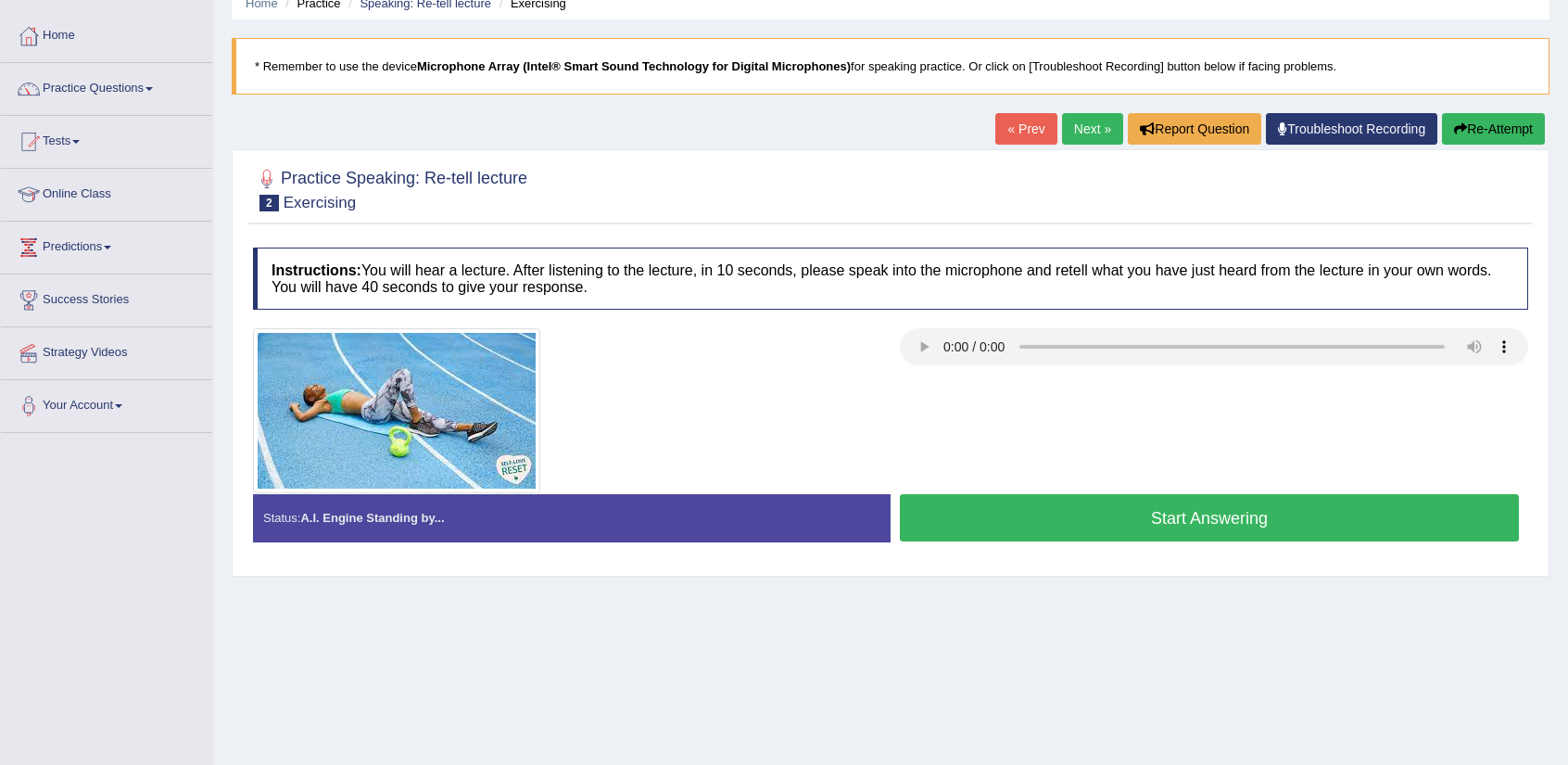
scroll to position [88, 0]
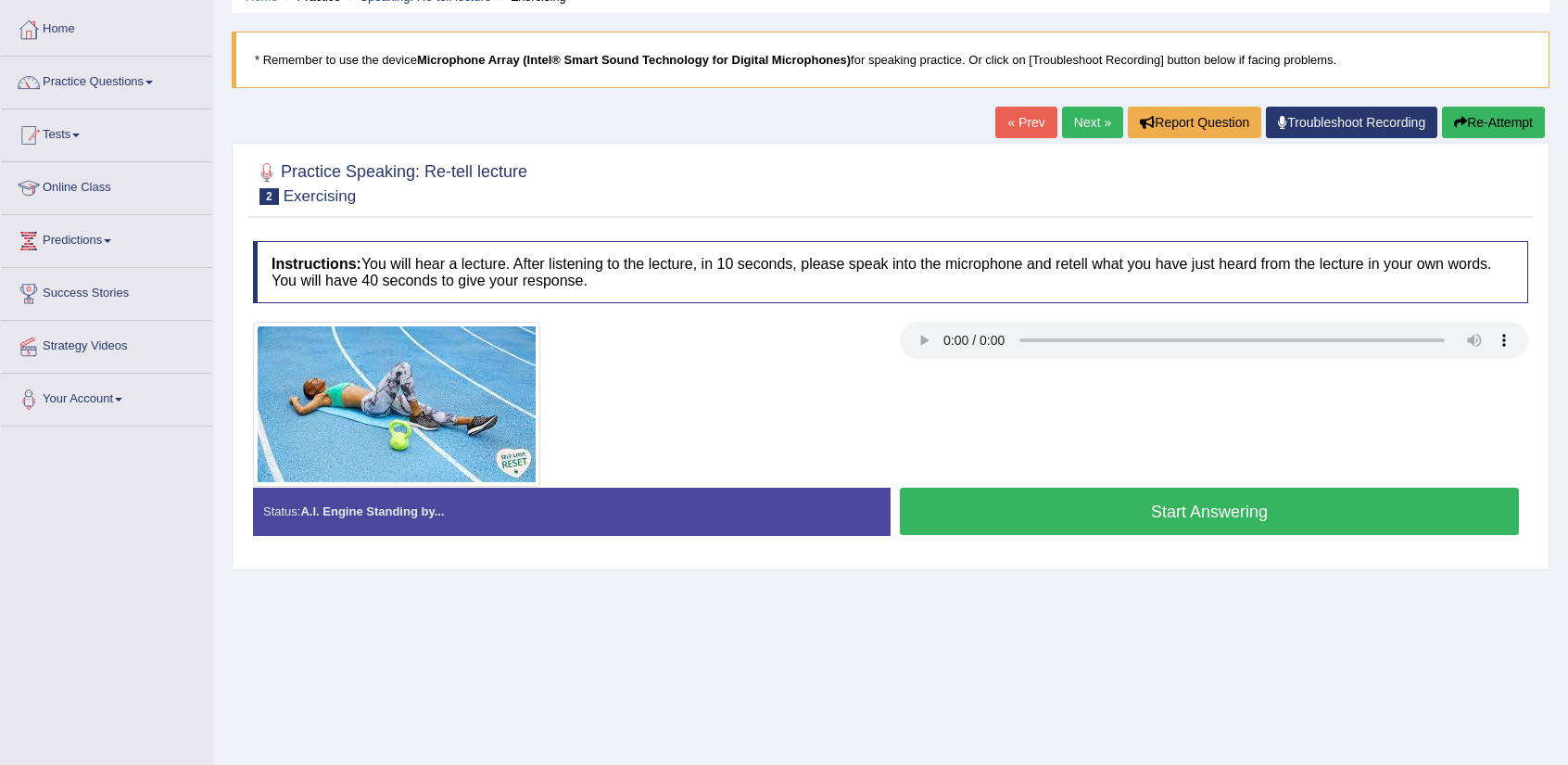
click at [1048, 516] on button "Start Answering" at bounding box center [1209, 511] width 619 height 47
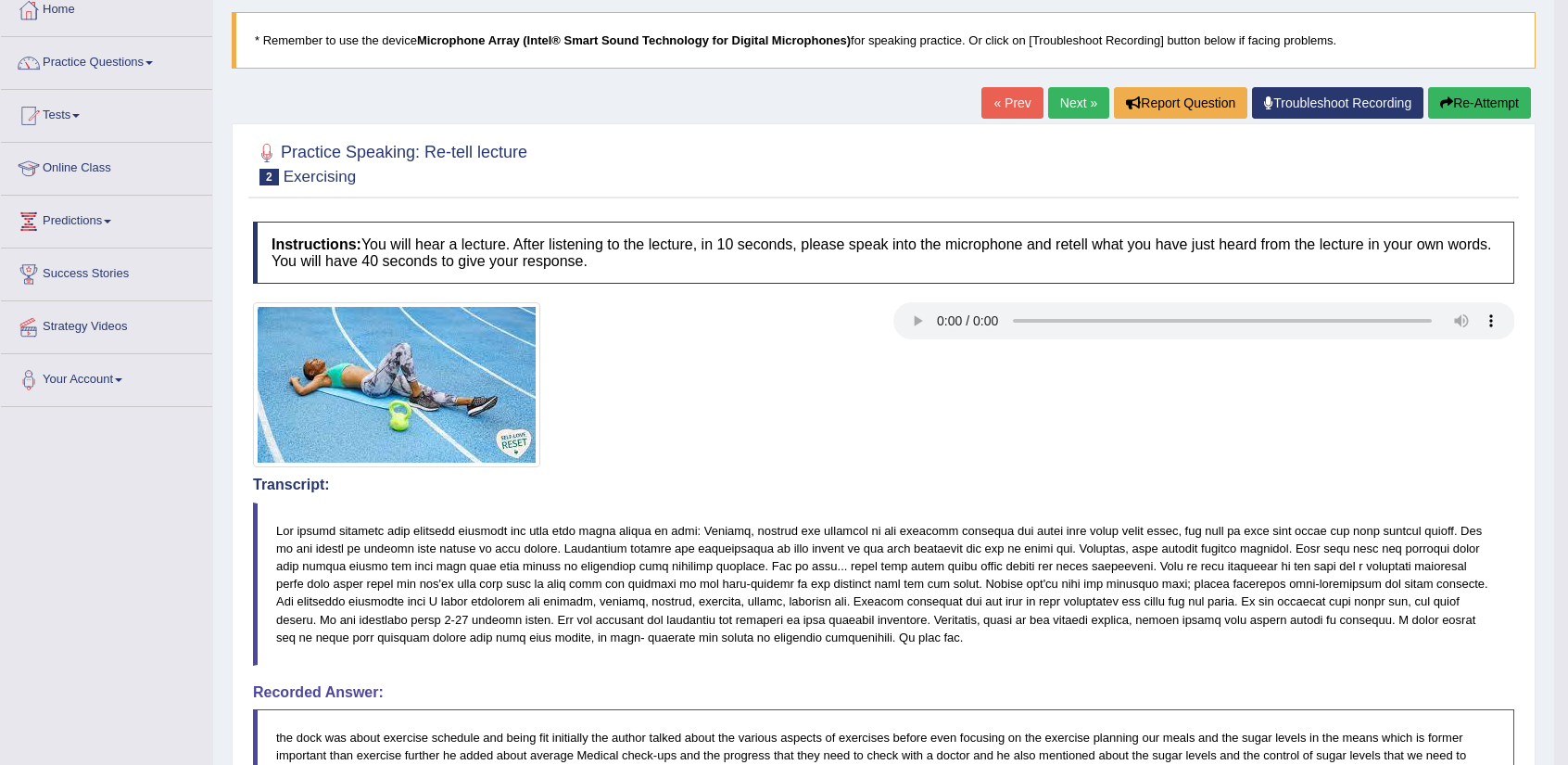
scroll to position [106, 0]
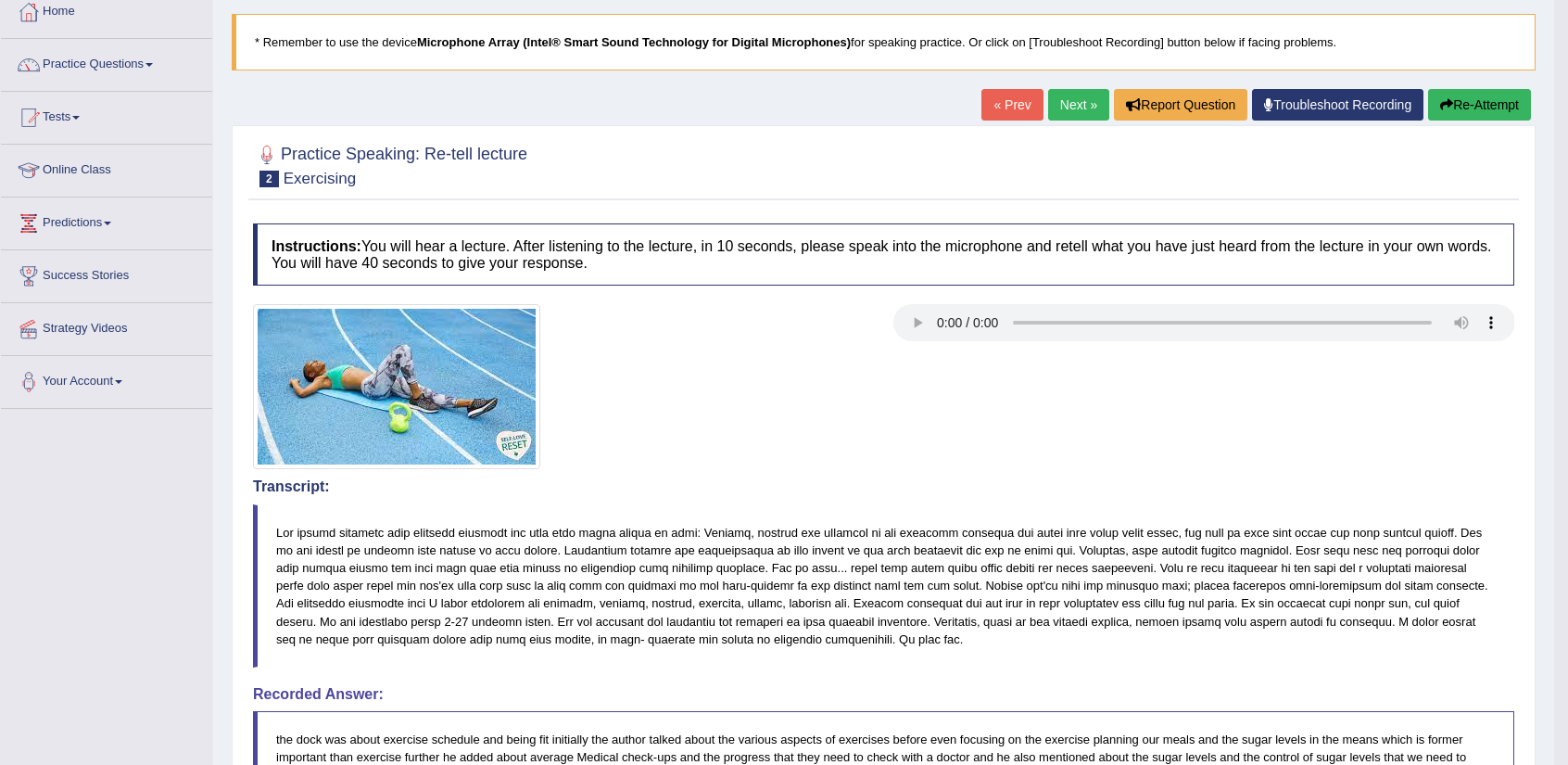
click at [1083, 101] on link "Next »" at bounding box center [1079, 105] width 61 height 32
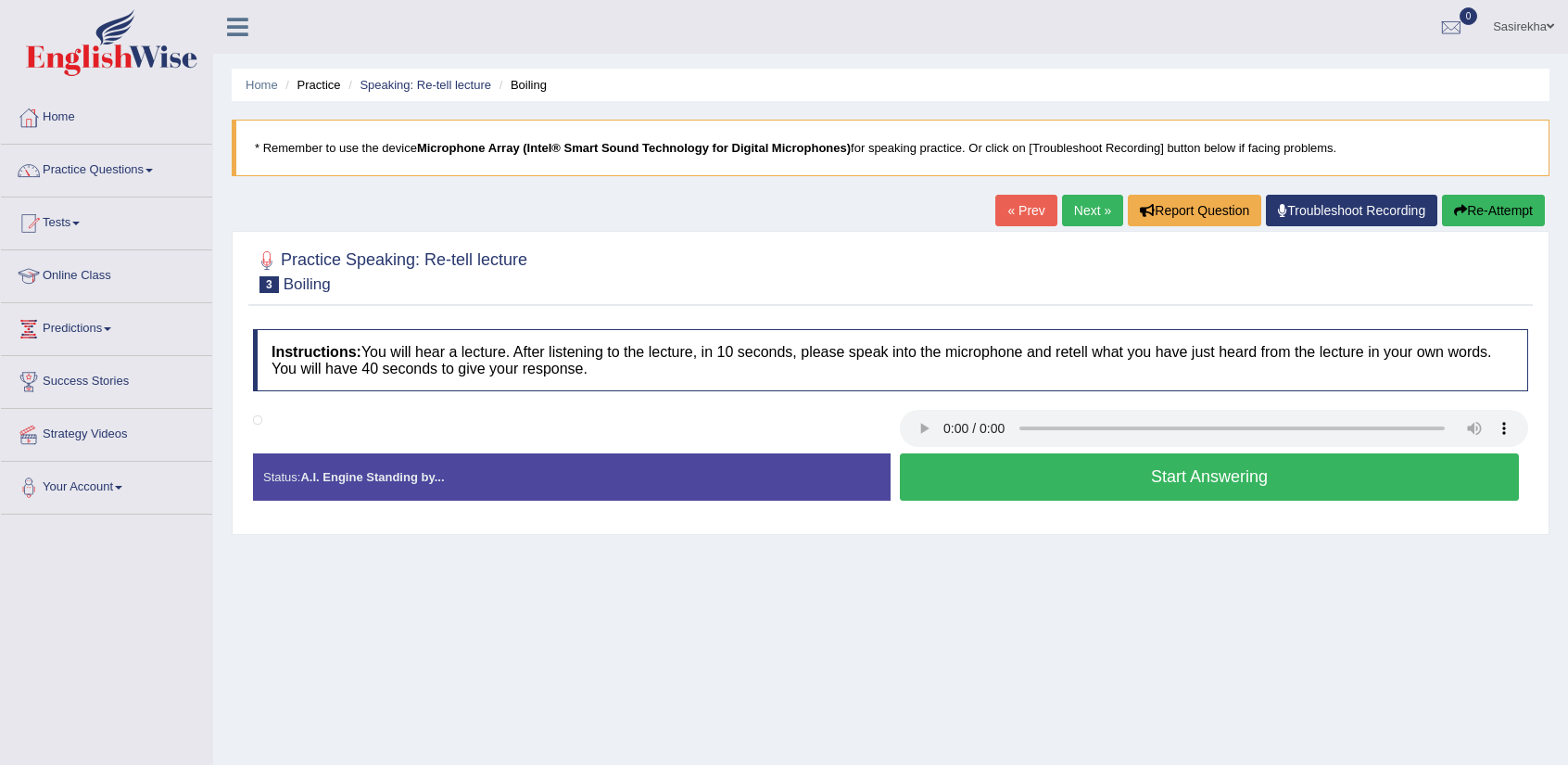
click at [1001, 462] on button "Start Answering" at bounding box center [1209, 476] width 619 height 47
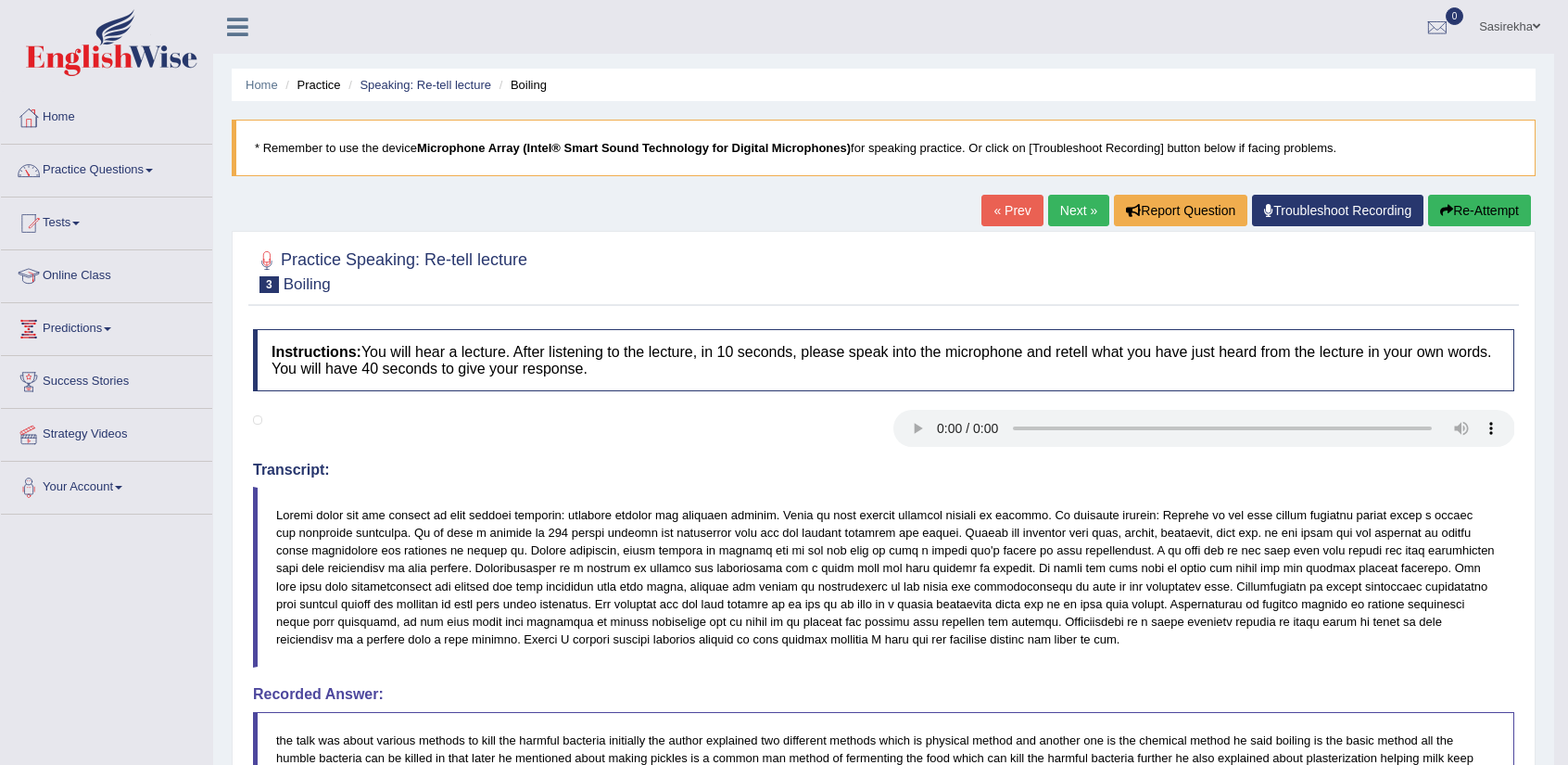
click at [1071, 217] on link "Next »" at bounding box center [1079, 211] width 61 height 32
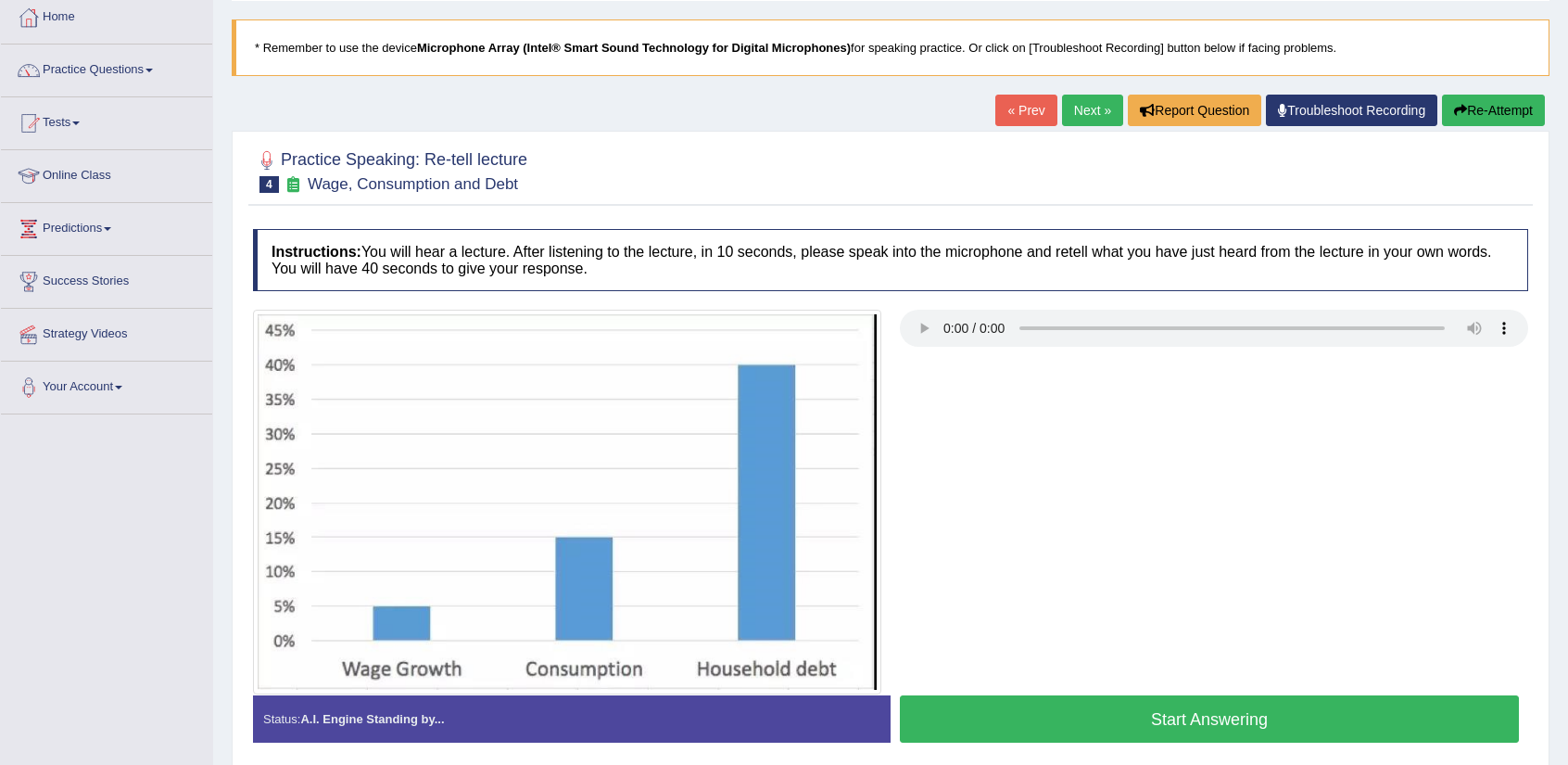
scroll to position [102, 0]
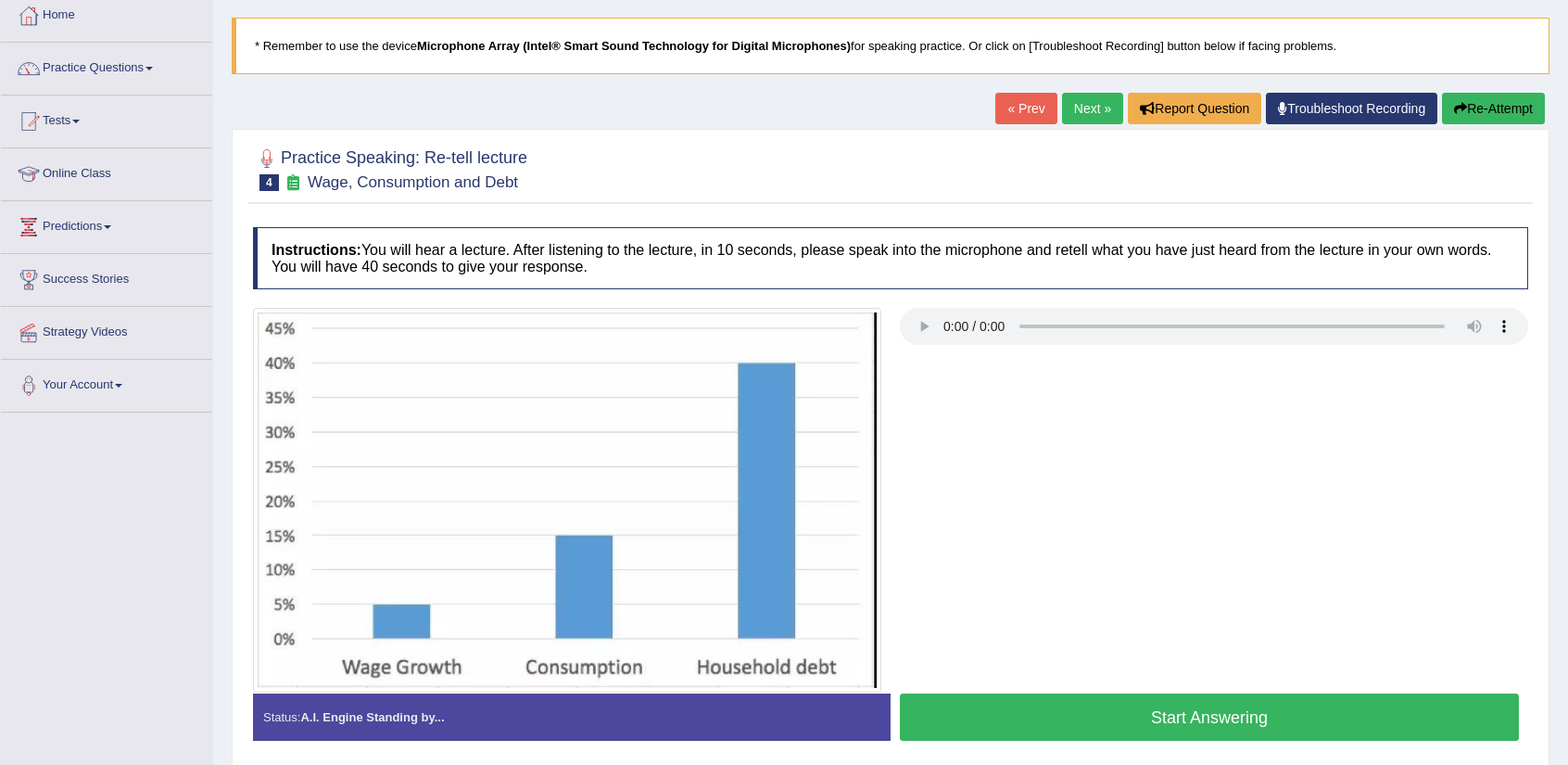
click at [1075, 706] on button "Start Answering" at bounding box center [1209, 717] width 619 height 47
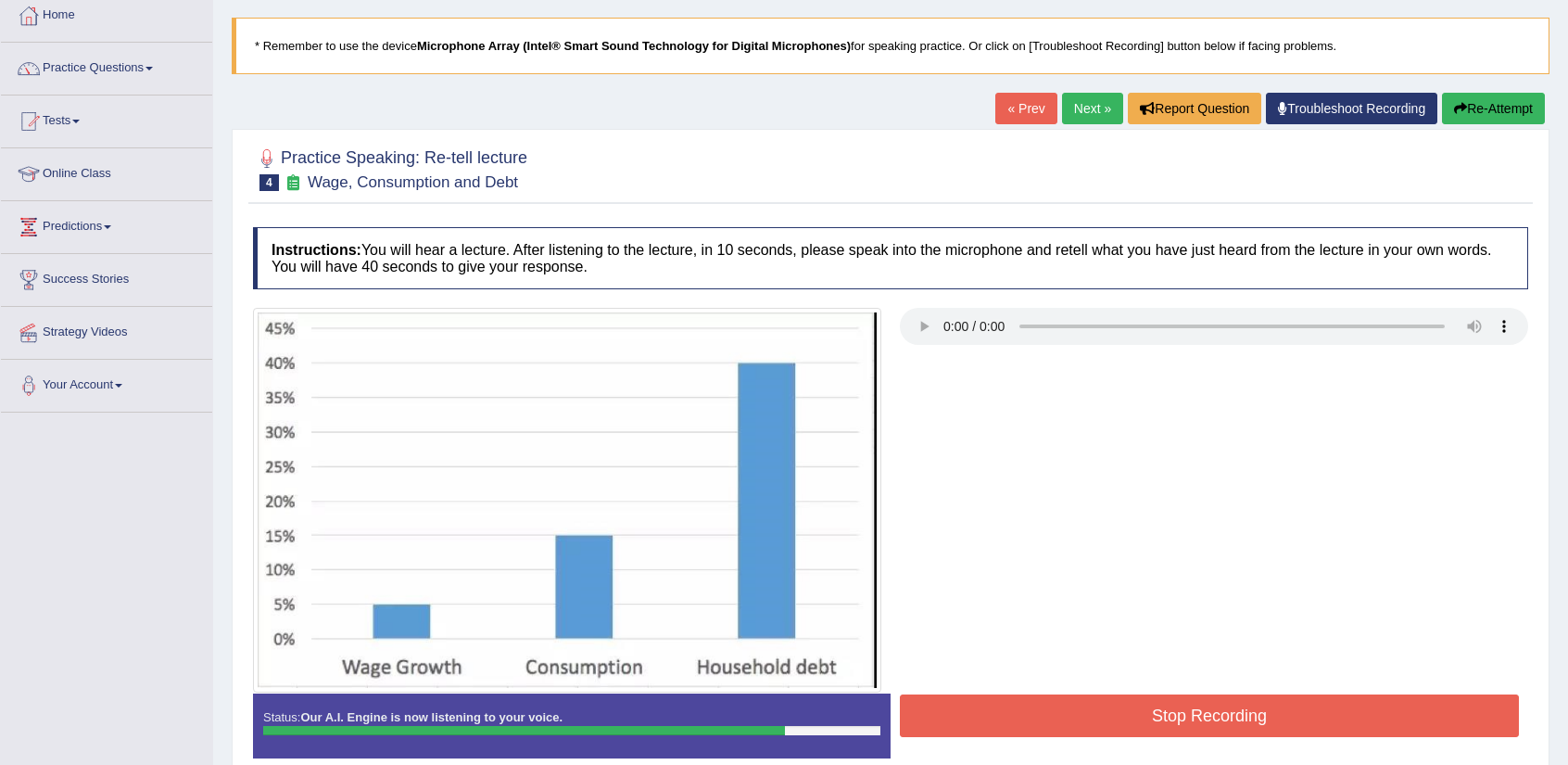
click at [1208, 720] on button "Stop Recording" at bounding box center [1209, 716] width 619 height 43
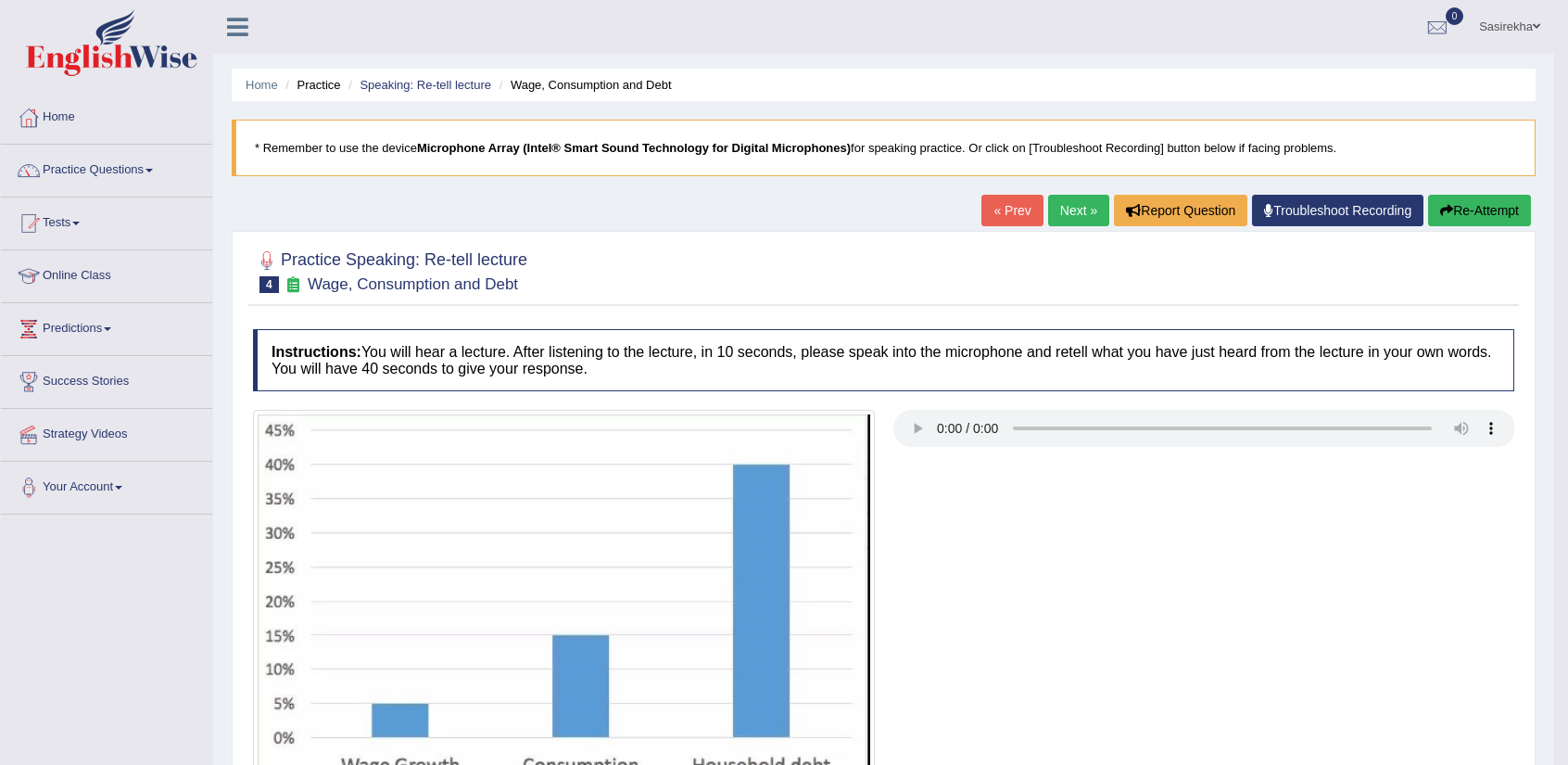
scroll to position [0, 0]
click at [1072, 213] on link "Next »" at bounding box center [1079, 211] width 61 height 32
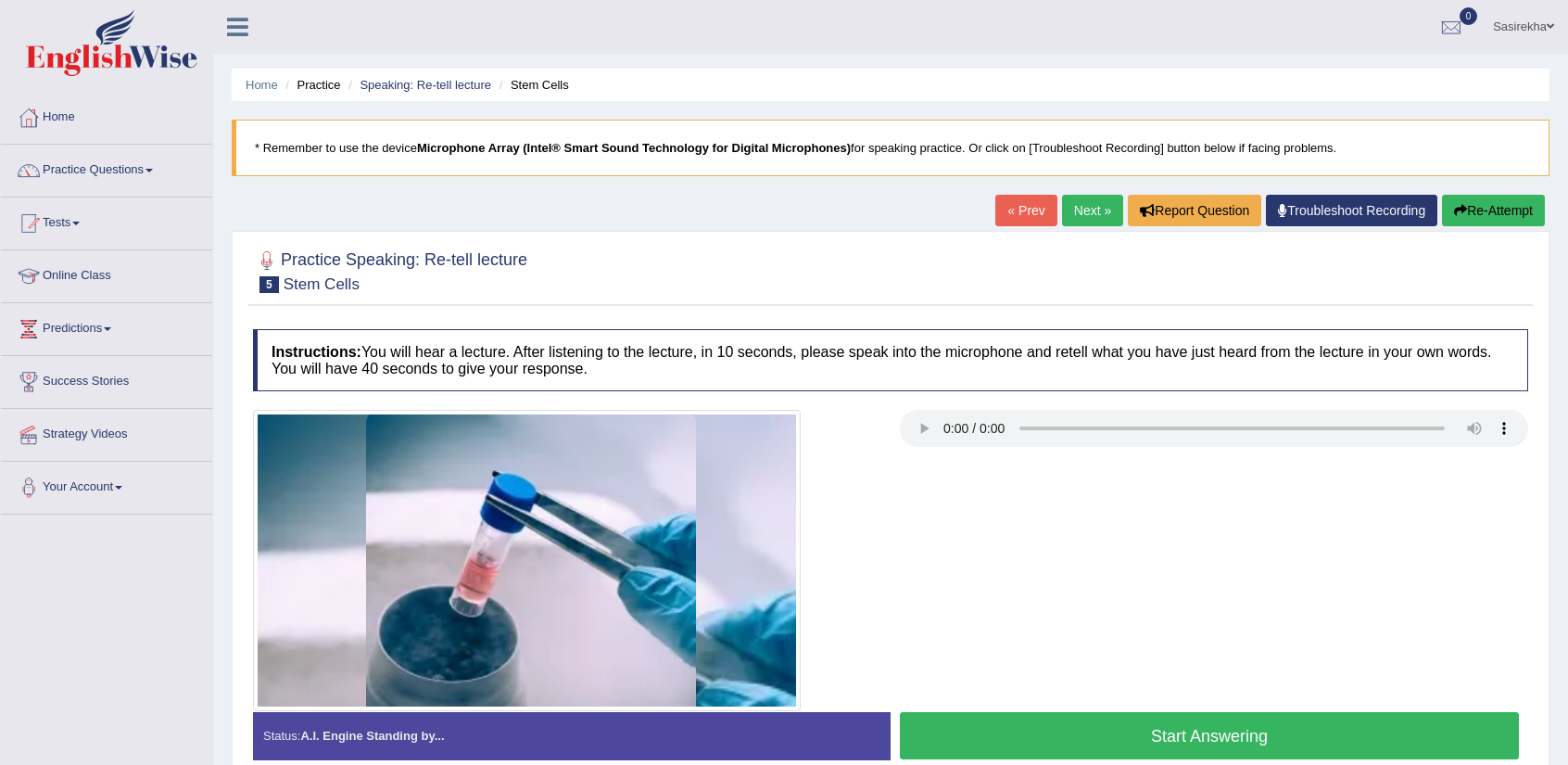
click at [1212, 731] on button "Start Answering" at bounding box center [1209, 735] width 619 height 47
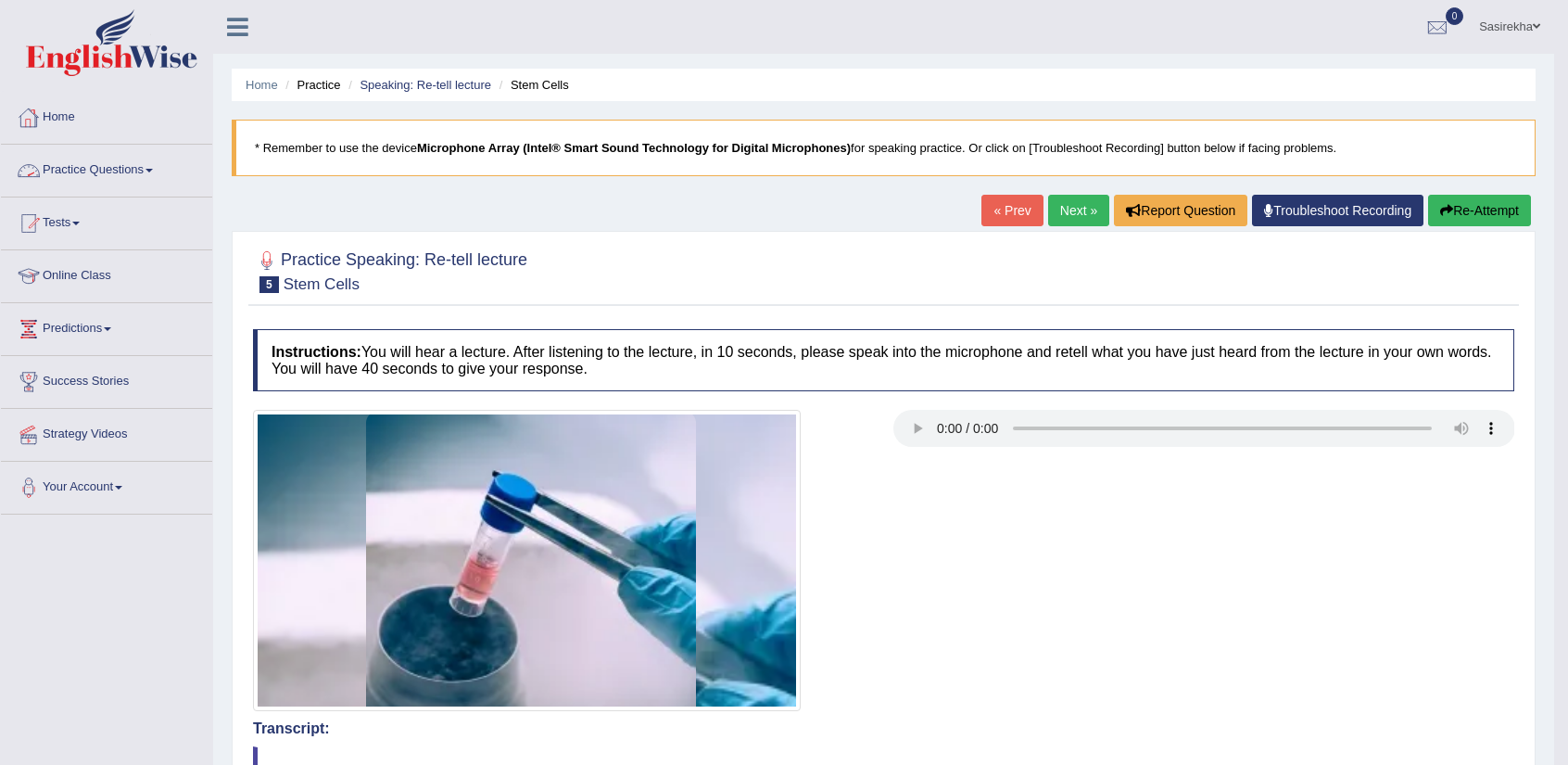
click at [111, 169] on link "Practice Questions" at bounding box center [107, 168] width 212 height 46
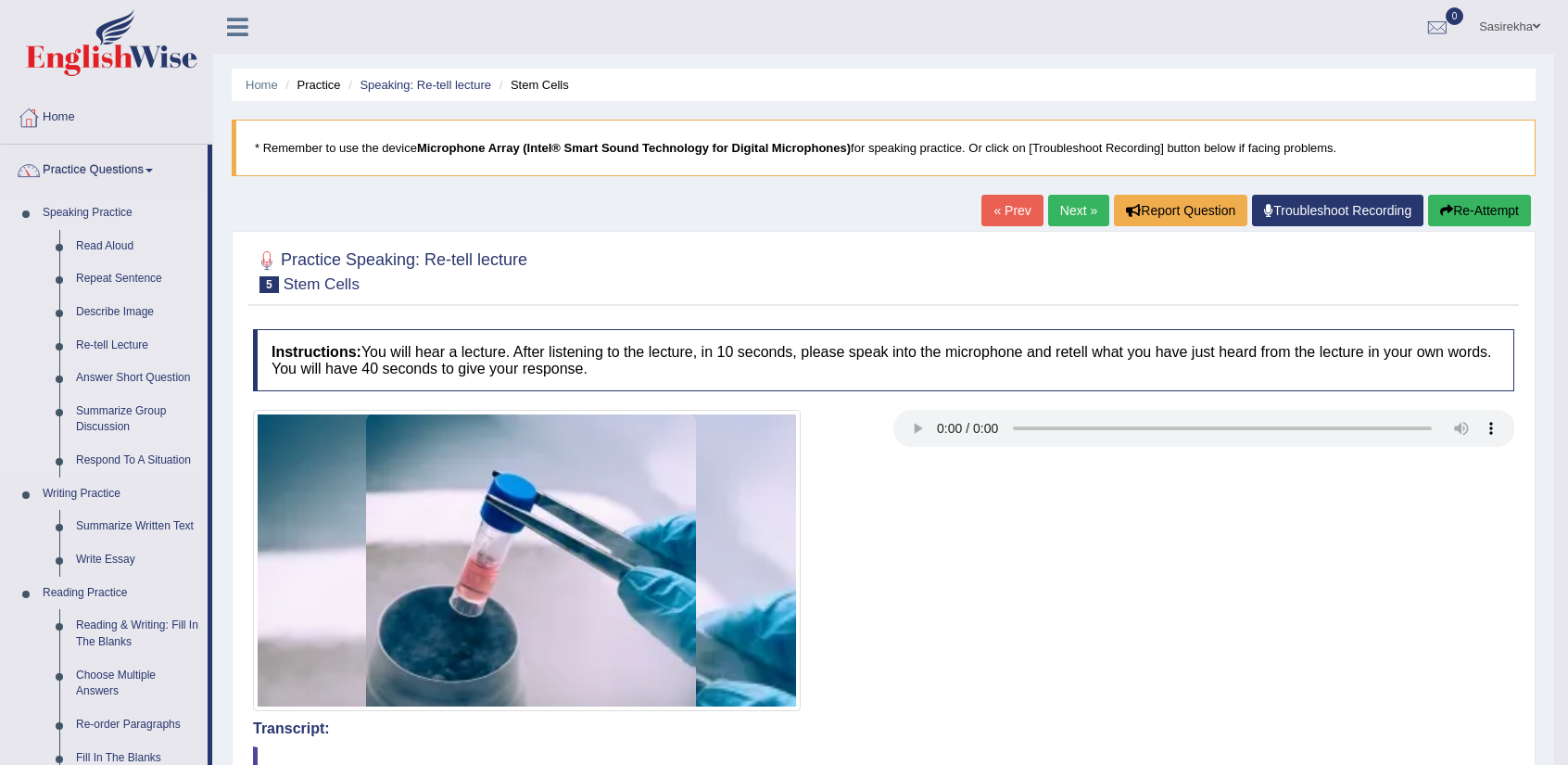
click at [139, 421] on link "Summarize Group Discussion" at bounding box center [137, 419] width 140 height 49
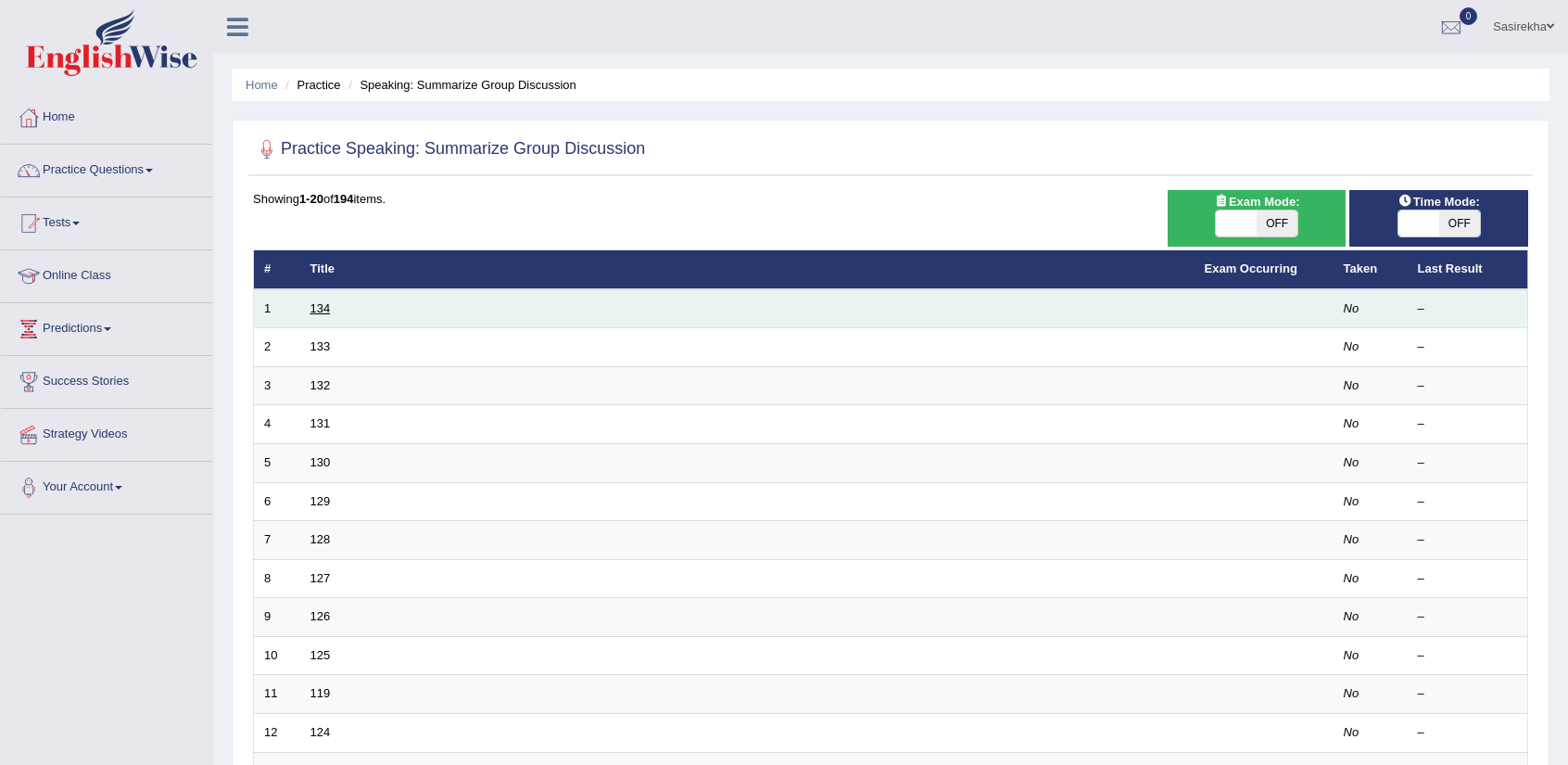
click at [311, 308] on link "134" at bounding box center [320, 307] width 20 height 14
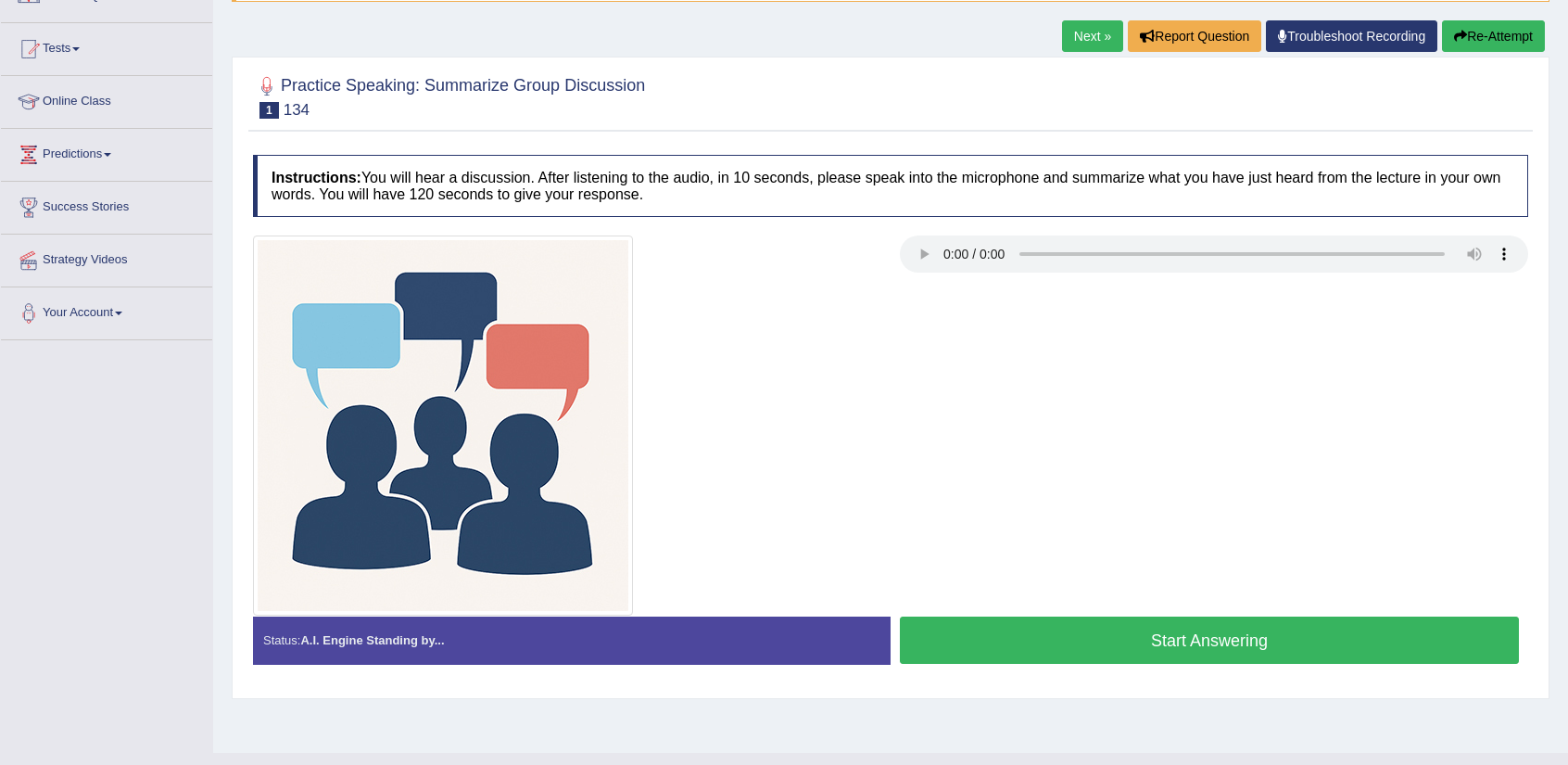
scroll to position [208, 0]
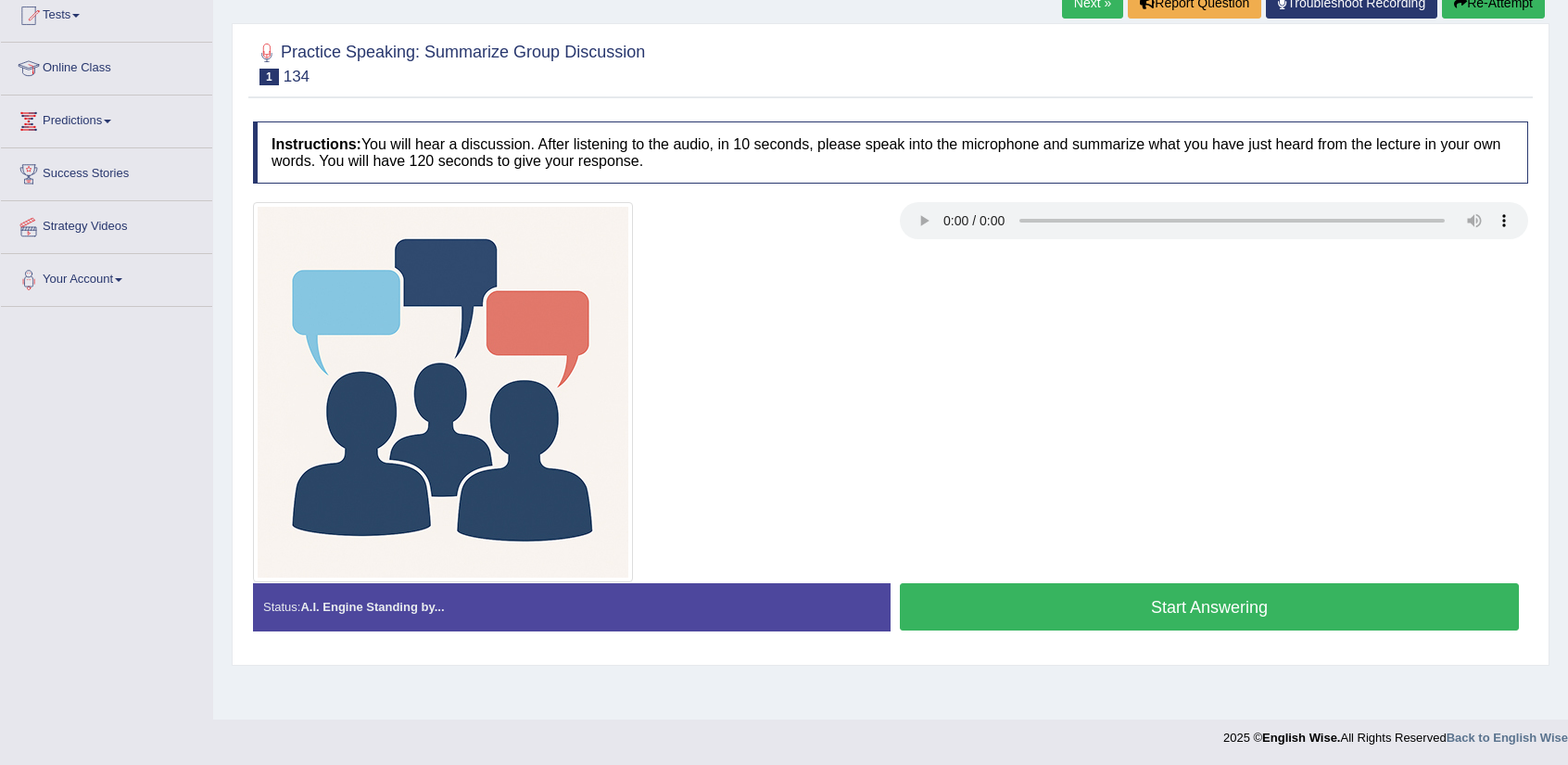
click at [933, 228] on audio at bounding box center [1213, 221] width 628 height 37
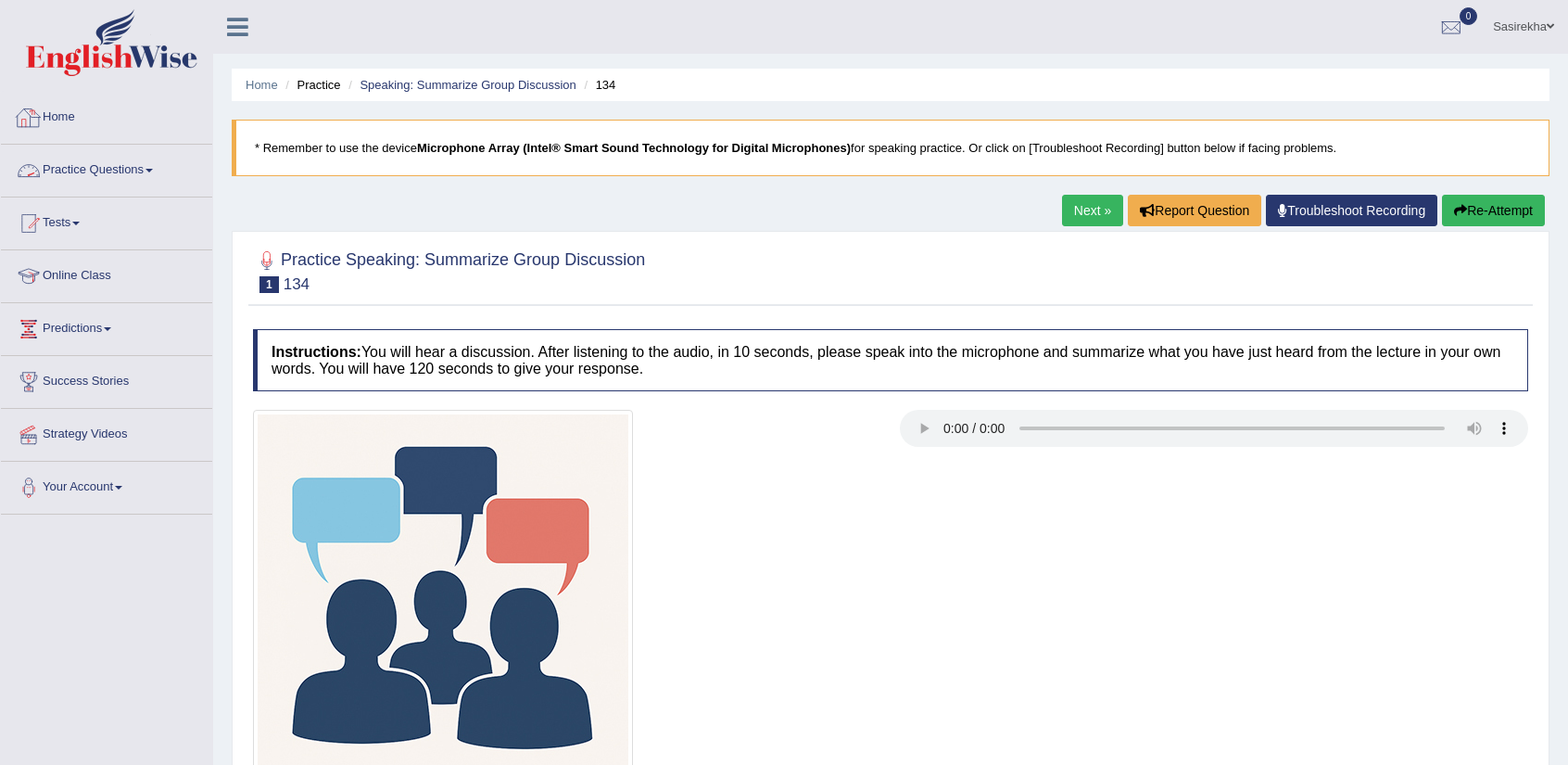
click at [123, 173] on link "Practice Questions" at bounding box center [107, 168] width 212 height 46
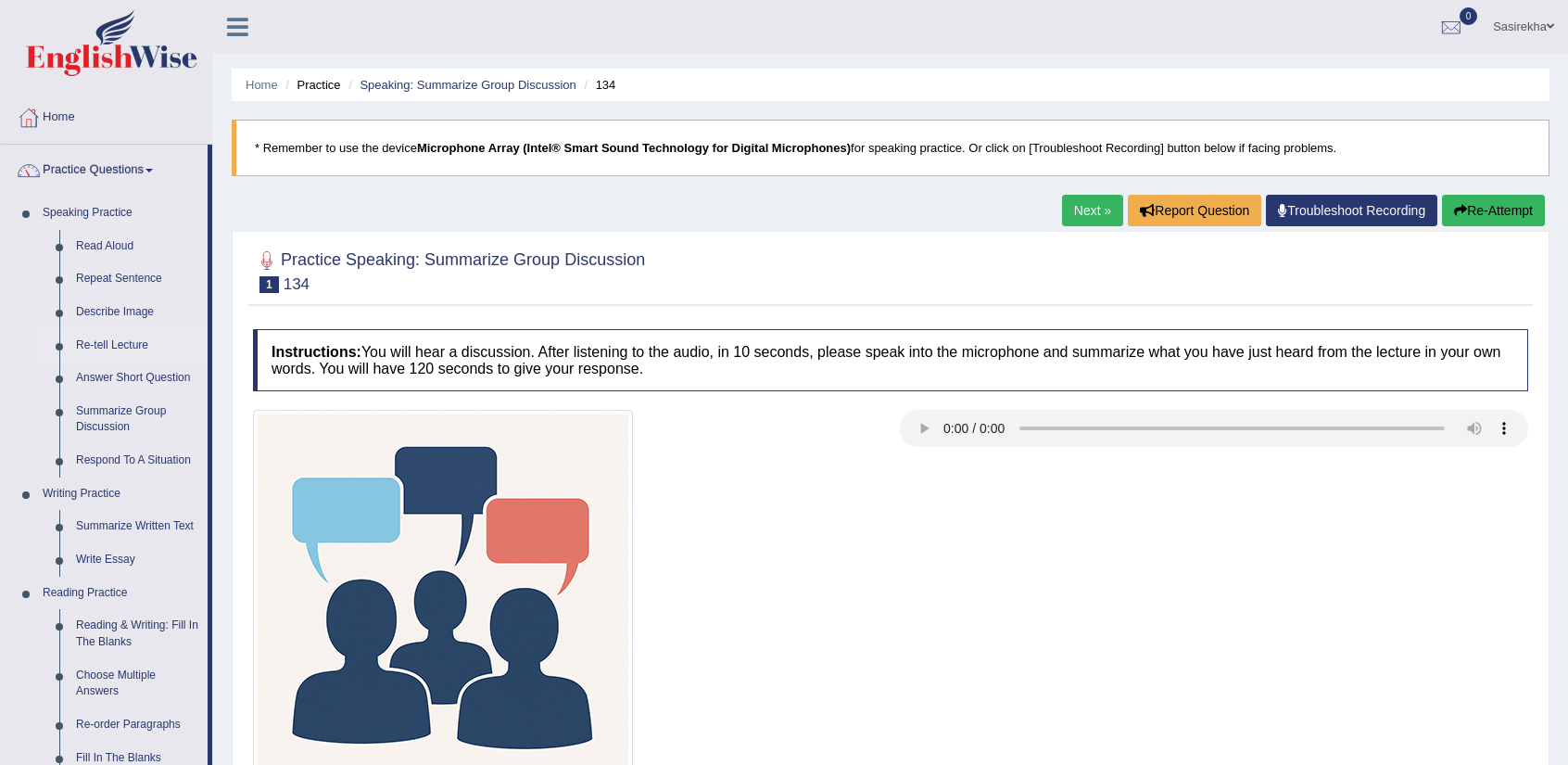
click at [134, 340] on link "Re-tell Lecture" at bounding box center [137, 345] width 140 height 33
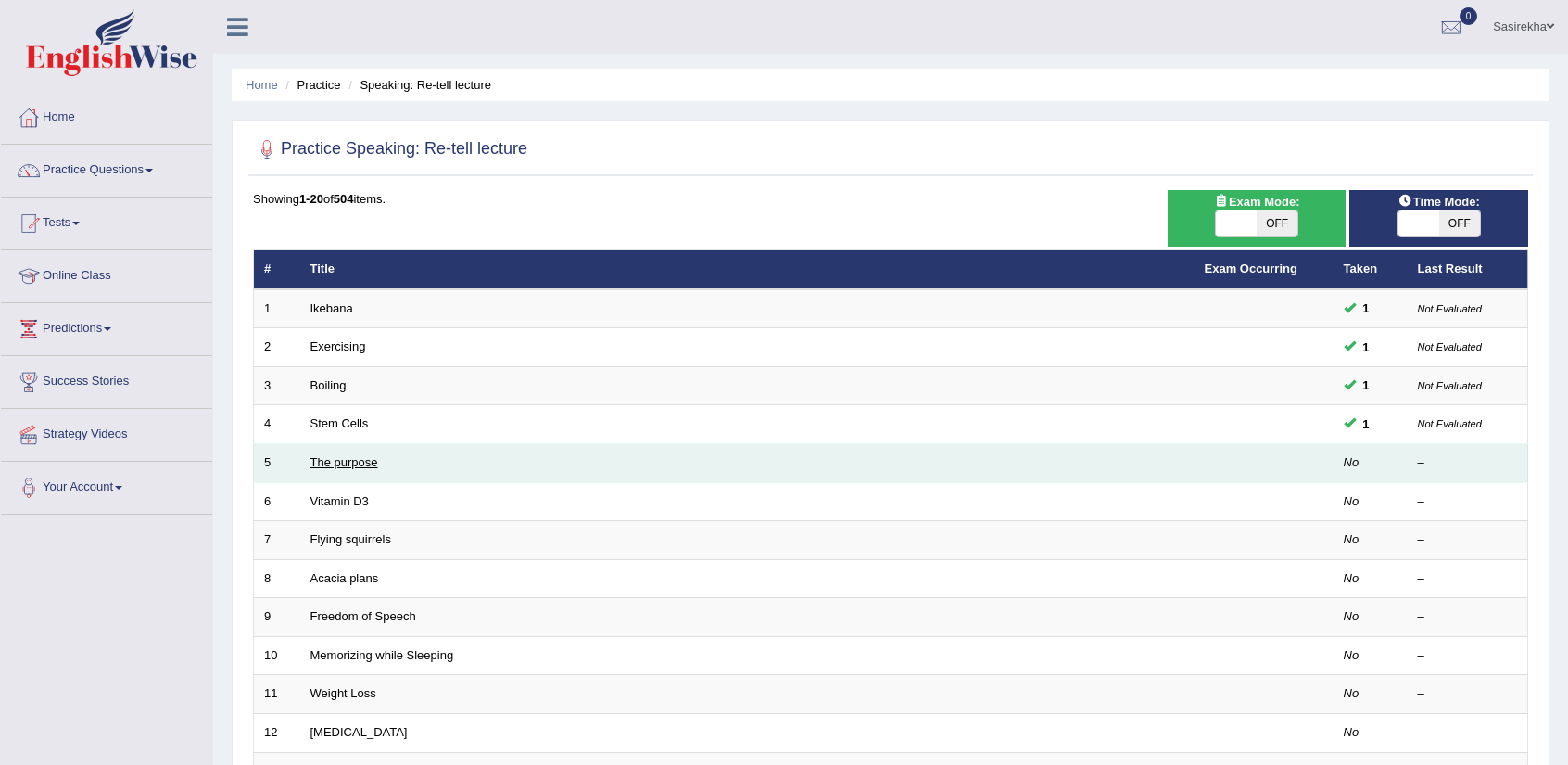
click at [354, 460] on link "The purpose" at bounding box center [343, 461] width 68 height 14
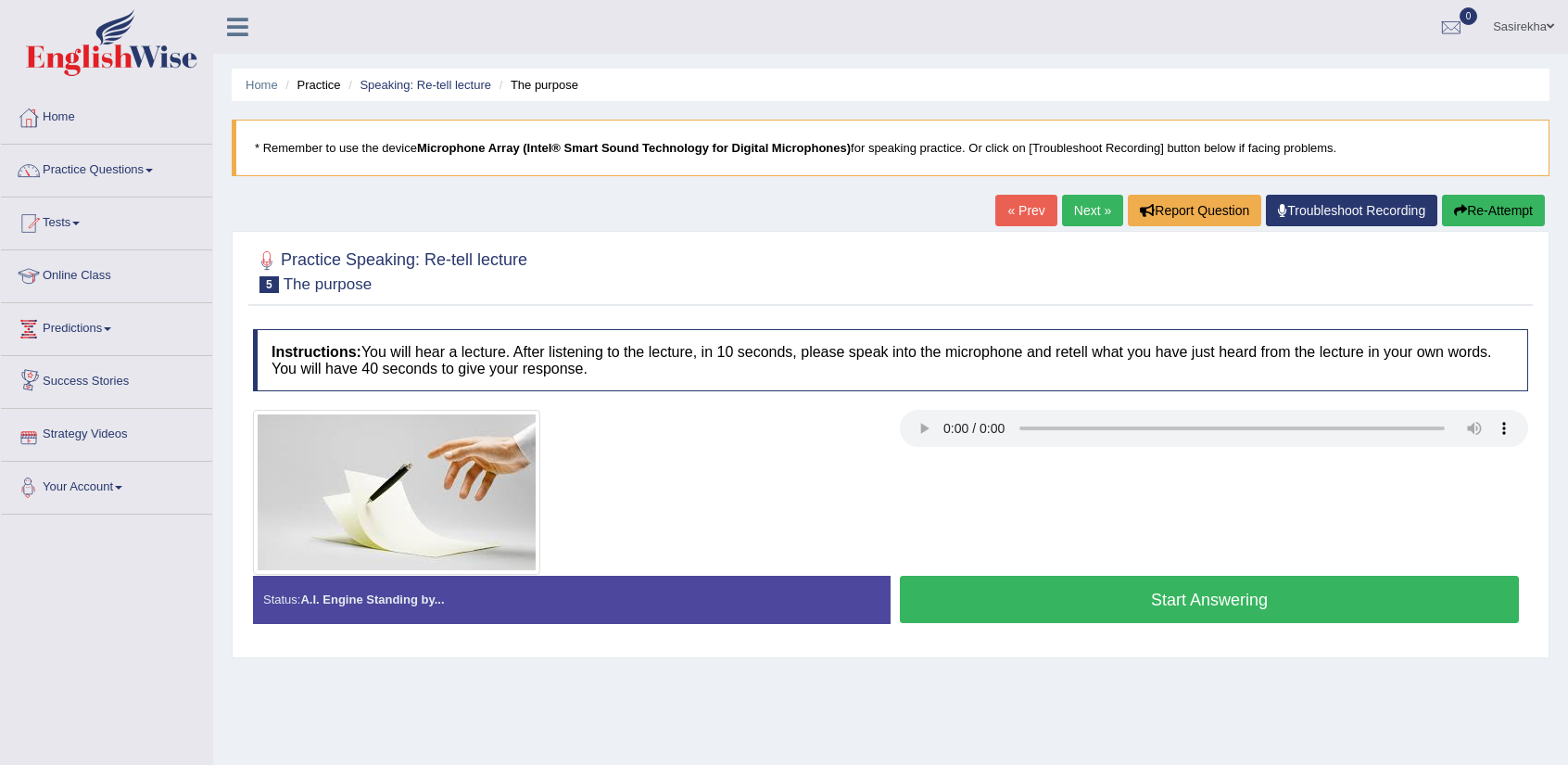
click at [137, 483] on link "Your Account" at bounding box center [107, 485] width 212 height 46
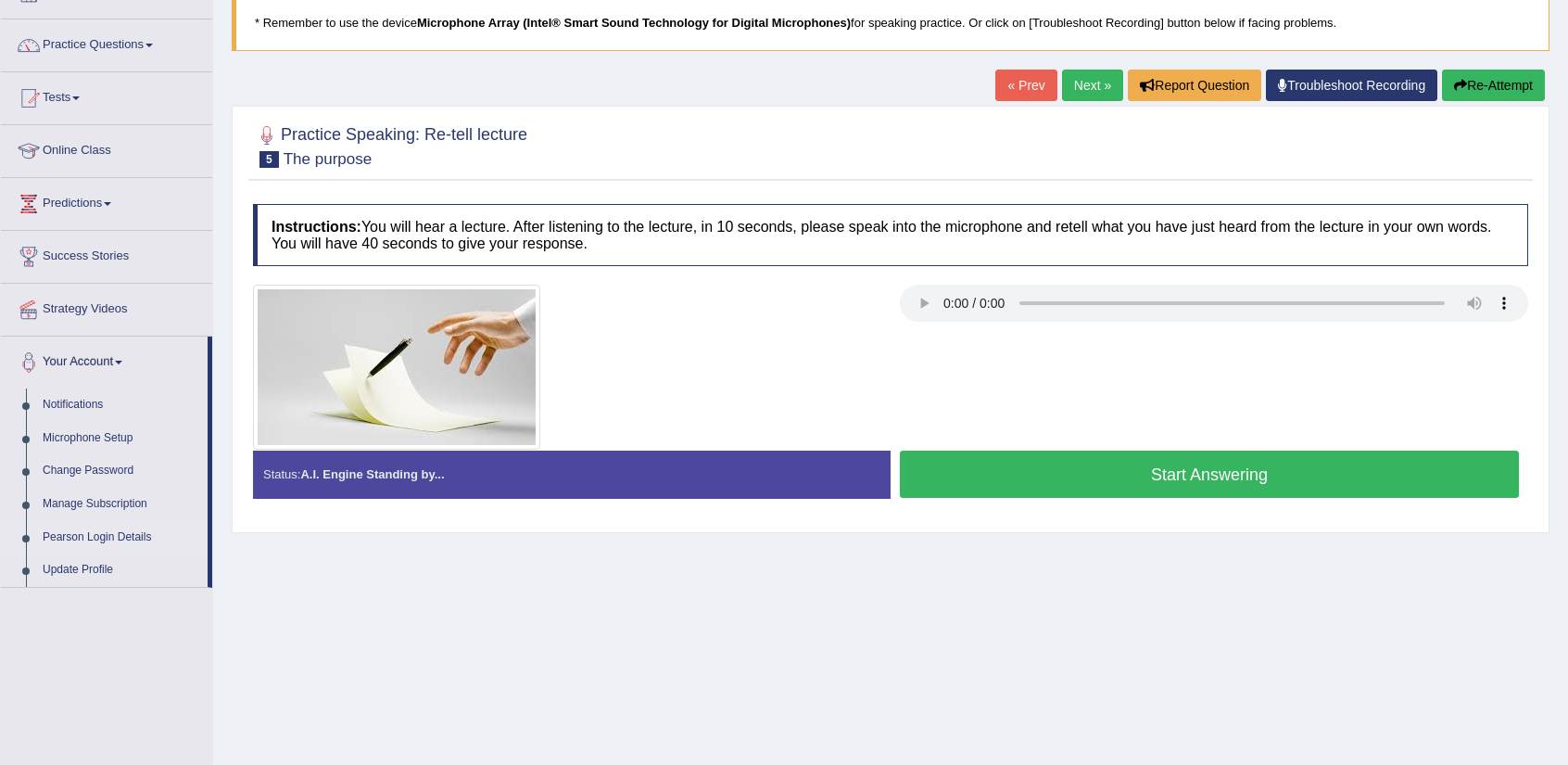
scroll to position [126, 0]
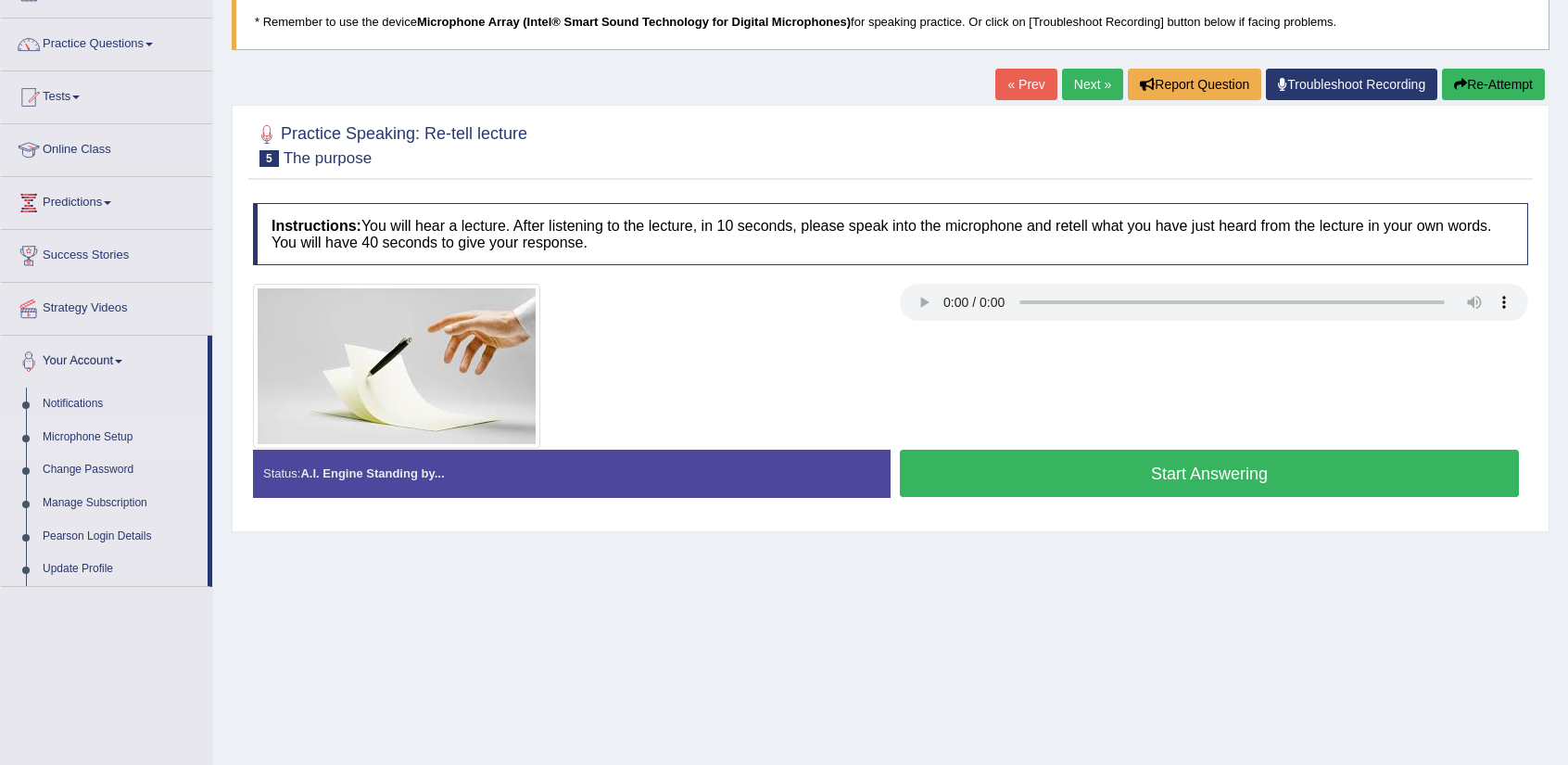
click at [120, 438] on link "Microphone Setup" at bounding box center [121, 437] width 174 height 33
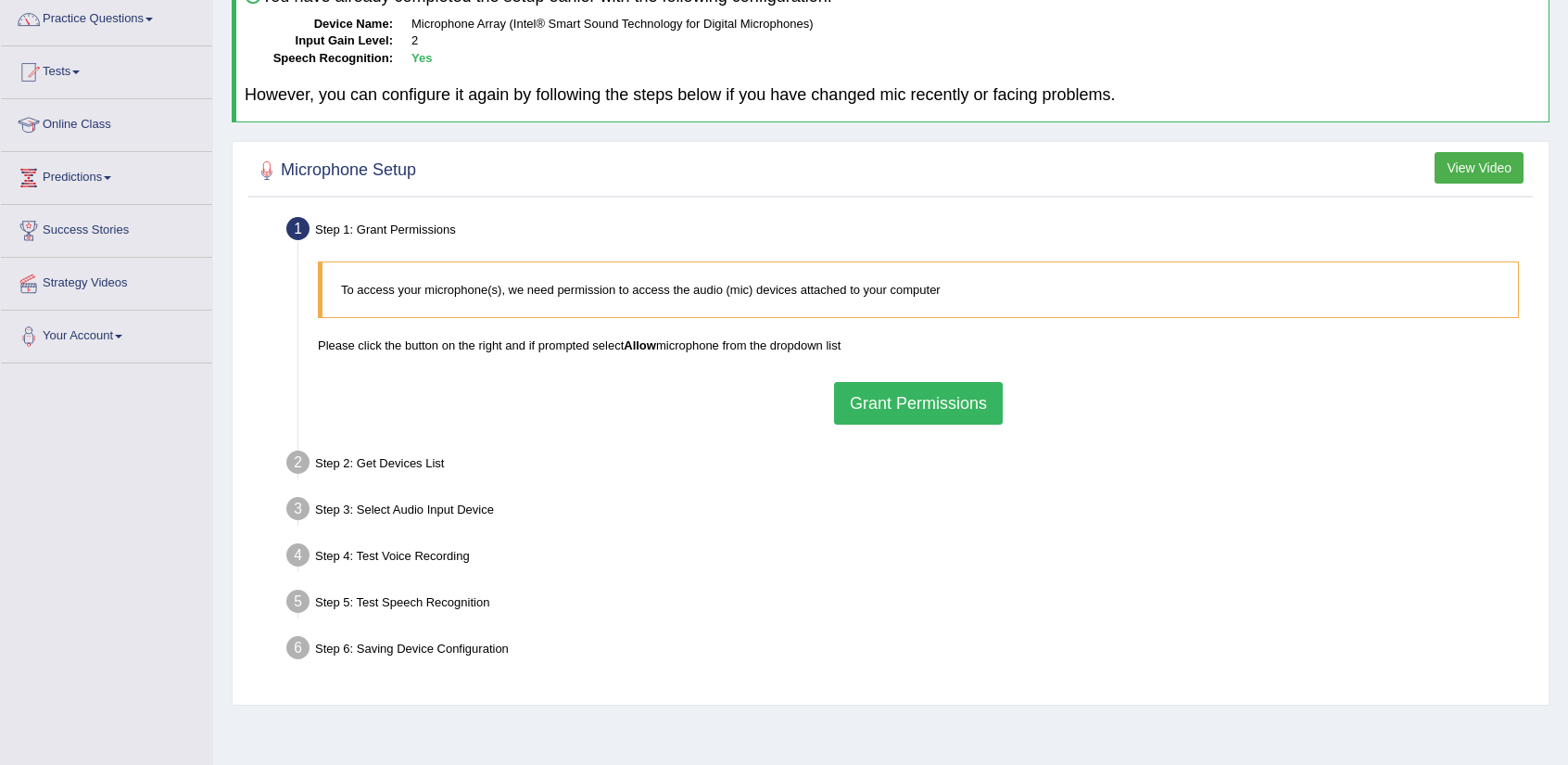
scroll to position [208, 0]
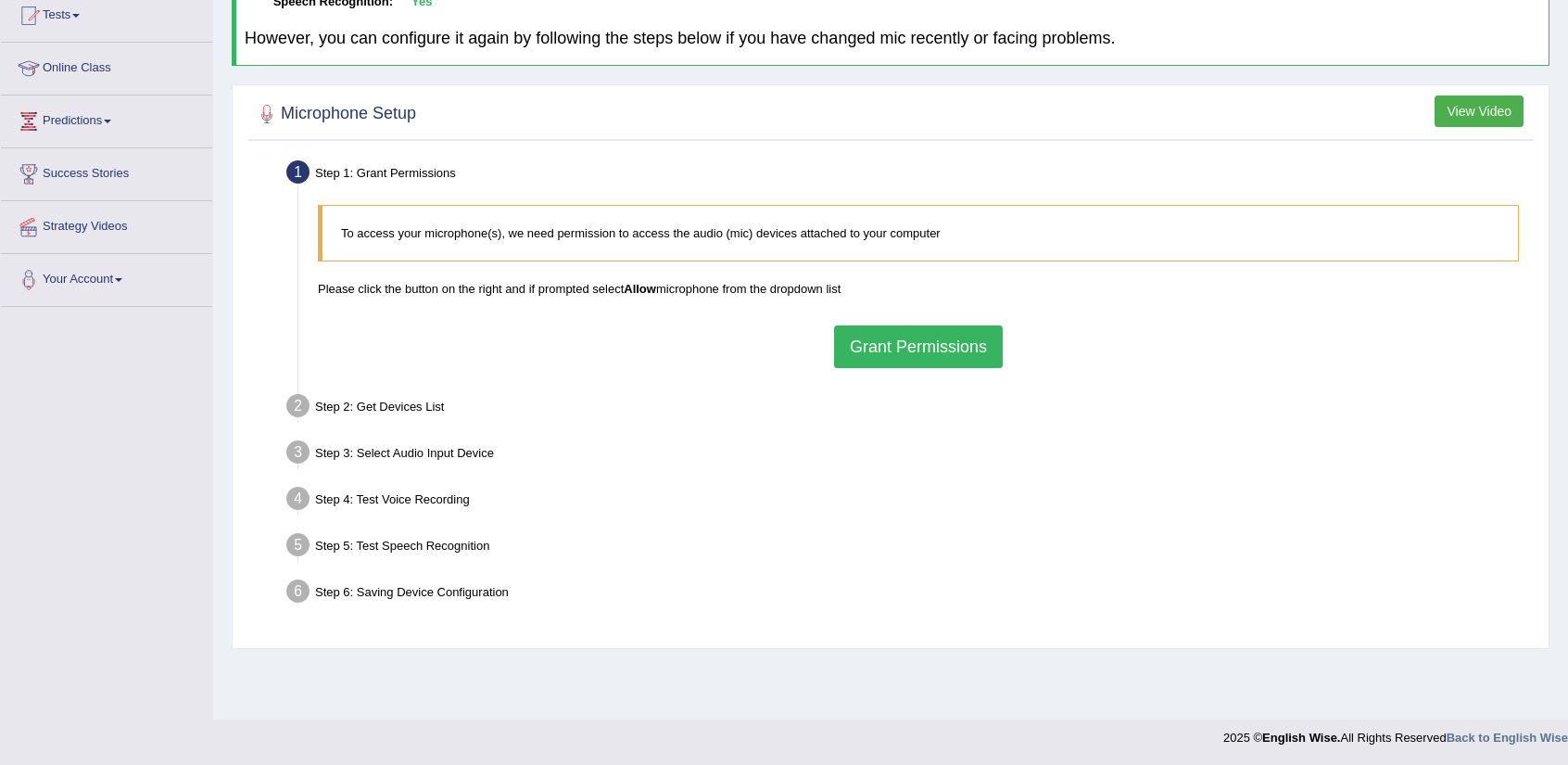
click at [896, 366] on div "To access your microphone(s), we need permission to access the audio (mic) devi…" at bounding box center [918, 286] width 1220 height 181
click at [912, 336] on button "Grant Permissions" at bounding box center [919, 346] width 169 height 43
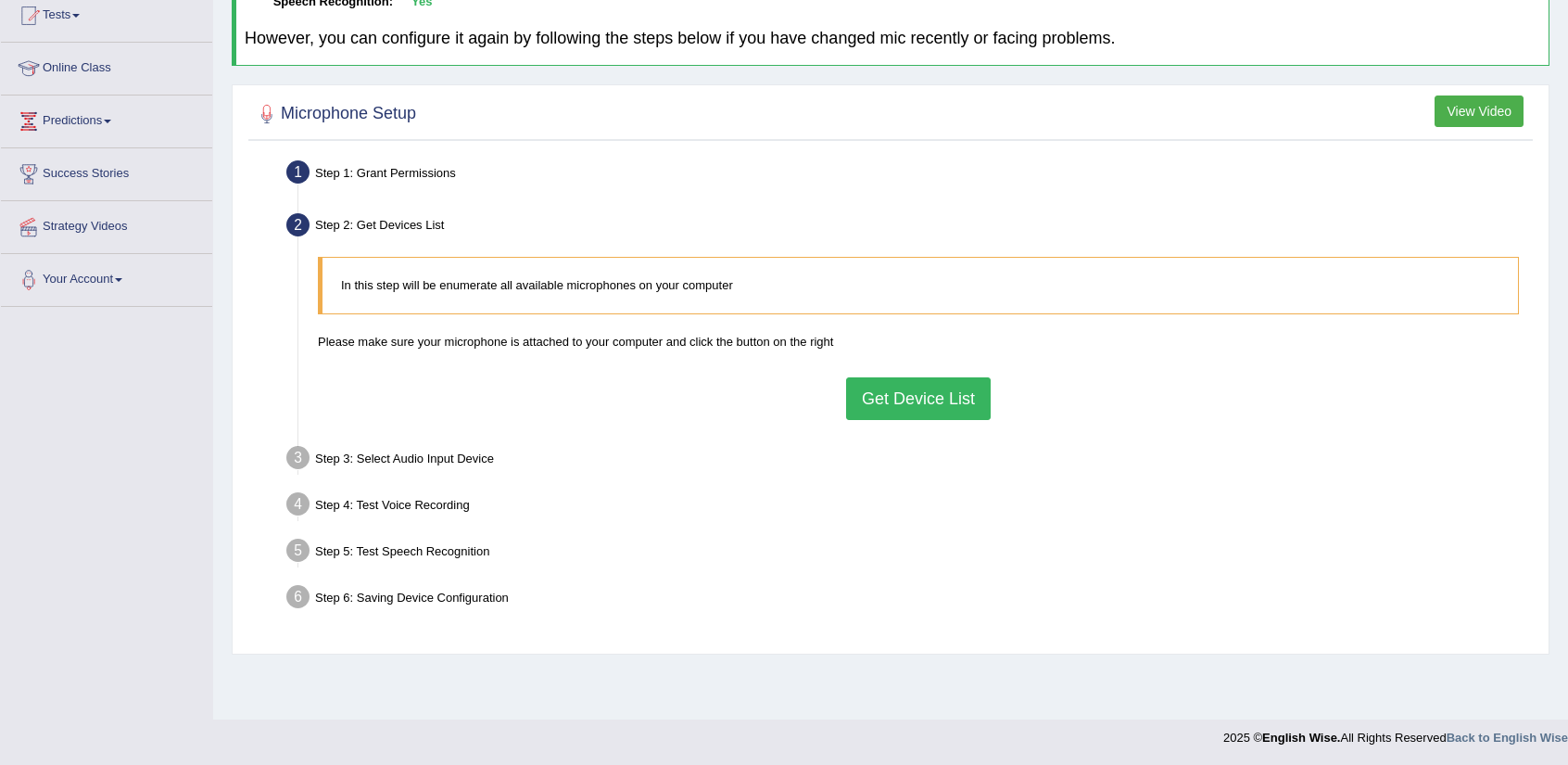
click at [901, 392] on button "Get Device List" at bounding box center [918, 398] width 145 height 43
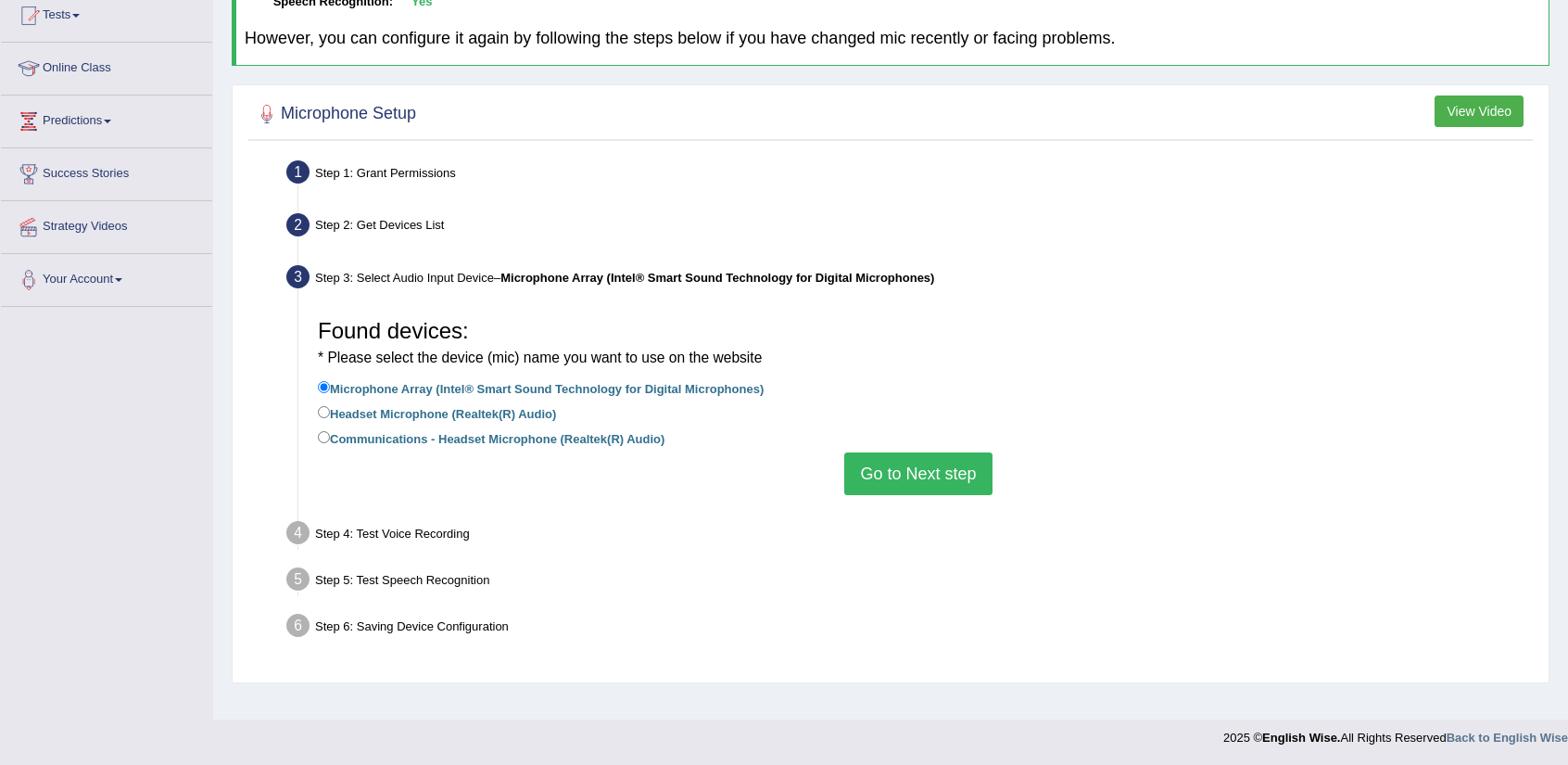
click at [942, 475] on button "Go to Next step" at bounding box center [917, 473] width 148 height 43
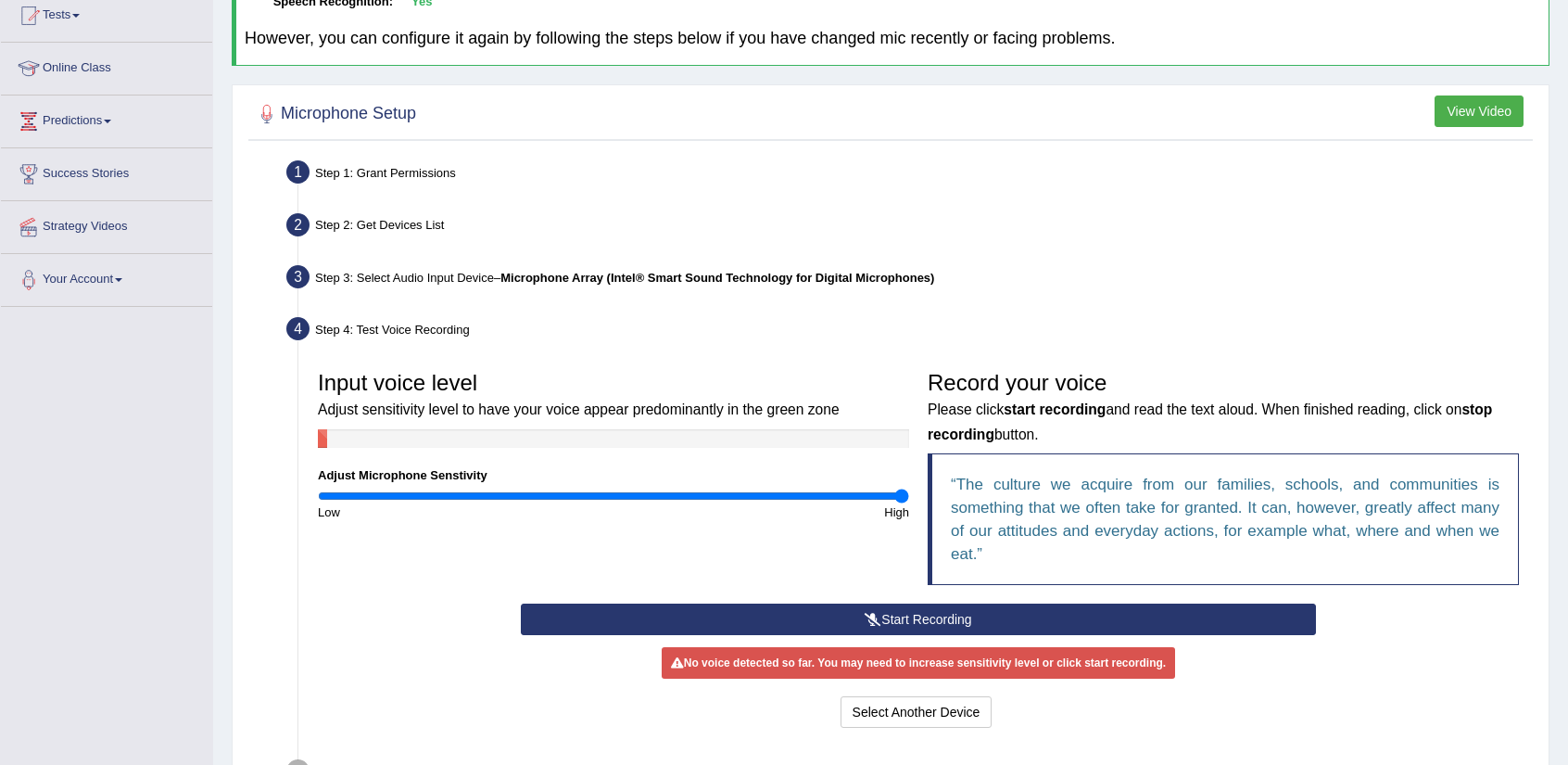
click at [940, 627] on button "Start Recording" at bounding box center [918, 619] width 795 height 32
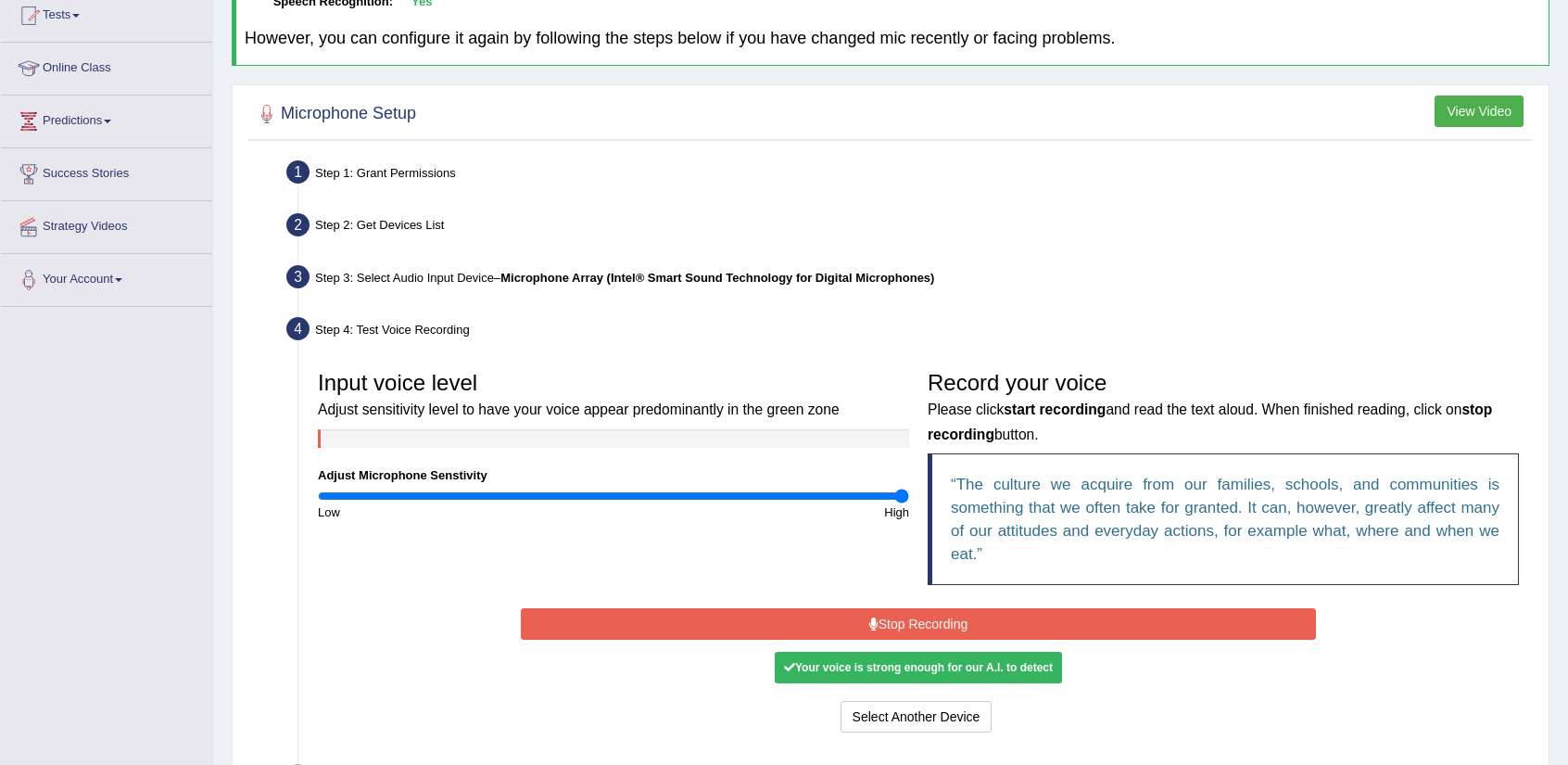
click at [940, 627] on button "Stop Recording" at bounding box center [918, 624] width 795 height 32
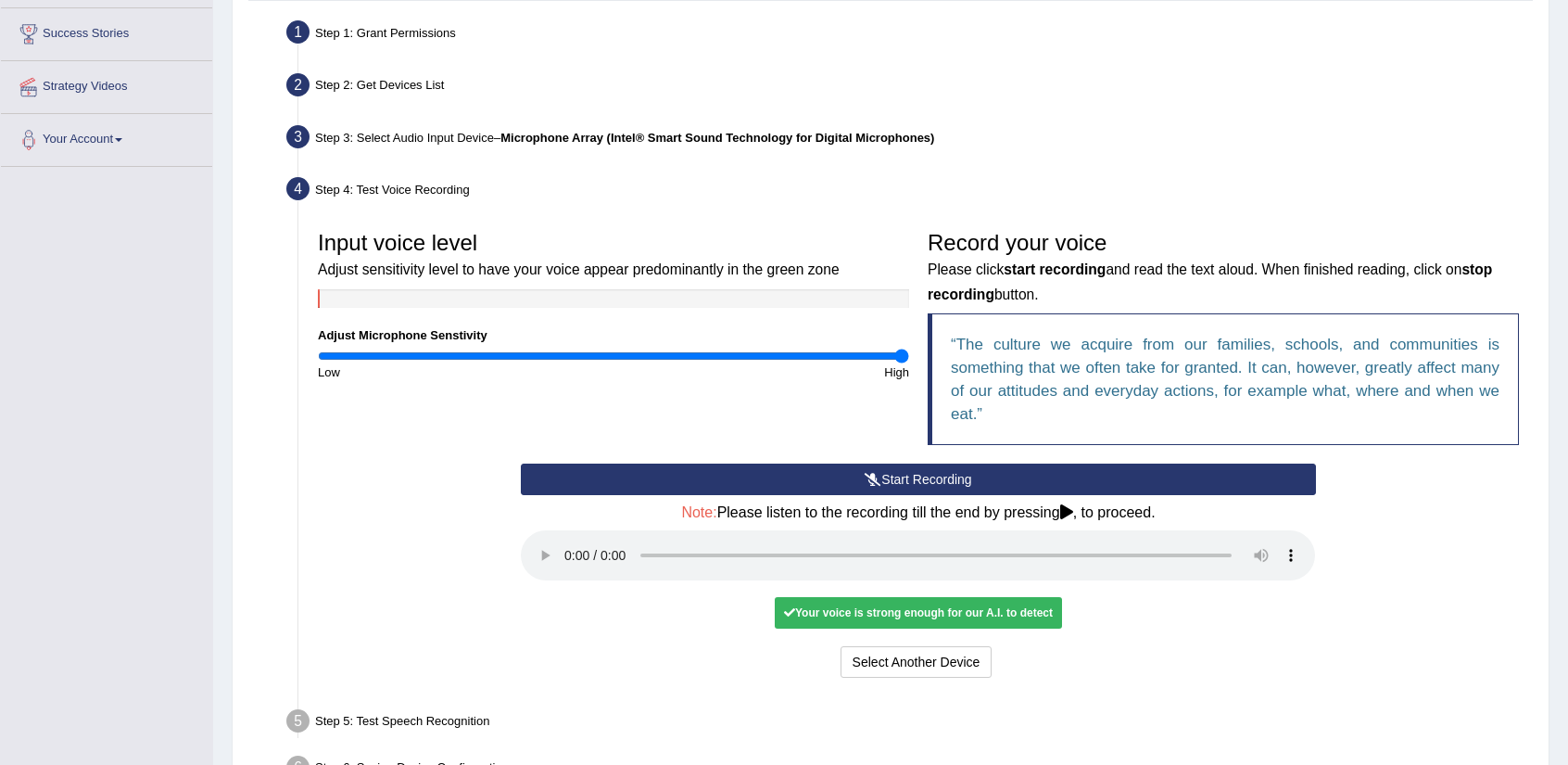
scroll to position [352, 0]
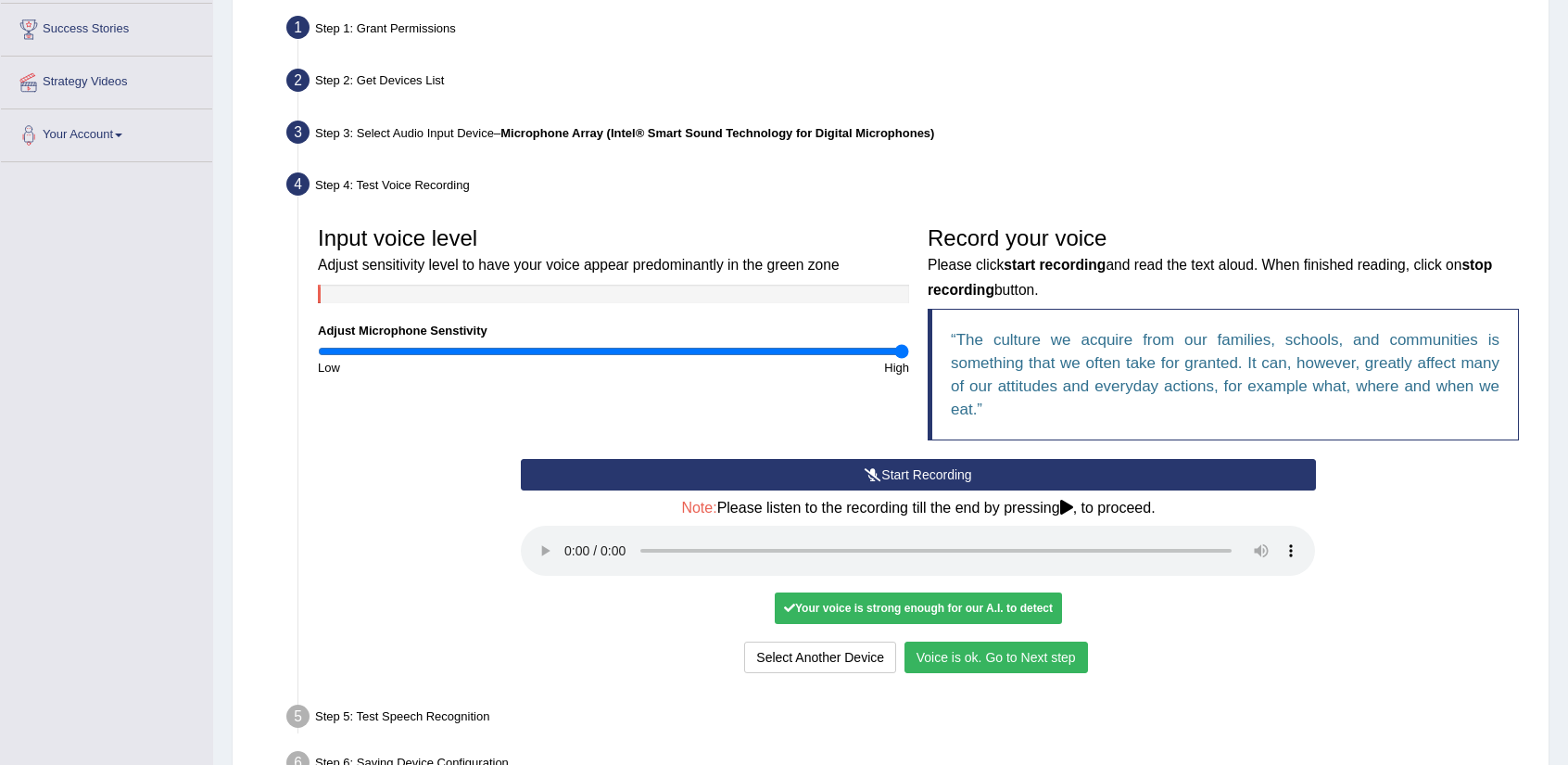
click at [1015, 655] on button "Voice is ok. Go to Next step" at bounding box center [996, 657] width 184 height 32
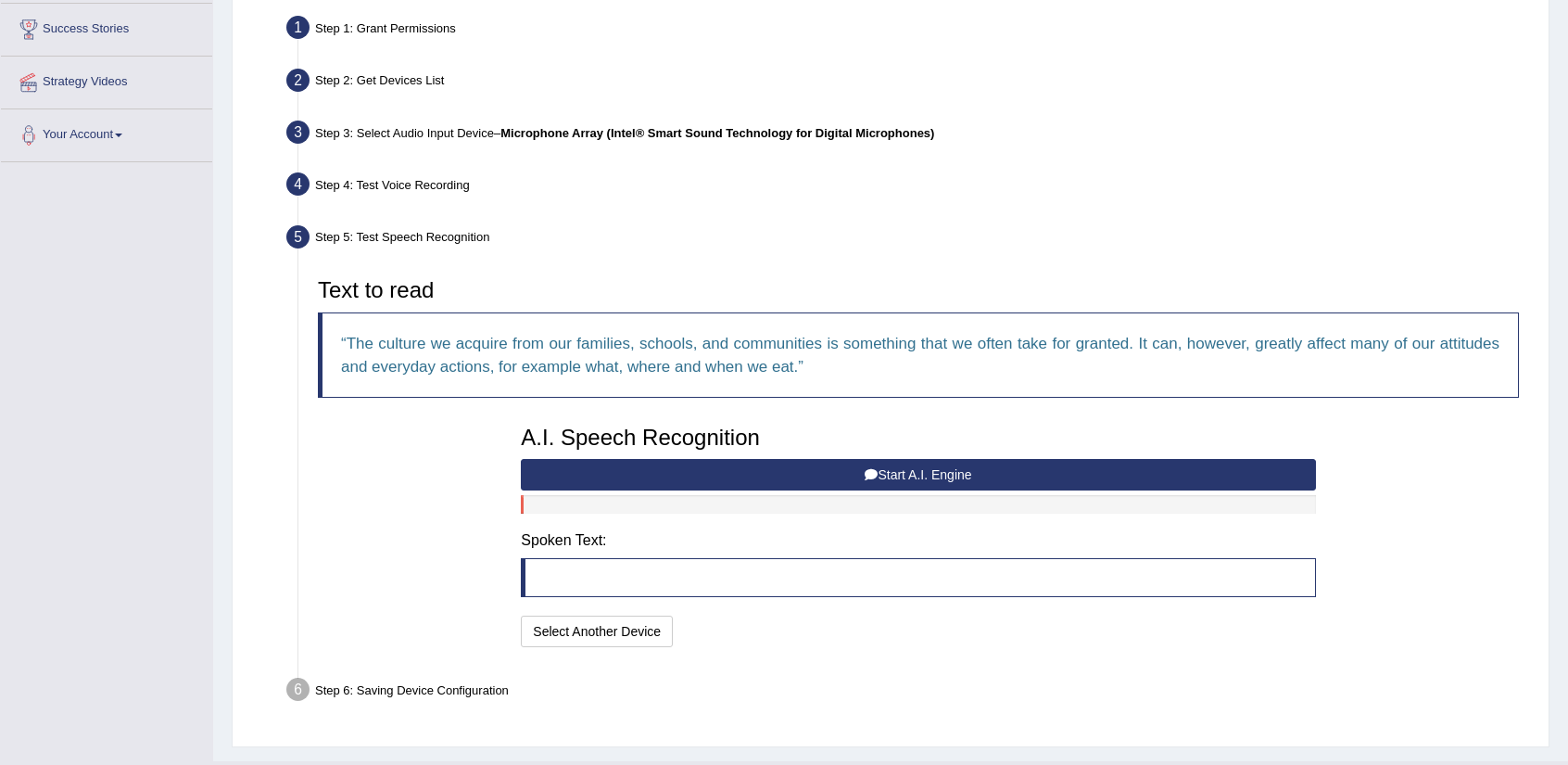
click at [978, 477] on button "Start A.I. Engine" at bounding box center [918, 474] width 795 height 32
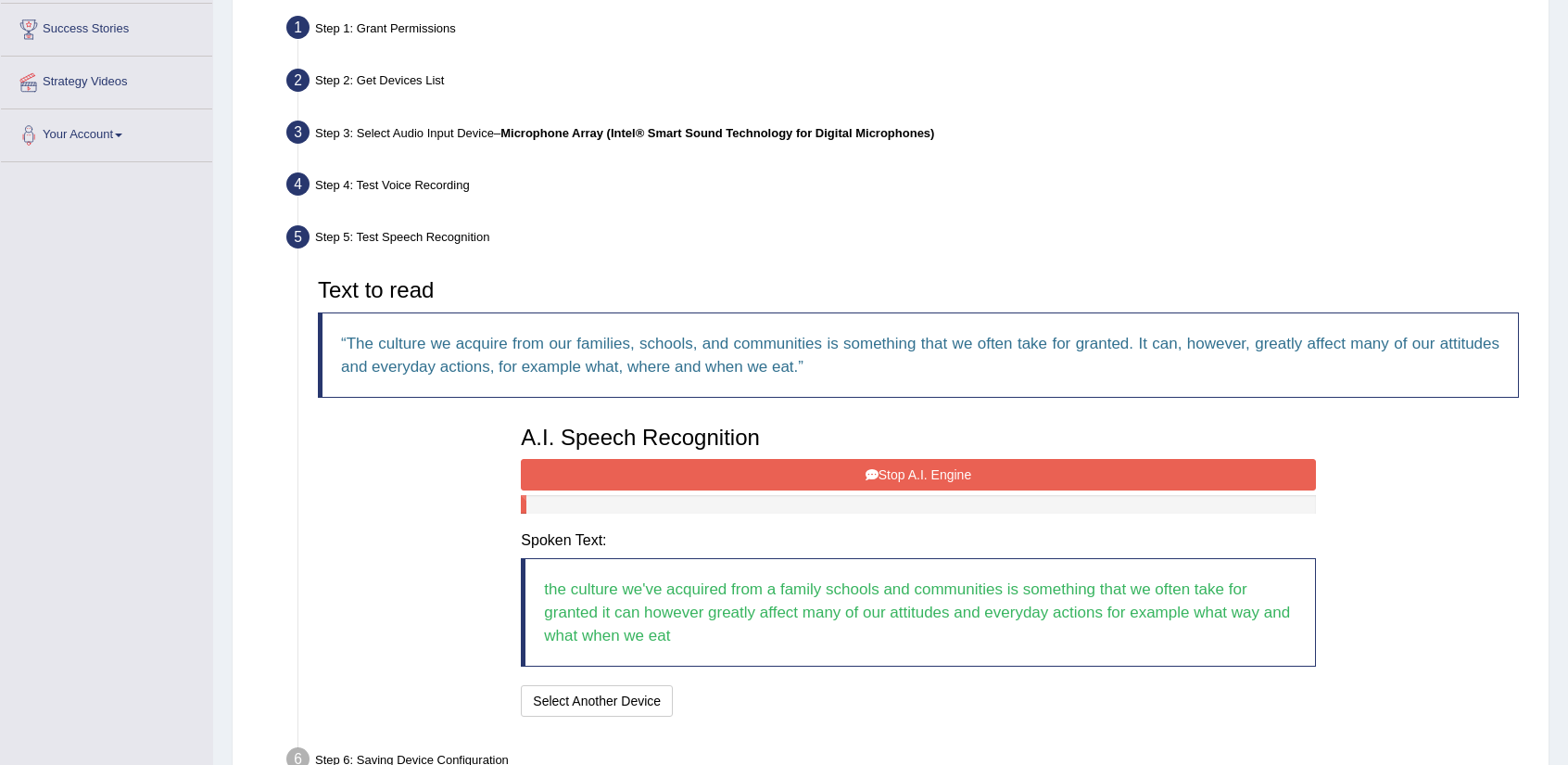
click at [978, 477] on button "Stop A.I. Engine" at bounding box center [918, 474] width 795 height 32
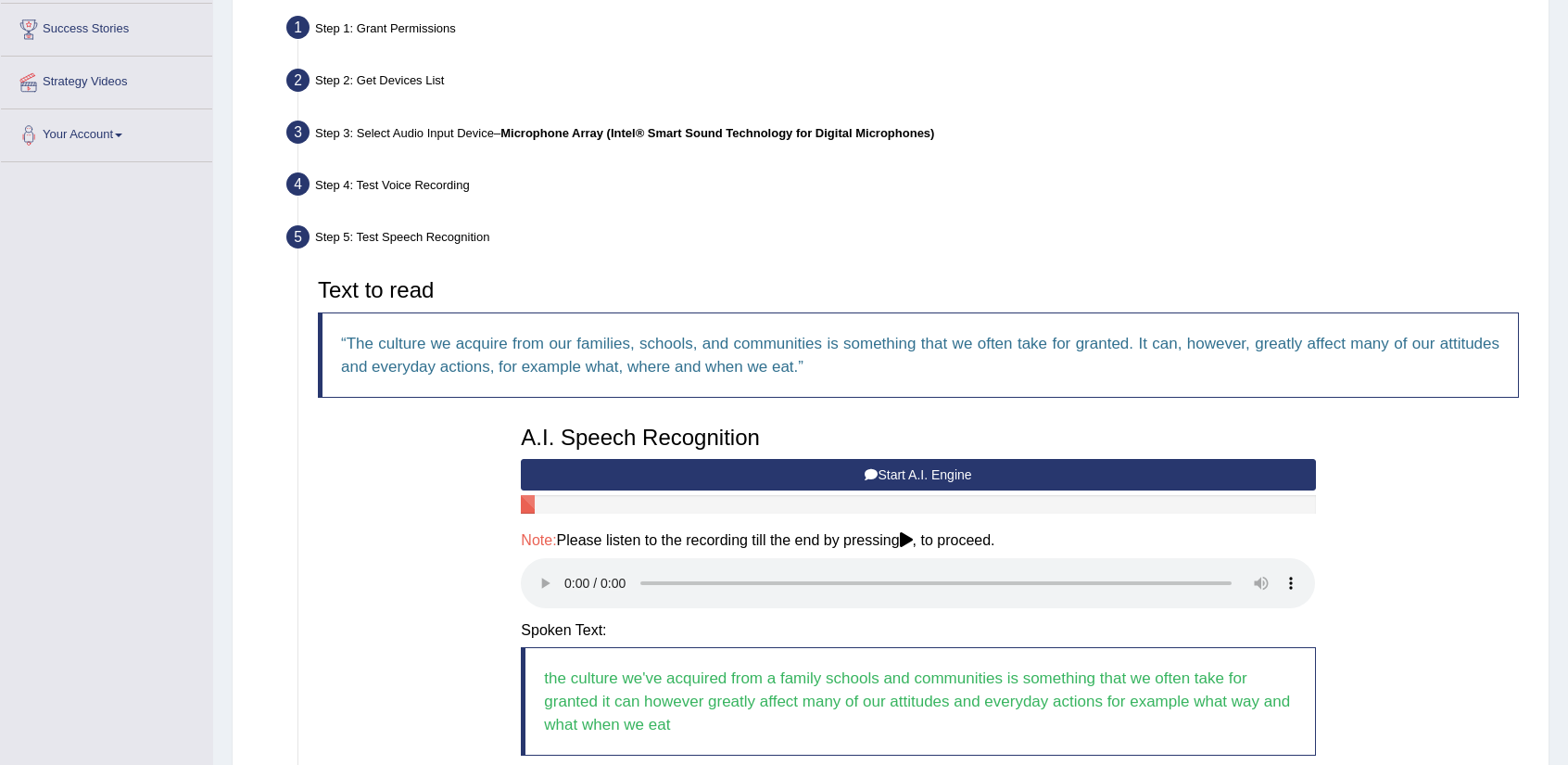
scroll to position [551, 0]
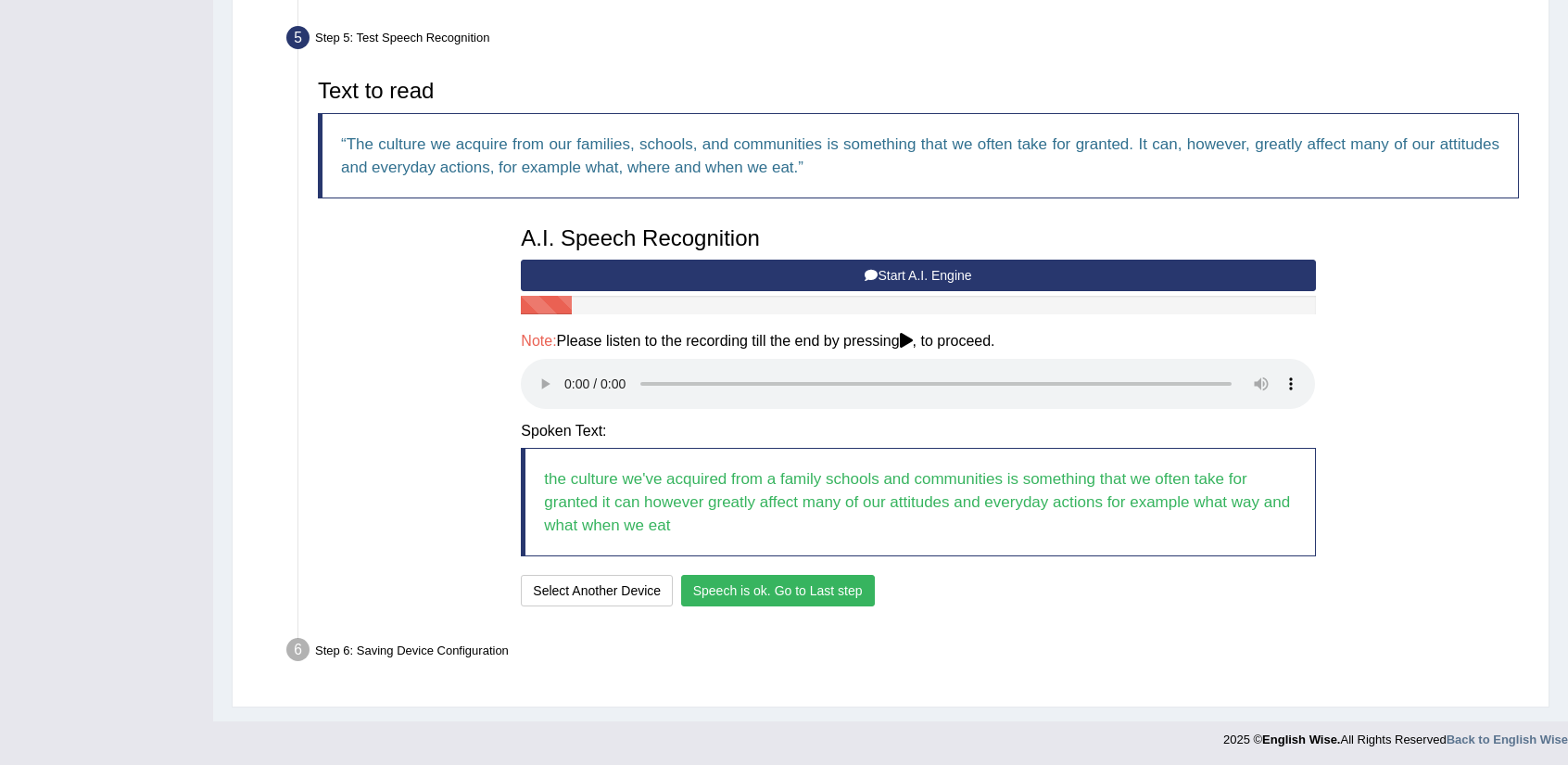
click at [789, 590] on button "Speech is ok. Go to Last step" at bounding box center [778, 590] width 194 height 32
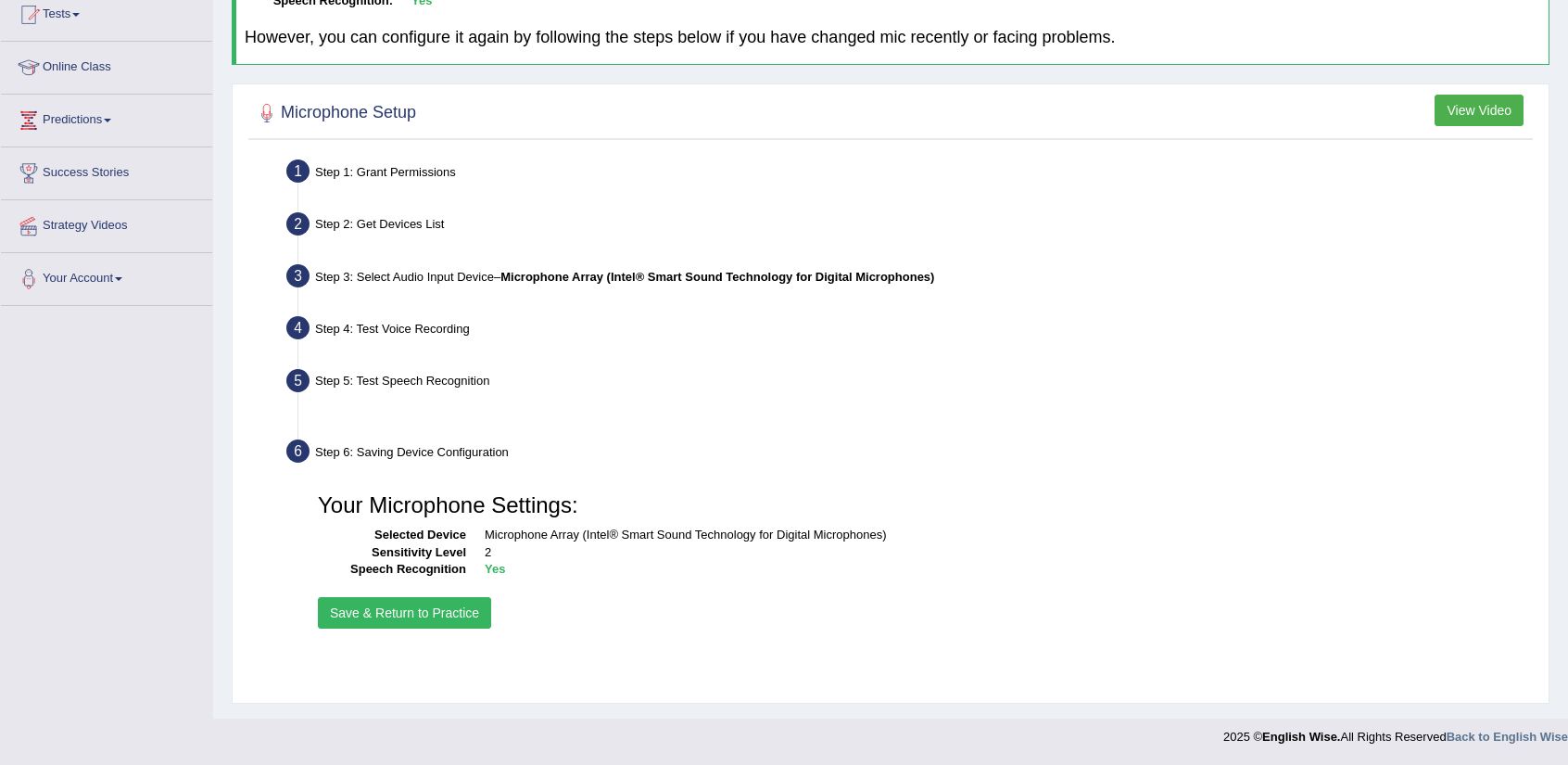
scroll to position [208, 0]
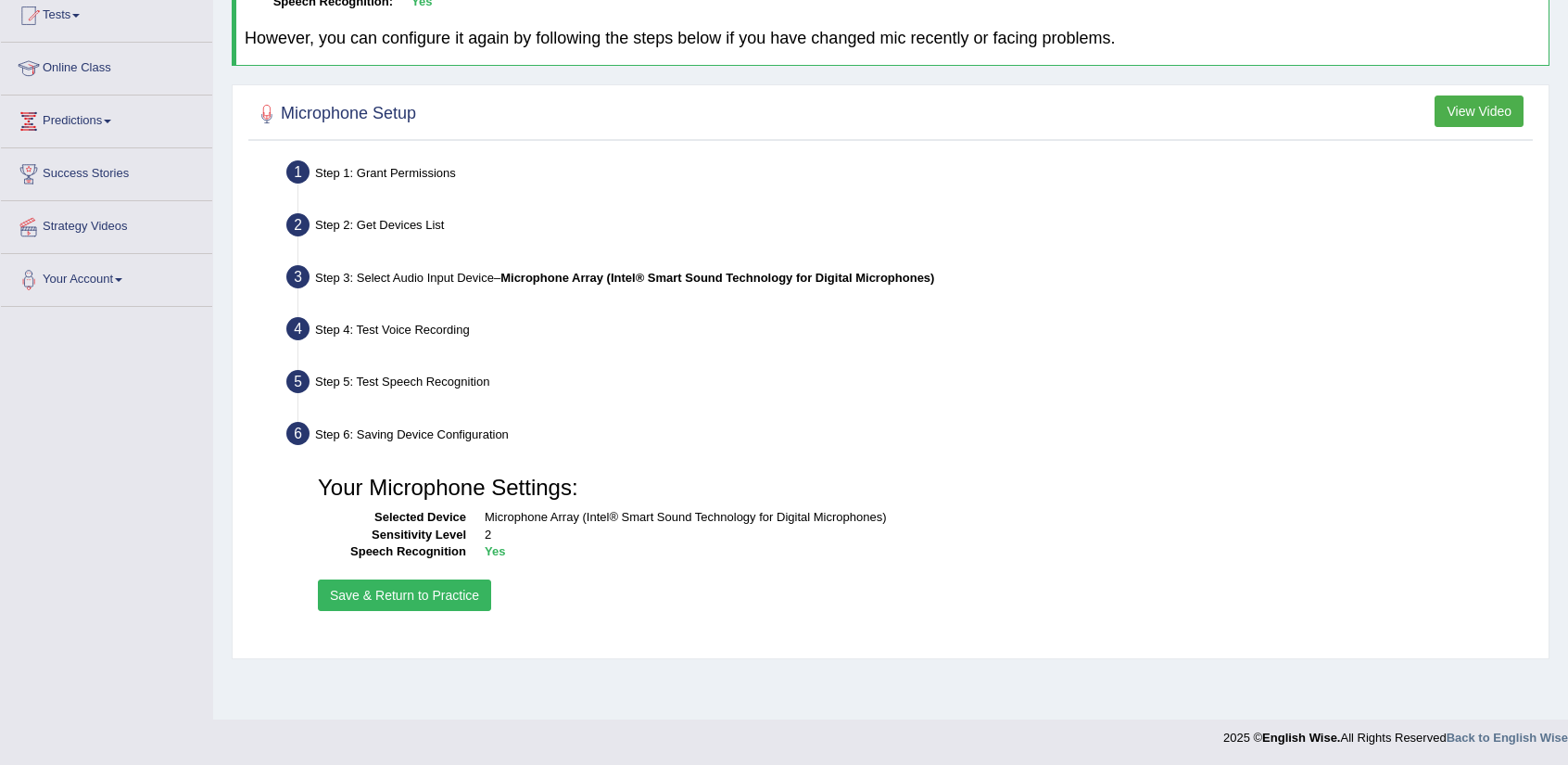
click at [406, 588] on button "Save & Return to Practice" at bounding box center [404, 595] width 174 height 32
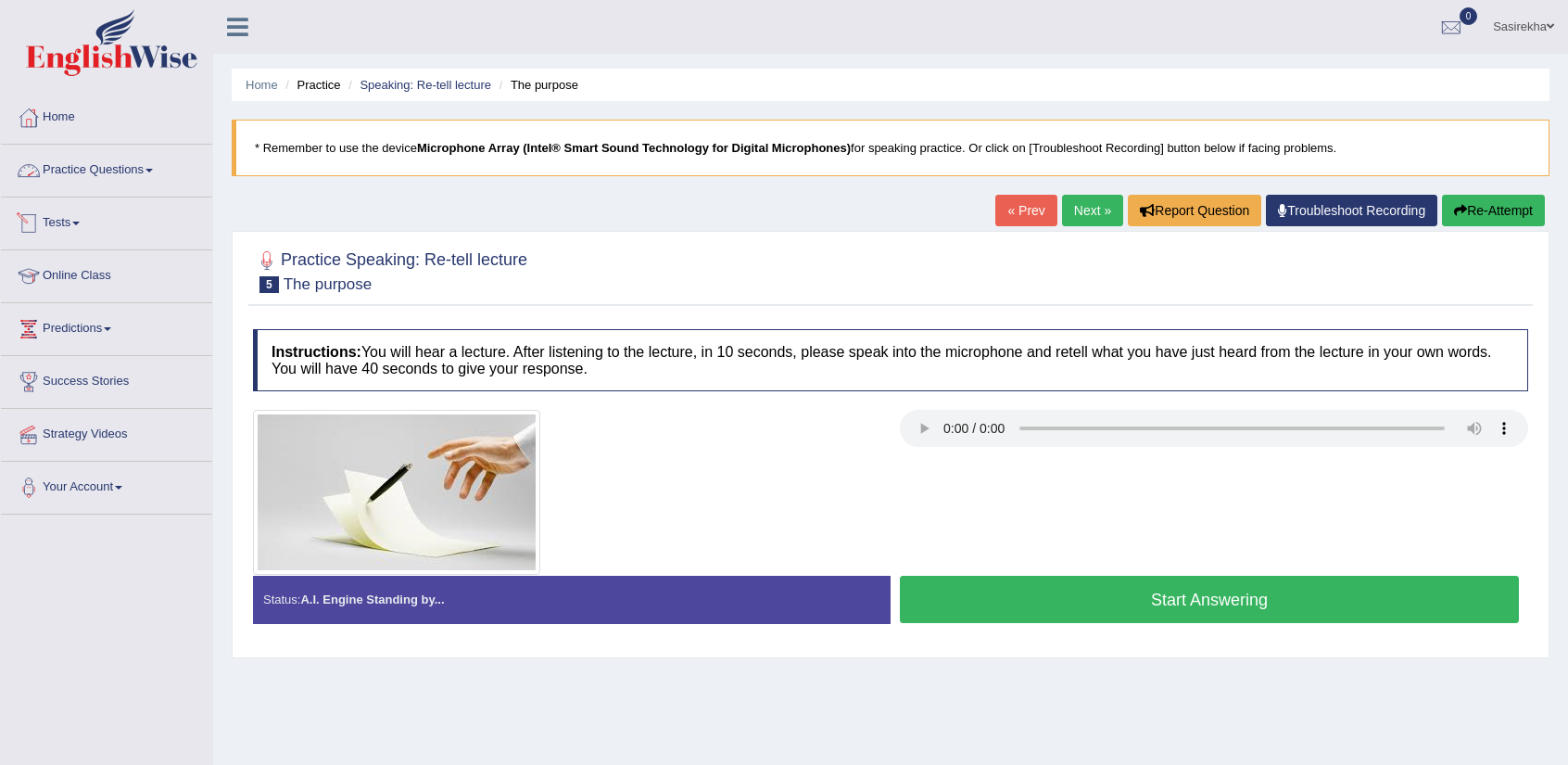
click at [123, 172] on link "Practice Questions" at bounding box center [107, 168] width 212 height 46
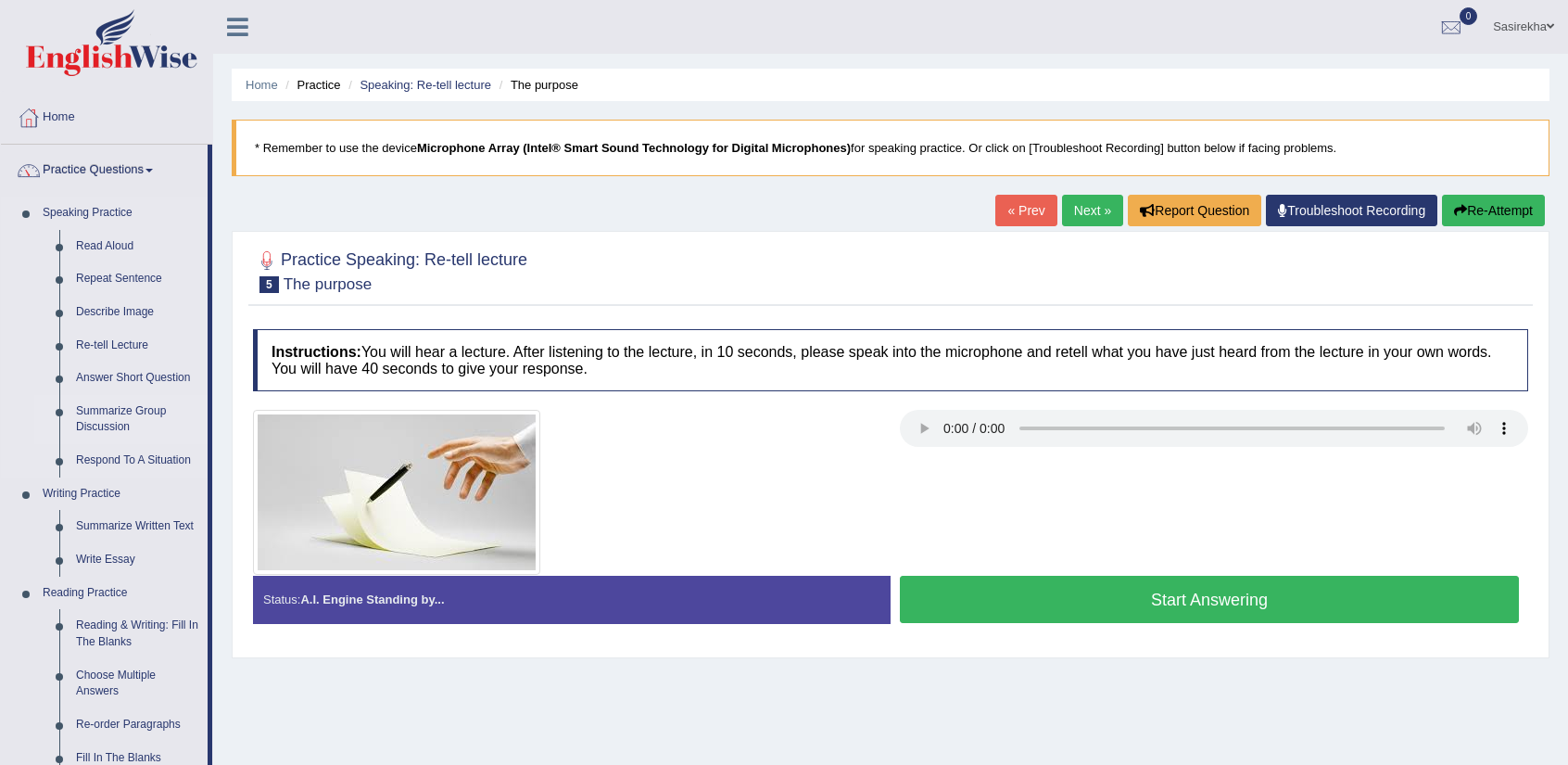
click at [139, 410] on link "Summarize Group Discussion" at bounding box center [137, 419] width 140 height 49
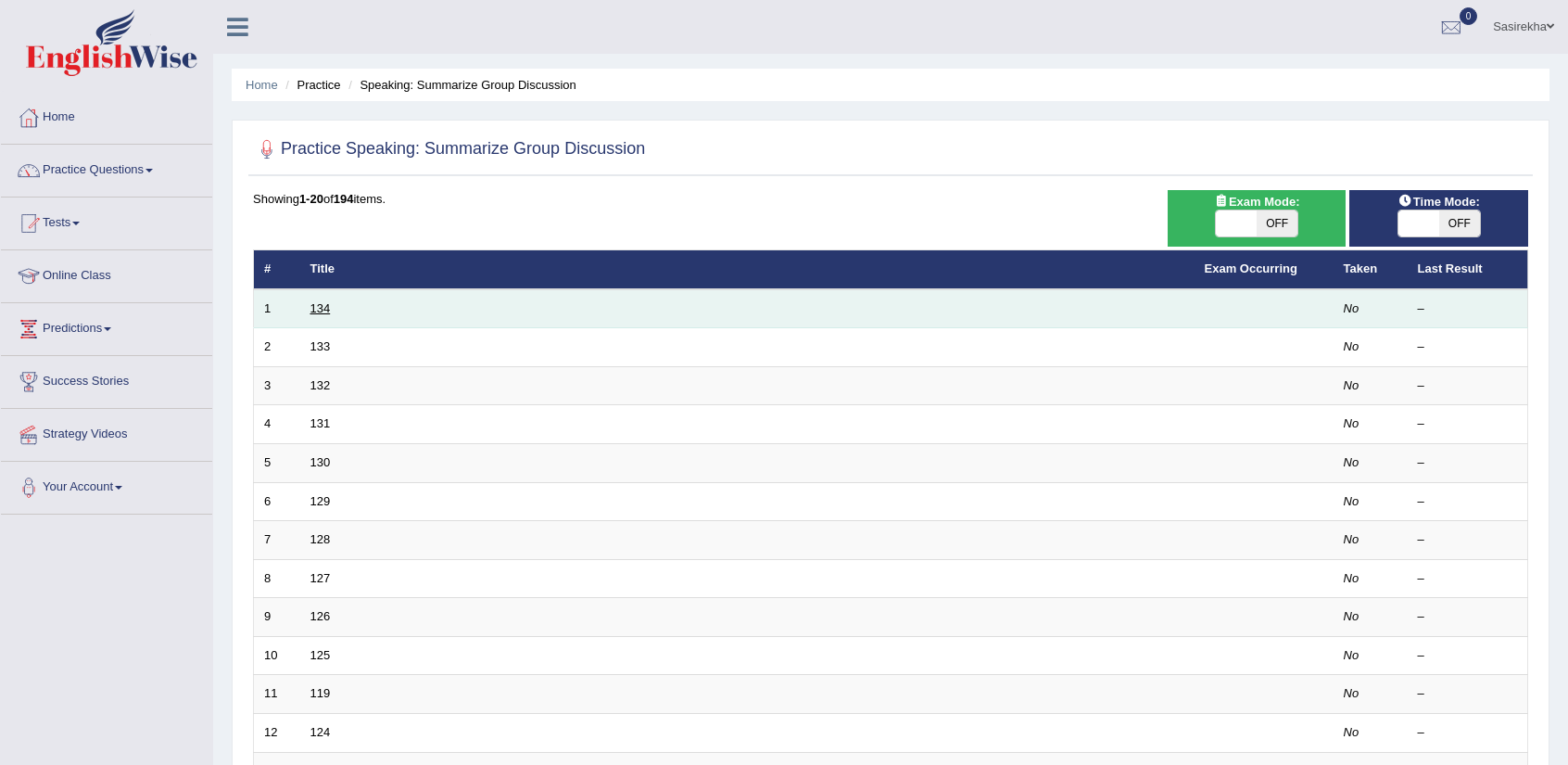
click at [314, 308] on link "134" at bounding box center [320, 307] width 20 height 14
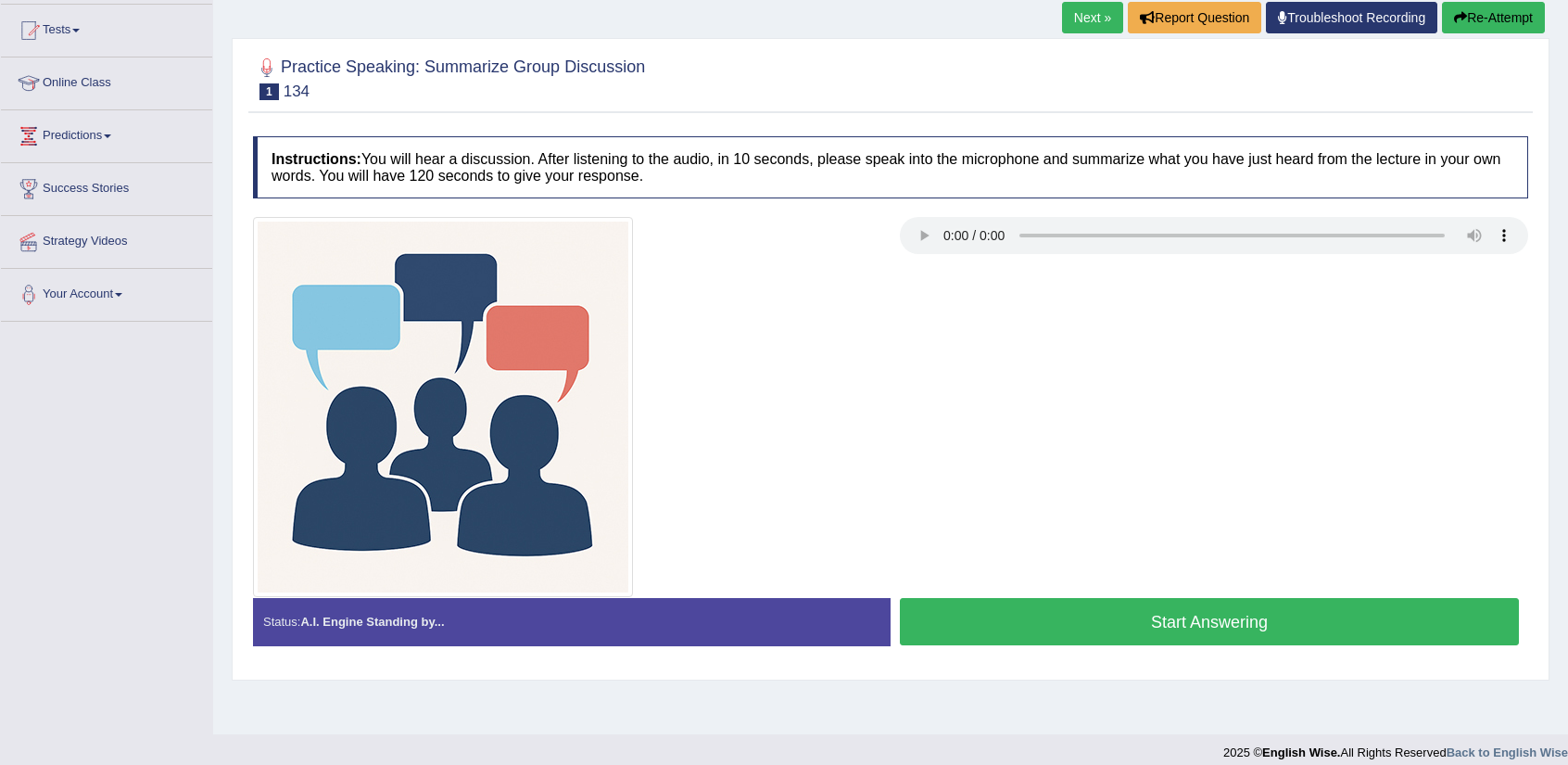
scroll to position [196, 0]
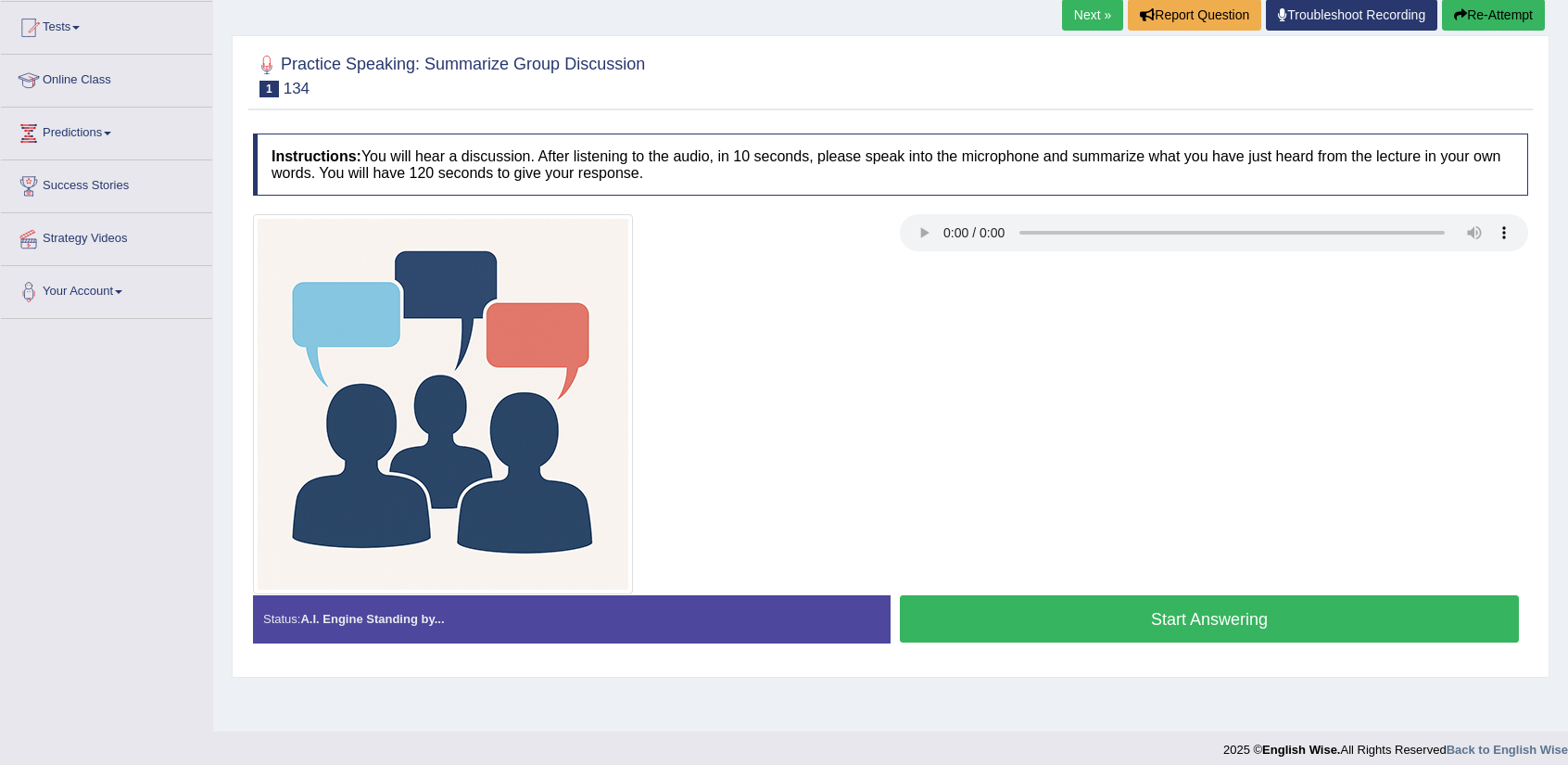
click at [1044, 613] on button "Start Answering" at bounding box center [1209, 618] width 619 height 47
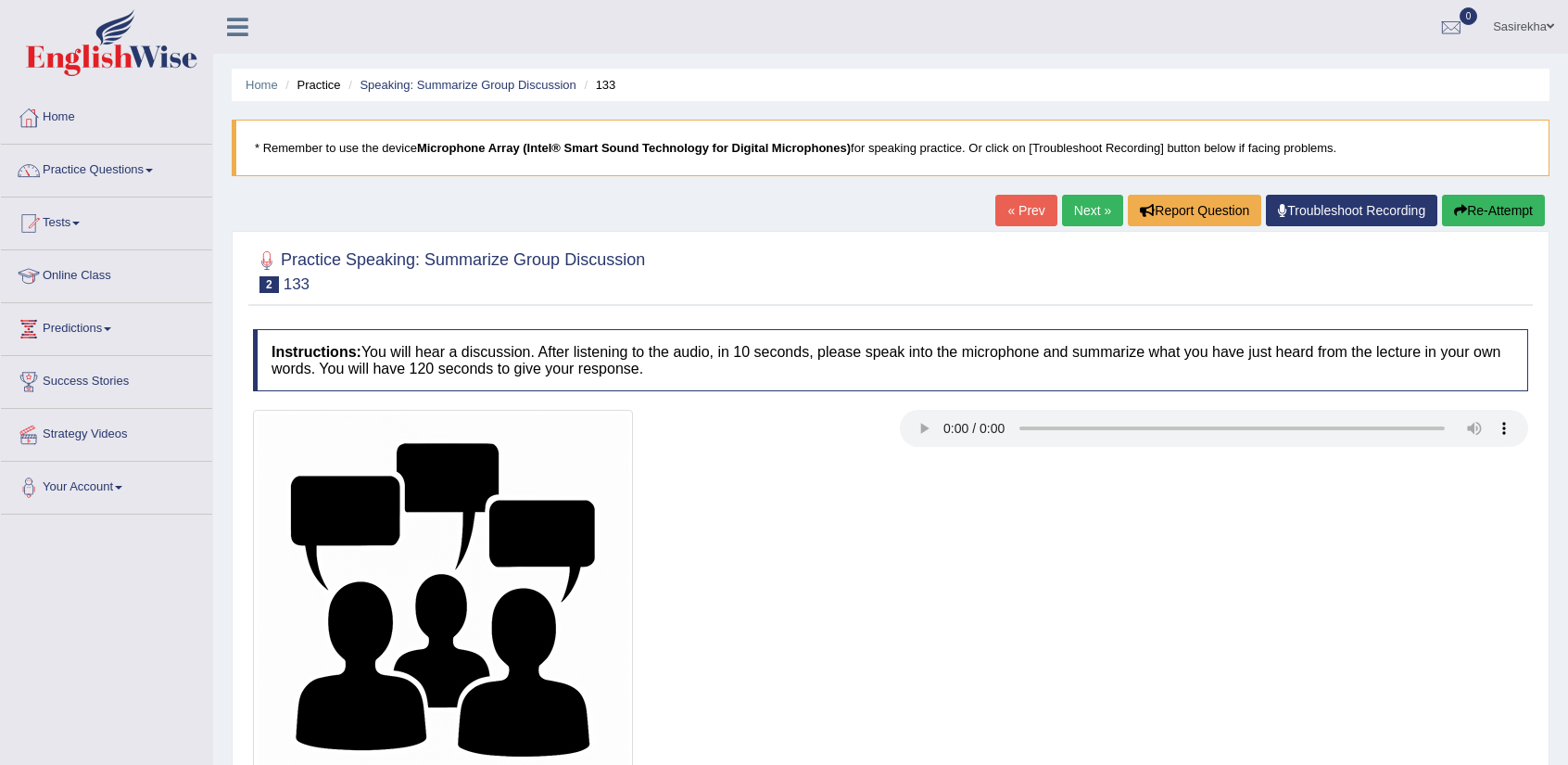
scroll to position [208, 0]
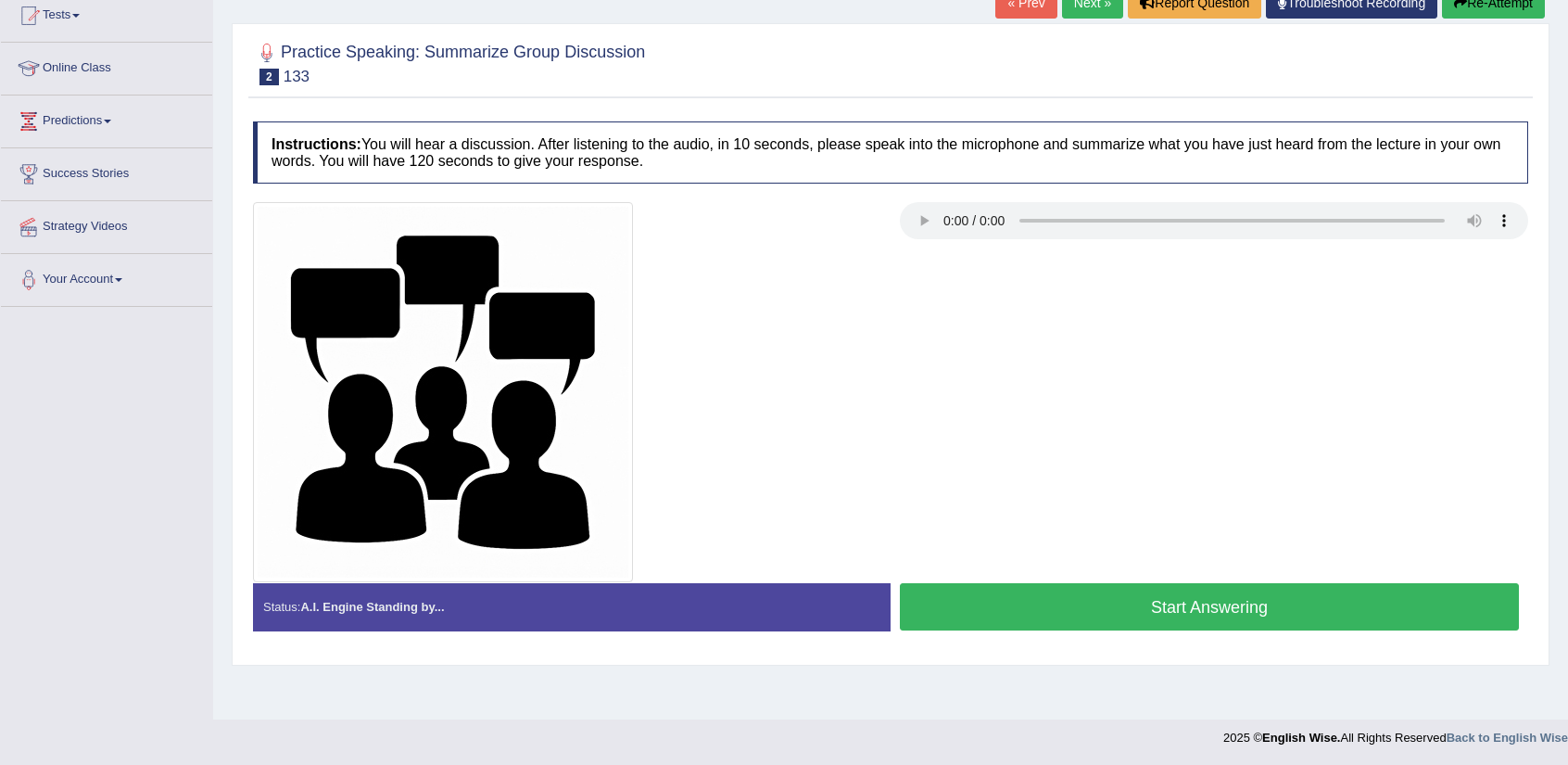
click at [1079, 612] on button "Start Answering" at bounding box center [1209, 606] width 619 height 47
